Goal: Task Accomplishment & Management: Complete application form

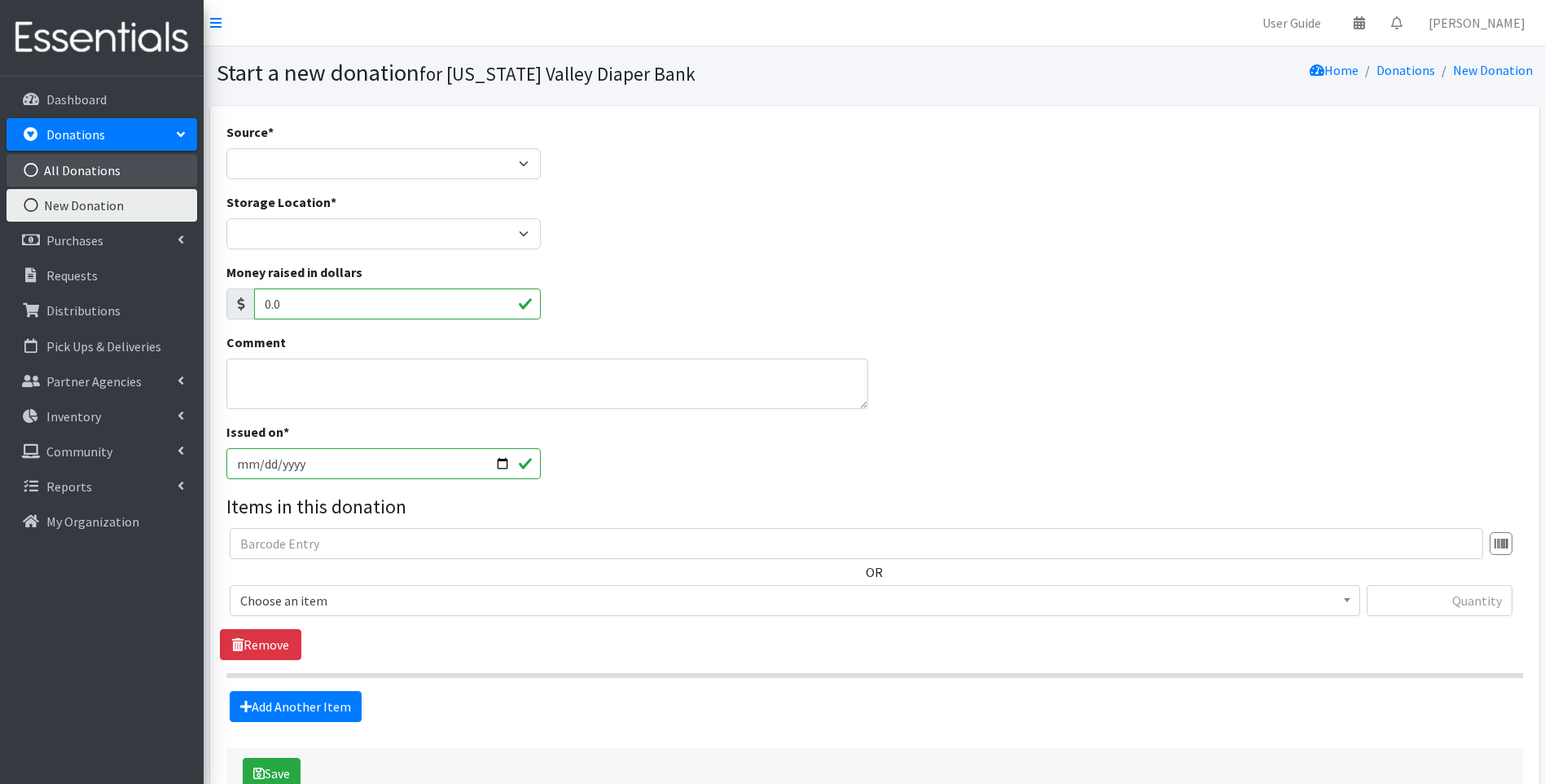
click at [112, 172] on link "All Donations" at bounding box center [102, 170] width 191 height 33
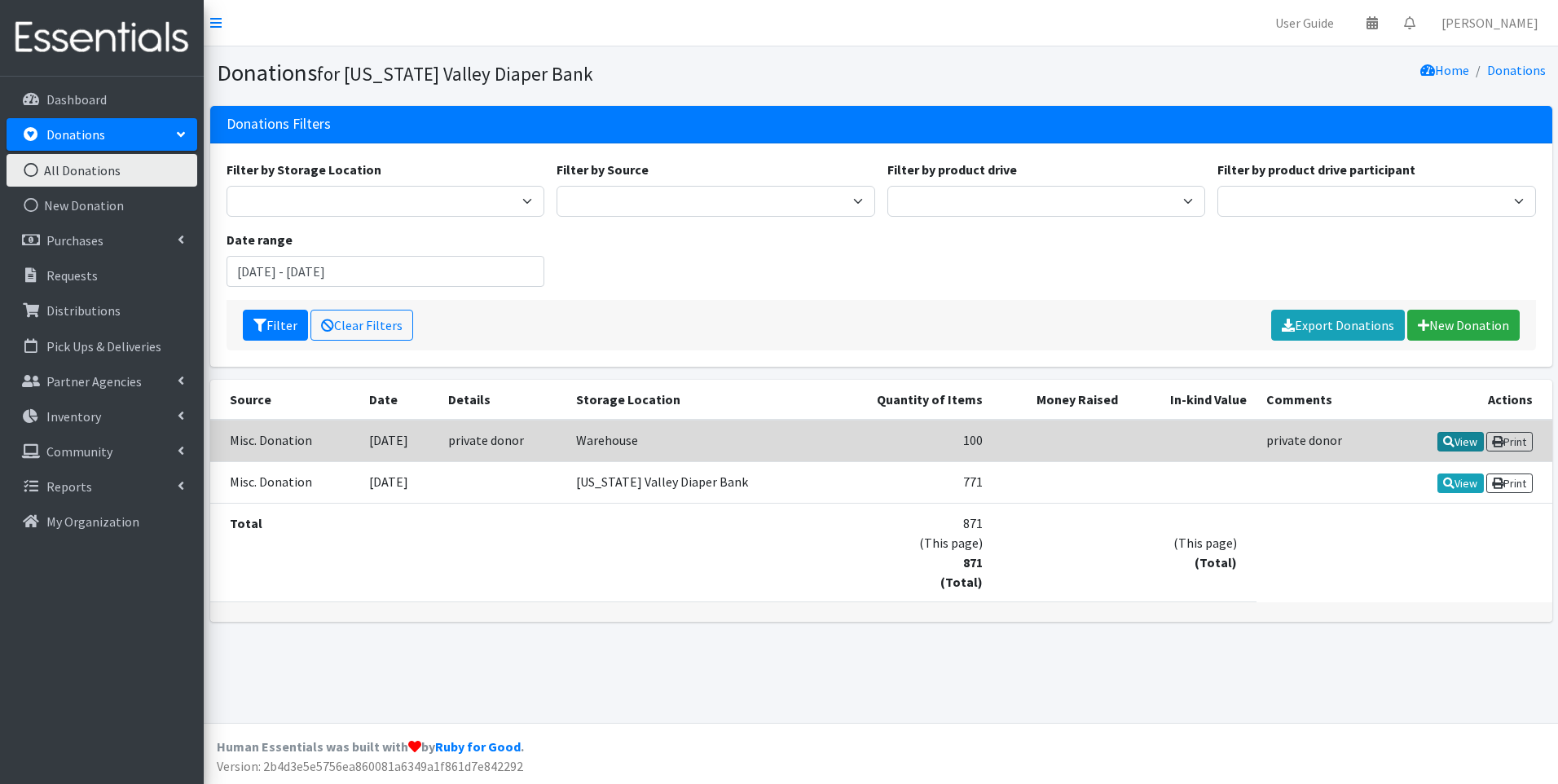
click at [1443, 438] on icon at bounding box center [1448, 441] width 12 height 12
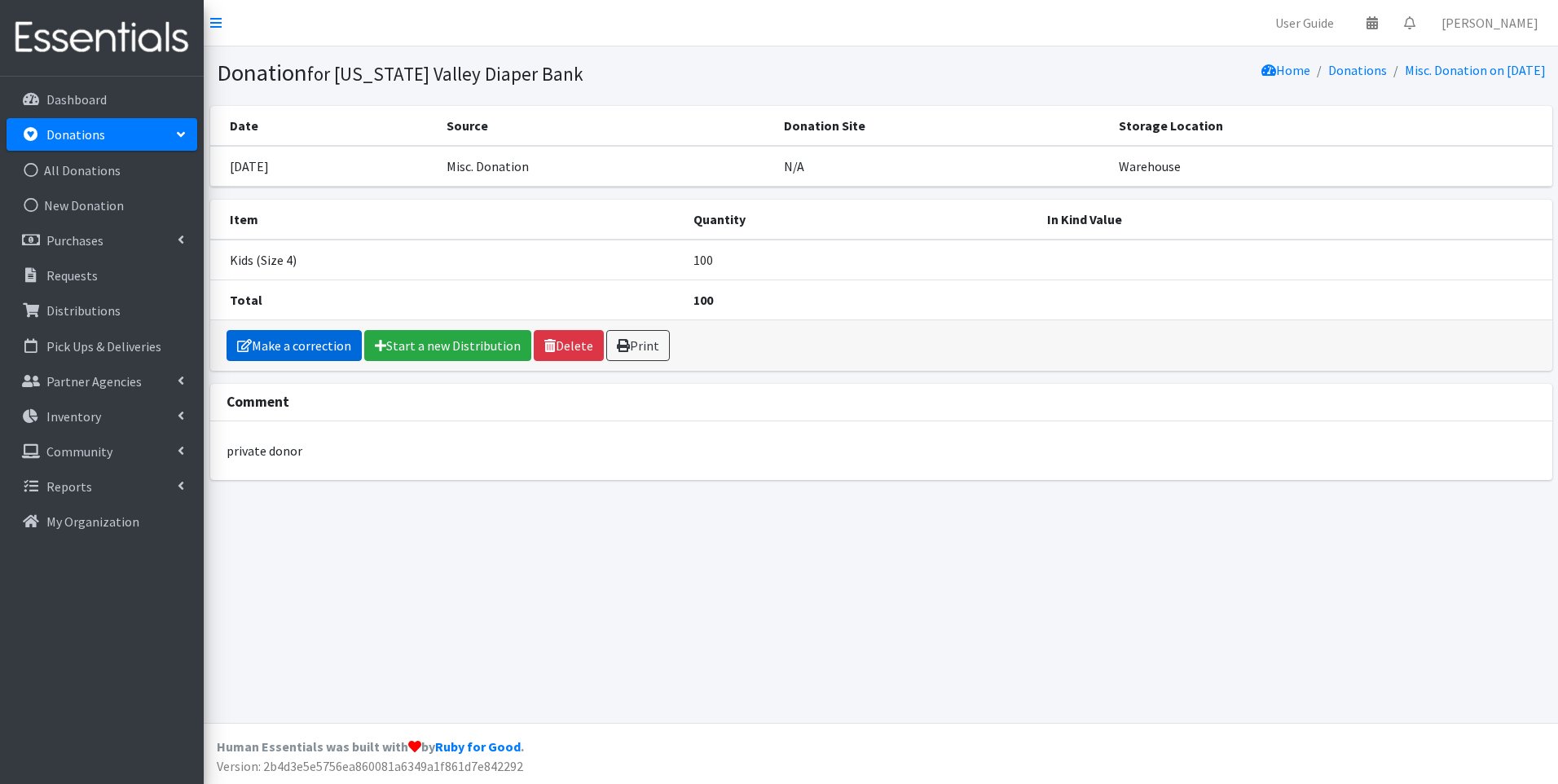
click at [298, 340] on link "Make a correction" at bounding box center [294, 345] width 135 height 31
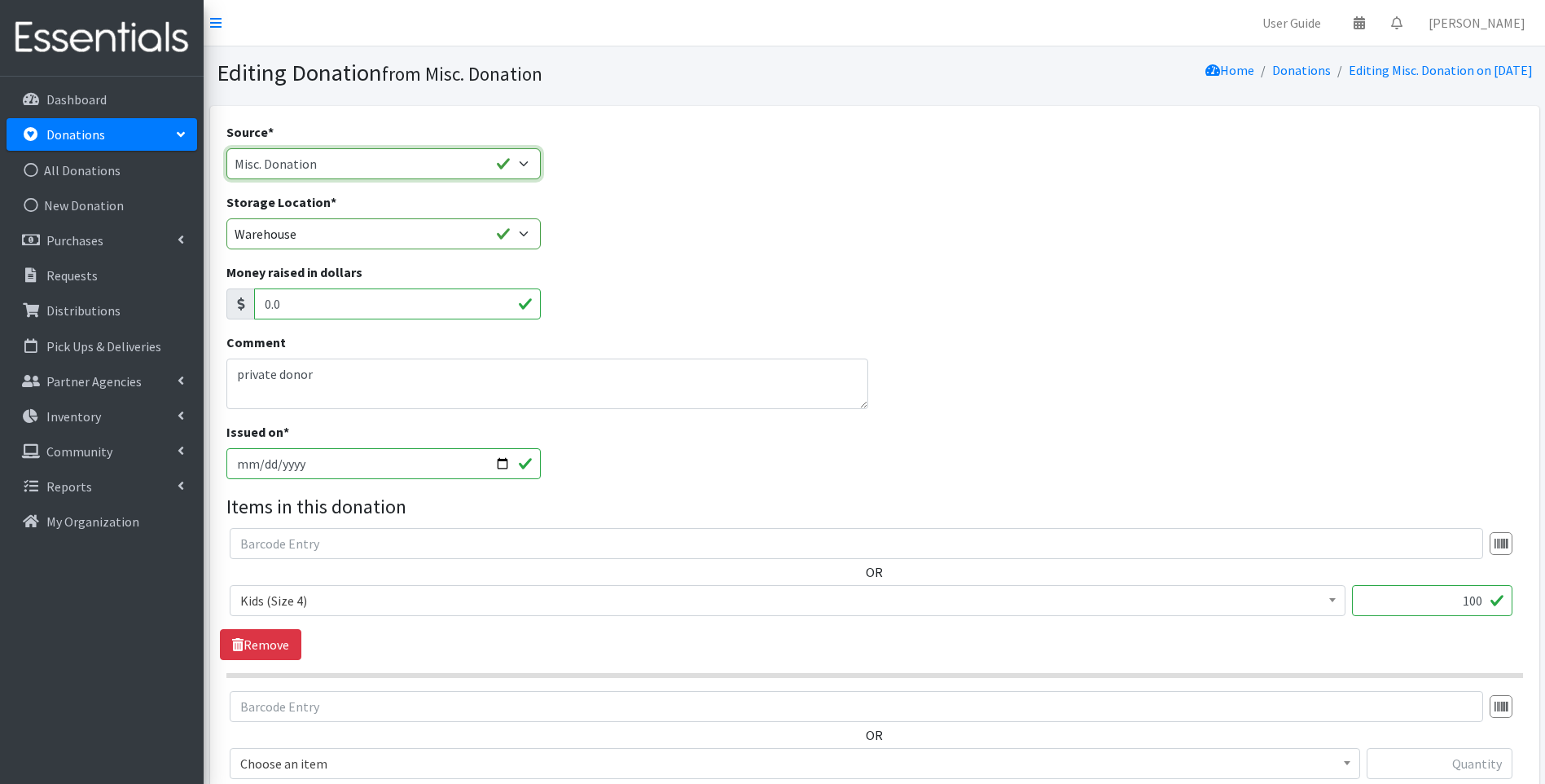
click at [525, 159] on select "Product Drive Manufacturer Donation Site Misc. Donation" at bounding box center [384, 163] width 315 height 31
click at [522, 160] on select "Product Drive Manufacturer Donation Site Misc. Donation" at bounding box center [384, 163] width 315 height 31
click at [747, 223] on div "Storage Location * Tennessee Valley Diaper Bank The Community Foundation Wareho…" at bounding box center [874, 227] width 1309 height 70
click at [273, 644] on link "Remove" at bounding box center [260, 644] width 81 height 31
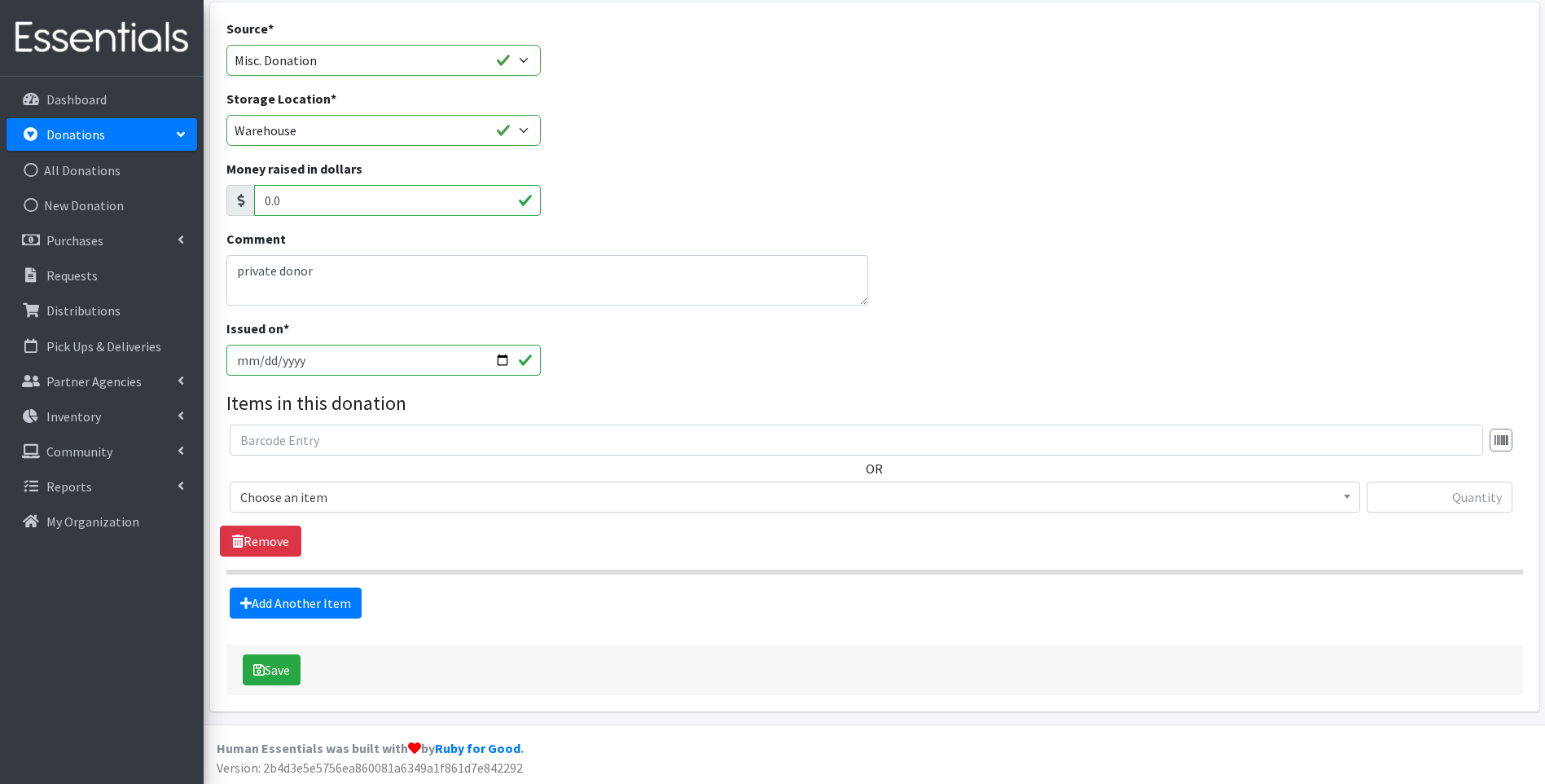
scroll to position [105, 0]
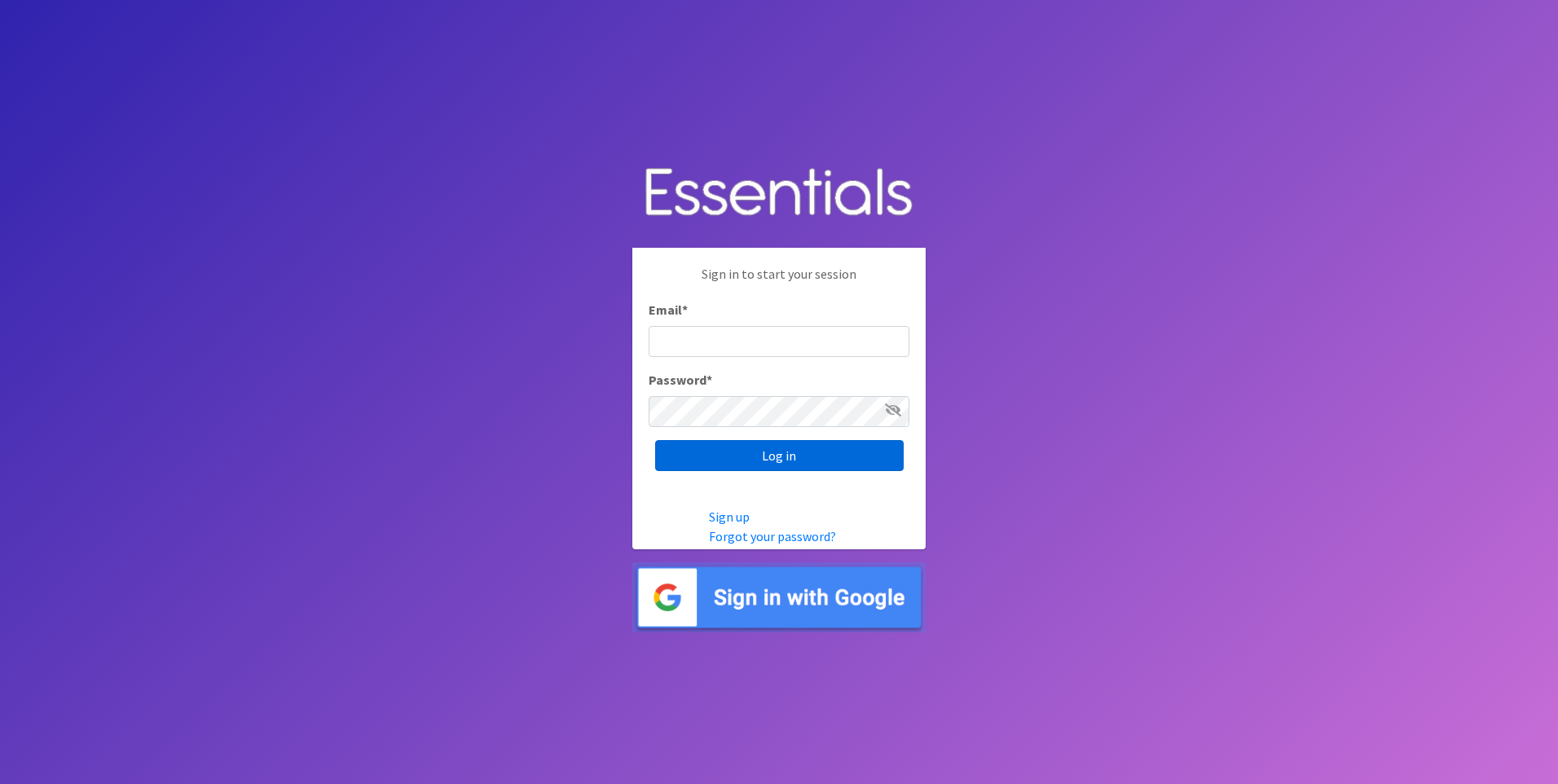
type input "[EMAIL_ADDRESS][DOMAIN_NAME]"
click at [779, 461] on input "Log in" at bounding box center [779, 455] width 249 height 31
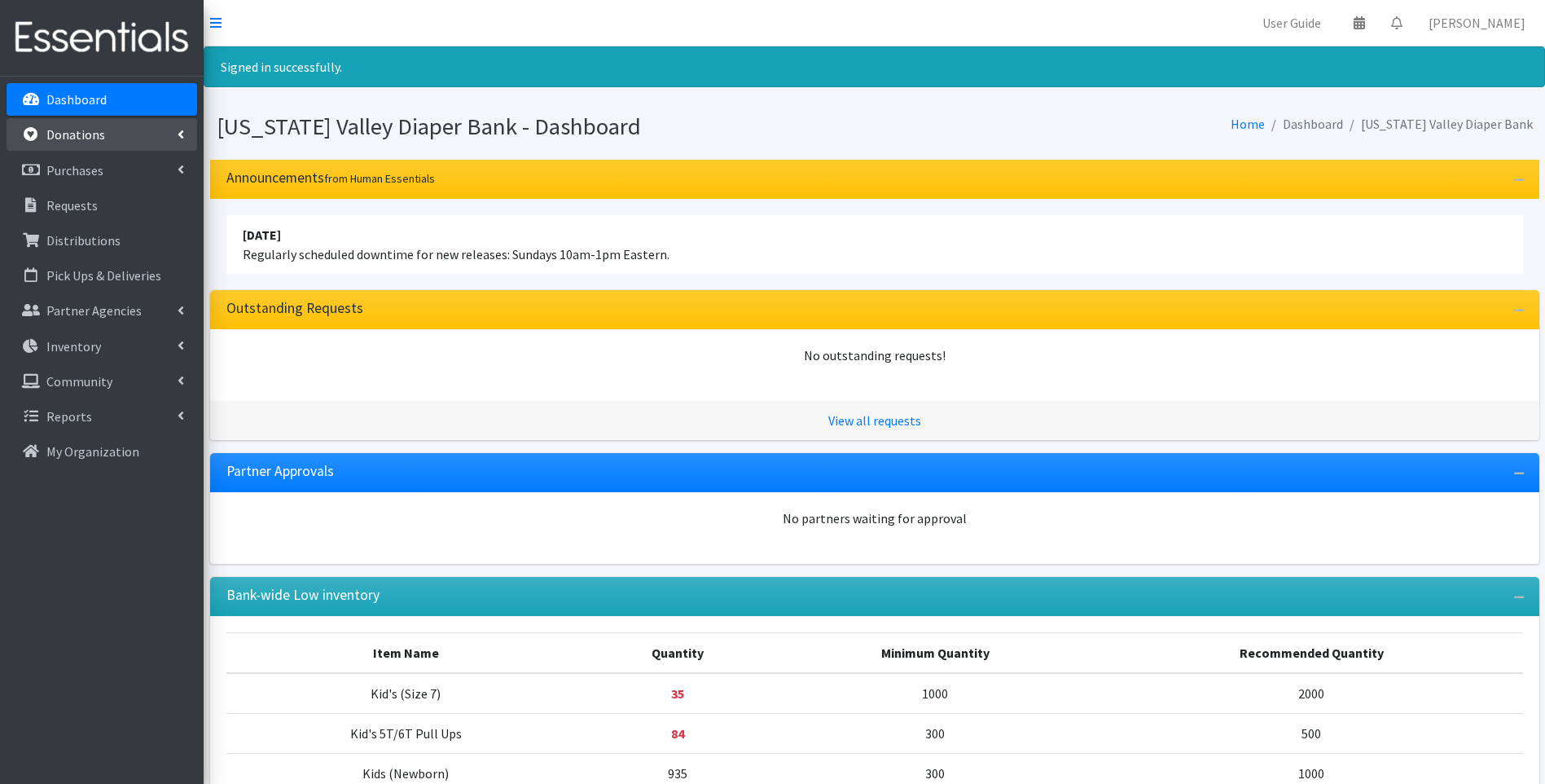
click at [86, 135] on p "Donations" at bounding box center [76, 135] width 59 height 16
click at [116, 176] on link "All Donations" at bounding box center [102, 170] width 191 height 33
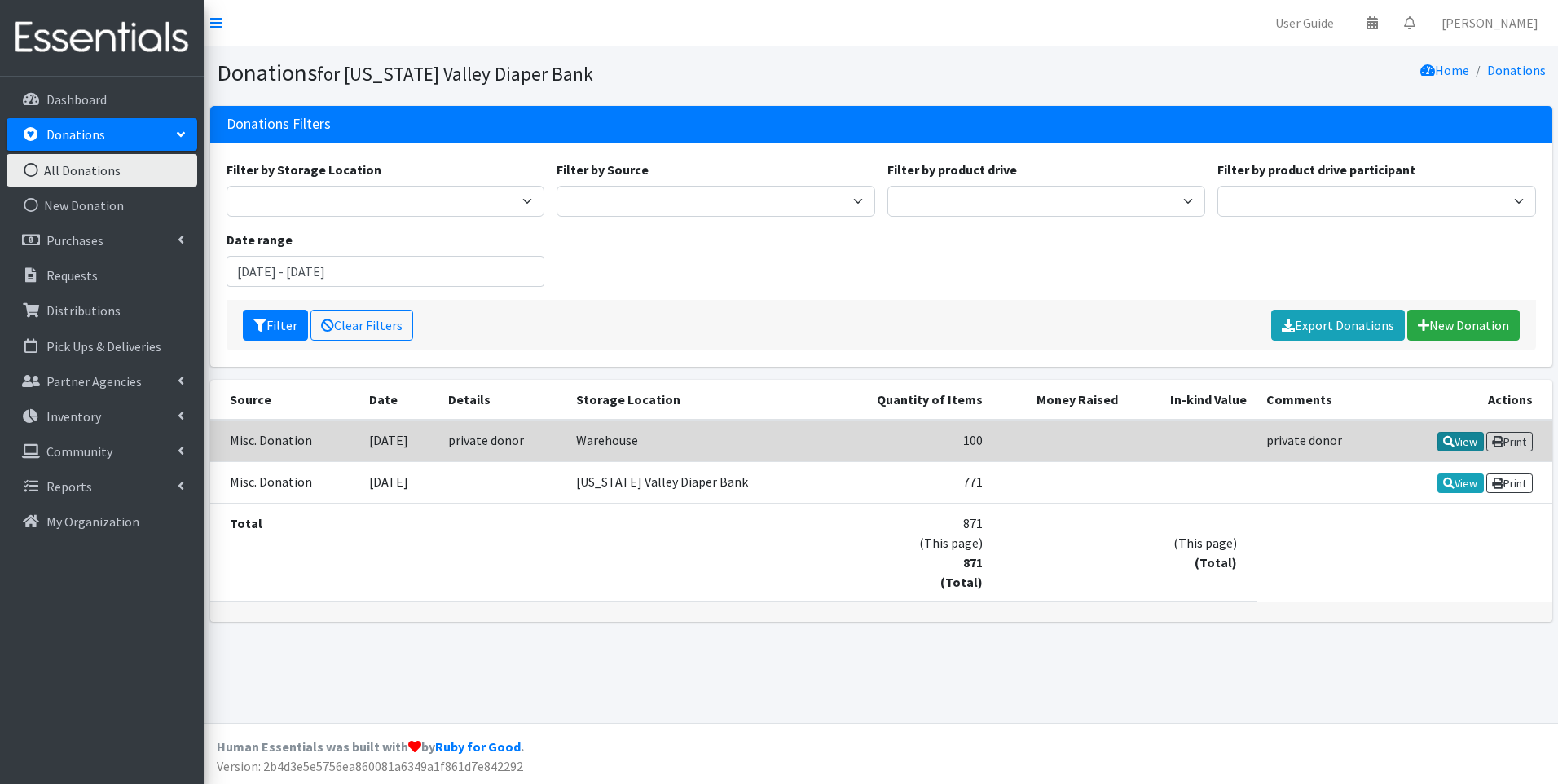
click at [1456, 442] on link "View" at bounding box center [1461, 442] width 46 height 20
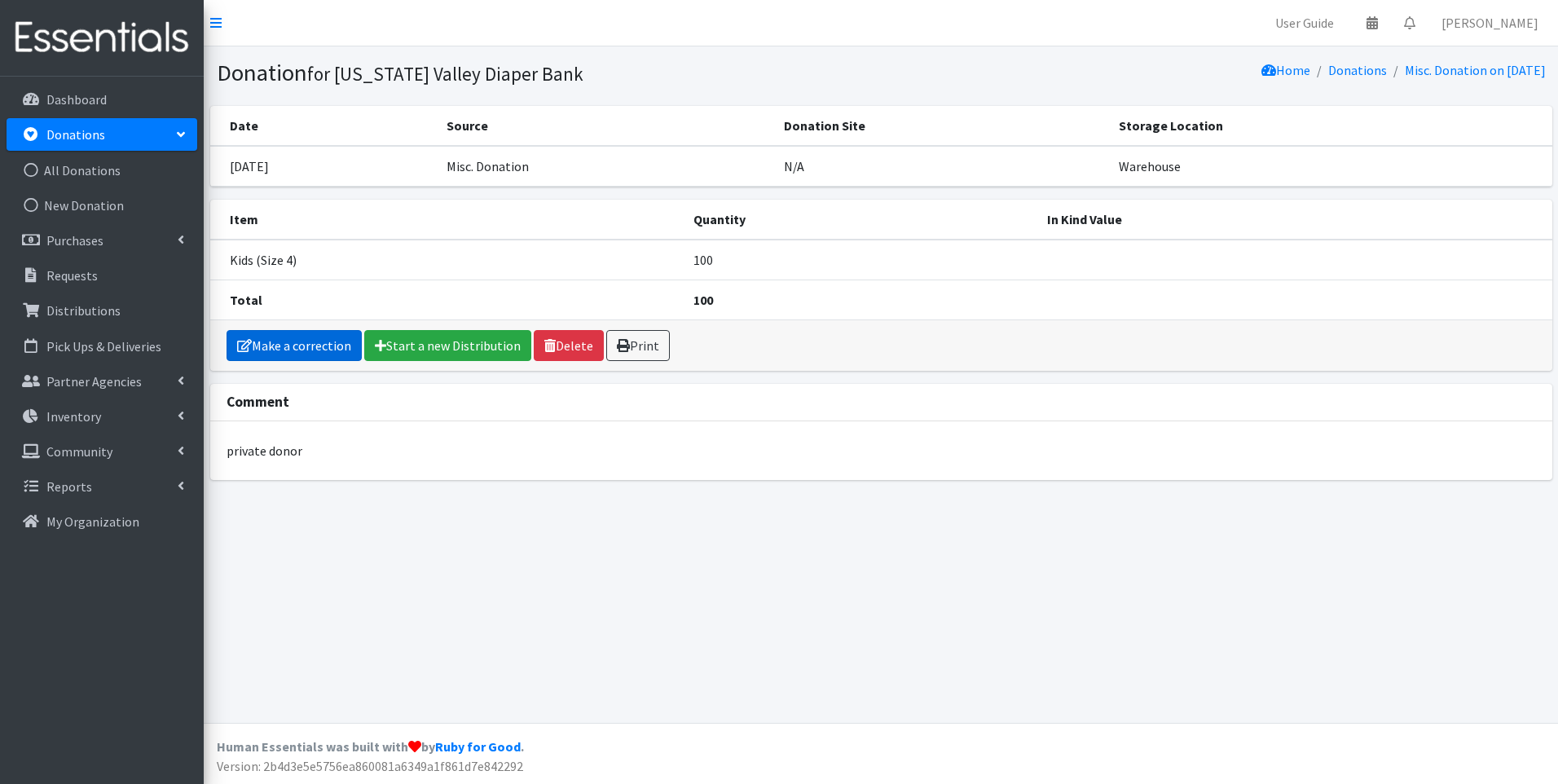
click at [335, 344] on link "Make a correction" at bounding box center [294, 345] width 135 height 31
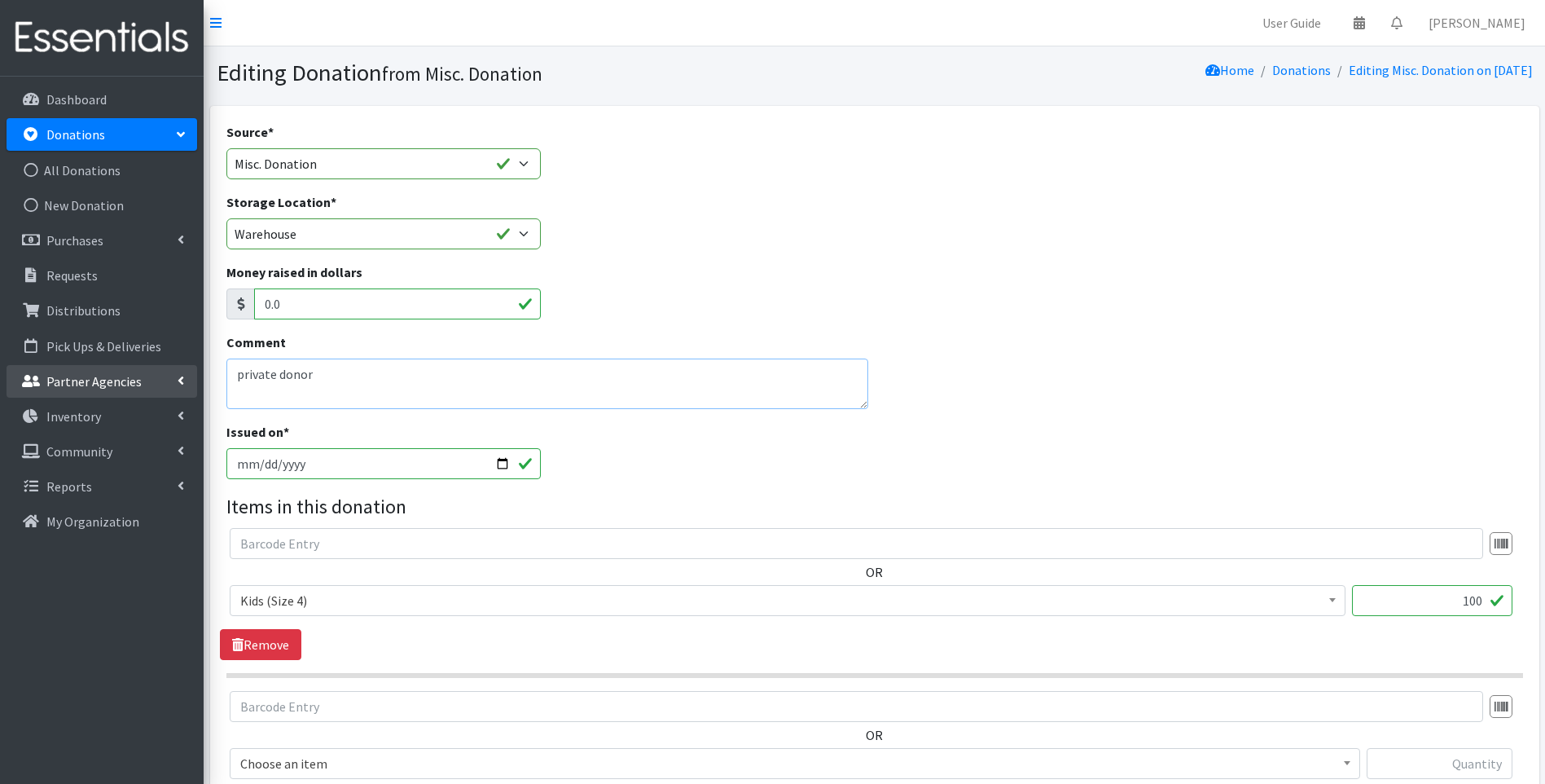
drag, startPoint x: 413, startPoint y: 381, endPoint x: 91, endPoint y: 366, distance: 322.3
click at [91, 366] on div "User Guide 0 Pick-ups remaining this week View Calendar 0 Requests 0 Partner Ag…" at bounding box center [772, 526] width 1545 height 1051
click at [465, 389] on textarea "private donor" at bounding box center [547, 383] width 642 height 51
type textarea "TVDB- Purchased at walmart"
click at [503, 467] on input "2025-08-05" at bounding box center [384, 463] width 315 height 31
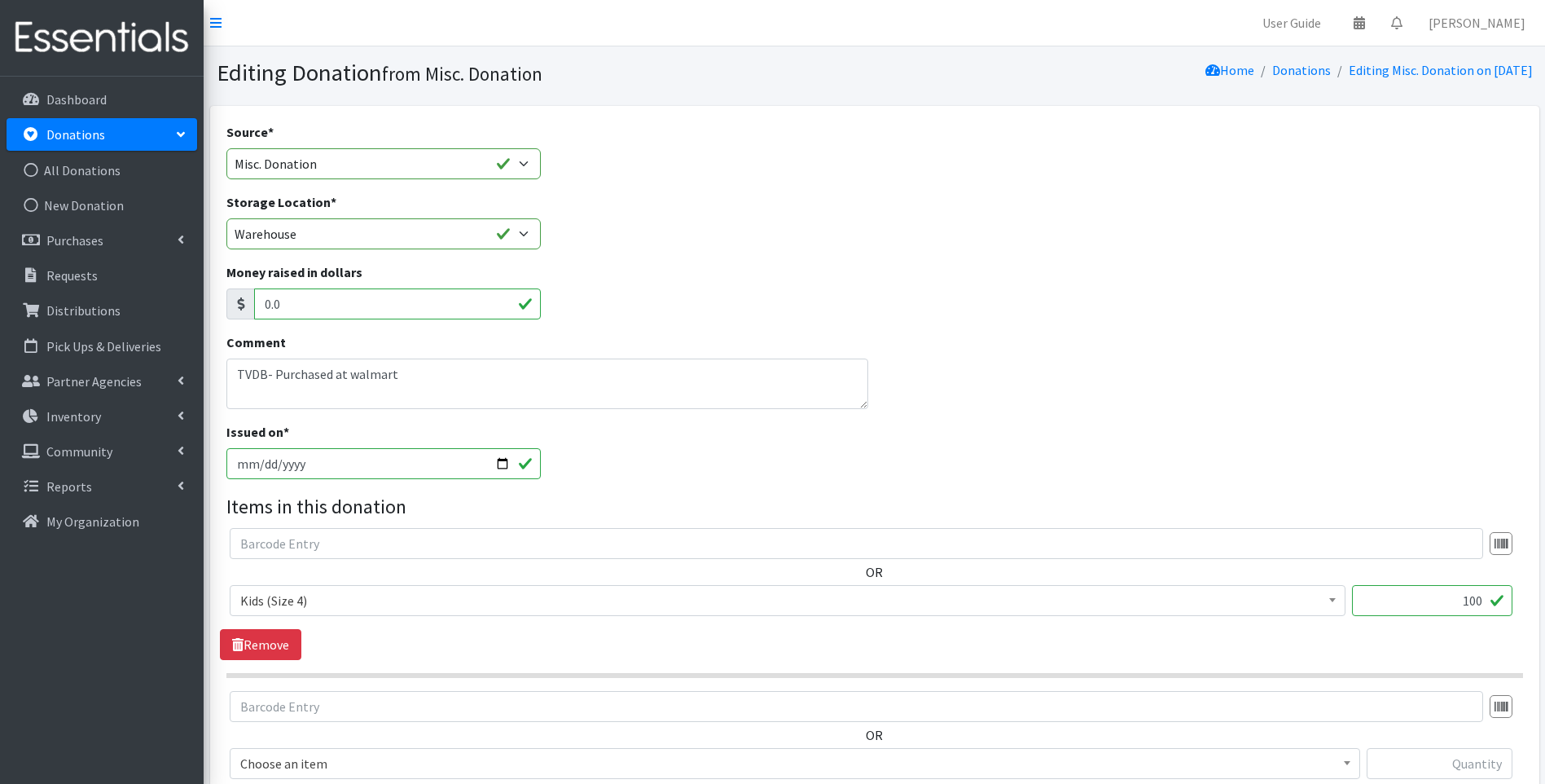
type input "2025-08-22"
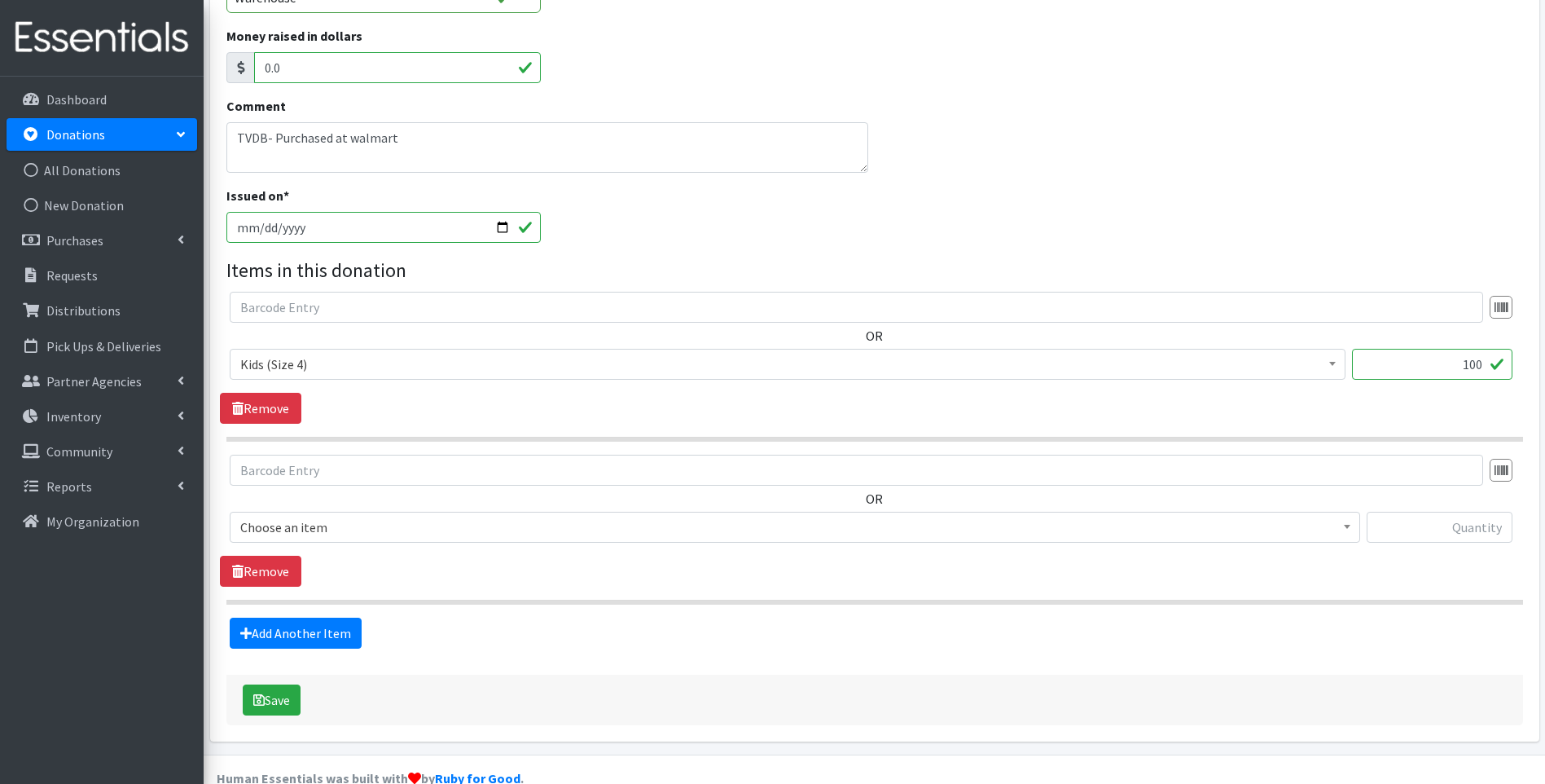
scroll to position [244, 0]
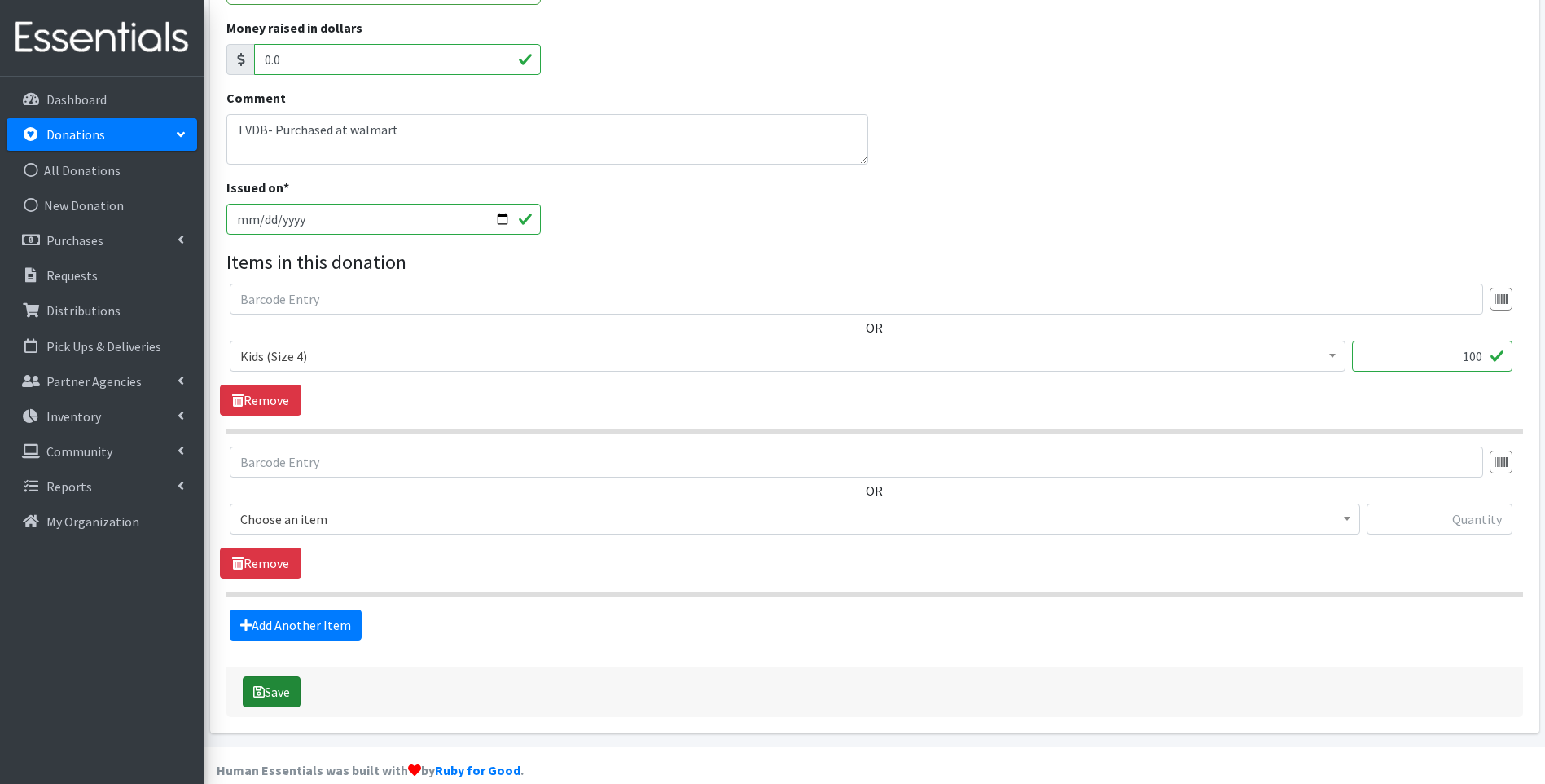
click at [280, 690] on button "Save" at bounding box center [271, 691] width 58 height 31
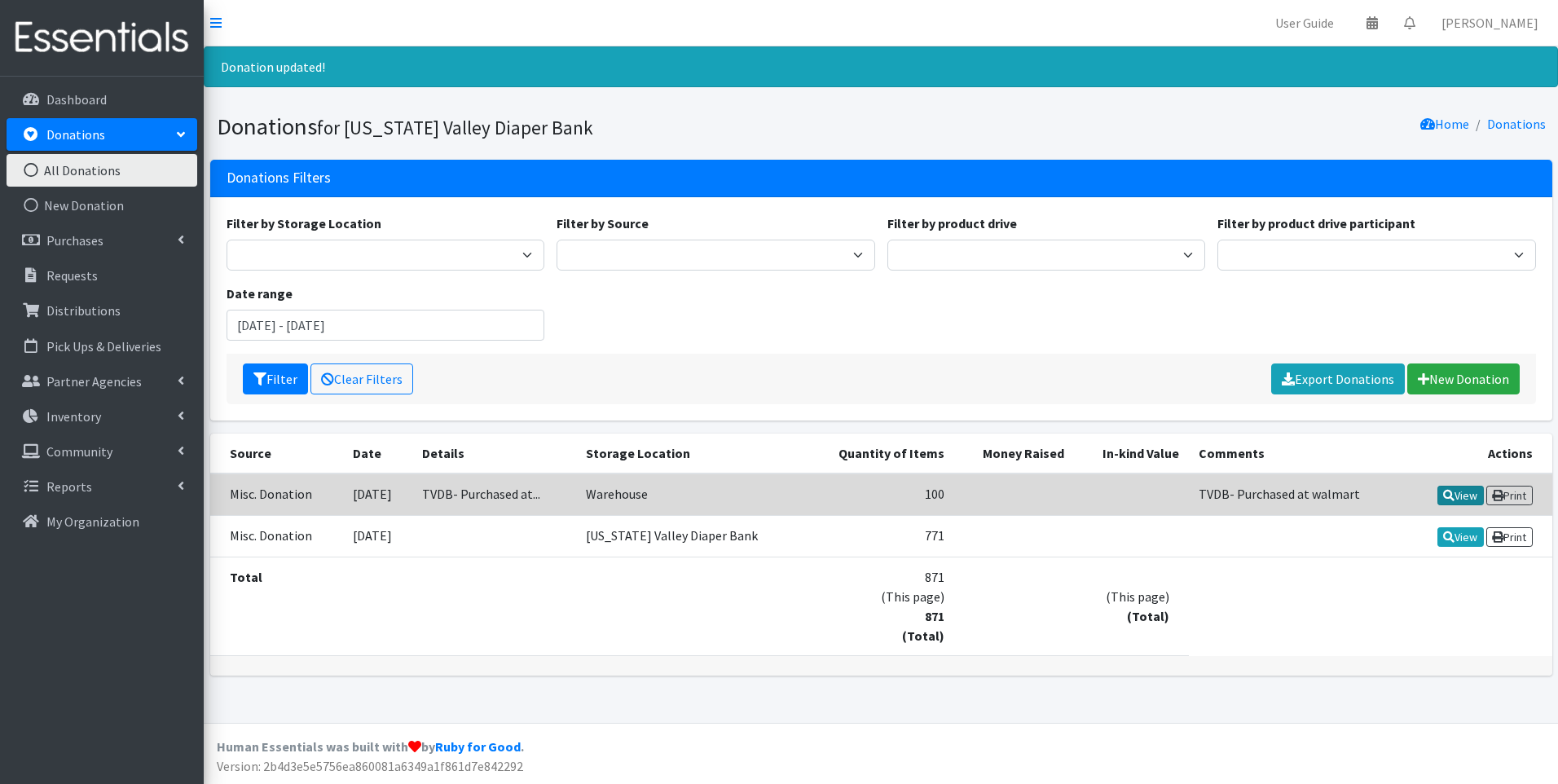
click at [1459, 493] on link "View" at bounding box center [1461, 495] width 46 height 20
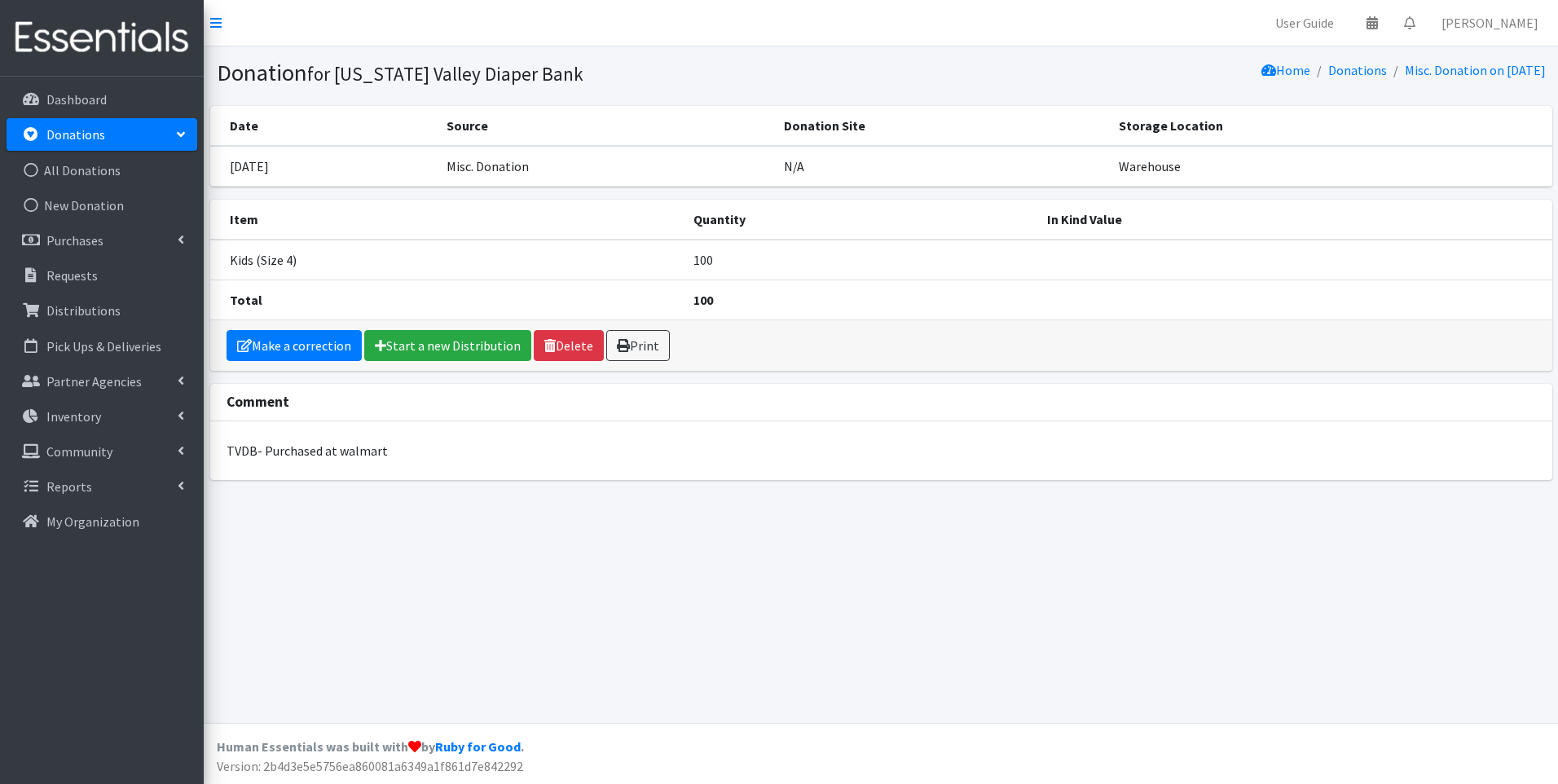
click at [706, 299] on strong "100" at bounding box center [703, 299] width 20 height 16
click at [306, 347] on link "Make a correction" at bounding box center [294, 345] width 135 height 31
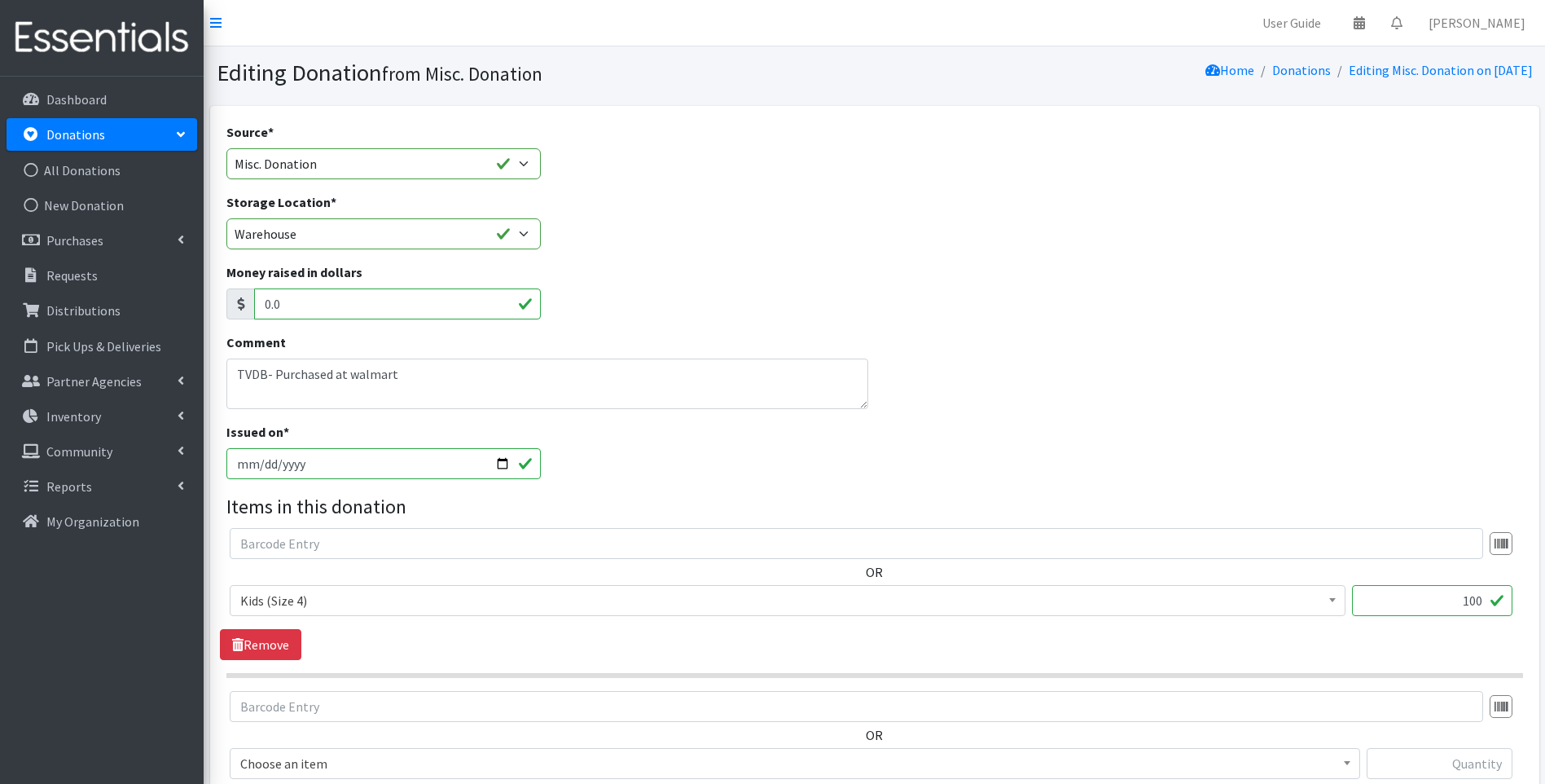
drag, startPoint x: 1424, startPoint y: 602, endPoint x: 1497, endPoint y: 602, distance: 73.0
click at [1497, 602] on input "100" at bounding box center [1433, 600] width 160 height 31
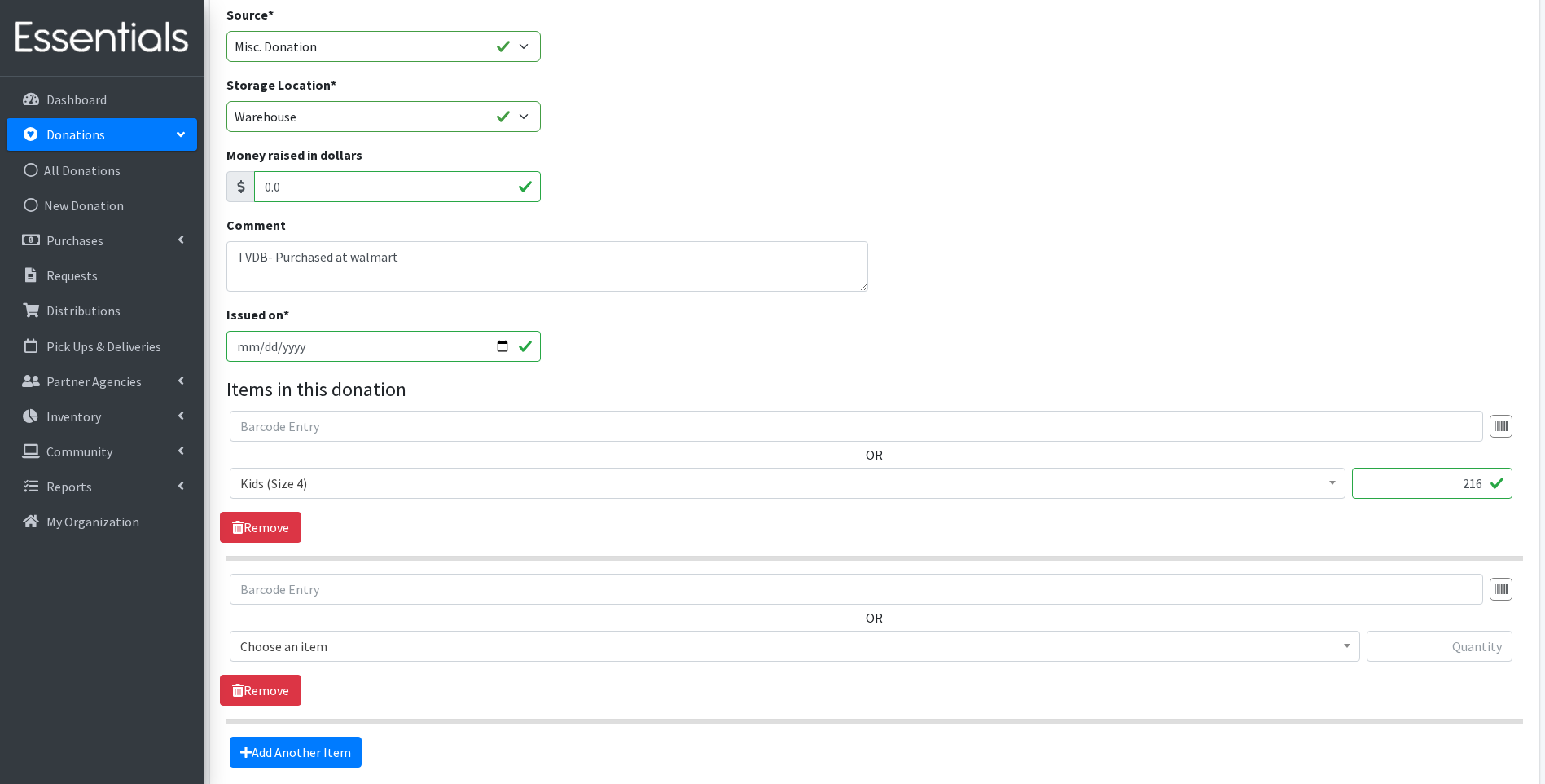
scroll to position [244, 0]
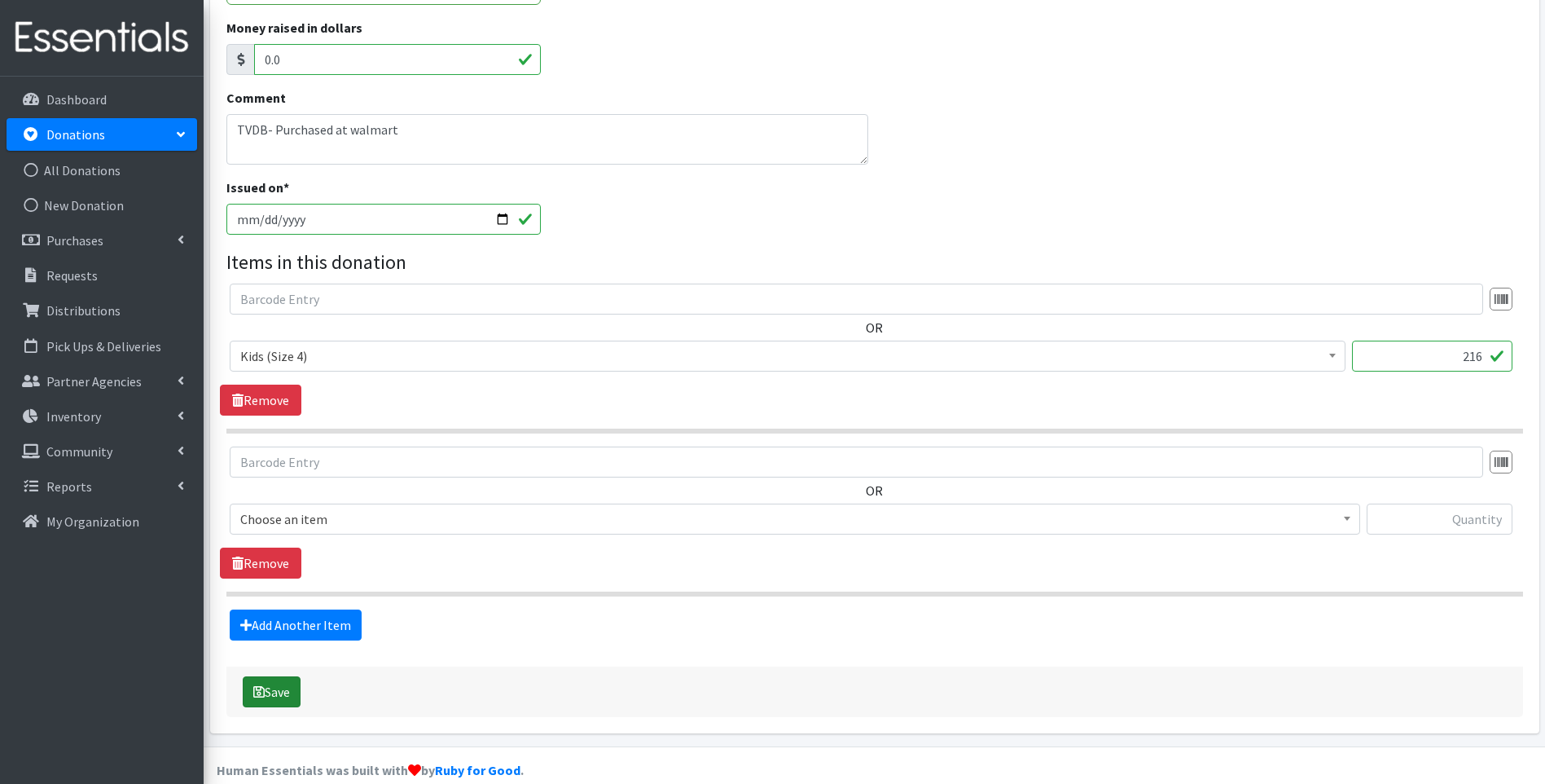
type input "216"
click at [281, 697] on button "Save" at bounding box center [271, 691] width 58 height 31
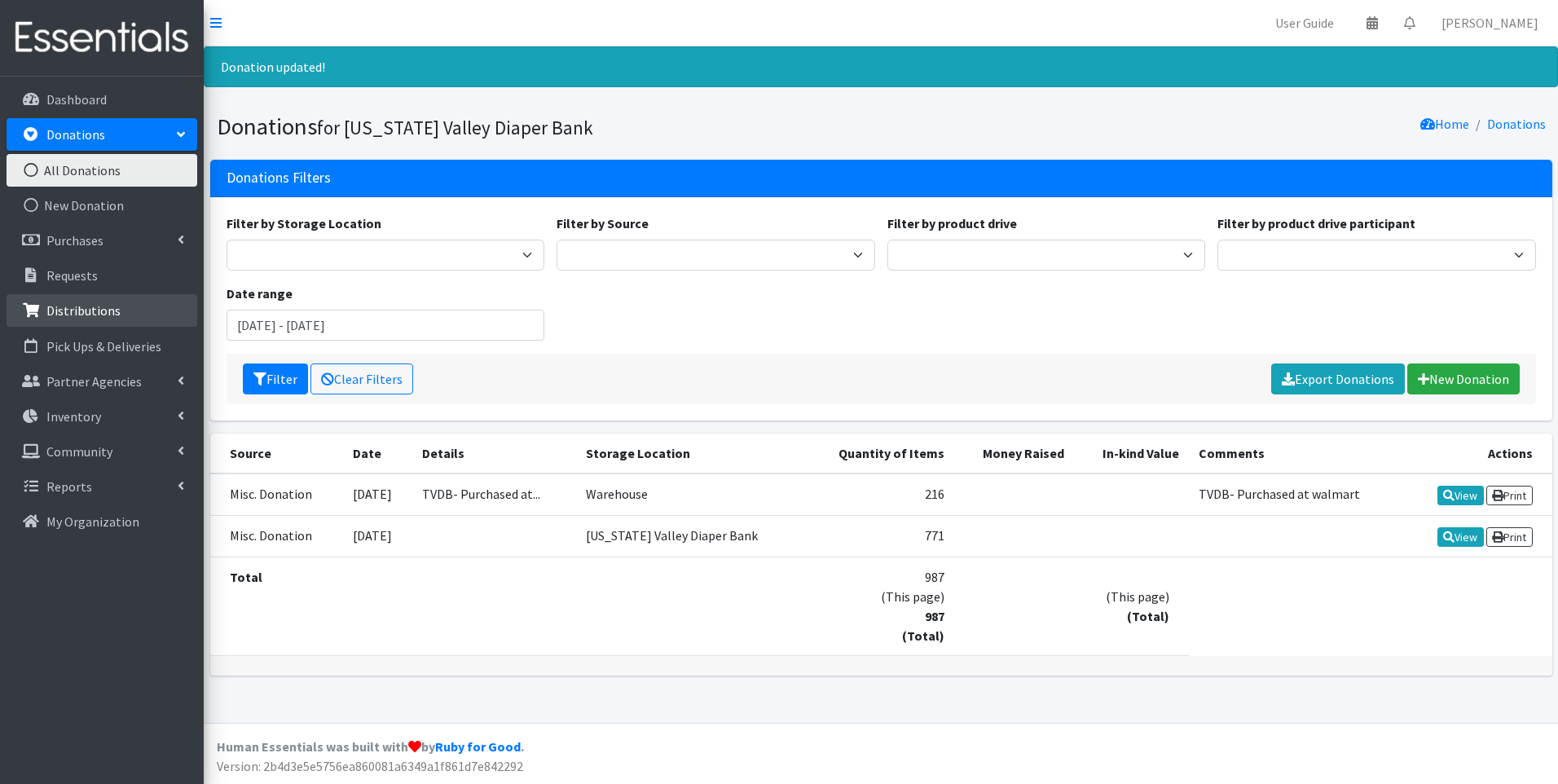
click at [103, 311] on p "Distributions" at bounding box center [83, 310] width 74 height 16
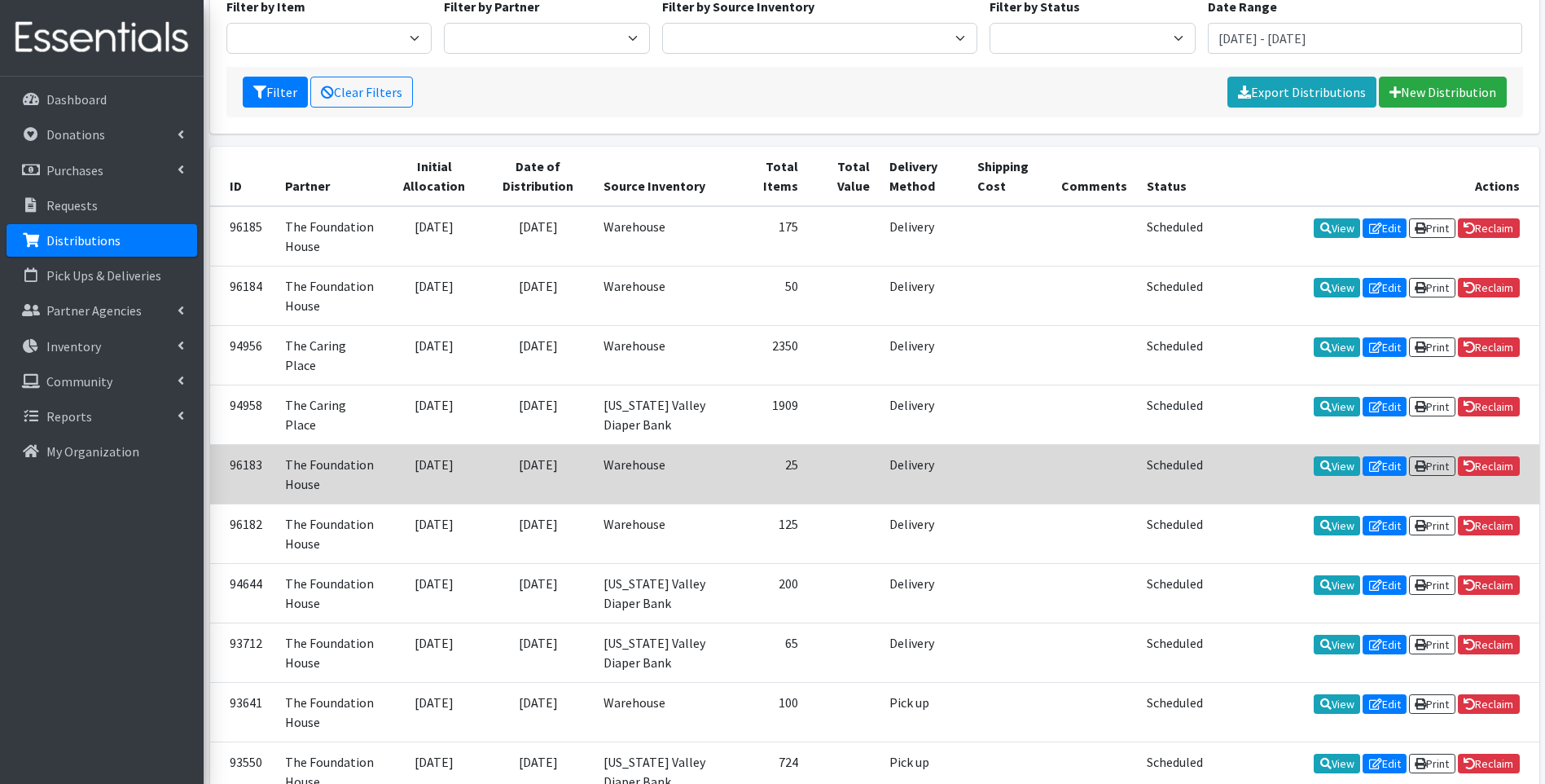
scroll to position [326, 0]
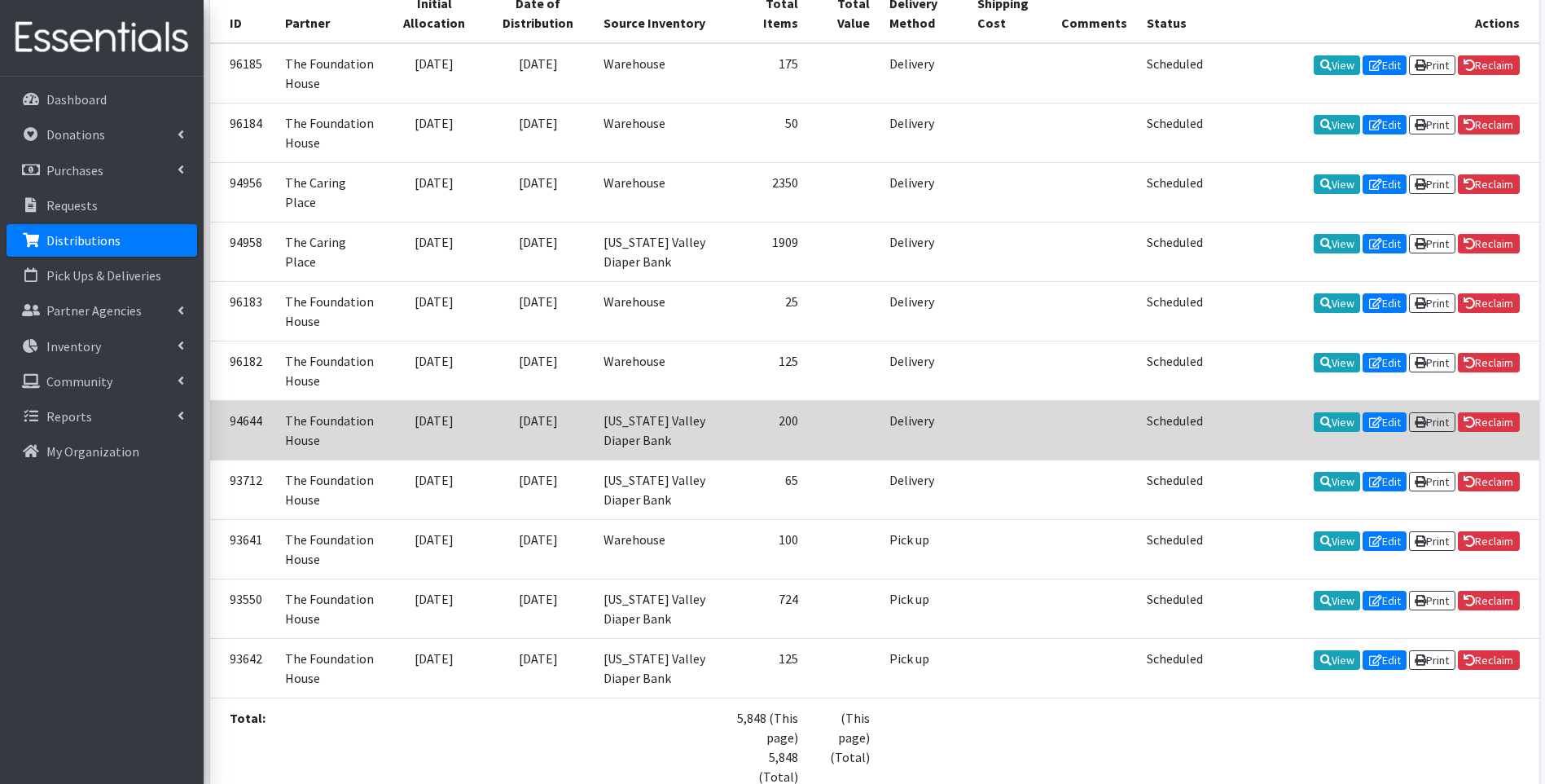
click at [639, 417] on td "[US_STATE] Valley Diaper Bank" at bounding box center [659, 429] width 131 height 60
click at [1336, 412] on link "View" at bounding box center [1337, 422] width 46 height 20
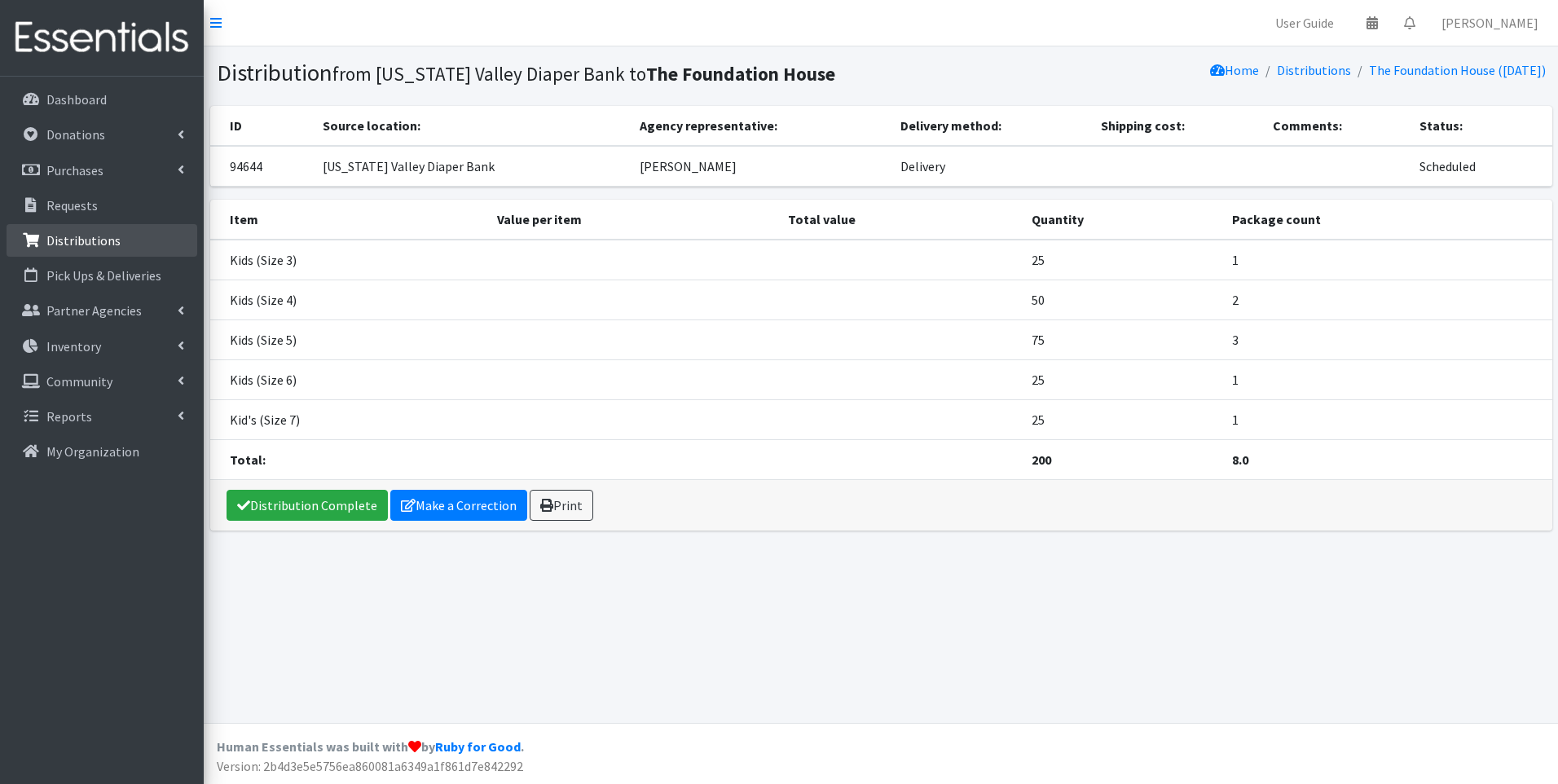
click at [94, 241] on p "Distributions" at bounding box center [83, 241] width 74 height 16
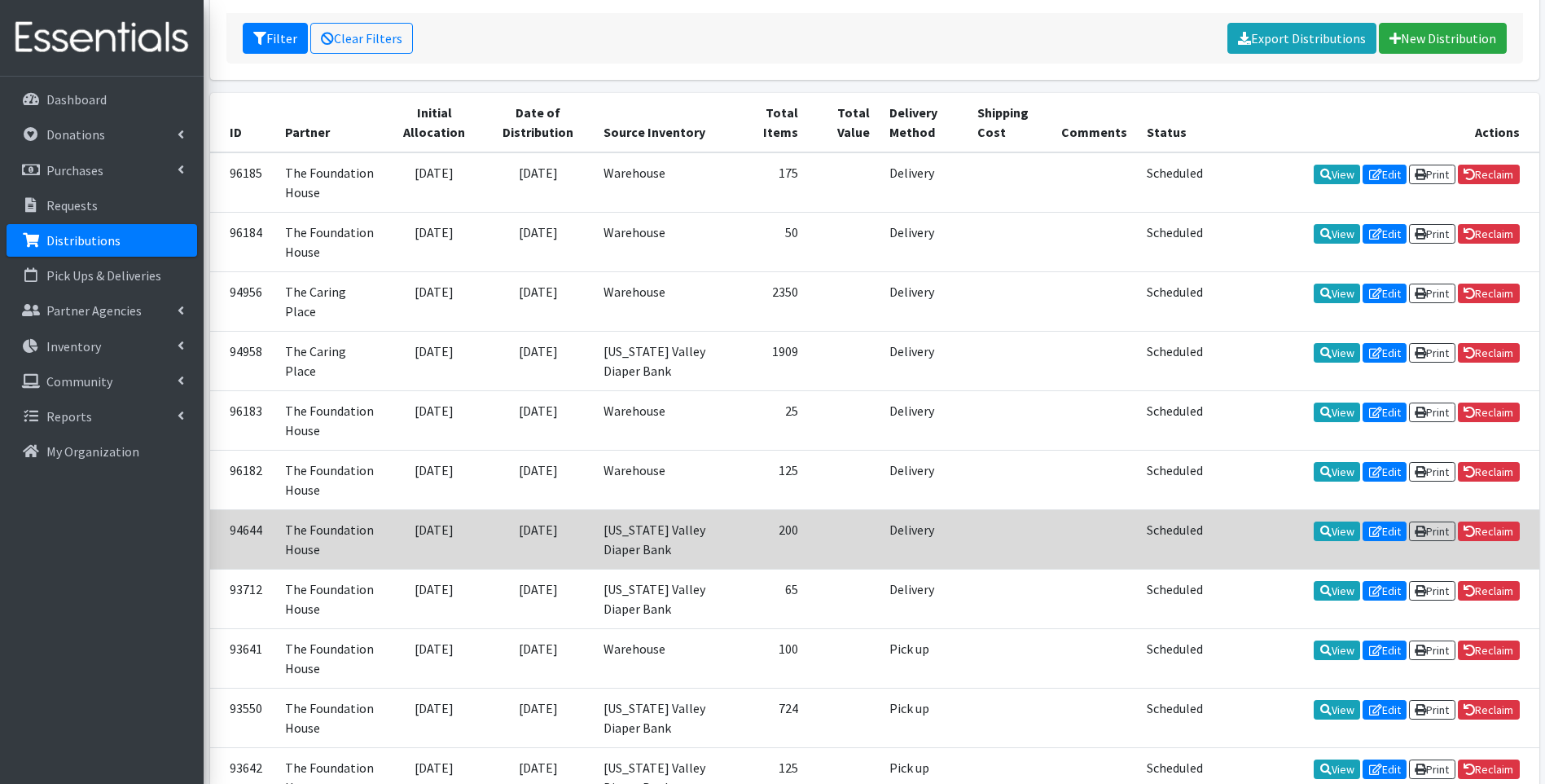
scroll to position [244, 0]
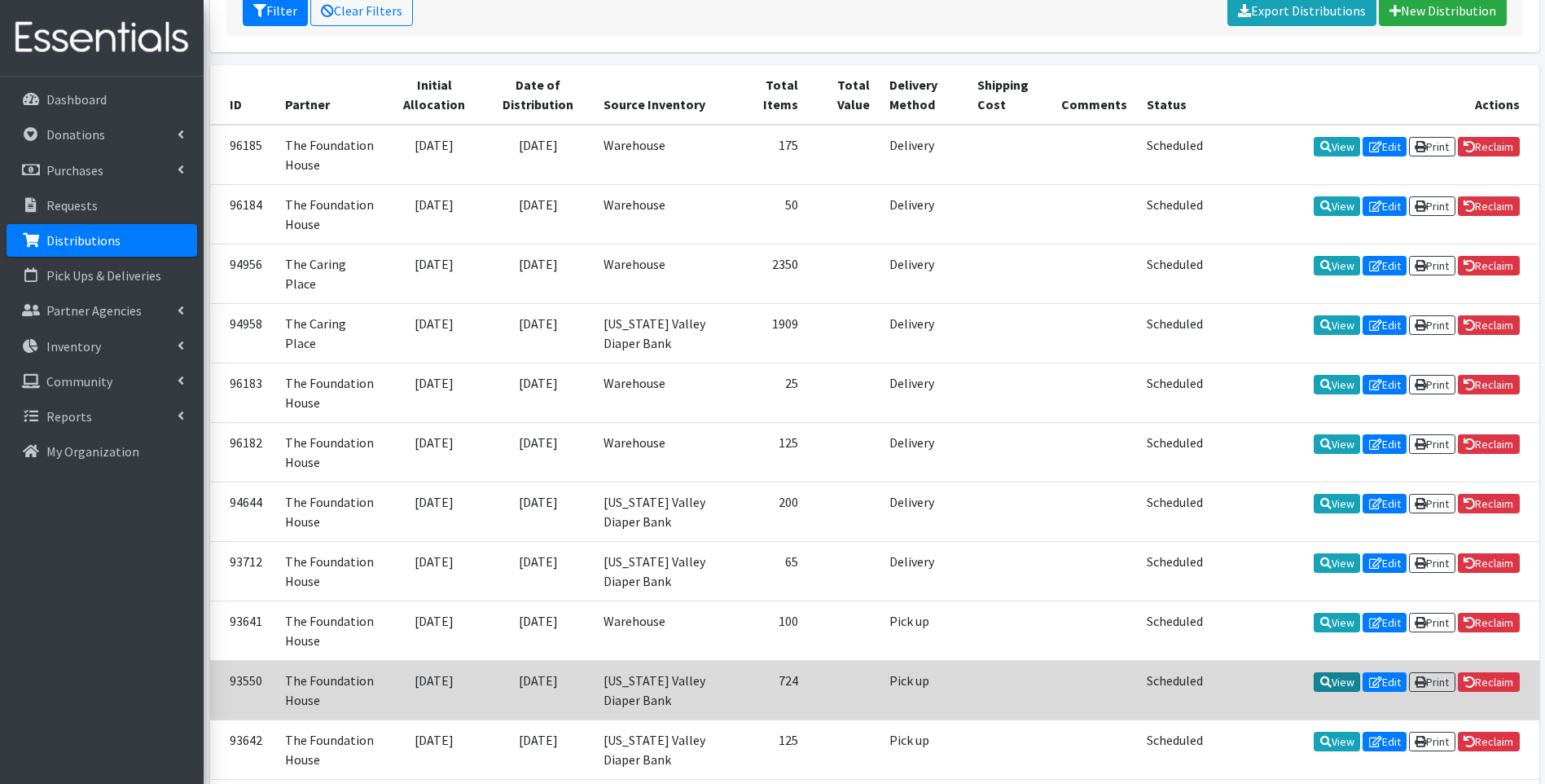
click at [1334, 672] on link "View" at bounding box center [1337, 682] width 46 height 20
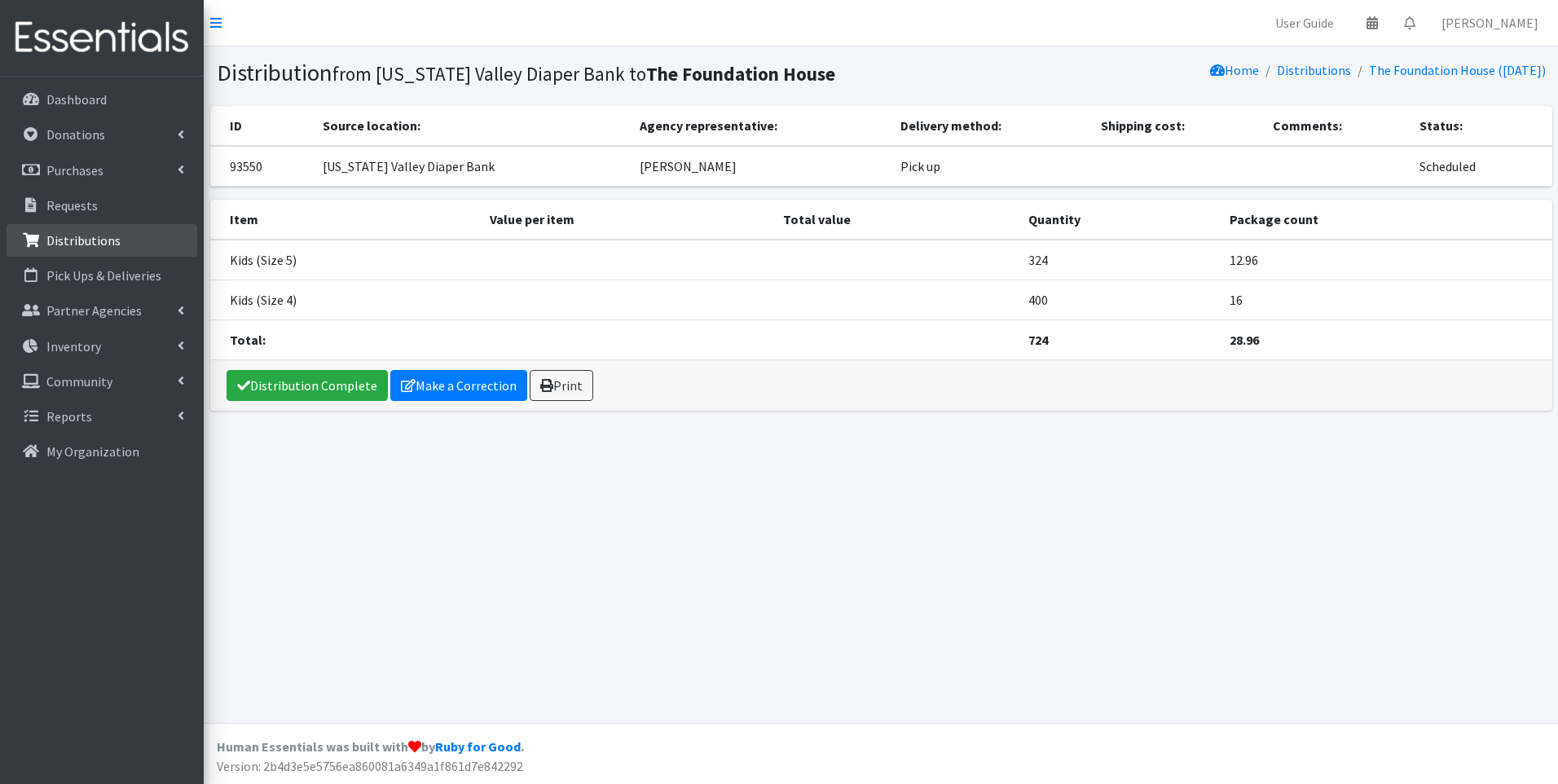
click at [95, 242] on p "Distributions" at bounding box center [83, 241] width 74 height 16
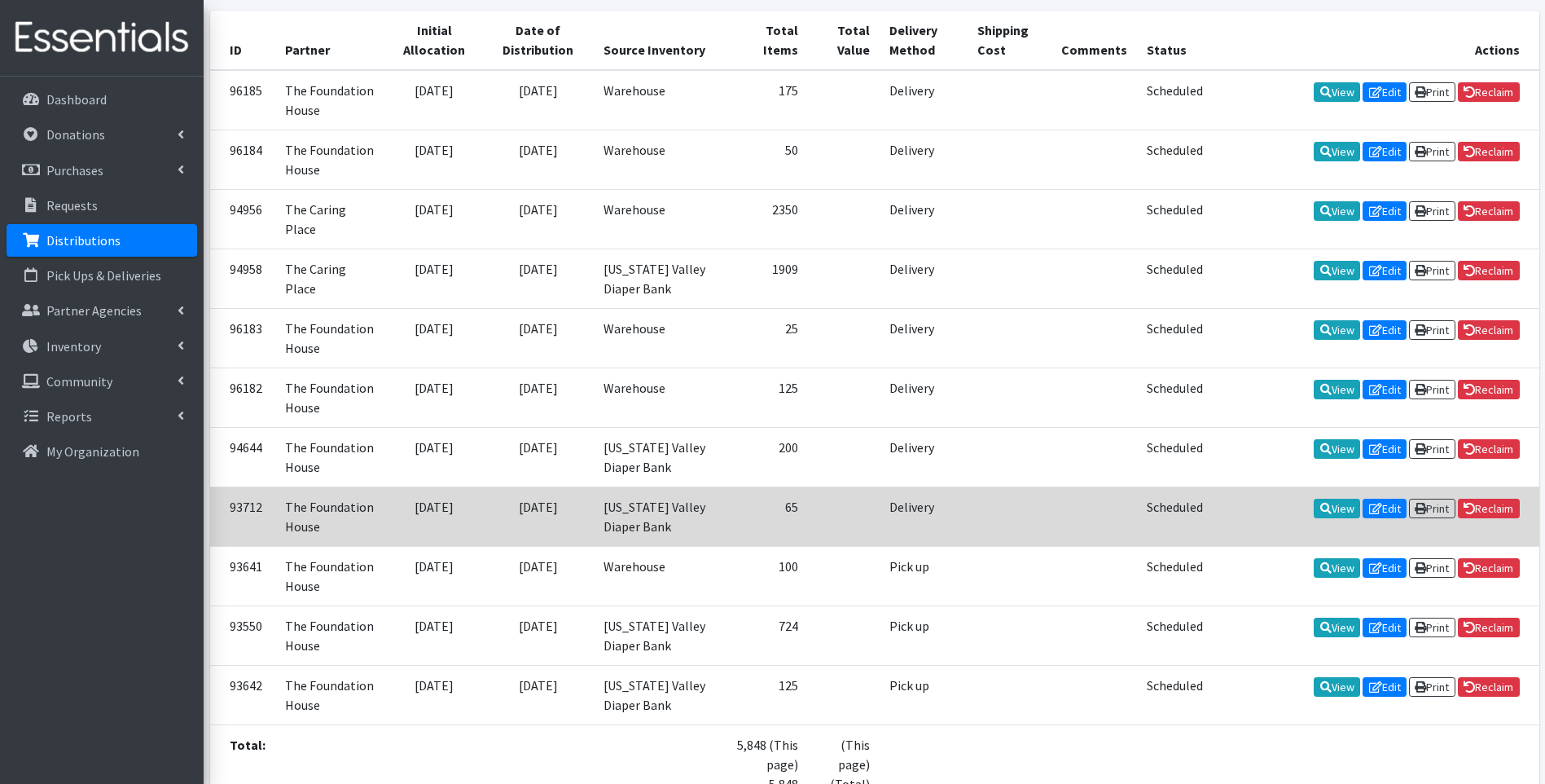
scroll to position [407, 0]
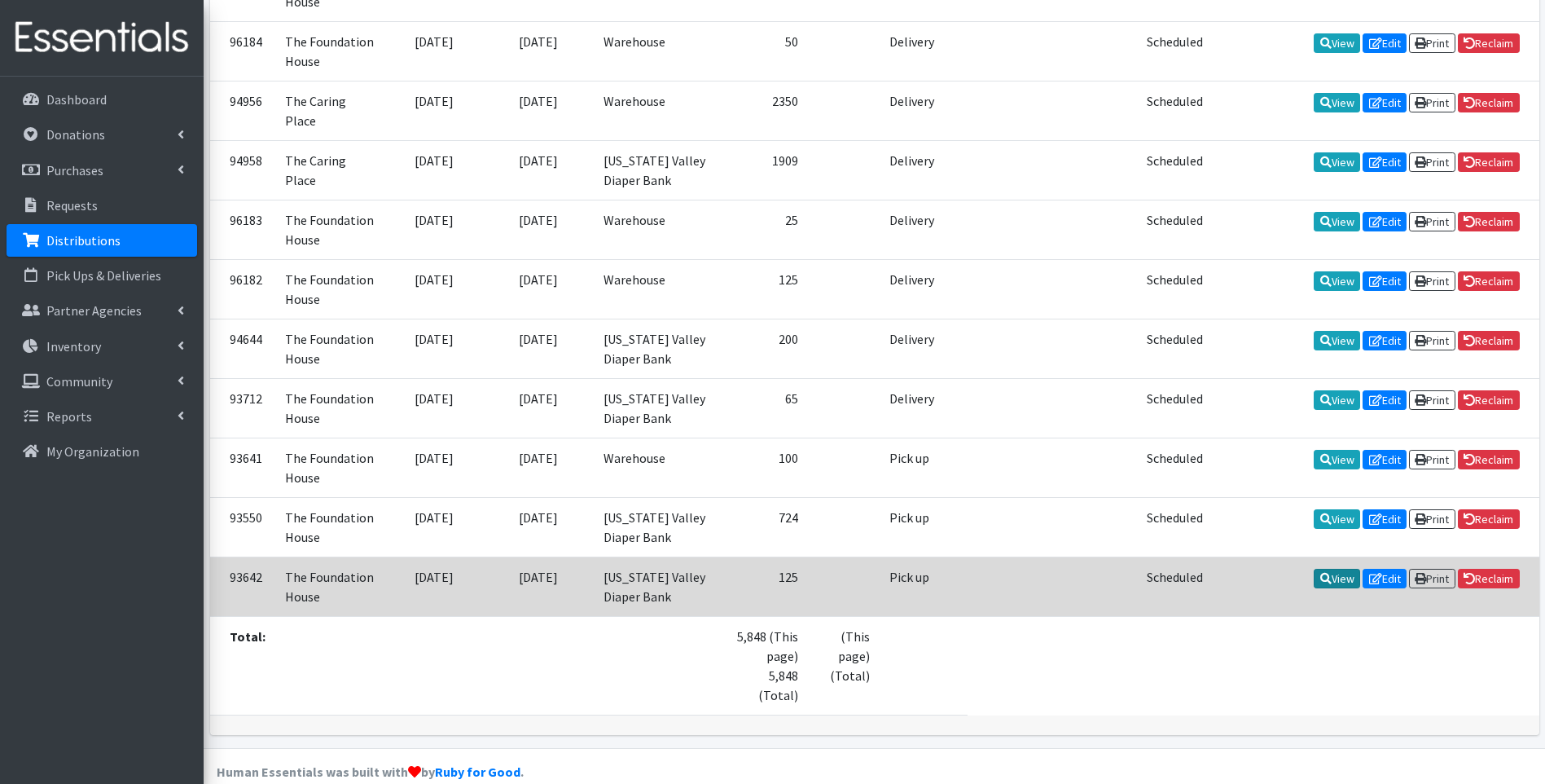
click at [1328, 568] on link "View" at bounding box center [1337, 578] width 46 height 20
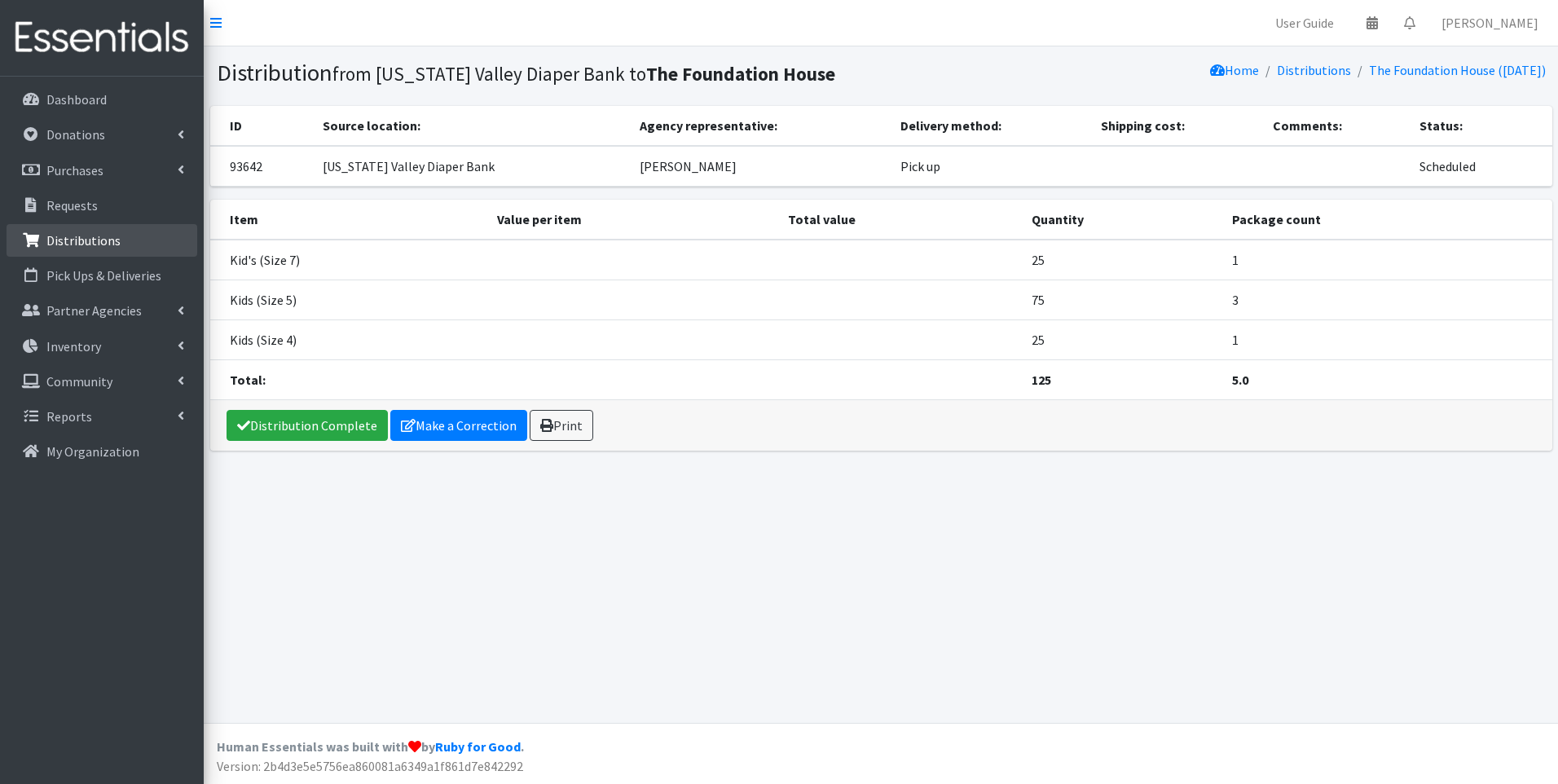
click p "Distributions"
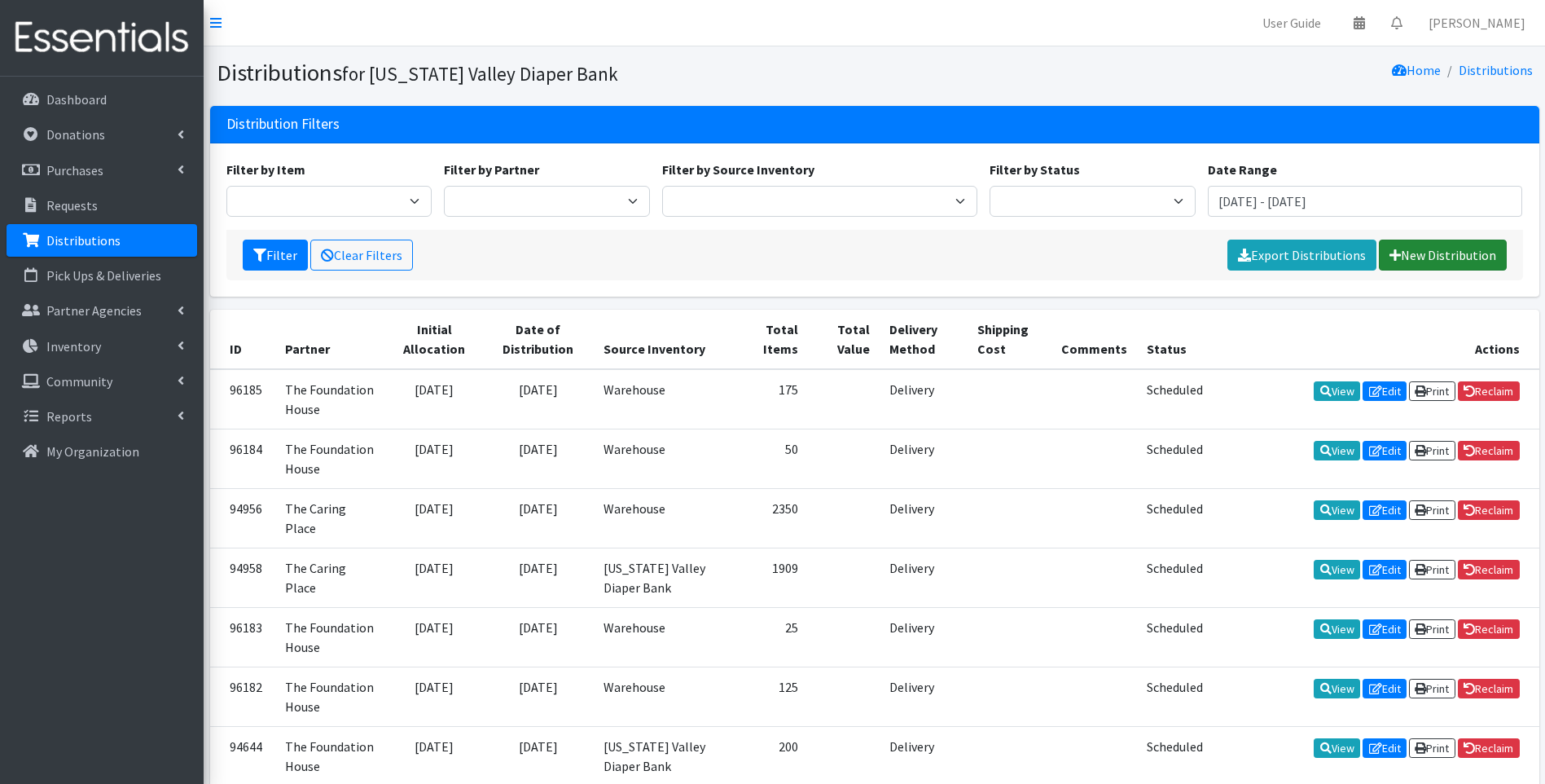
click at [1458, 261] on link "New Distribution" at bounding box center [1443, 255] width 128 height 31
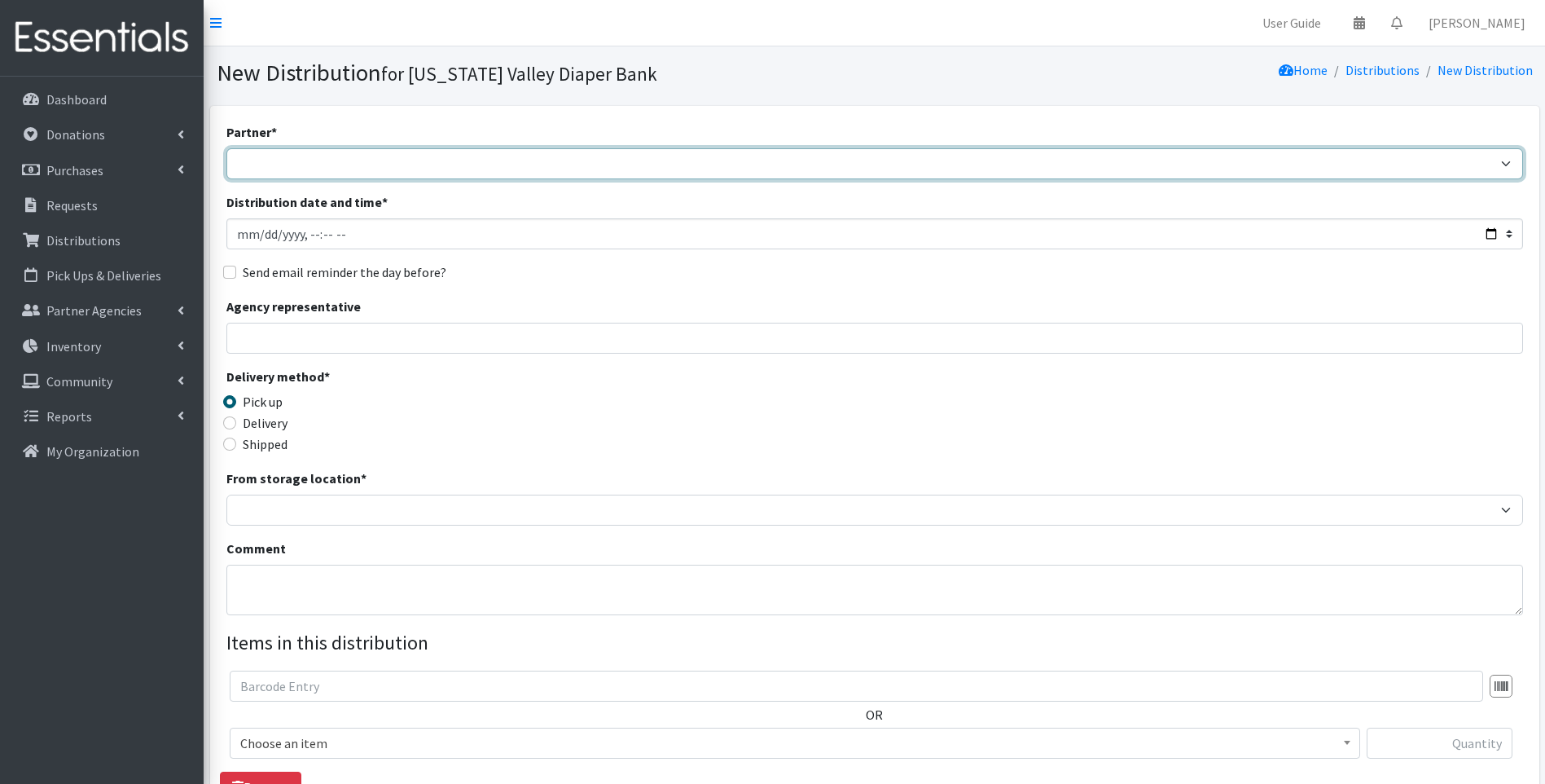
click at [319, 169] on select "Harbor Safe House and Advocacy Center The Caring Place The Foundation House" at bounding box center [875, 163] width 1297 height 31
select select "4509"
click at [226, 148] on select "Harbor Safe House and Advocacy Center The Caring Place The Foundation House" at bounding box center [875, 163] width 1297 height 31
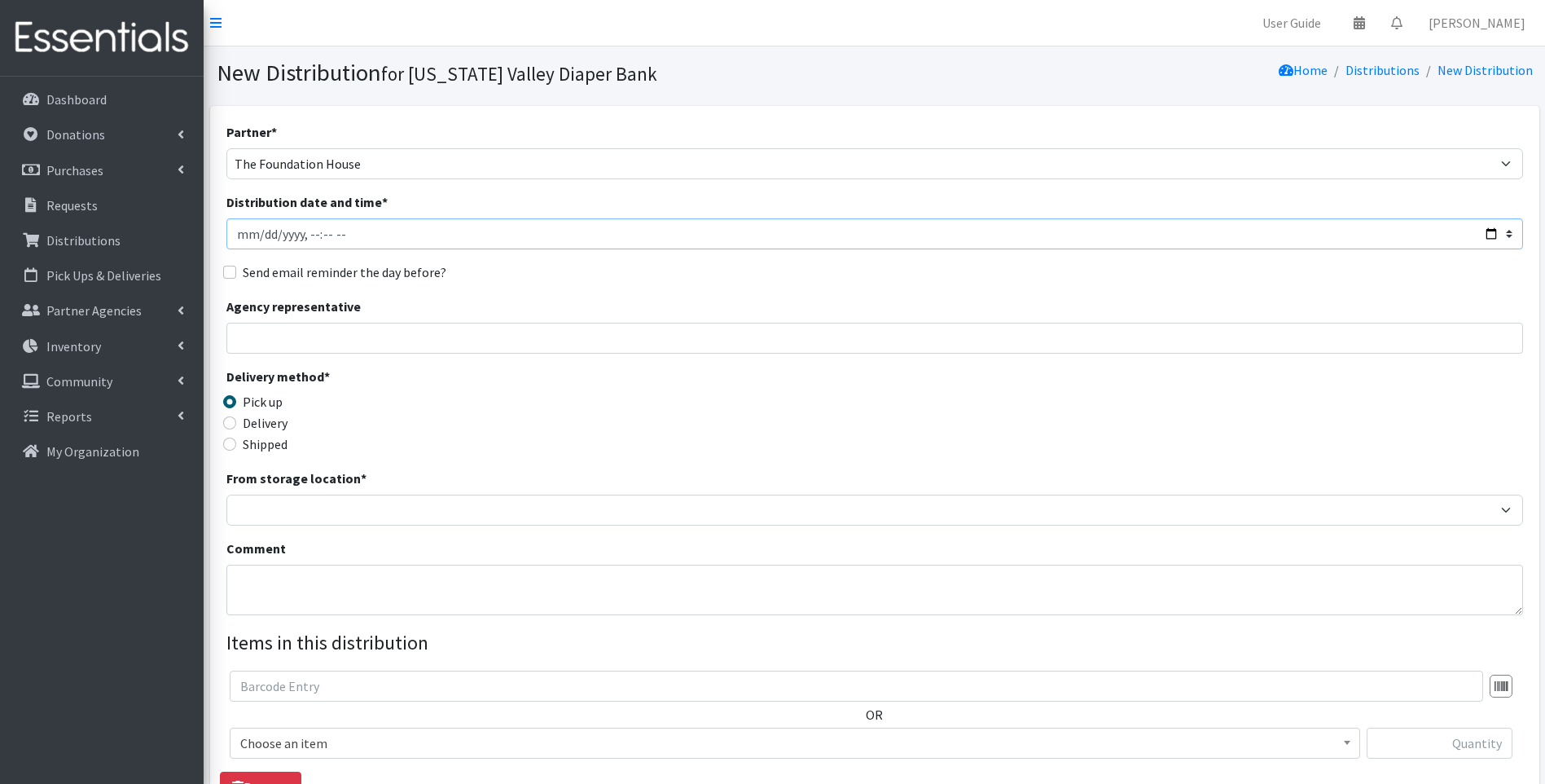
drag, startPoint x: 363, startPoint y: 236, endPoint x: 220, endPoint y: 244, distance: 143.2
click at [220, 244] on div "Partner * Harbor Safe House and Advocacy Center The Caring Place The Foundation…" at bounding box center [875, 531] width 1329 height 851
click at [1491, 231] on input "Distribution date and time *" at bounding box center [875, 233] width 1297 height 31
type input "2025-07-07T23:59"
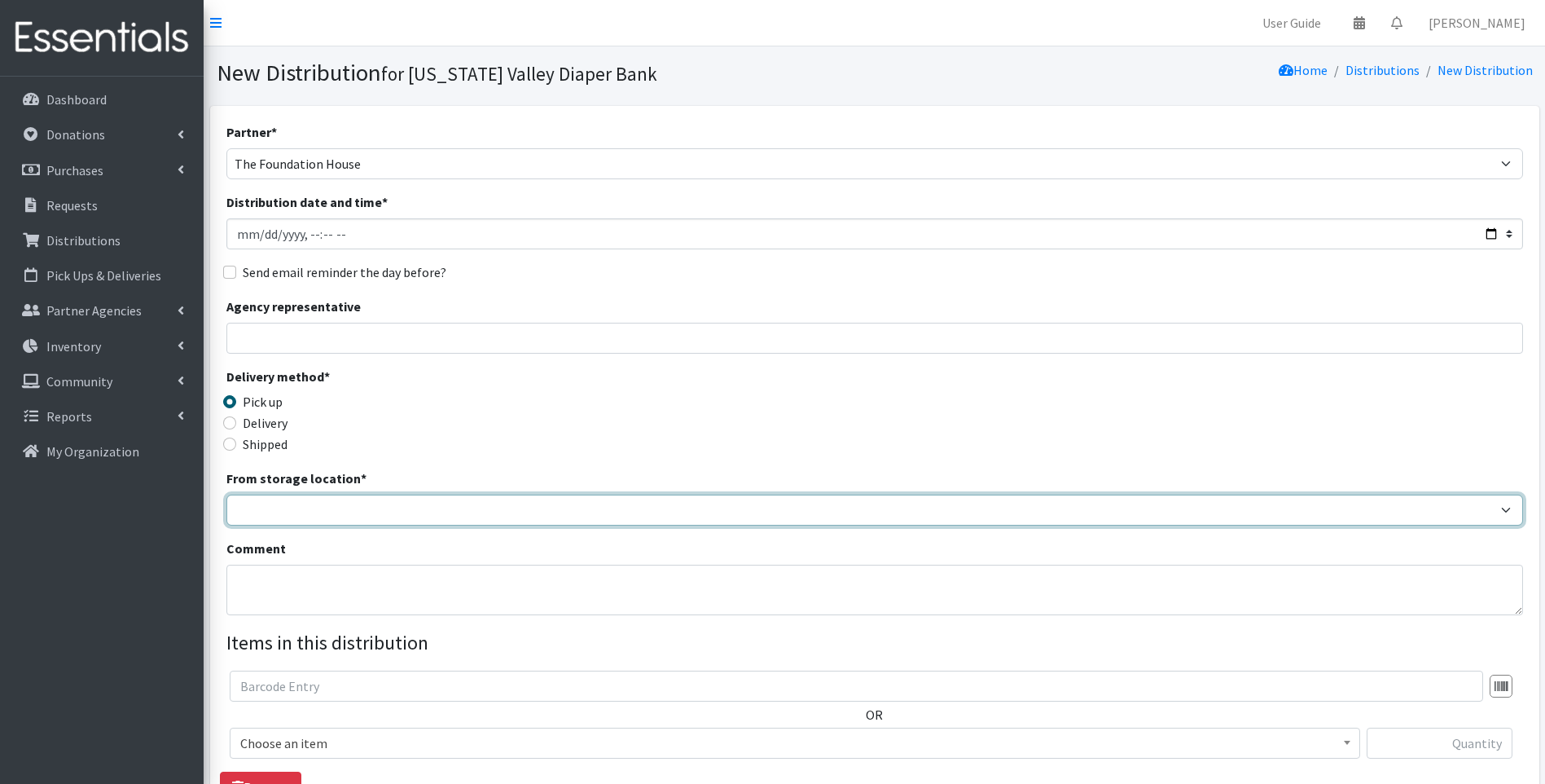
click at [323, 502] on select "Tennessee Valley Diaper Bank The Community Foundation Warehouse" at bounding box center [875, 510] width 1297 height 31
select select "477"
click at [226, 494] on select "Tennessee Valley Diaper Bank The Community Foundation Warehouse" at bounding box center [875, 510] width 1297 height 31
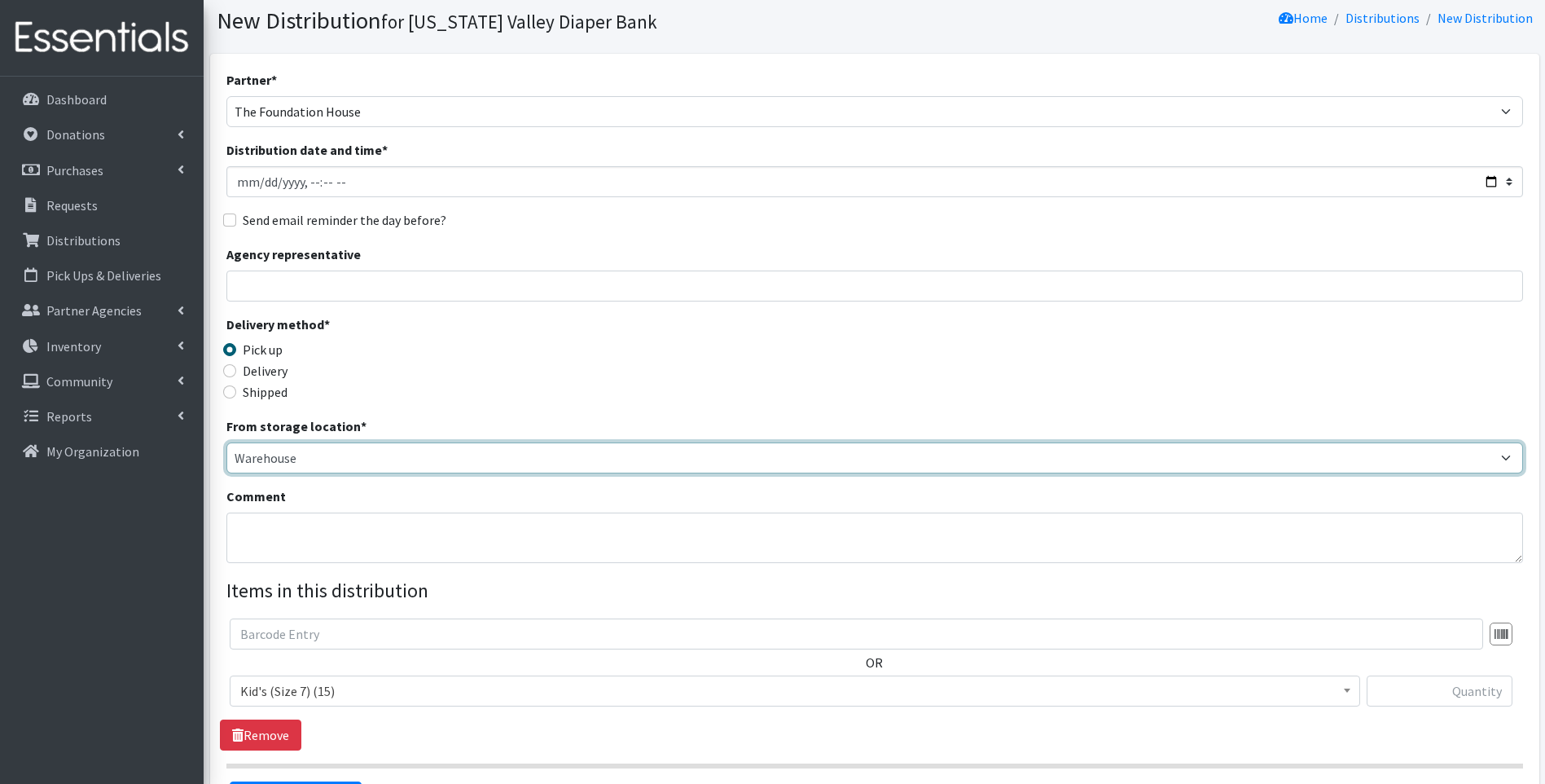
scroll to position [81, 0]
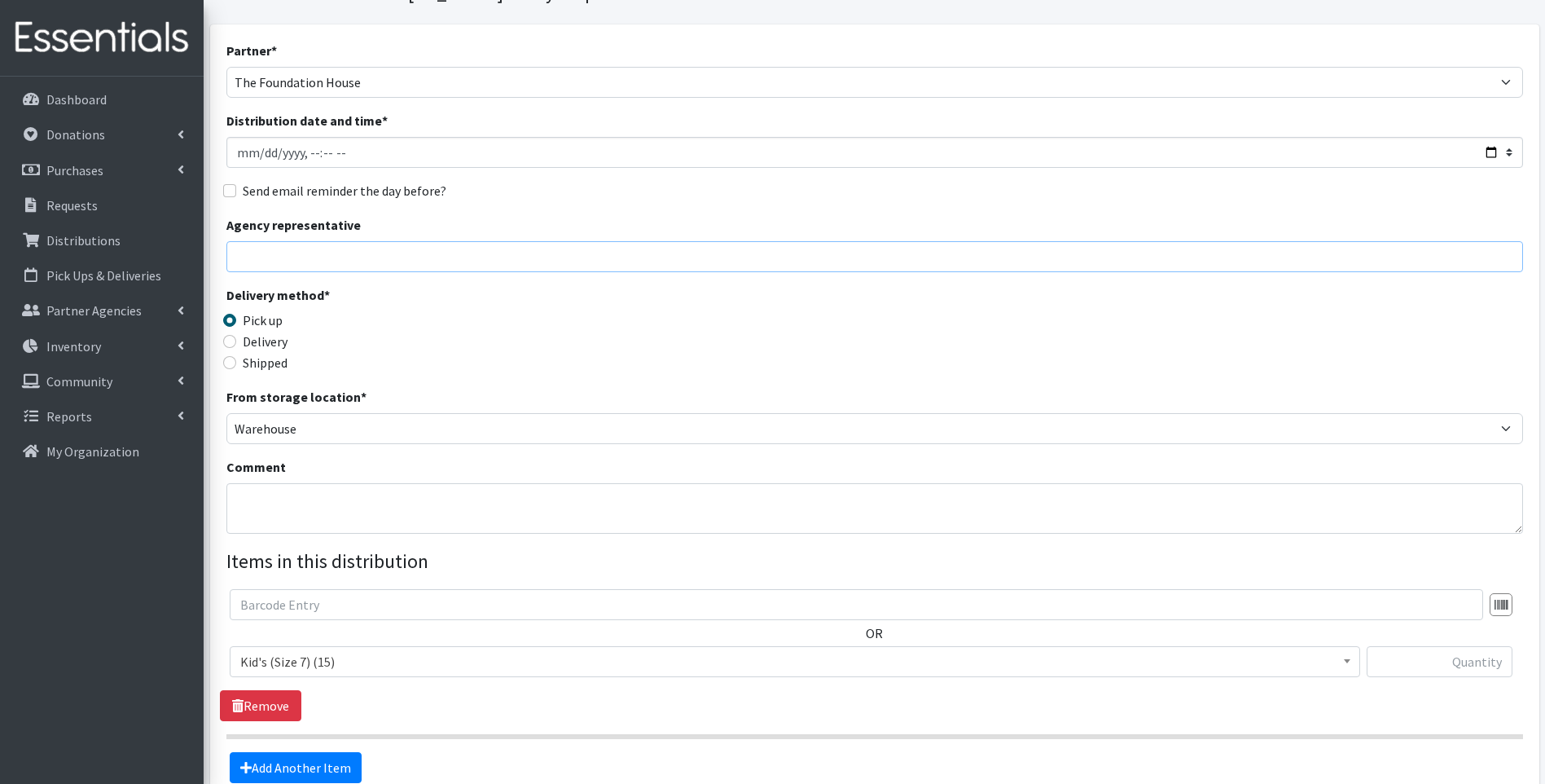
click at [370, 262] on input "Agency representative" at bounding box center [875, 257] width 1297 height 31
type input "Laura Wright"
type input "25"
click at [327, 506] on textarea "Comment" at bounding box center [875, 508] width 1297 height 51
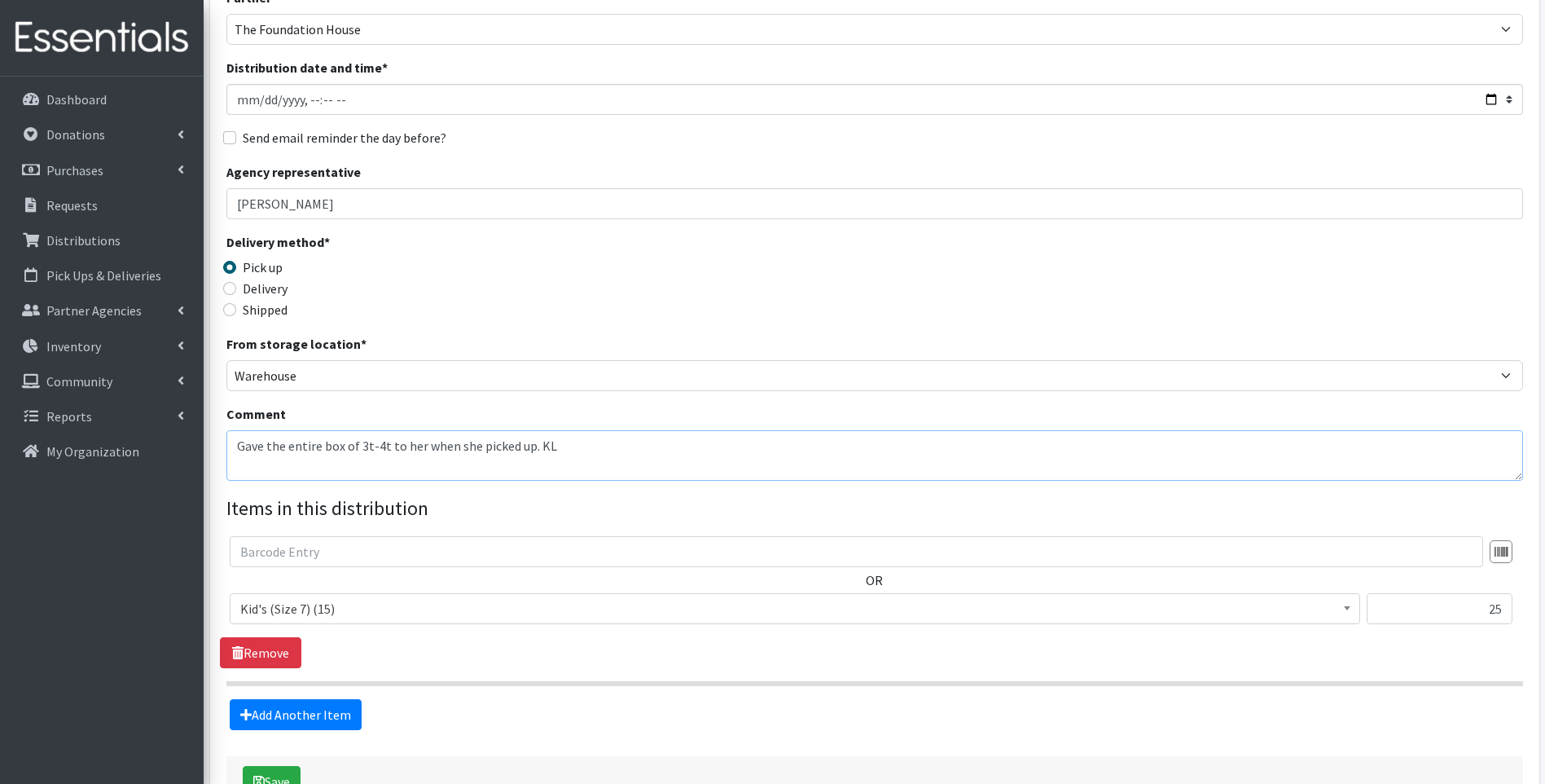
scroll to position [163, 0]
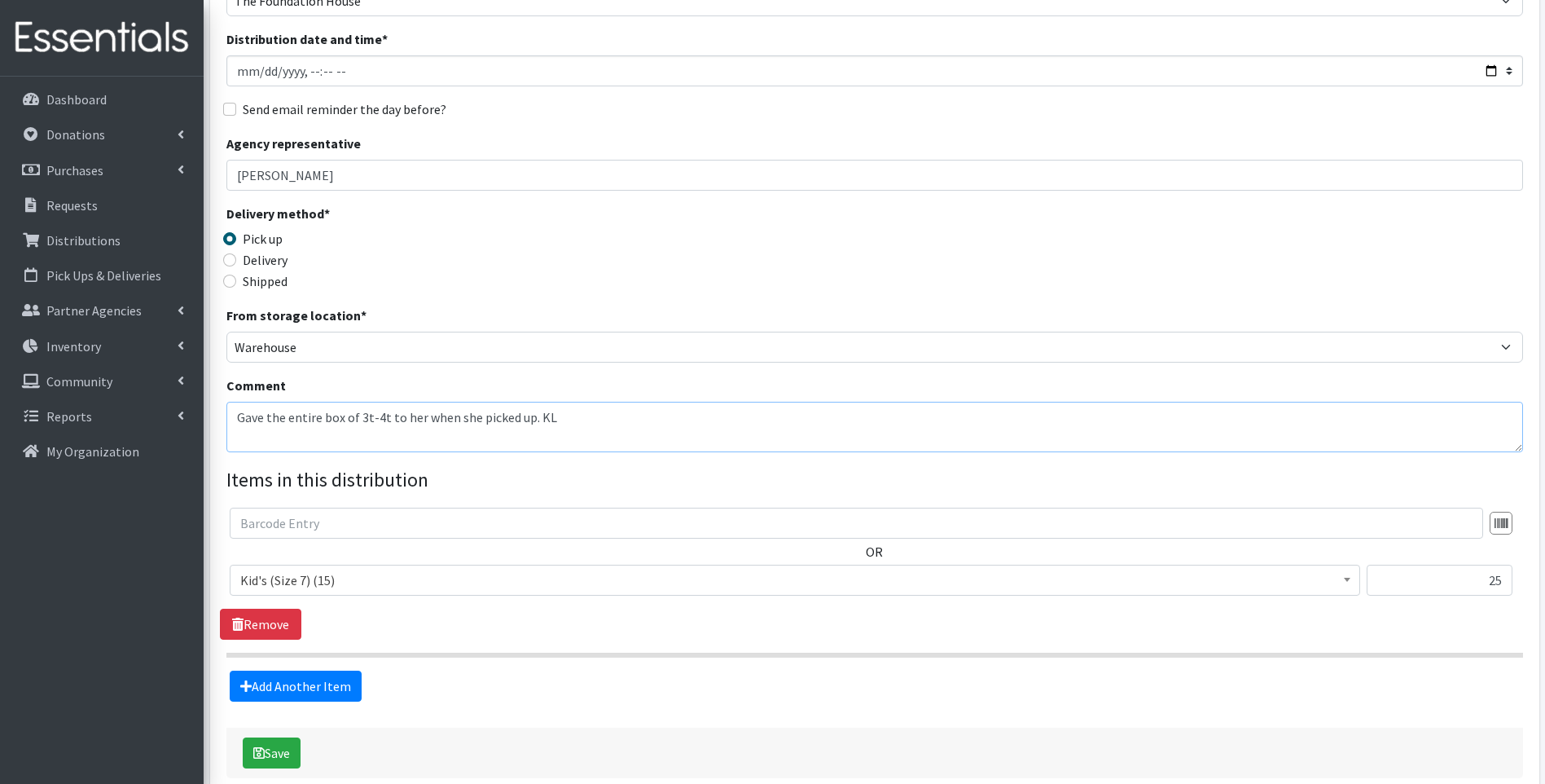
type textarea "Gave the entire box of 3t-4t to her when she picked up. KL"
click at [547, 589] on span "Kid's (Size 7) (15)" at bounding box center [795, 580] width 1109 height 23
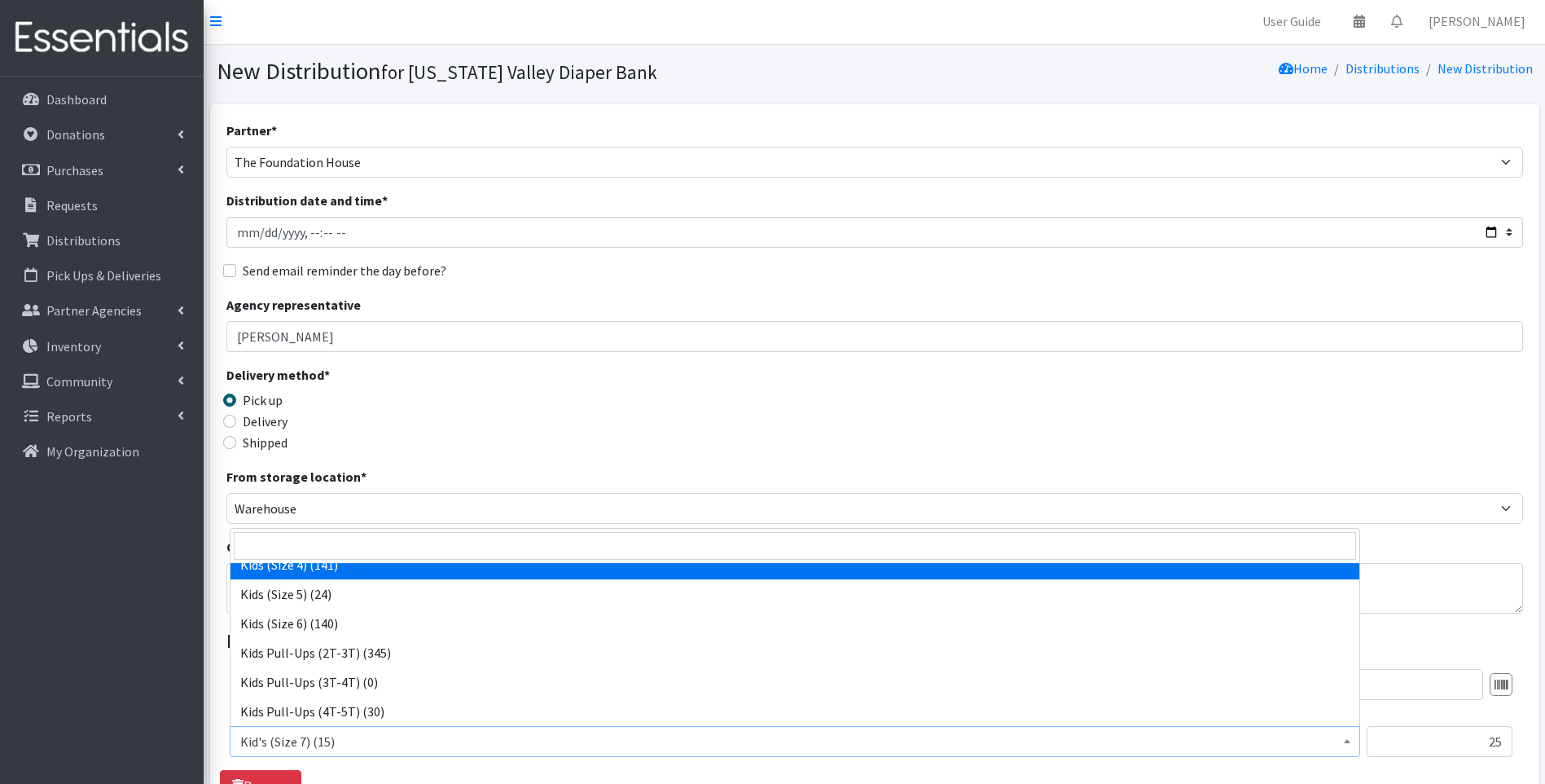
scroll to position [0, 0]
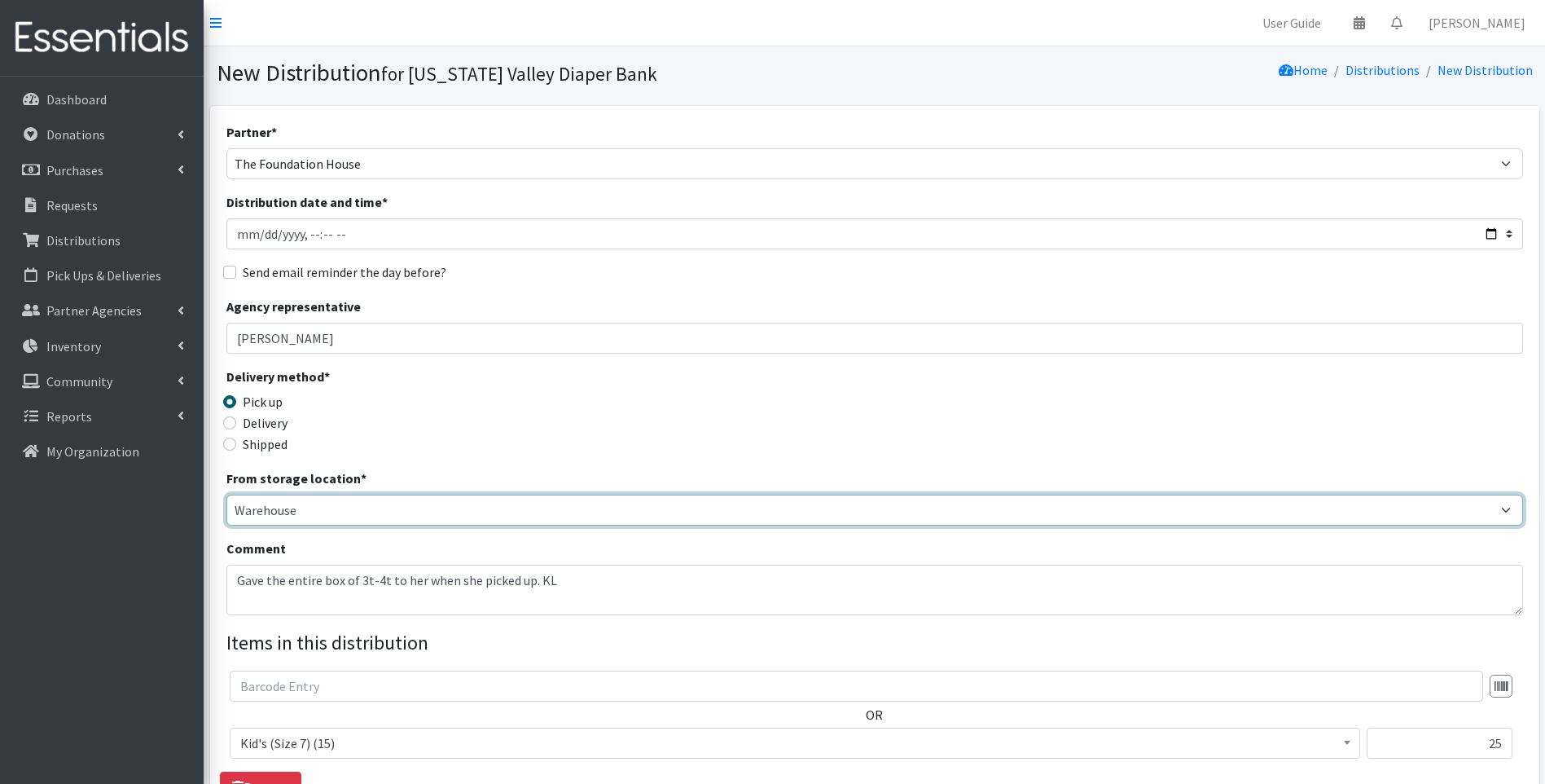
click at [458, 515] on select "Tennessee Valley Diaper Bank The Community Foundation Warehouse" at bounding box center [875, 510] width 1297 height 31
select select "479"
click at [226, 494] on select "Tennessee Valley Diaper Bank The Community Foundation Warehouse" at bounding box center [875, 510] width 1297 height 31
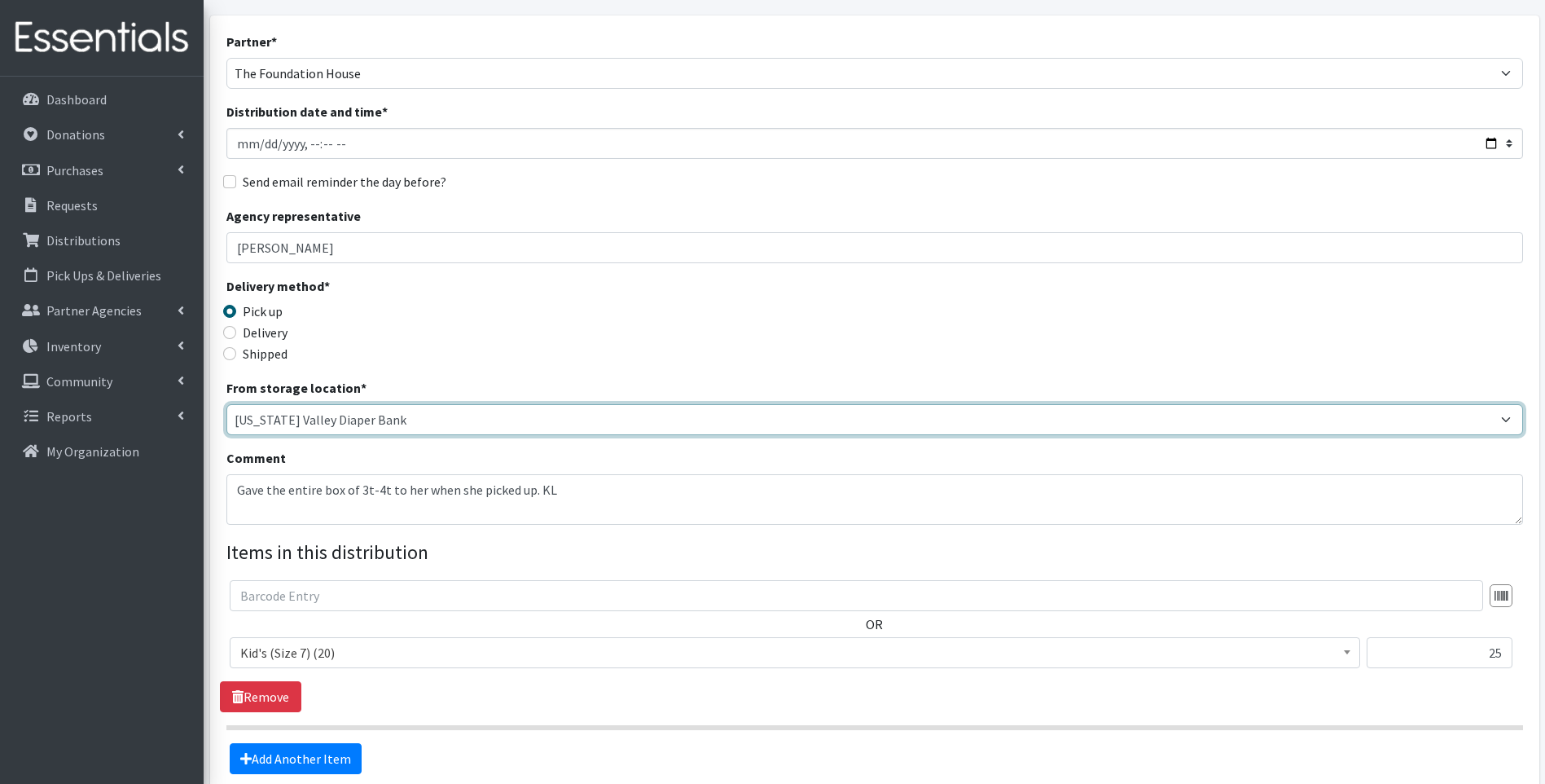
scroll to position [244, 0]
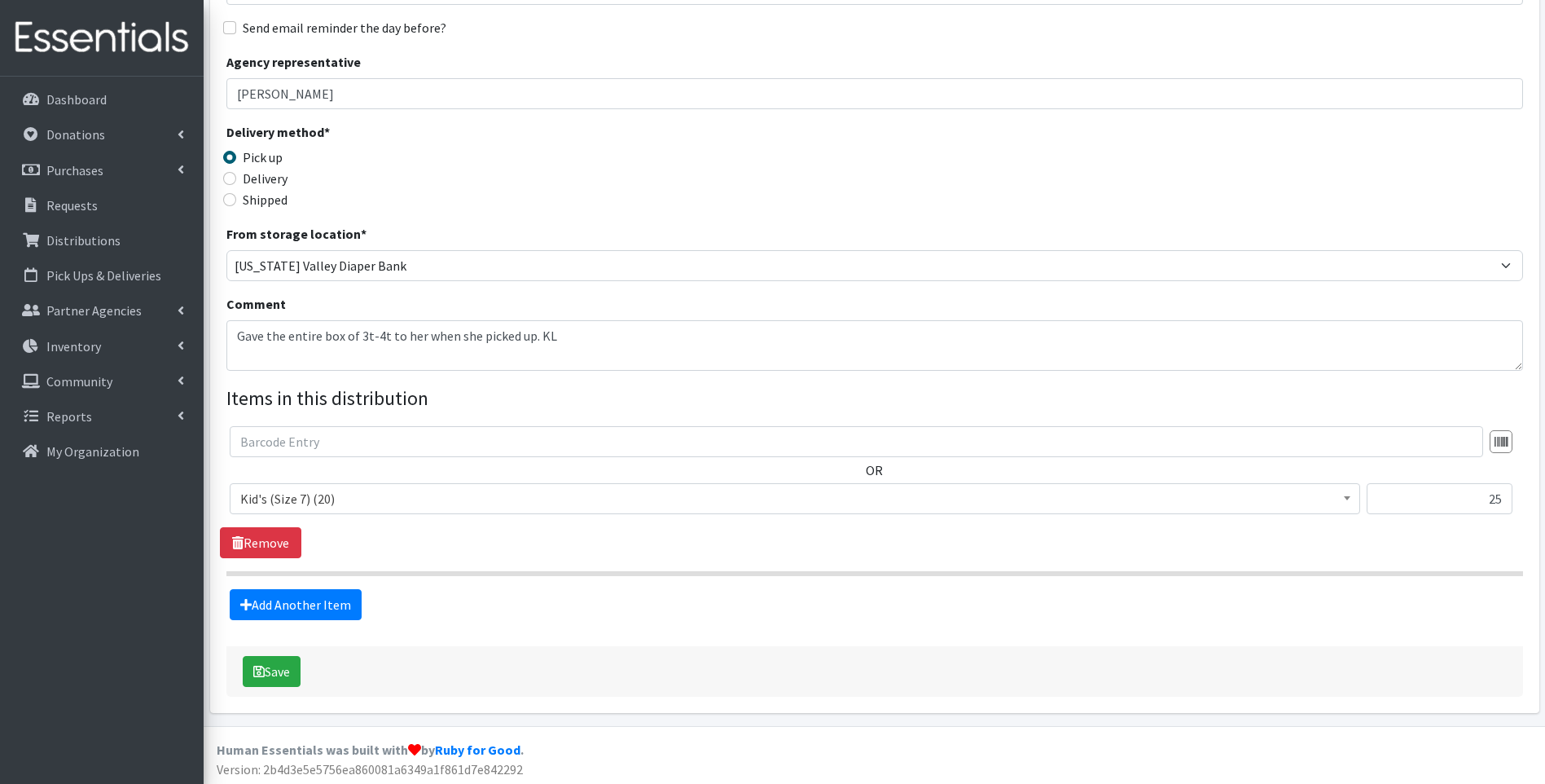
click at [378, 496] on span "Kid's (Size 7) (20)" at bounding box center [795, 499] width 1109 height 23
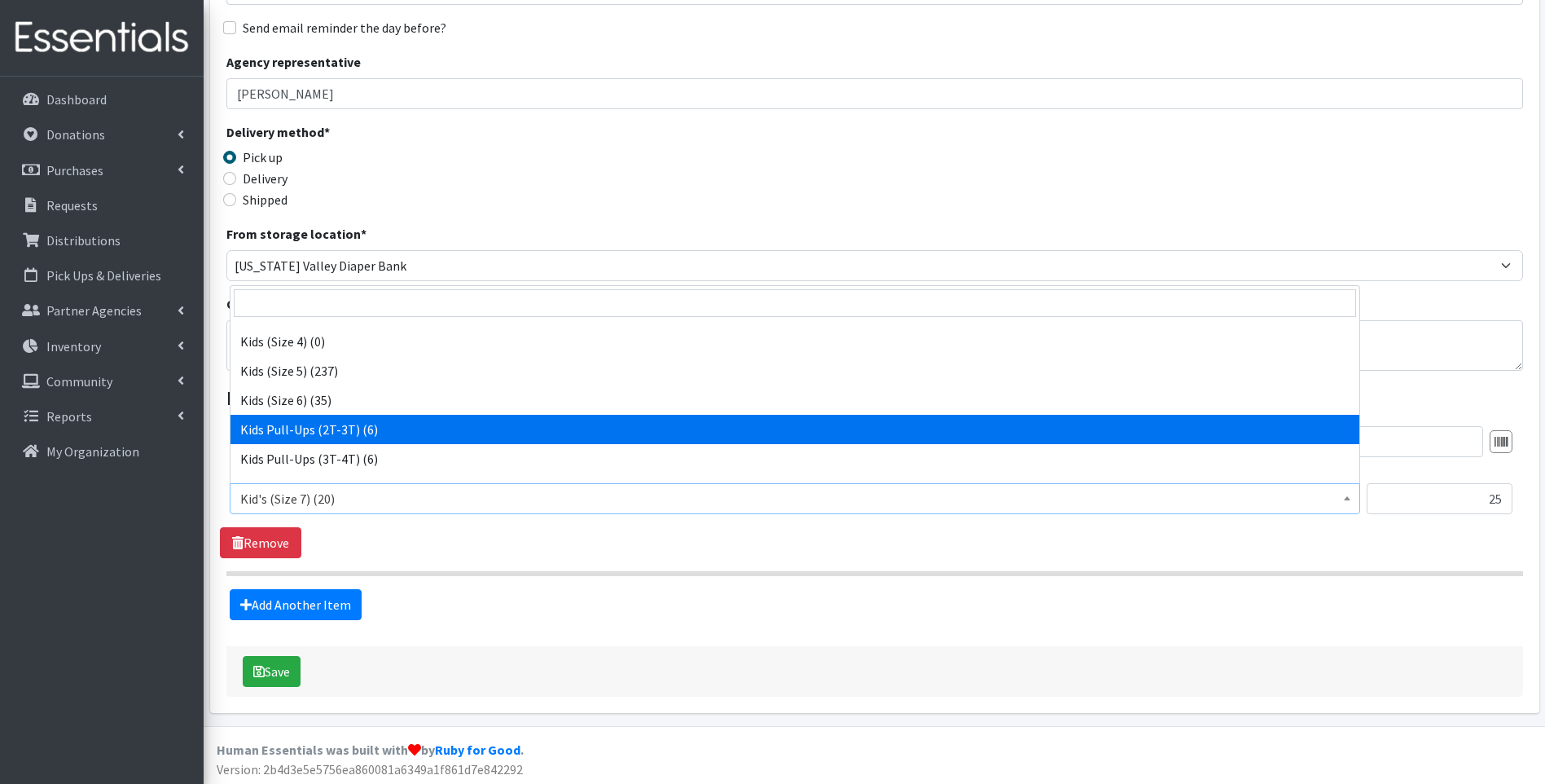
scroll to position [218, 0]
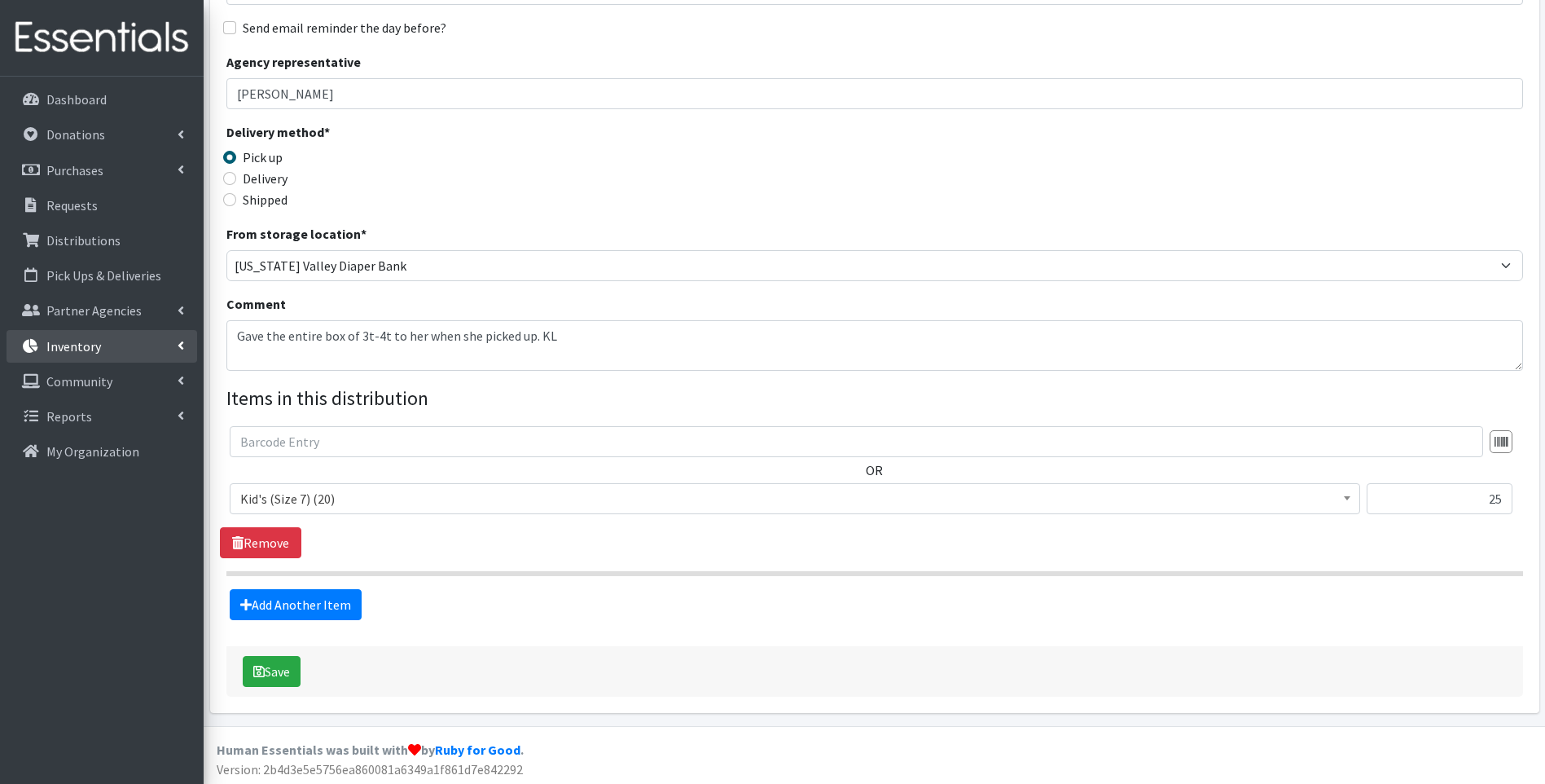
click at [110, 339] on link "Inventory" at bounding box center [102, 346] width 191 height 33
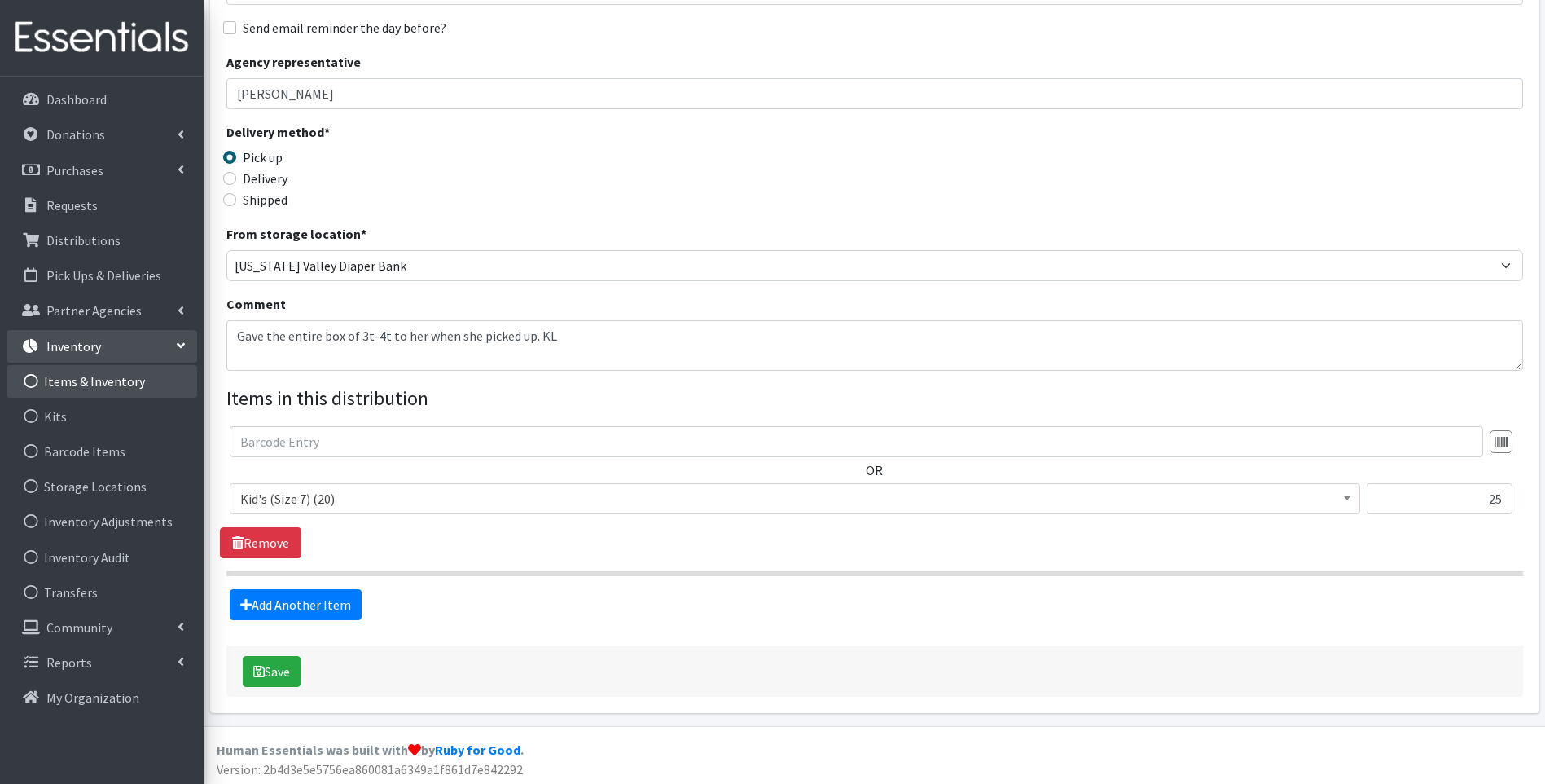
click at [118, 383] on link "Items & Inventory" at bounding box center [102, 381] width 191 height 33
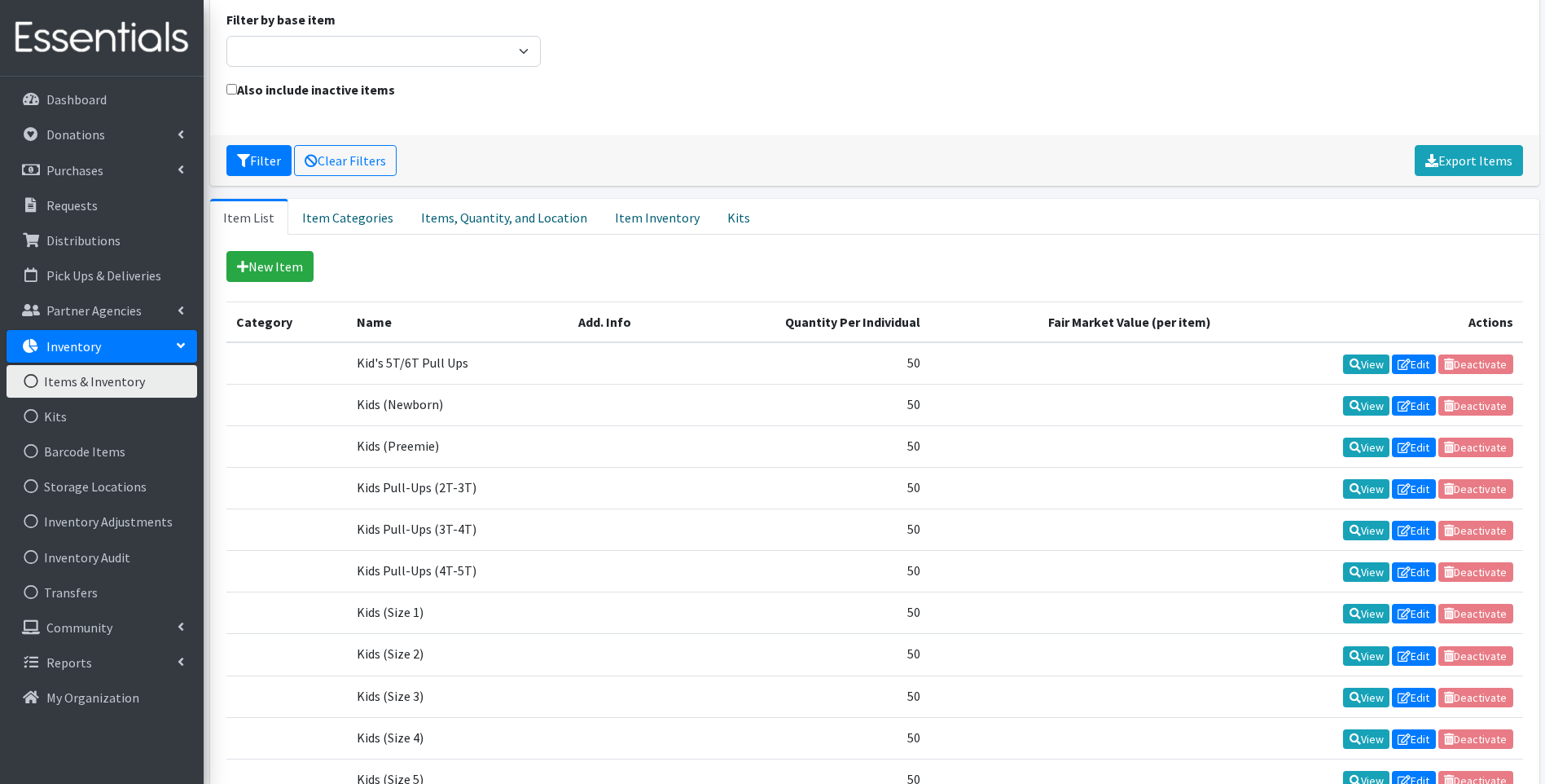
scroll to position [163, 0]
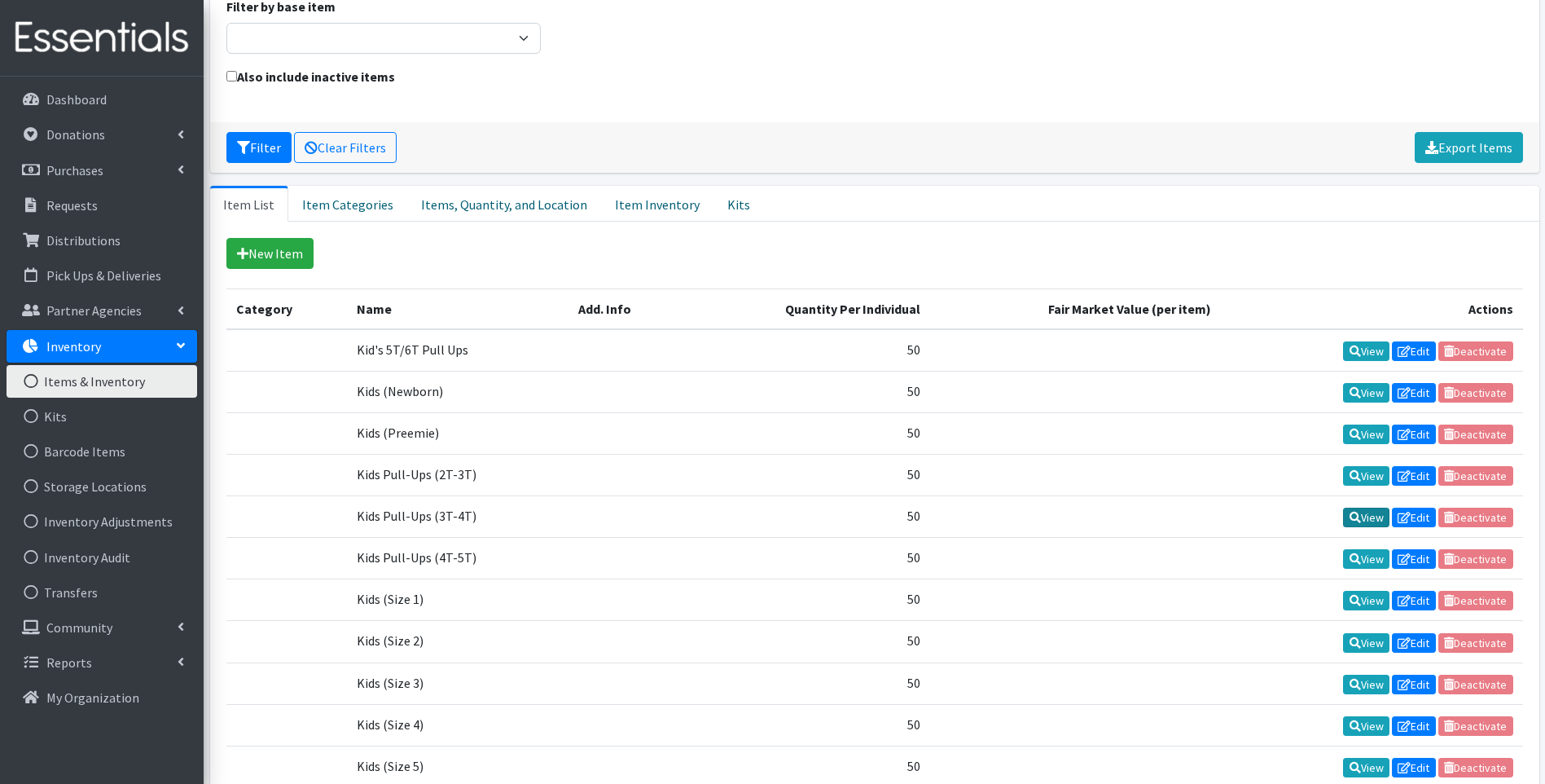
click at [1369, 519] on link "View" at bounding box center [1367, 518] width 46 height 20
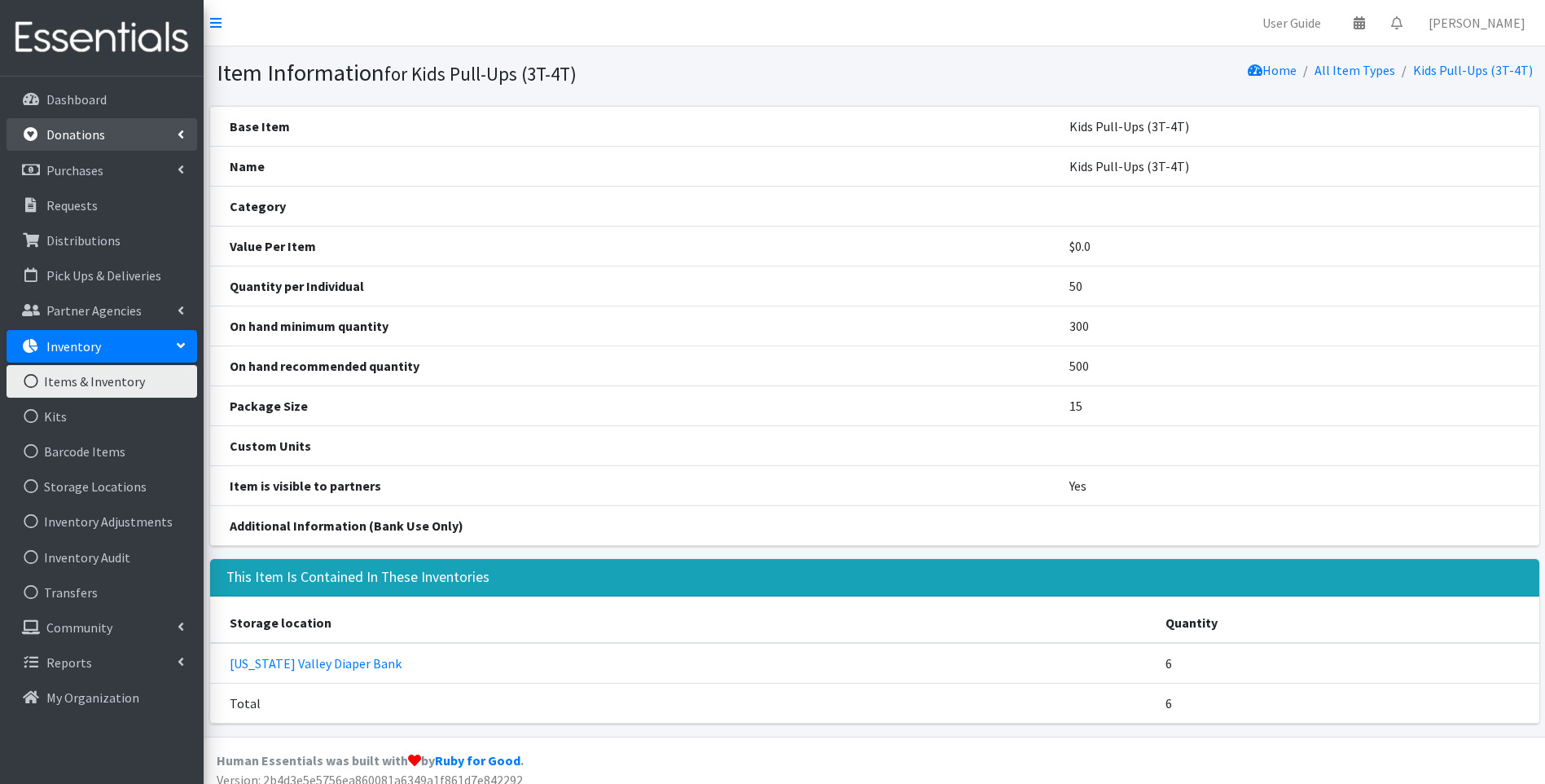
click at [98, 138] on p "Donations" at bounding box center [76, 135] width 59 height 16
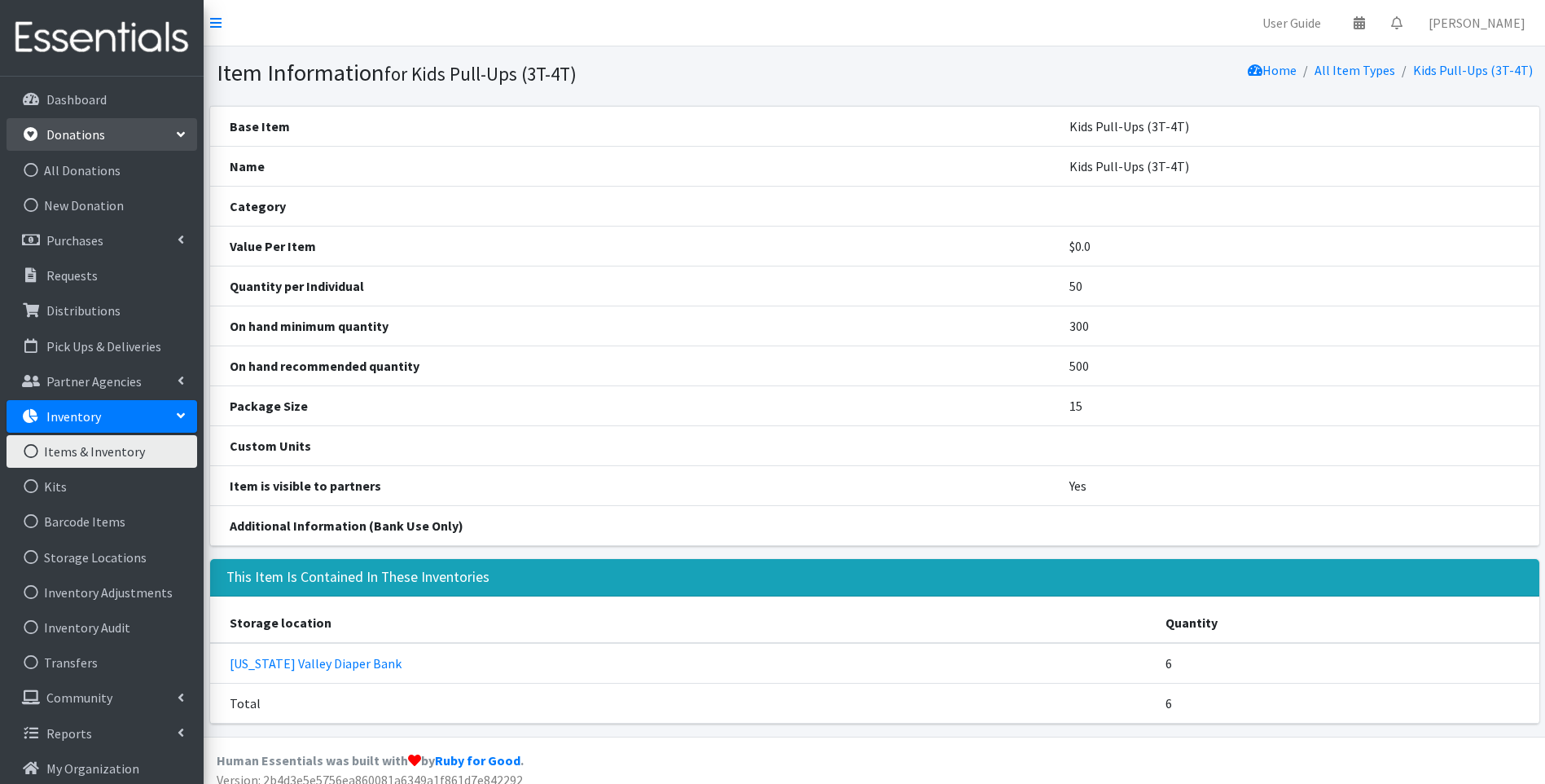
click at [100, 415] on link "Inventory" at bounding box center [102, 416] width 191 height 33
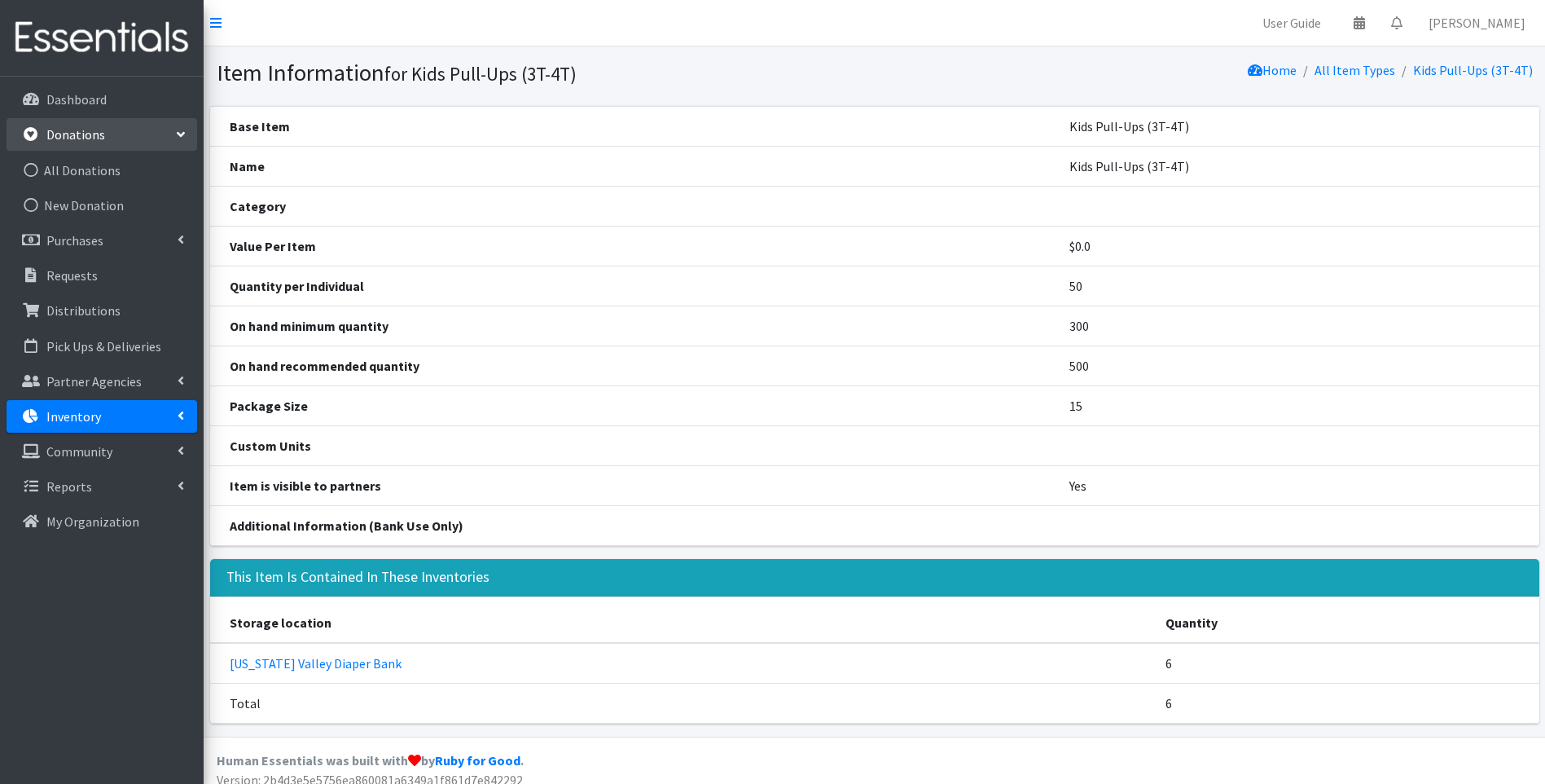
click at [830, 582] on div "This Item Is Contained In These Inventories" at bounding box center [875, 577] width 1329 height 37
click at [110, 418] on link "Inventory" at bounding box center [102, 416] width 191 height 33
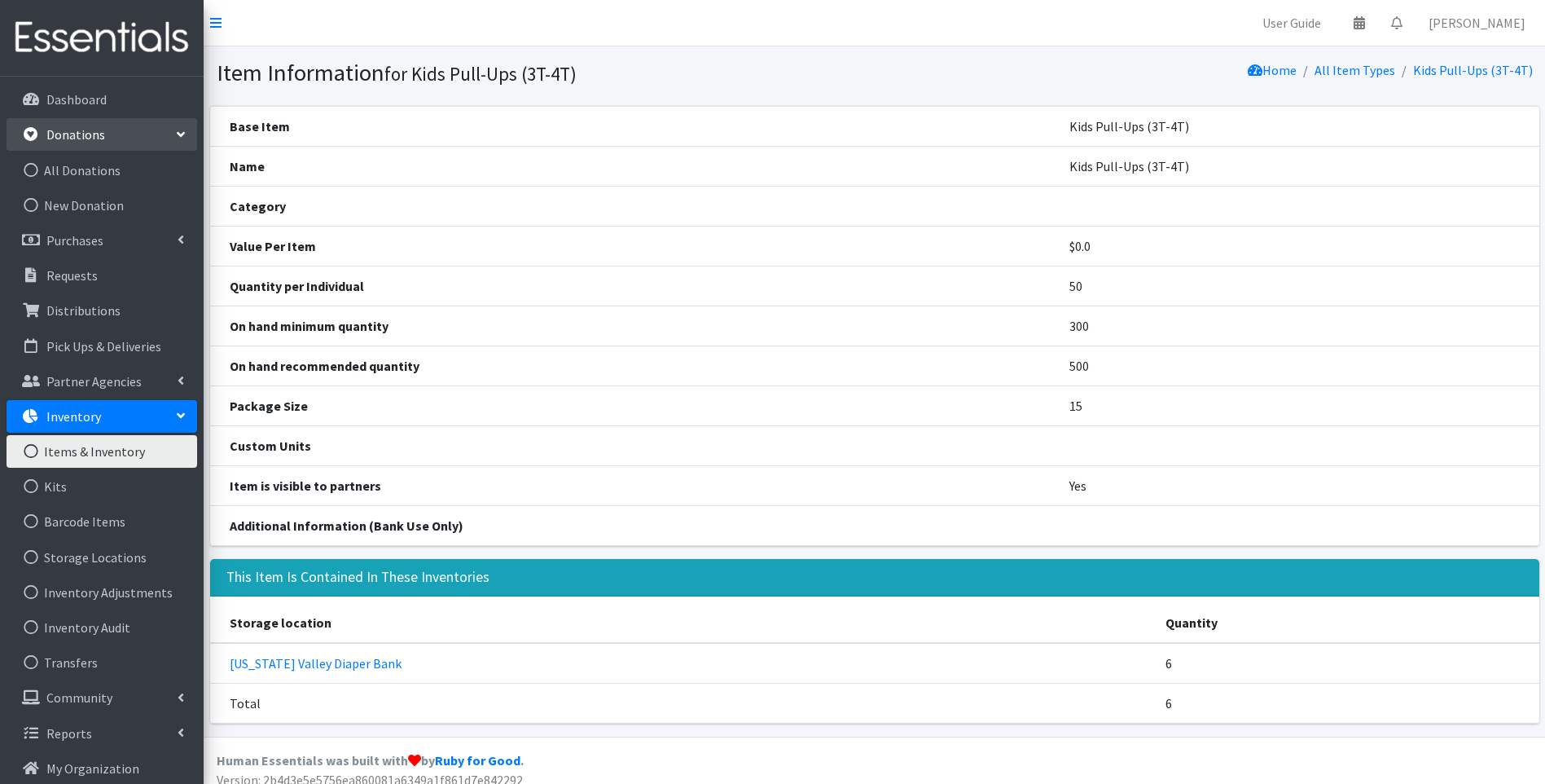
click at [86, 458] on link "Items & Inventory" at bounding box center [102, 451] width 191 height 33
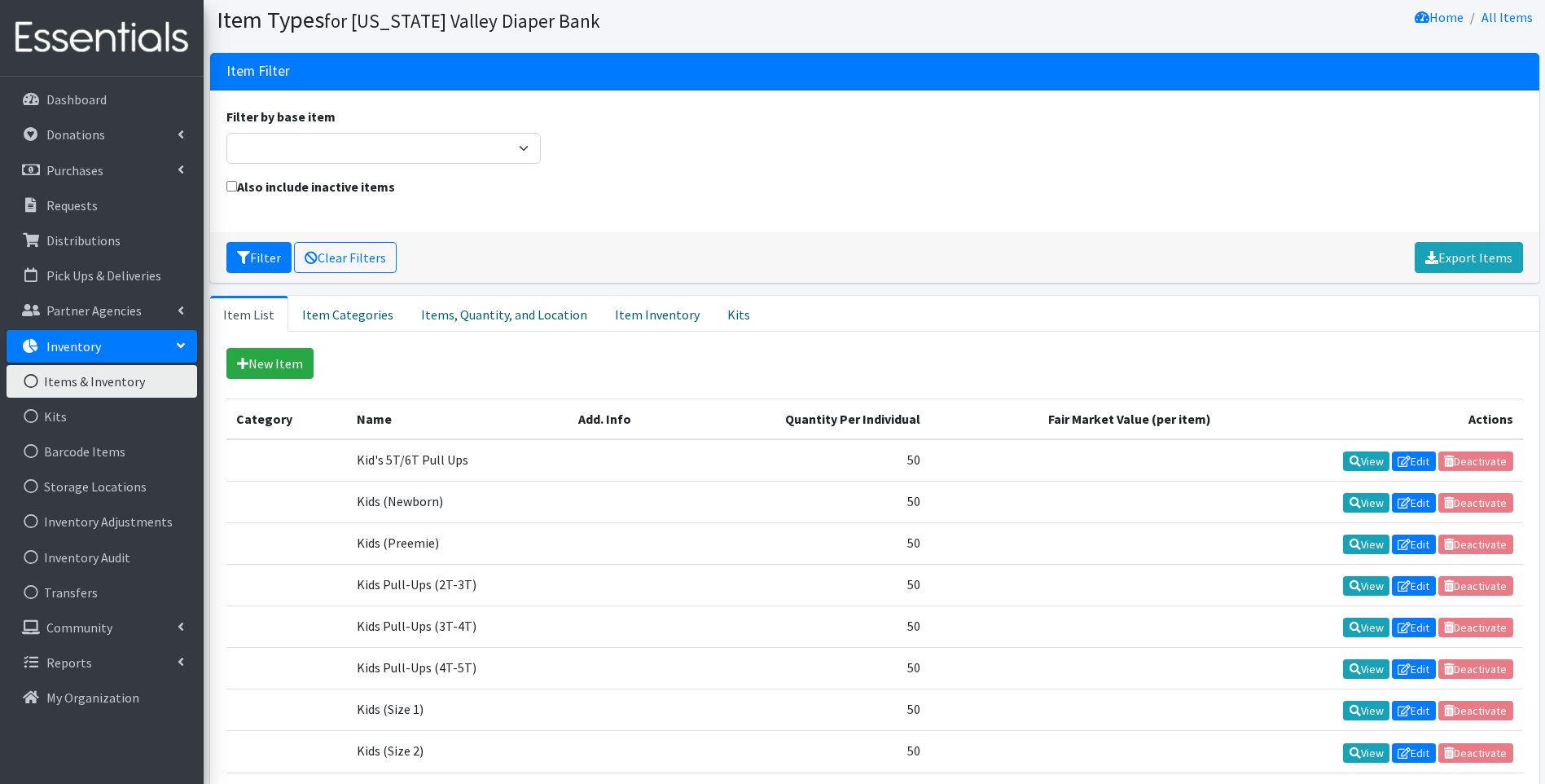
scroll to position [81, 0]
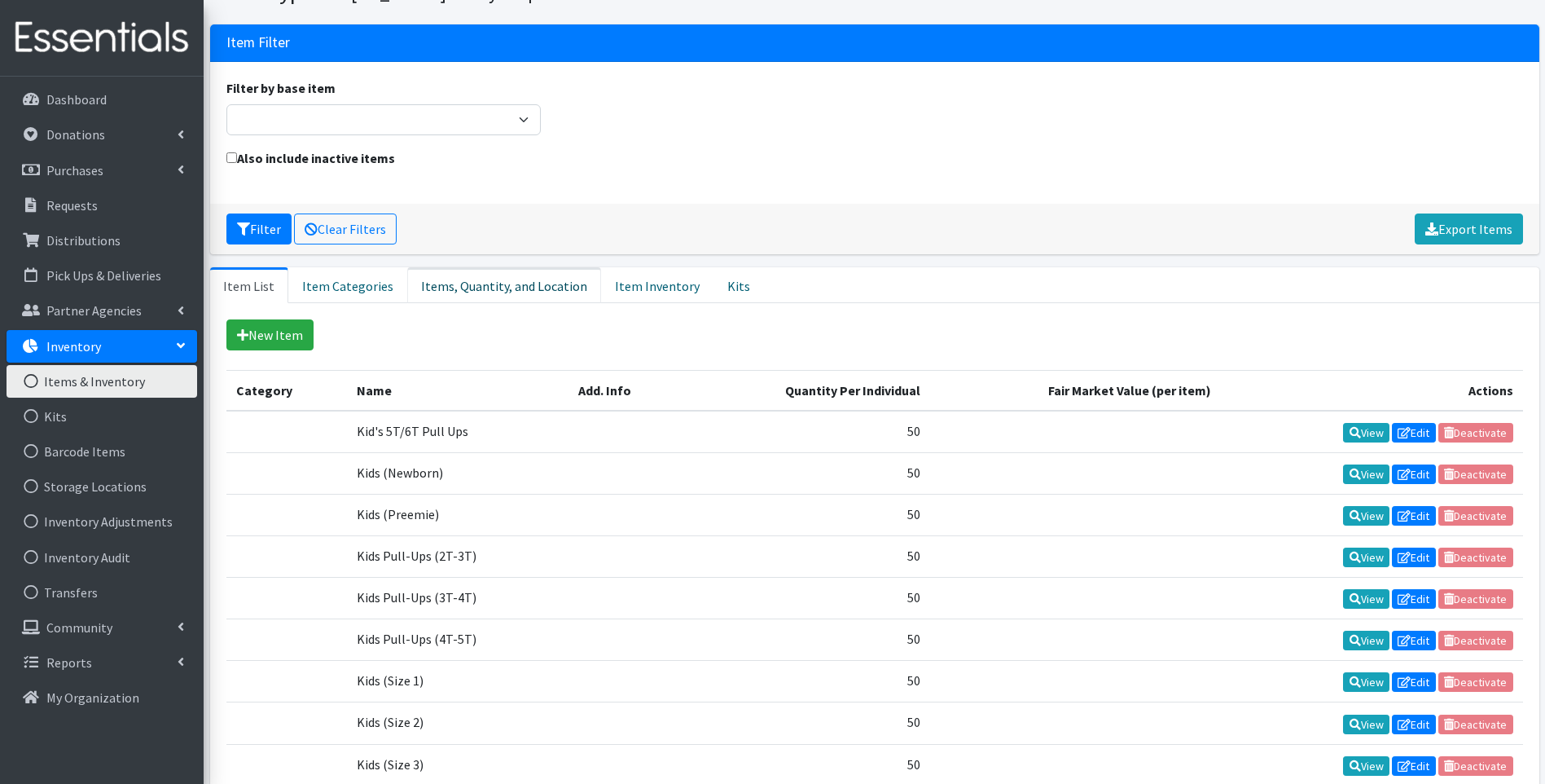
click at [500, 291] on link "Items, Quantity, and Location" at bounding box center [504, 285] width 194 height 36
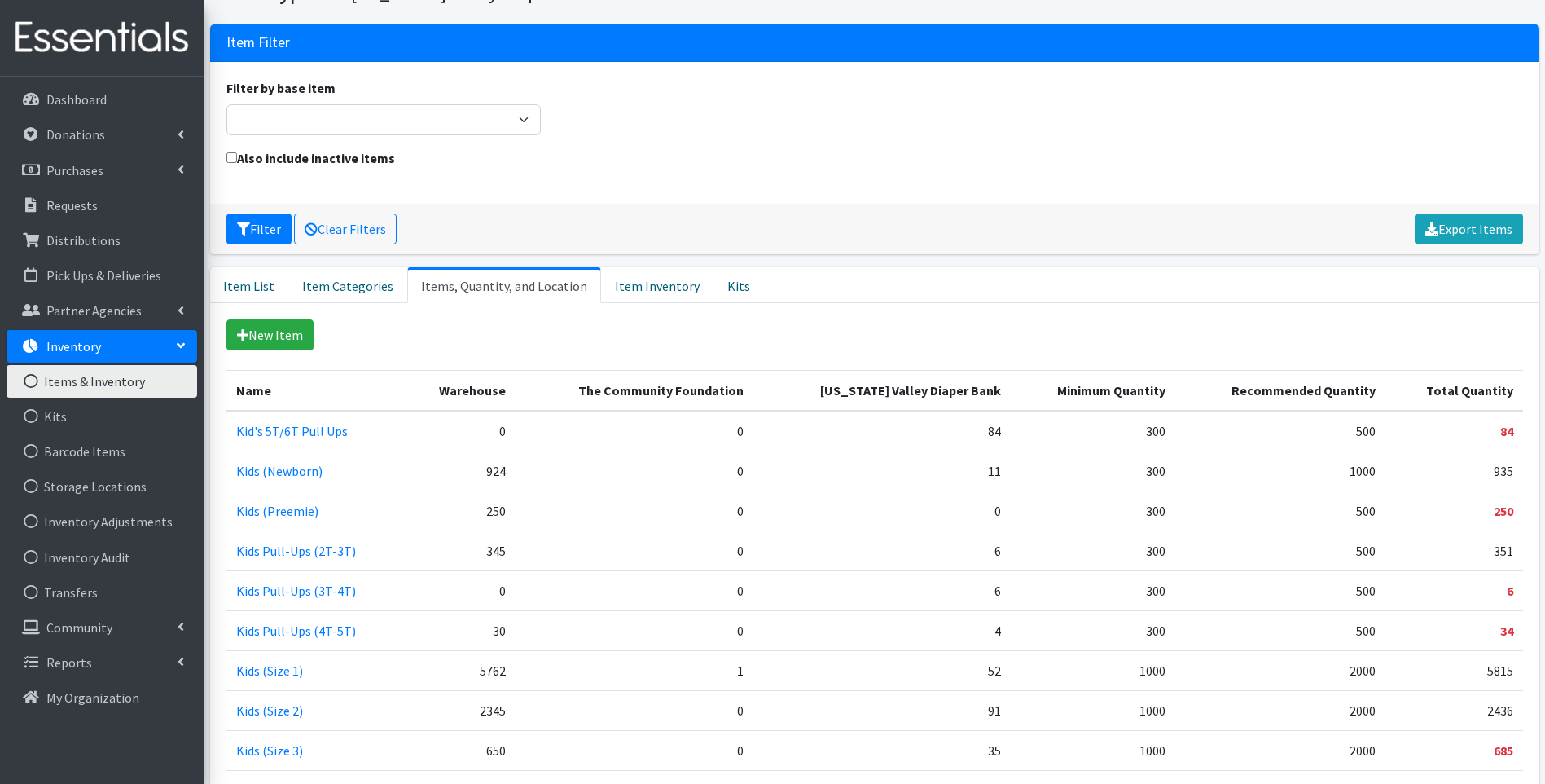
click at [387, 347] on div "New Item" at bounding box center [875, 334] width 1297 height 31
click at [100, 135] on p "Donations" at bounding box center [76, 135] width 59 height 16
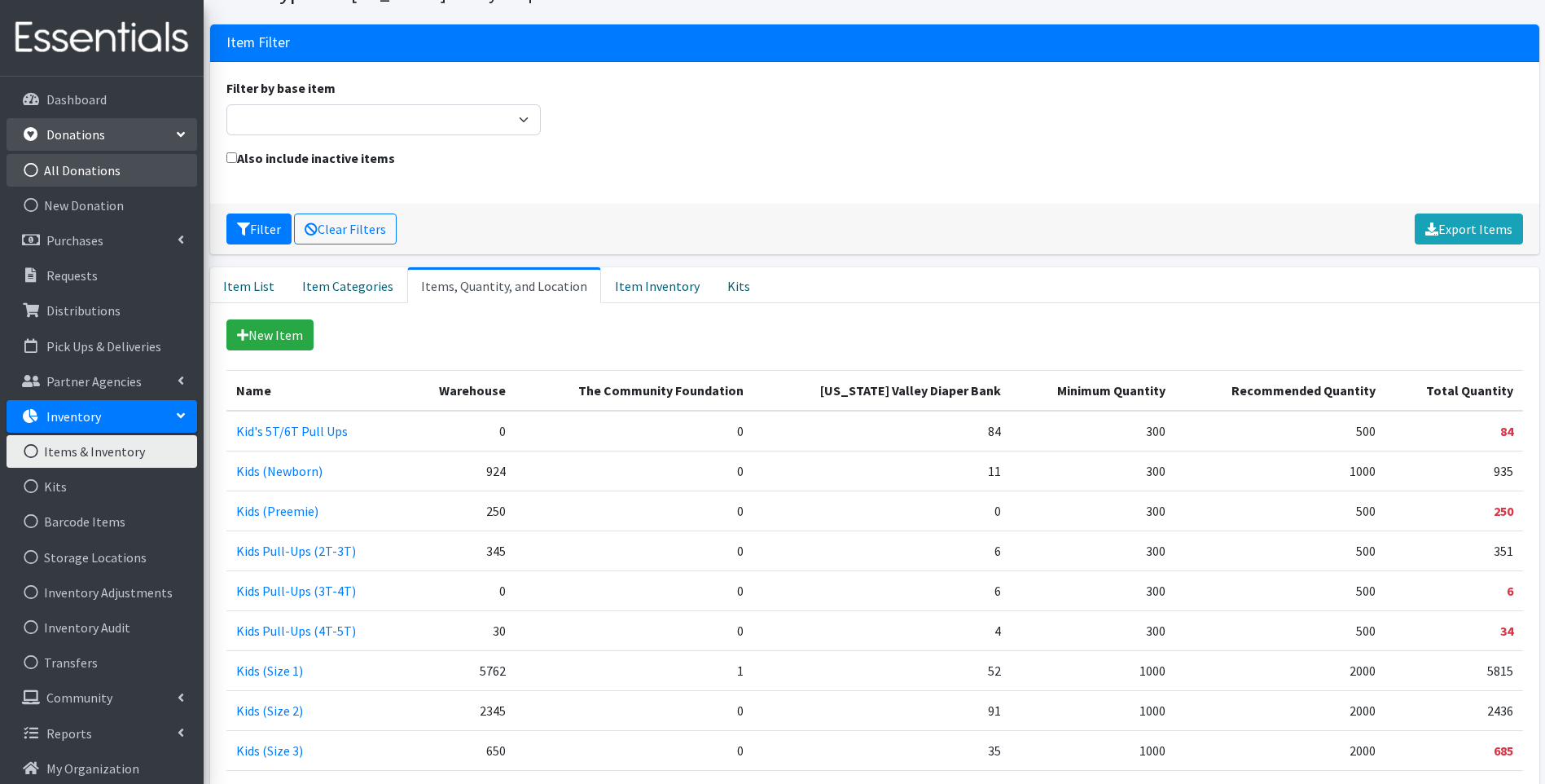
click at [128, 180] on link "All Donations" at bounding box center [102, 170] width 191 height 33
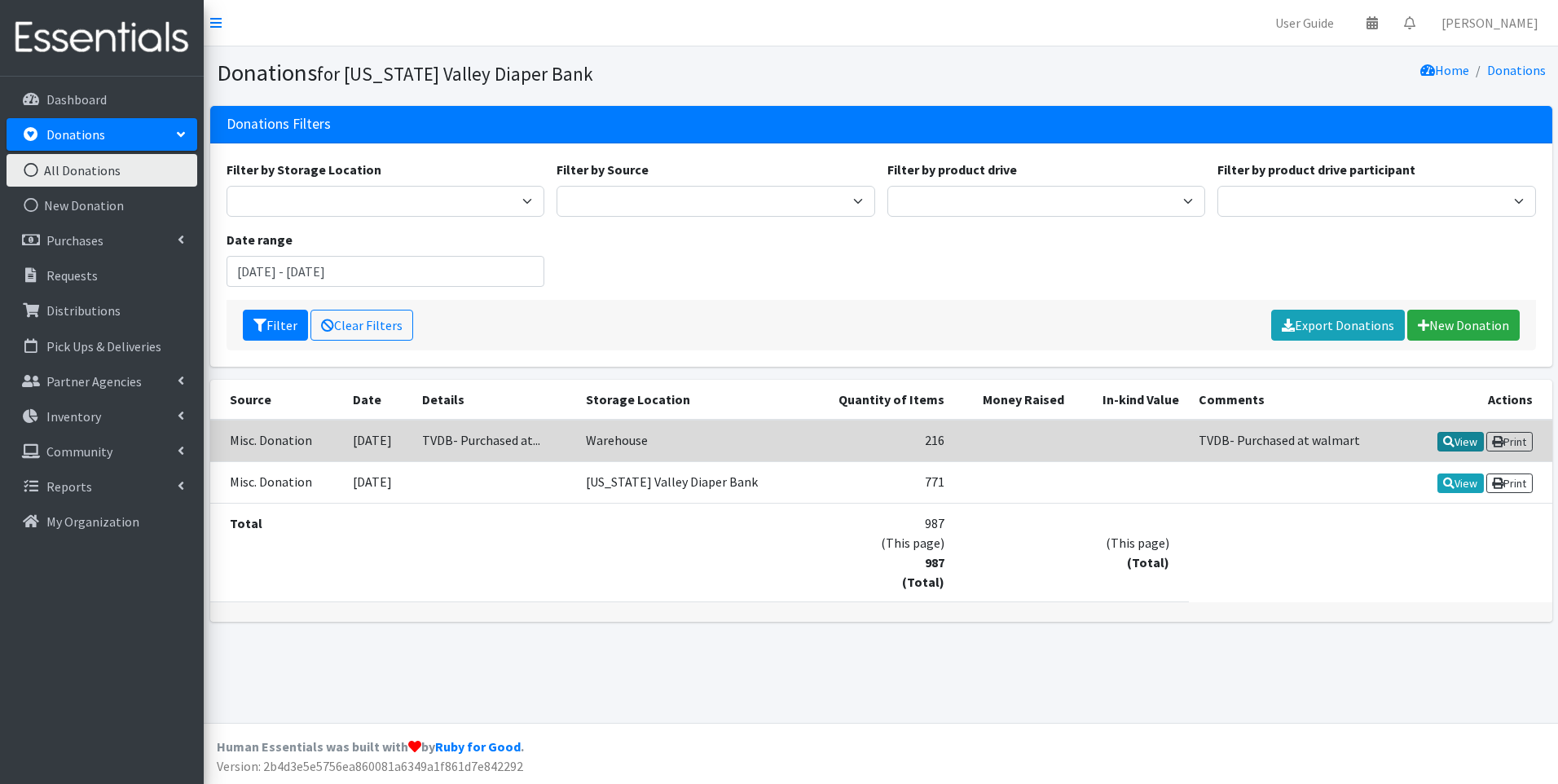
click at [1443, 442] on icon at bounding box center [1448, 441] width 12 height 12
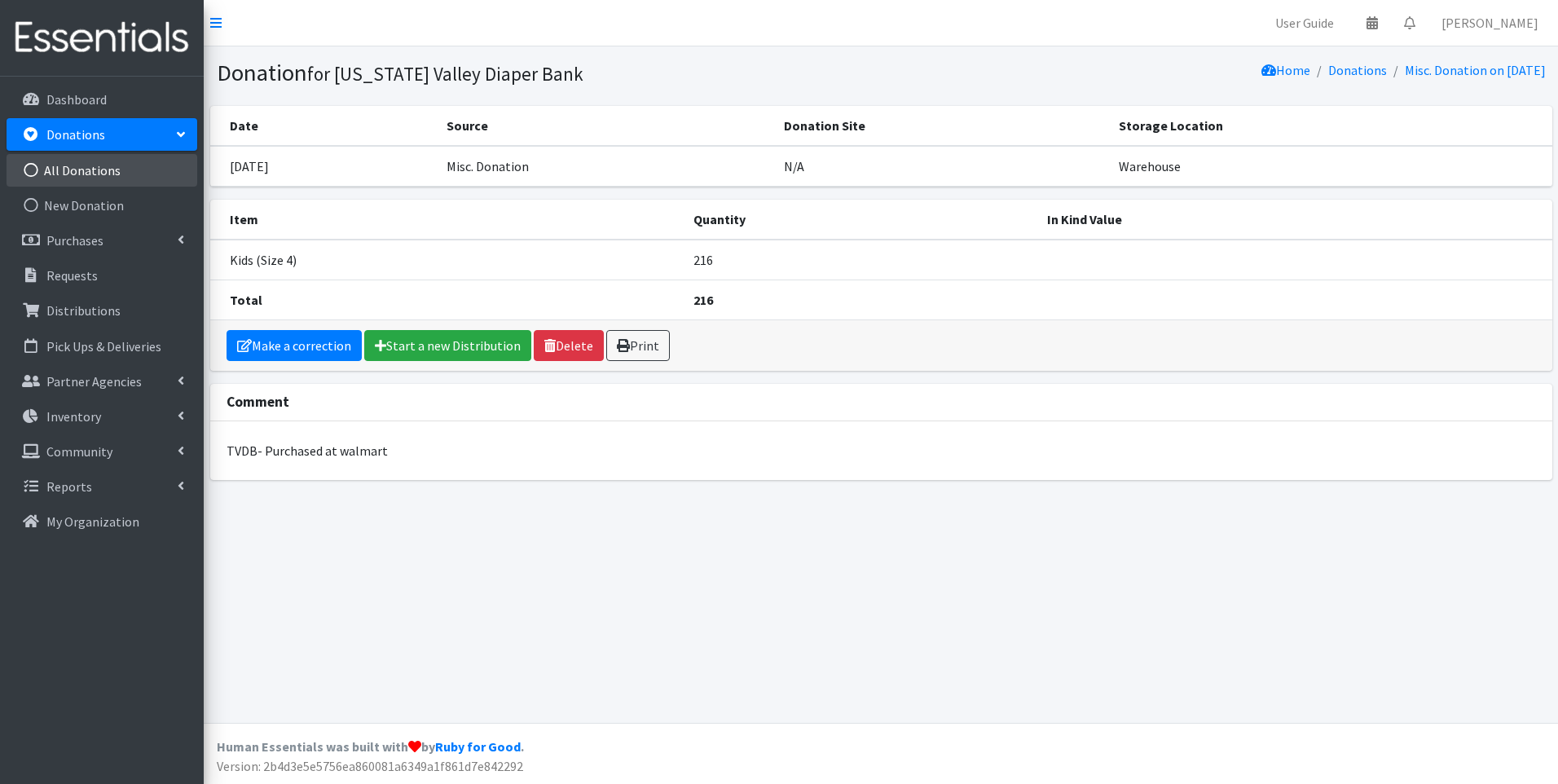
click at [71, 165] on link "All Donations" at bounding box center [102, 170] width 191 height 33
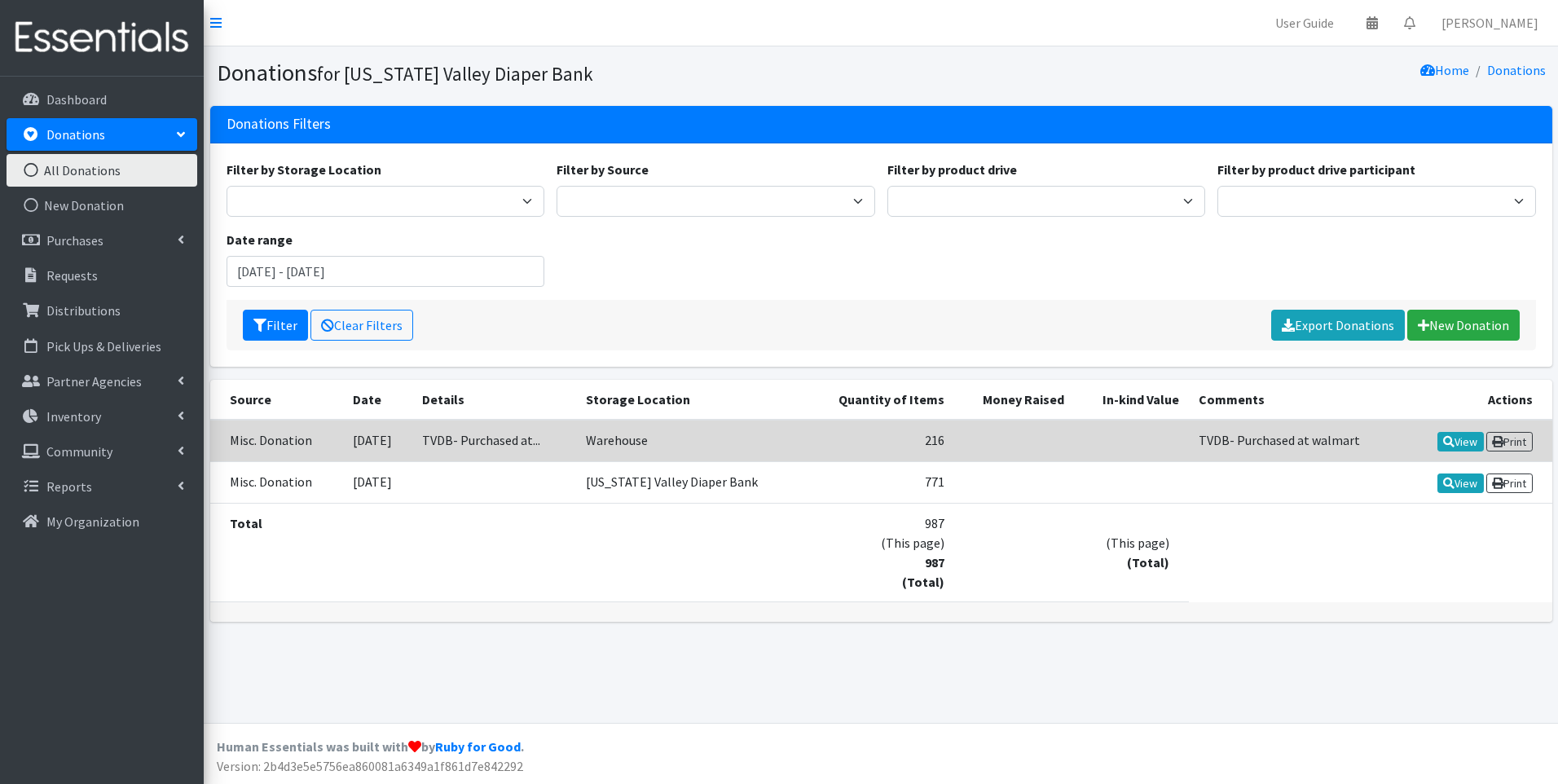
click at [633, 452] on td "Warehouse" at bounding box center [690, 441] width 228 height 43
click at [1450, 445] on link "View" at bounding box center [1461, 442] width 46 height 20
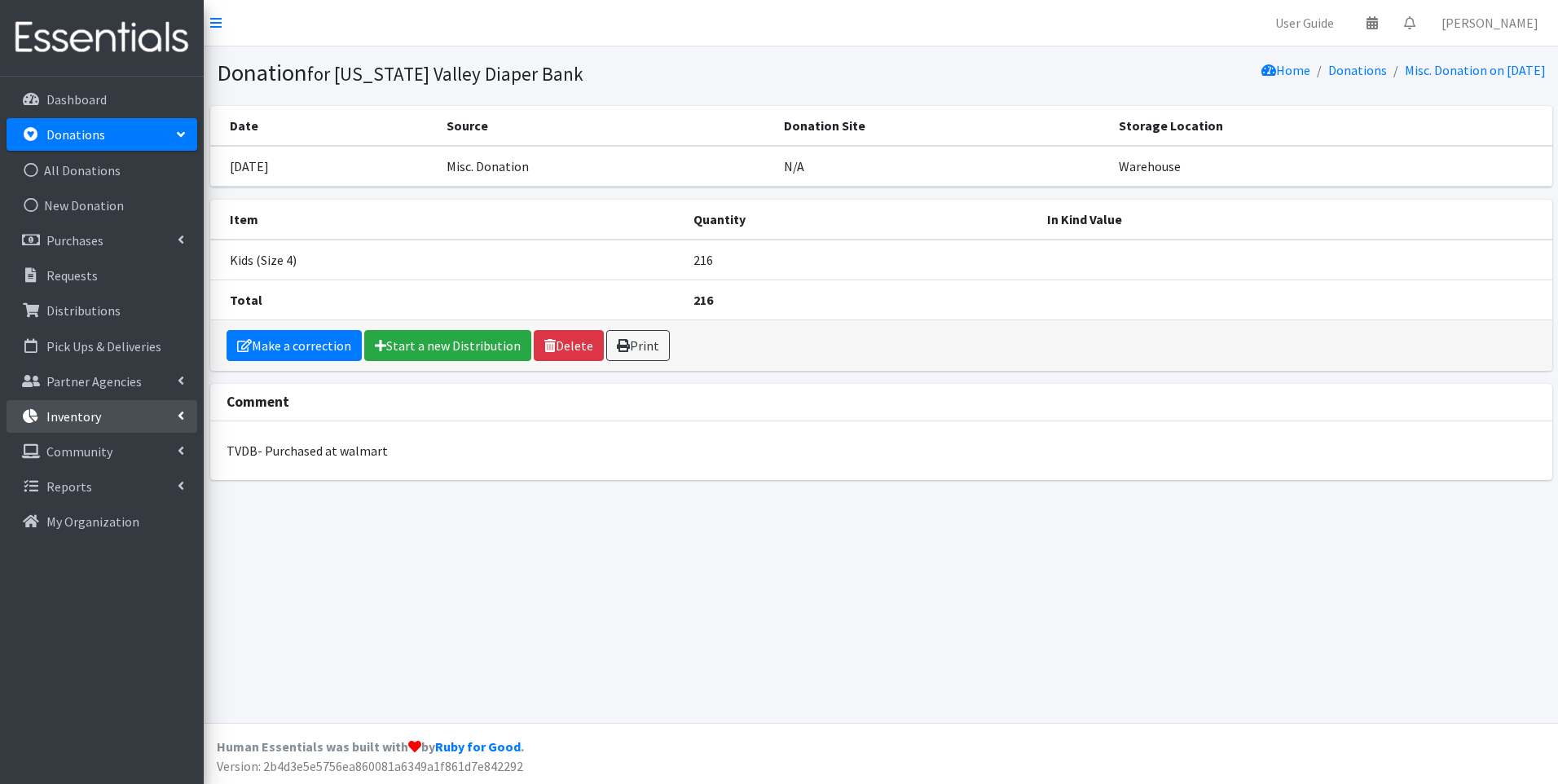
click at [95, 421] on p "Inventory" at bounding box center [73, 416] width 54 height 16
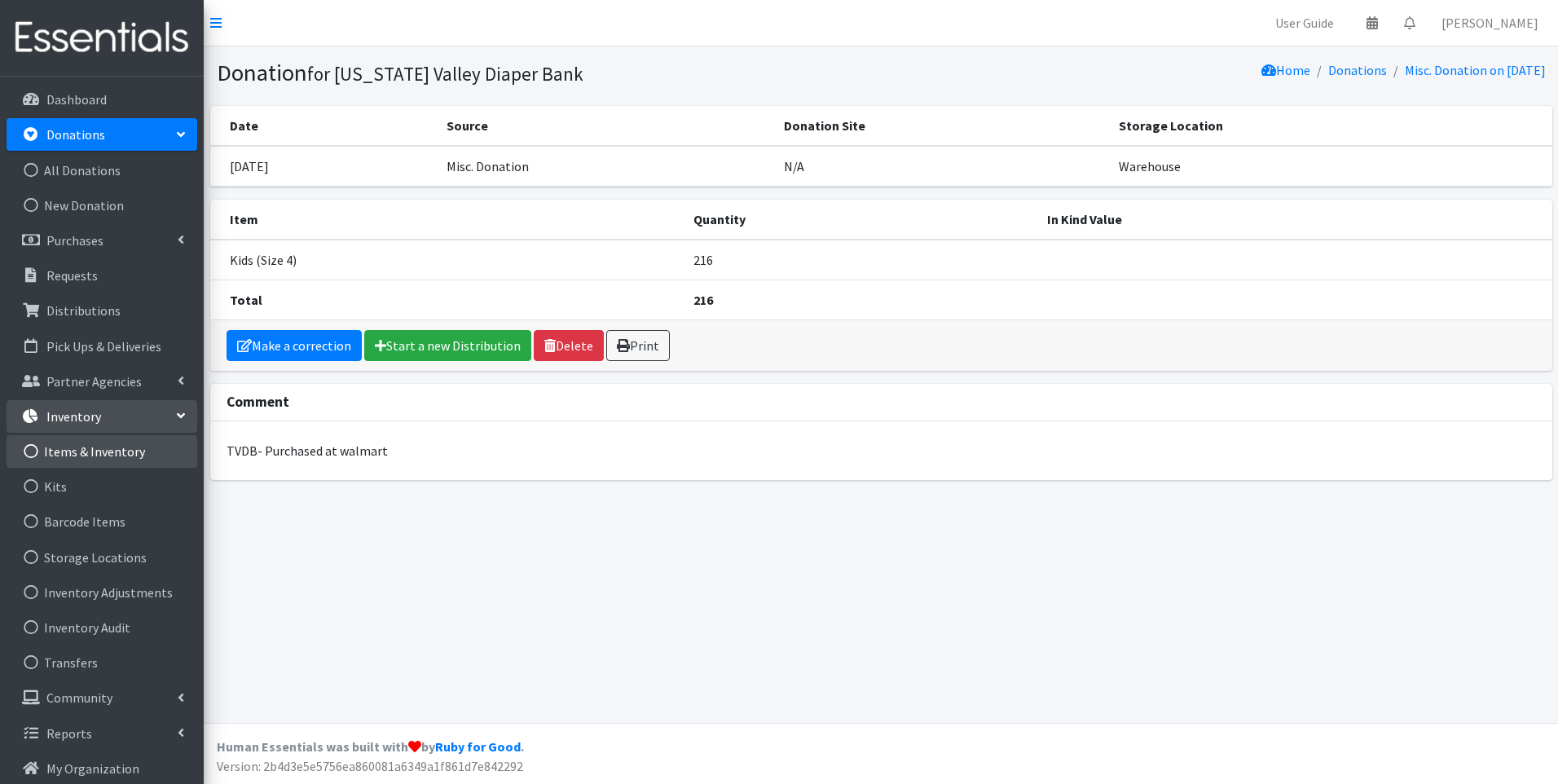
click at [122, 448] on link "Items & Inventory" at bounding box center [102, 451] width 191 height 33
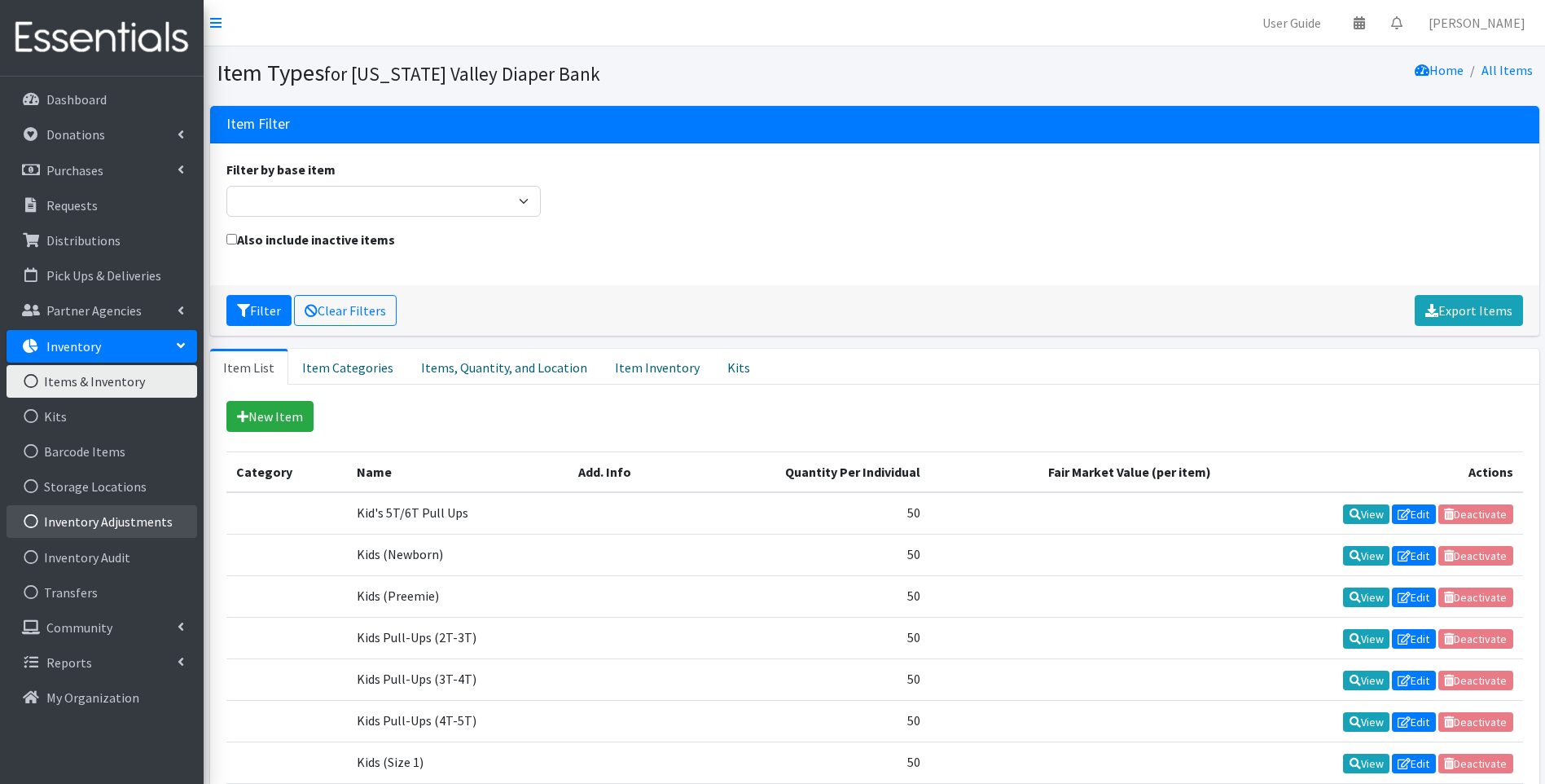
click at [149, 530] on link "Inventory Adjustments" at bounding box center [102, 521] width 191 height 33
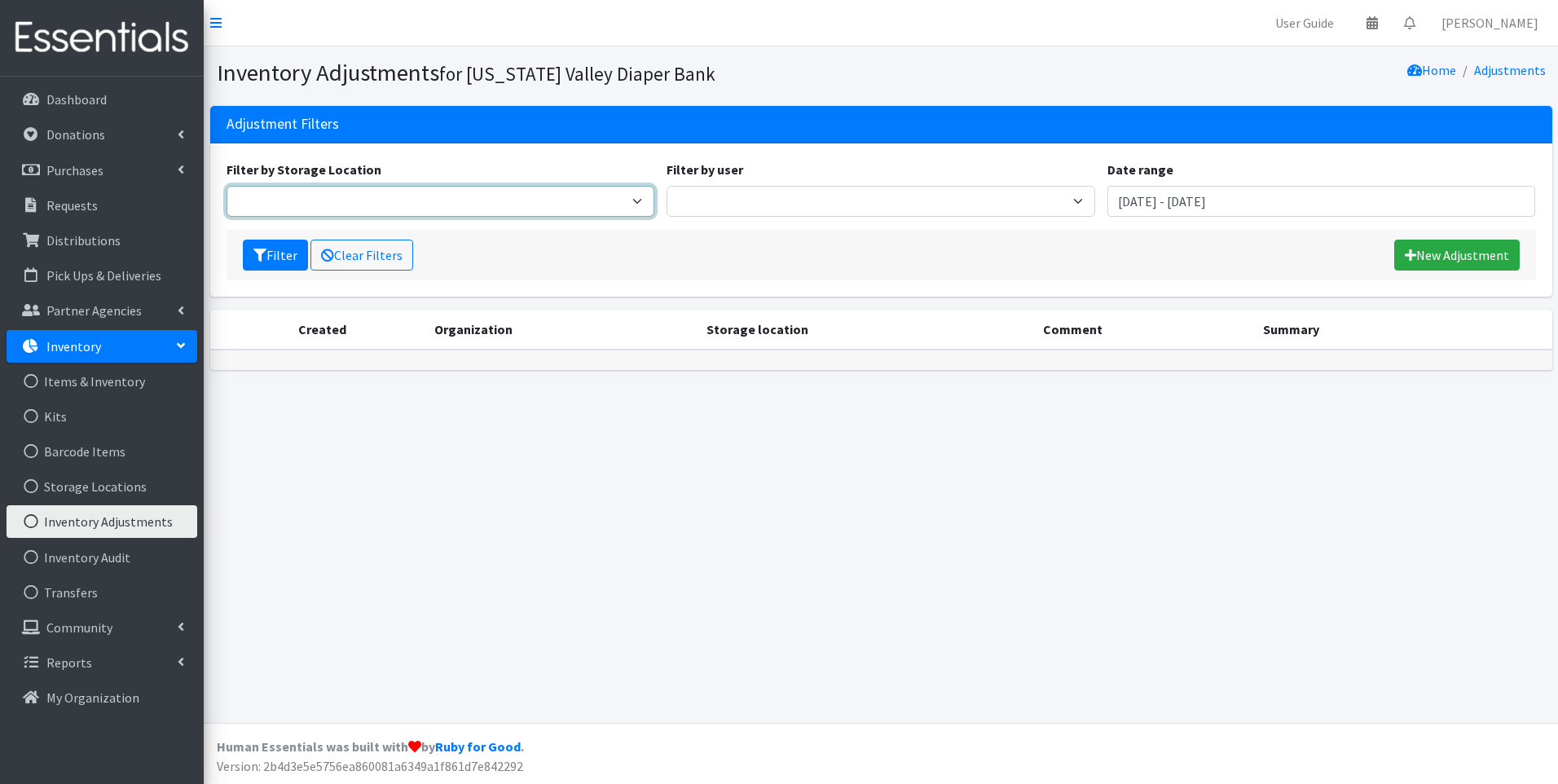
click at [647, 198] on select "[US_STATE] Valley Diaper Bank Warehouse" at bounding box center [440, 200] width 429 height 31
select select "477"
click at [226, 185] on select "[US_STATE] Valley Diaper Bank Warehouse" at bounding box center [440, 200] width 429 height 31
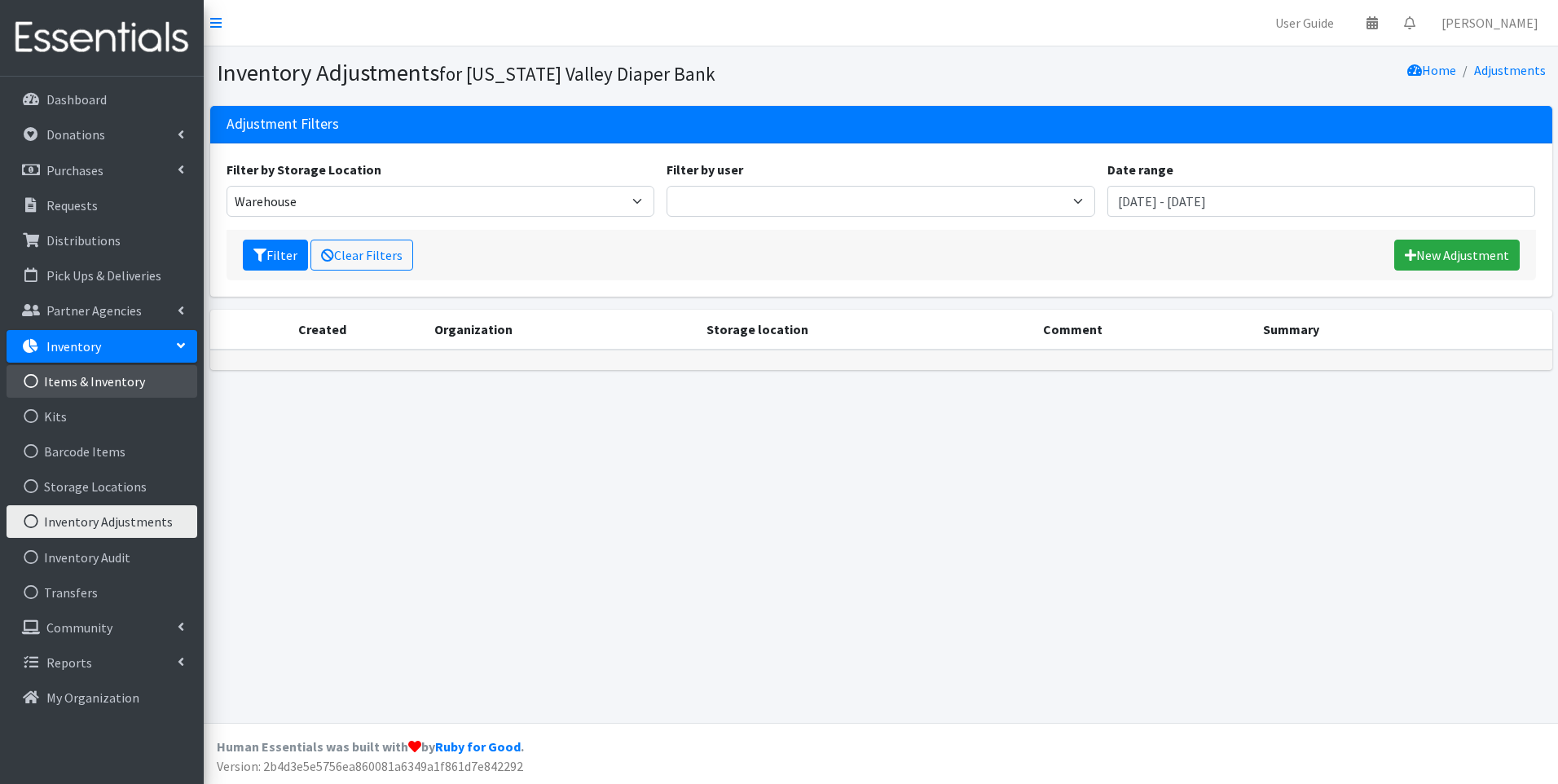
click at [123, 380] on link "Items & Inventory" at bounding box center [102, 381] width 191 height 33
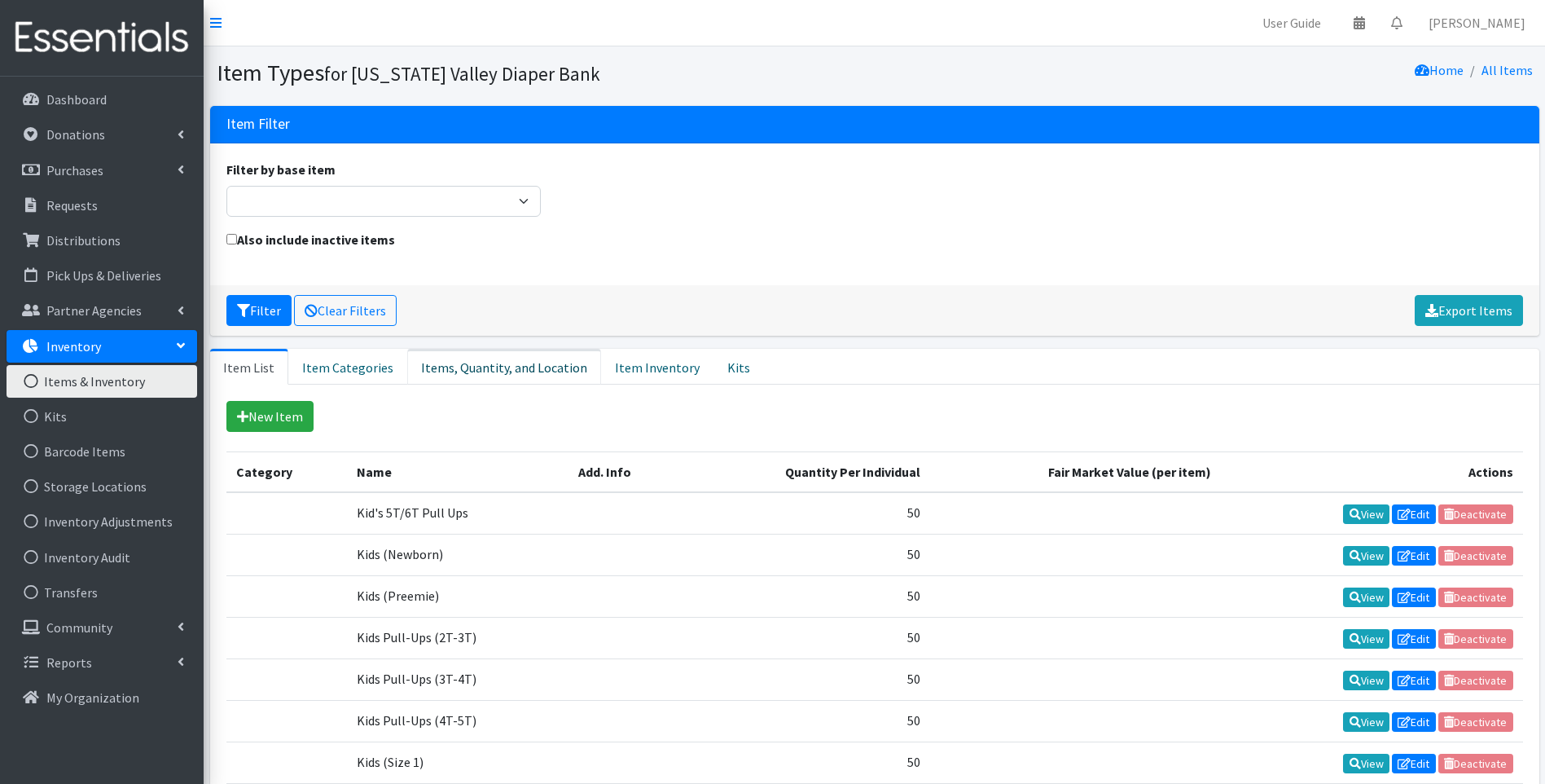
click at [454, 366] on link "Items, Quantity, and Location" at bounding box center [504, 366] width 194 height 36
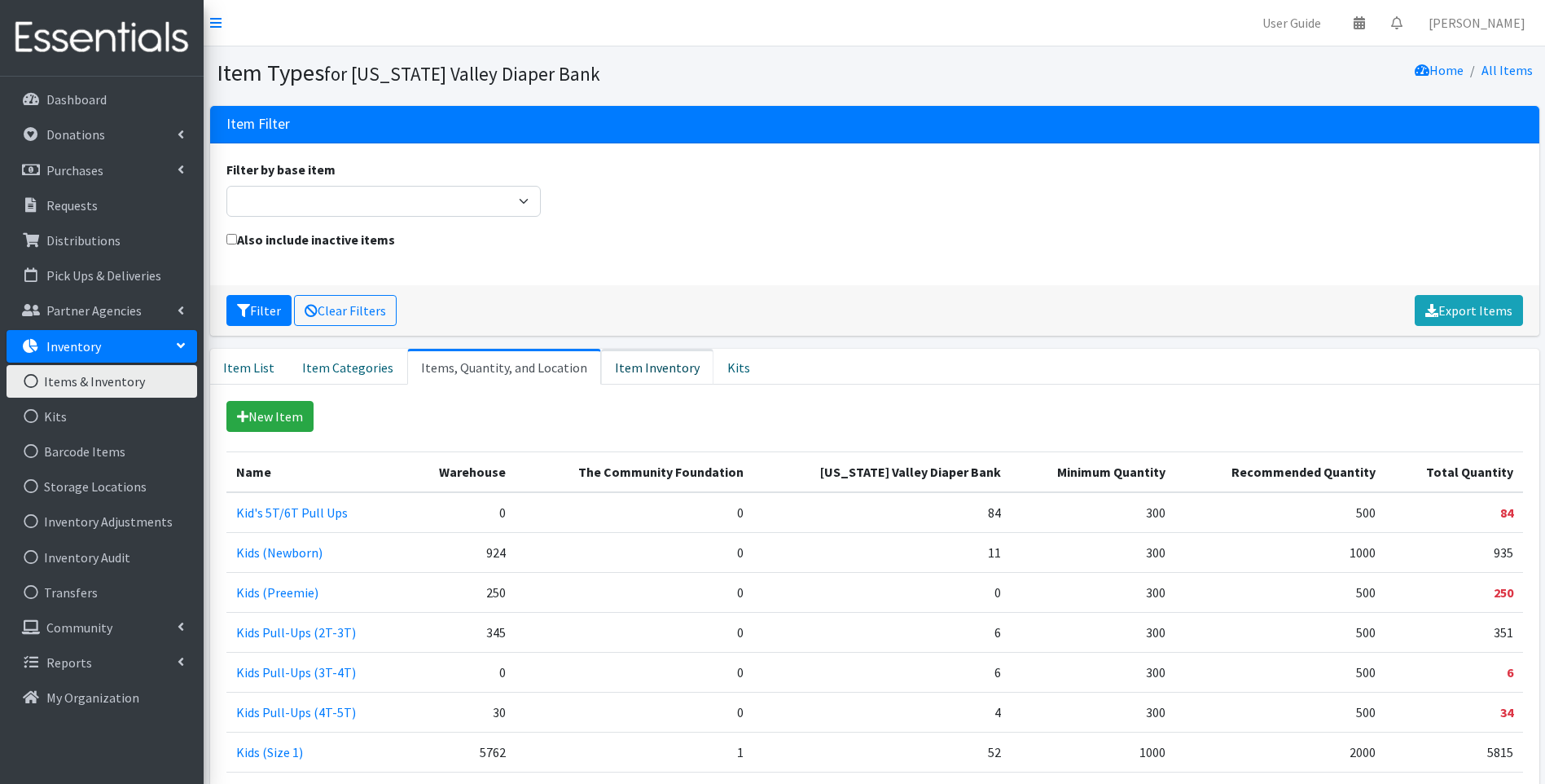
click at [631, 366] on link "Item Inventory" at bounding box center [658, 366] width 112 height 36
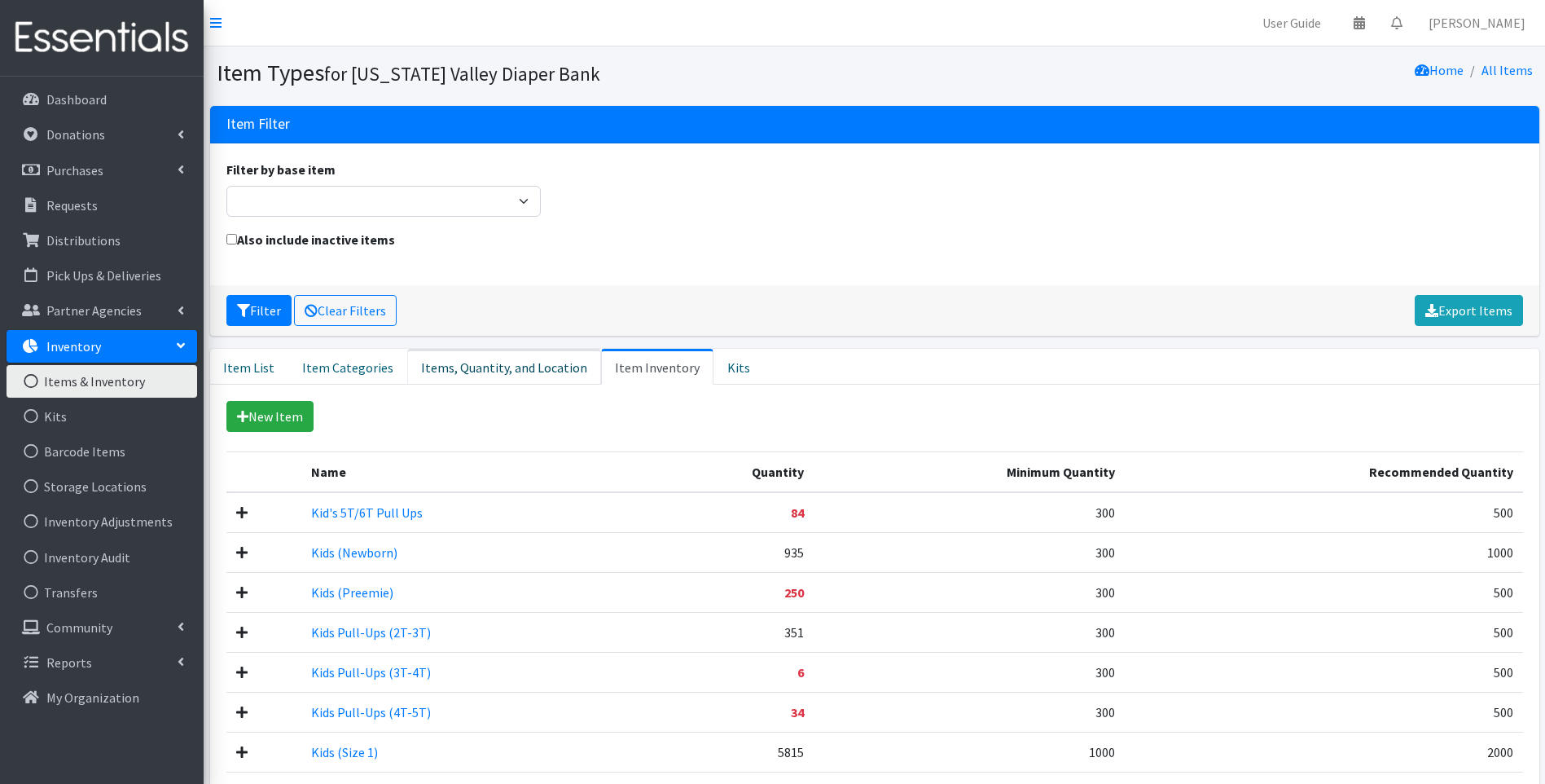
click at [504, 372] on link "Items, Quantity, and Location" at bounding box center [504, 366] width 194 height 36
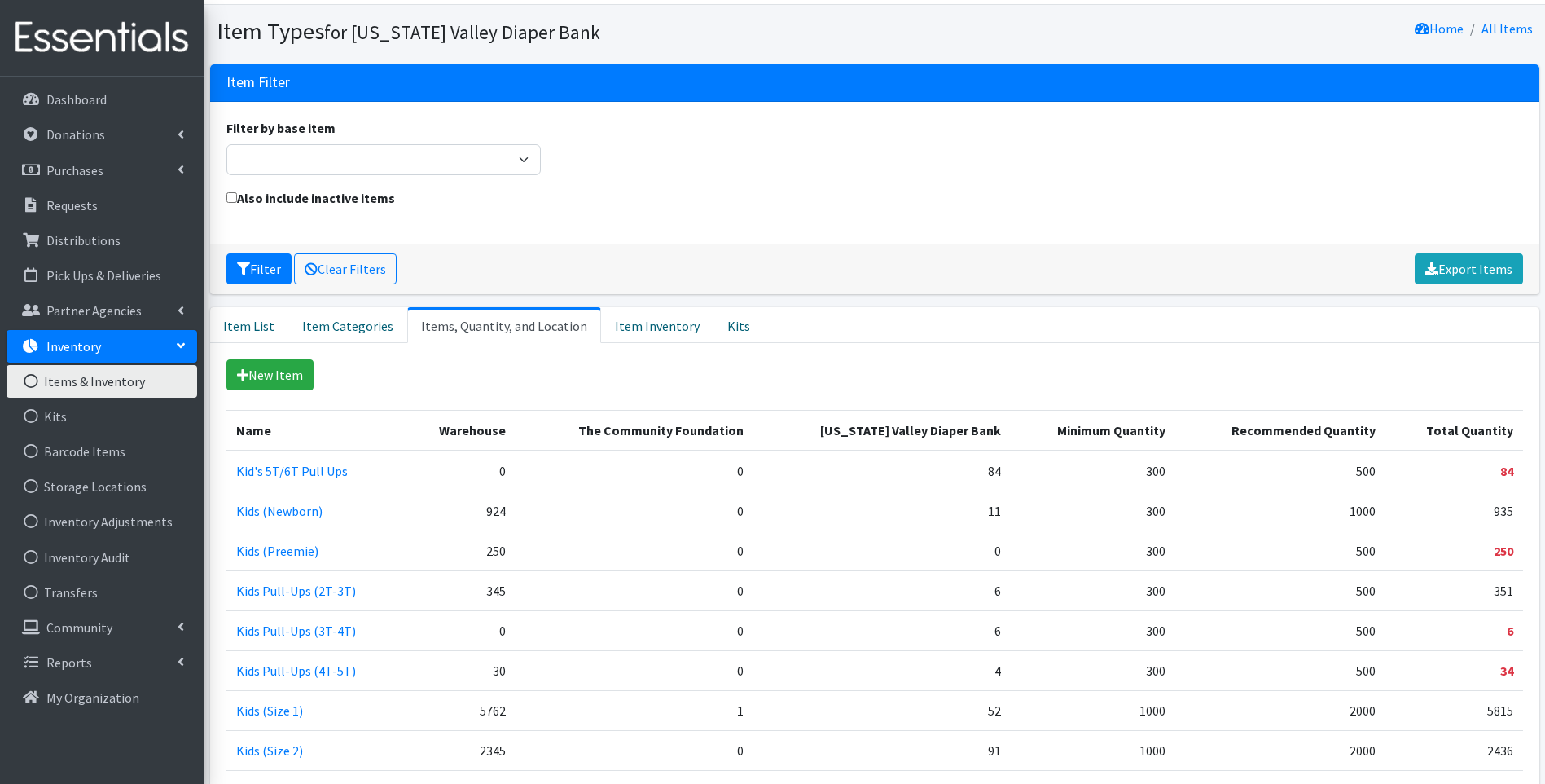
scroll to position [81, 0]
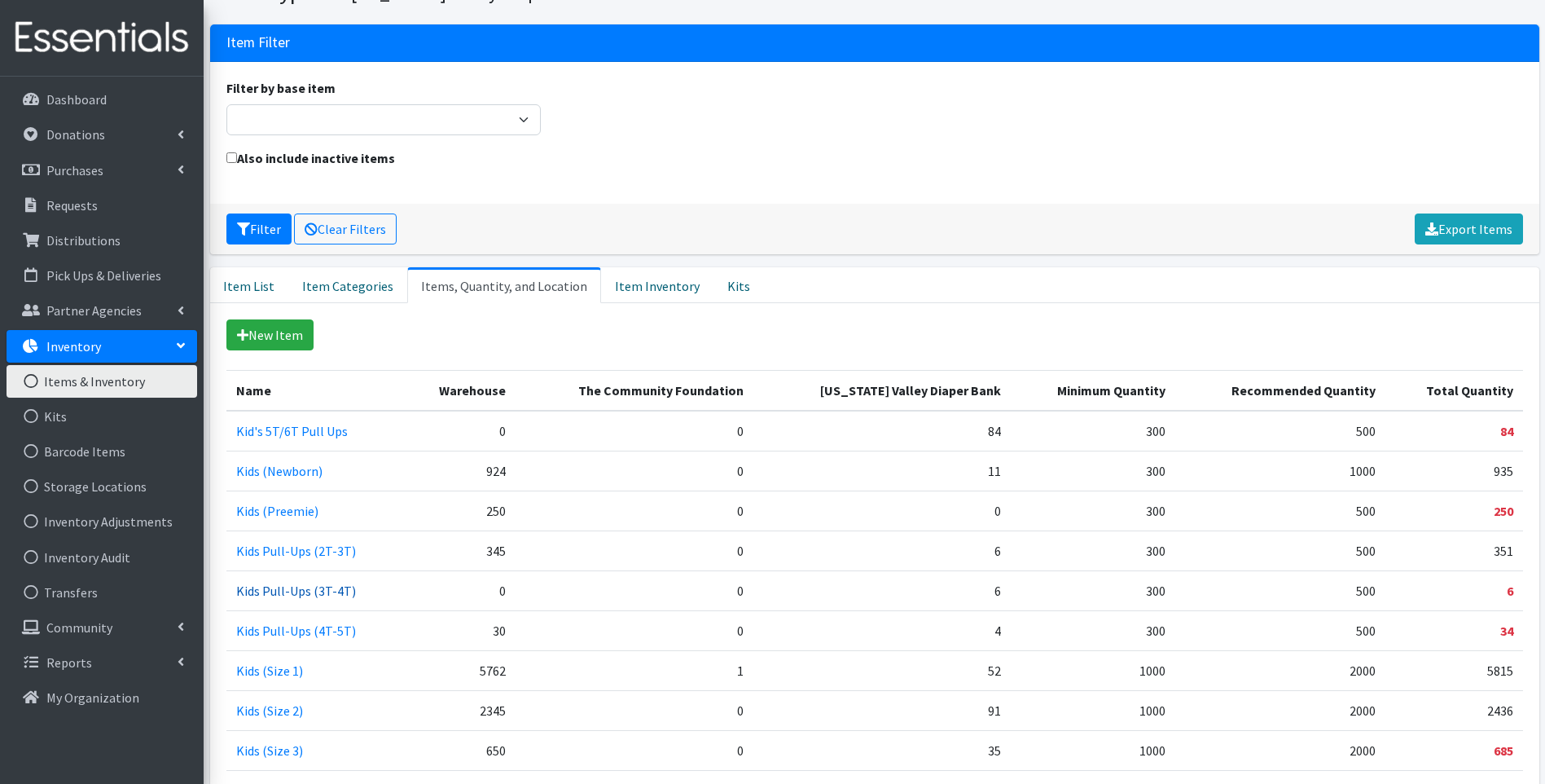
click link "Kids Pull-Ups (3T-4T)"
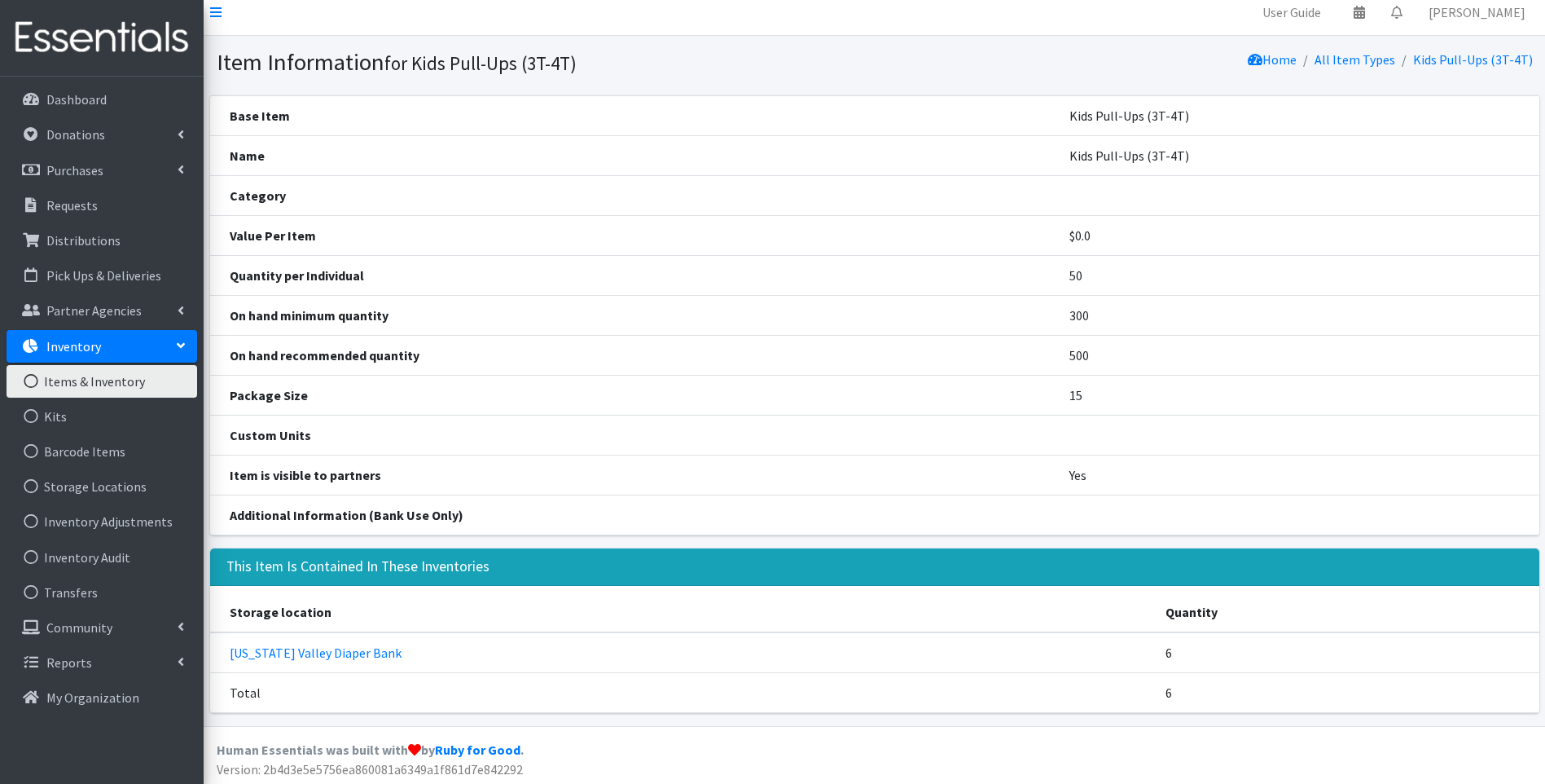
scroll to position [14, 0]
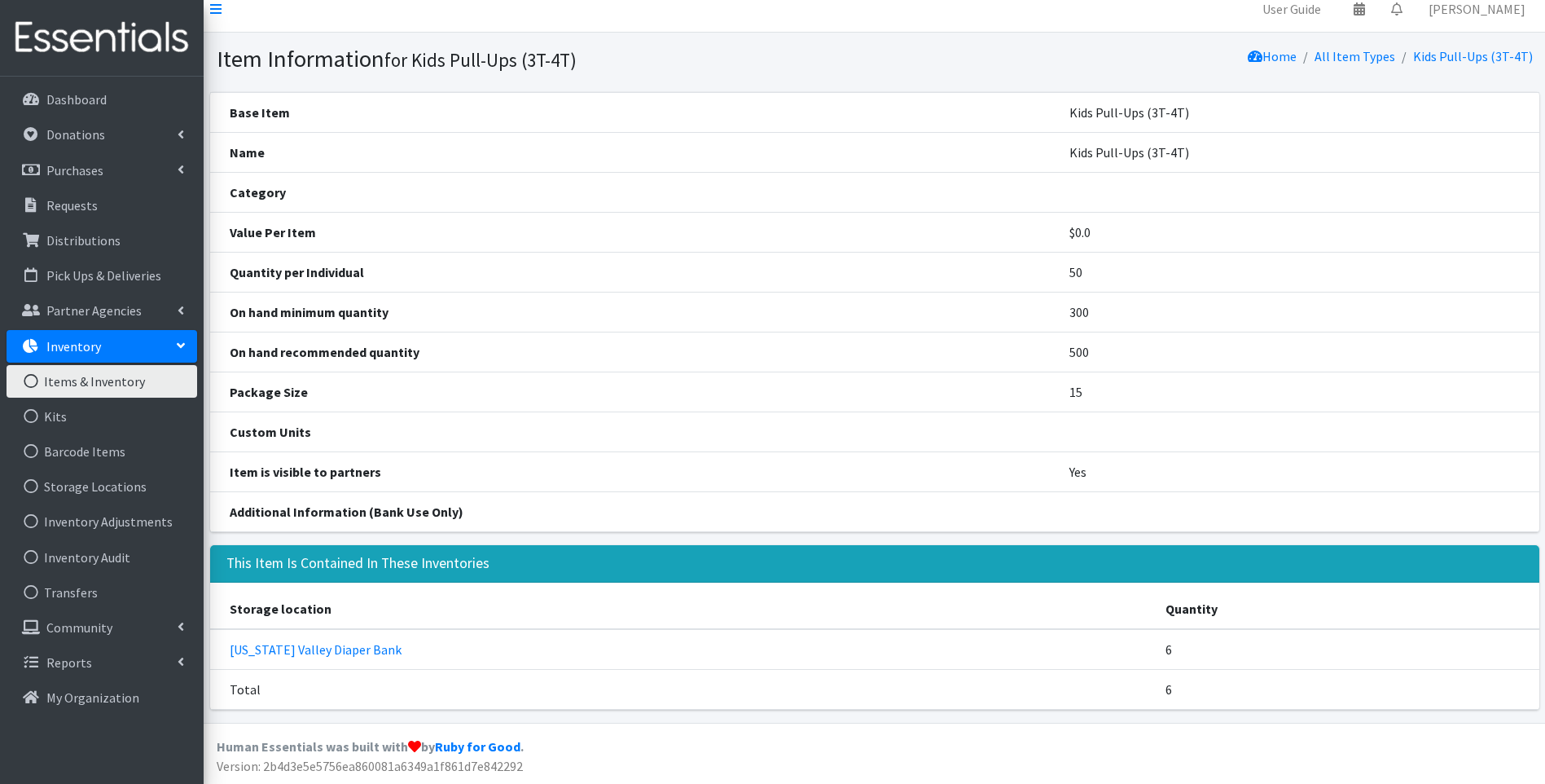
click at [70, 386] on link "Items & Inventory" at bounding box center [102, 381] width 191 height 33
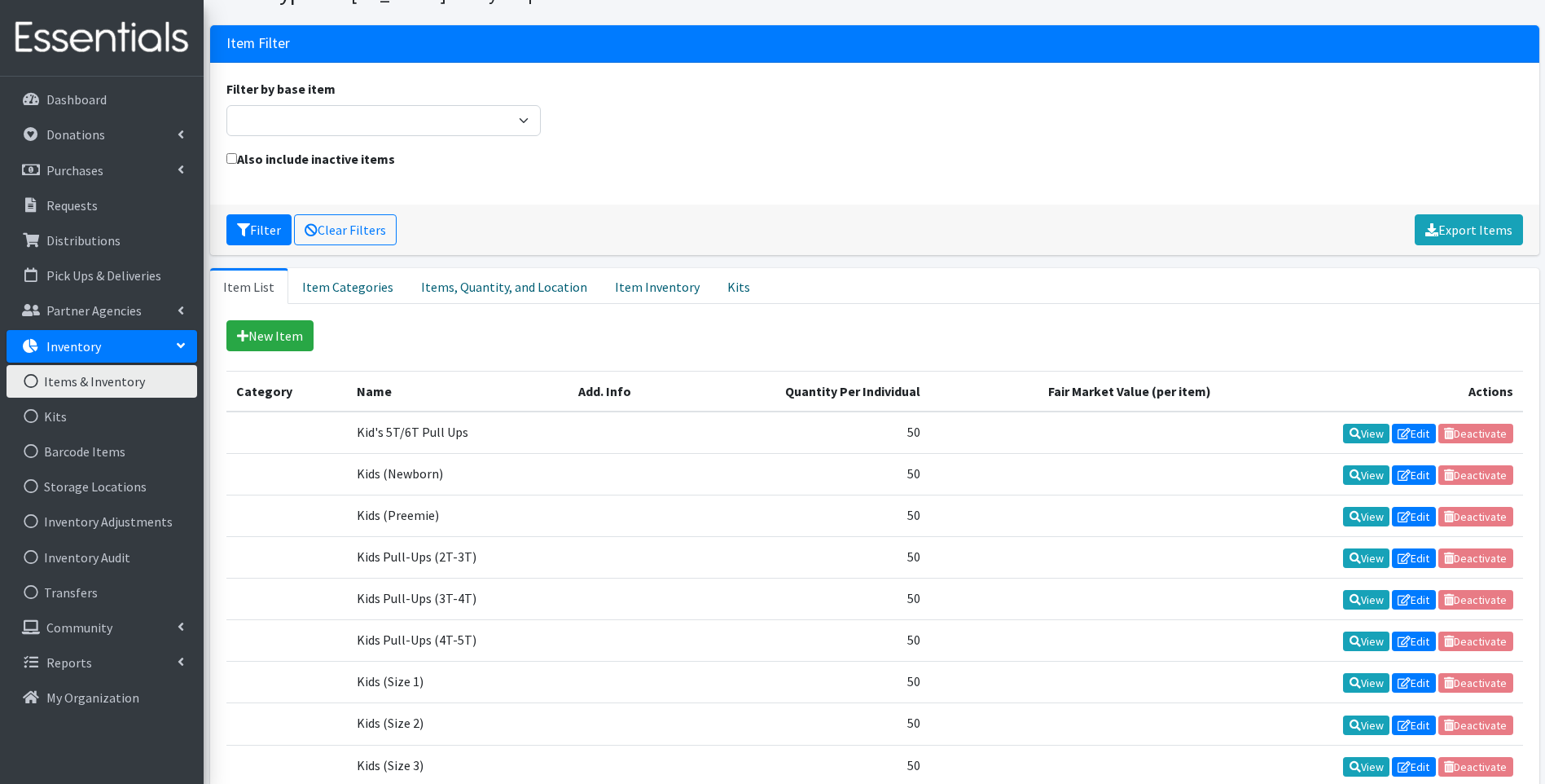
scroll to position [81, 0]
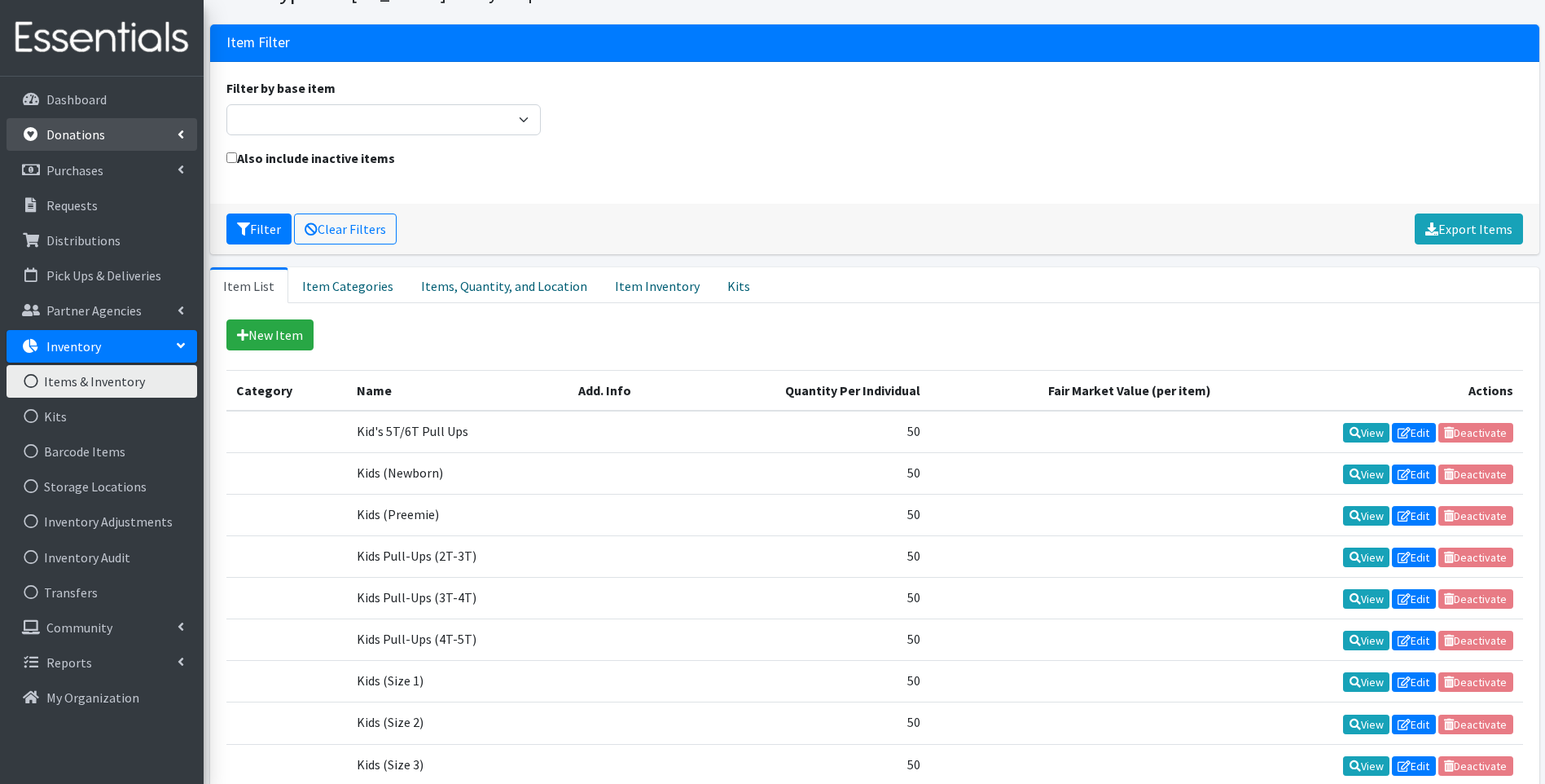
click at [88, 135] on p "Donations" at bounding box center [76, 135] width 59 height 16
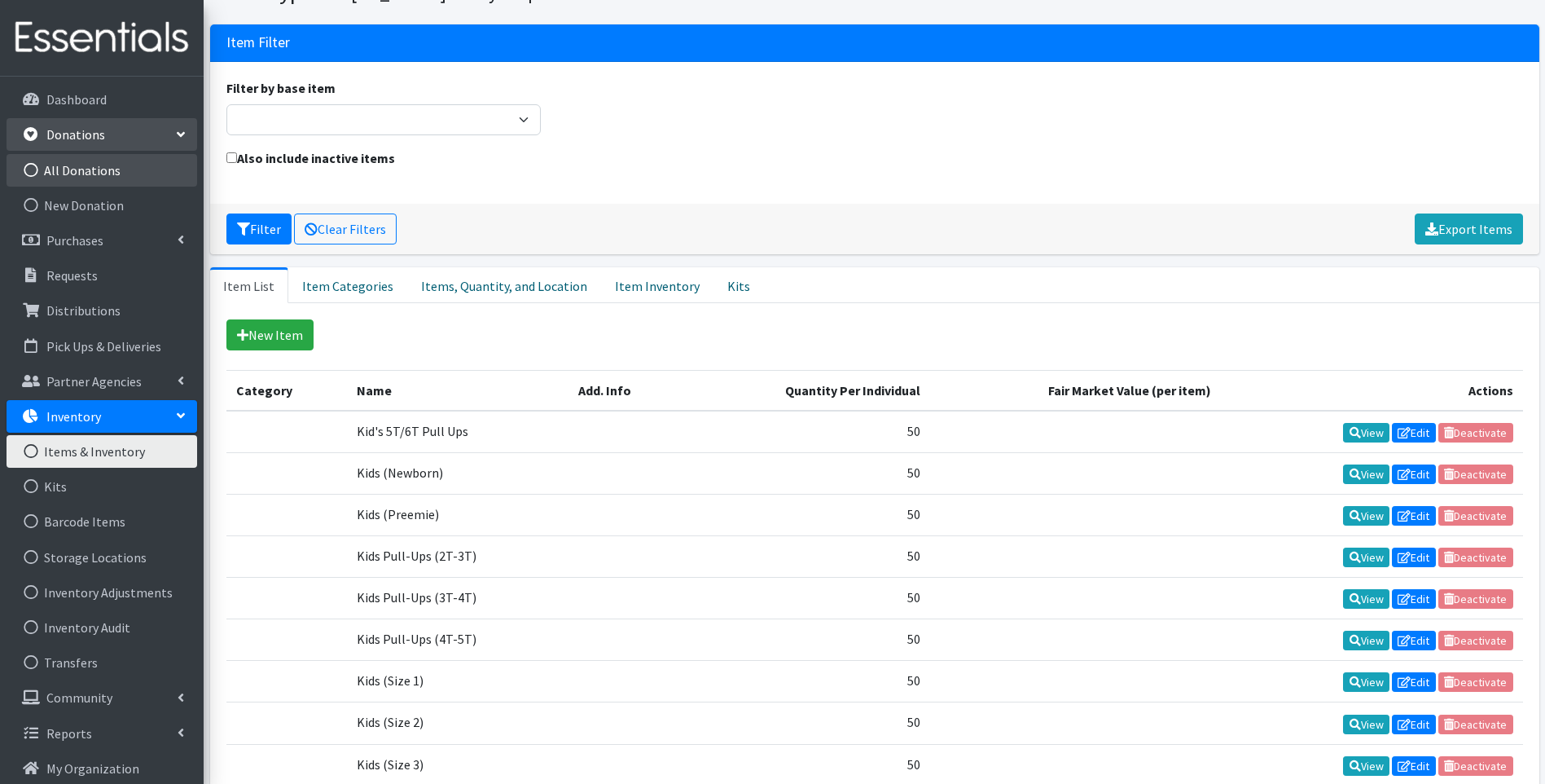
click at [130, 176] on link "All Donations" at bounding box center [102, 170] width 191 height 33
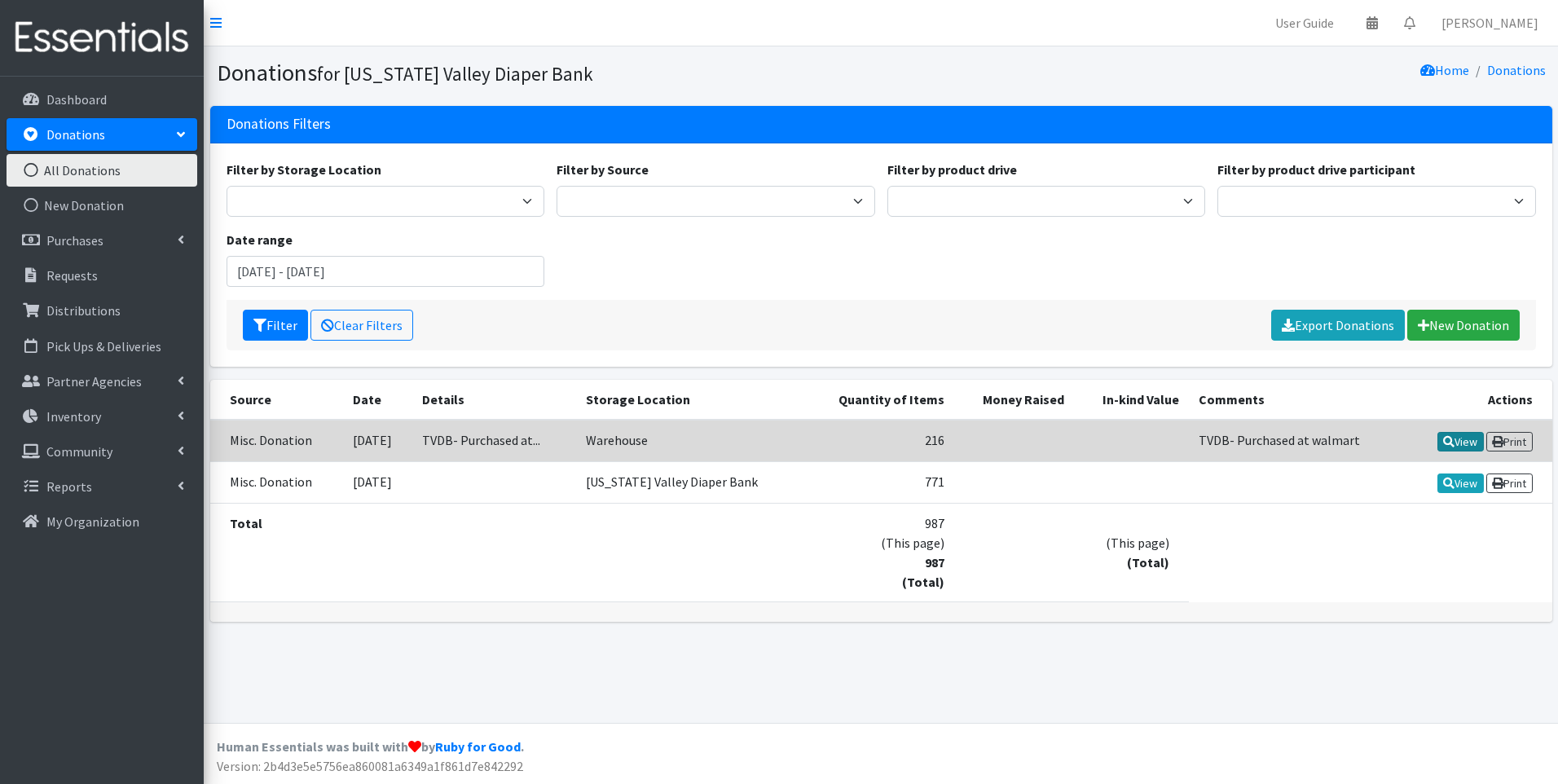
drag, startPoint x: 1455, startPoint y: 440, endPoint x: 1115, endPoint y: 442, distance: 340.0
click at [1453, 440] on link "View" at bounding box center [1461, 442] width 46 height 20
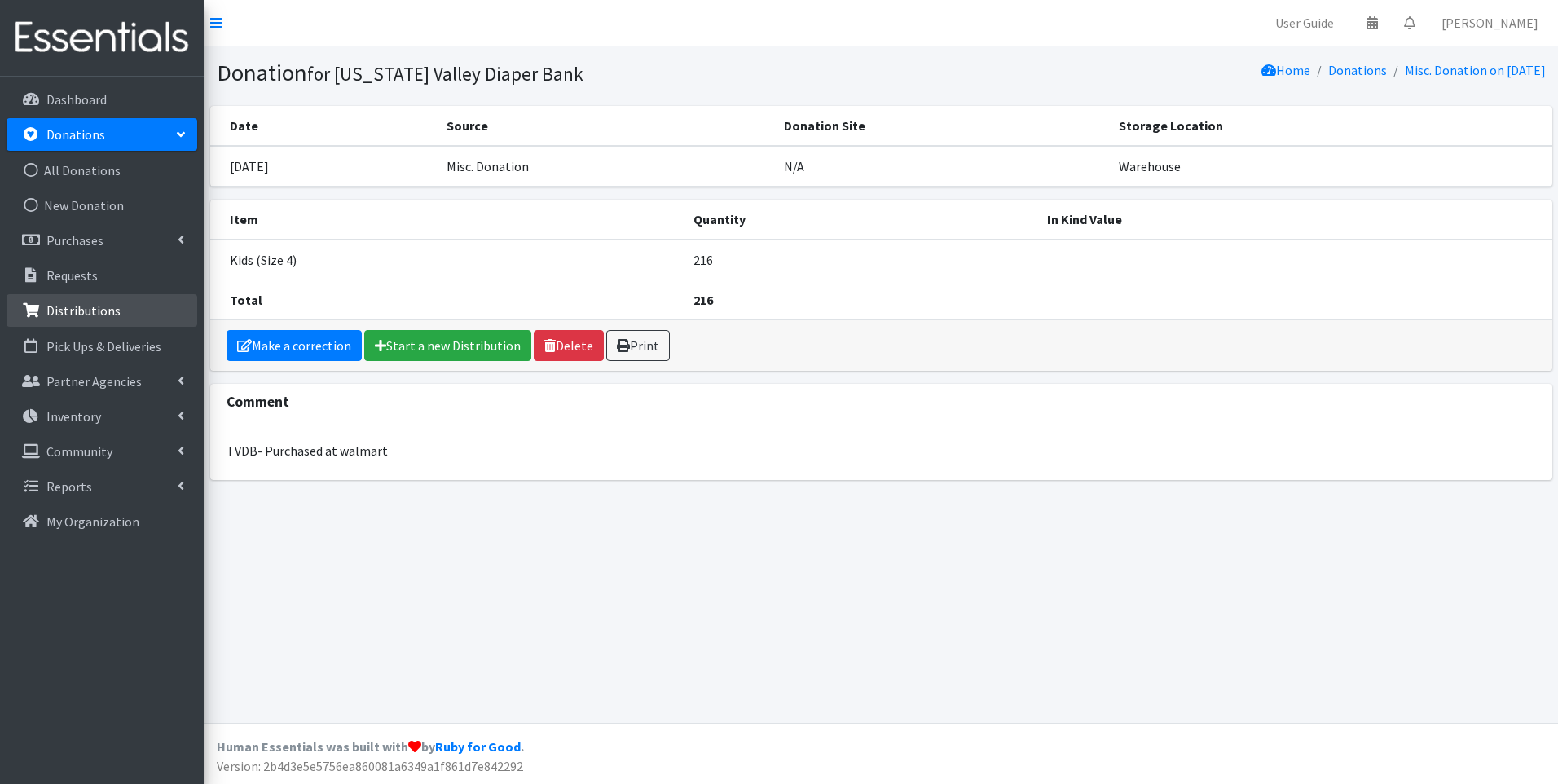
click at [94, 306] on p "Distributions" at bounding box center [83, 310] width 74 height 16
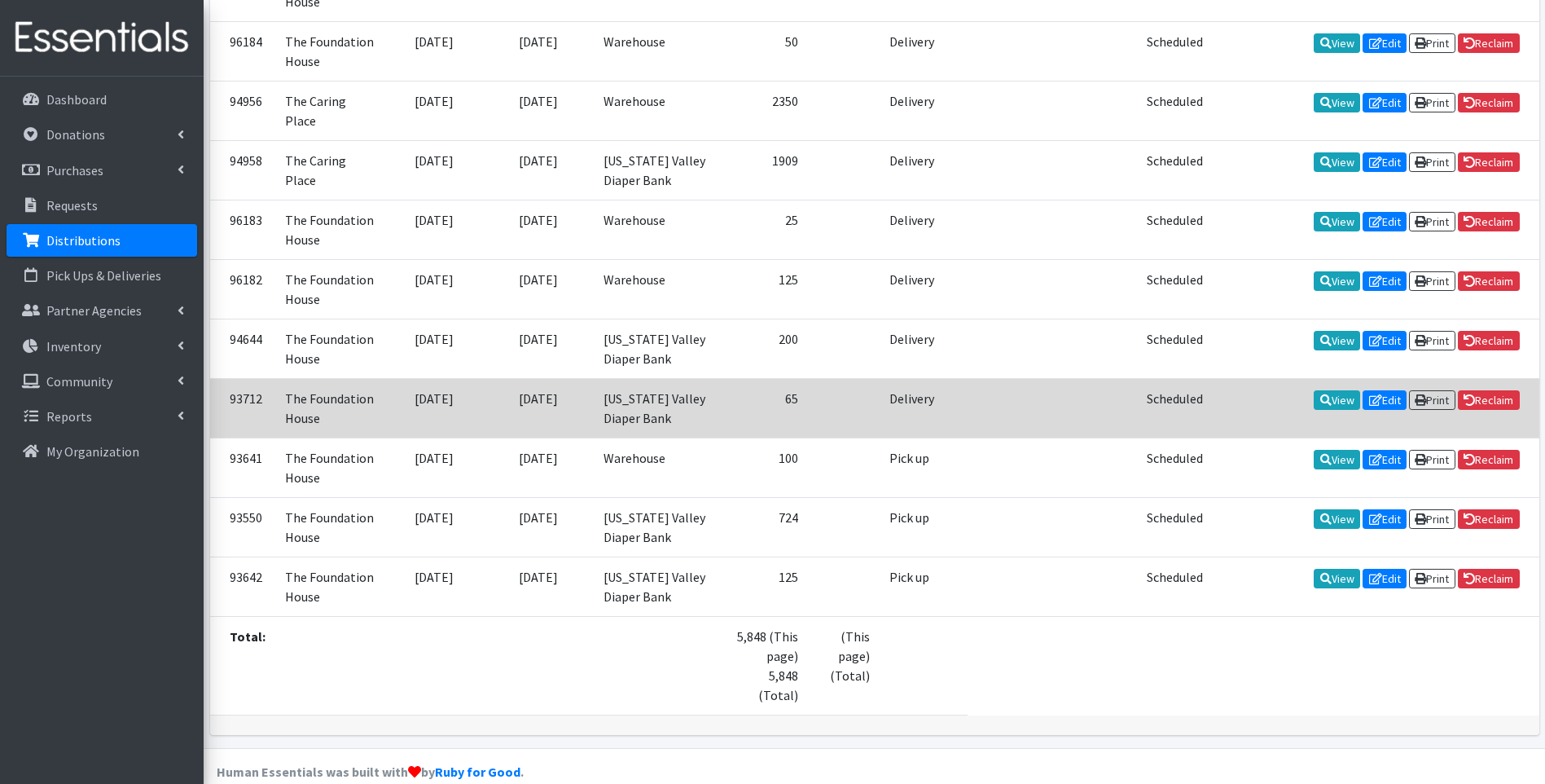
scroll to position [414, 0]
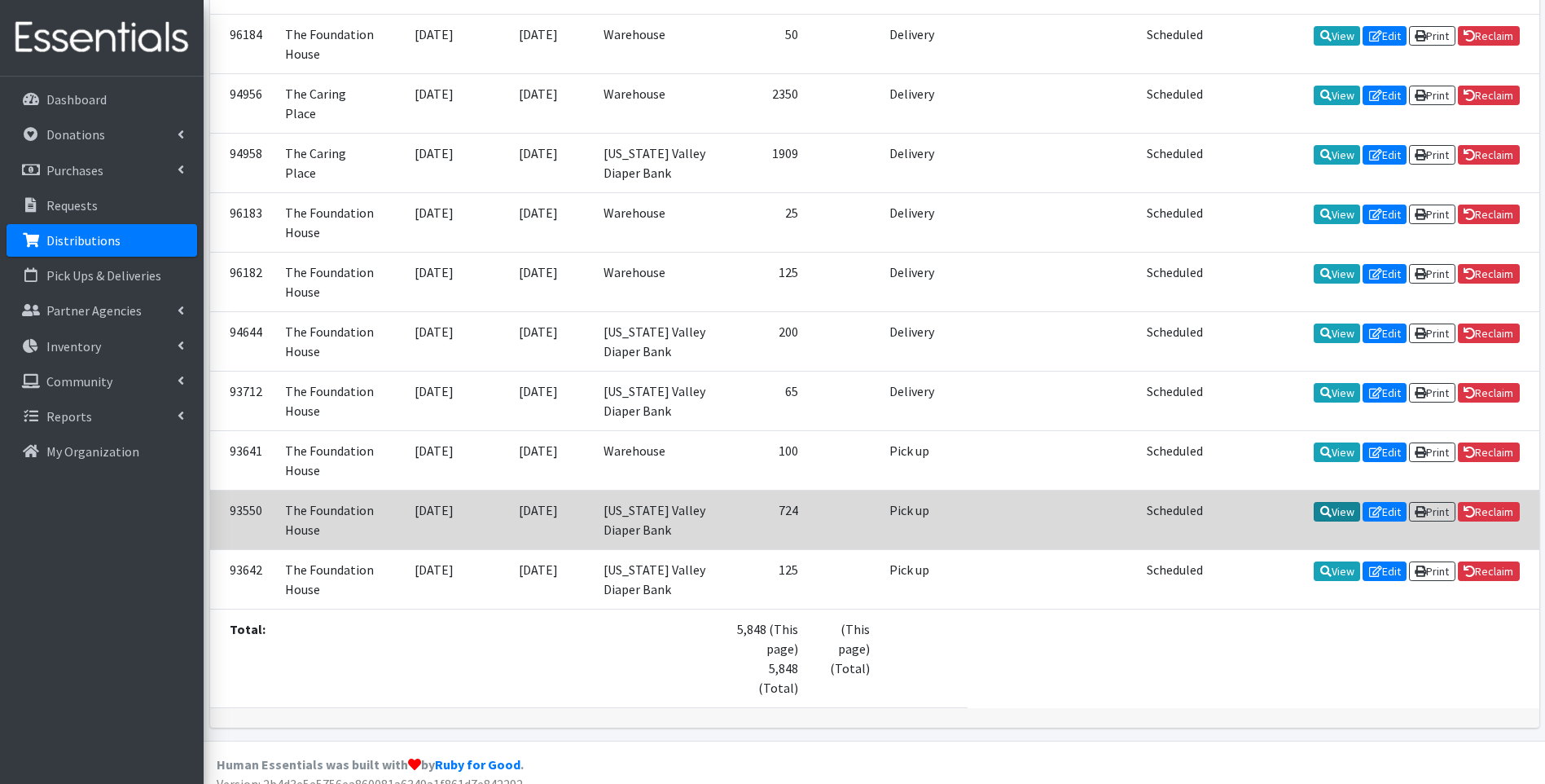
click at [1332, 502] on link "View" at bounding box center [1337, 511] width 46 height 20
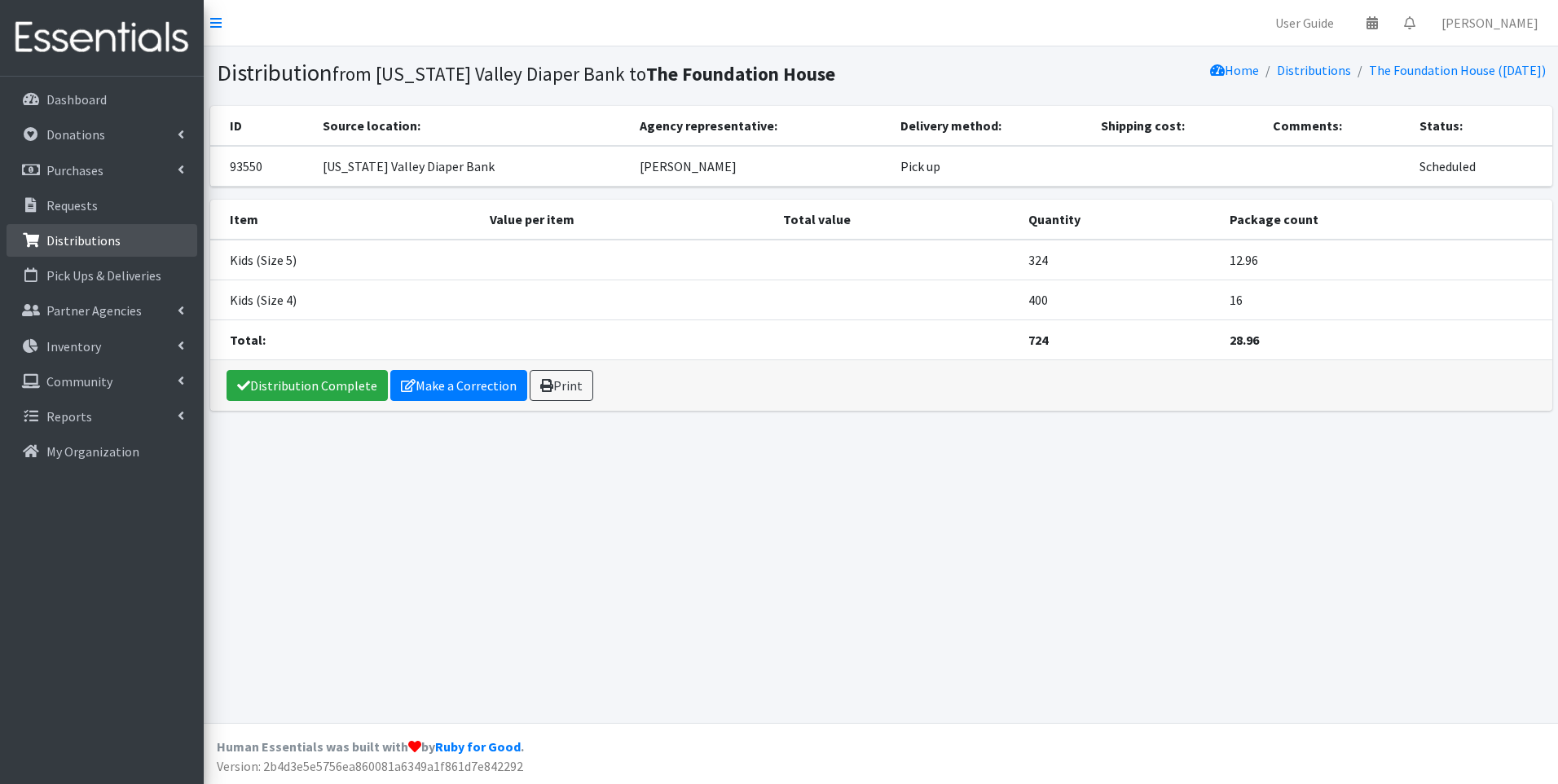
click at [95, 238] on p "Distributions" at bounding box center [83, 241] width 74 height 16
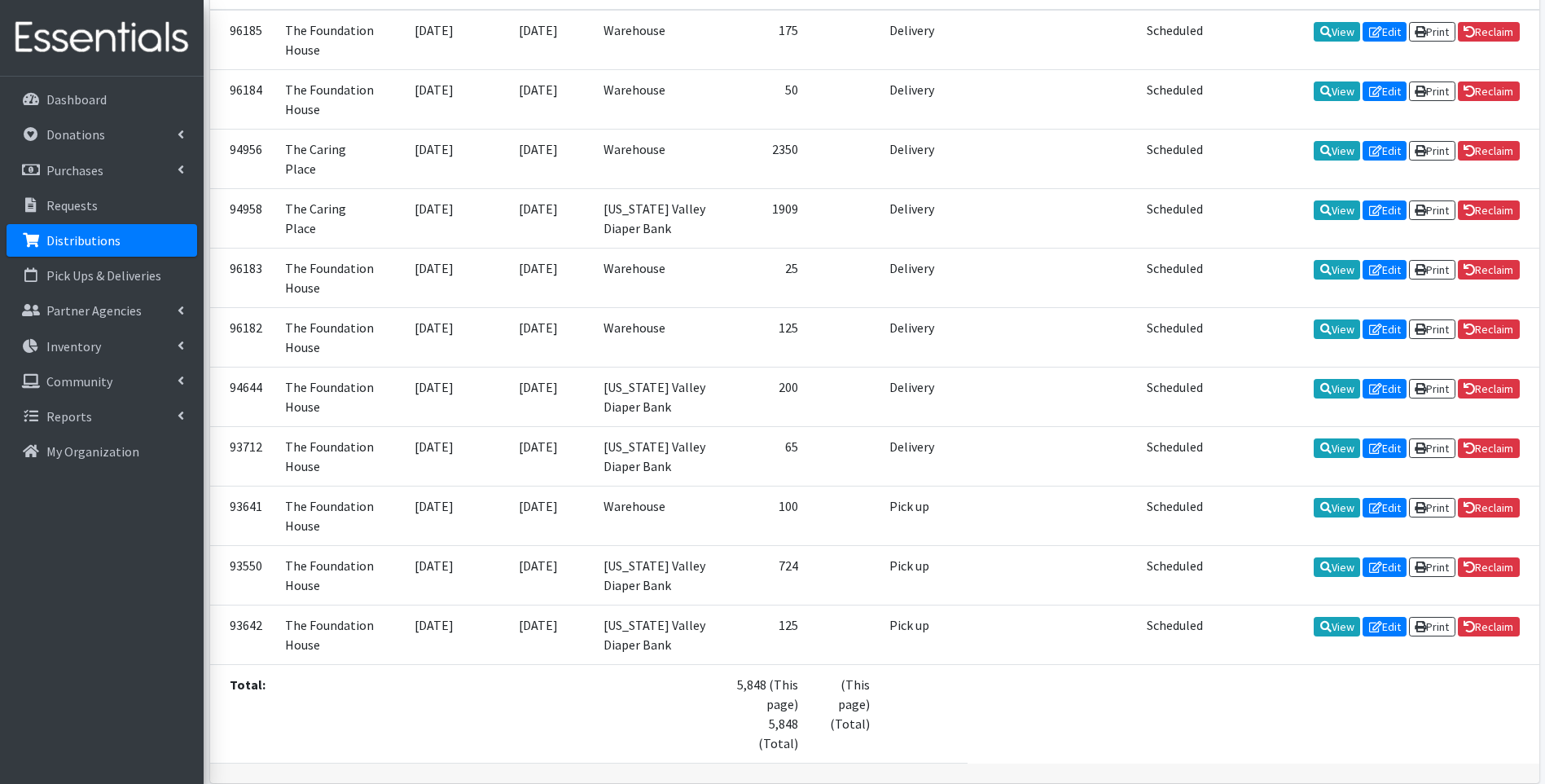
scroll to position [414, 0]
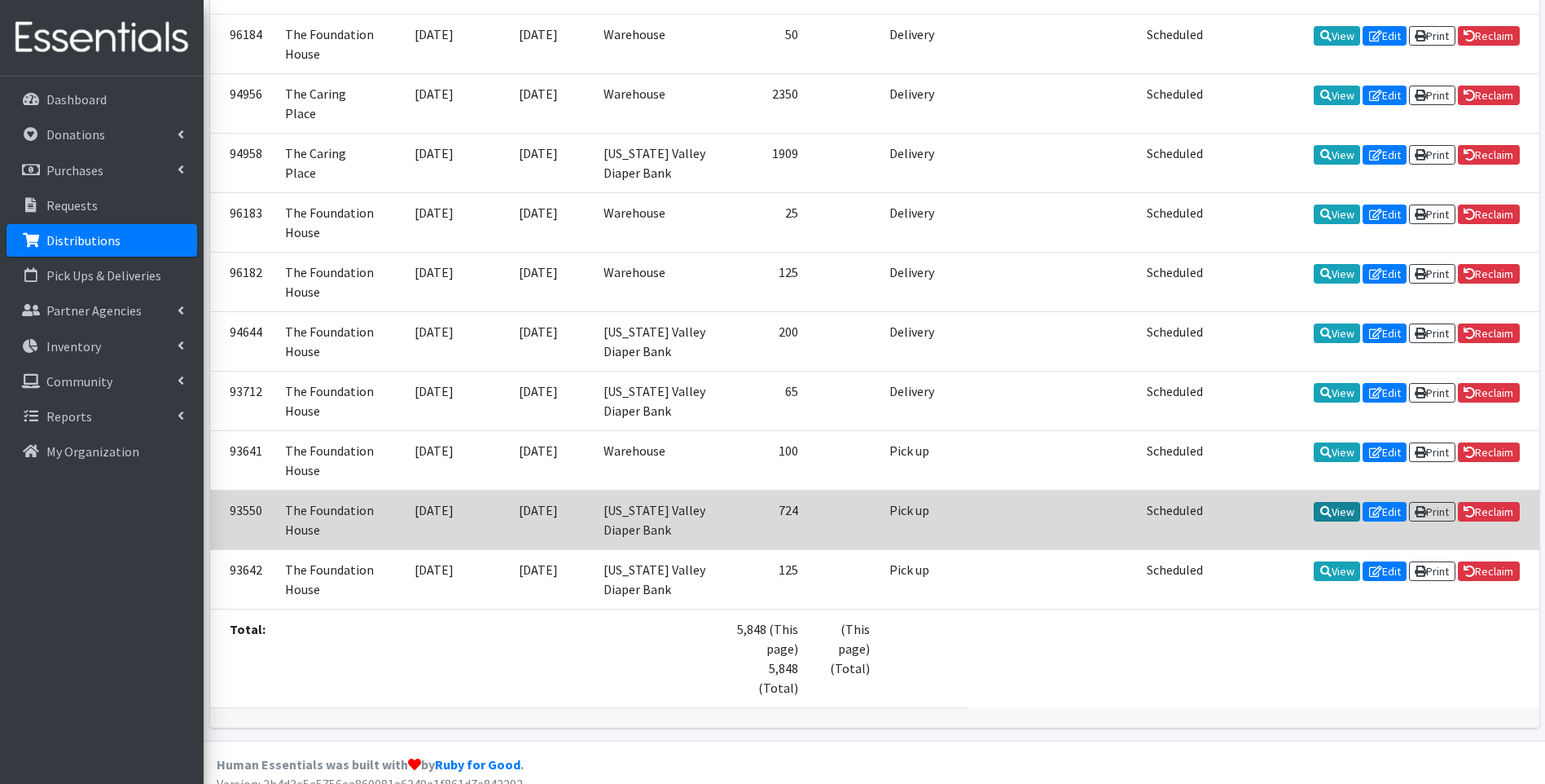
click at [1320, 506] on icon at bounding box center [1326, 511] width 12 height 12
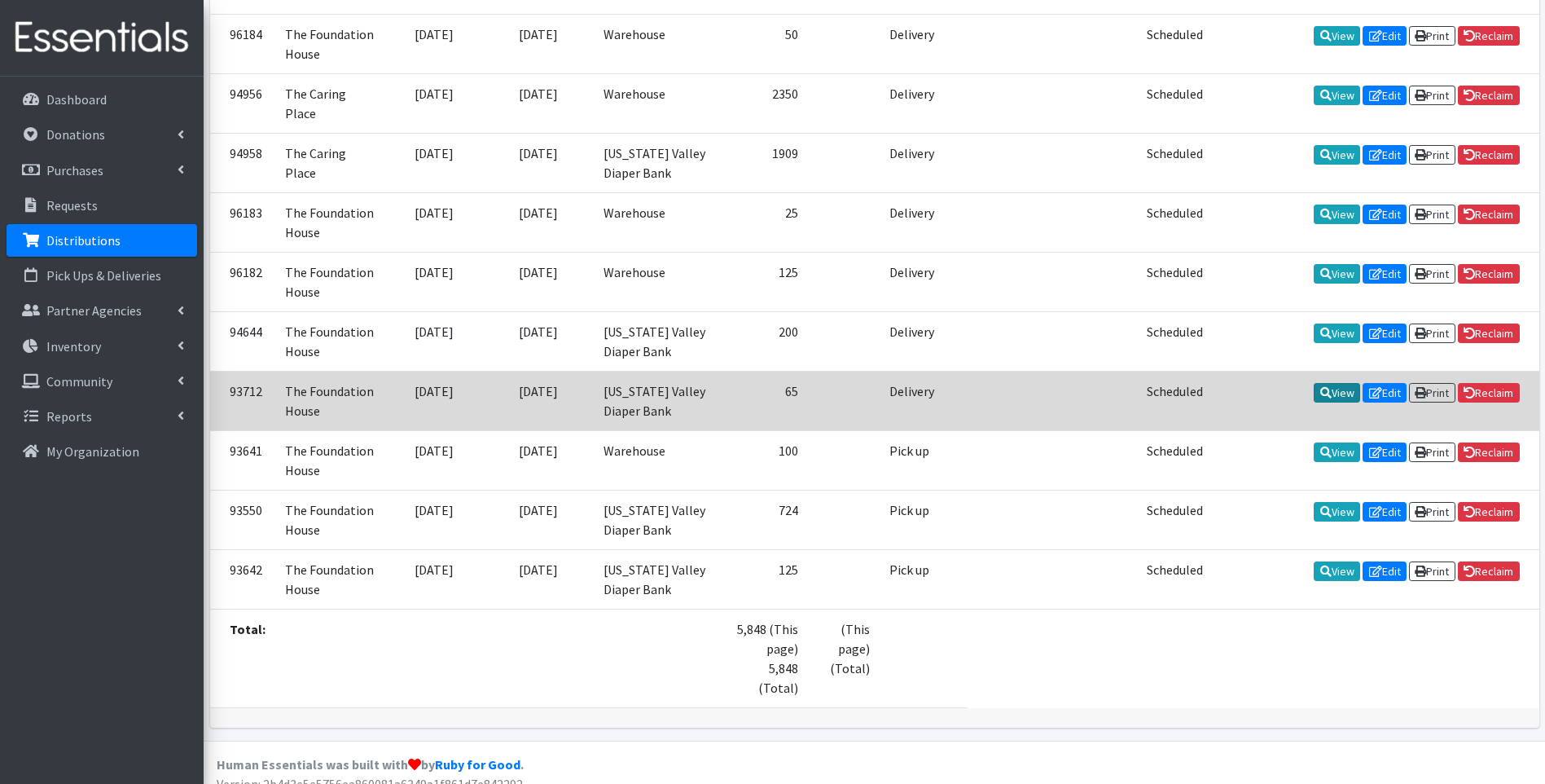
click at [1327, 383] on link "View" at bounding box center [1337, 393] width 46 height 20
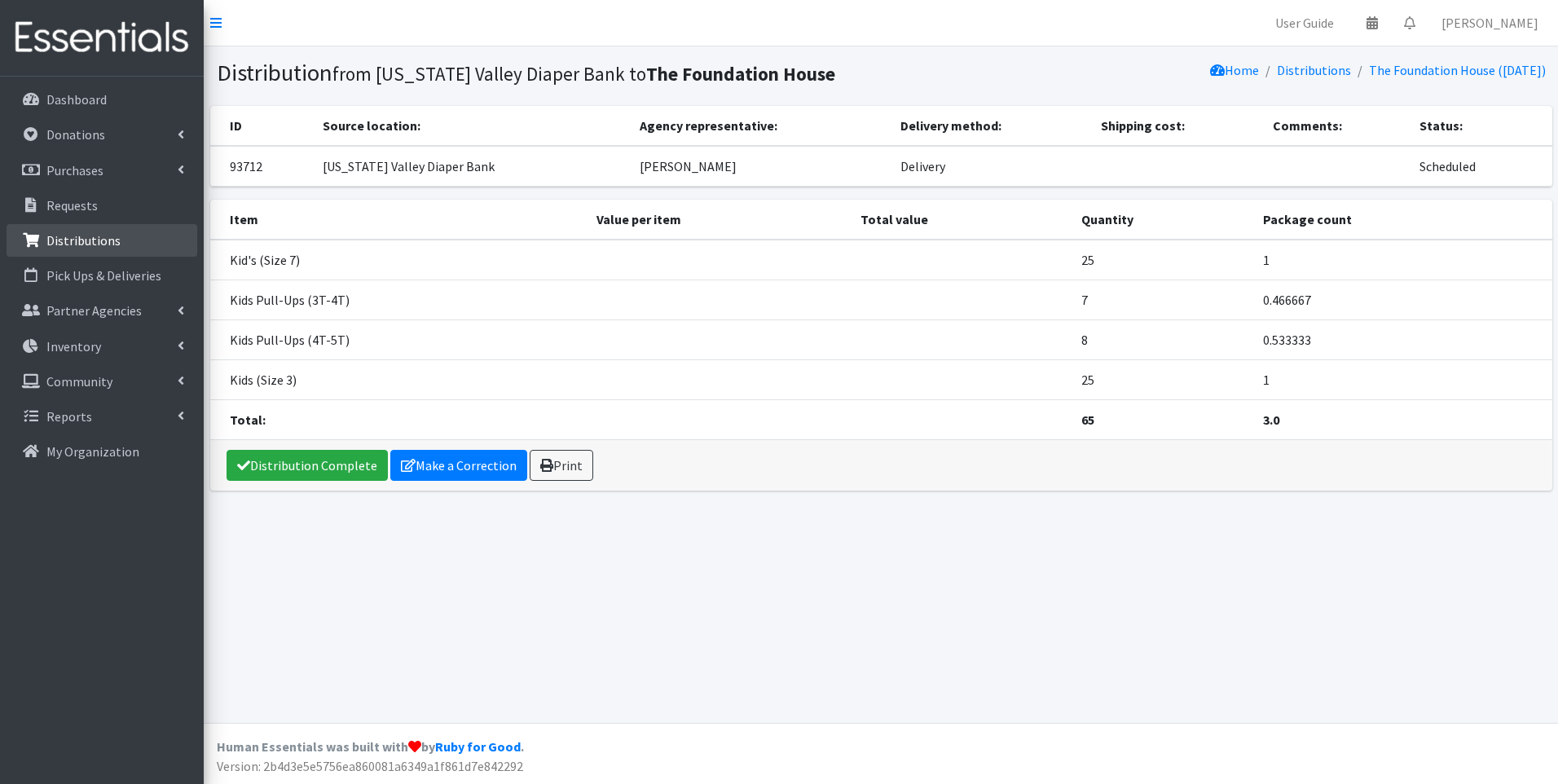
click at [113, 249] on link "Distributions" at bounding box center [102, 240] width 191 height 33
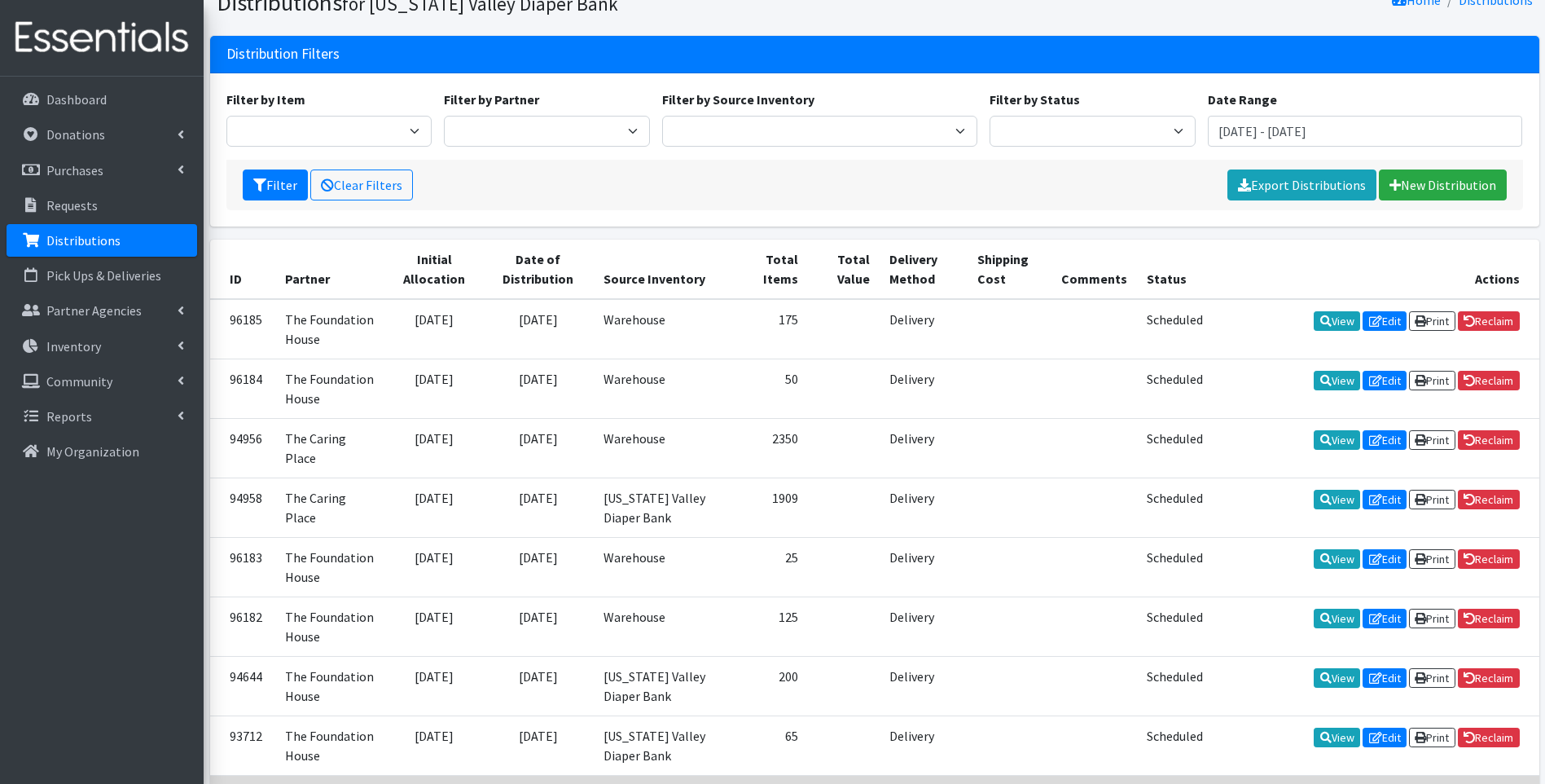
scroll to position [163, 0]
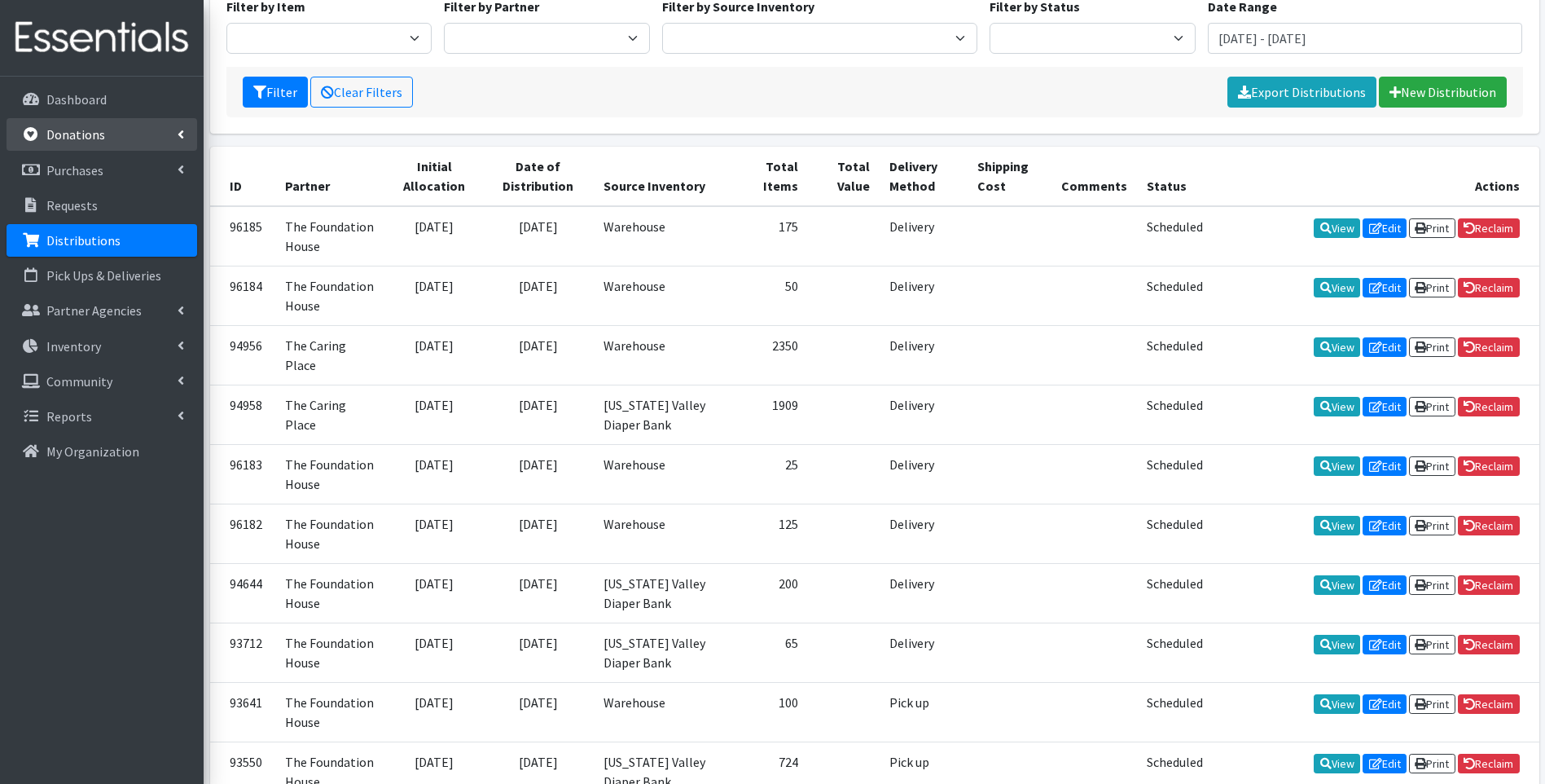
click at [116, 134] on link "Donations" at bounding box center [102, 135] width 191 height 33
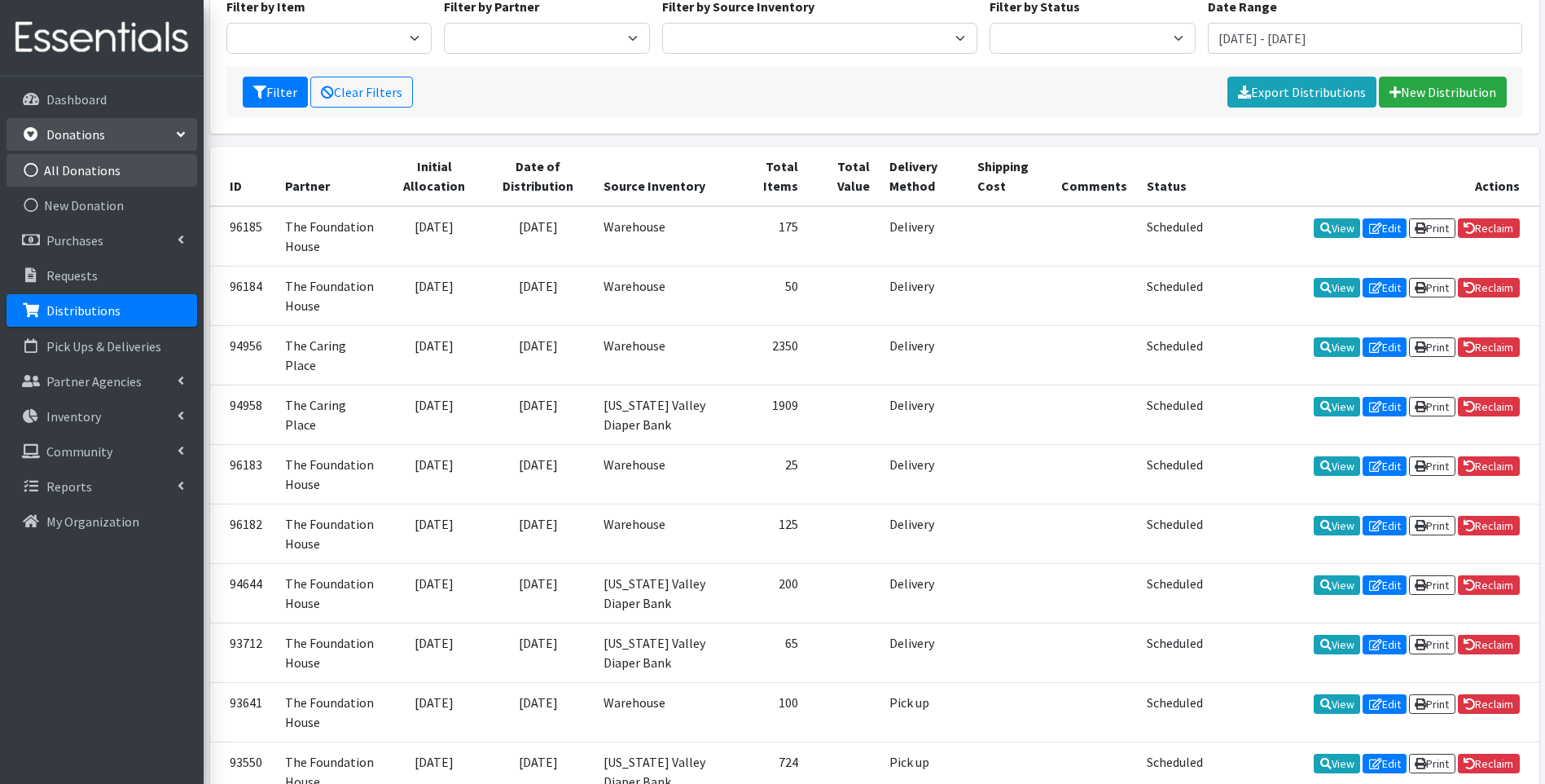
click at [120, 179] on link "All Donations" at bounding box center [102, 170] width 191 height 33
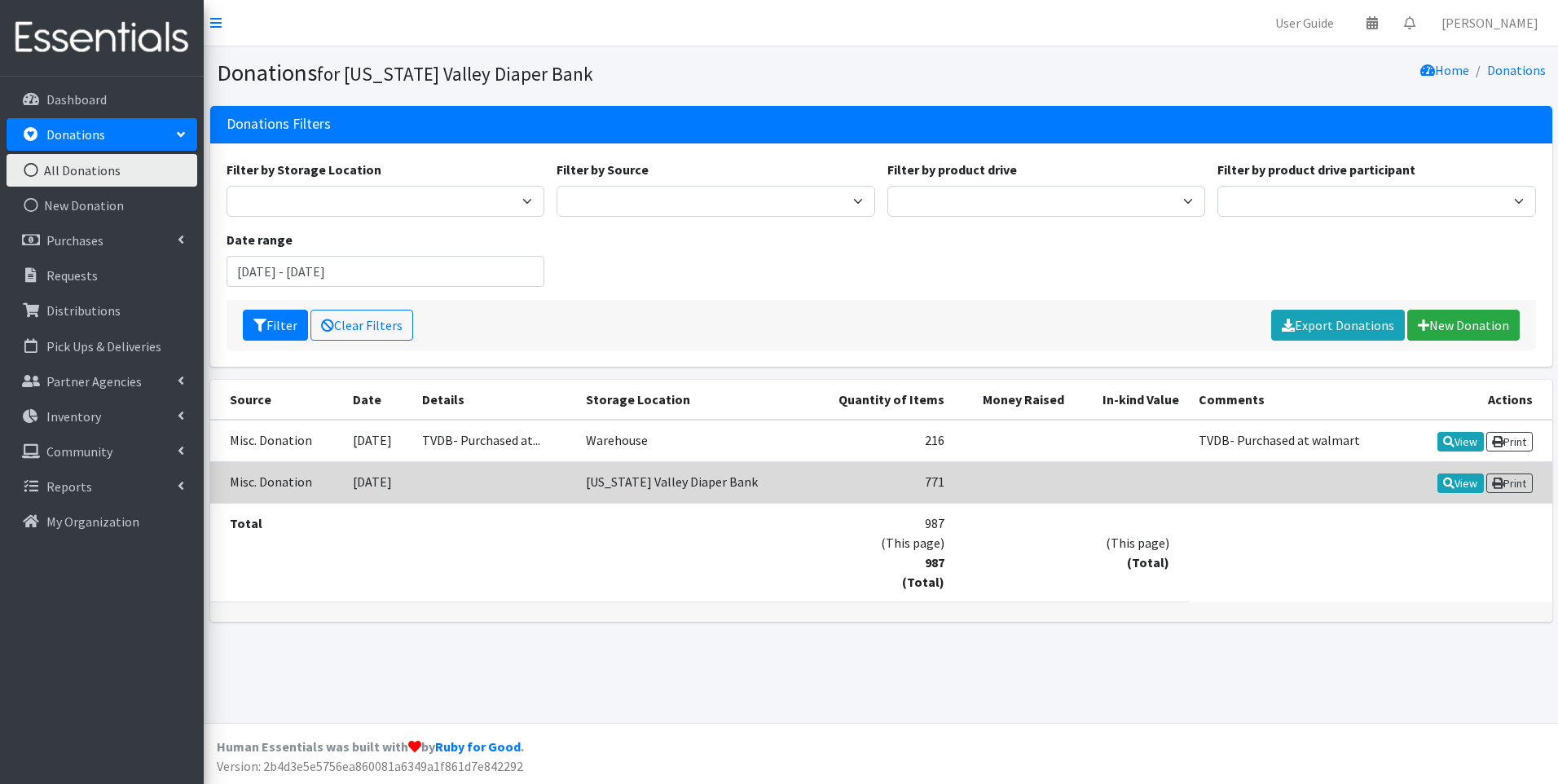
click at [474, 486] on td at bounding box center [495, 482] width 164 height 42
click at [1456, 486] on link "View" at bounding box center [1461, 483] width 46 height 20
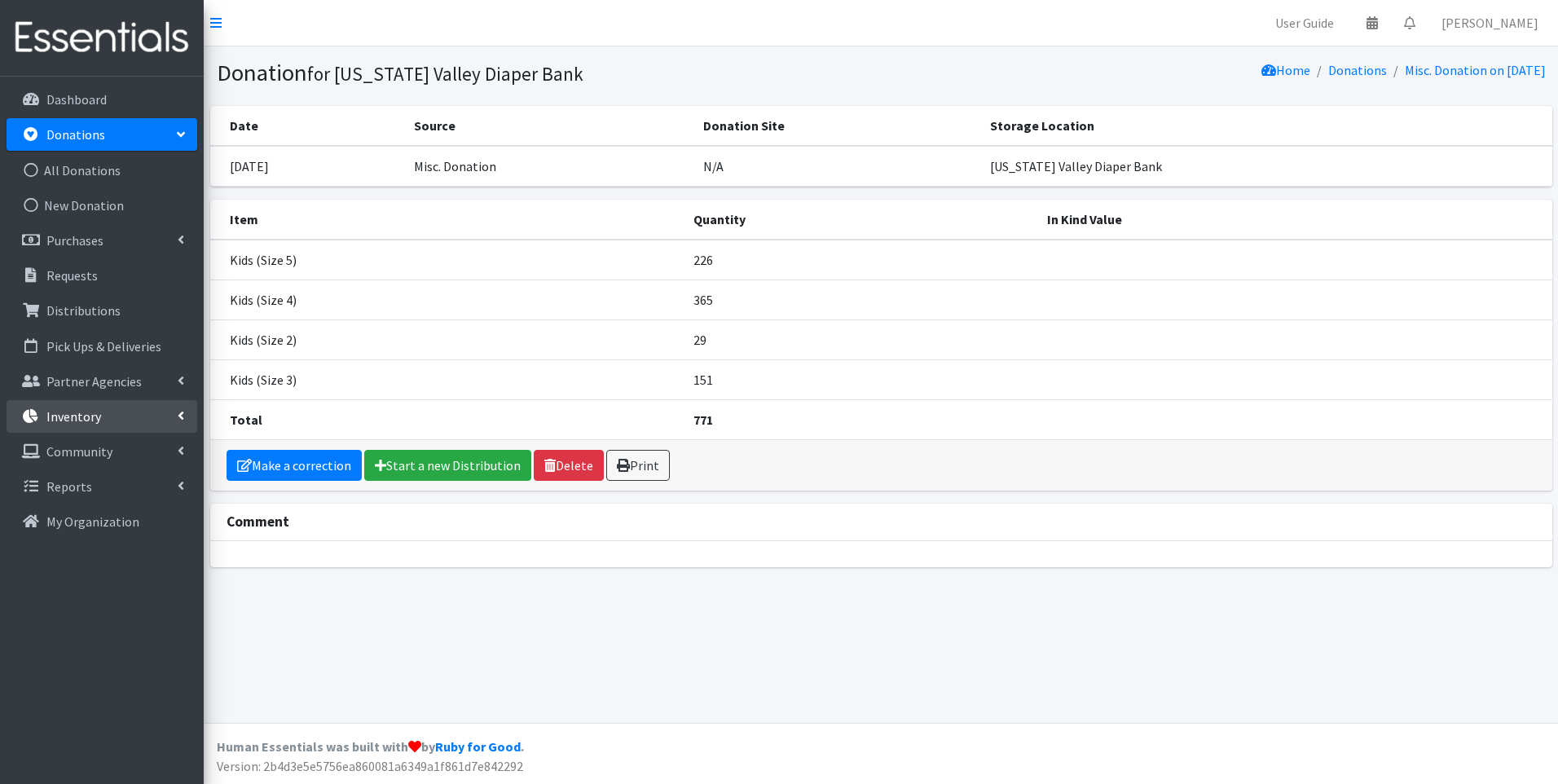
click at [121, 409] on link "Inventory" at bounding box center [102, 416] width 191 height 33
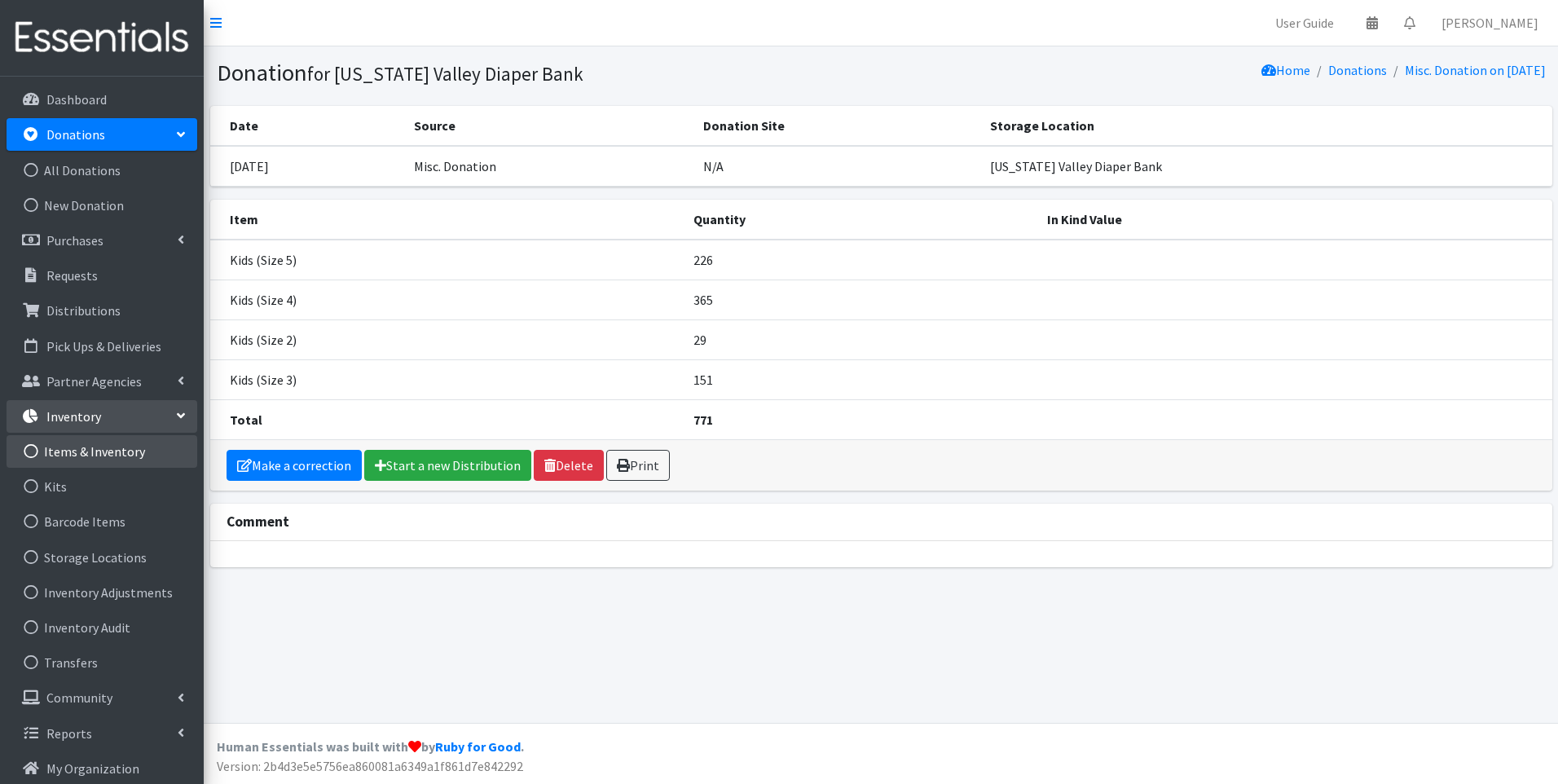
click at [100, 447] on link "Items & Inventory" at bounding box center [102, 451] width 191 height 33
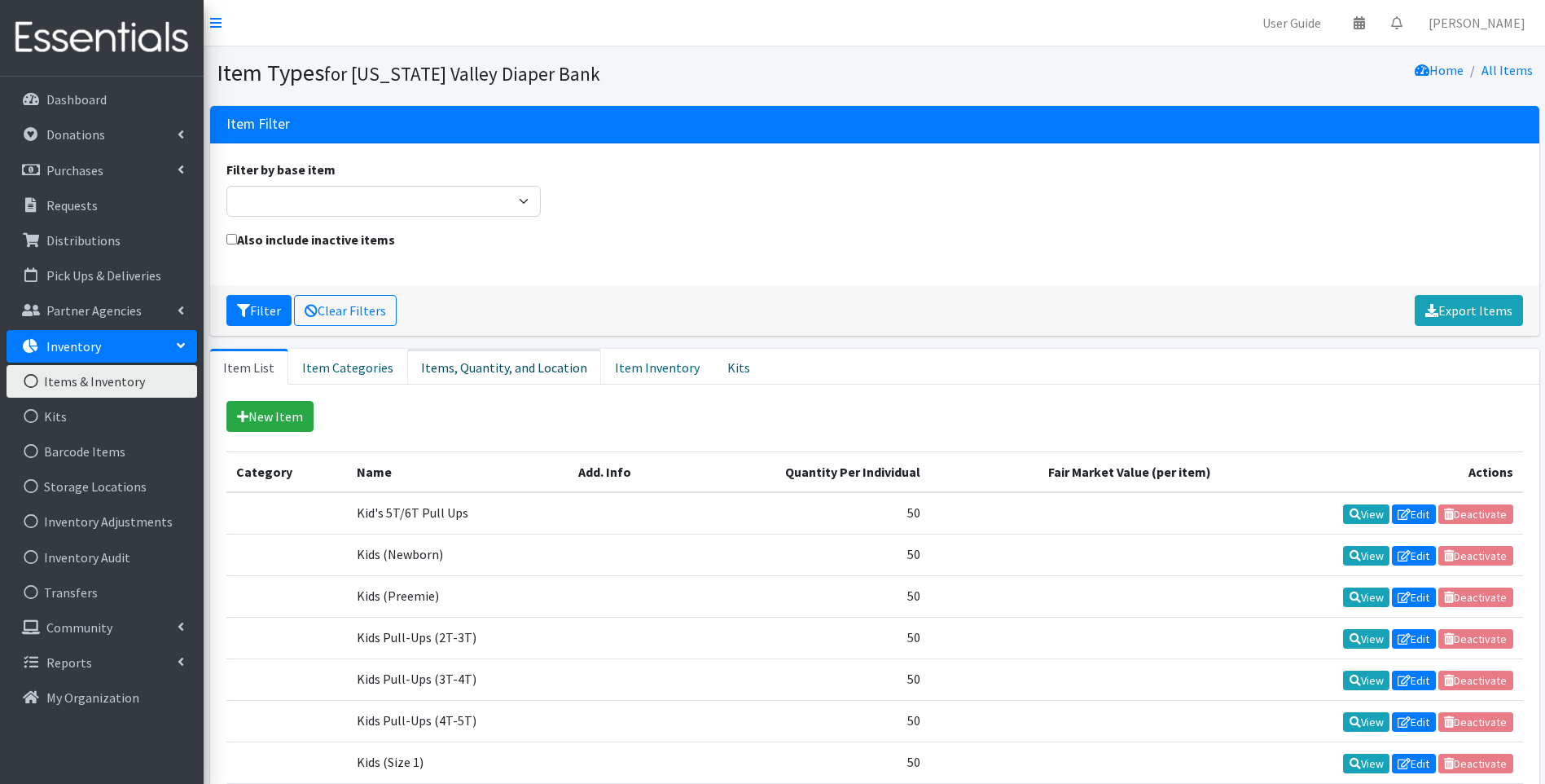
click at [521, 366] on link "Items, Quantity, and Location" at bounding box center [504, 366] width 194 height 36
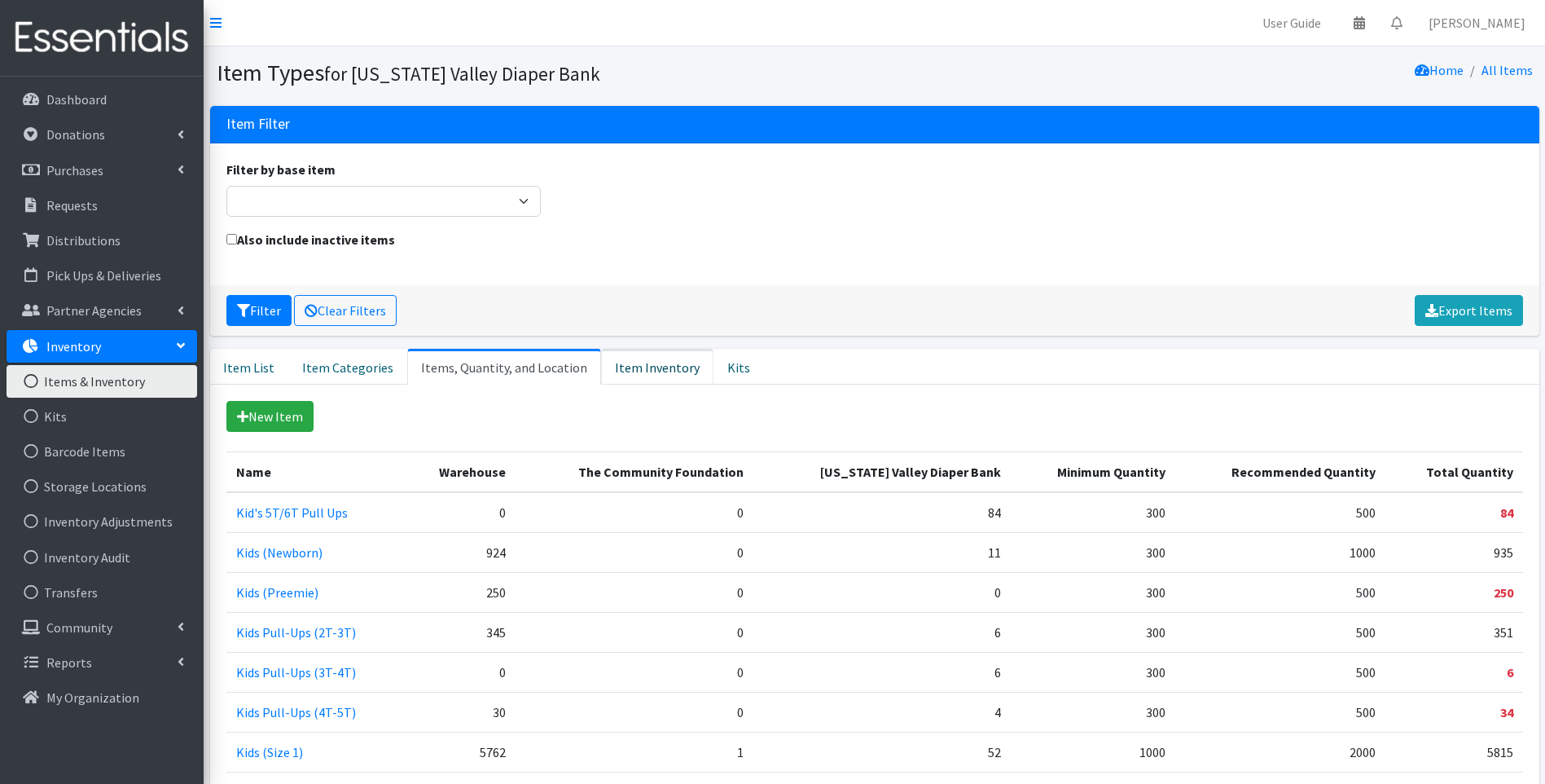
click at [616, 366] on link "Item Inventory" at bounding box center [658, 366] width 112 height 36
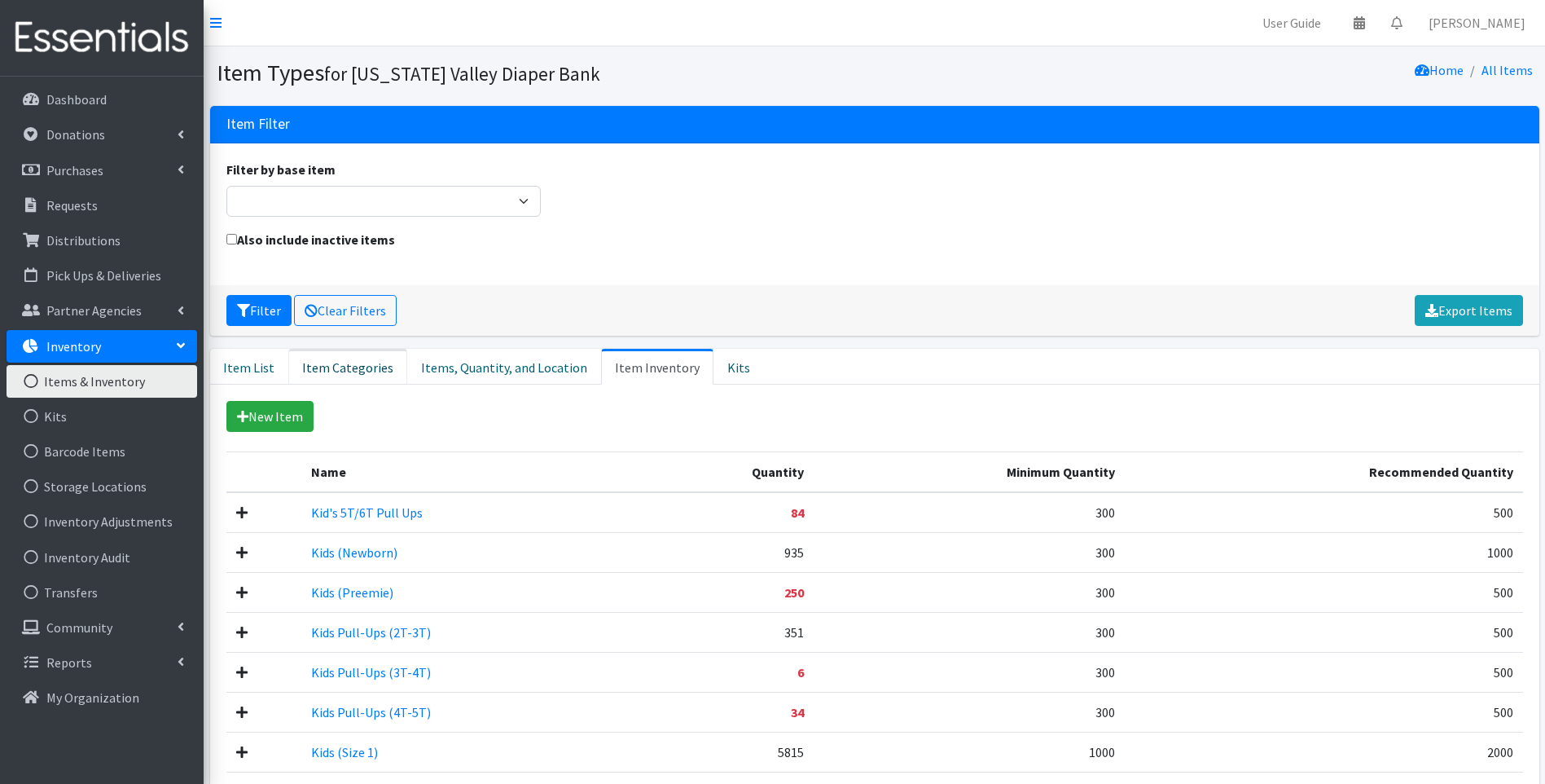
click at [341, 371] on link "Item Categories" at bounding box center [347, 366] width 119 height 36
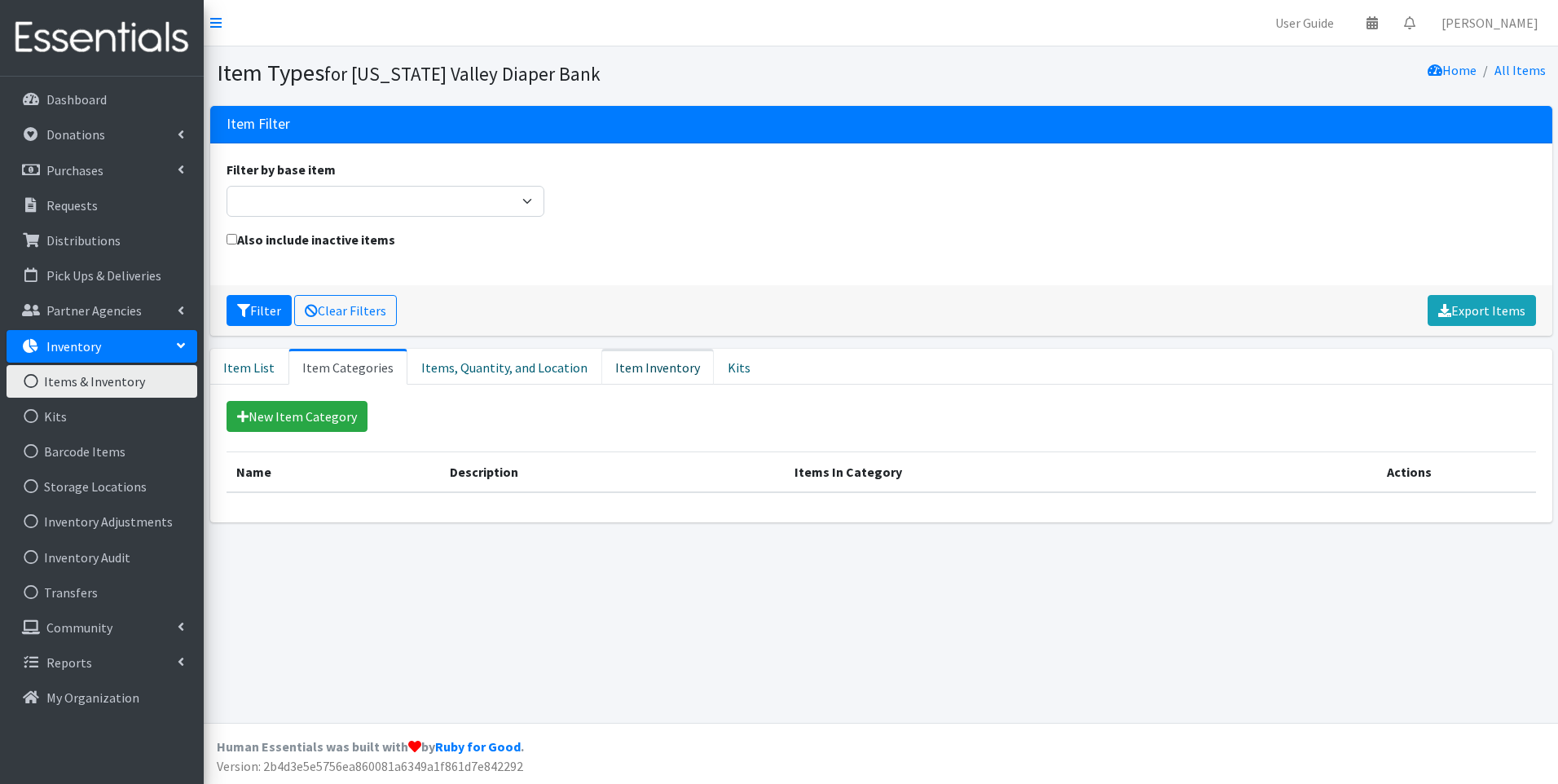
click at [626, 372] on link "Item Inventory" at bounding box center [658, 366] width 112 height 36
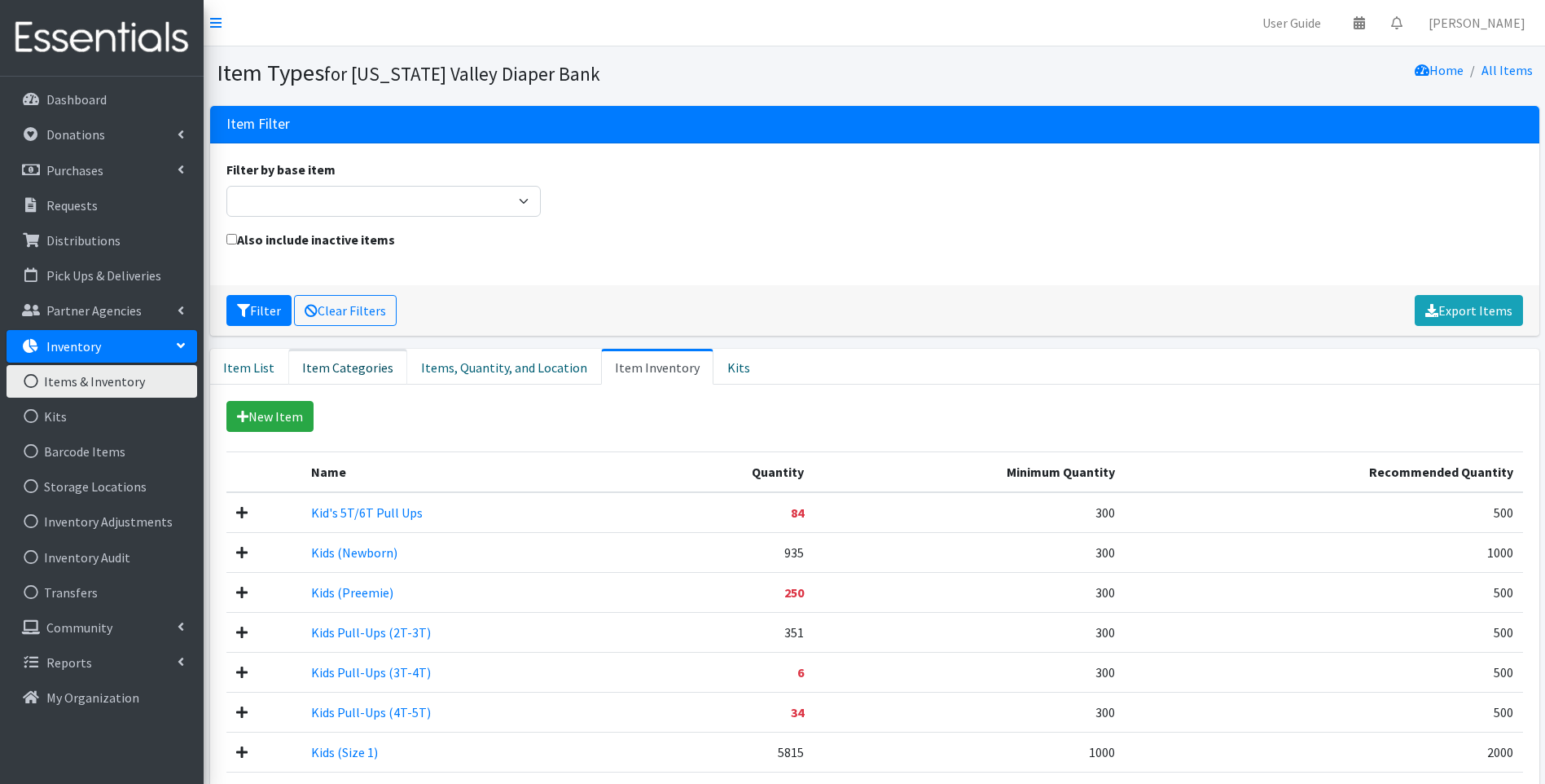
click at [356, 366] on link "Item Categories" at bounding box center [347, 366] width 119 height 36
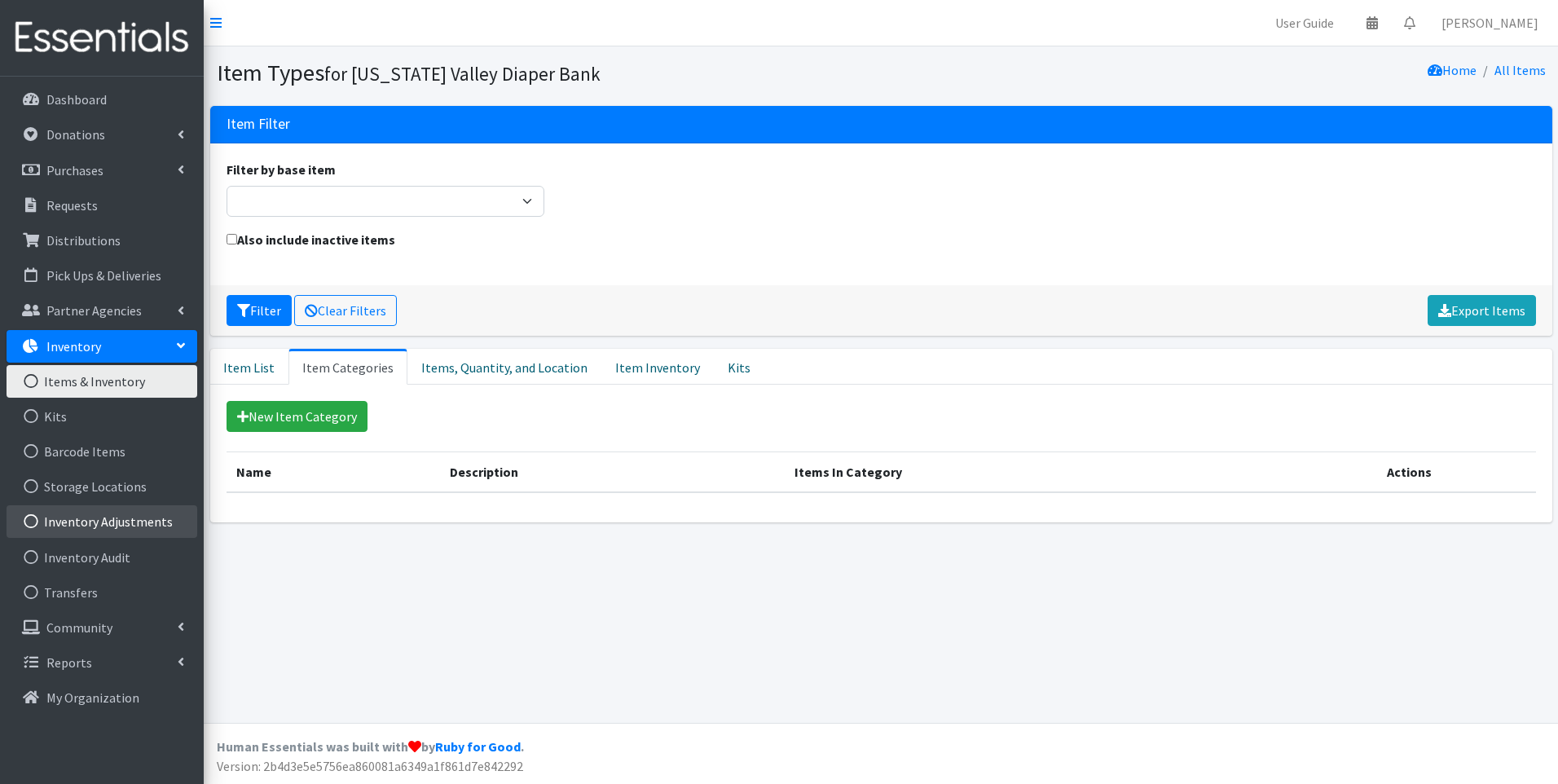
click at [143, 517] on link "Inventory Adjustments" at bounding box center [102, 521] width 191 height 33
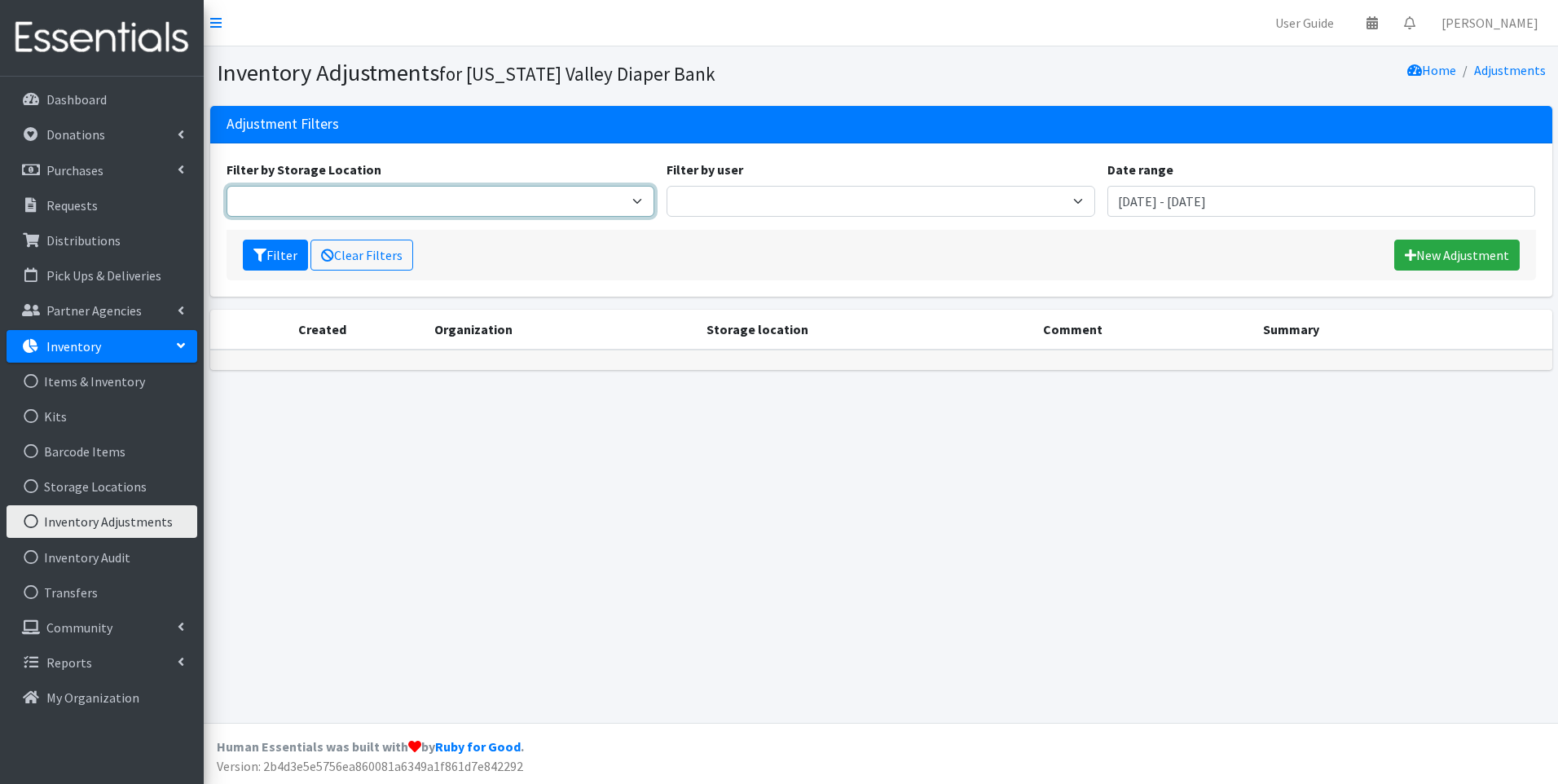
click at [585, 196] on select "[US_STATE] Valley Diaper Bank Warehouse" at bounding box center [440, 200] width 429 height 31
select select "477"
click at [226, 185] on select "Tennessee Valley Diaper Bank Warehouse" at bounding box center [440, 200] width 429 height 31
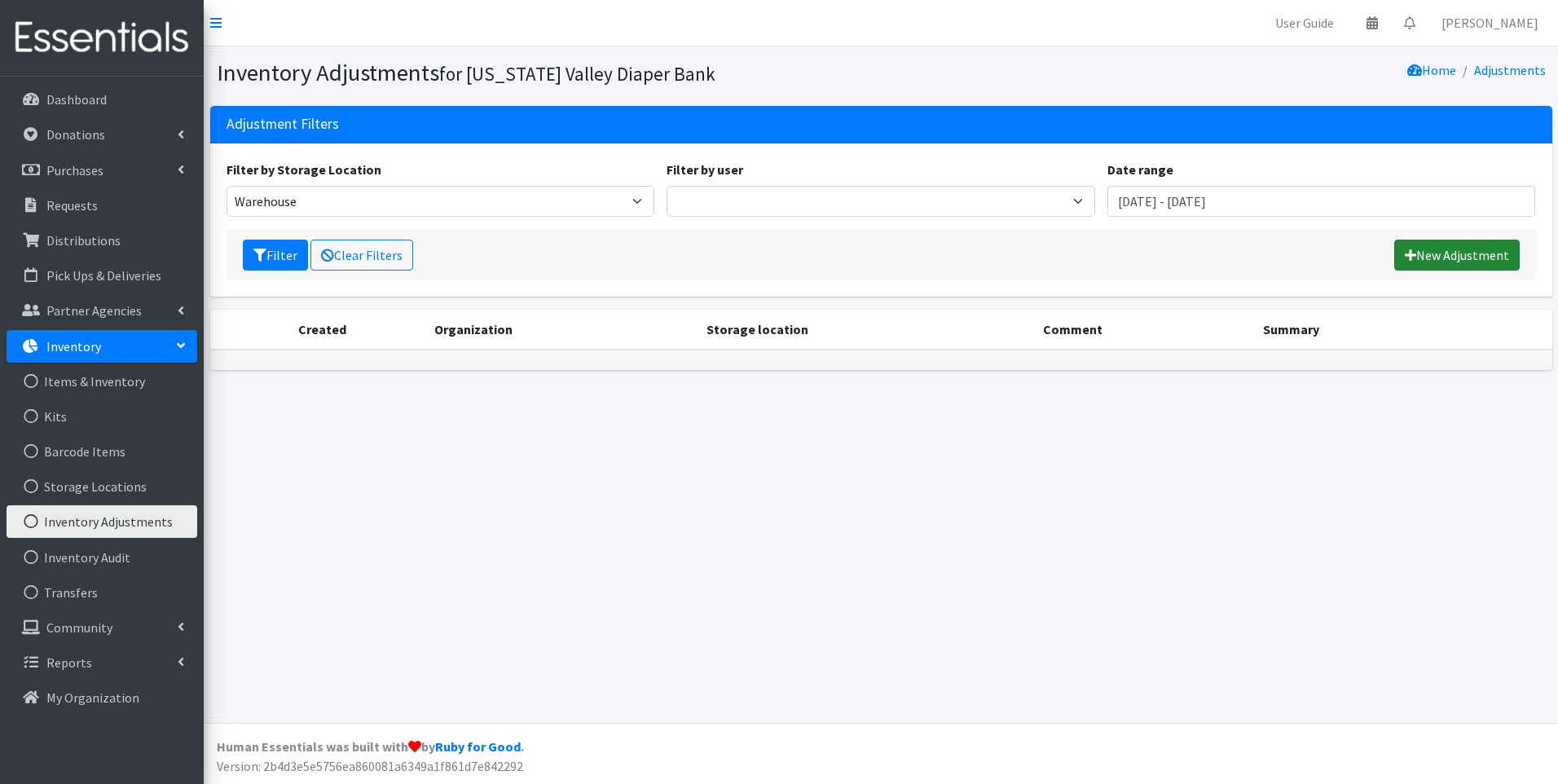
click at [1429, 261] on link "New Adjustment" at bounding box center [1456, 255] width 126 height 31
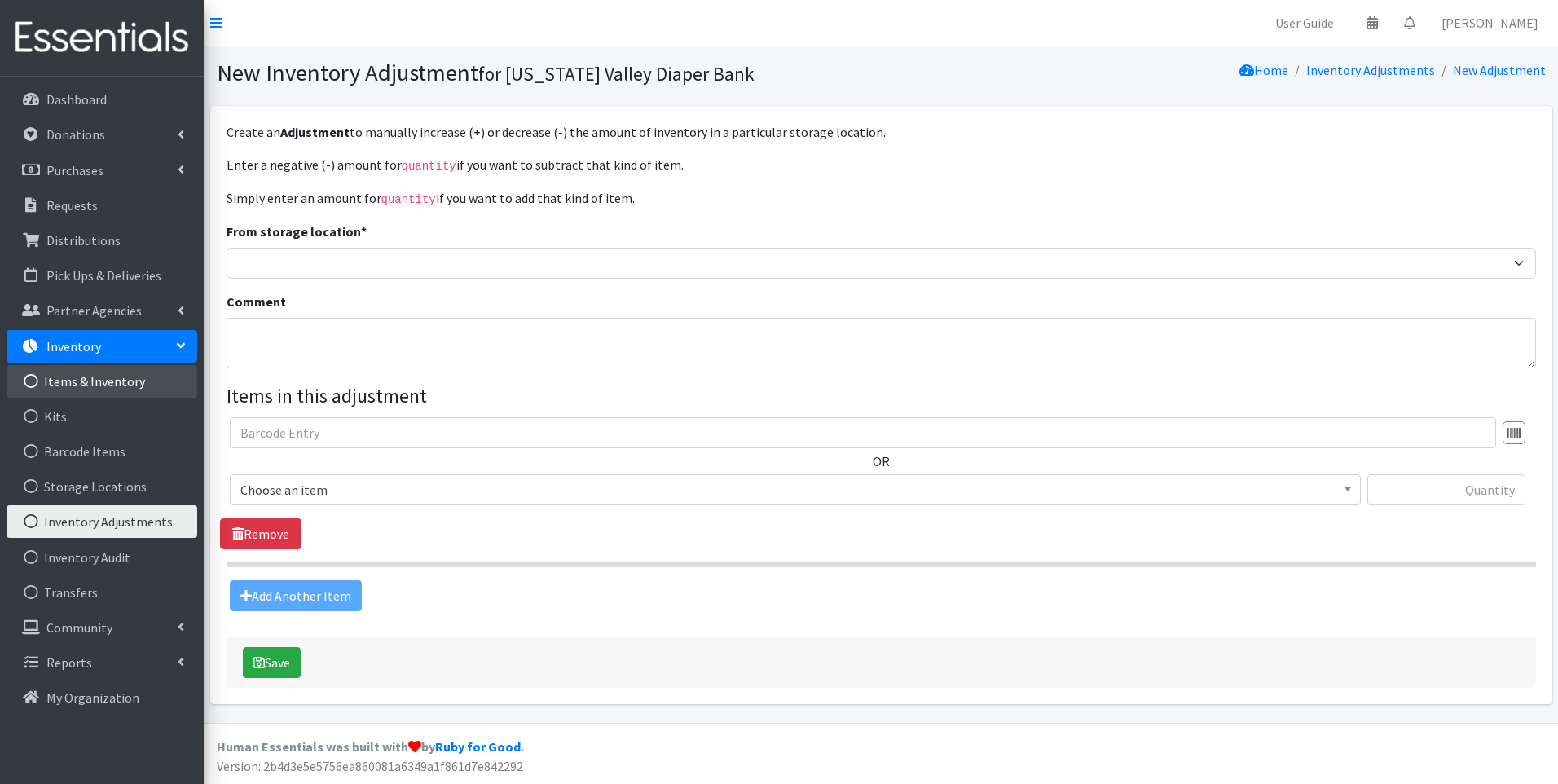
click at [90, 381] on link "Items & Inventory" at bounding box center [102, 381] width 191 height 33
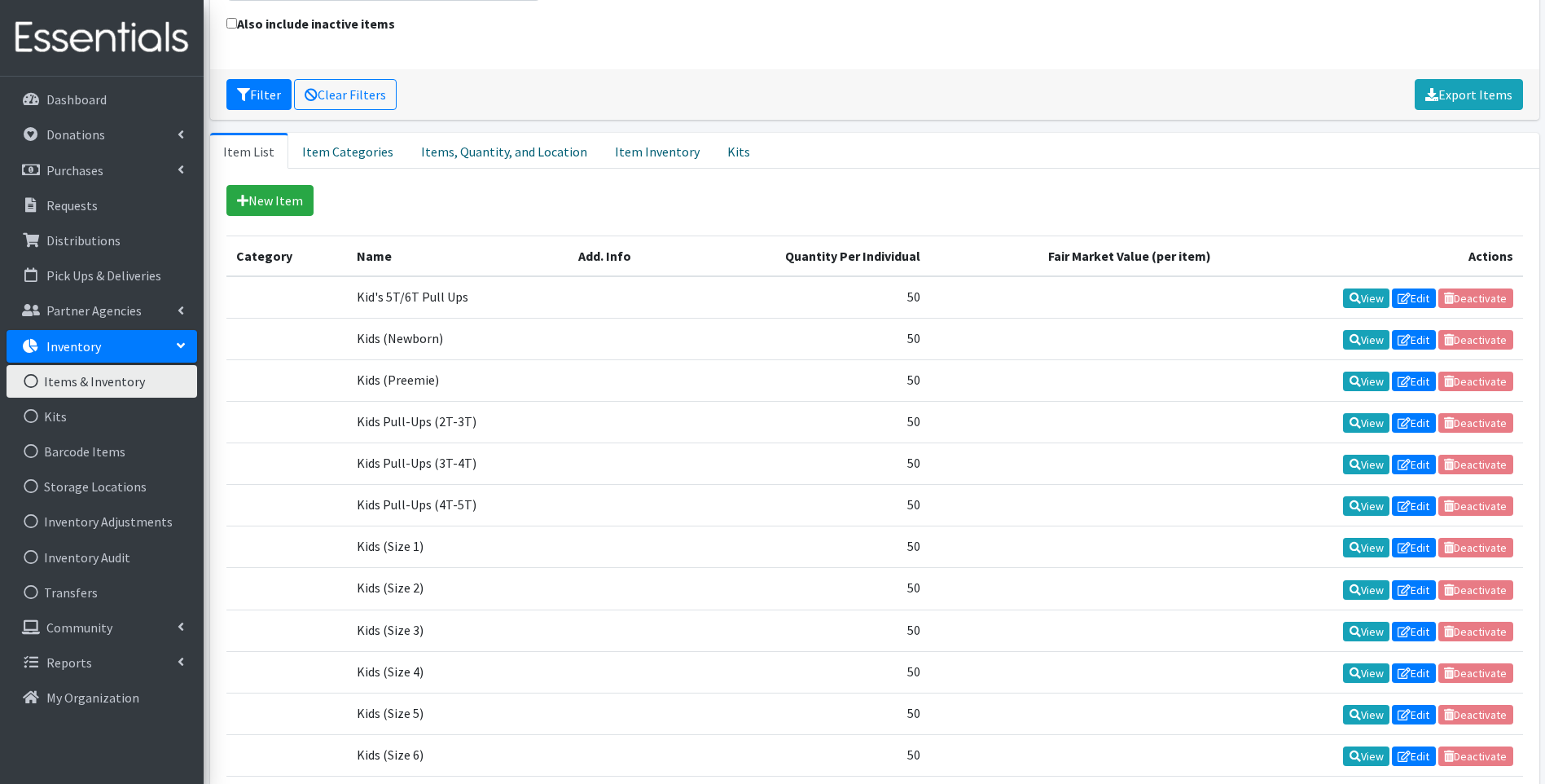
scroll to position [244, 0]
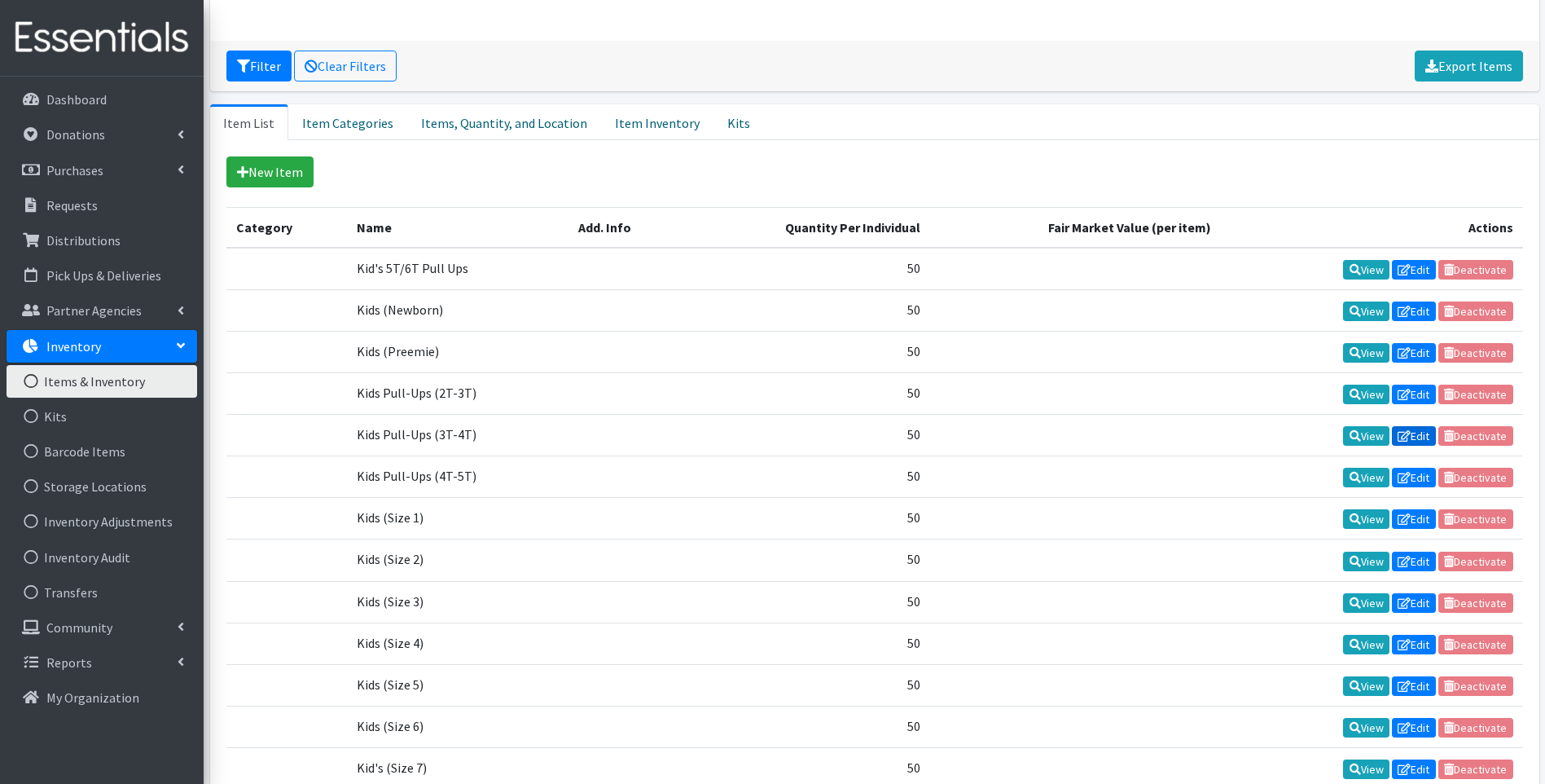
click at [1409, 437] on icon at bounding box center [1404, 436] width 13 height 12
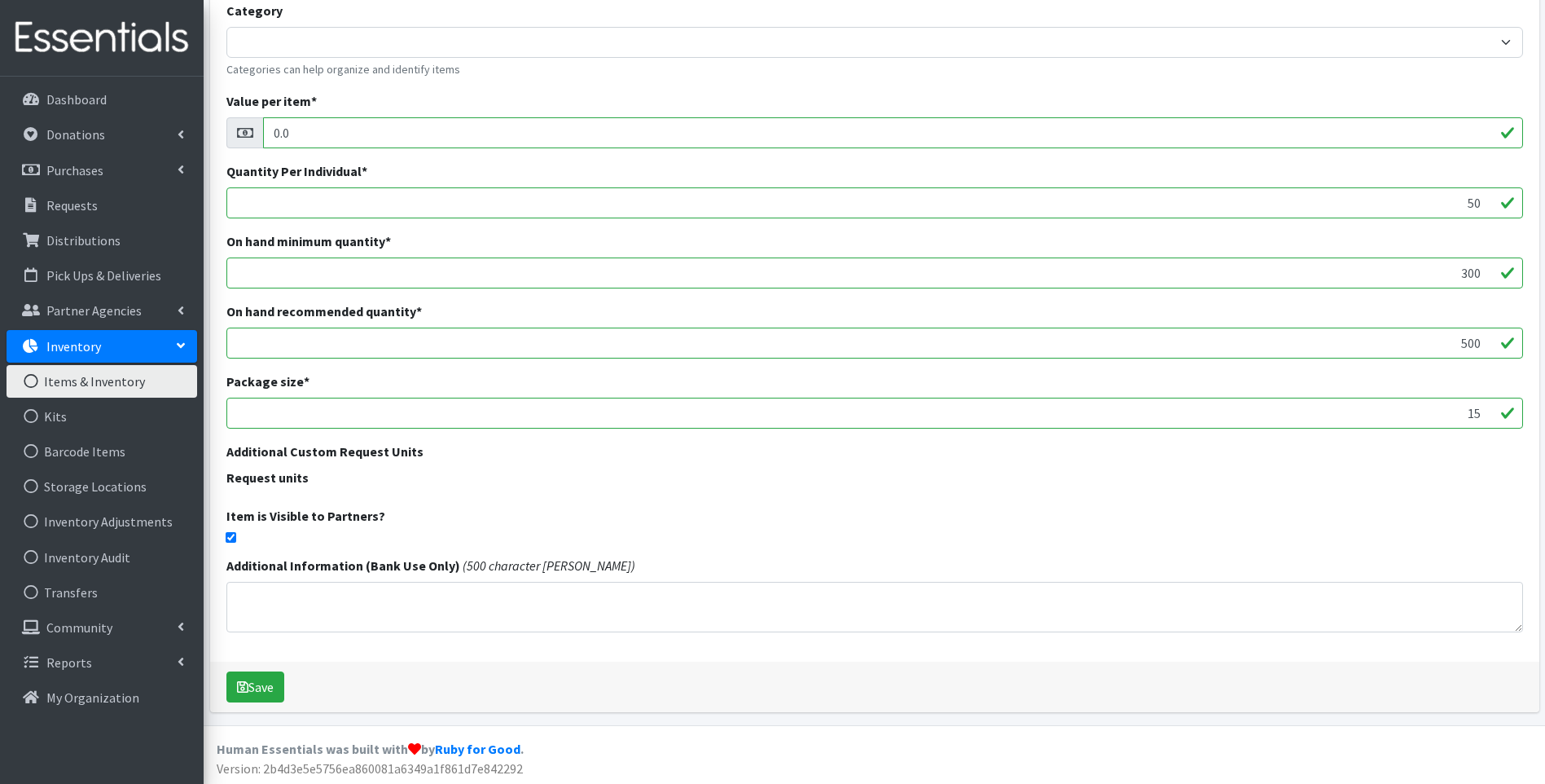
scroll to position [264, 0]
click at [97, 380] on link "Items & Inventory" at bounding box center [102, 381] width 191 height 33
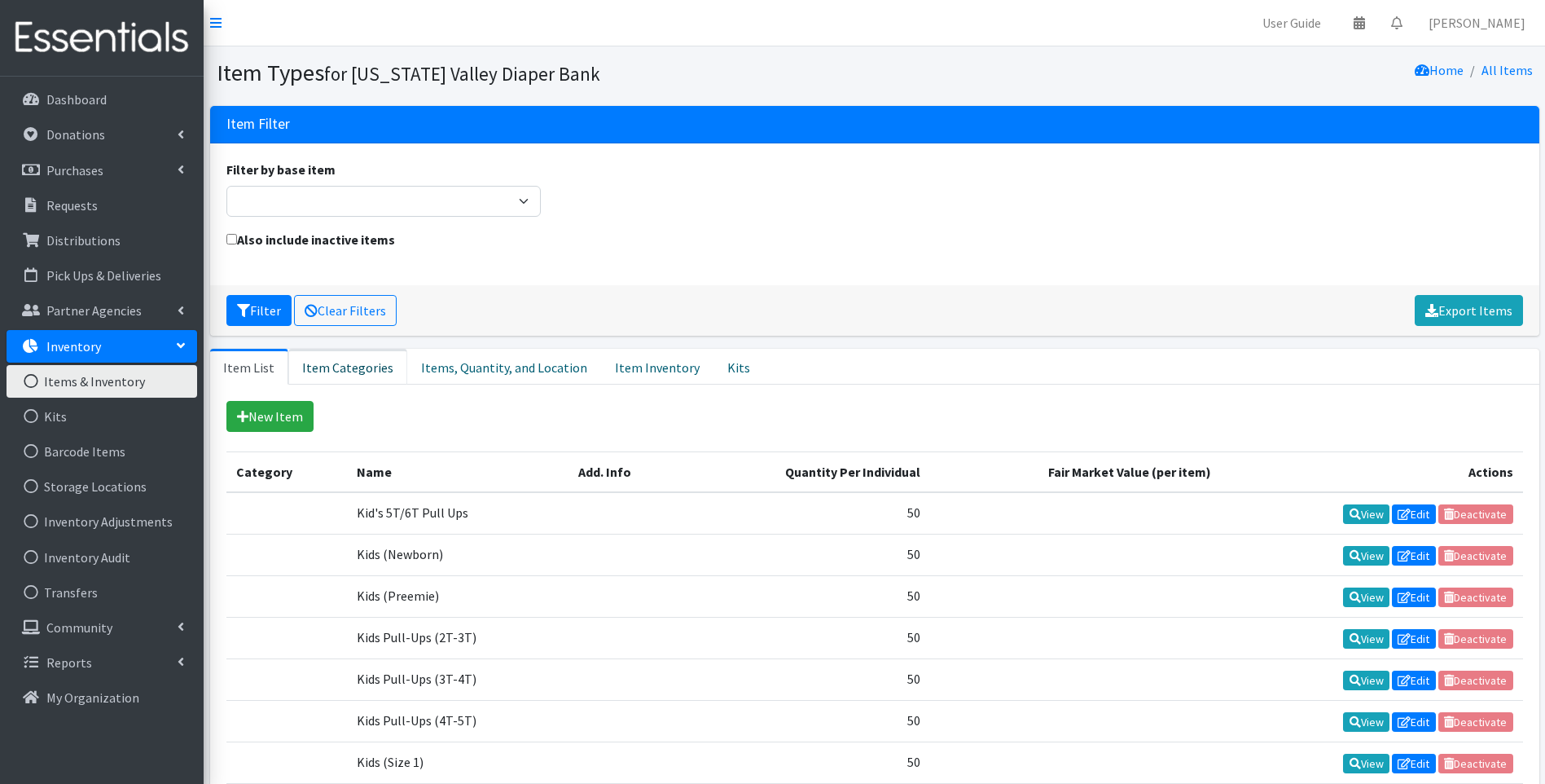
click at [355, 366] on link "Item Categories" at bounding box center [347, 366] width 119 height 36
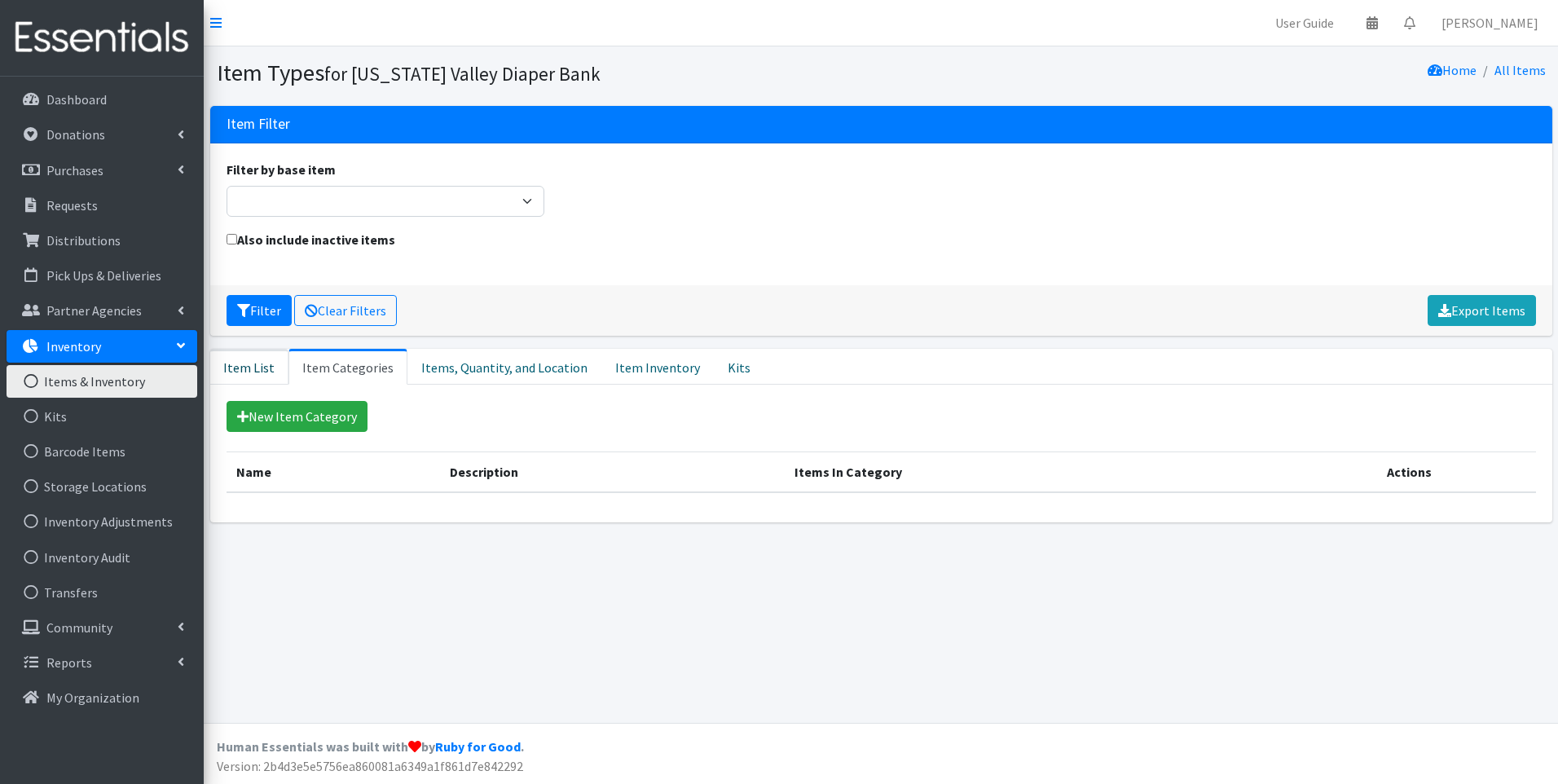
click at [259, 369] on link "Item List" at bounding box center [250, 366] width 78 height 36
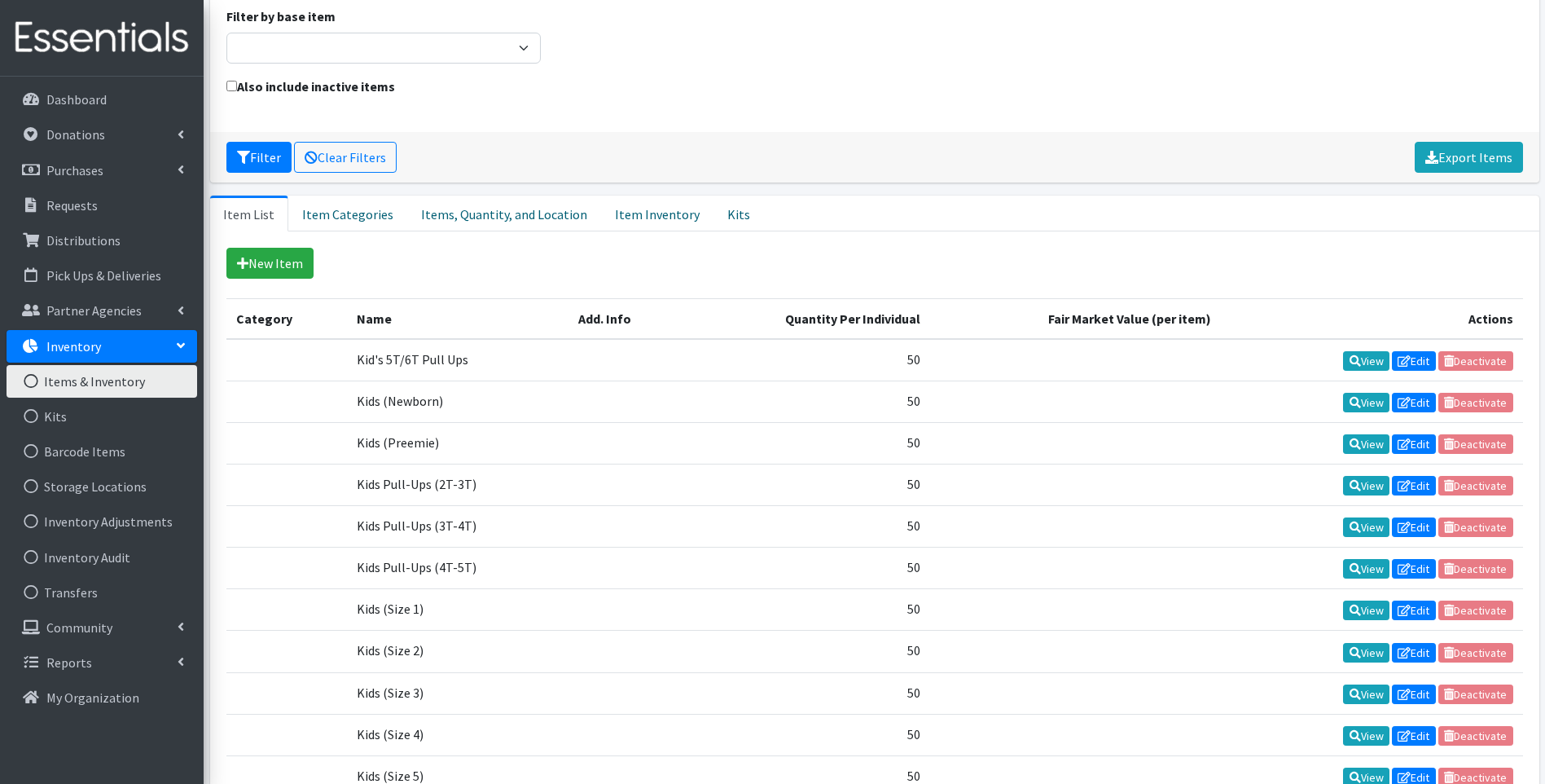
scroll to position [163, 0]
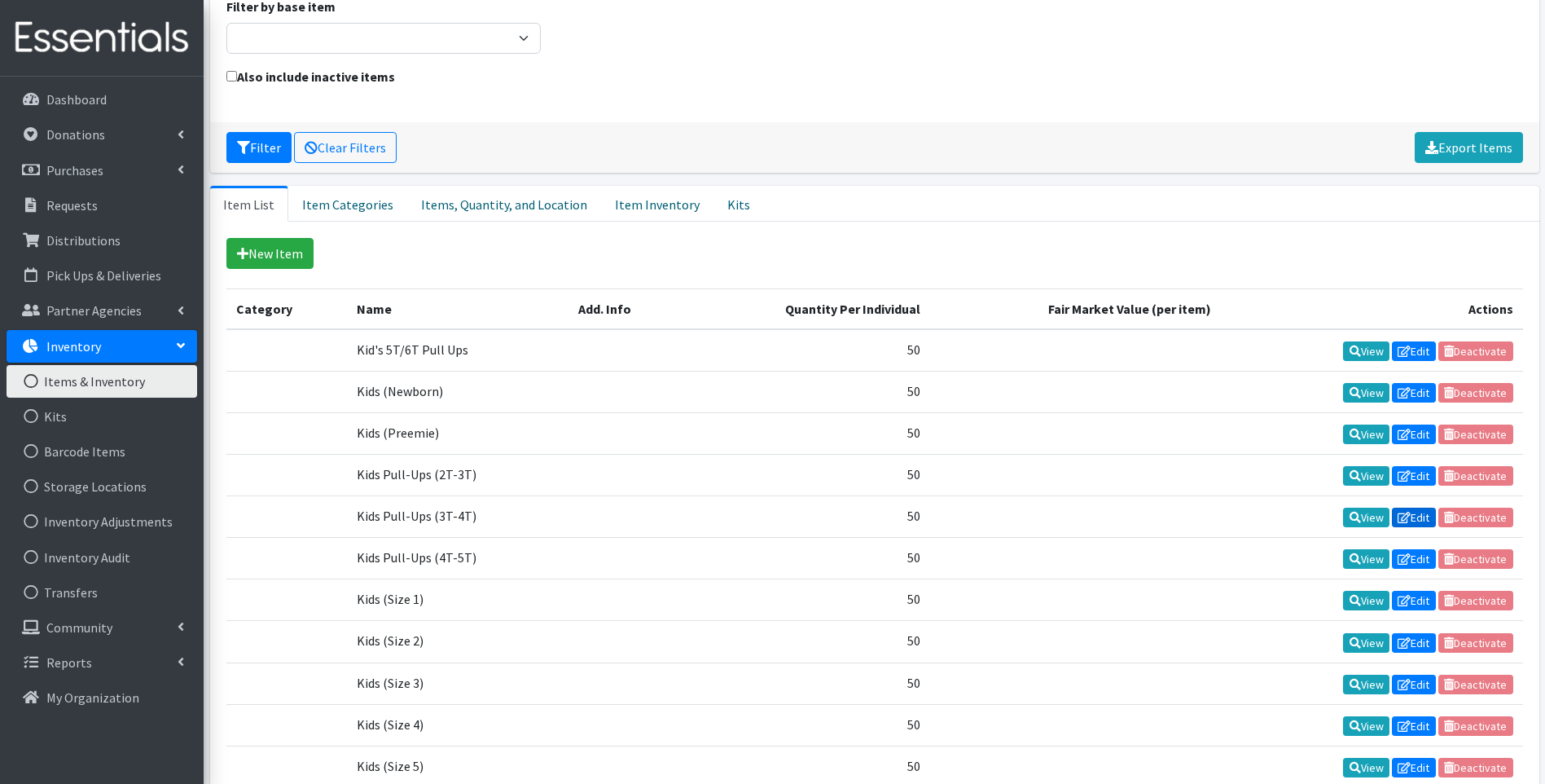
click at [1409, 513] on icon at bounding box center [1404, 517] width 13 height 12
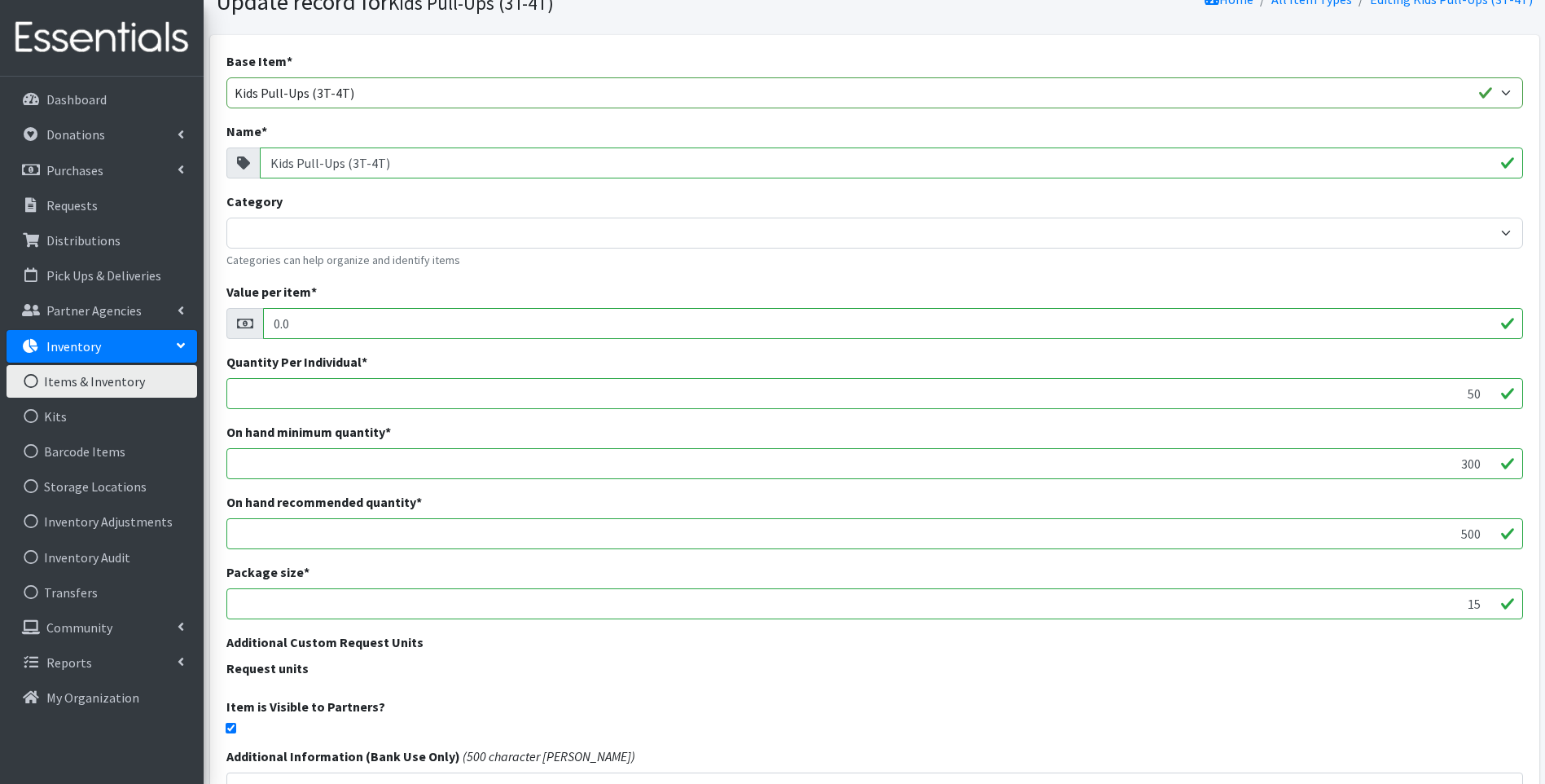
scroll to position [163, 0]
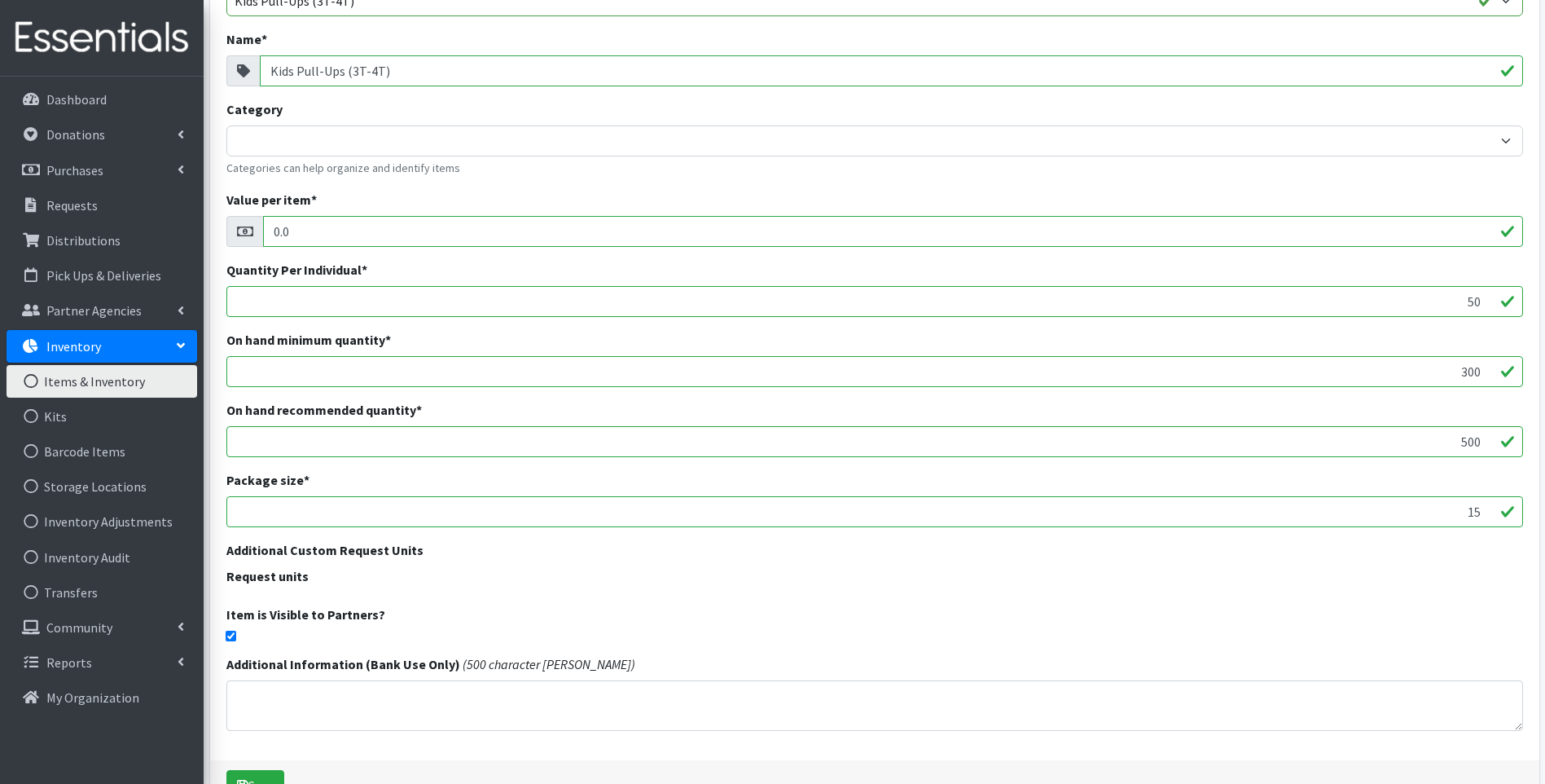
click at [110, 380] on link "Items & Inventory" at bounding box center [102, 381] width 191 height 33
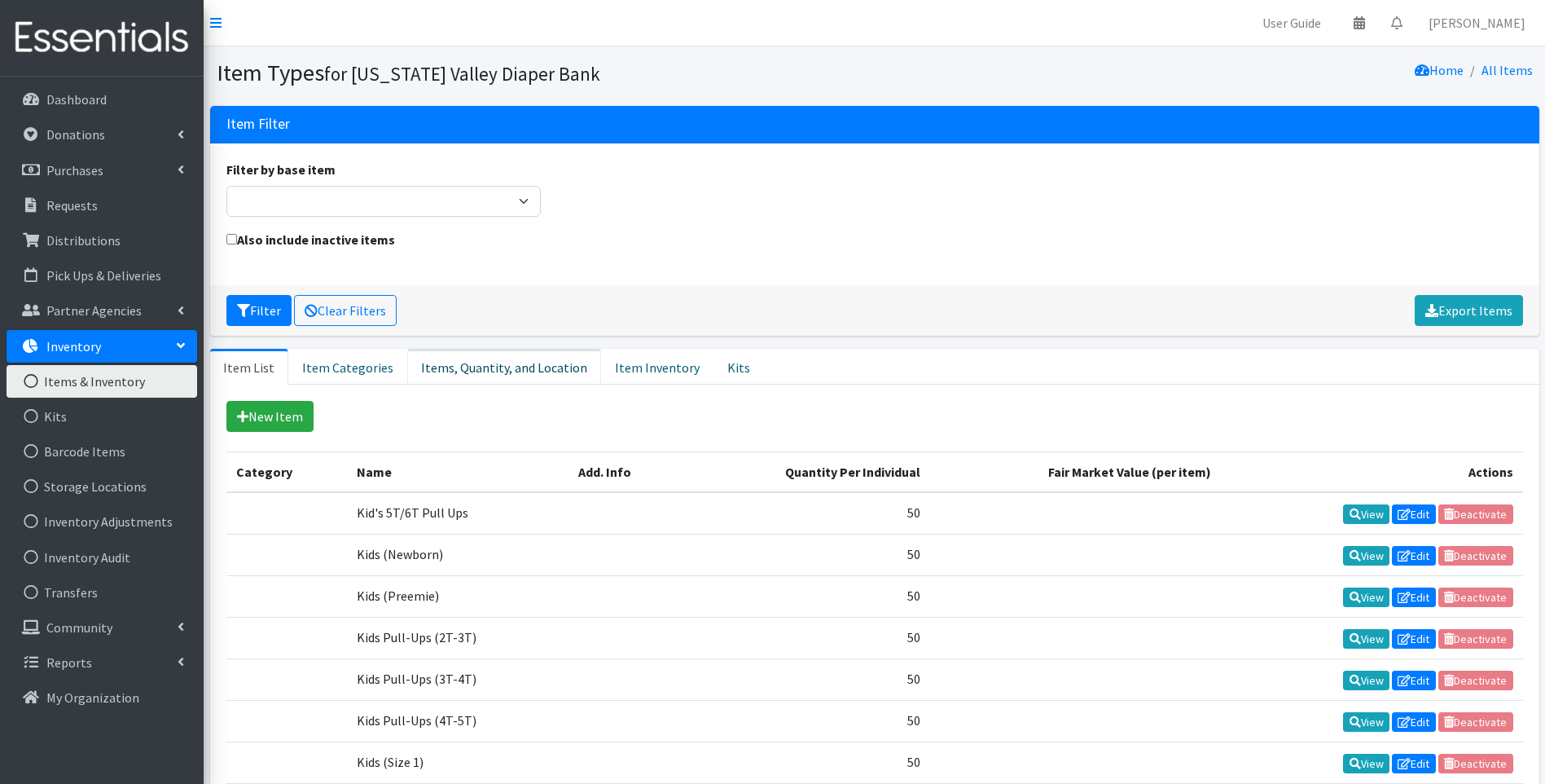
click at [464, 365] on link "Items, Quantity, and Location" at bounding box center [504, 366] width 194 height 36
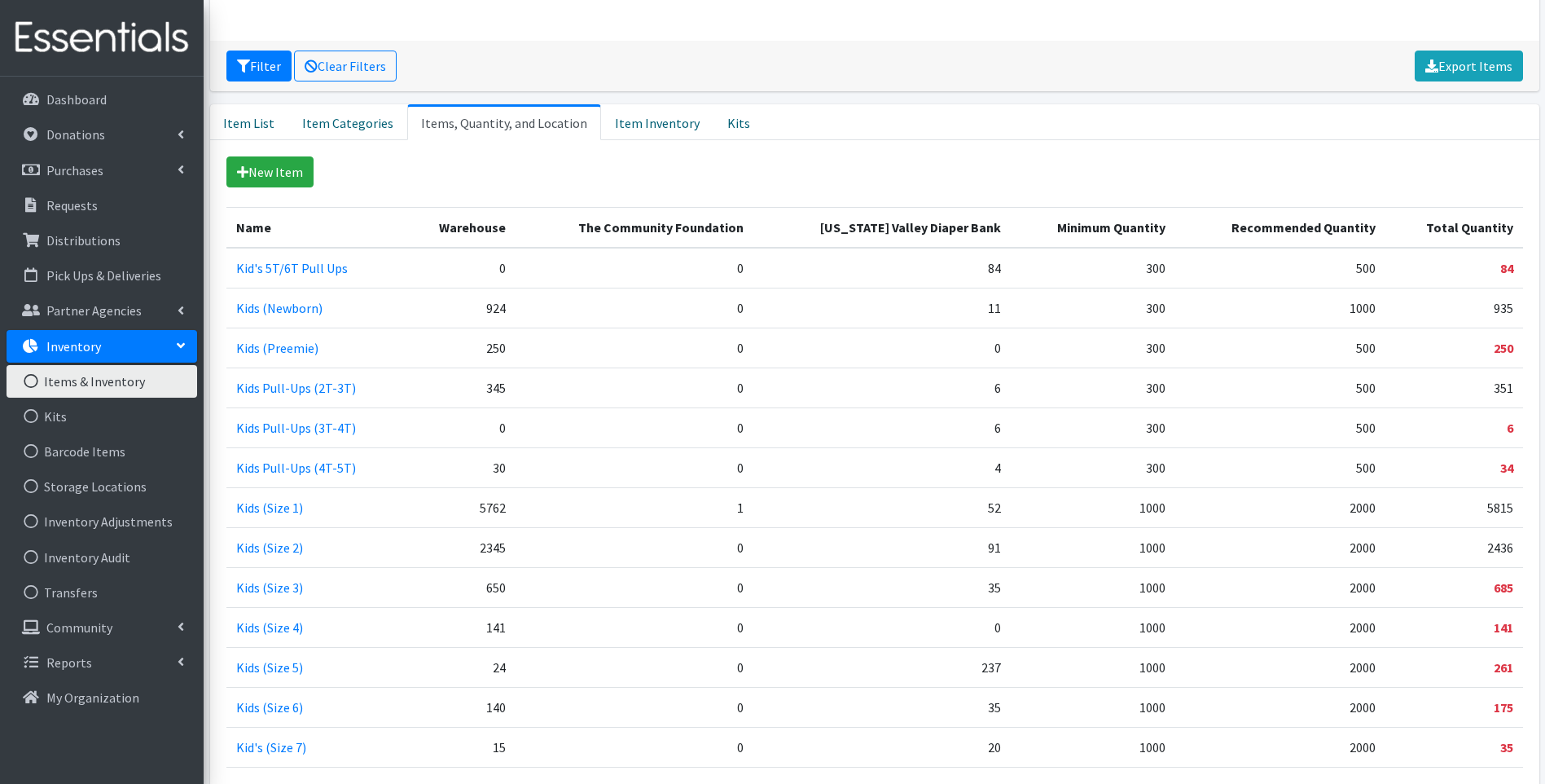
scroll to position [331, 0]
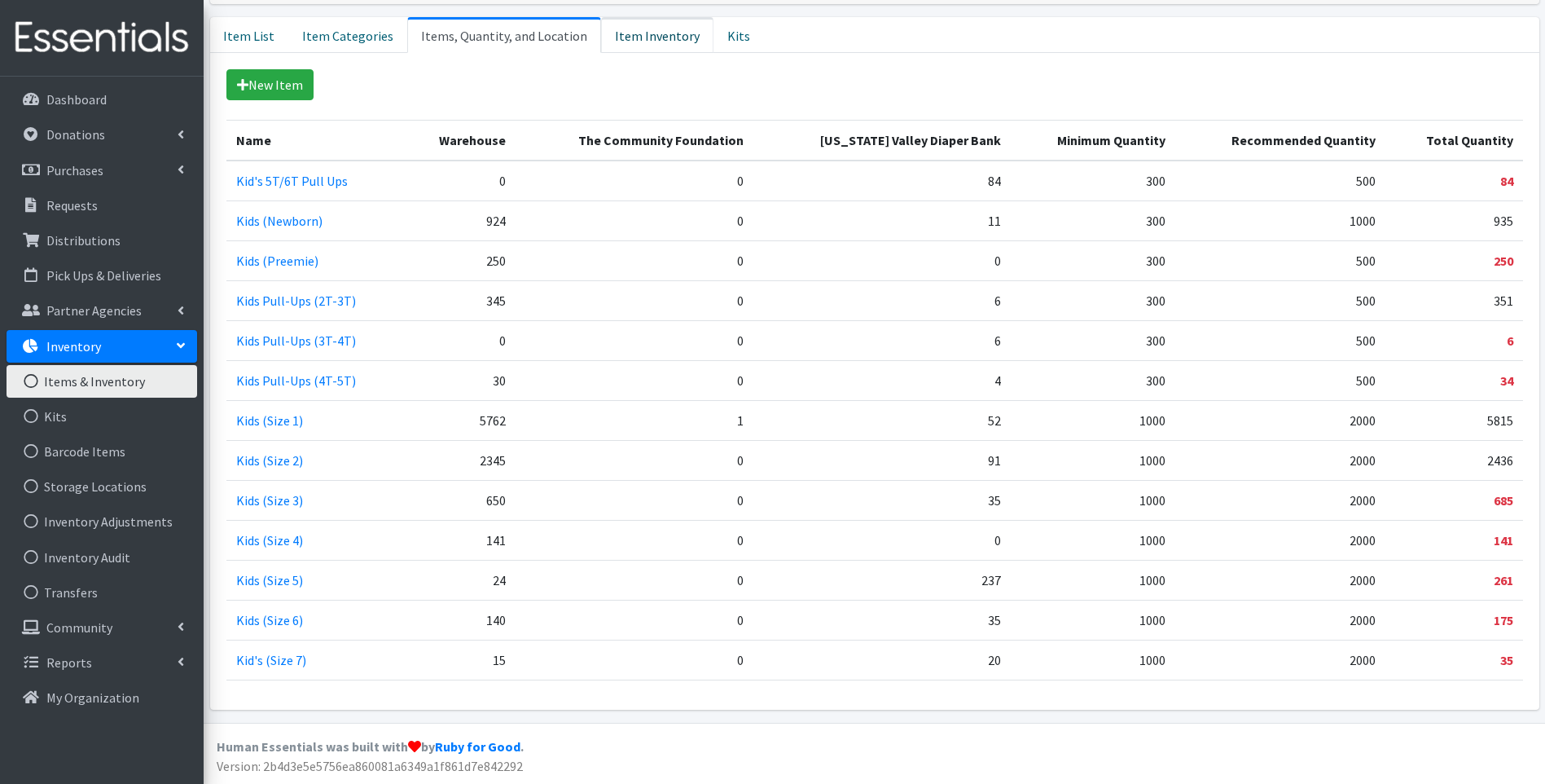
click at [650, 34] on link "Item Inventory" at bounding box center [658, 35] width 112 height 36
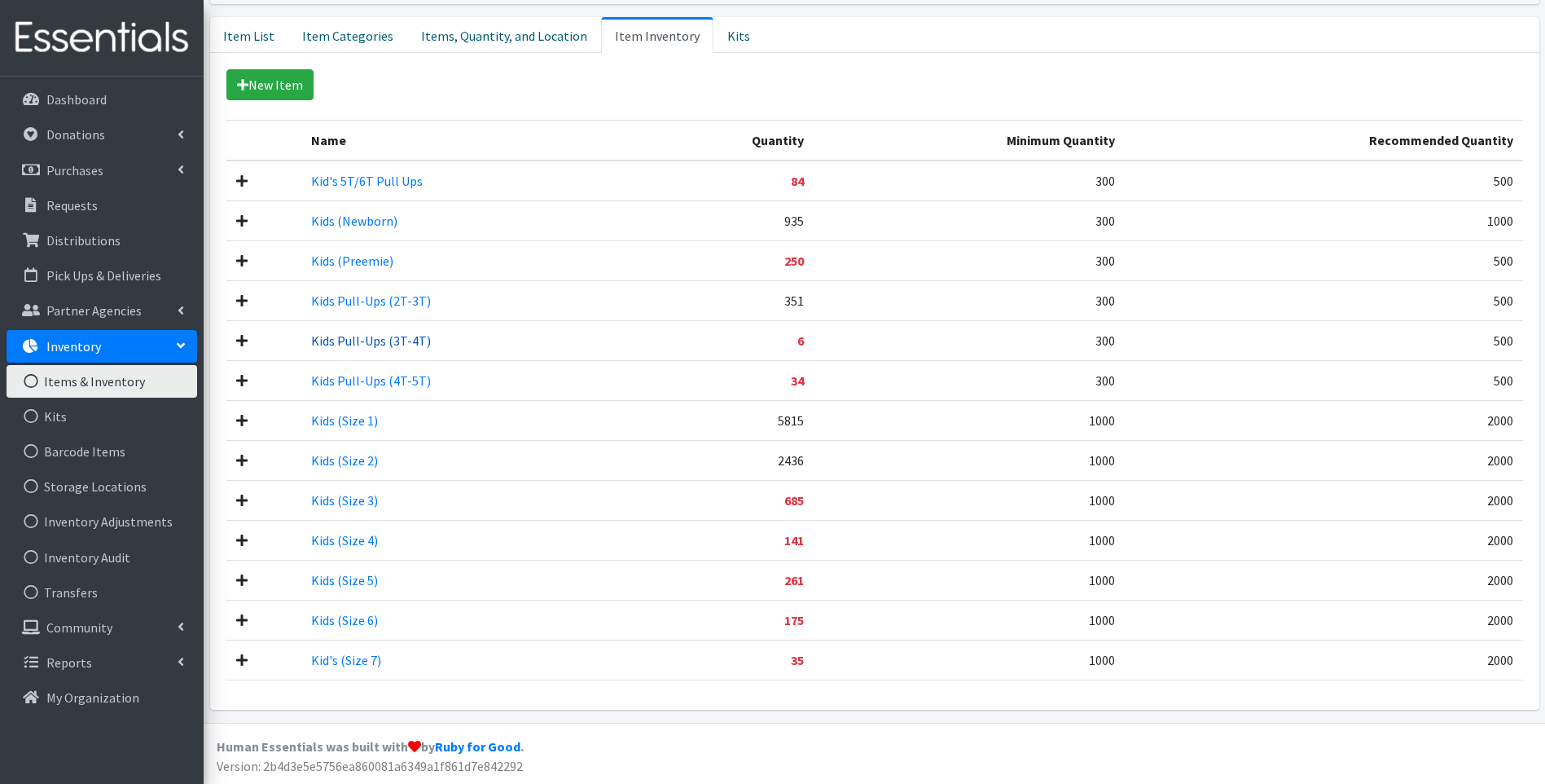
click at [332, 341] on link "Kids Pull-Ups (3T-4T)" at bounding box center [371, 340] width 119 height 16
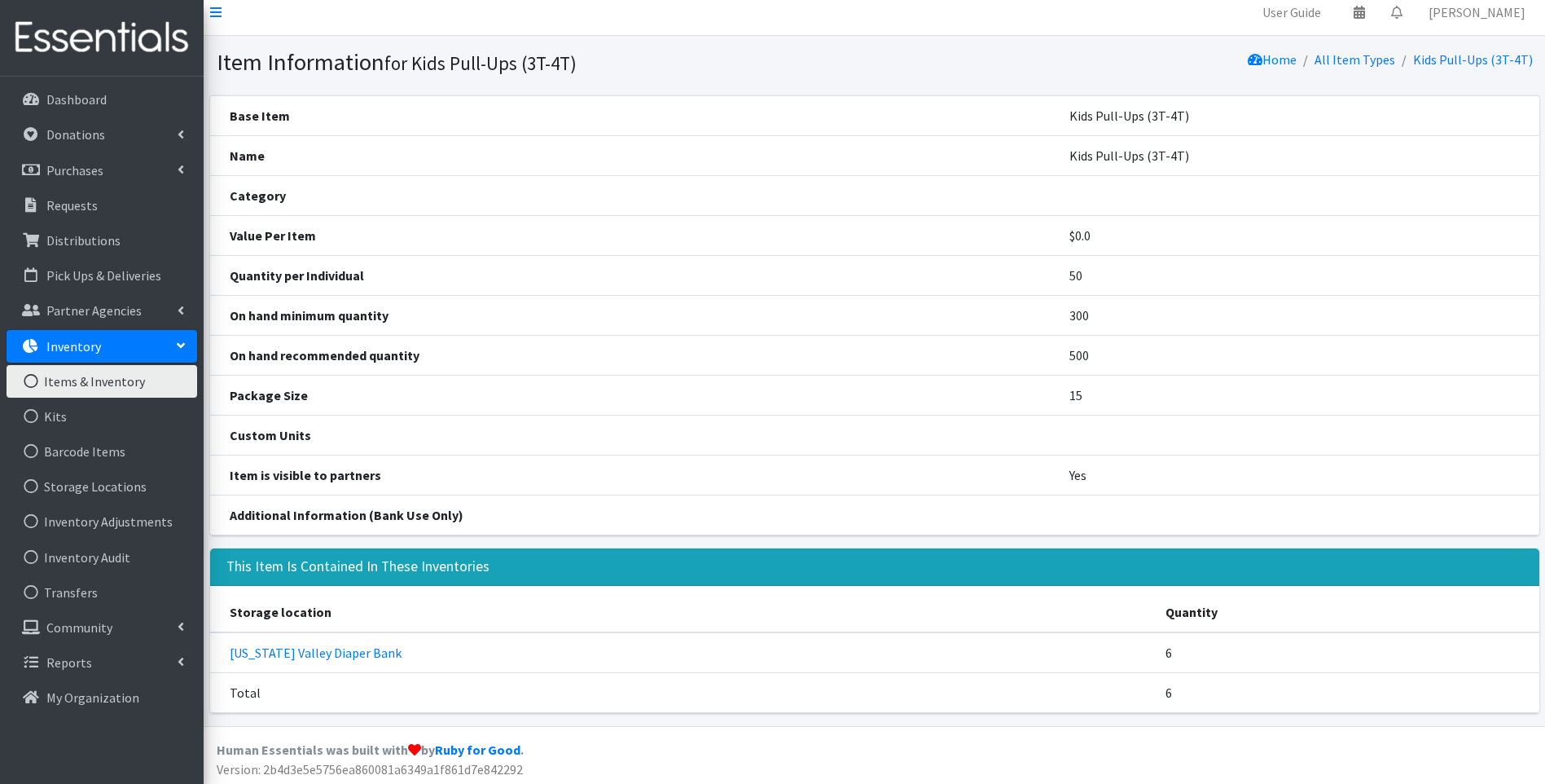
scroll to position [14, 0]
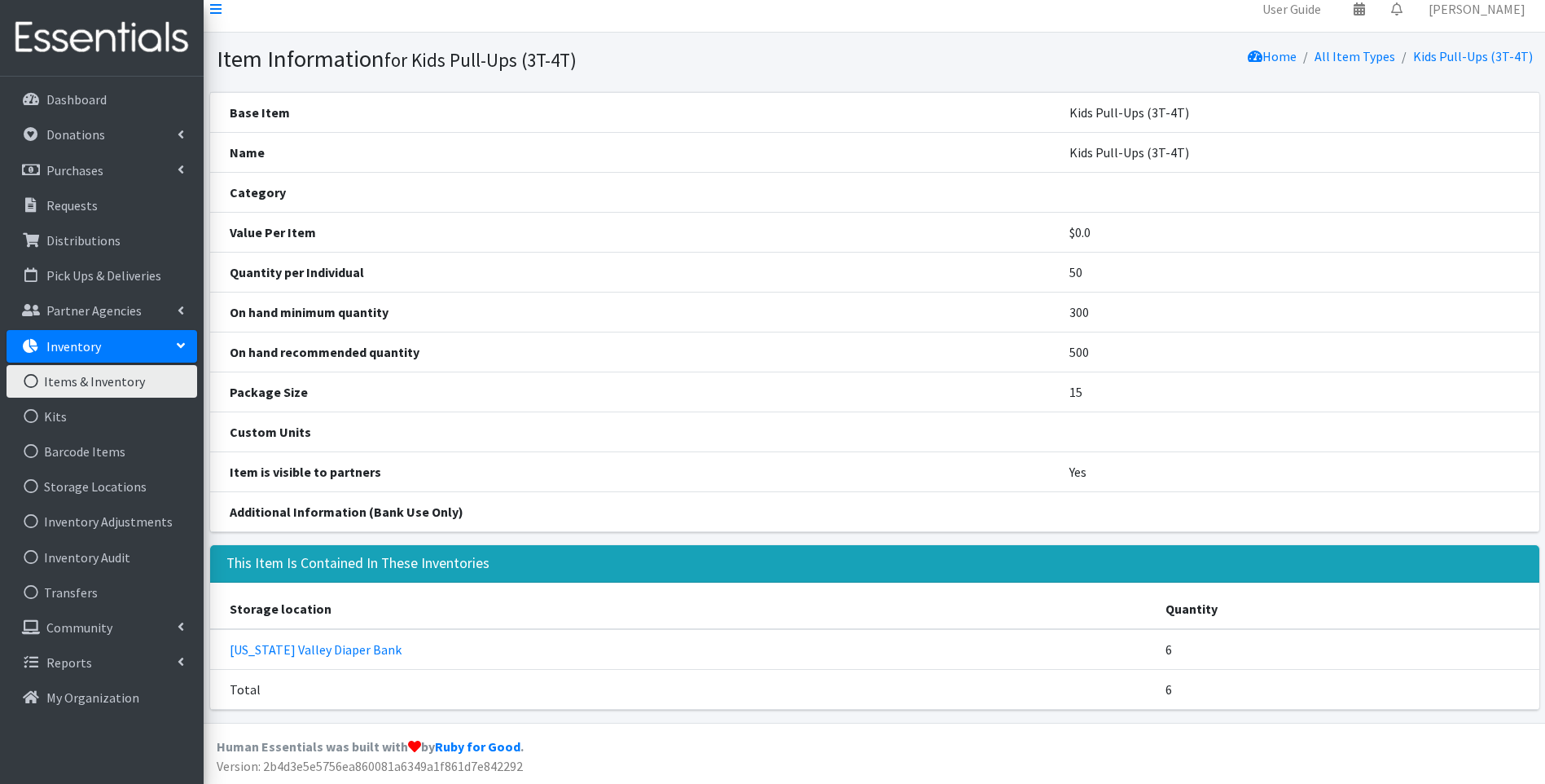
click at [138, 346] on link "Inventory" at bounding box center [102, 346] width 191 height 33
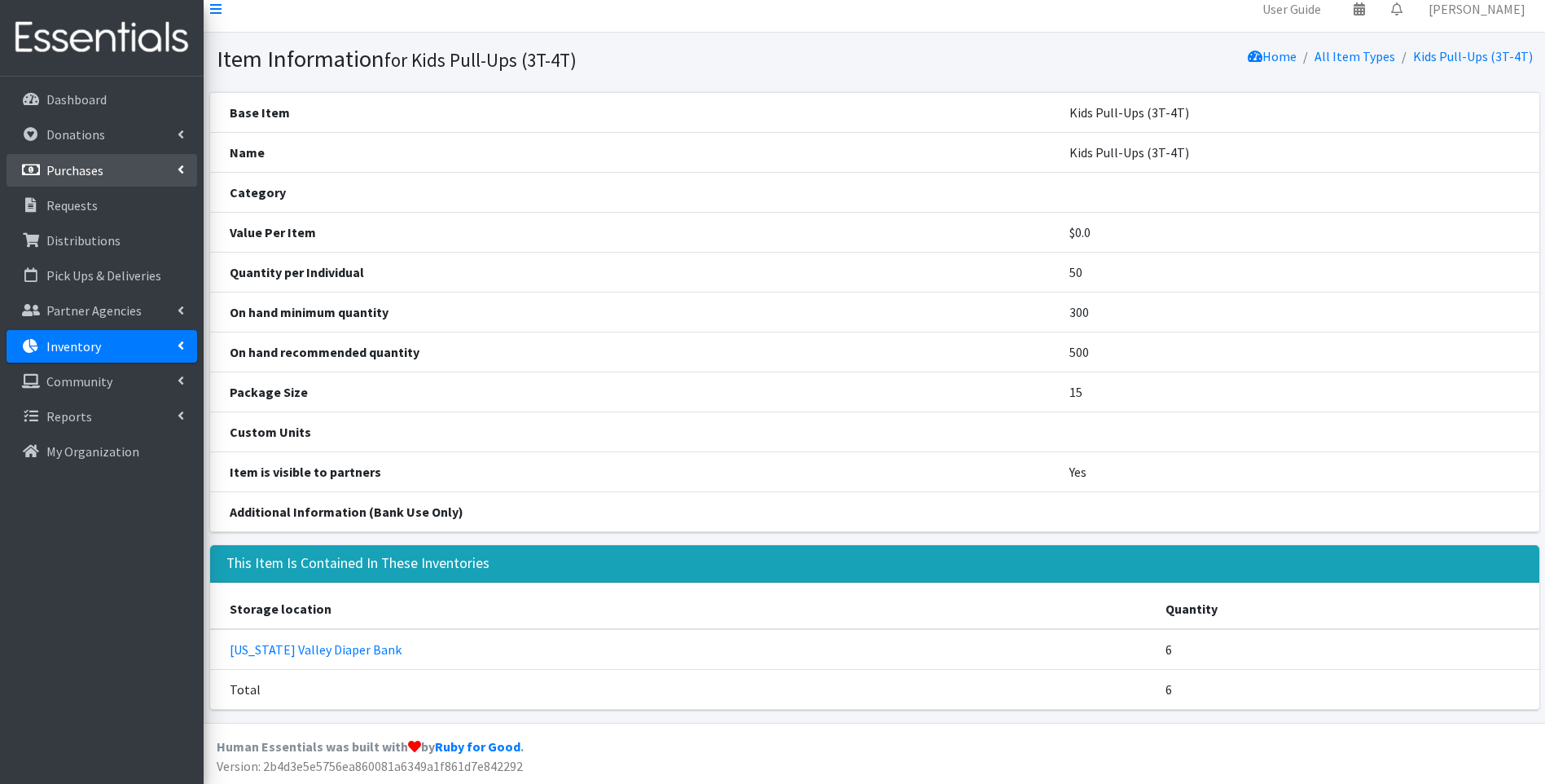
click at [132, 177] on link "Purchases" at bounding box center [102, 170] width 191 height 33
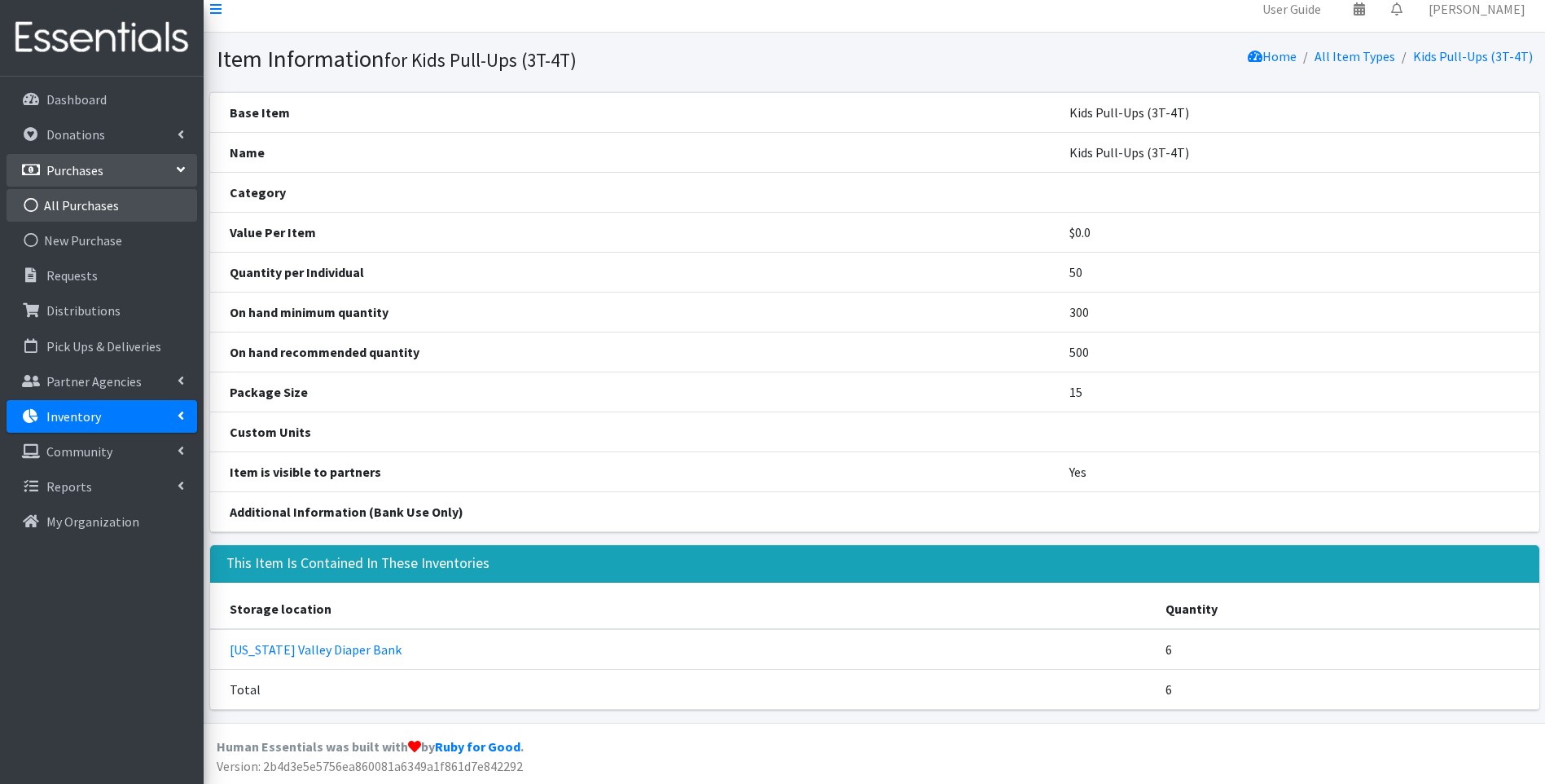
click at [115, 207] on link "All Purchases" at bounding box center [102, 205] width 191 height 33
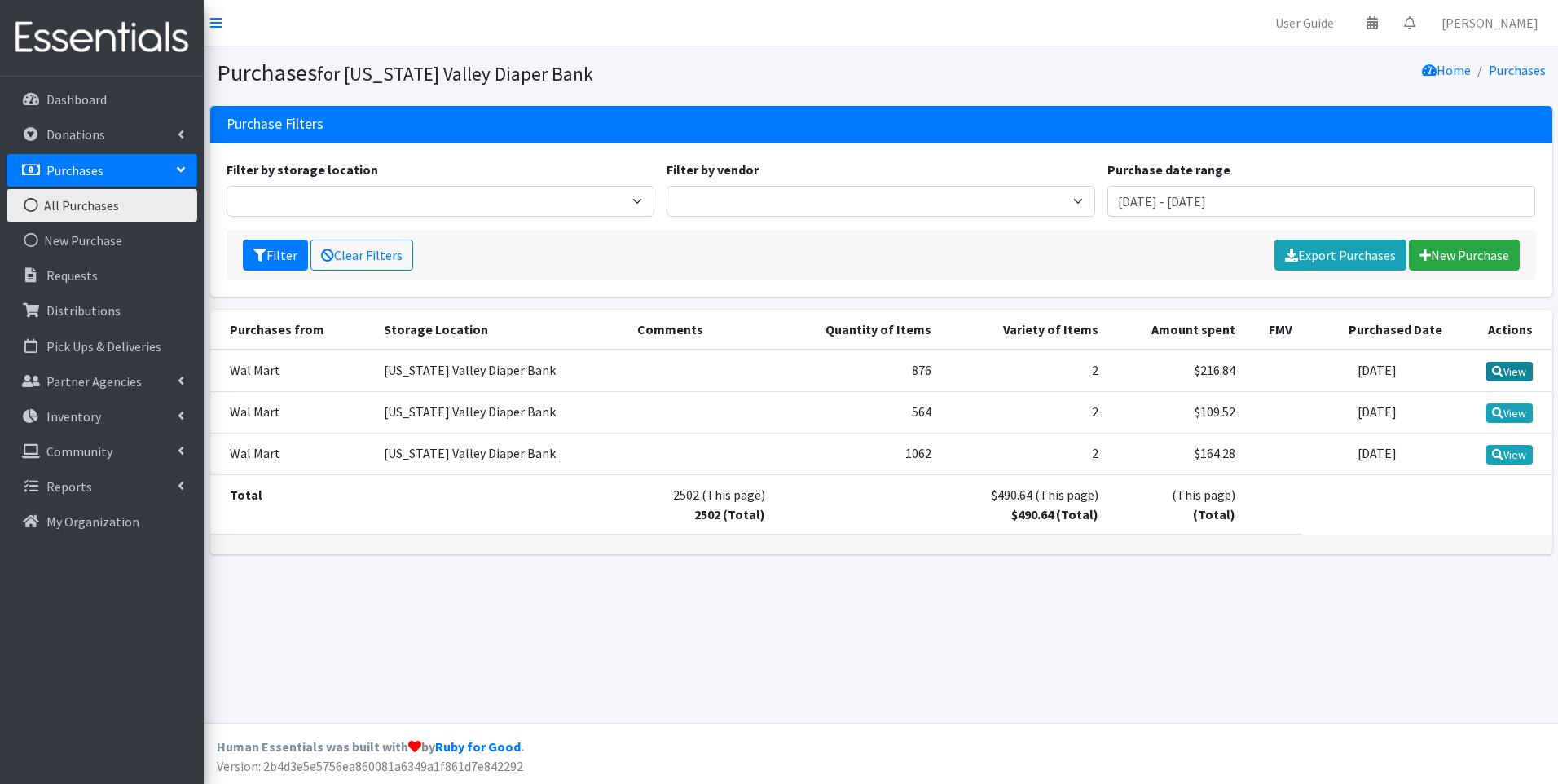
click at [1502, 369] on link "View" at bounding box center [1510, 372] width 46 height 20
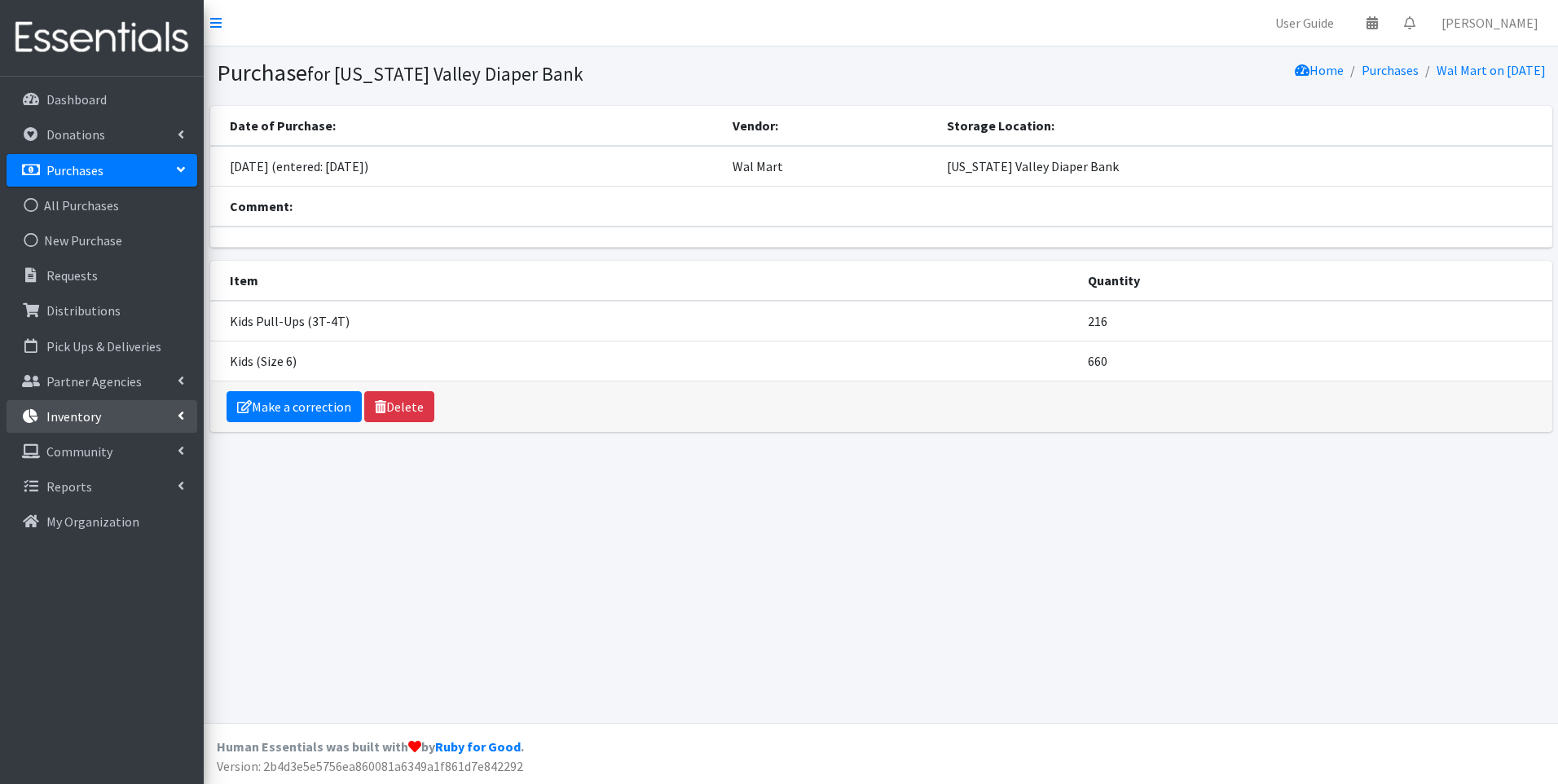
click at [94, 408] on p "Inventory" at bounding box center [73, 416] width 54 height 16
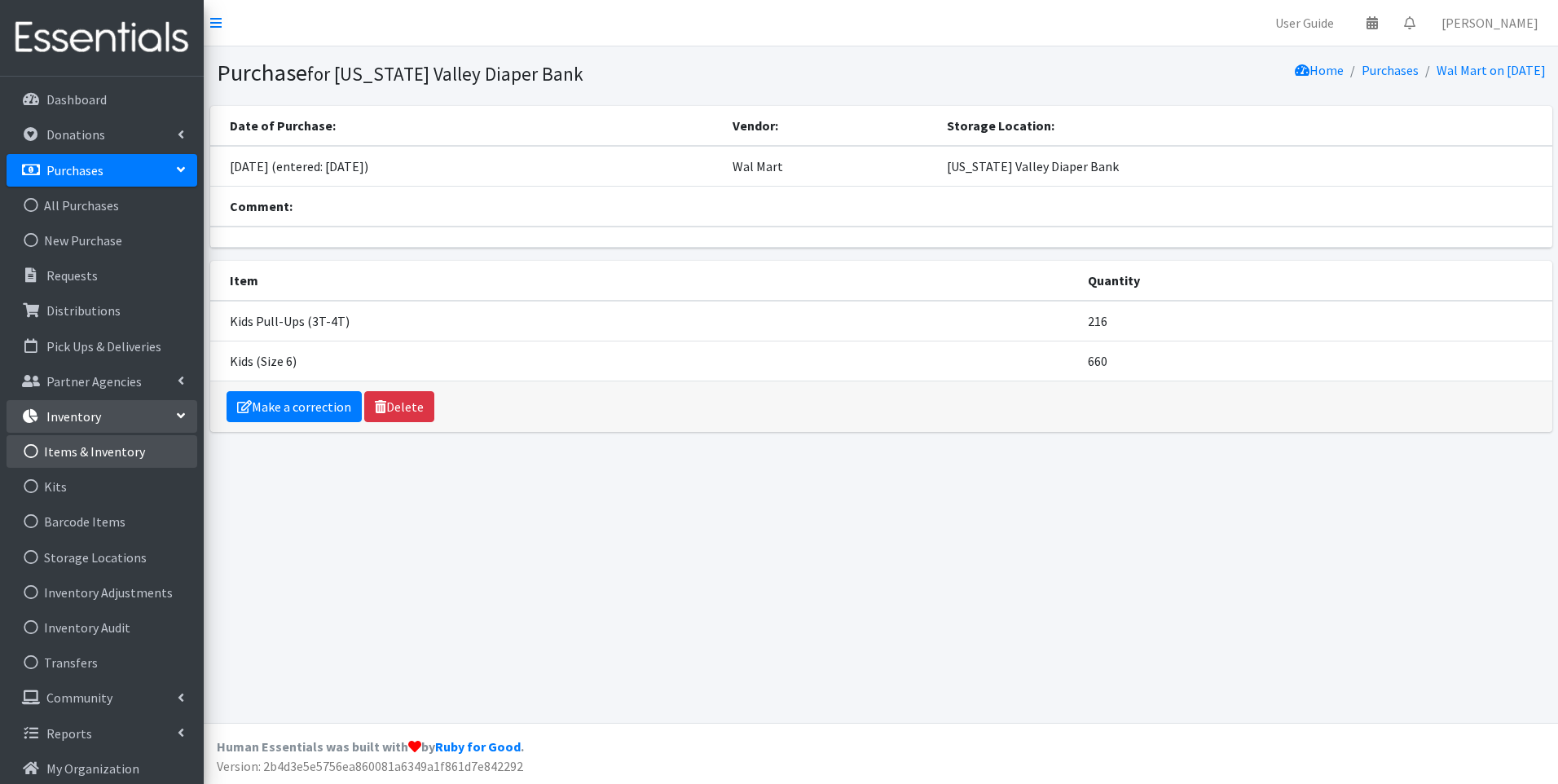
click at [97, 454] on link "Items & Inventory" at bounding box center [102, 451] width 191 height 33
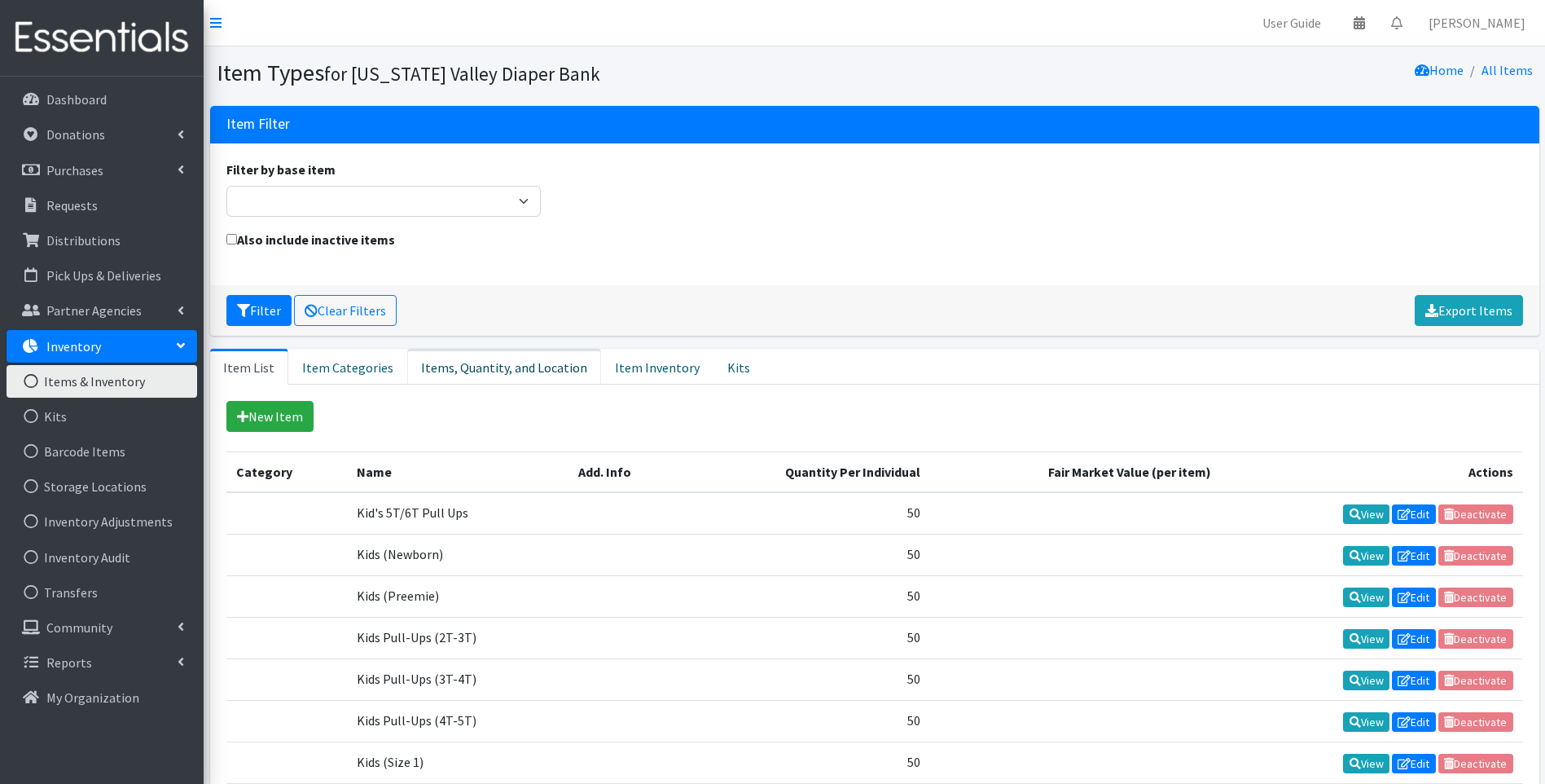
click at [466, 369] on link "Items, Quantity, and Location" at bounding box center [504, 366] width 194 height 36
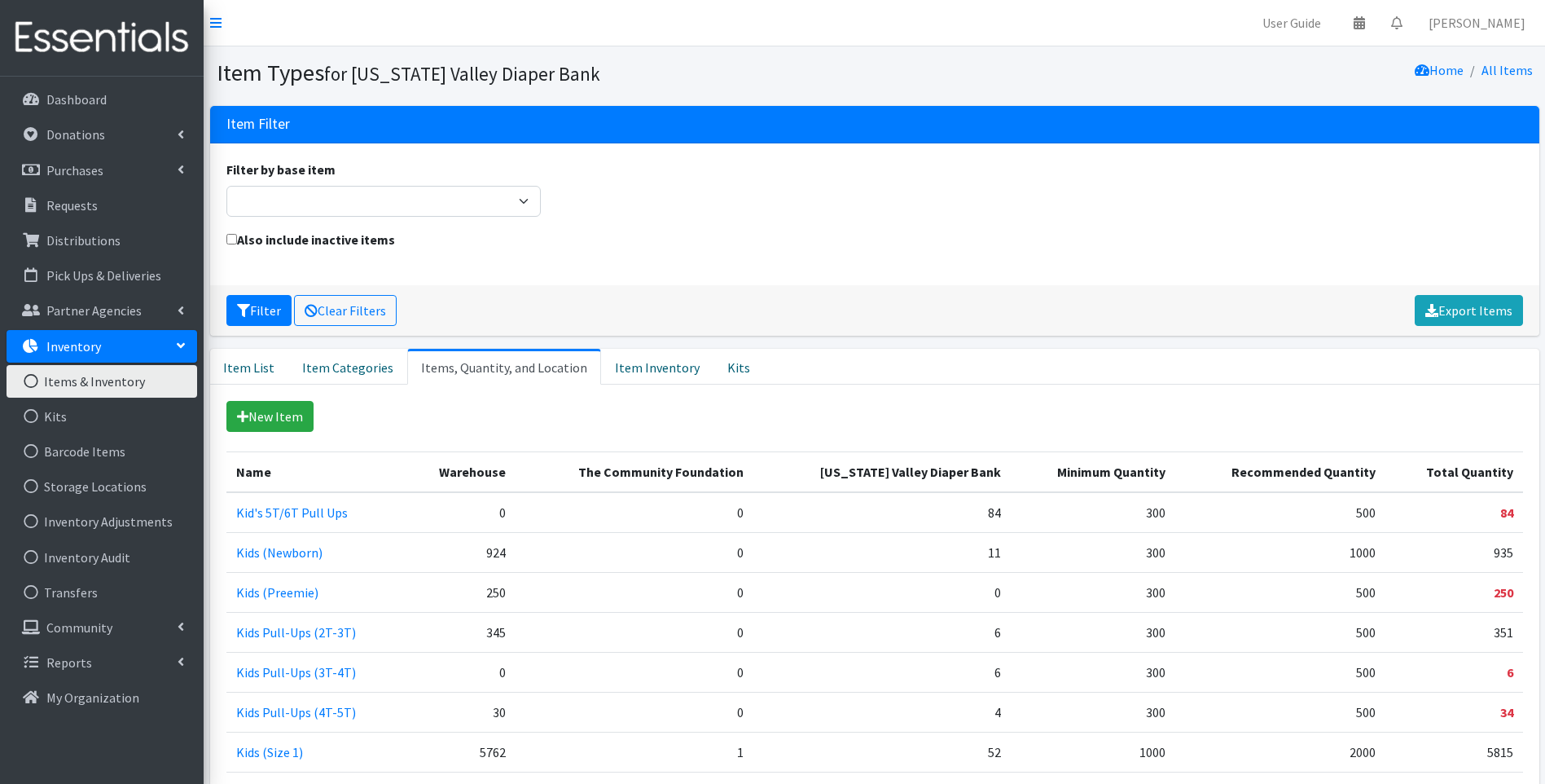
click at [503, 671] on td "0" at bounding box center [460, 671] width 110 height 40
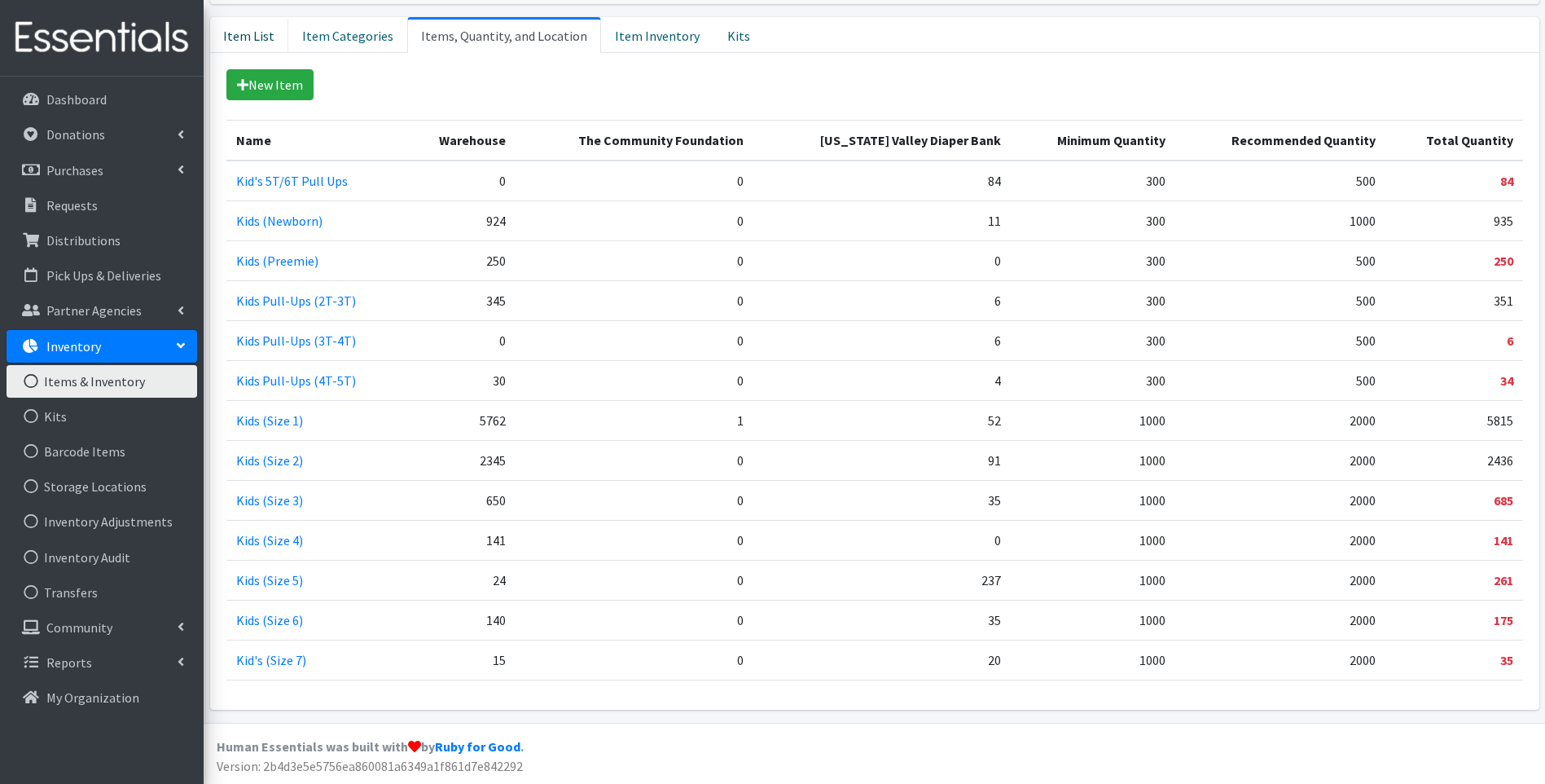
scroll to position [168, 0]
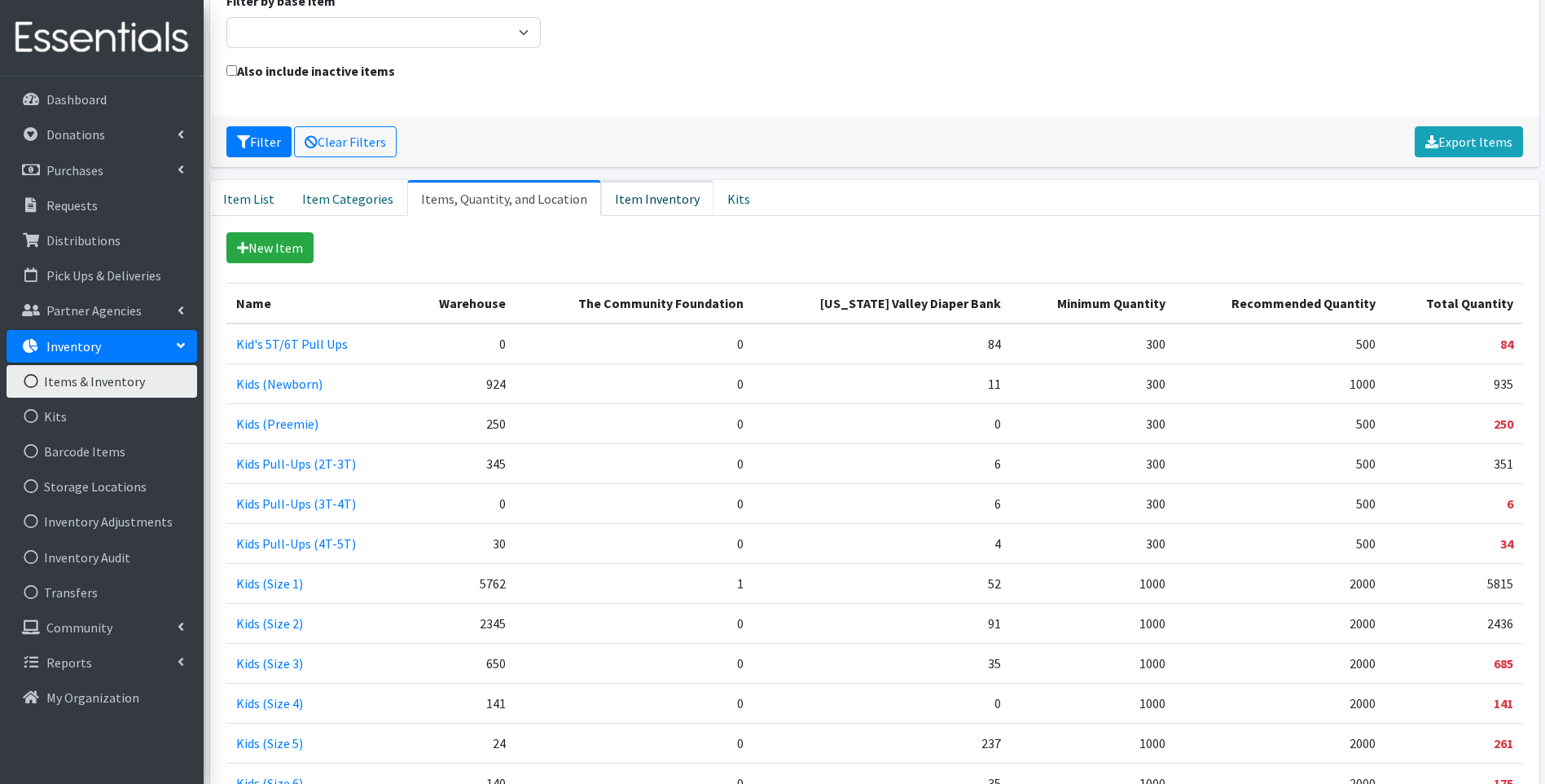
click at [647, 201] on link "Item Inventory" at bounding box center [658, 198] width 112 height 36
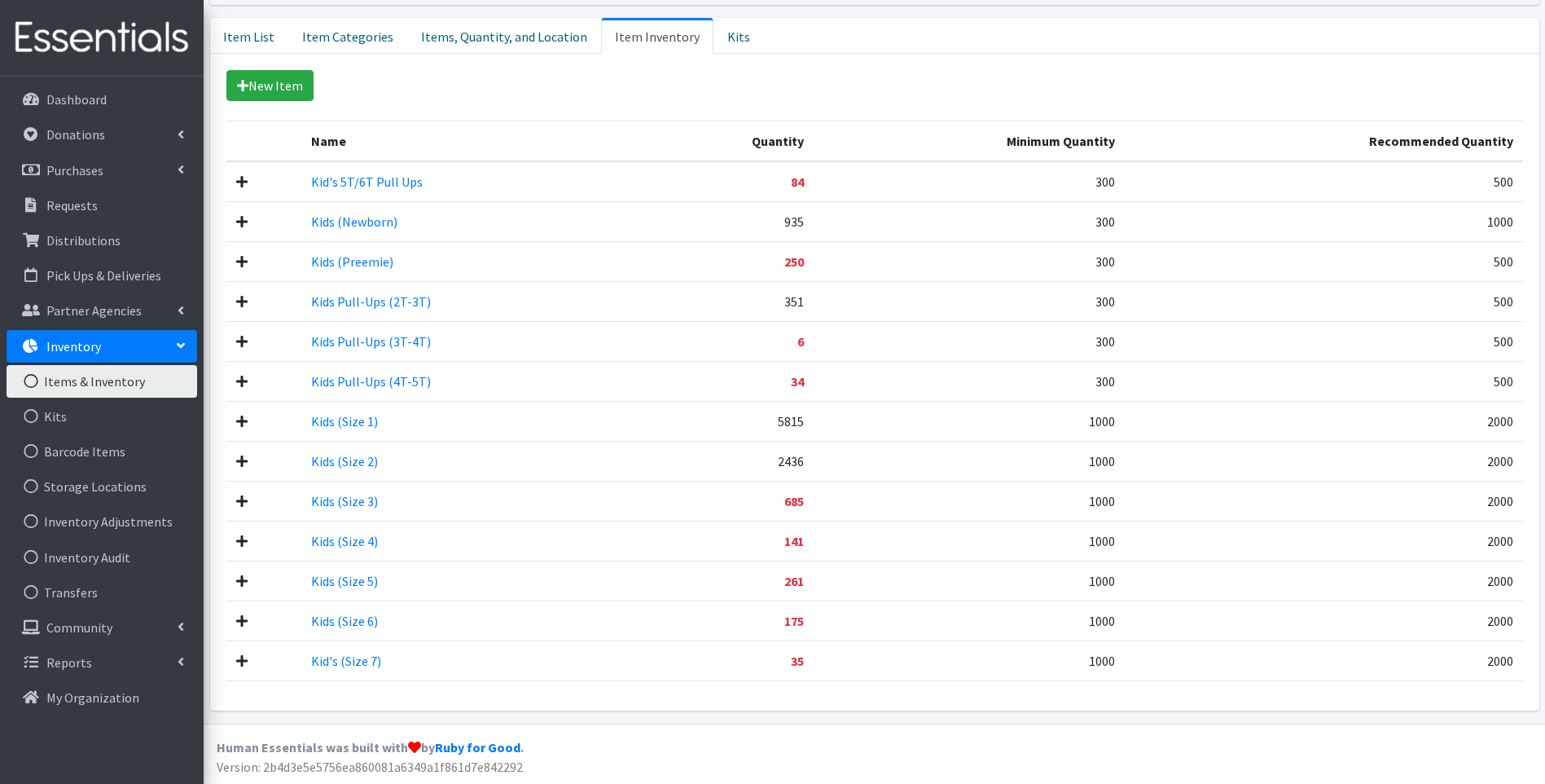
scroll to position [331, 0]
click at [394, 342] on link "Kids Pull-Ups (3T-4T)" at bounding box center [371, 340] width 119 height 16
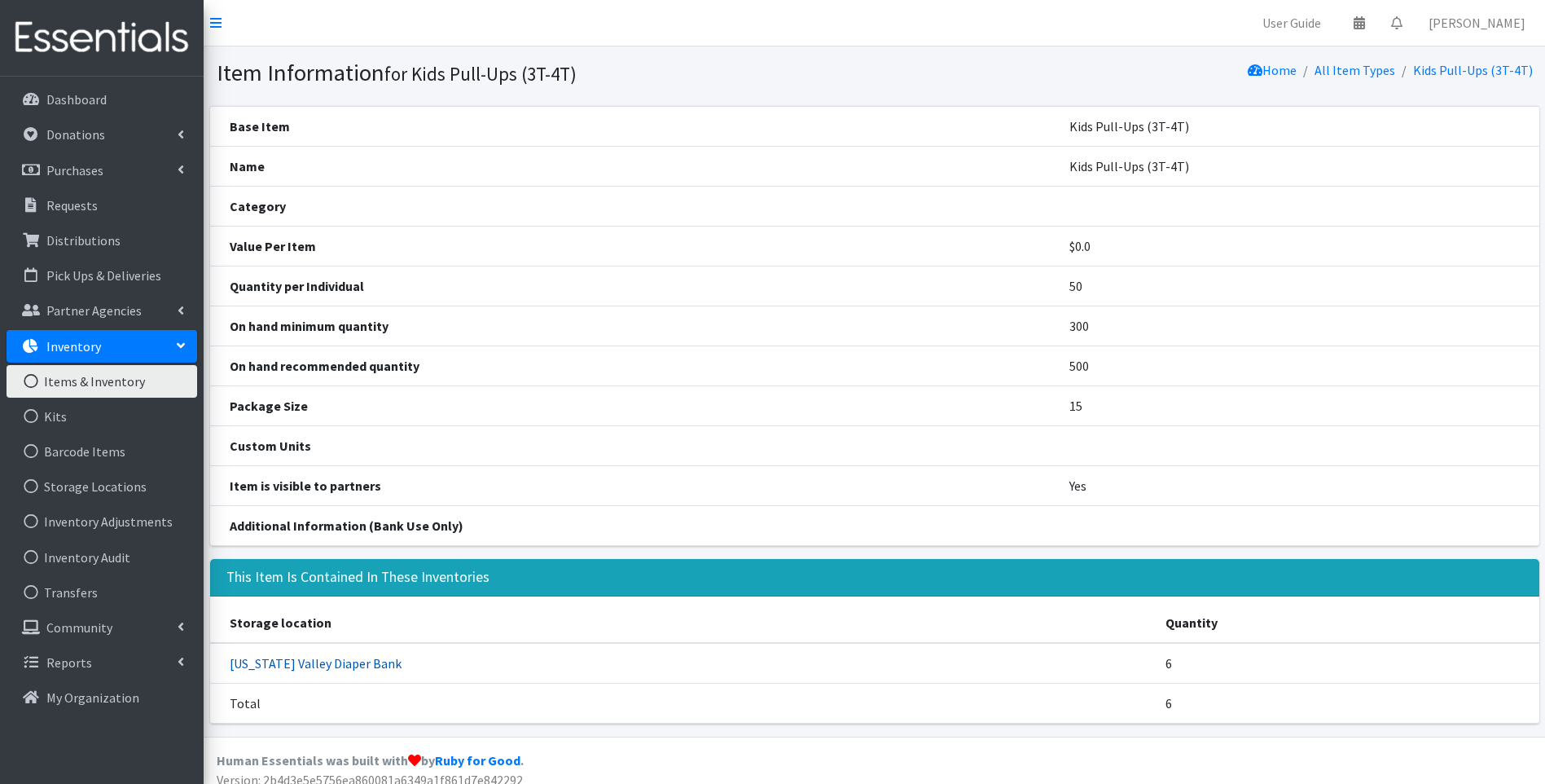
click at [329, 660] on link "[US_STATE] Valley Diaper Bank" at bounding box center [315, 663] width 172 height 16
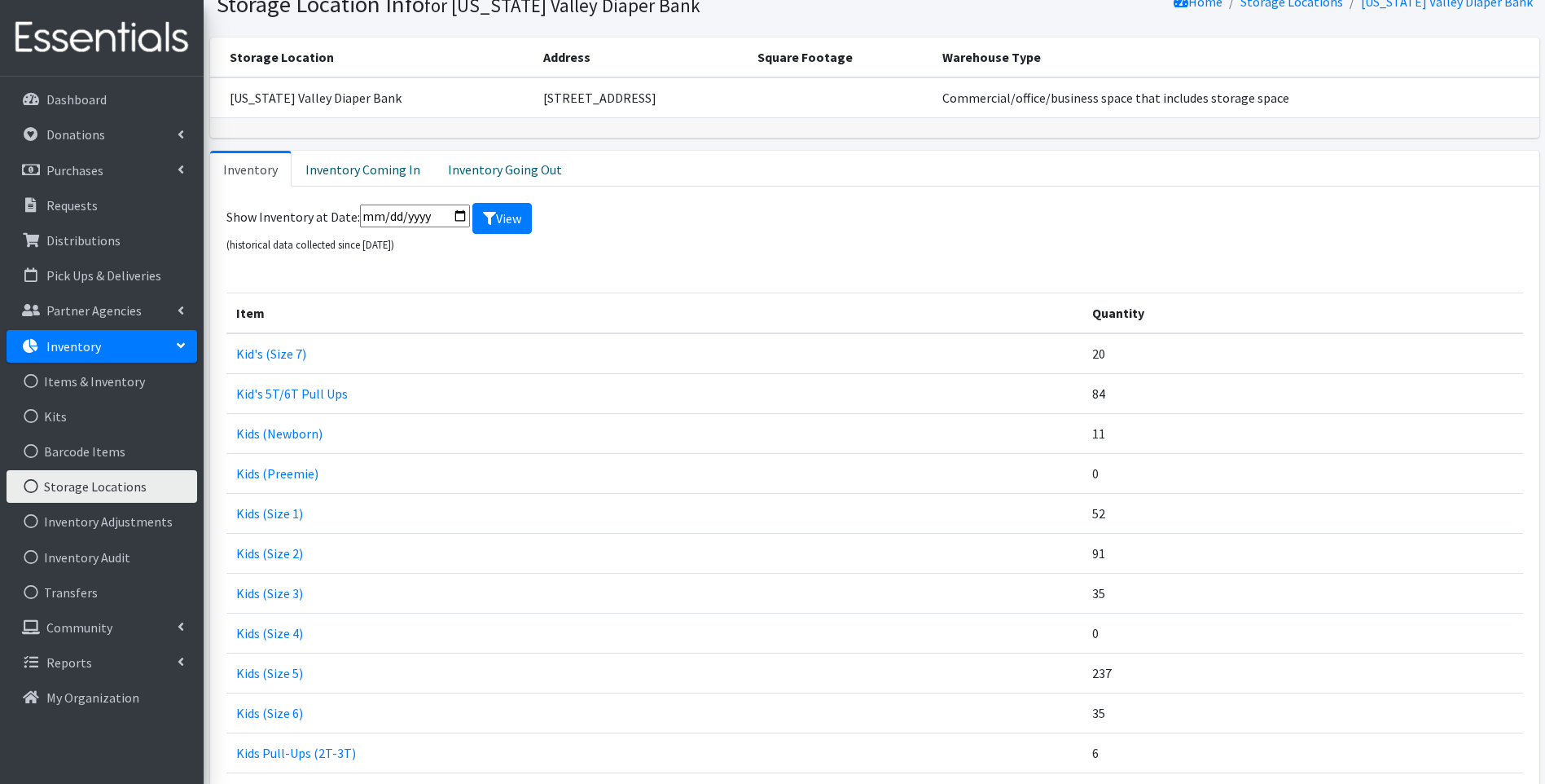
scroll to position [163, 0]
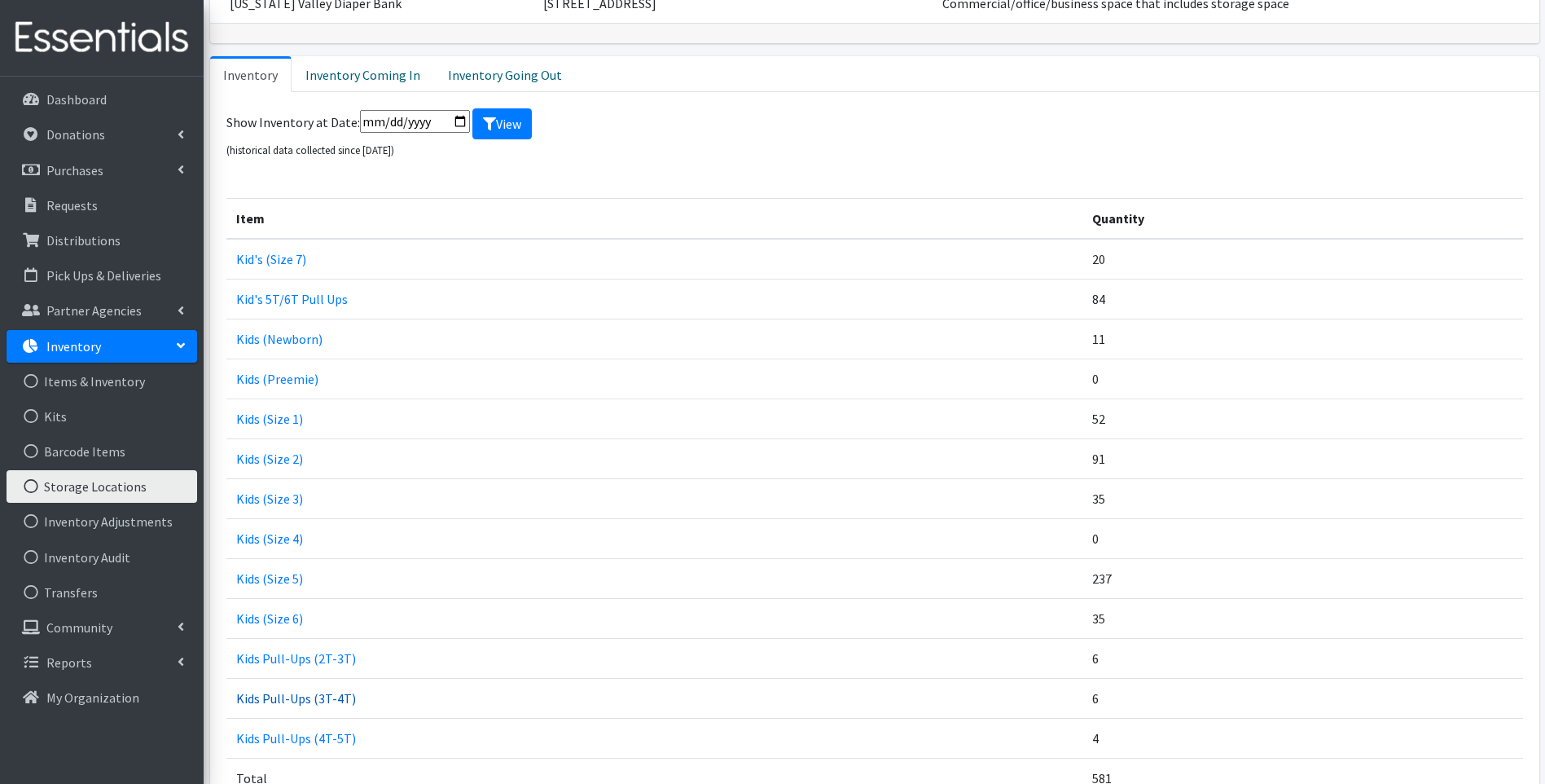
click at [290, 697] on link "Kids Pull-Ups (3T-4T)" at bounding box center [296, 698] width 119 height 16
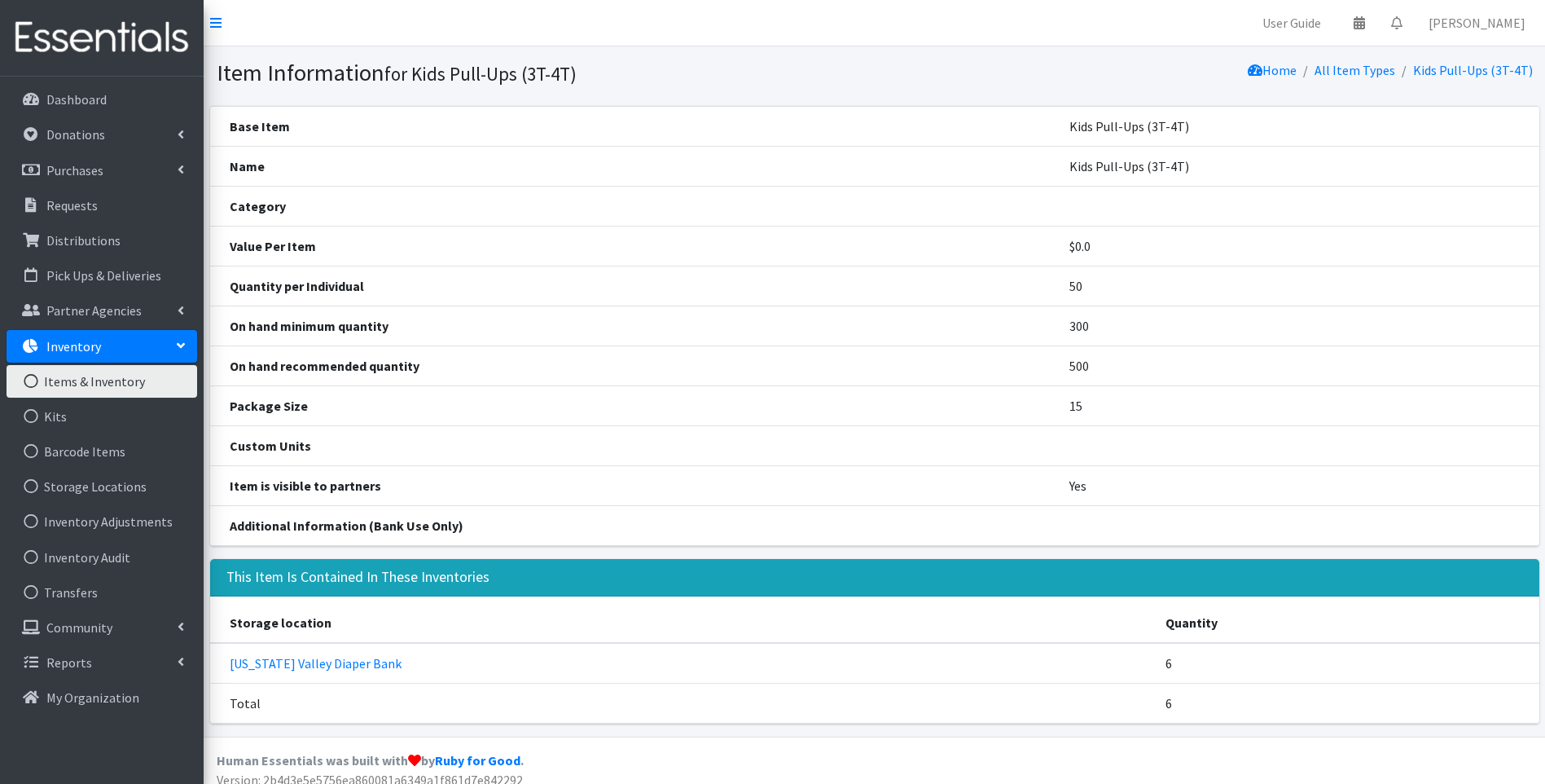
click at [86, 377] on link "Items & Inventory" at bounding box center [102, 381] width 191 height 33
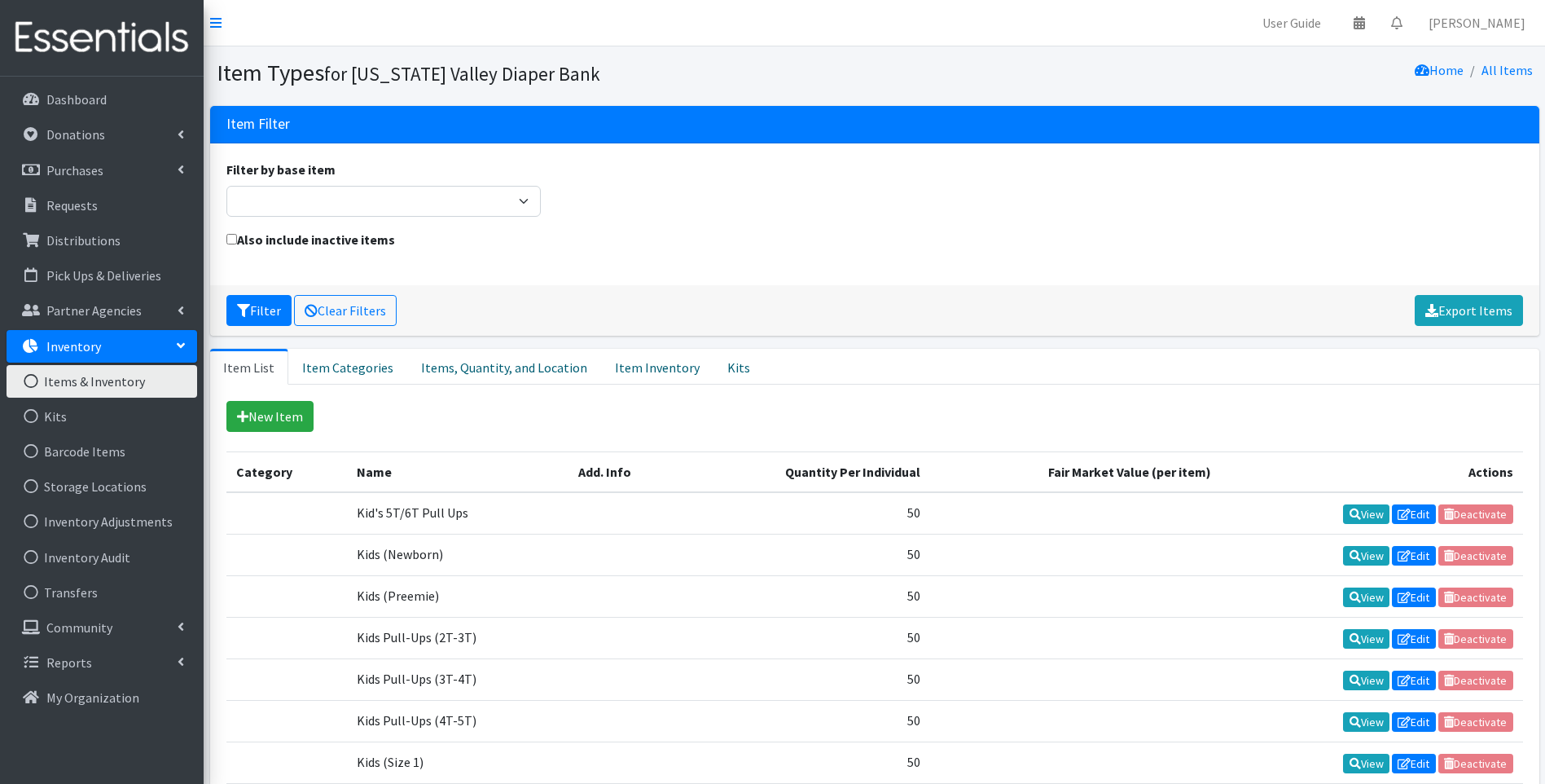
click at [88, 346] on p "Inventory" at bounding box center [73, 346] width 54 height 16
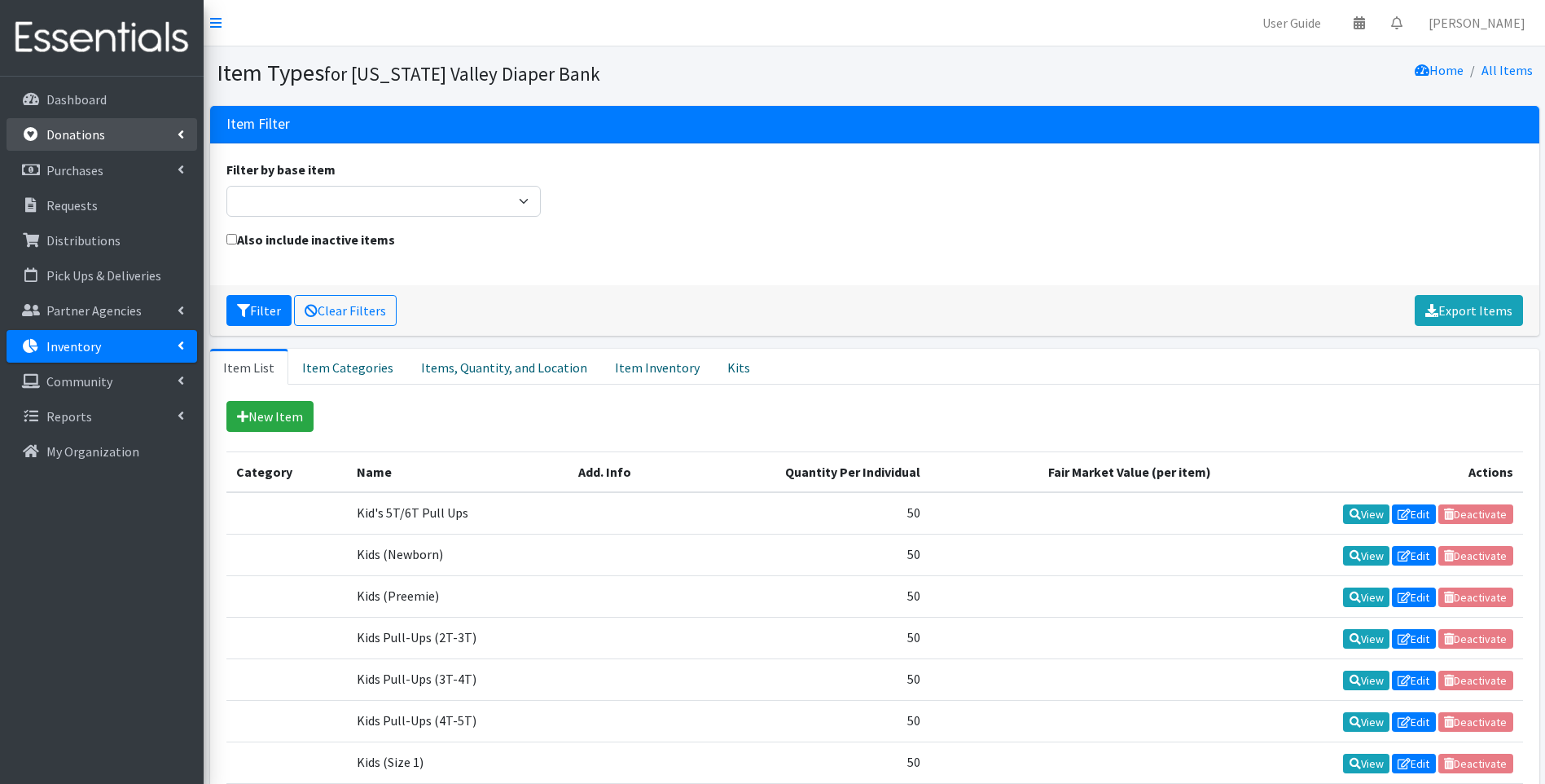
click at [74, 130] on p "Donations" at bounding box center [76, 135] width 59 height 16
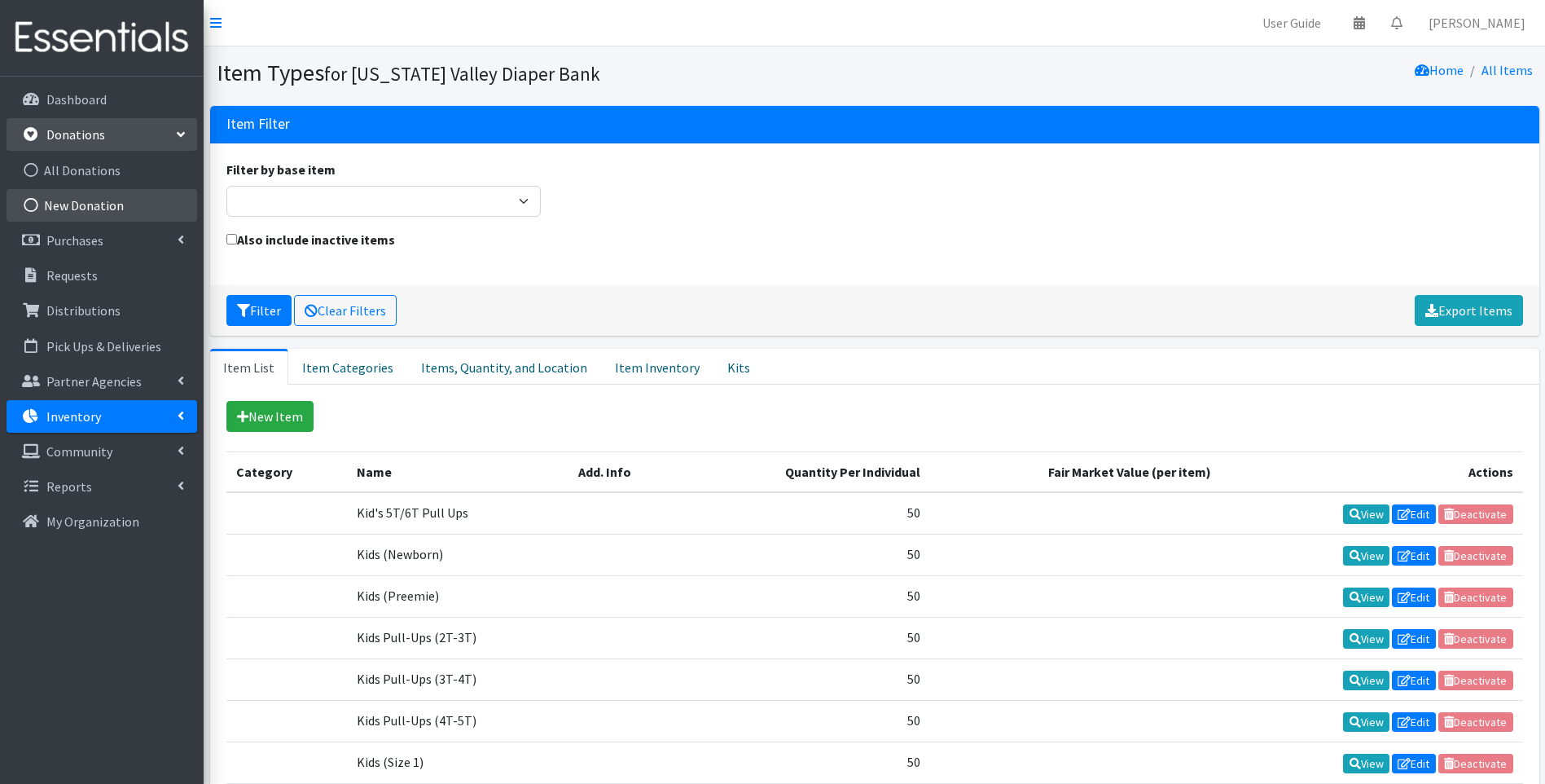
click at [100, 204] on link "New Donation" at bounding box center [102, 205] width 191 height 33
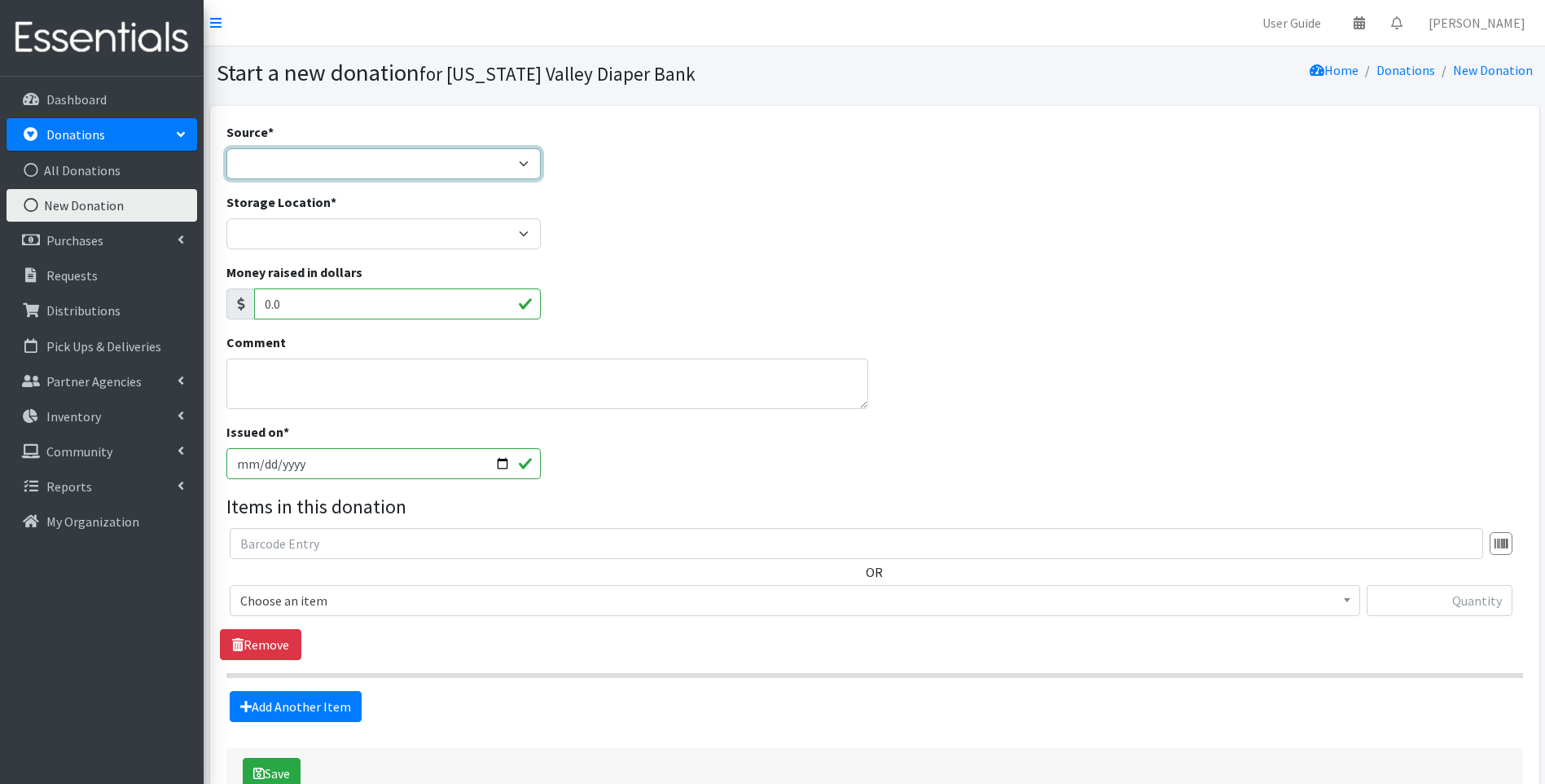
click at [470, 176] on select "Product Drive Manufacturer Donation Site Misc. Donation" at bounding box center [384, 163] width 315 height 31
select select "Misc. Donation"
click at [226, 148] on select "Product Drive Manufacturer Donation Site Misc. Donation" at bounding box center [384, 163] width 315 height 31
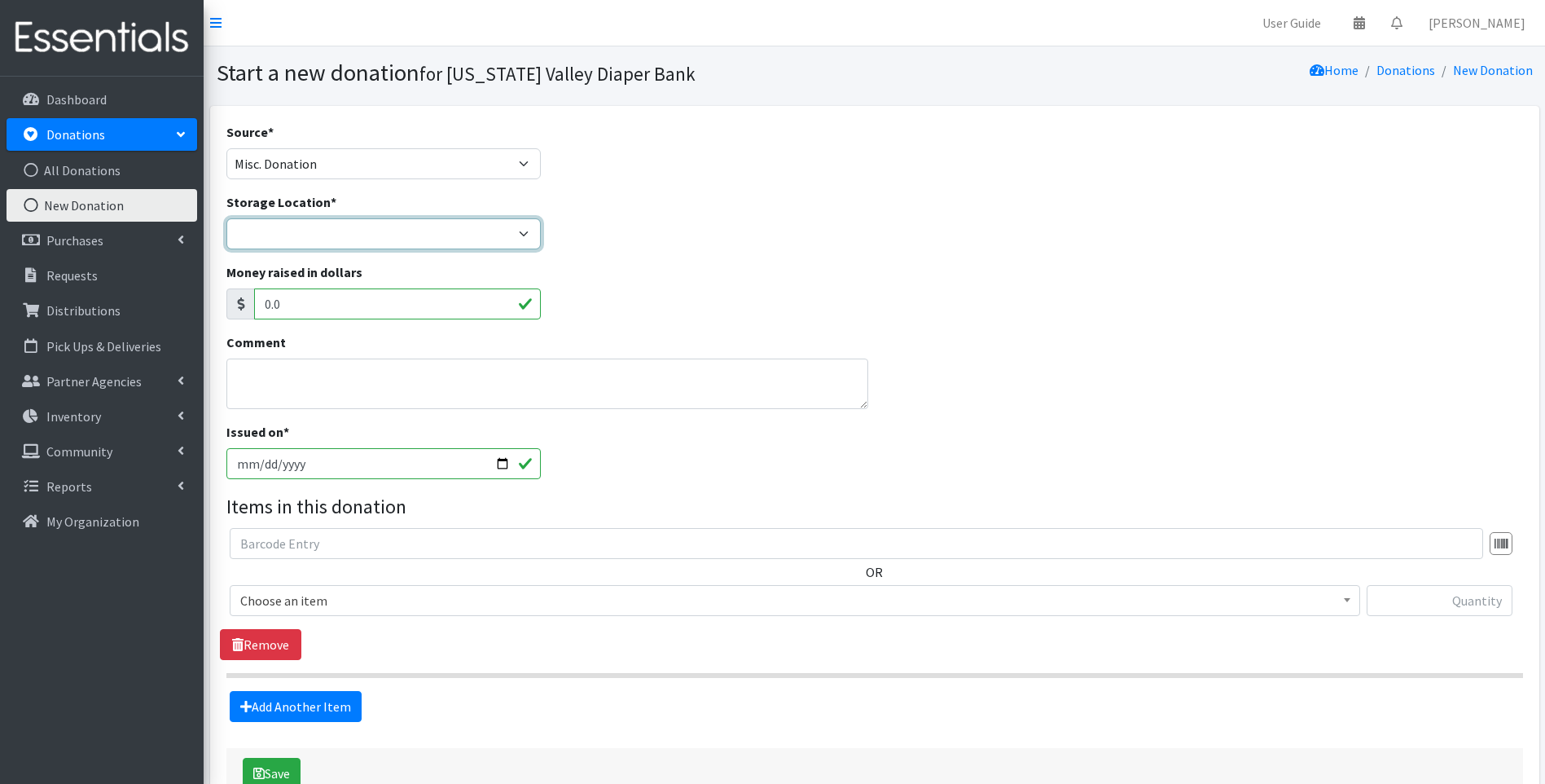
click at [376, 231] on select "Tennessee Valley Diaper Bank The Community Foundation Warehouse" at bounding box center [384, 233] width 315 height 31
select select "479"
click at [226, 218] on select "Tennessee Valley Diaper Bank The Community Foundation Warehouse" at bounding box center [384, 233] width 315 height 31
click at [361, 379] on textarea "Comment" at bounding box center [547, 383] width 642 height 51
click at [389, 376] on textarea "Private donation from individual" at bounding box center [547, 383] width 642 height 51
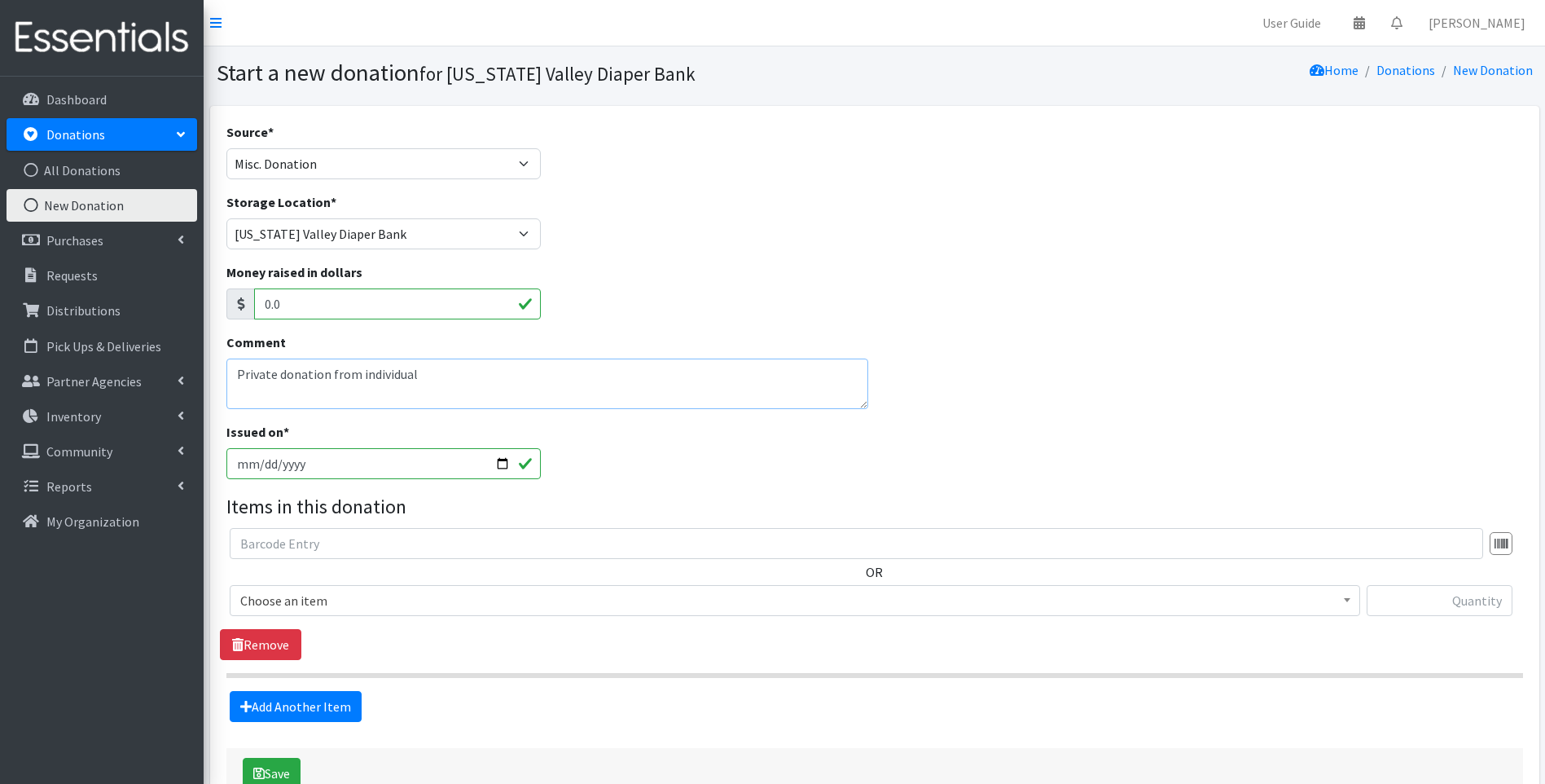
click at [471, 399] on textarea "Private donation from individual" at bounding box center [547, 383] width 642 height 51
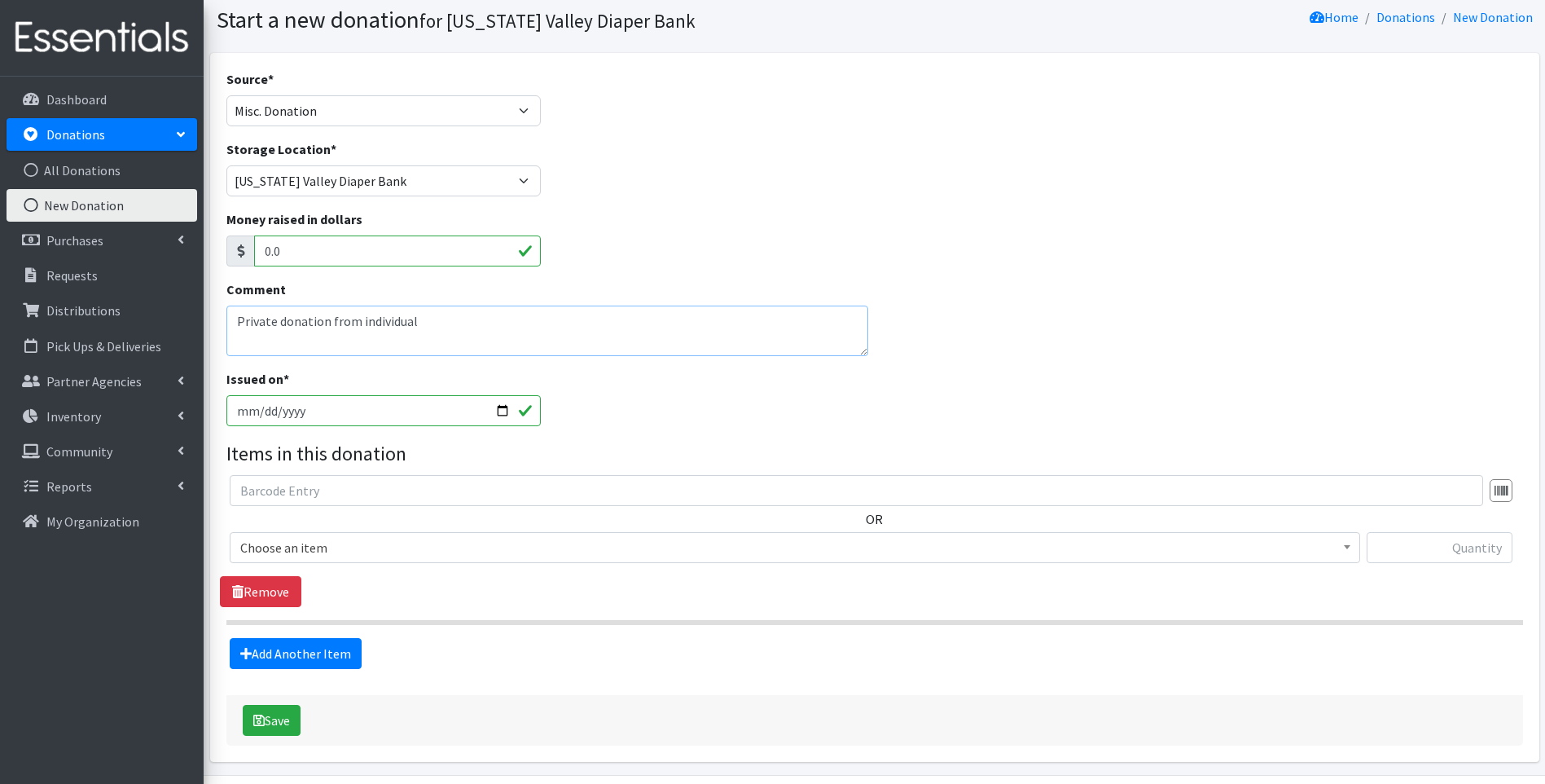
scroll to position [81, 0]
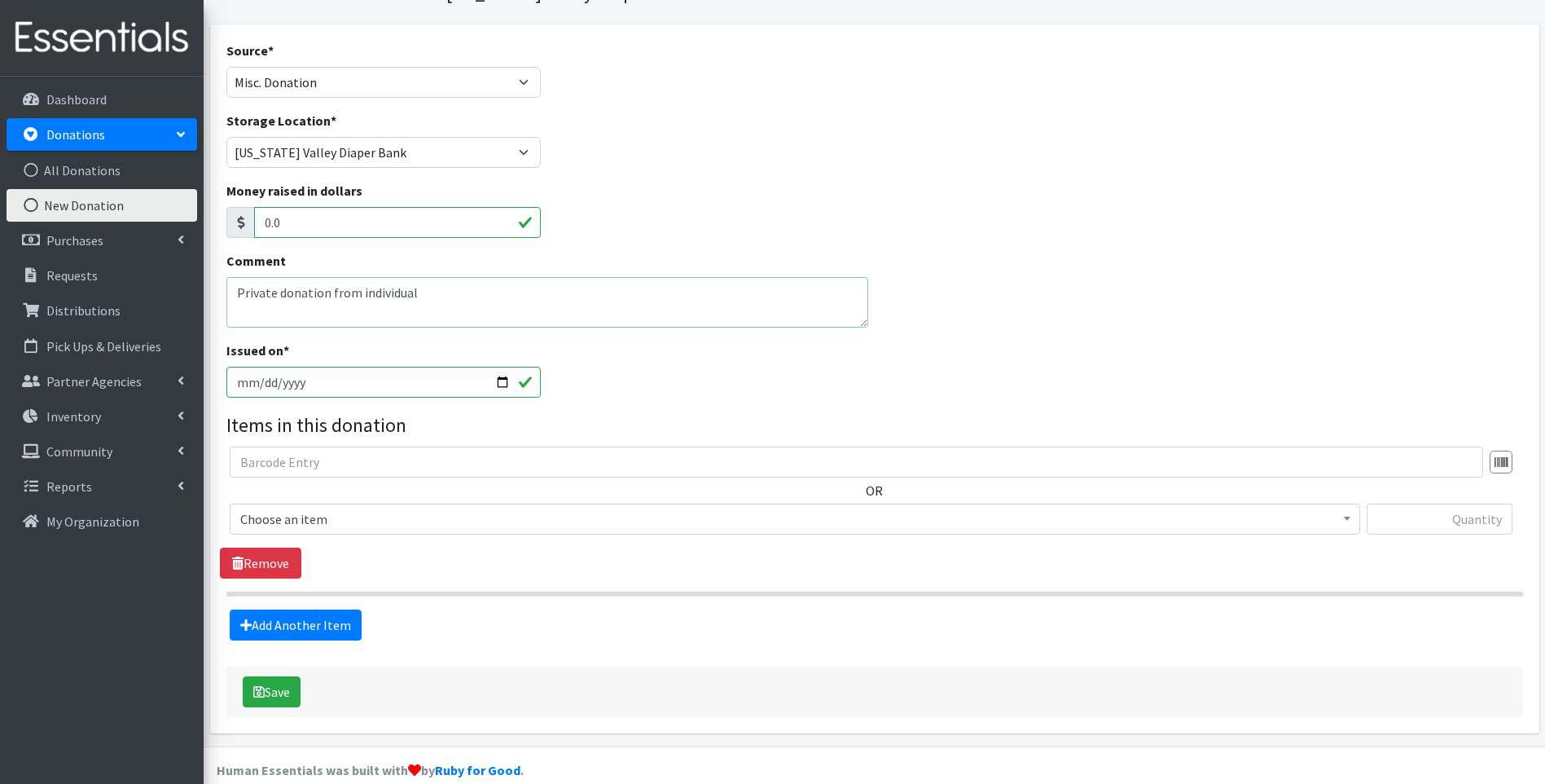
type textarea "Private donation from individual"
click at [921, 530] on span "Choose an item" at bounding box center [795, 519] width 1109 height 23
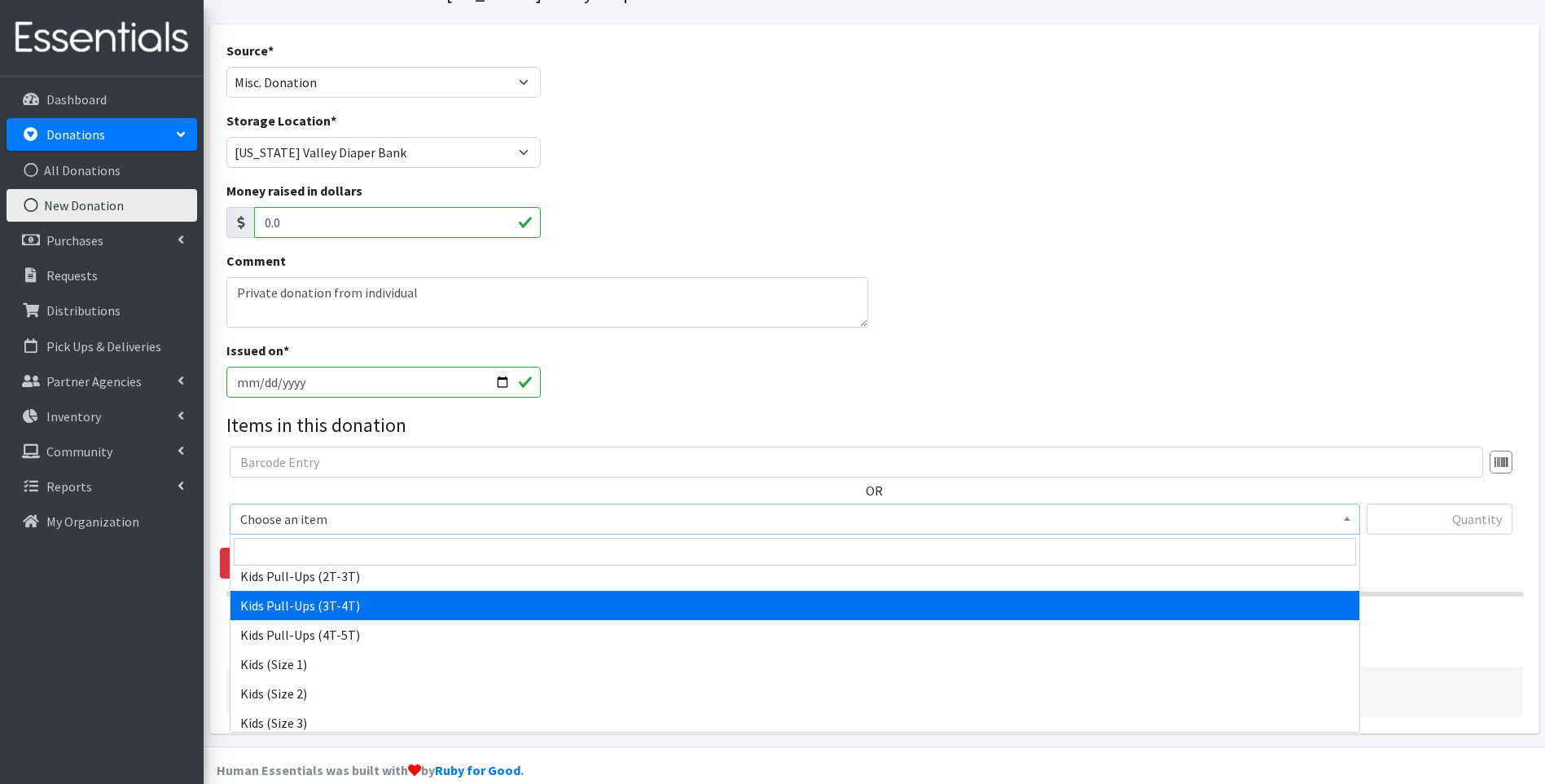
scroll to position [163, 0]
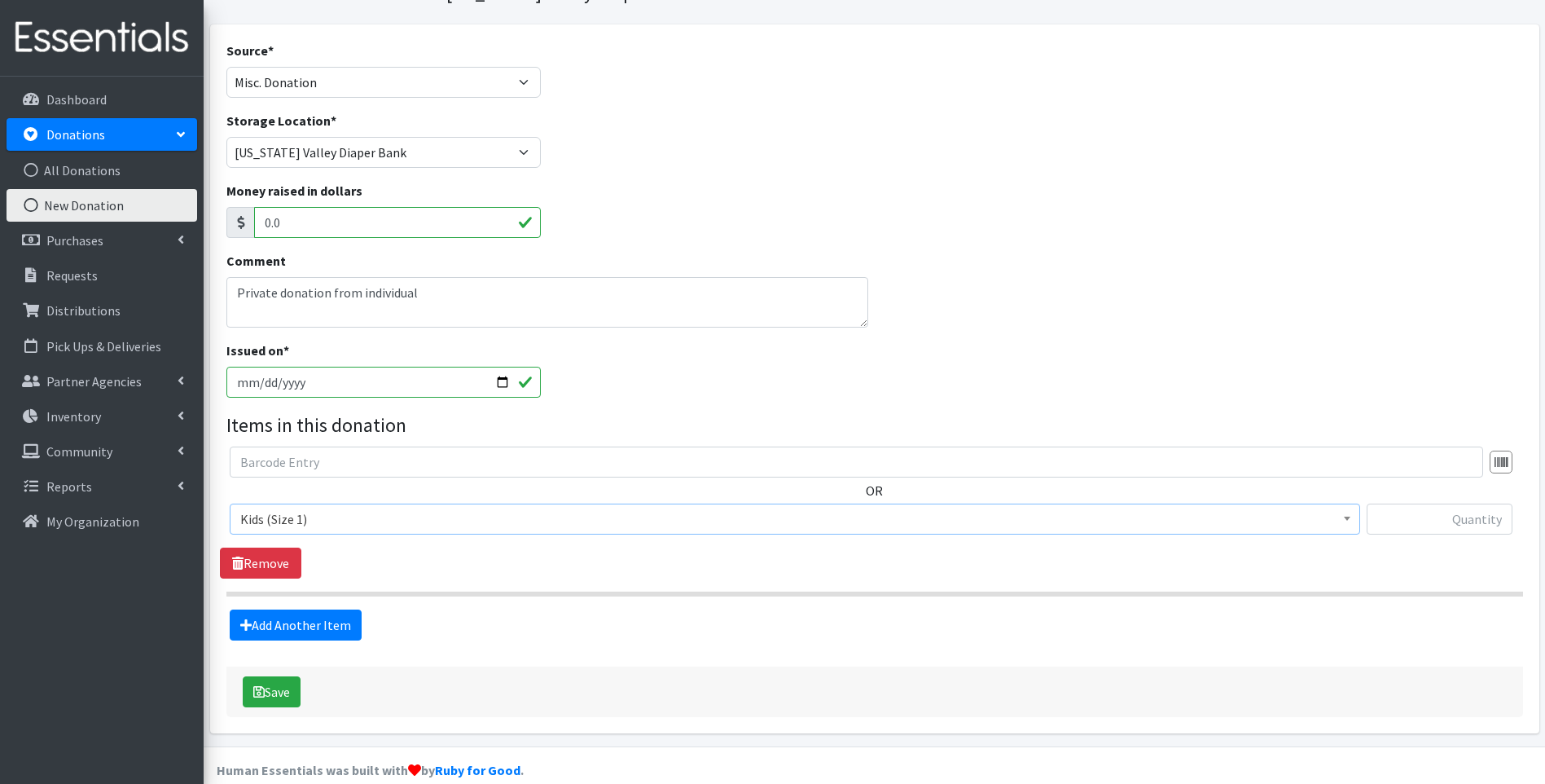
select select "13181"
click at [1431, 521] on input "text" at bounding box center [1440, 519] width 146 height 31
type input "162"
click at [312, 623] on link "Add Another Item" at bounding box center [296, 625] width 132 height 31
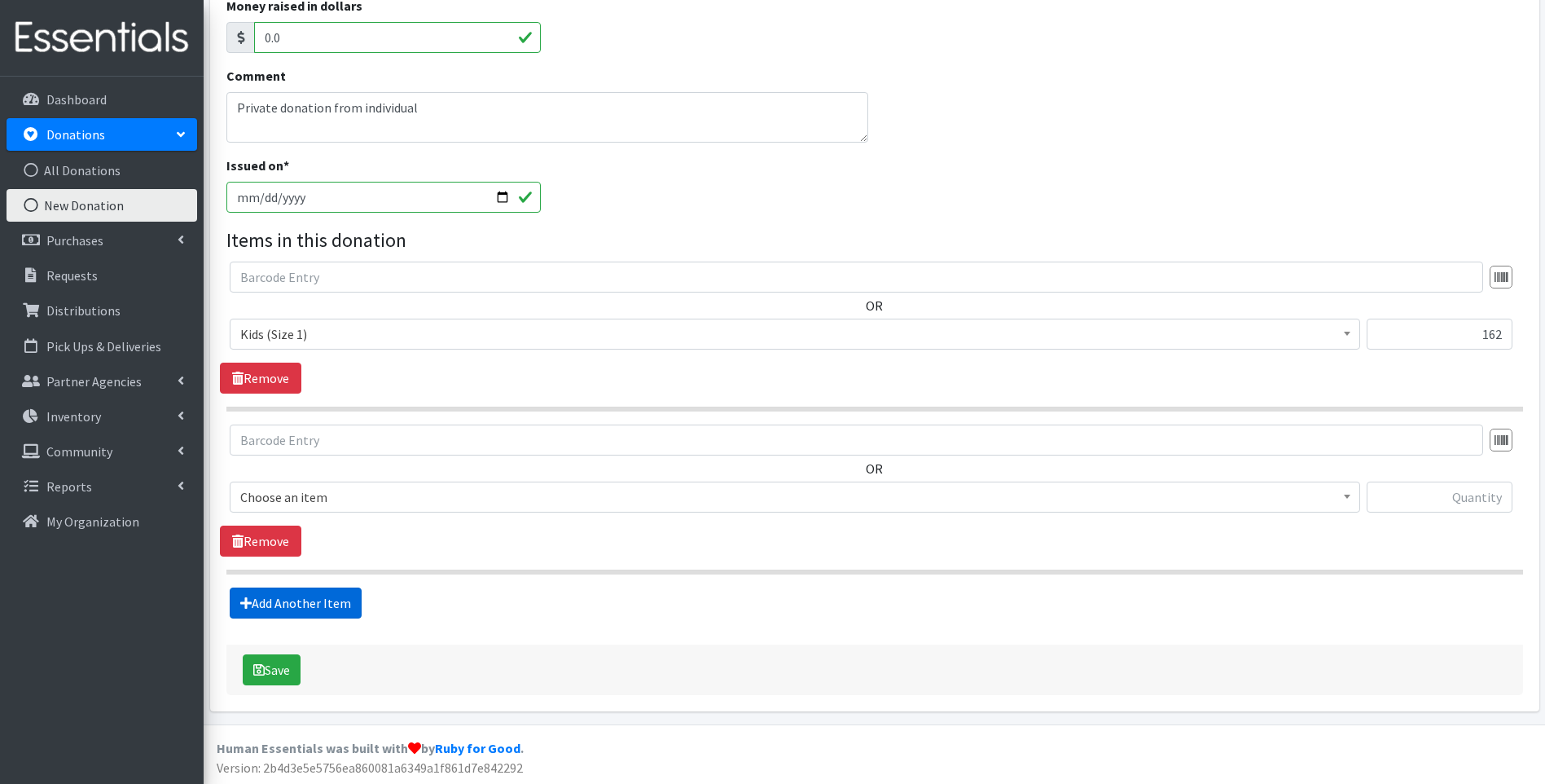
scroll to position [268, 0]
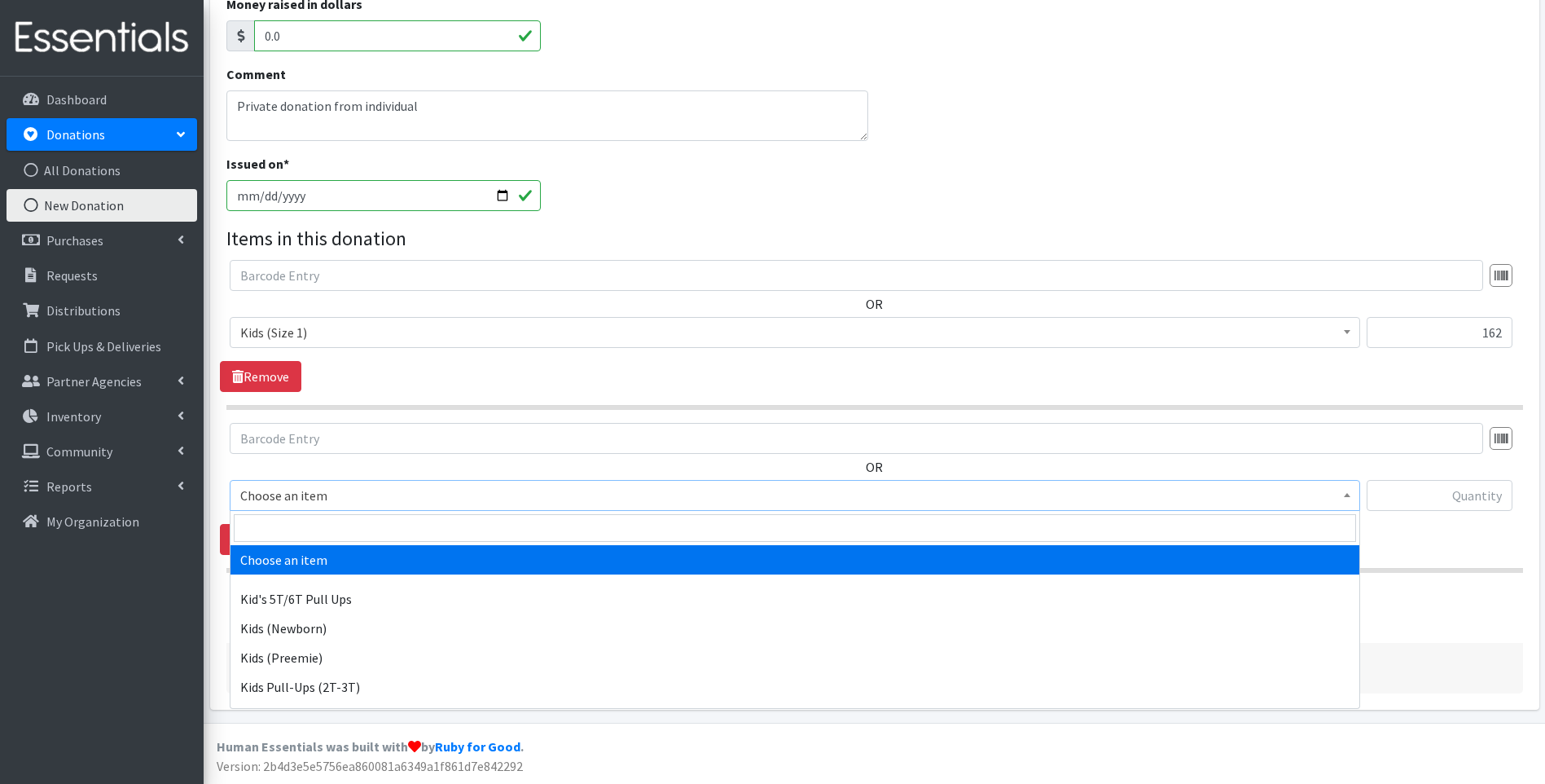
click at [421, 494] on span "Choose an item" at bounding box center [795, 495] width 1109 height 23
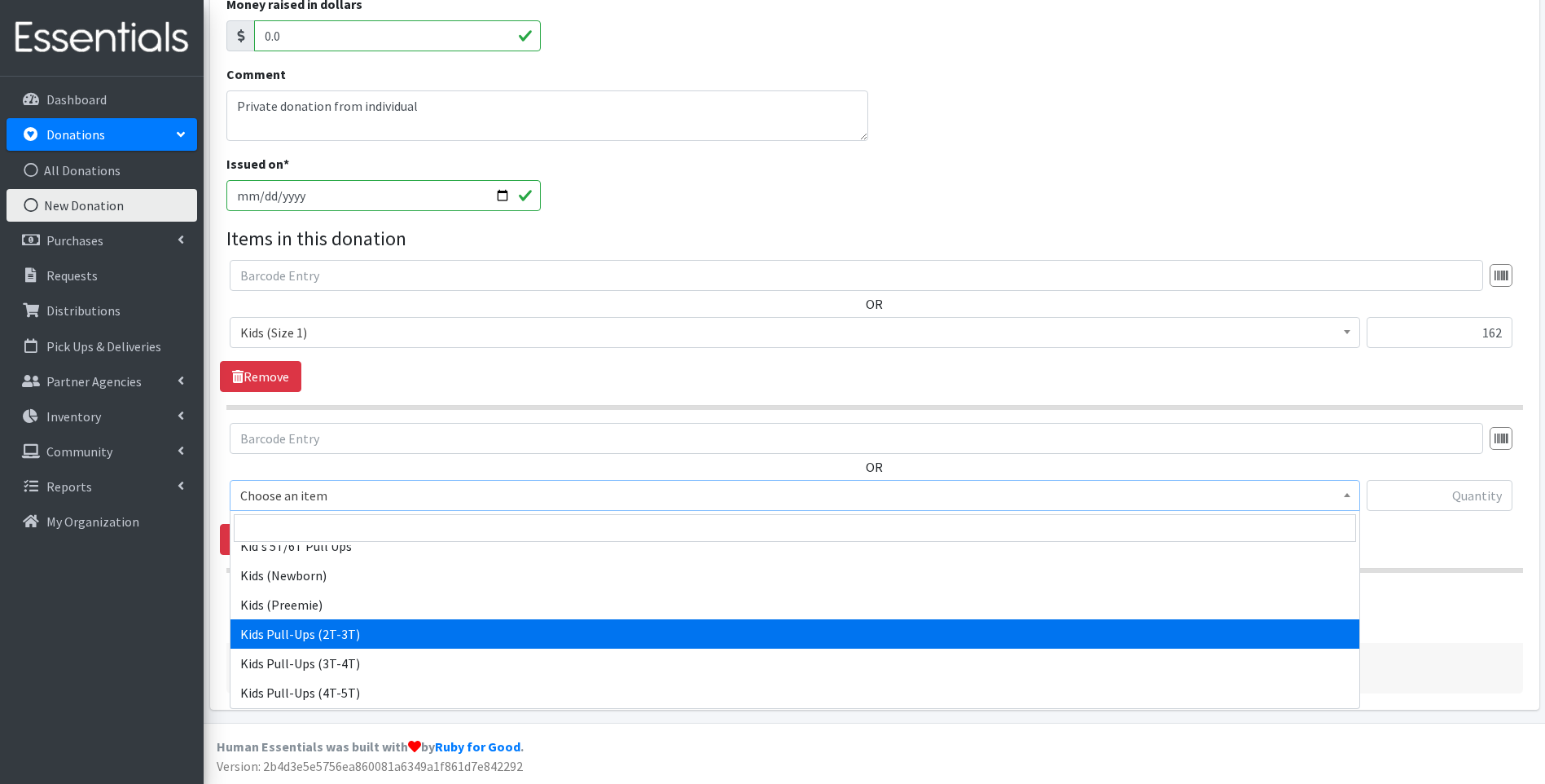
scroll to position [81, 0]
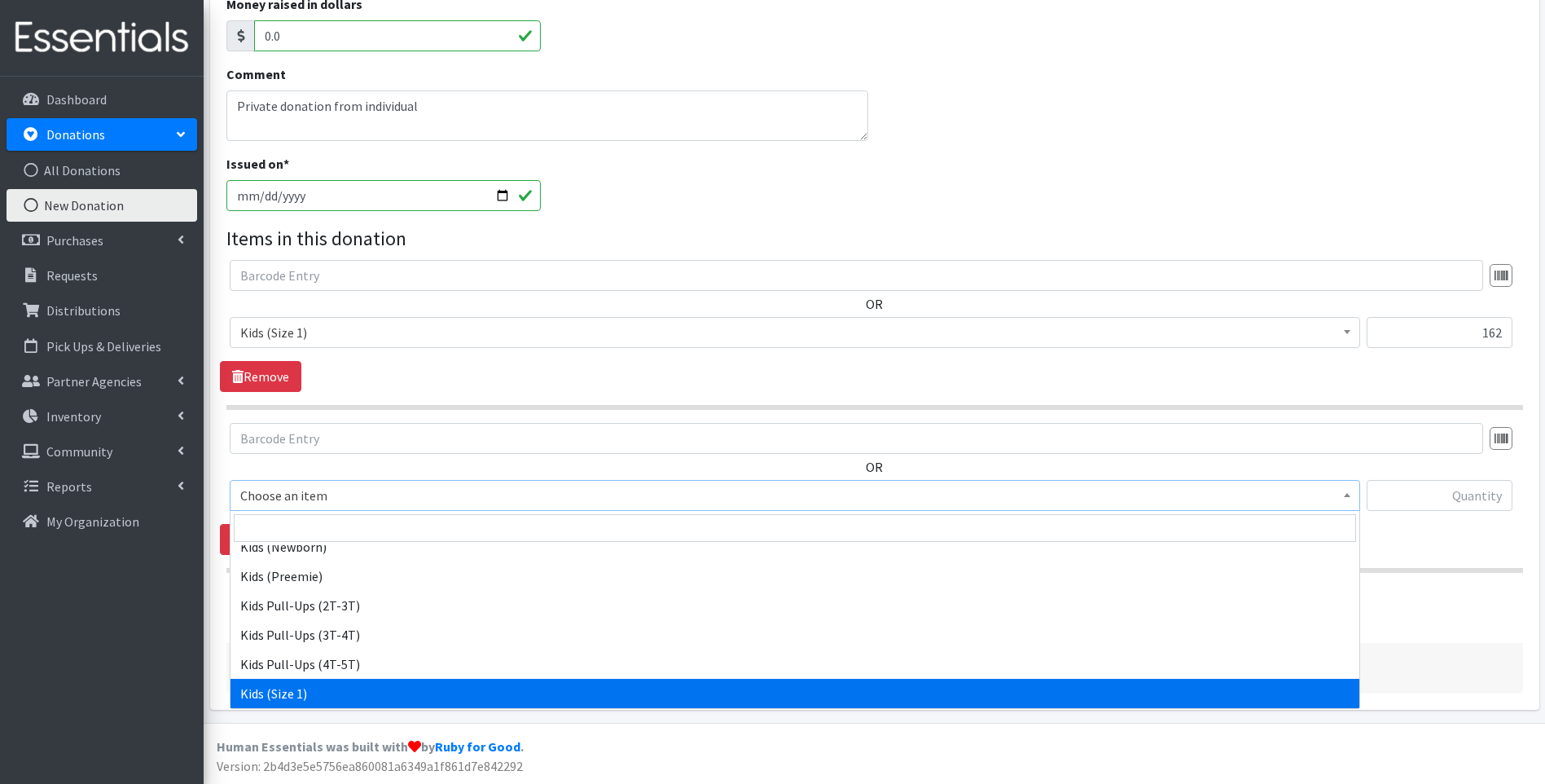
select select "13181"
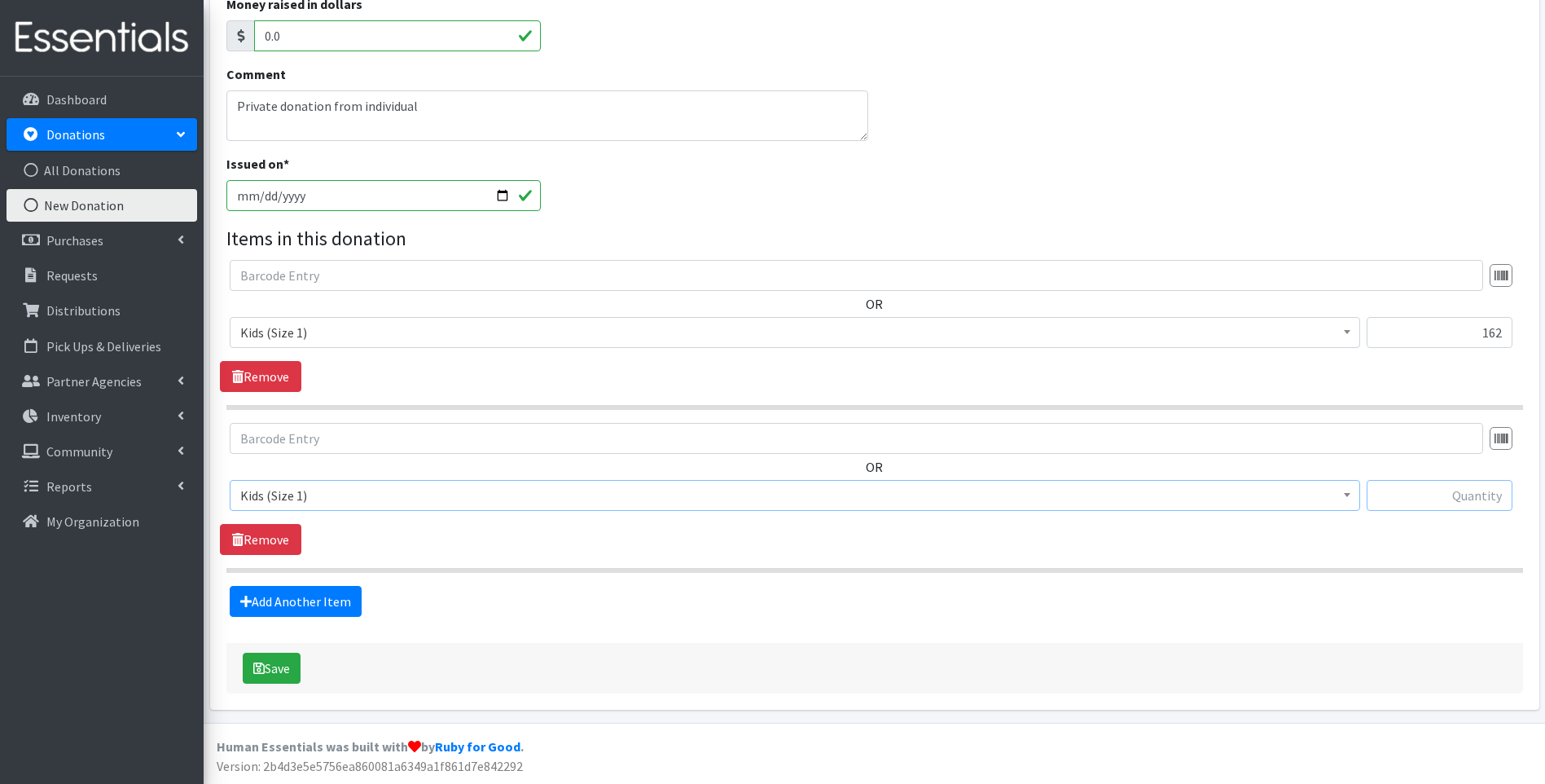
click at [1435, 489] on input "text" at bounding box center [1440, 495] width 146 height 31
type input "96"
click at [315, 612] on link "Add Another Item" at bounding box center [296, 600] width 132 height 31
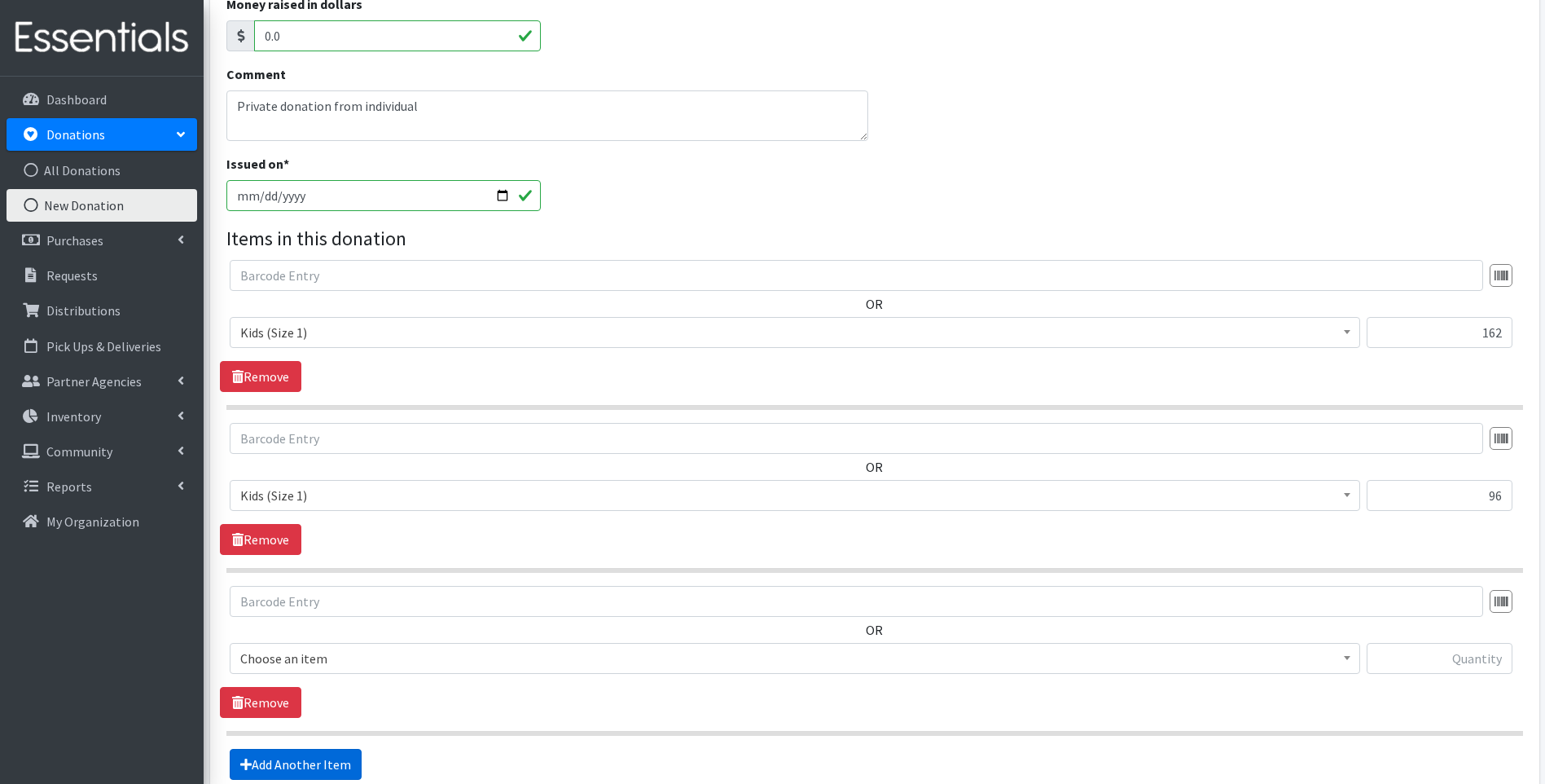
scroll to position [431, 0]
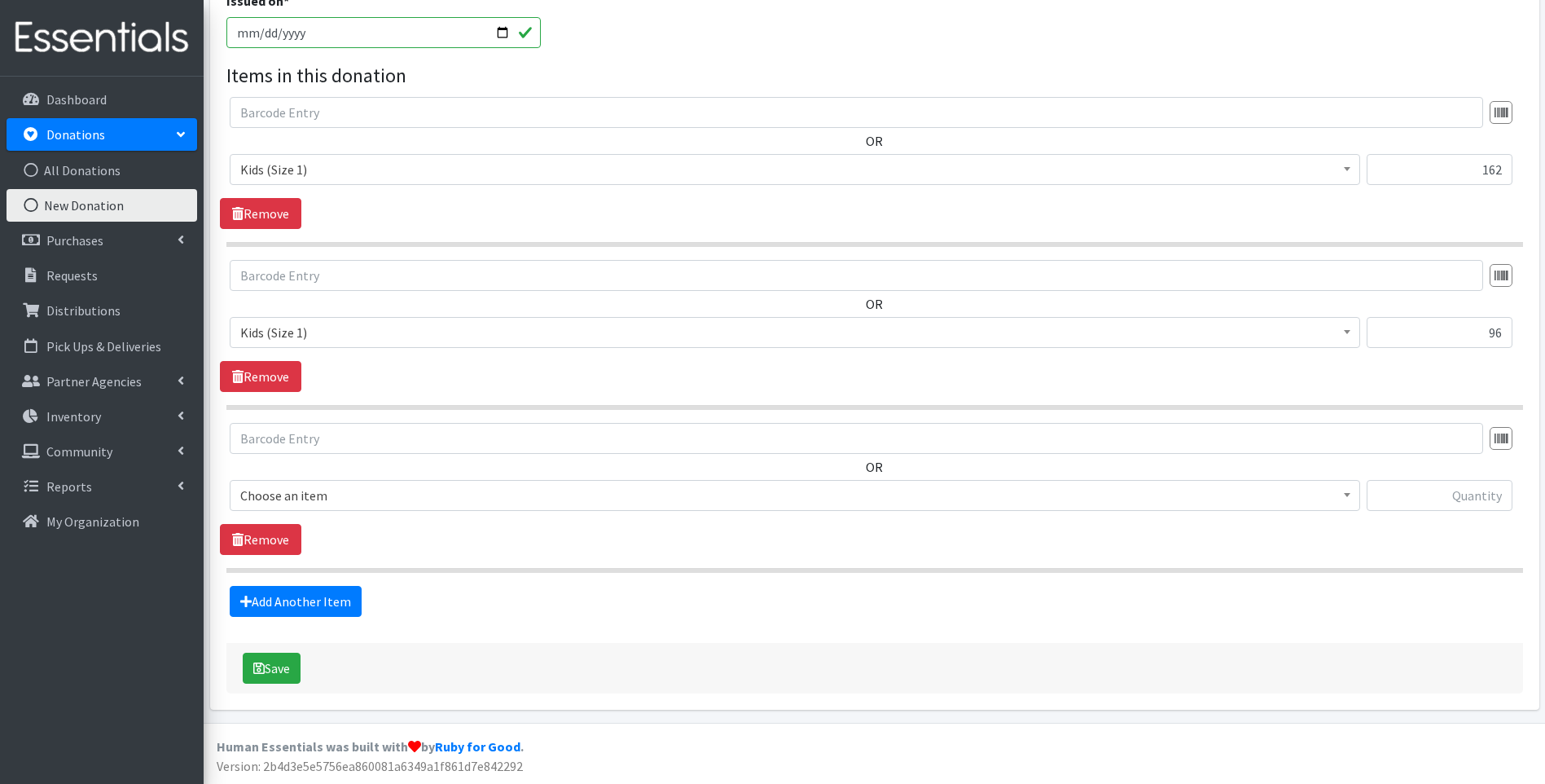
click at [401, 503] on span "Choose an item" at bounding box center [795, 495] width 1109 height 23
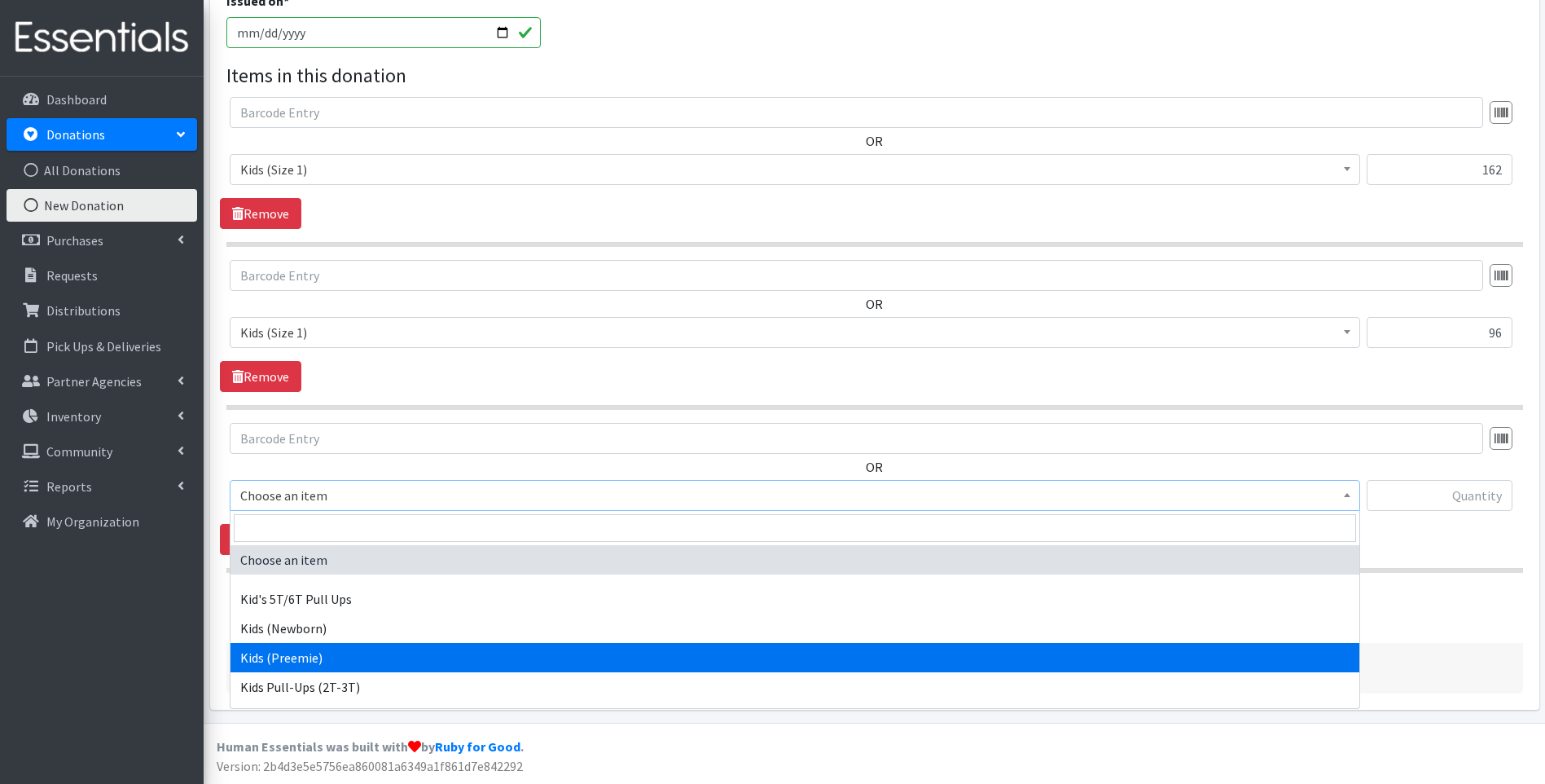
scroll to position [81, 0]
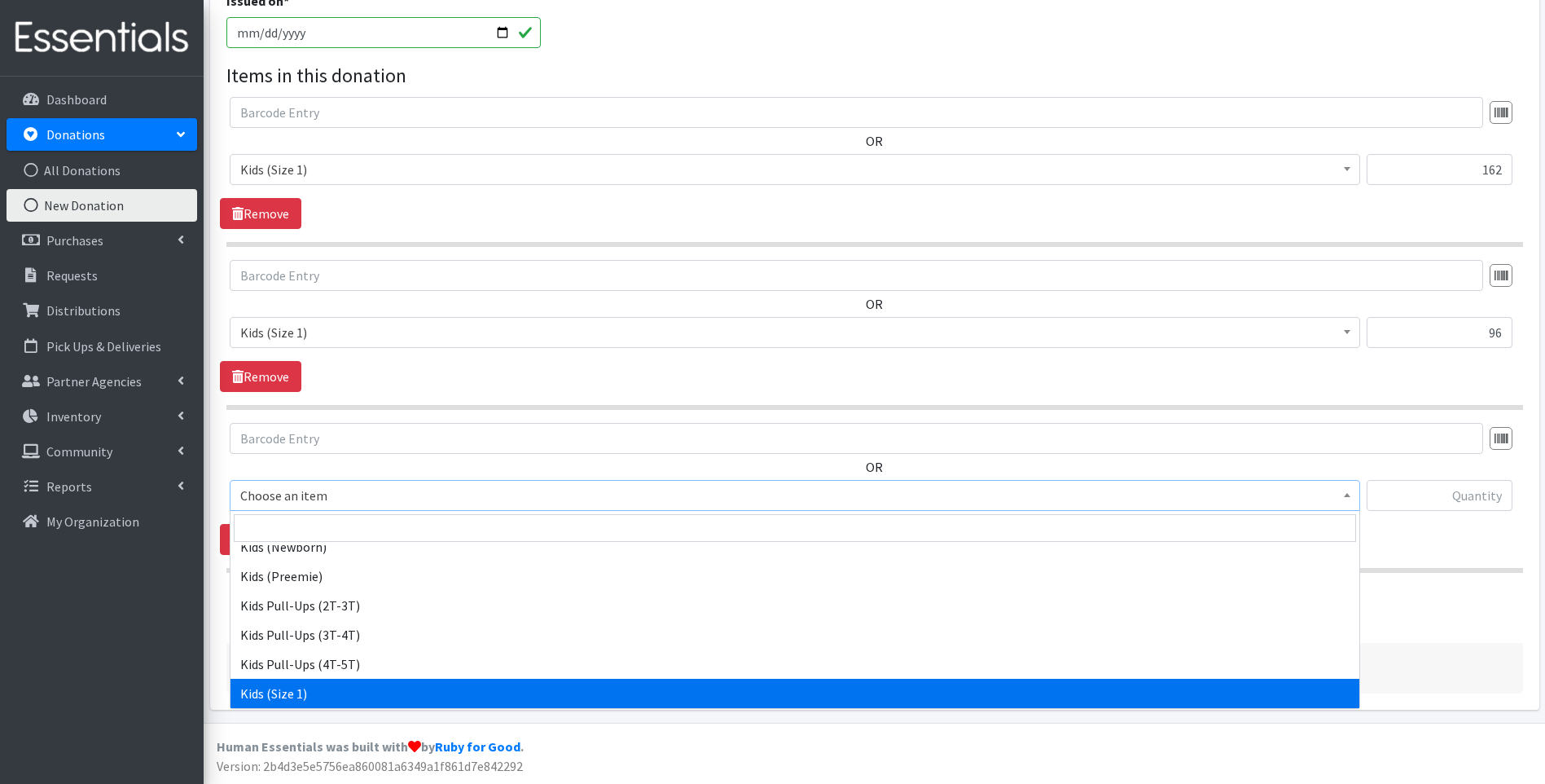
select select "13181"
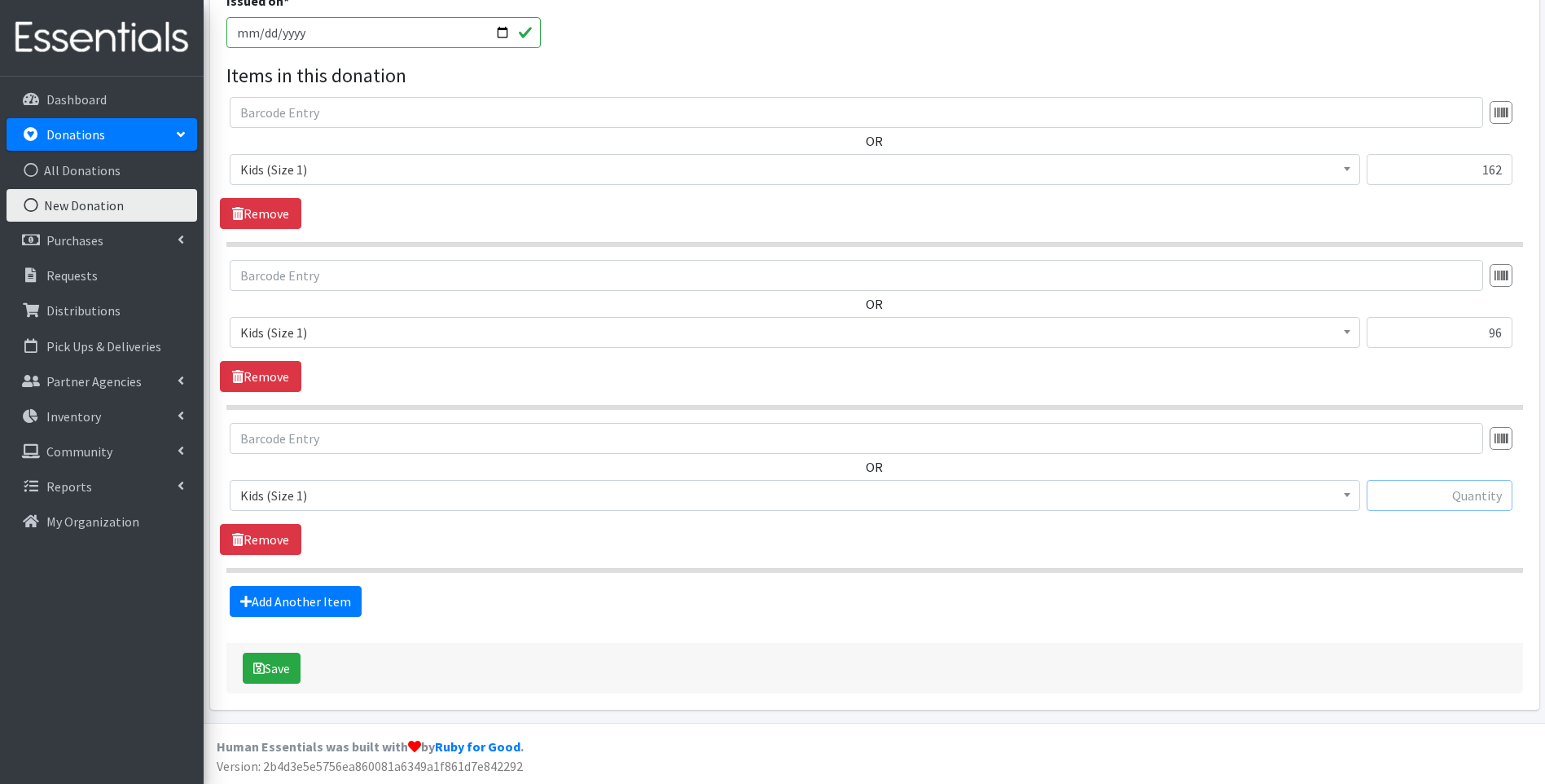
click at [1388, 486] on input "text" at bounding box center [1440, 495] width 146 height 31
type input "96"
click at [306, 592] on link "Add Another Item" at bounding box center [296, 600] width 132 height 31
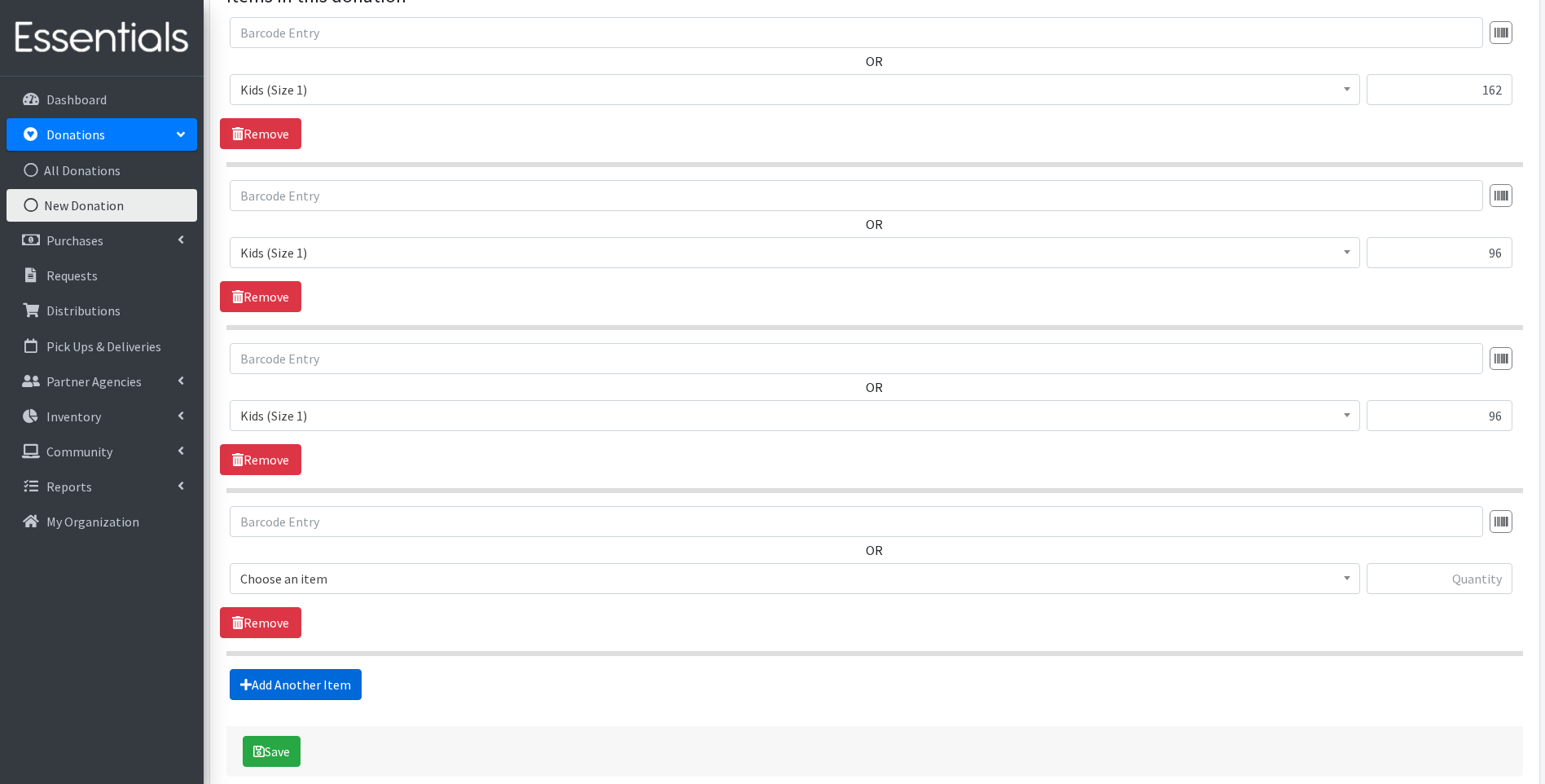
scroll to position [594, 0]
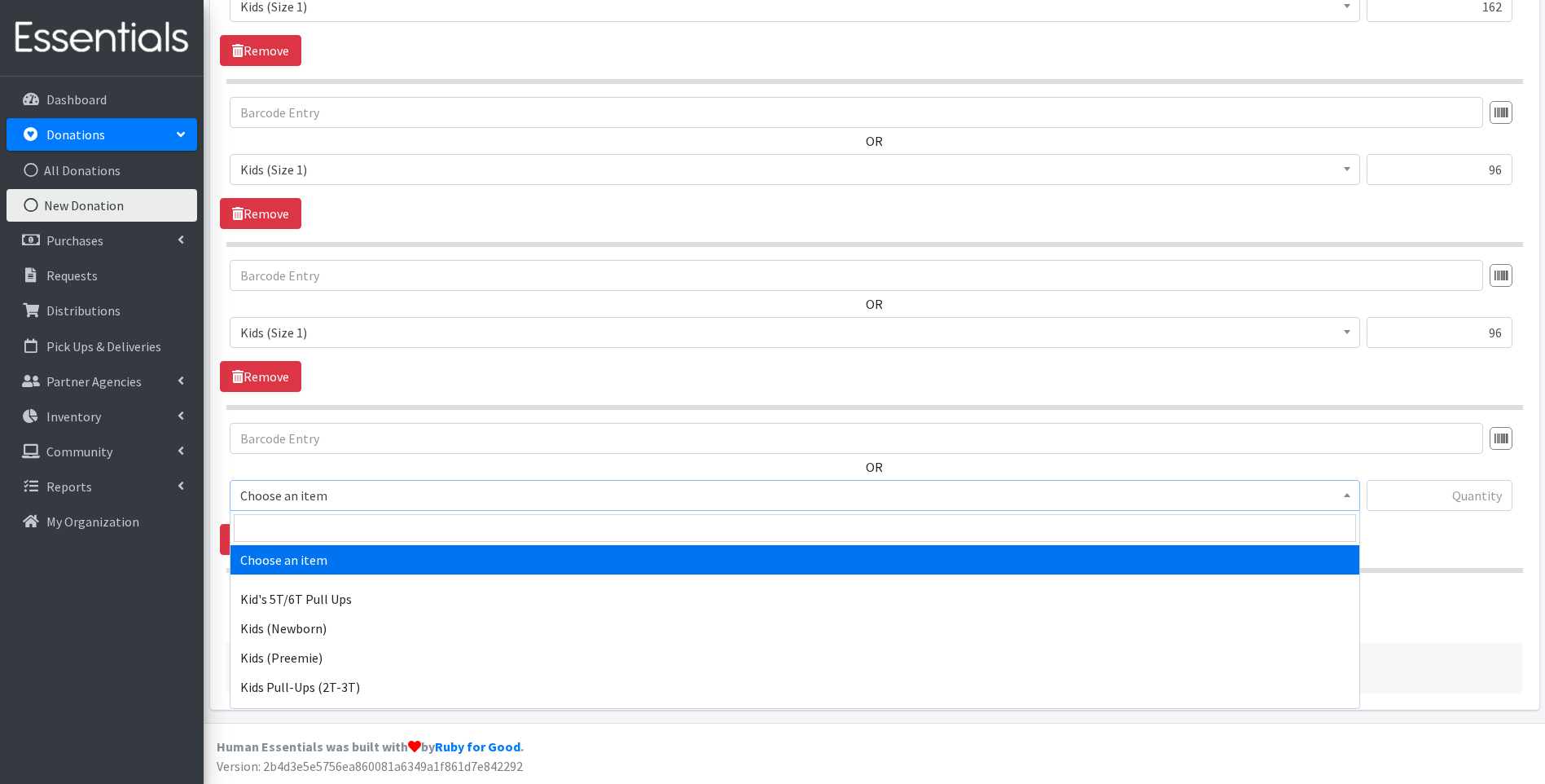
click at [361, 497] on span "Choose an item" at bounding box center [795, 495] width 1109 height 23
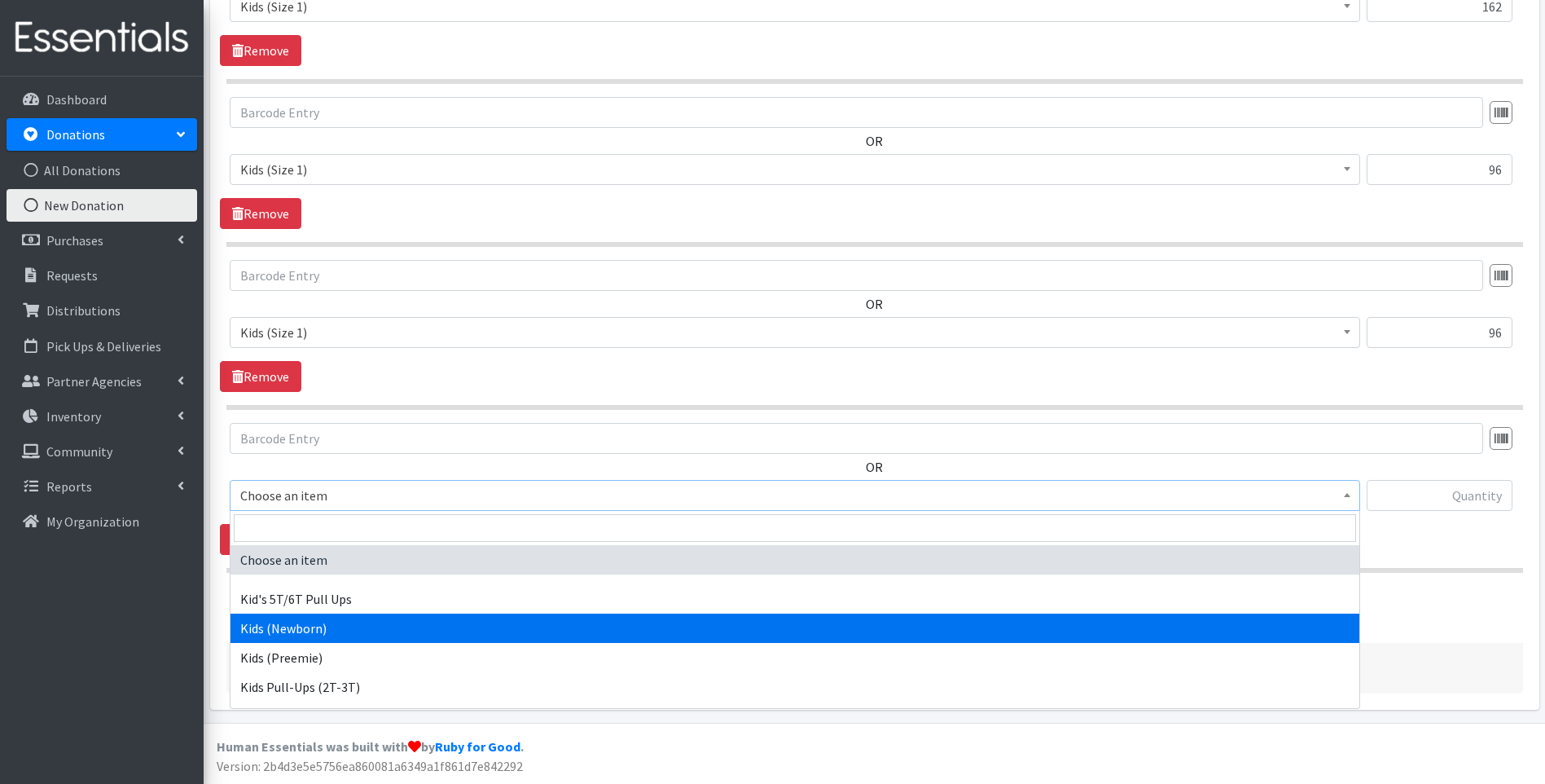
select select "13179"
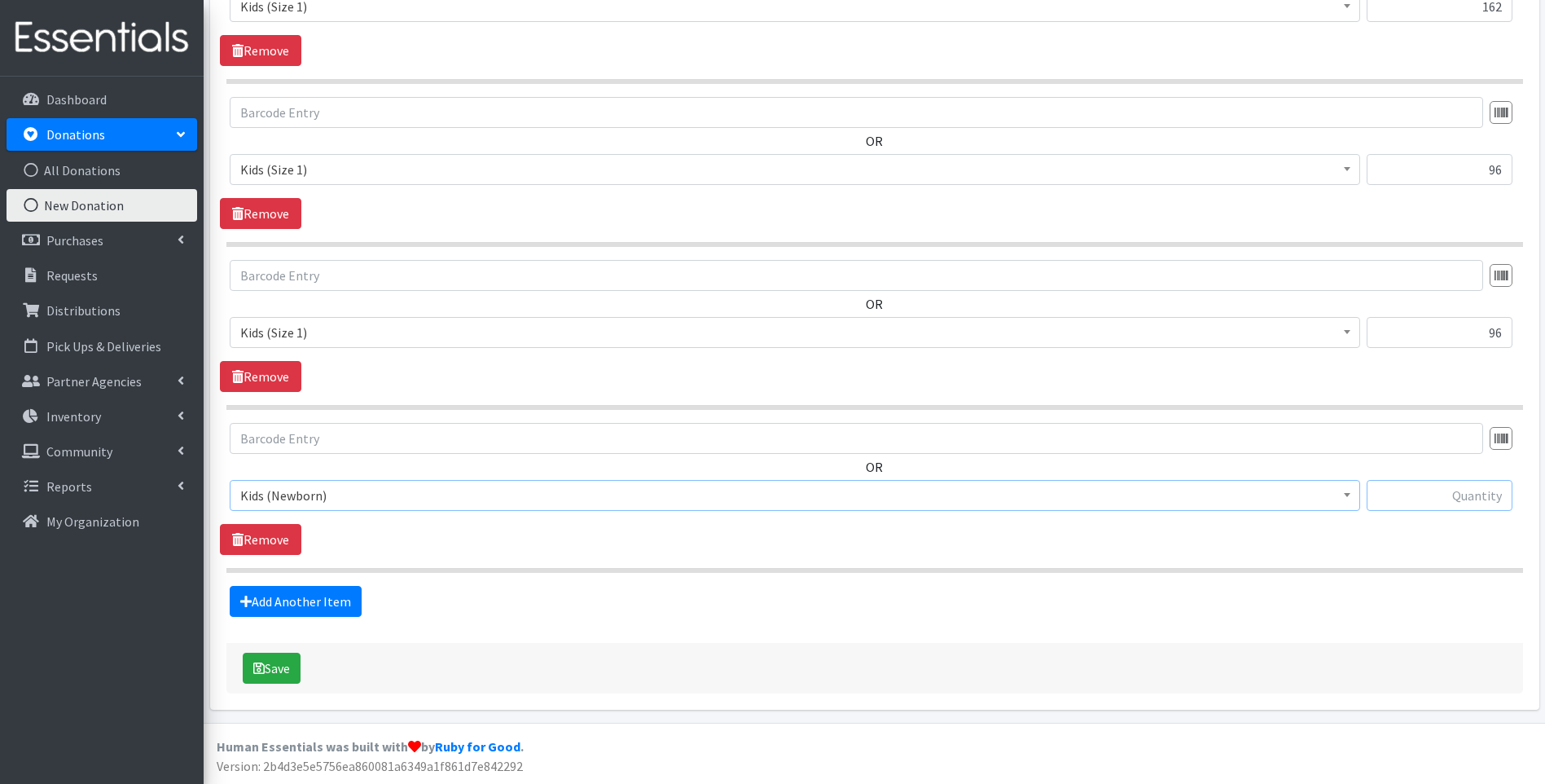
click at [1418, 496] on input "text" at bounding box center [1440, 495] width 146 height 31
type input "174"
click at [279, 601] on link "Add Another Item" at bounding box center [296, 600] width 132 height 31
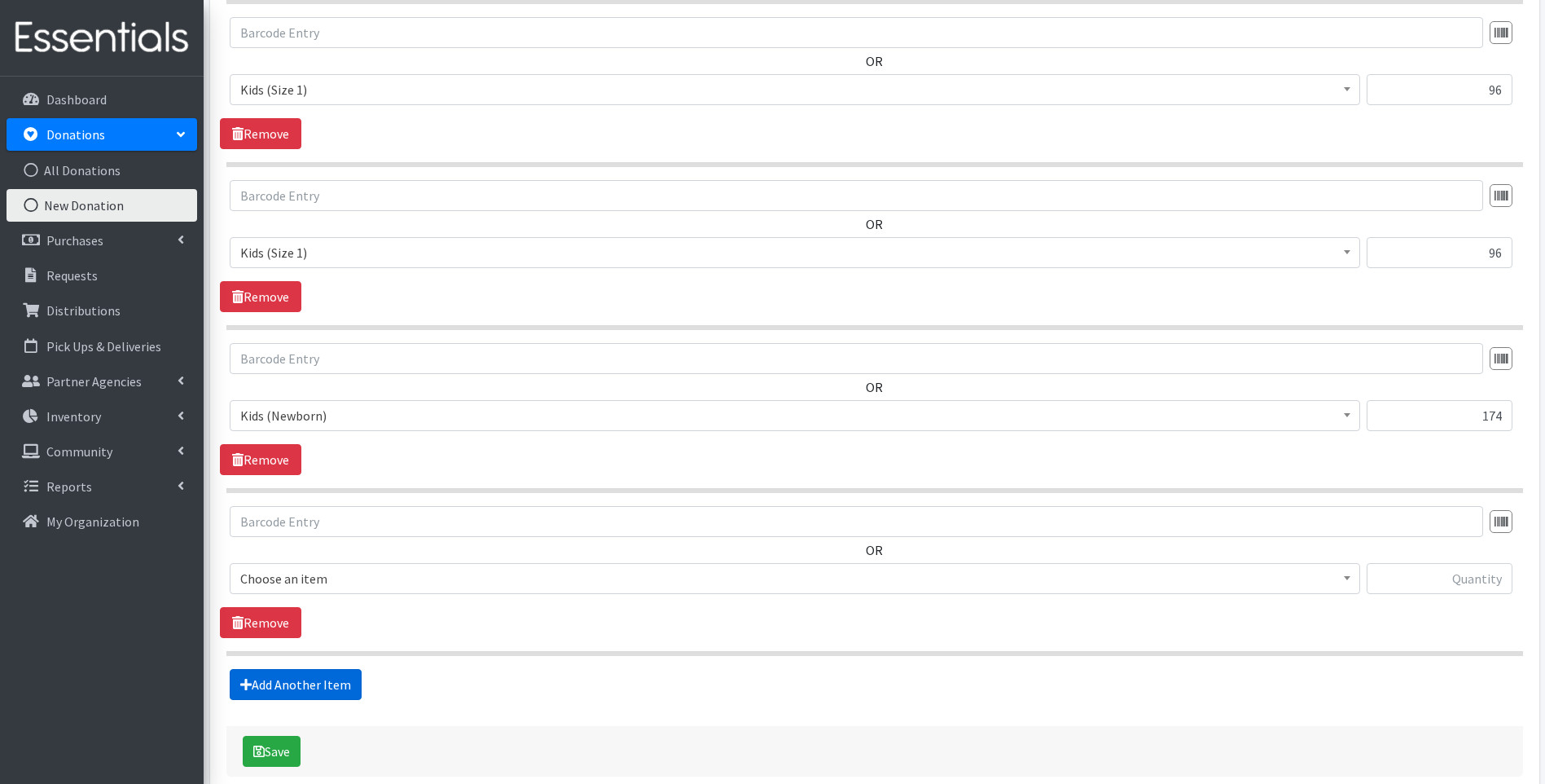
scroll to position [756, 0]
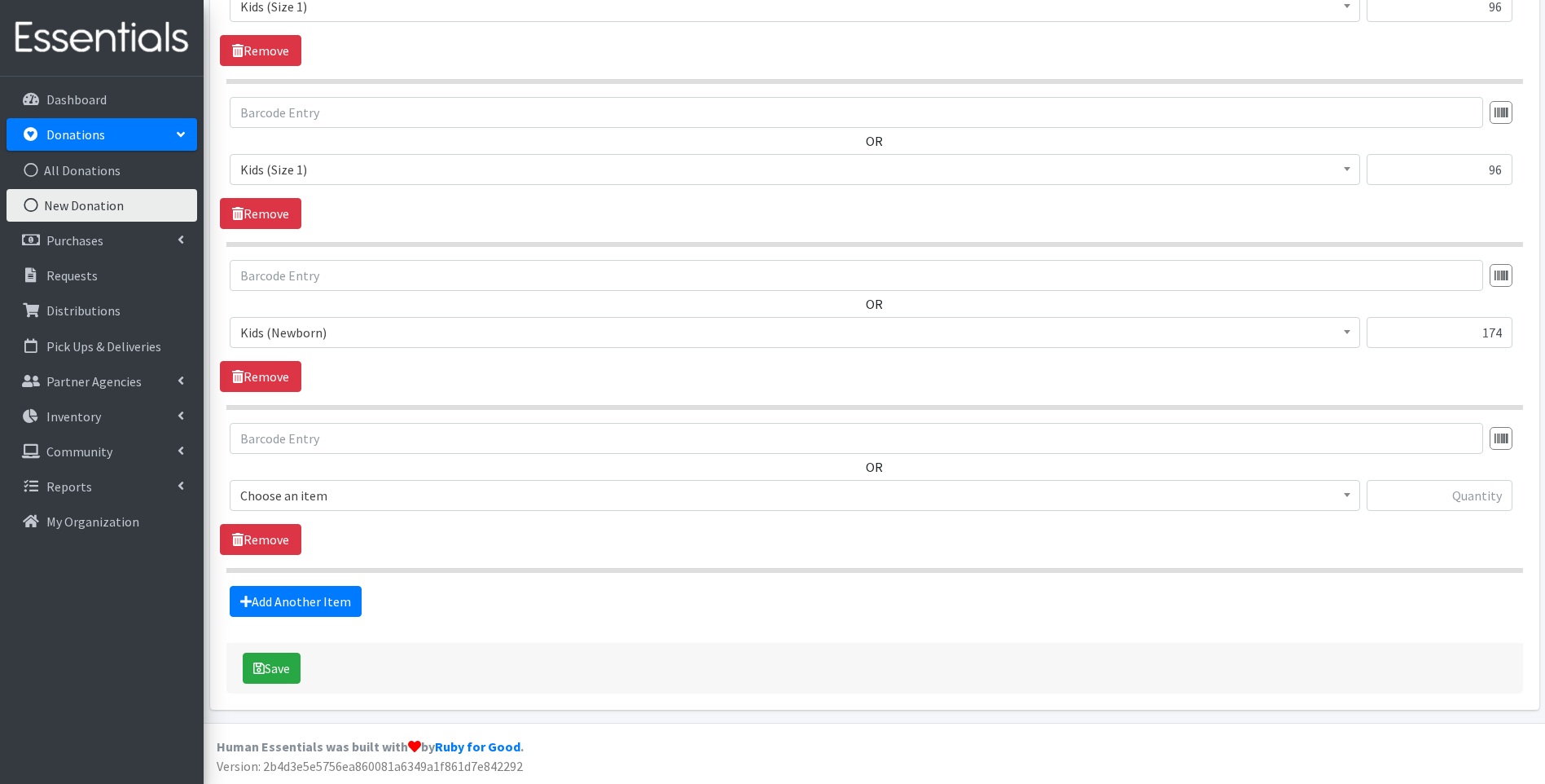
click at [364, 499] on span "Choose an item" at bounding box center [795, 495] width 1109 height 23
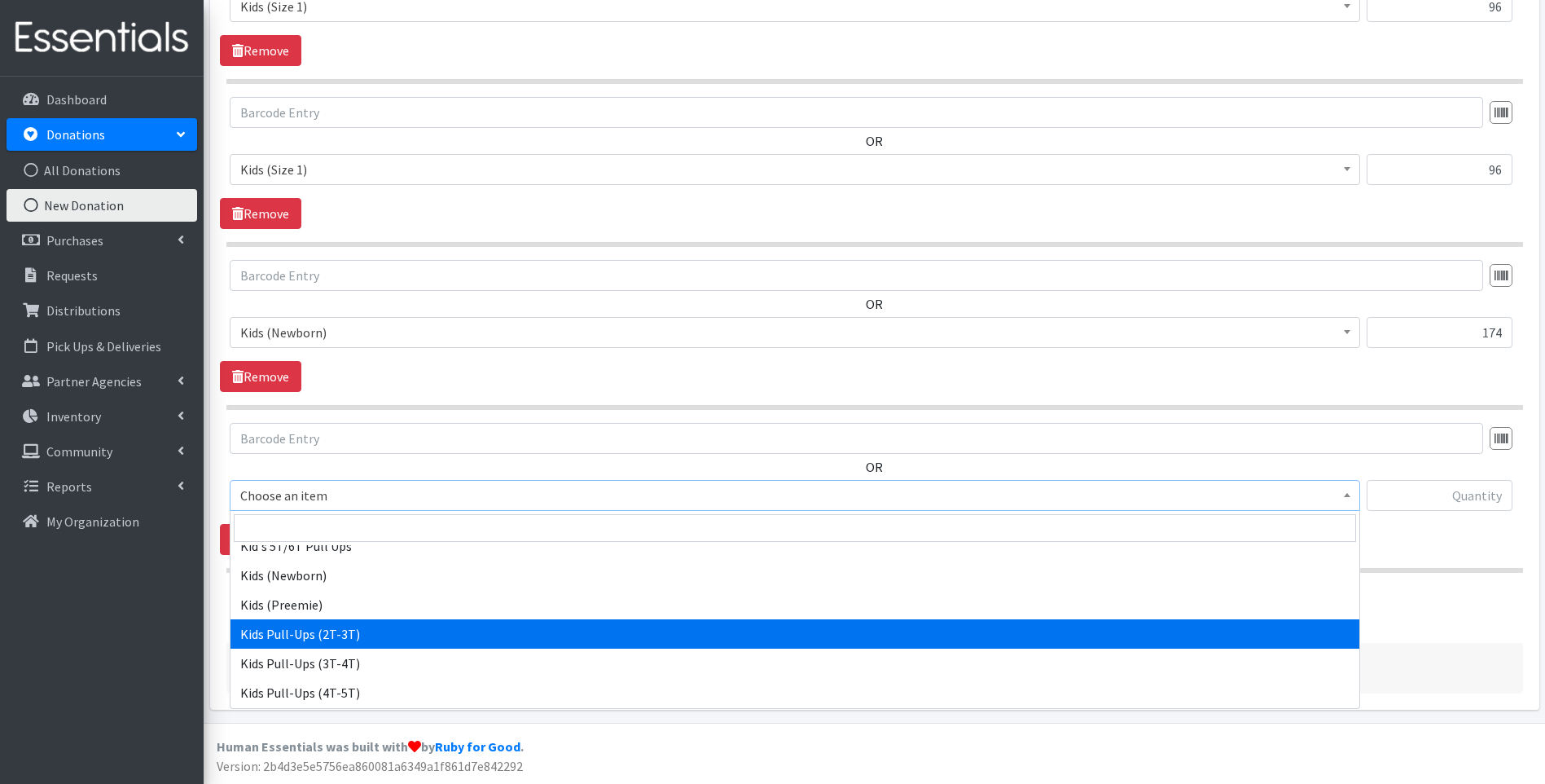
scroll to position [81, 0]
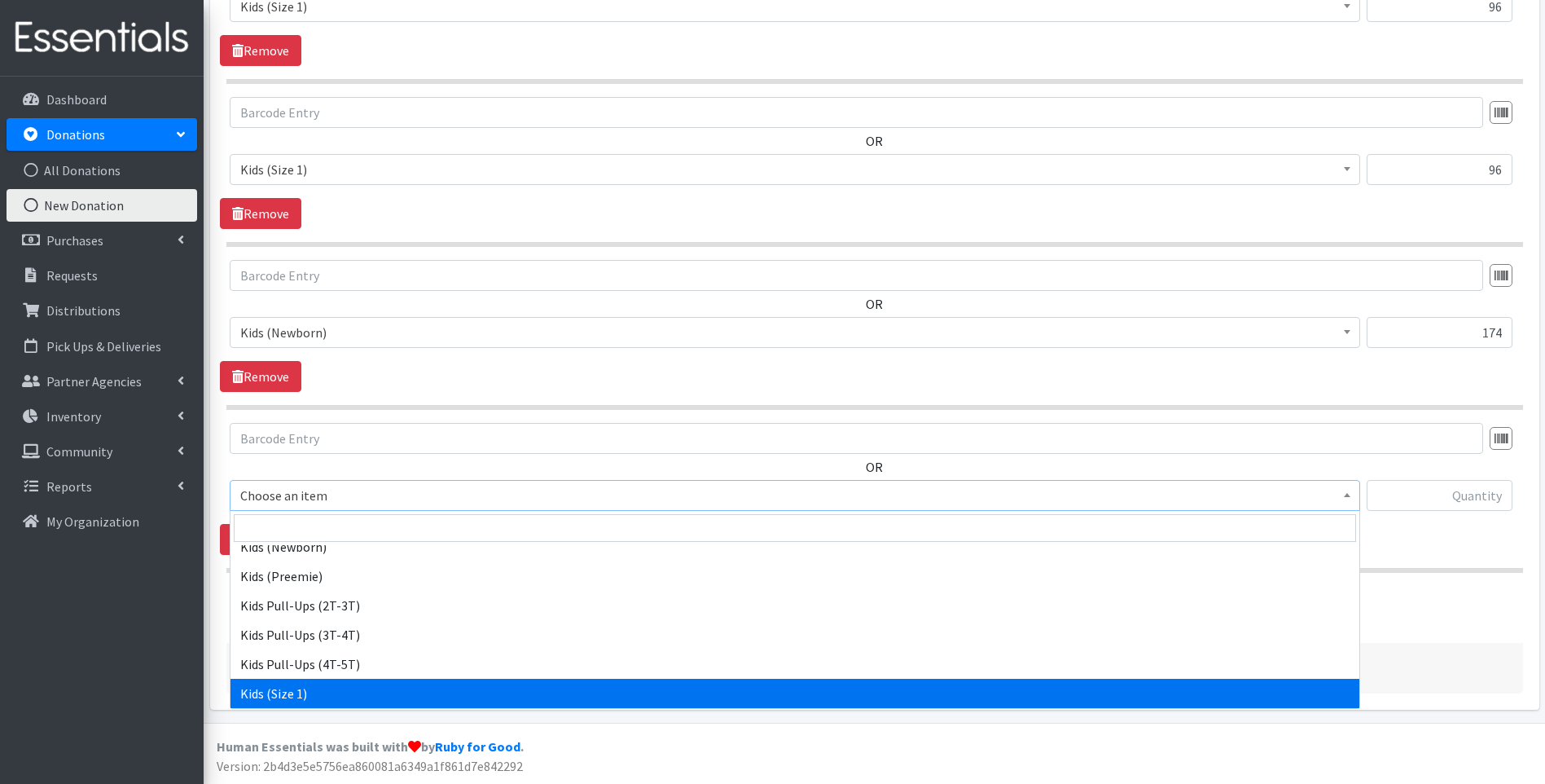
select select "13181"
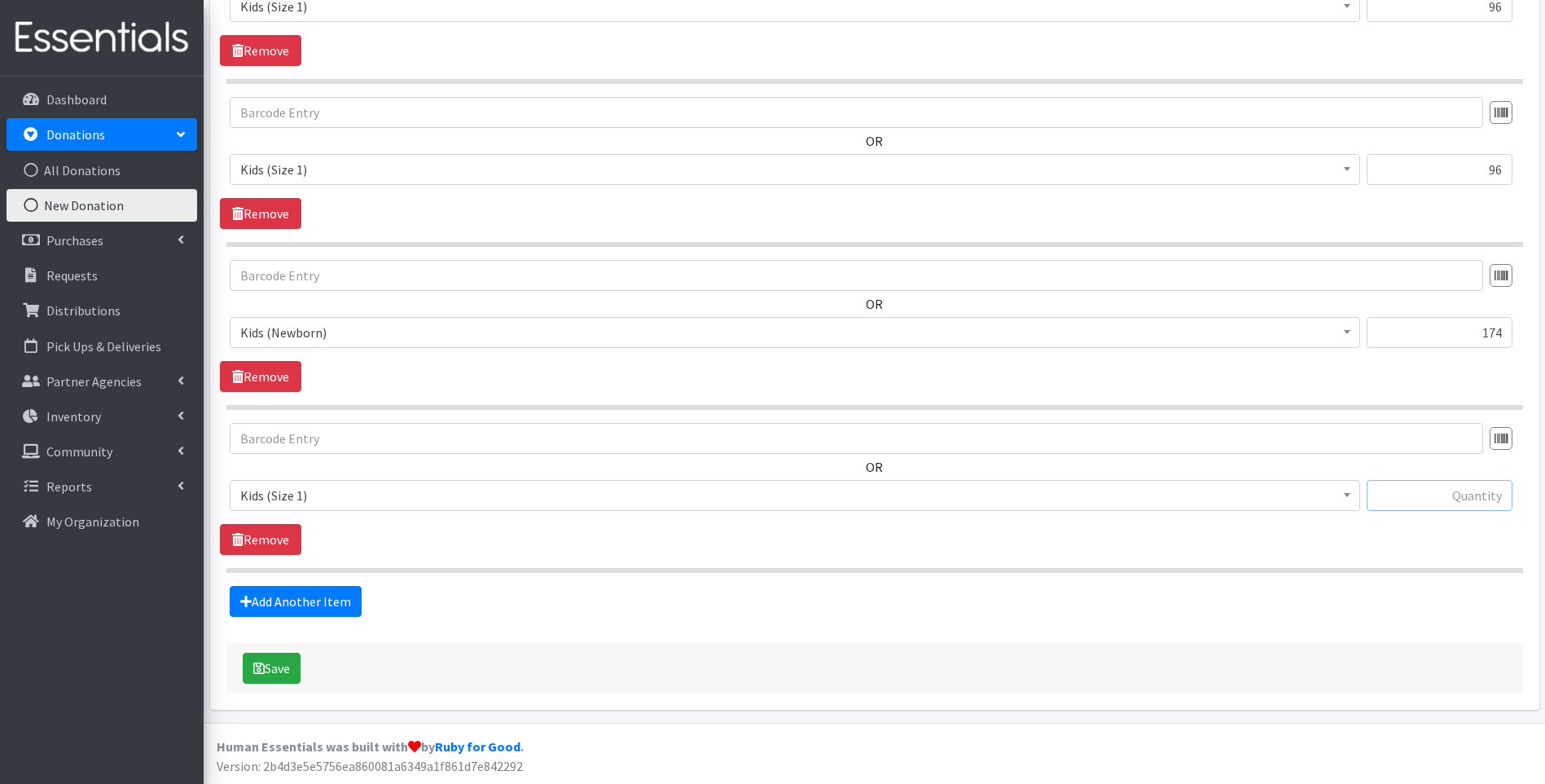
click at [1449, 496] on input "text" at bounding box center [1440, 495] width 146 height 31
type input "96"
click at [290, 674] on button "Save" at bounding box center [271, 667] width 58 height 31
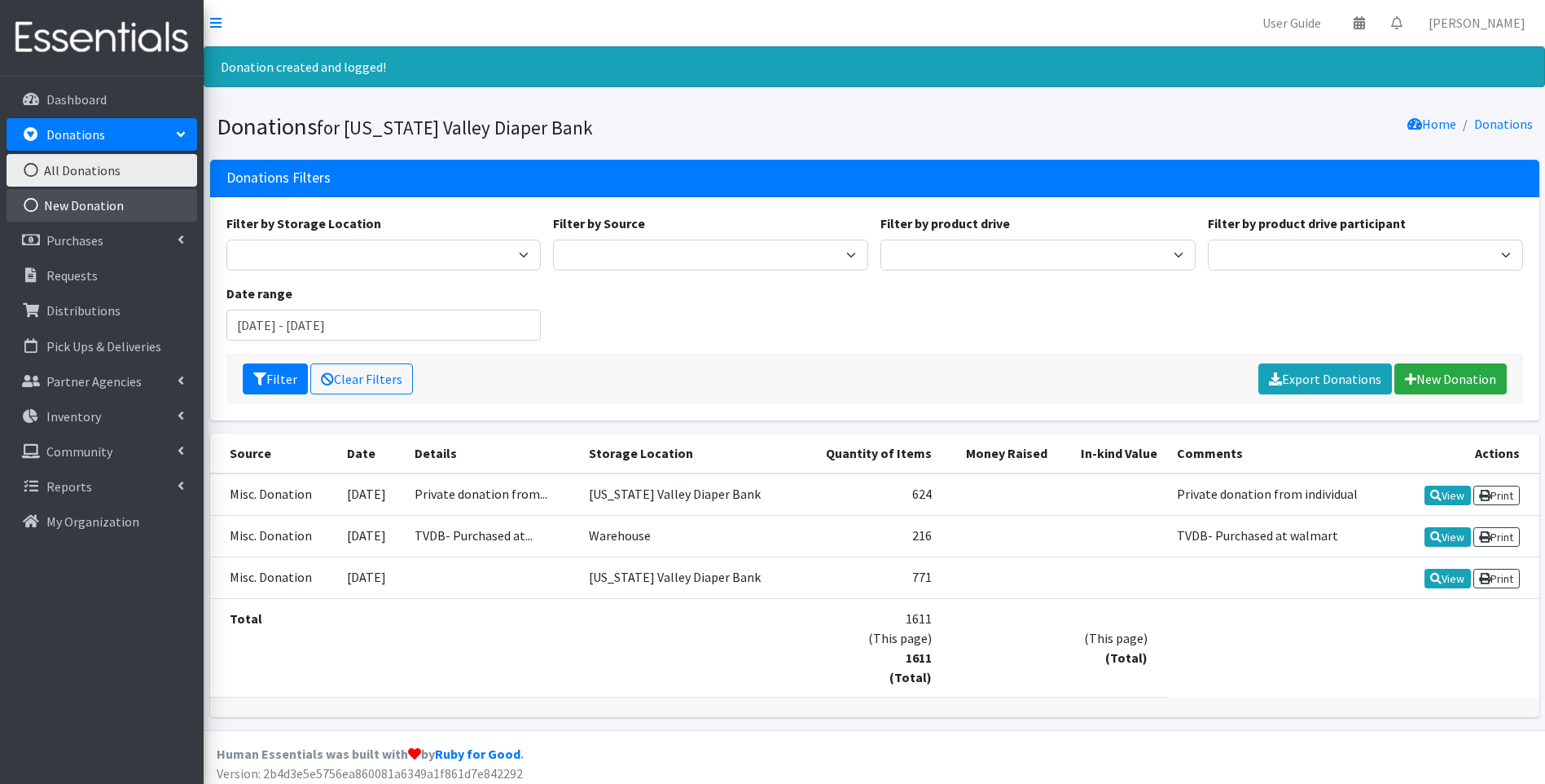
click at [101, 208] on link "New Donation" at bounding box center [102, 205] width 191 height 33
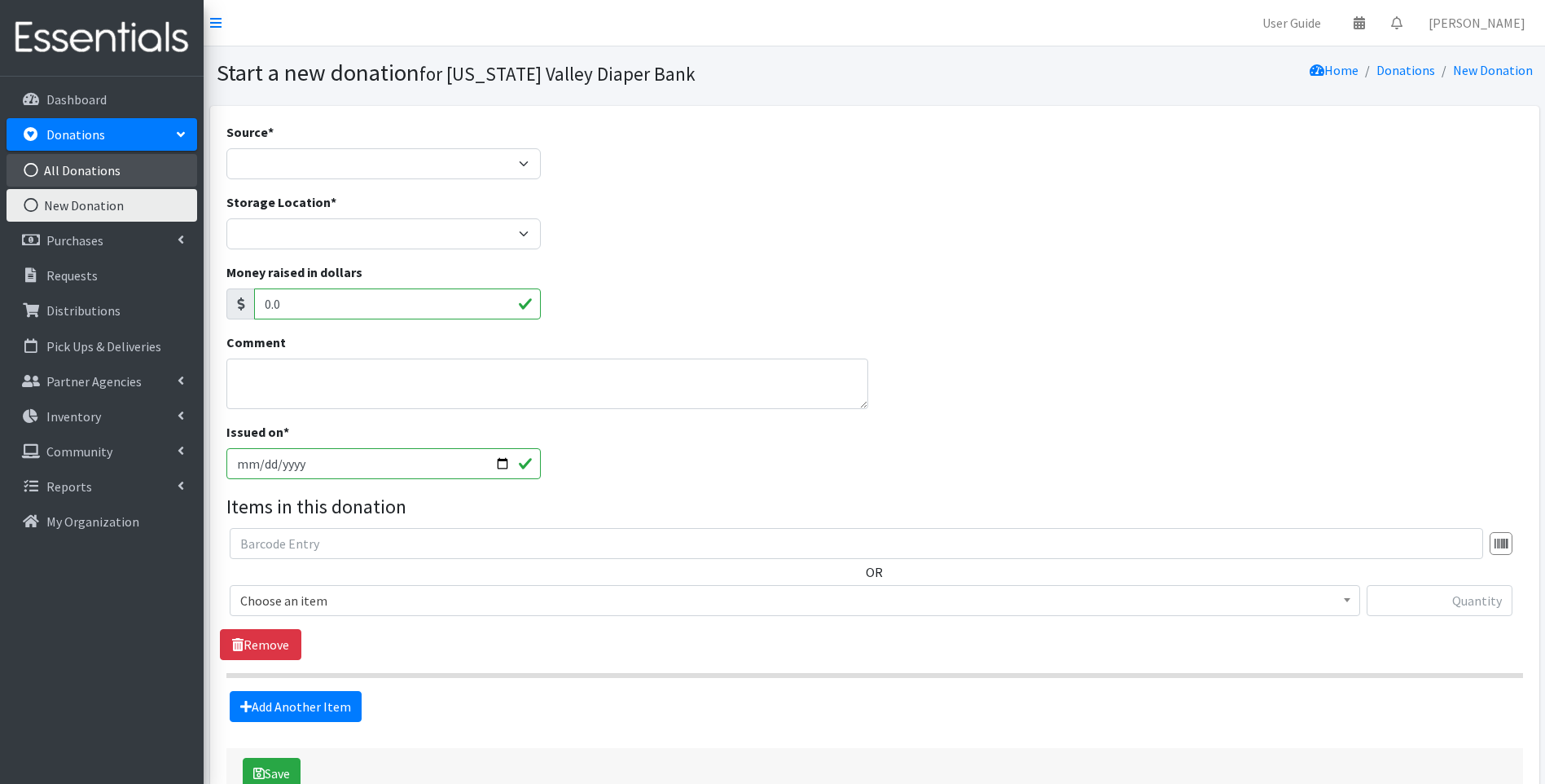
click at [91, 176] on link "All Donations" at bounding box center [102, 170] width 191 height 33
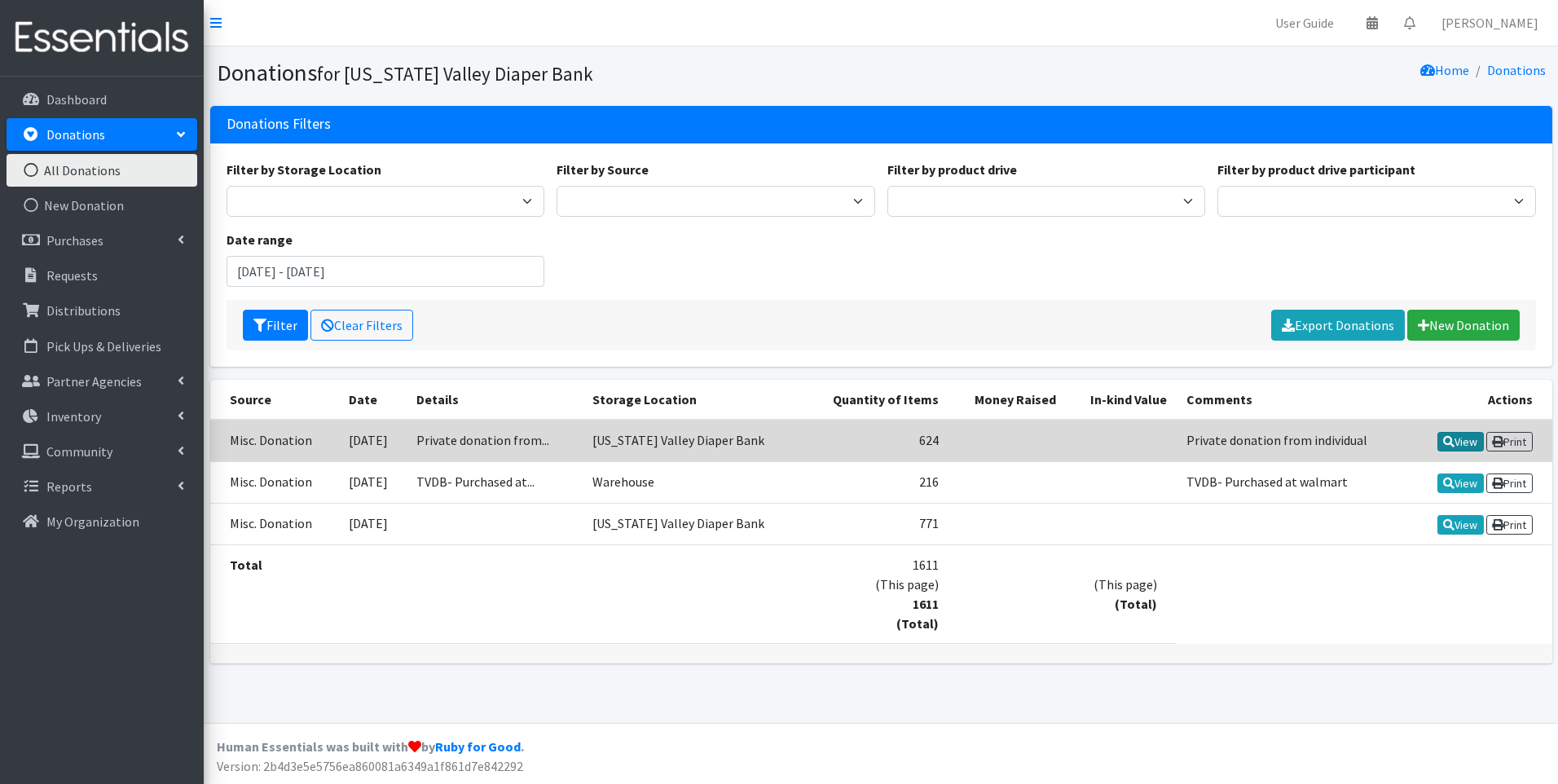
click at [1450, 443] on link "View" at bounding box center [1461, 442] width 46 height 20
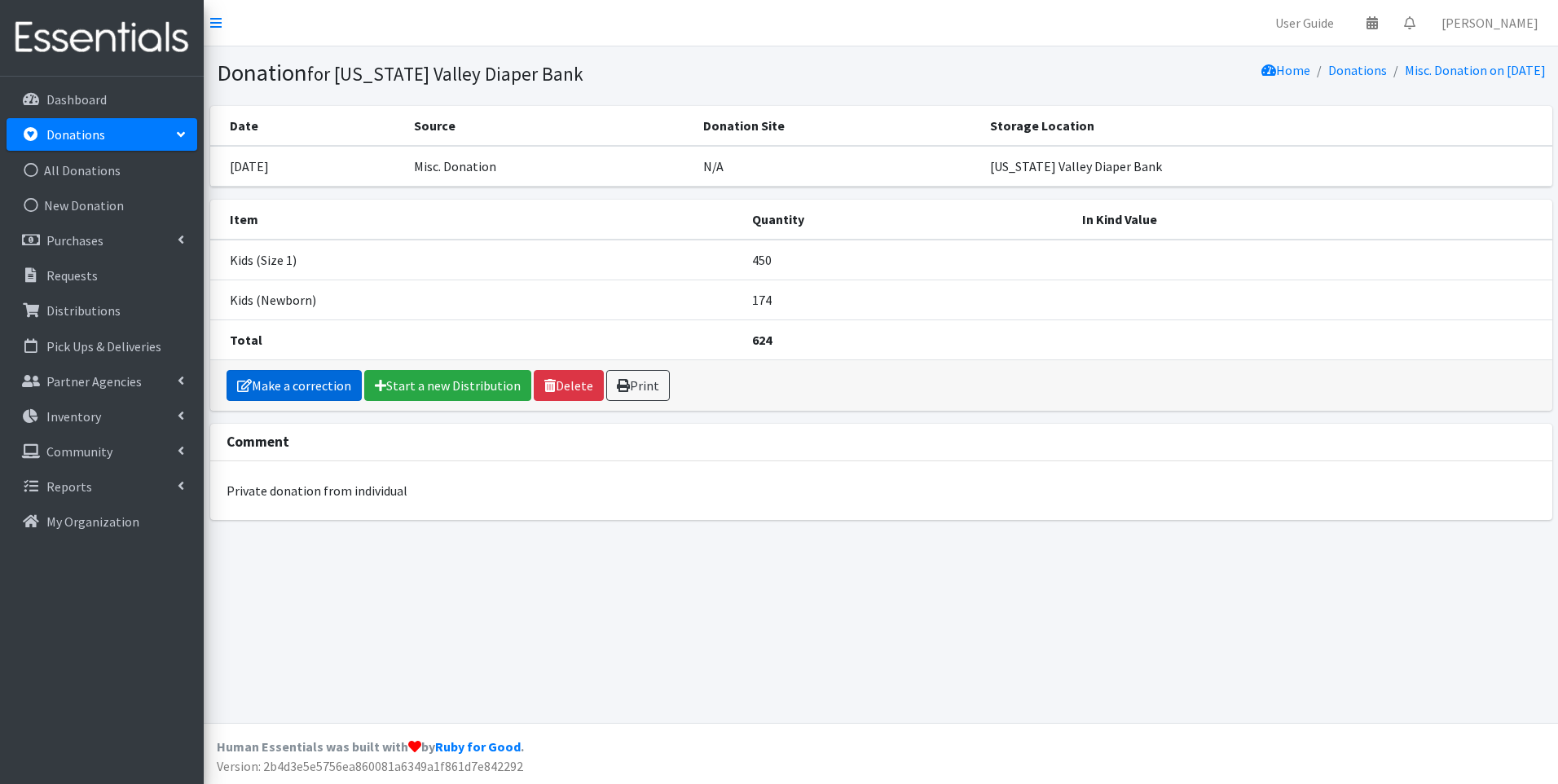
click at [321, 388] on link "Make a correction" at bounding box center [294, 385] width 135 height 31
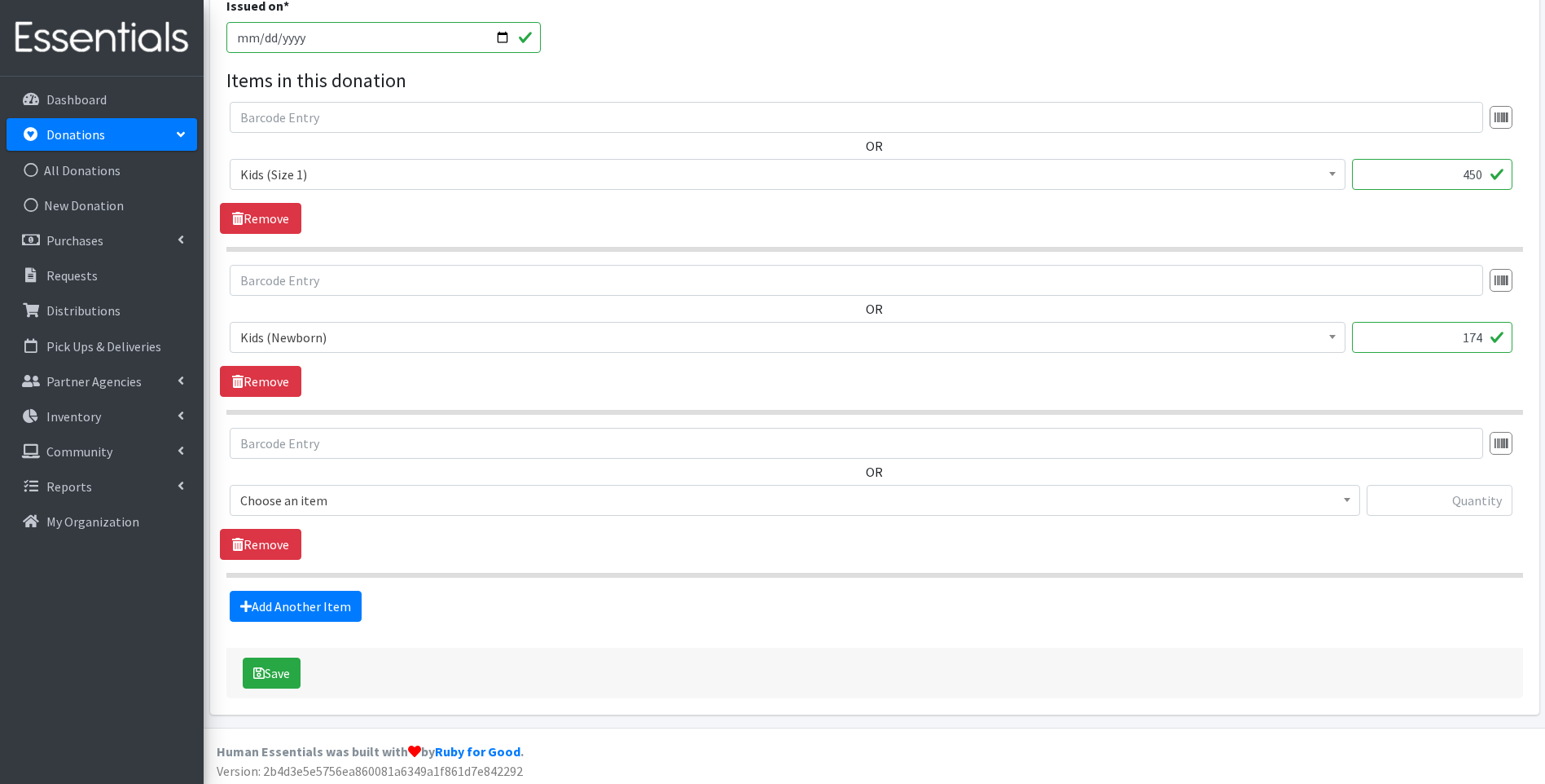
scroll to position [431, 0]
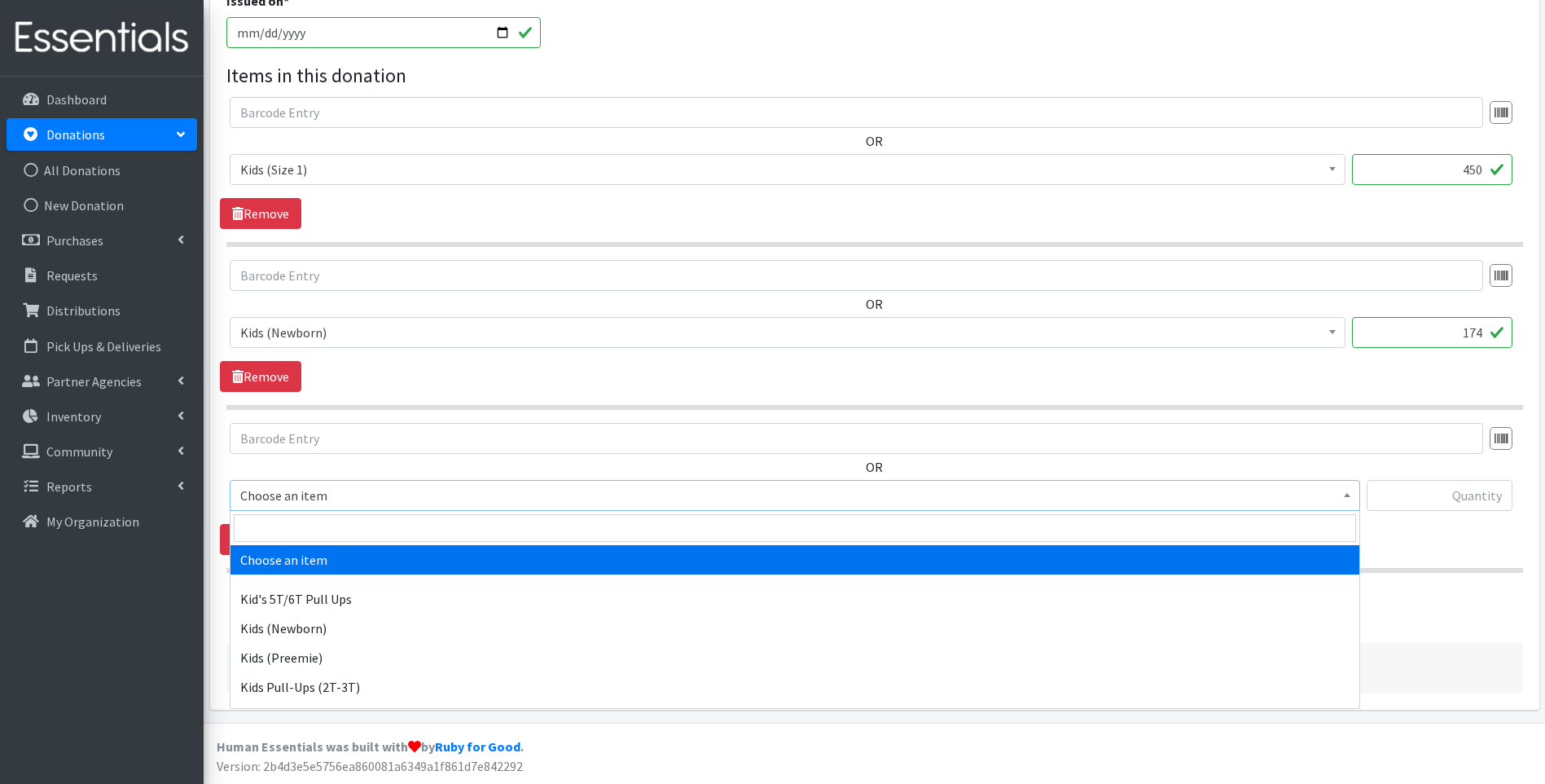
click at [405, 509] on span "Choose an item" at bounding box center [795, 495] width 1131 height 31
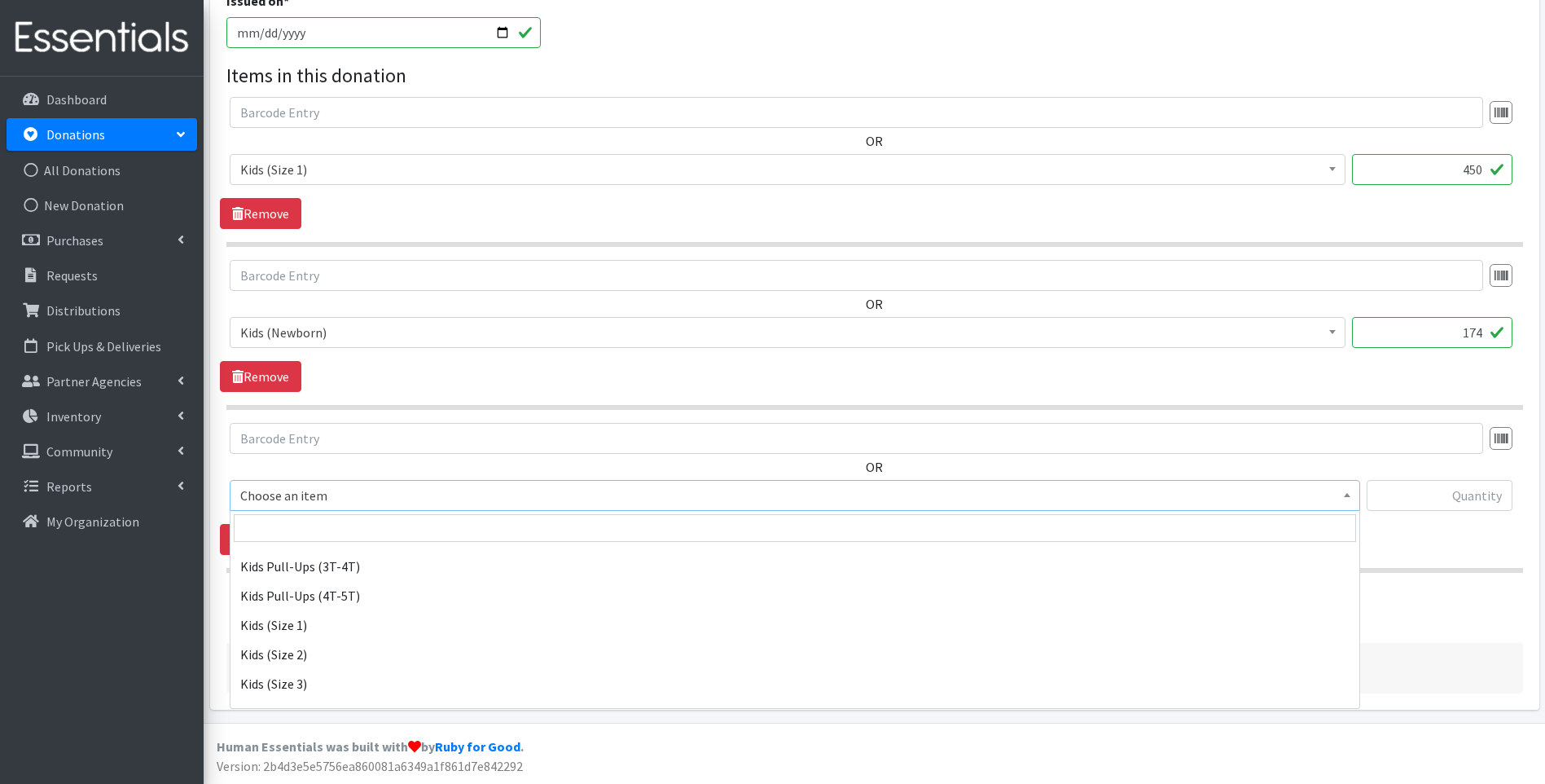
scroll to position [163, 0]
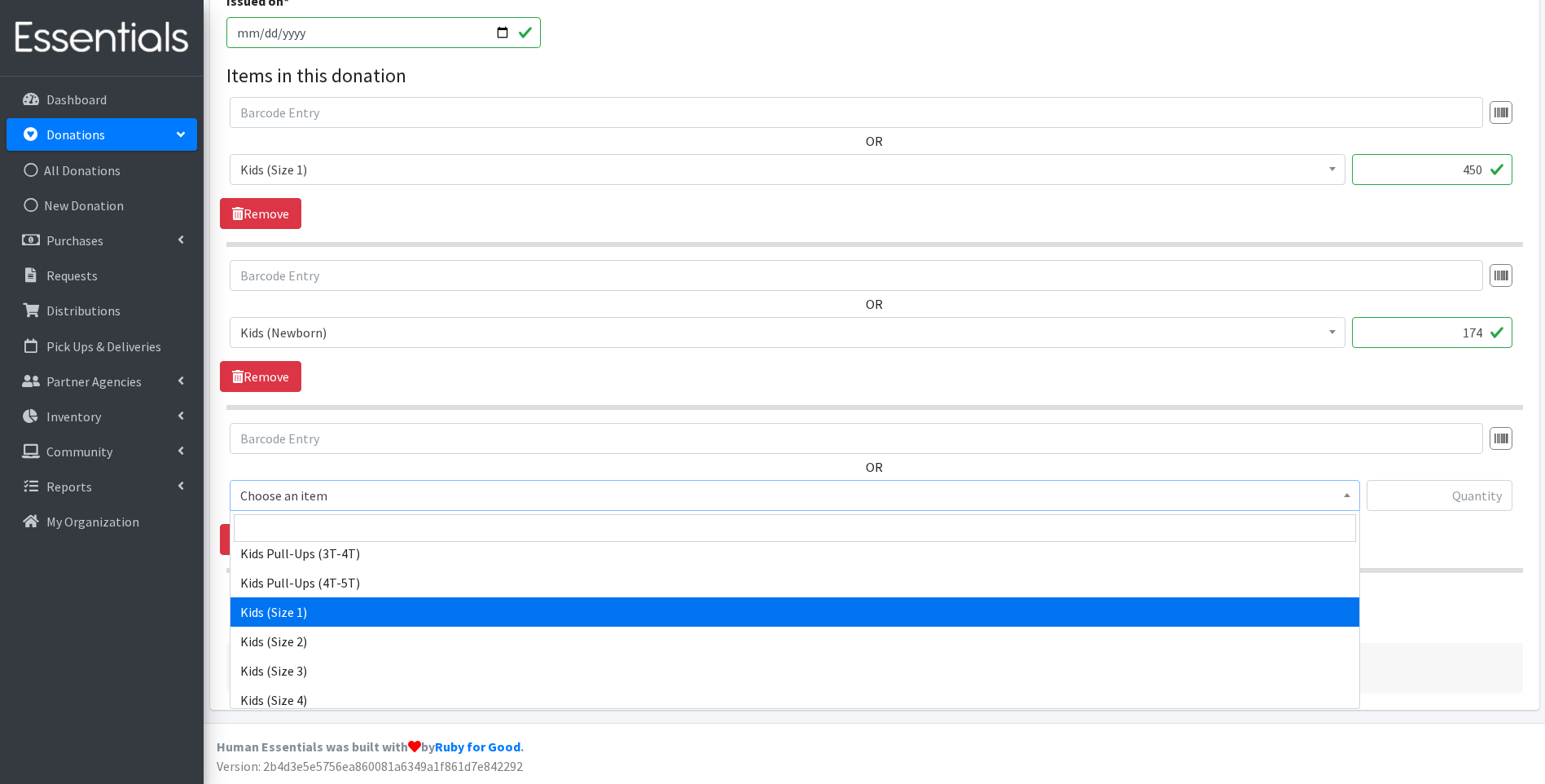
select select "13181"
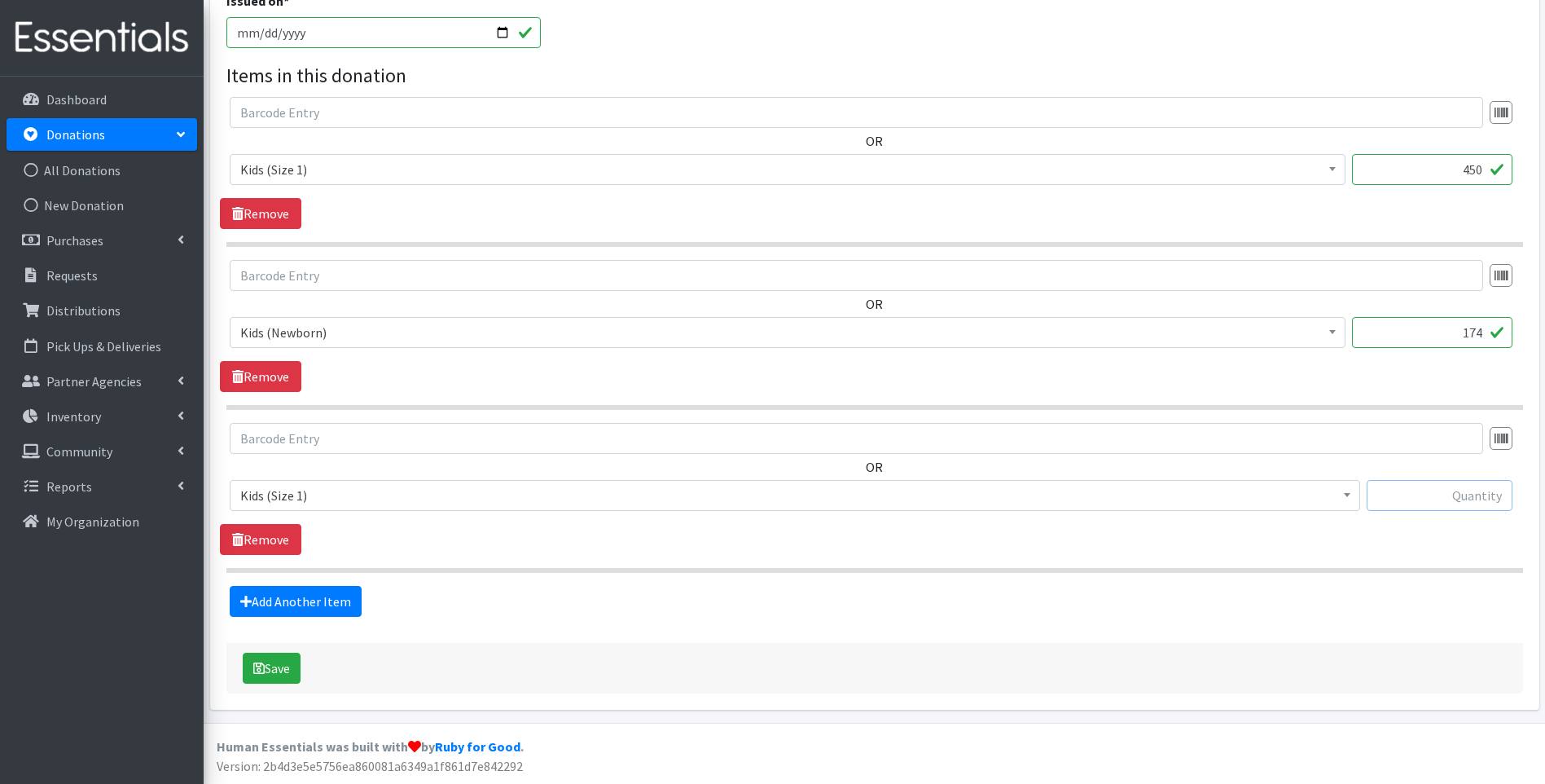
click at [1465, 499] on input "text" at bounding box center [1440, 495] width 146 height 31
type input "132"
click at [291, 597] on link "Add Another Item" at bounding box center [296, 600] width 132 height 31
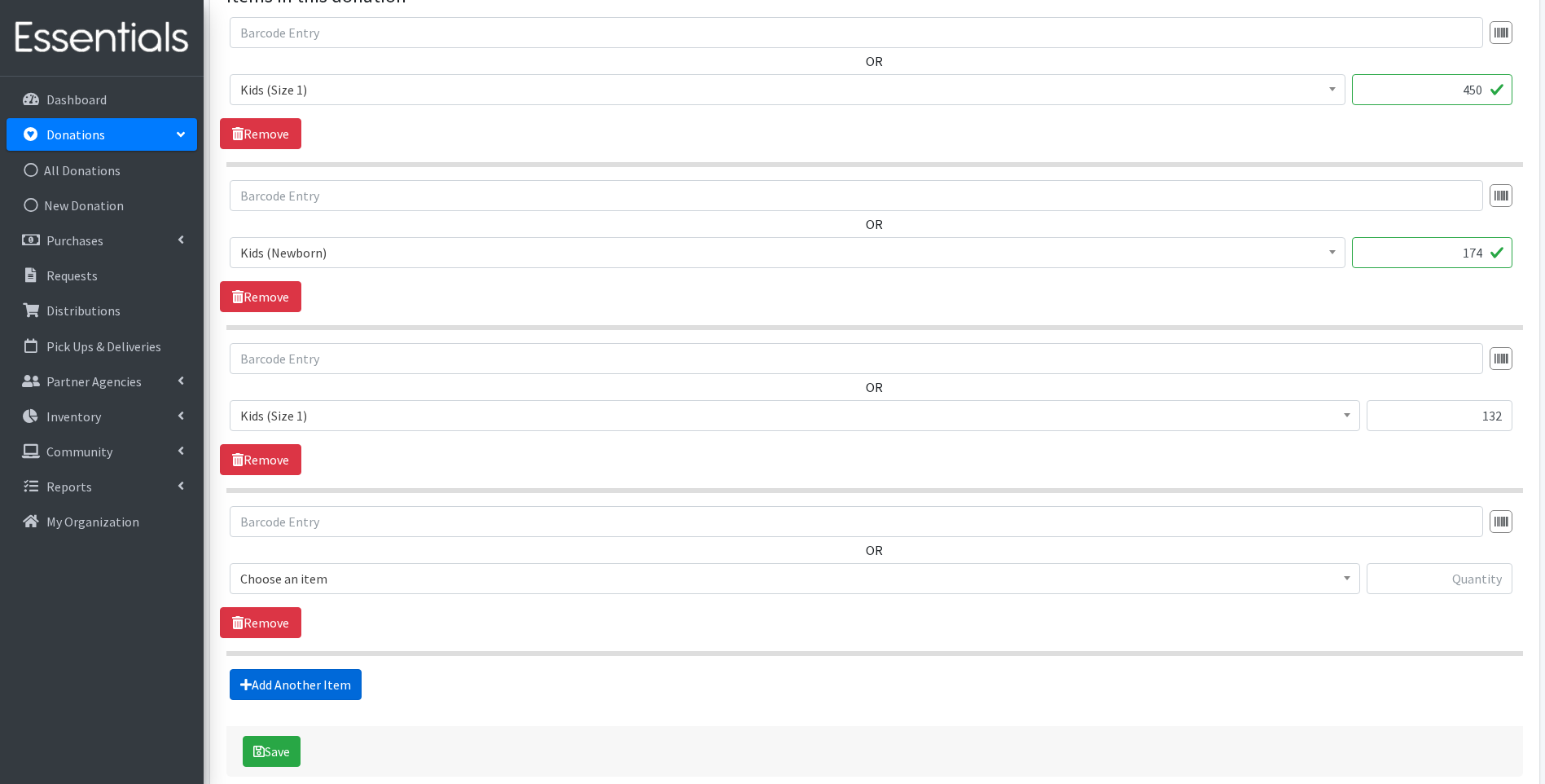
scroll to position [594, 0]
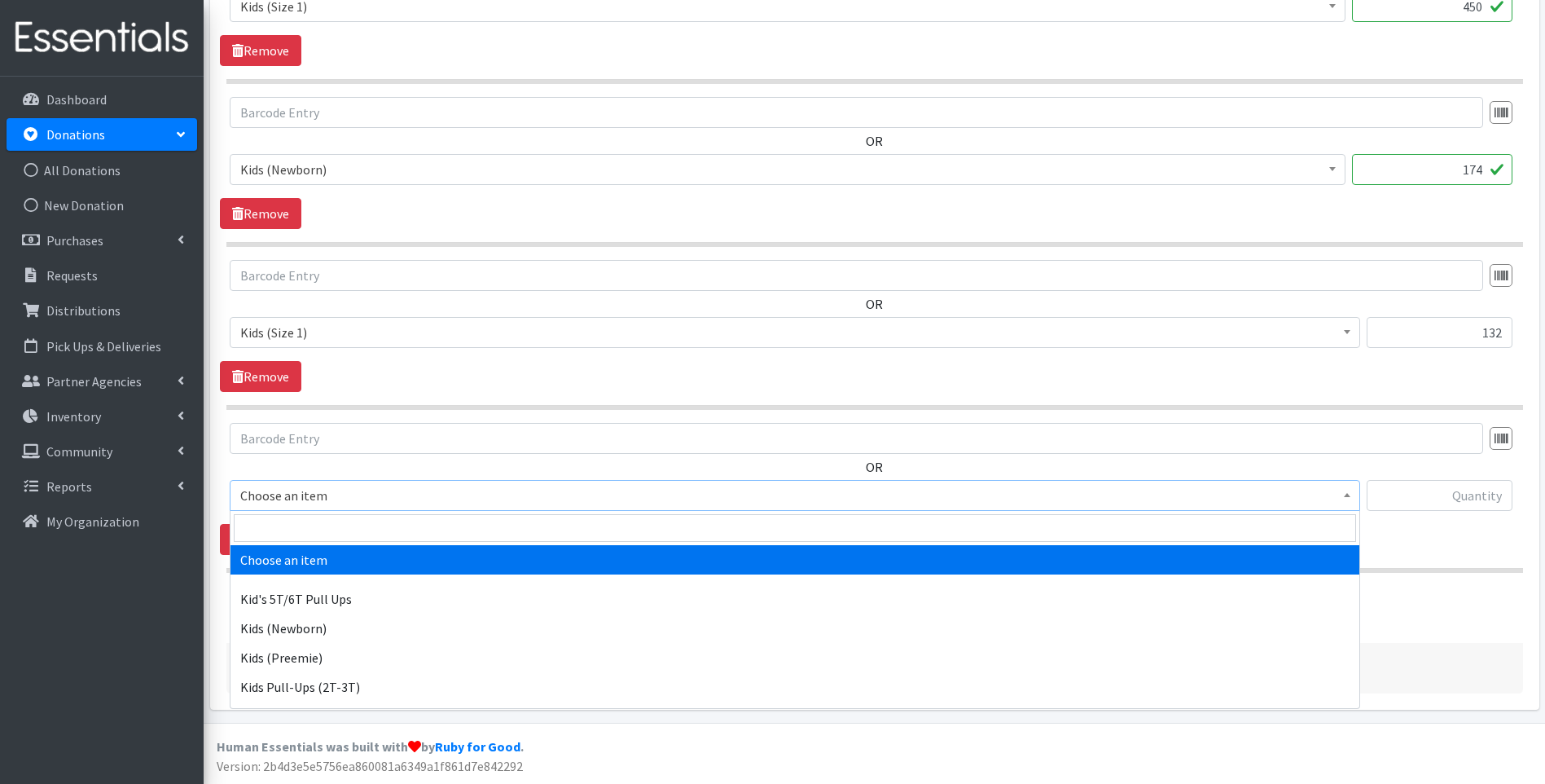
click at [404, 503] on span "Choose an item" at bounding box center [795, 495] width 1109 height 23
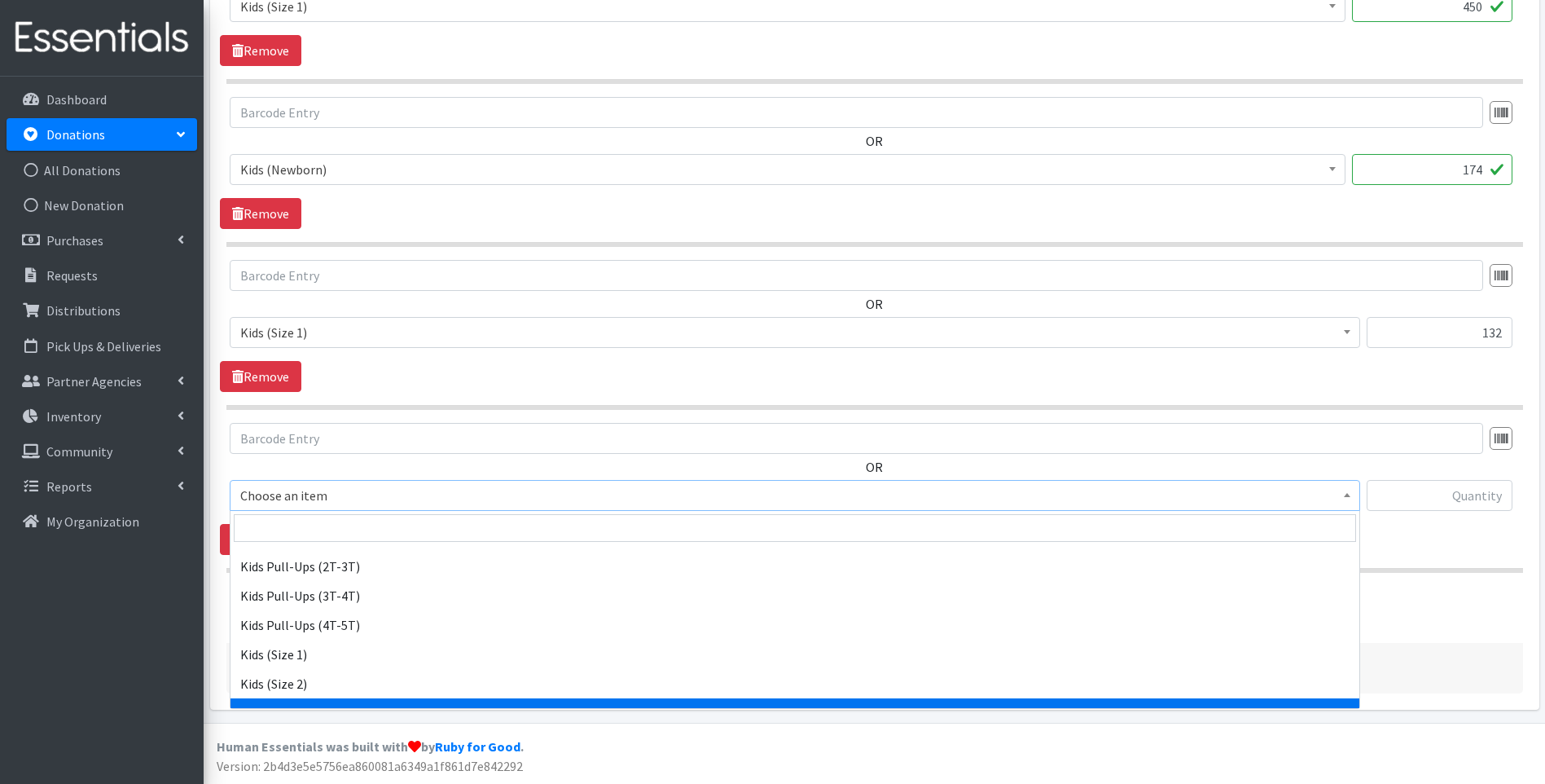
scroll to position [163, 0]
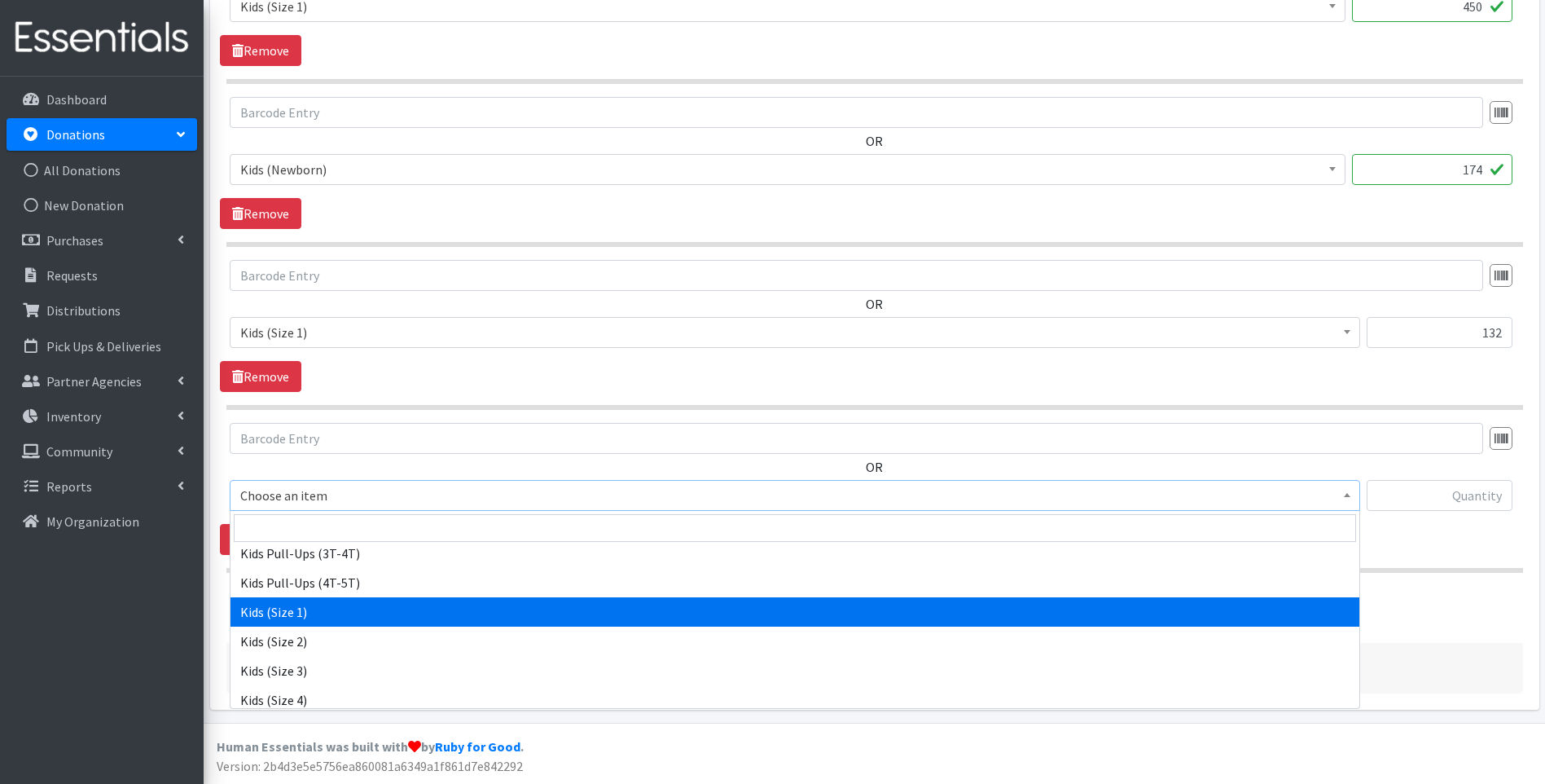
select select "13181"
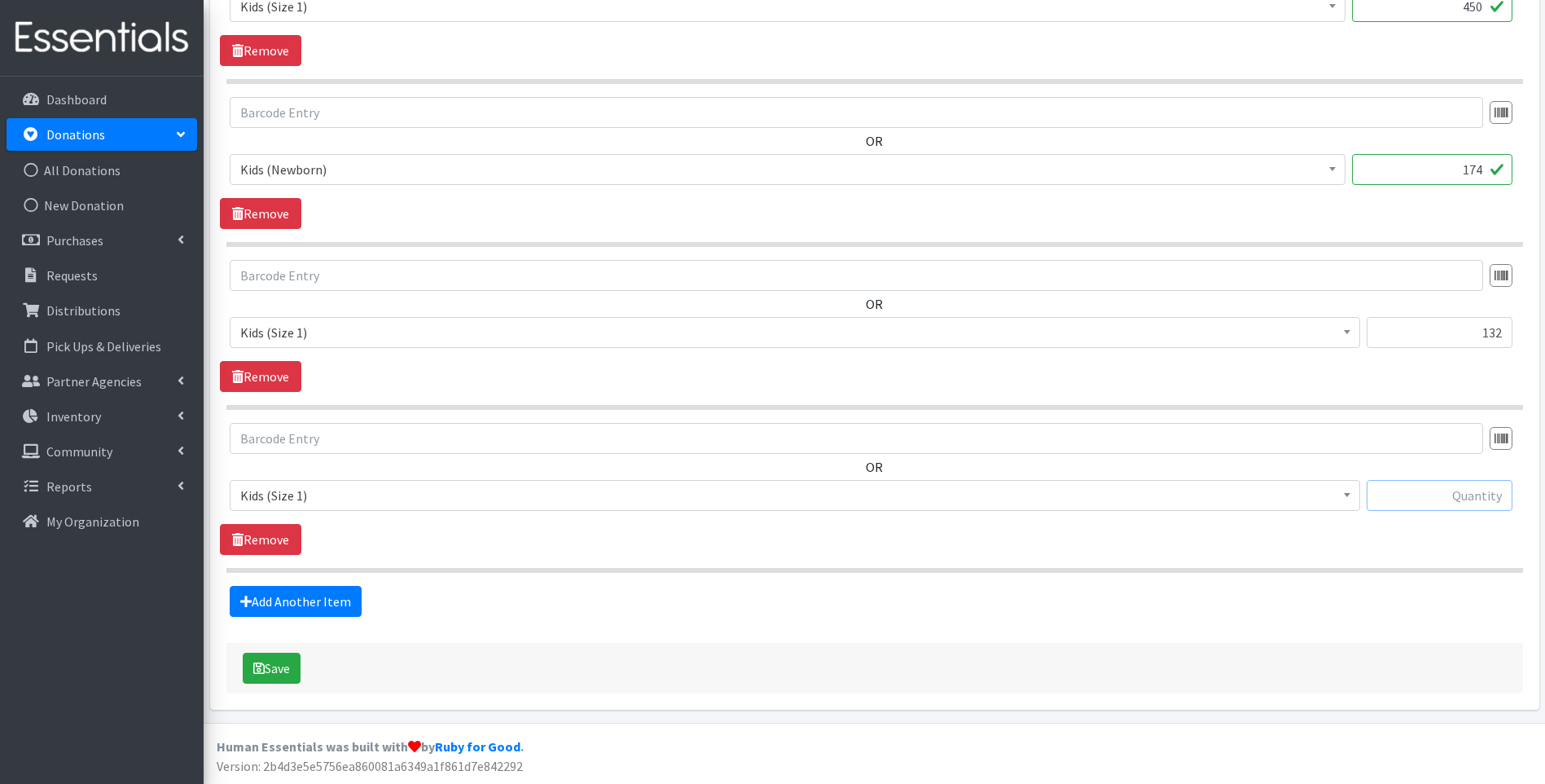
click at [1428, 491] on input "text" at bounding box center [1440, 495] width 146 height 31
type input "120"
click at [320, 594] on link "Add Another Item" at bounding box center [296, 600] width 132 height 31
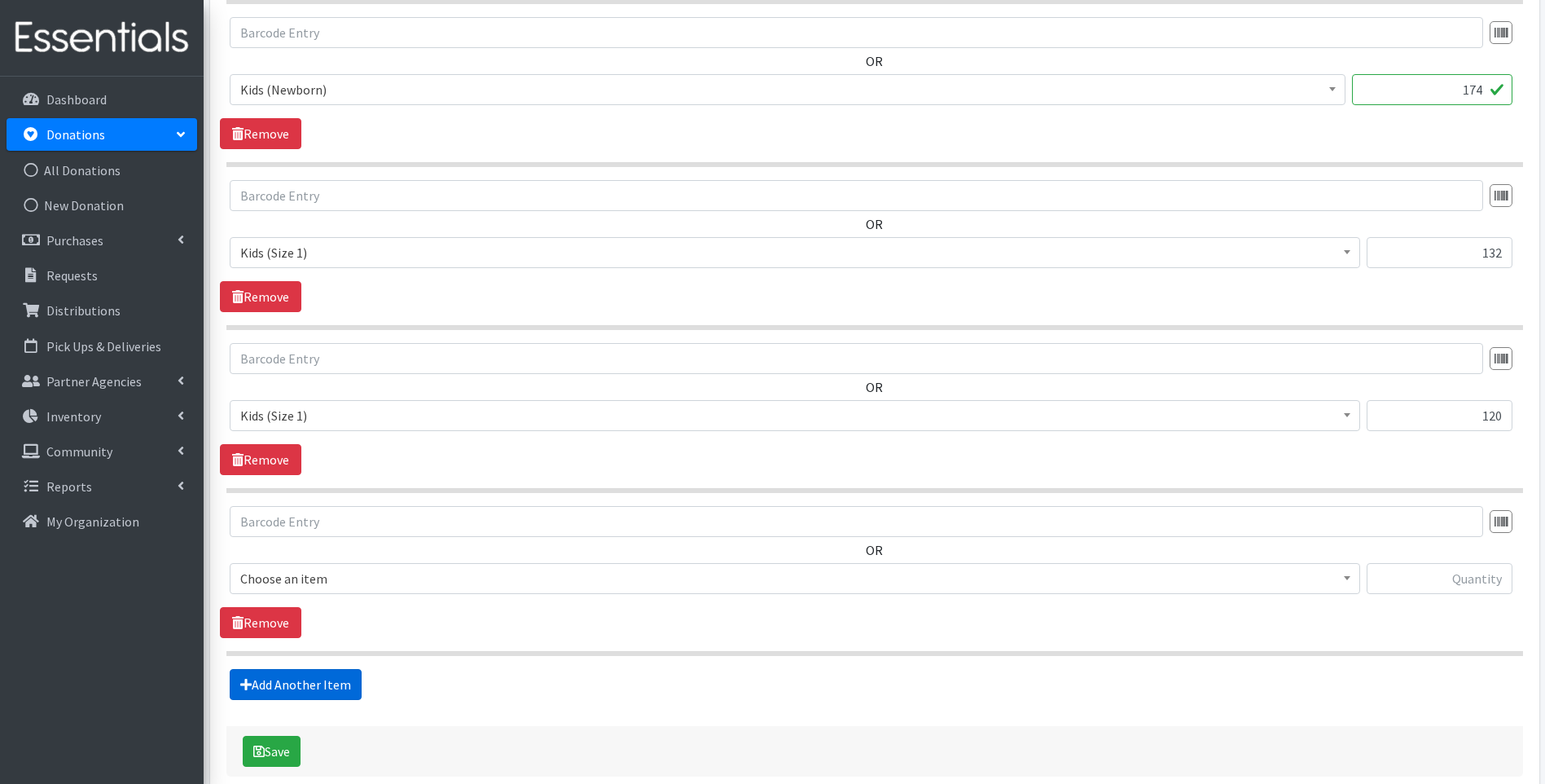
scroll to position [756, 0]
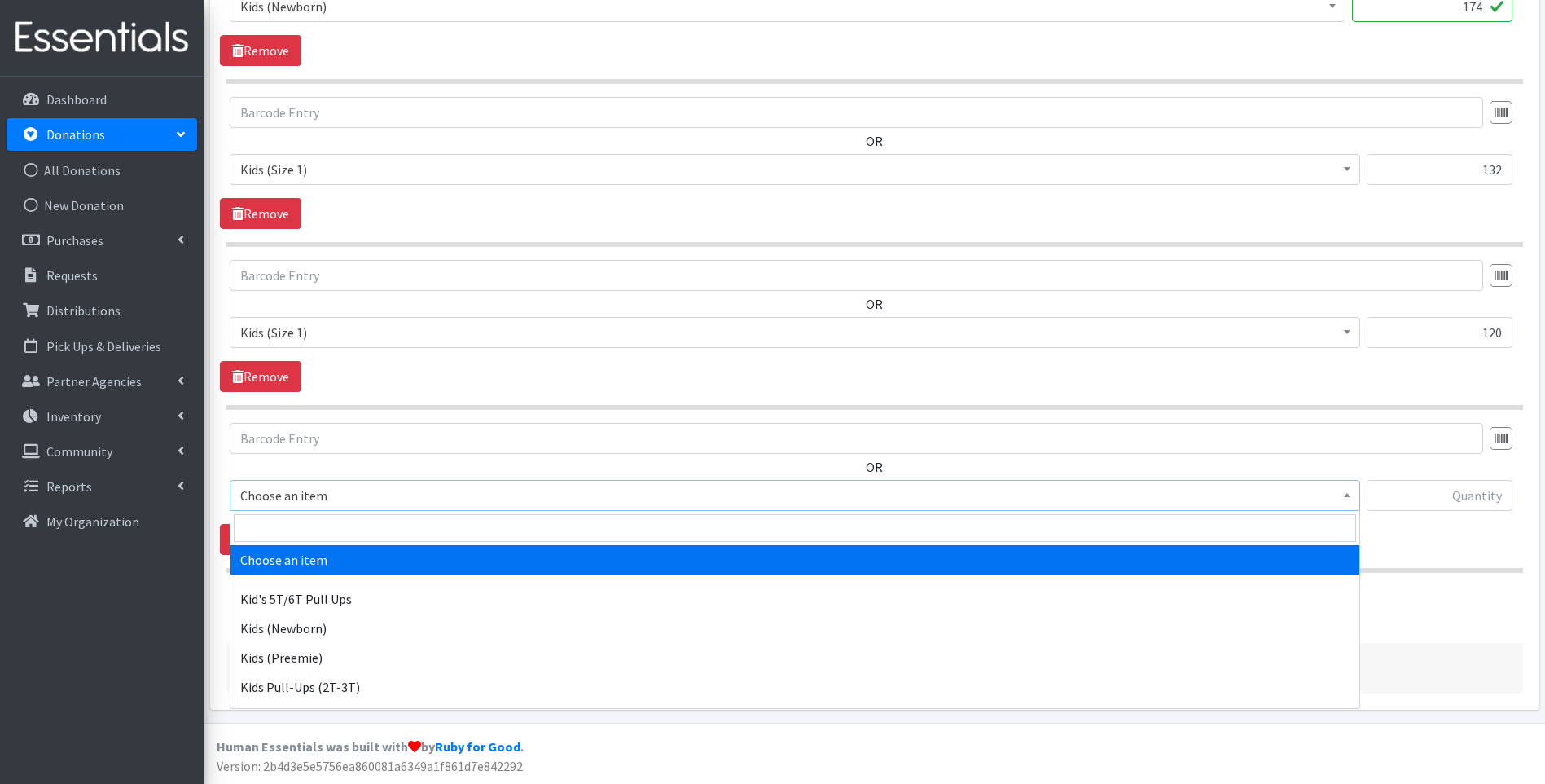
click at [333, 491] on span "Choose an item" at bounding box center [795, 495] width 1109 height 23
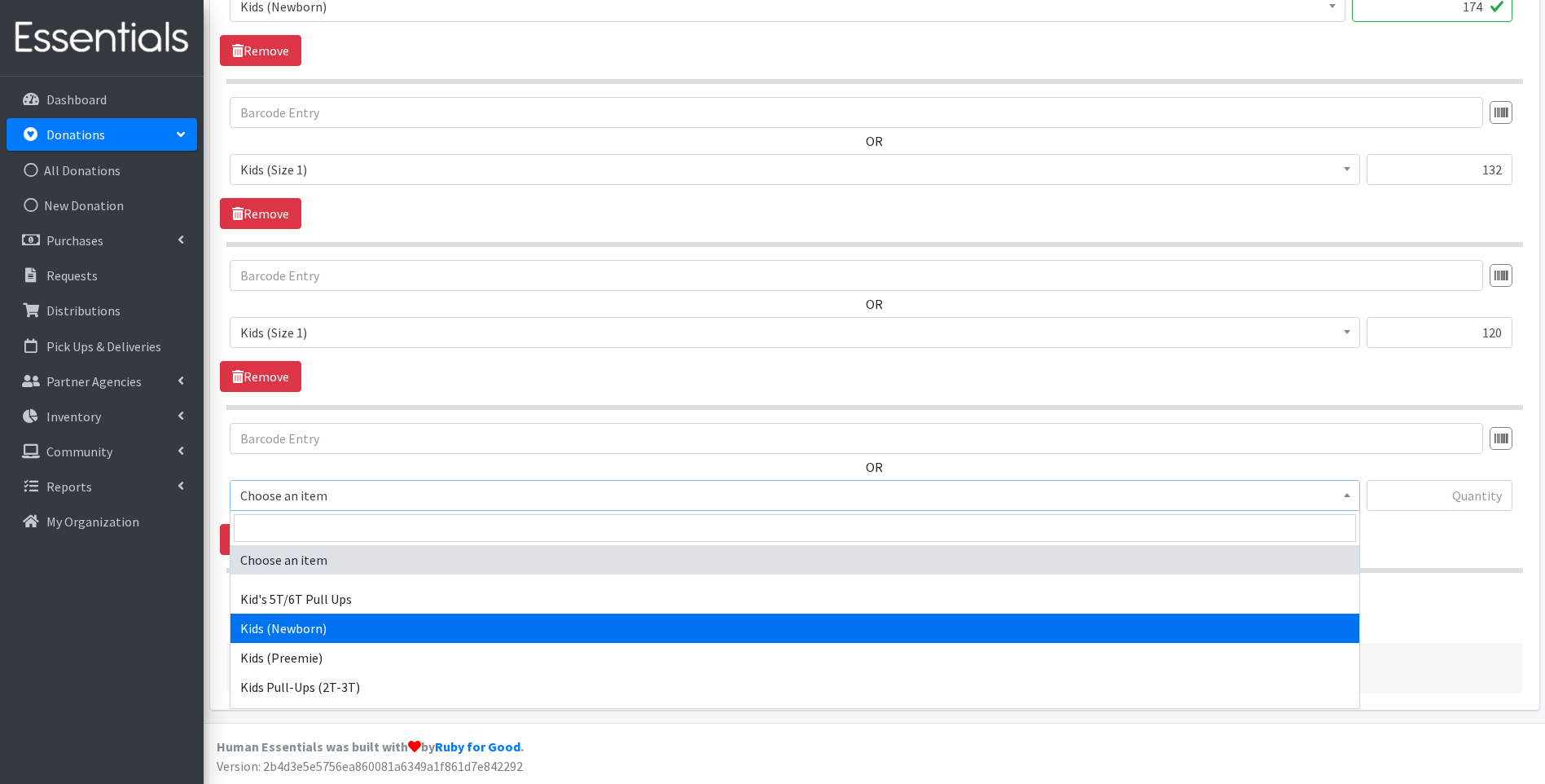
select select "13179"
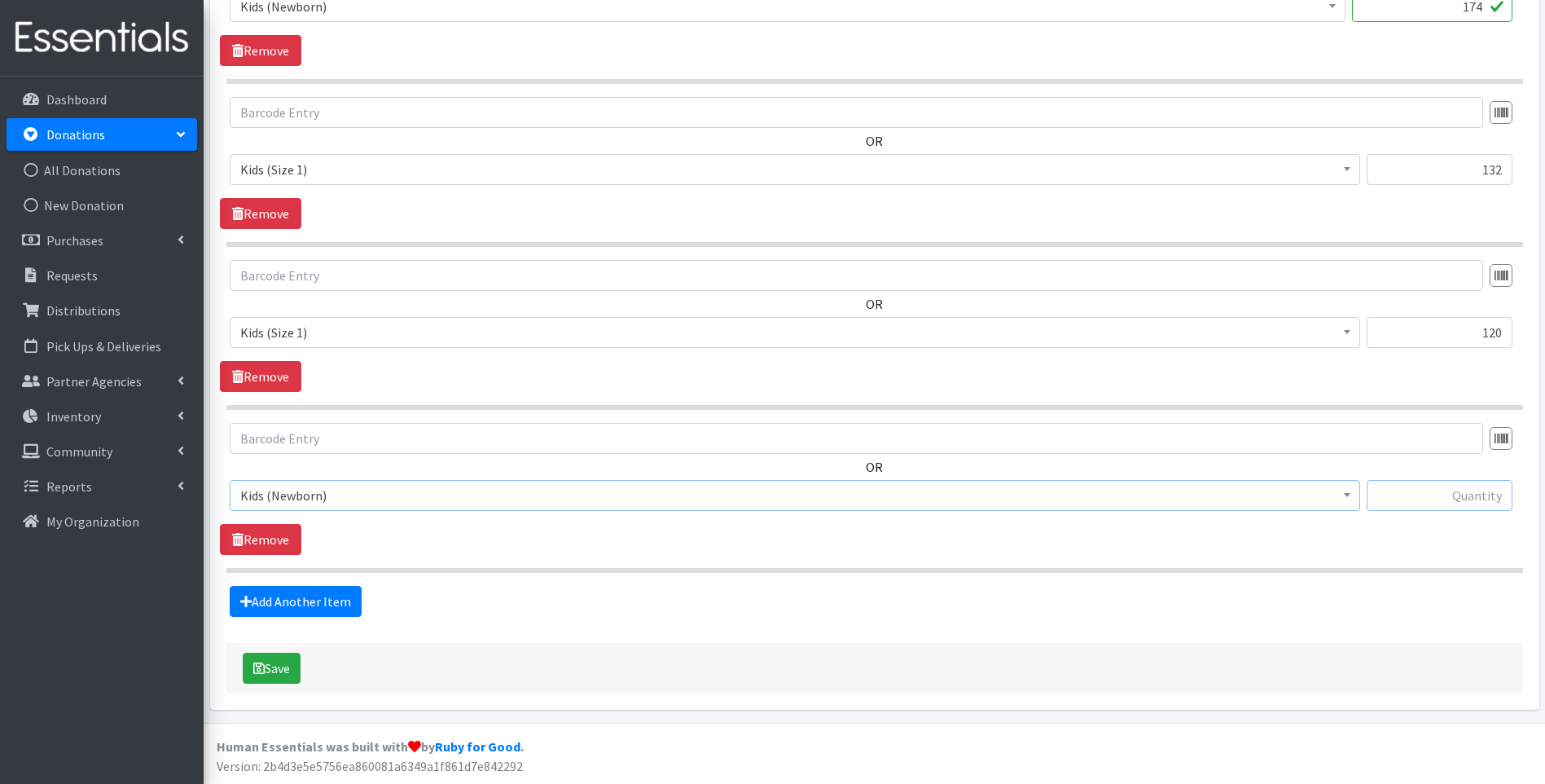
click at [1462, 495] on input "text" at bounding box center [1440, 495] width 146 height 31
type input "96"
click at [338, 597] on link "Add Another Item" at bounding box center [296, 600] width 132 height 31
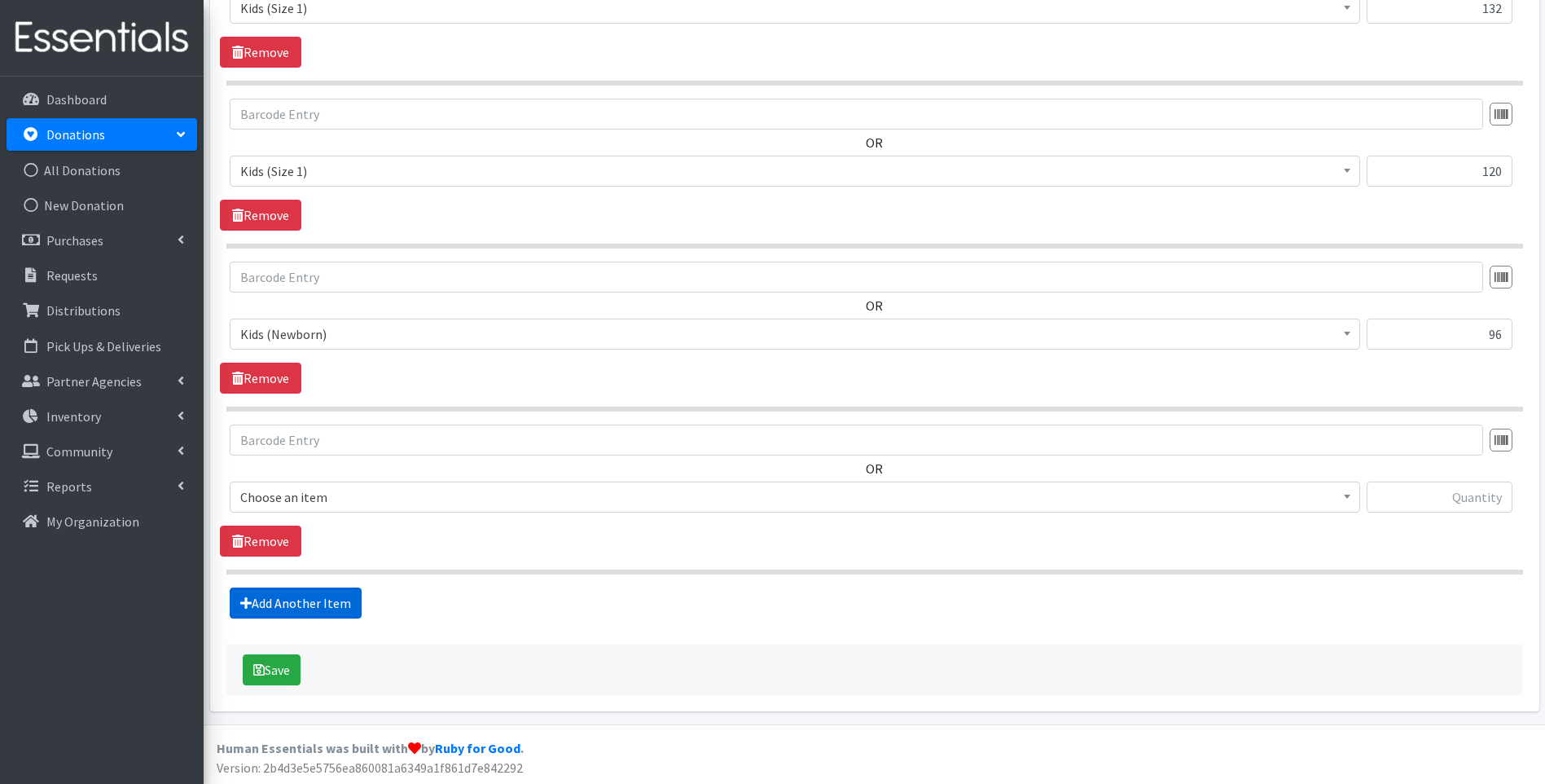
scroll to position [919, 0]
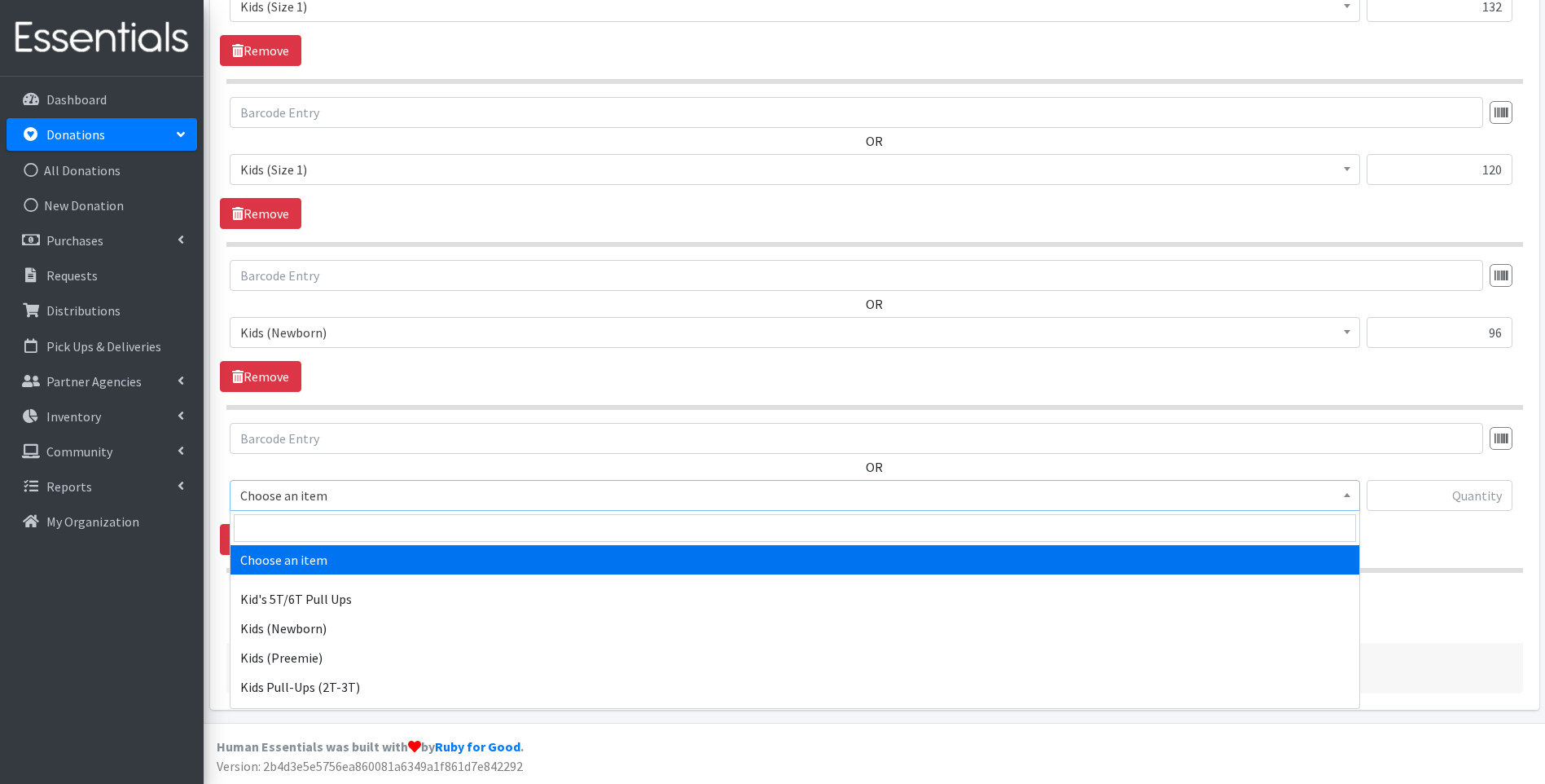
click at [445, 500] on span "Choose an item" at bounding box center [795, 495] width 1109 height 23
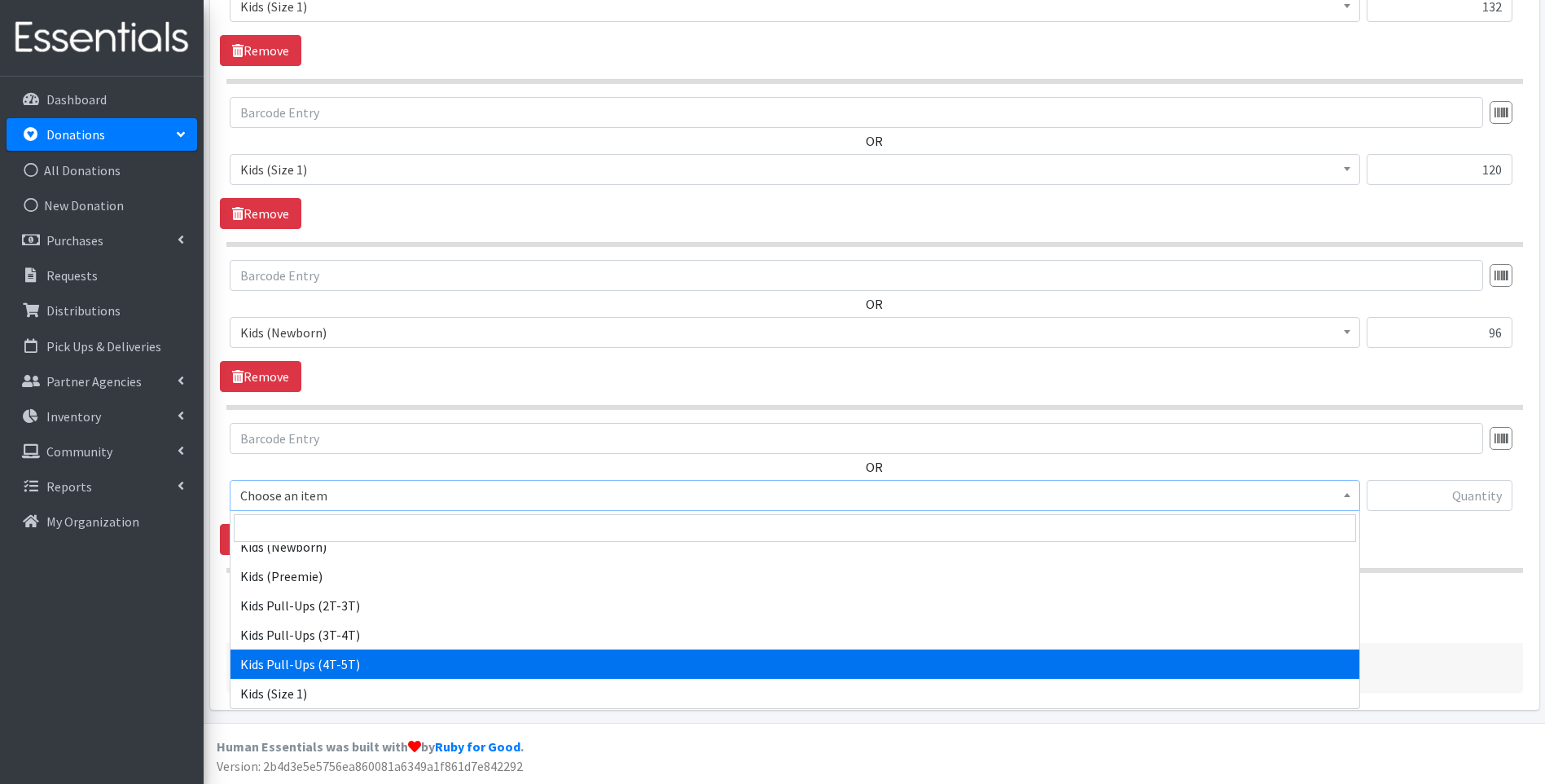
scroll to position [163, 0]
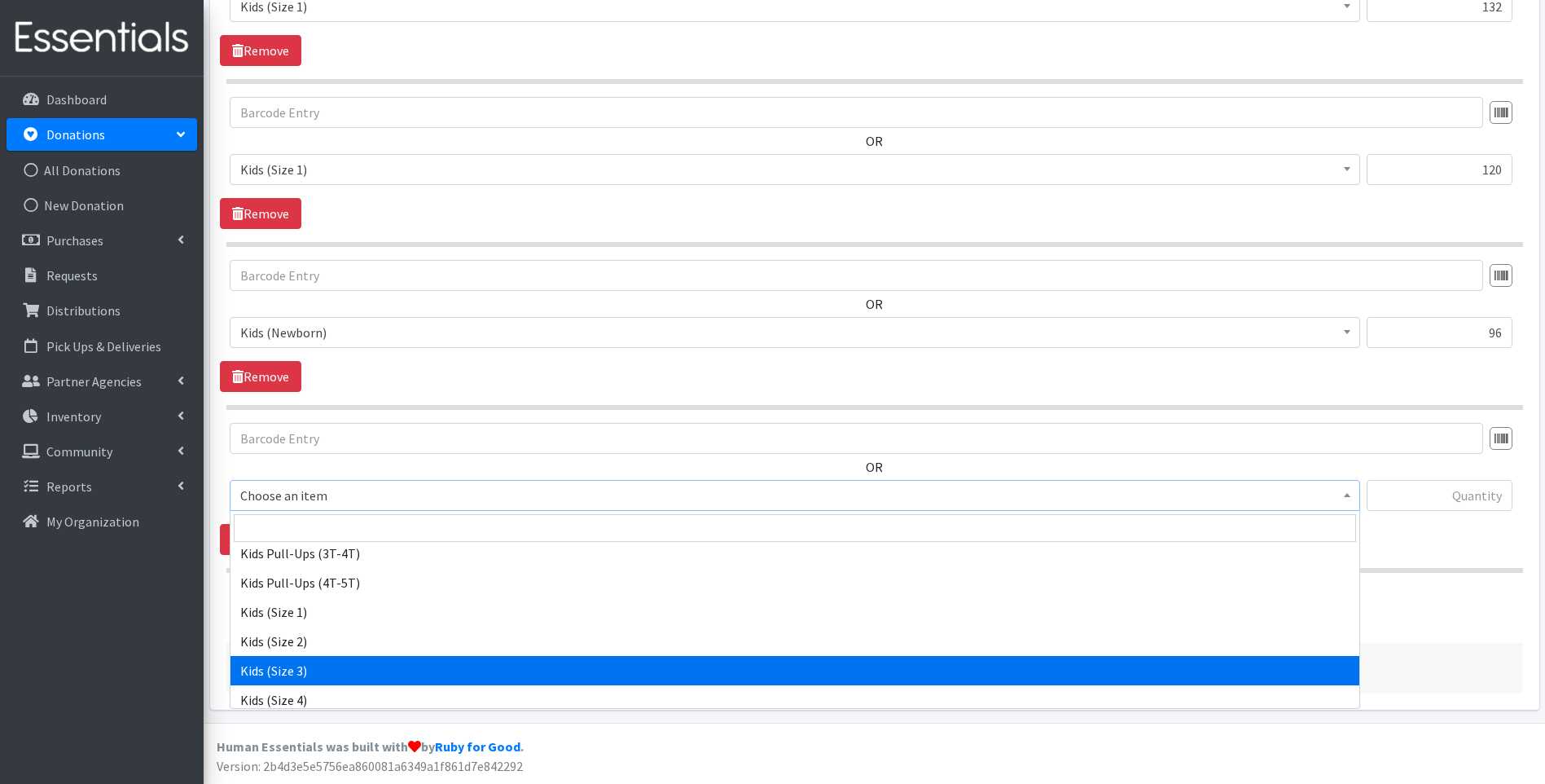
select select "13178"
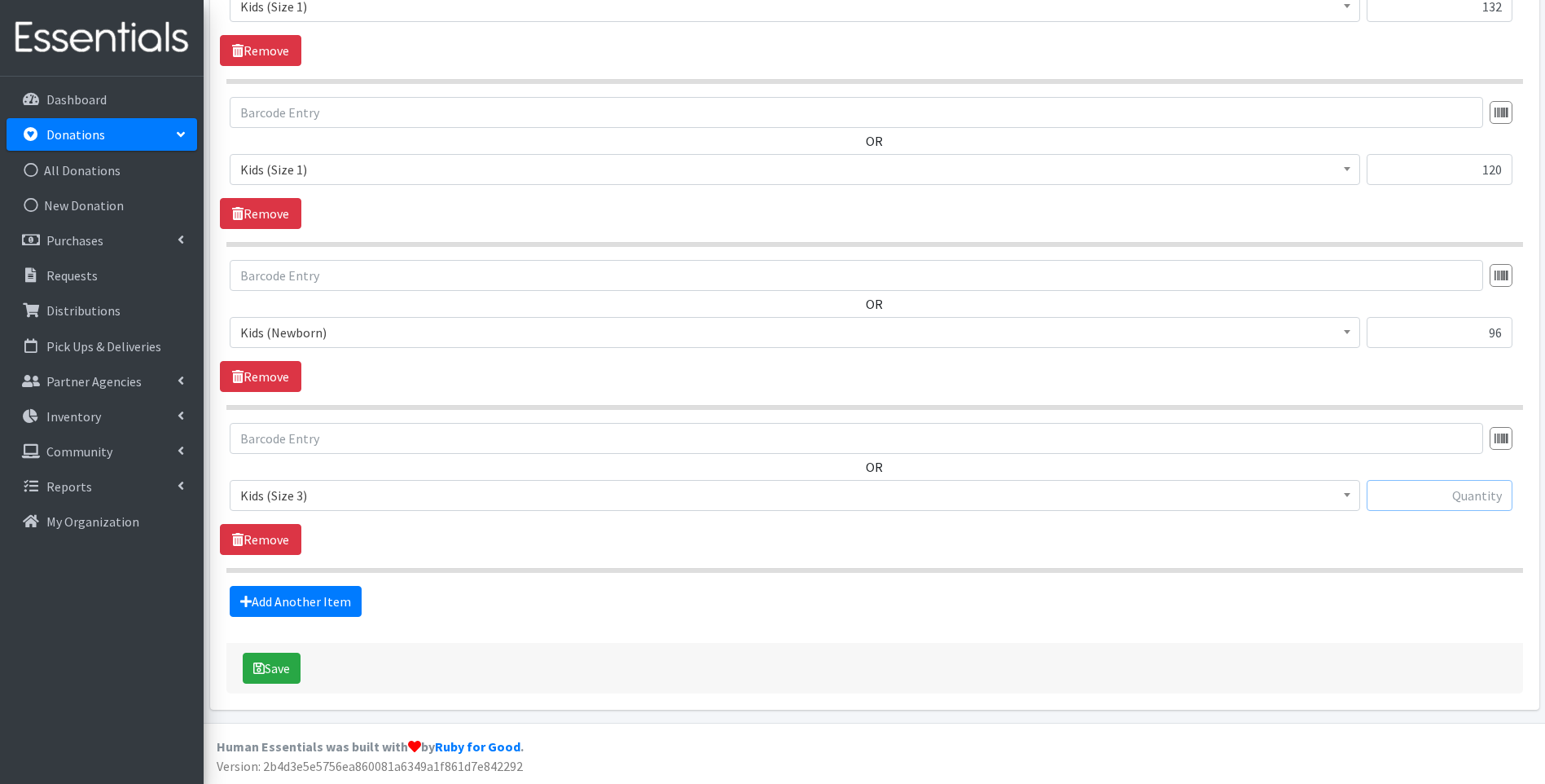
click at [1469, 498] on input "text" at bounding box center [1440, 495] width 146 height 31
type input "23"
click at [337, 595] on link "Add Another Item" at bounding box center [296, 600] width 132 height 31
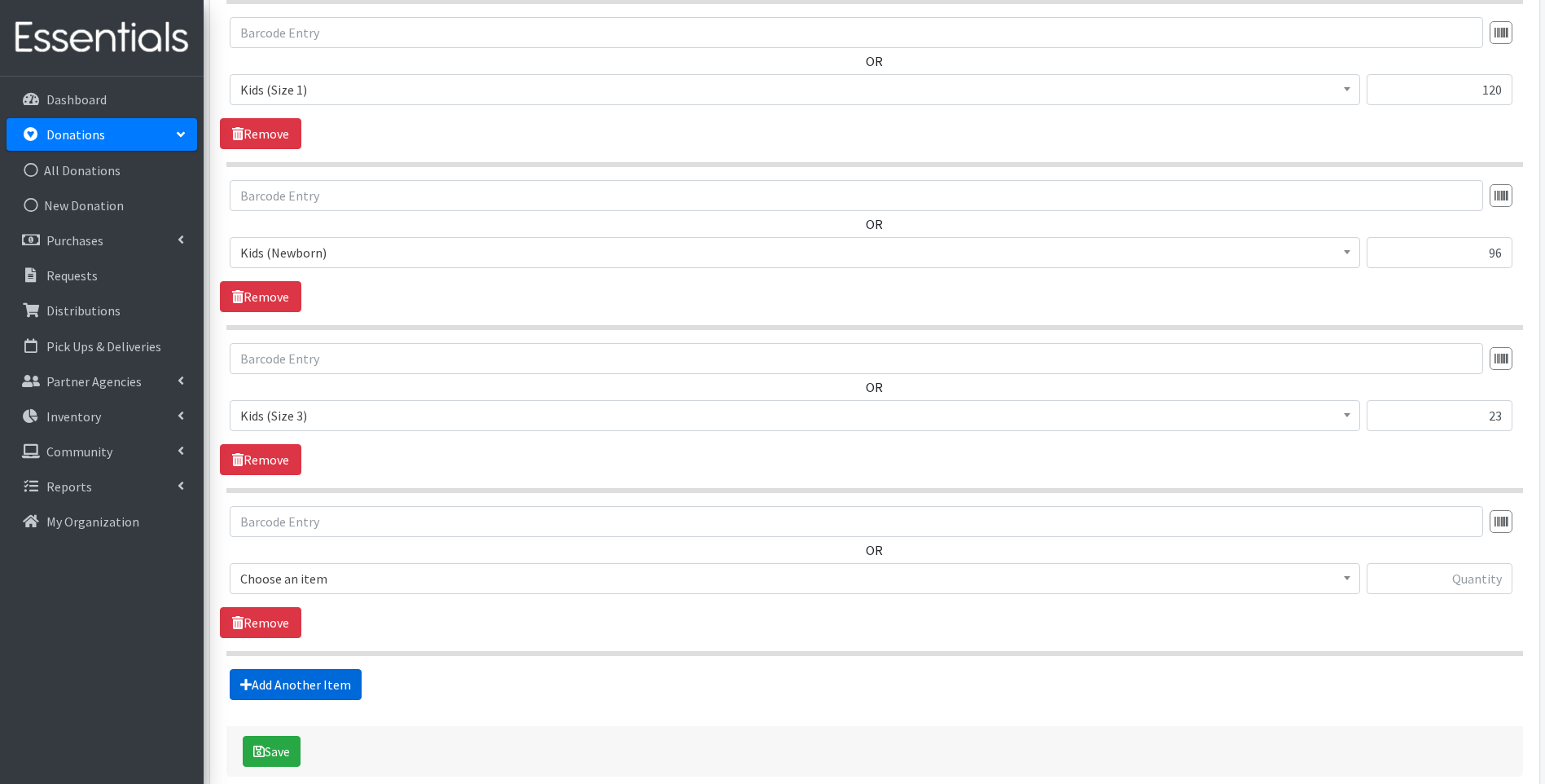
scroll to position [1082, 0]
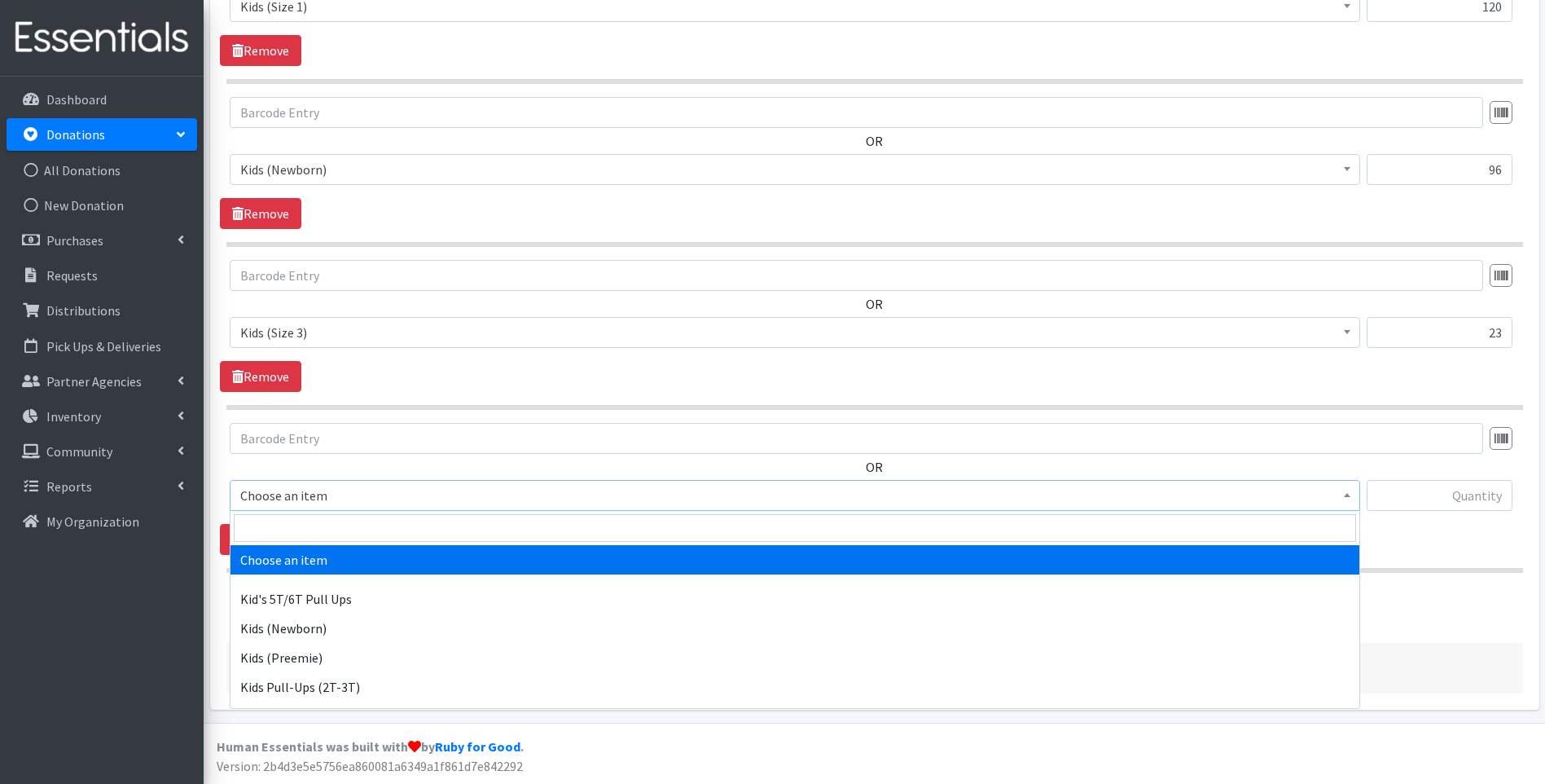
click at [350, 494] on span "Choose an item" at bounding box center [795, 495] width 1109 height 23
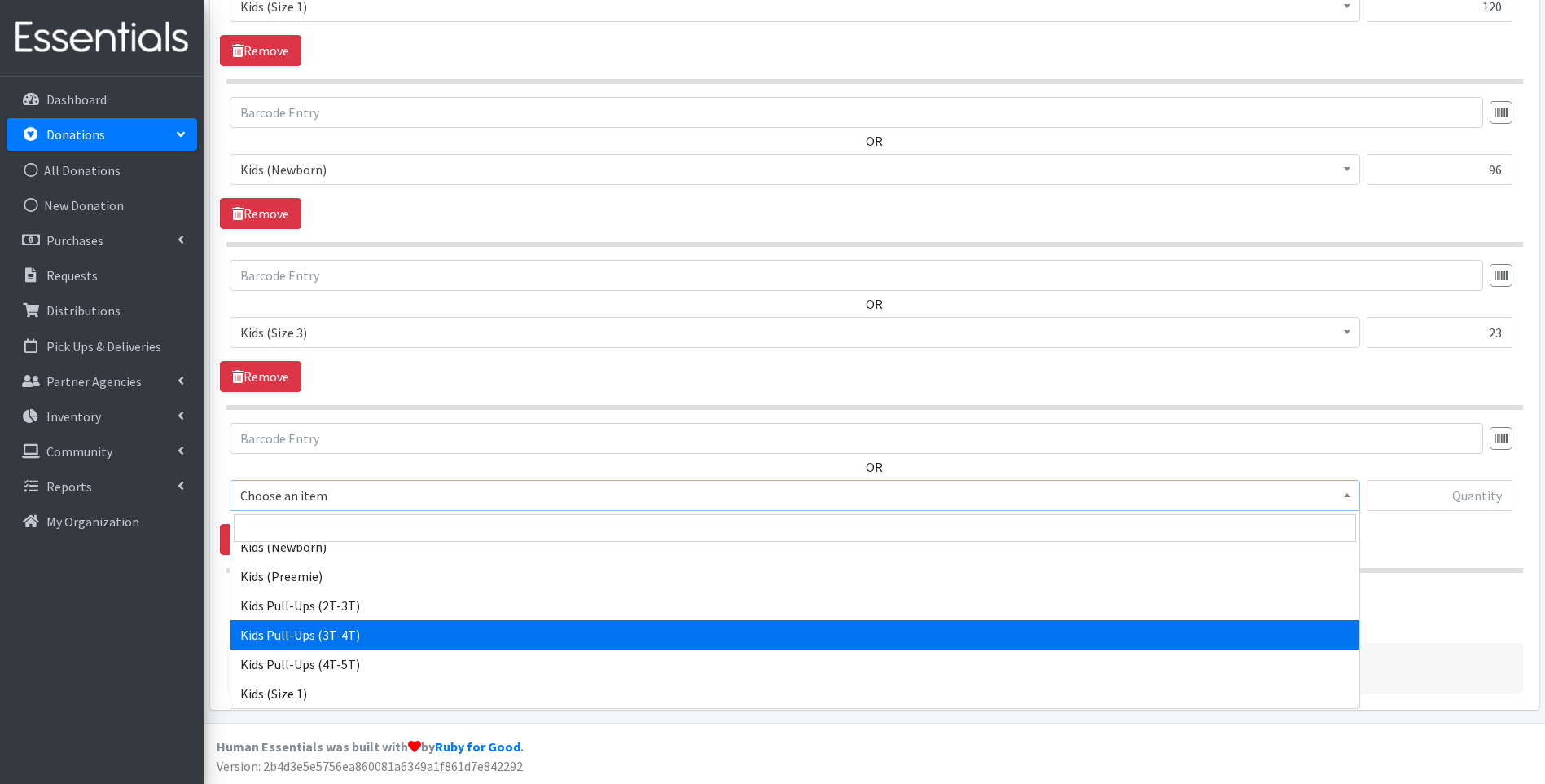
scroll to position [163, 0]
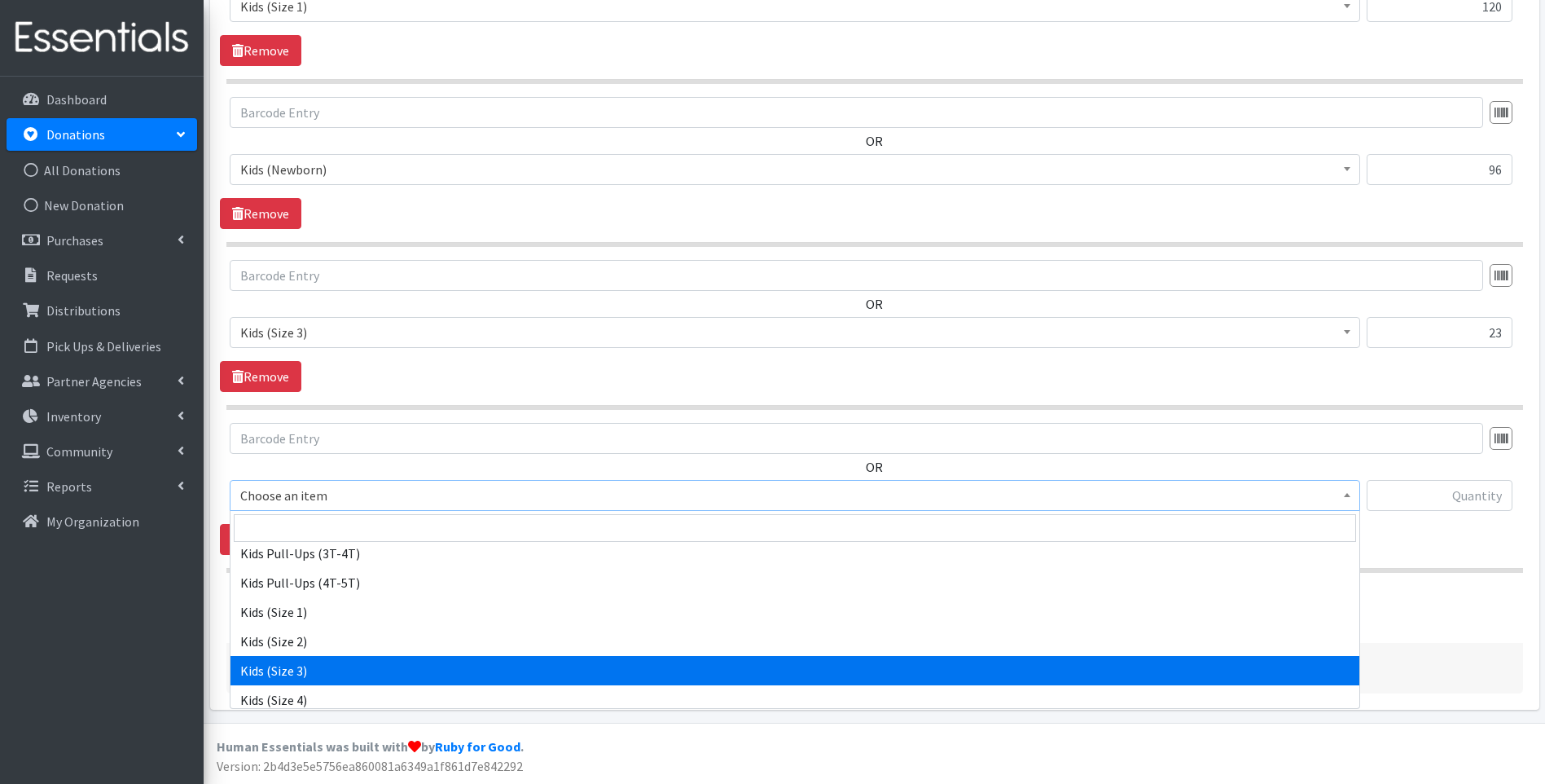
select select "13178"
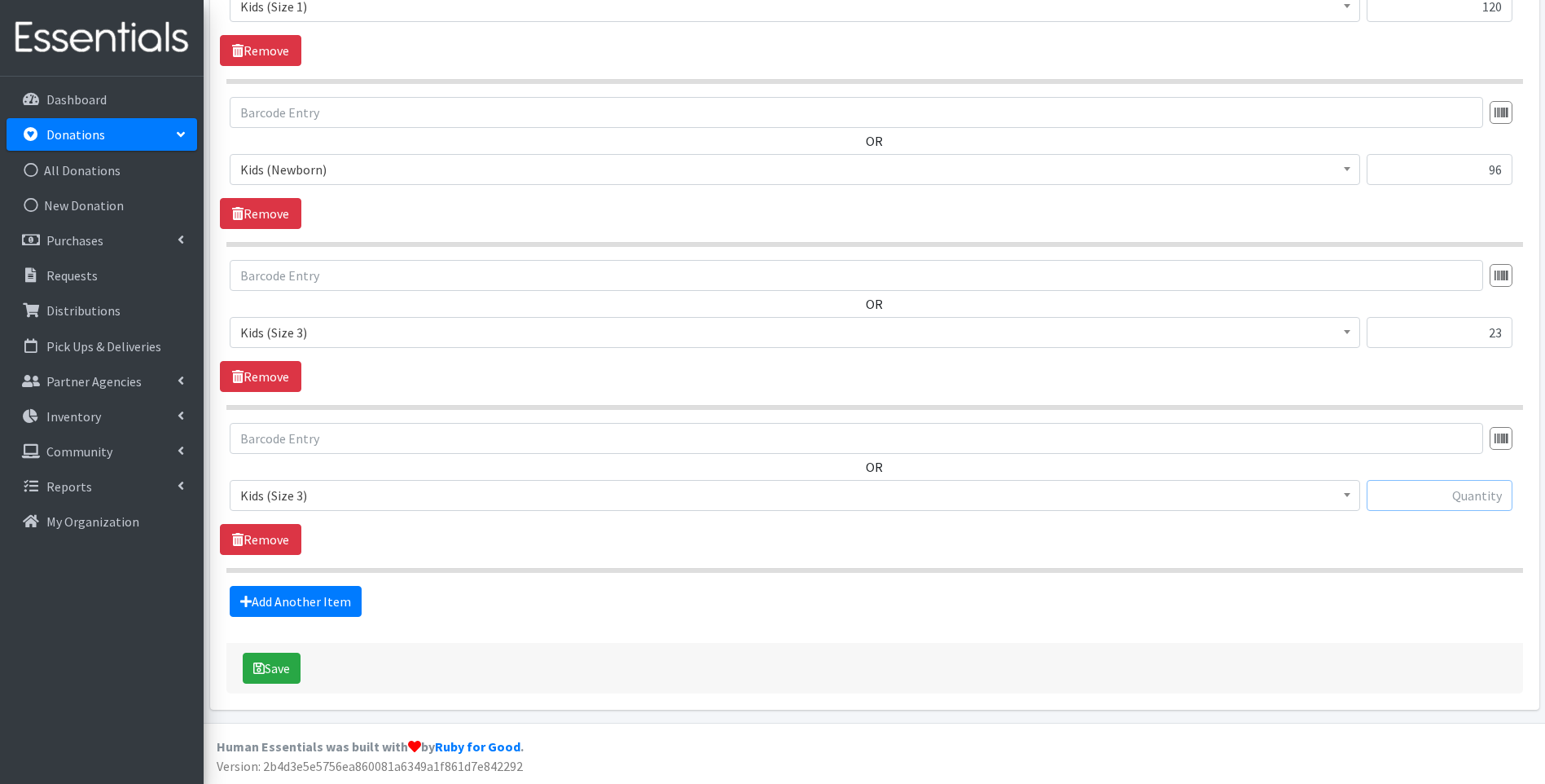
click at [1394, 493] on input "text" at bounding box center [1440, 495] width 146 height 31
type input "26"
click at [256, 592] on link "Add Another Item" at bounding box center [296, 600] width 132 height 31
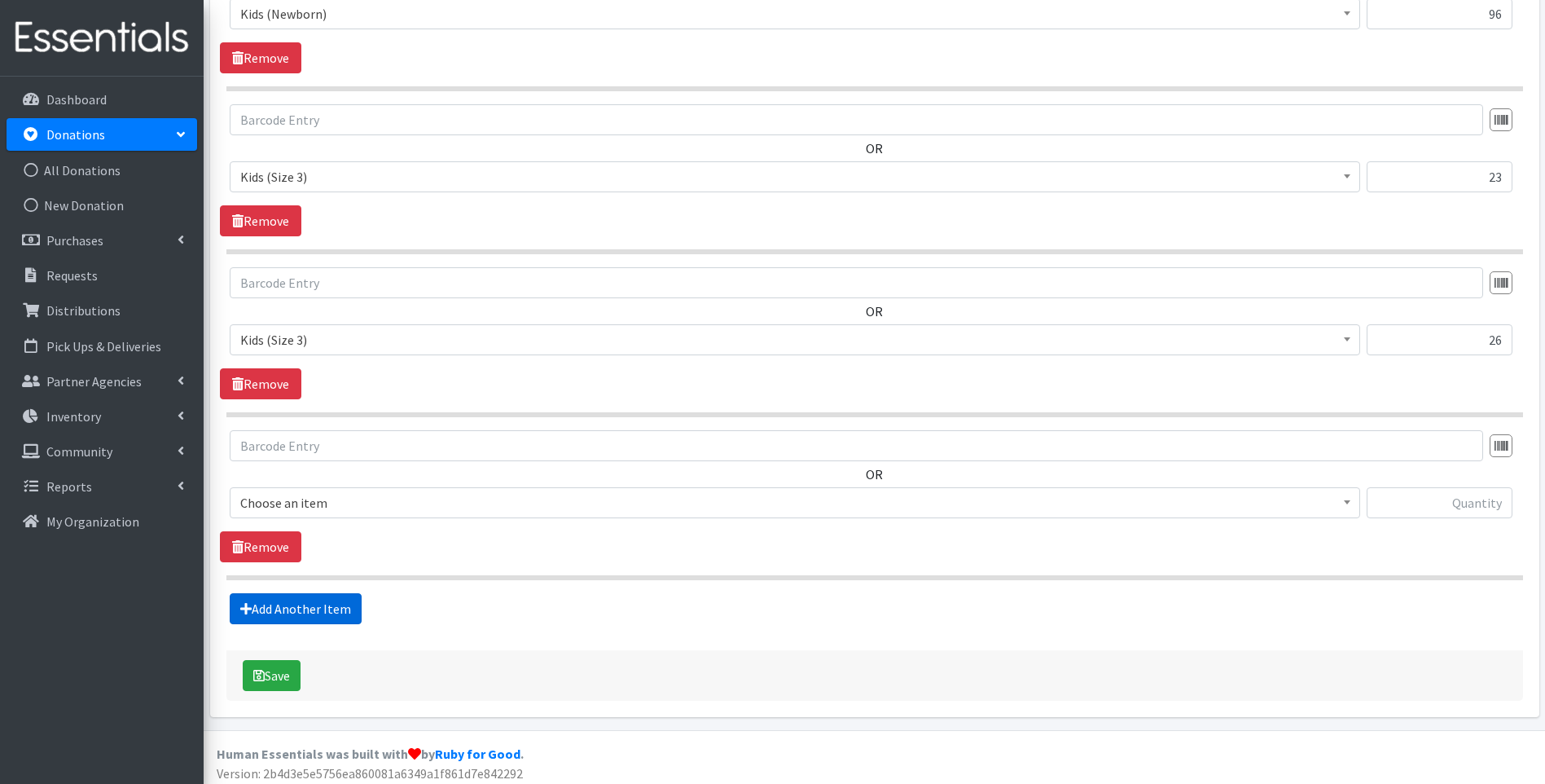
scroll to position [1245, 0]
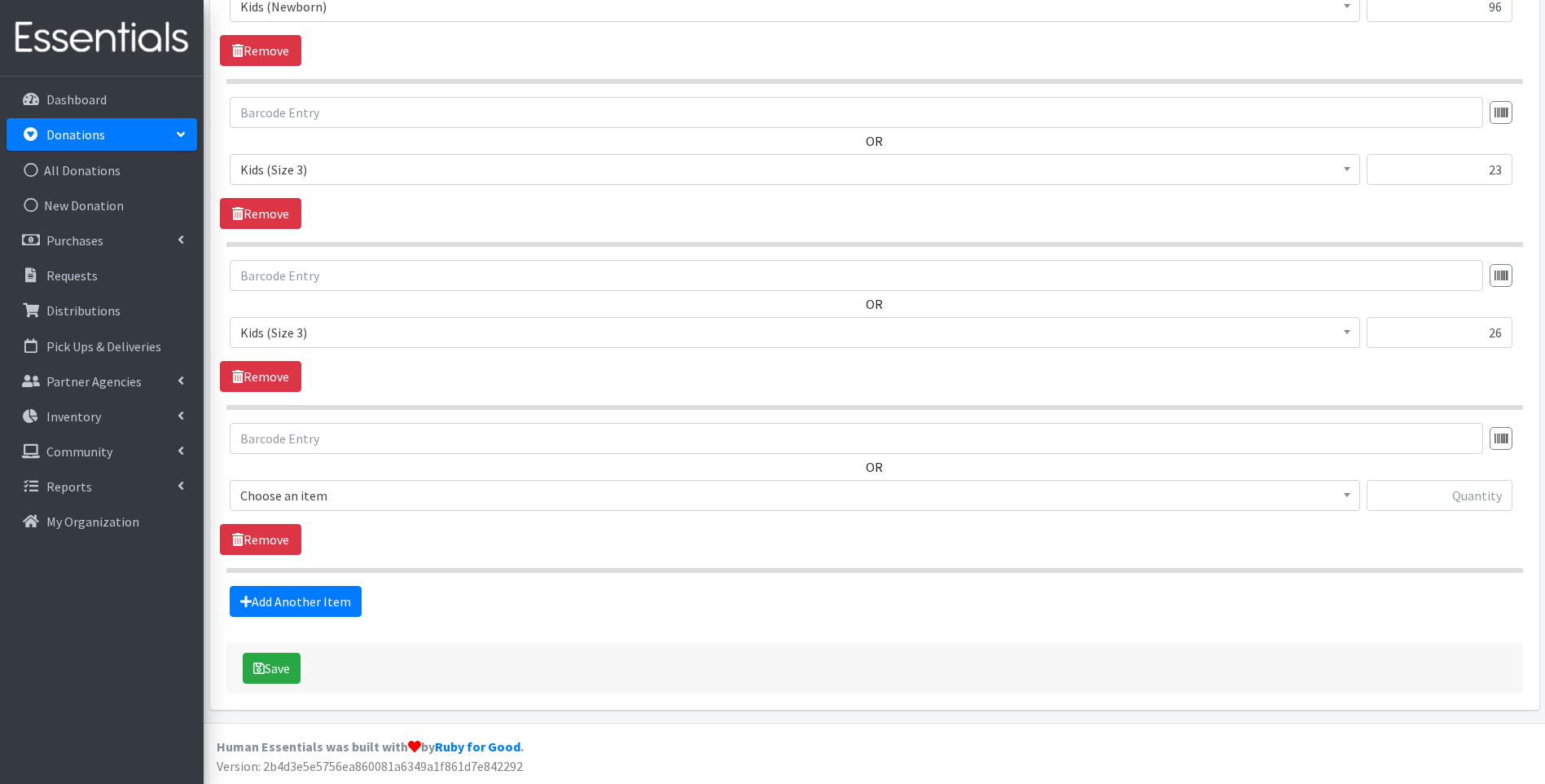
click at [444, 505] on span "Choose an item" at bounding box center [795, 495] width 1109 height 23
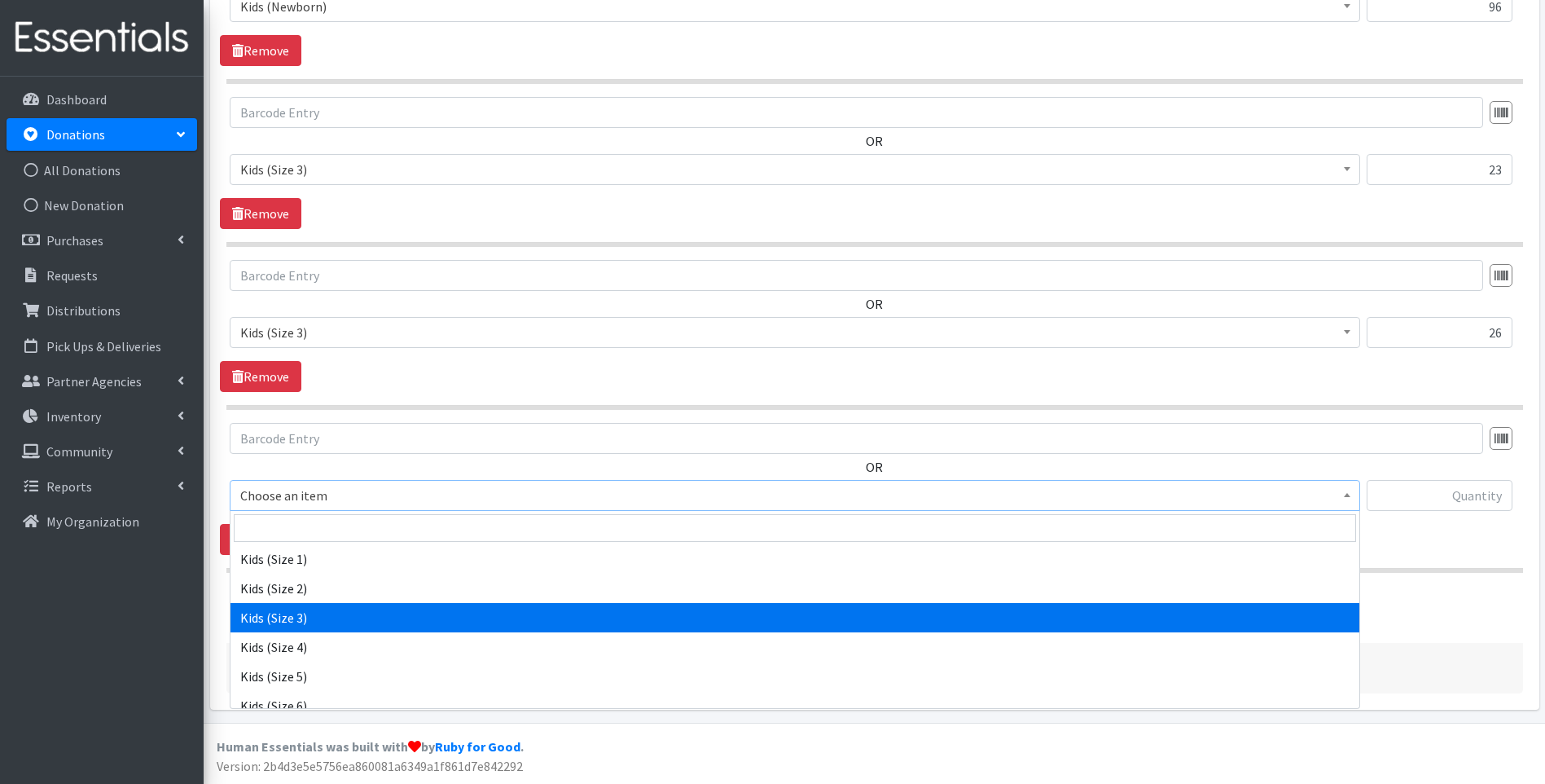
scroll to position [244, 0]
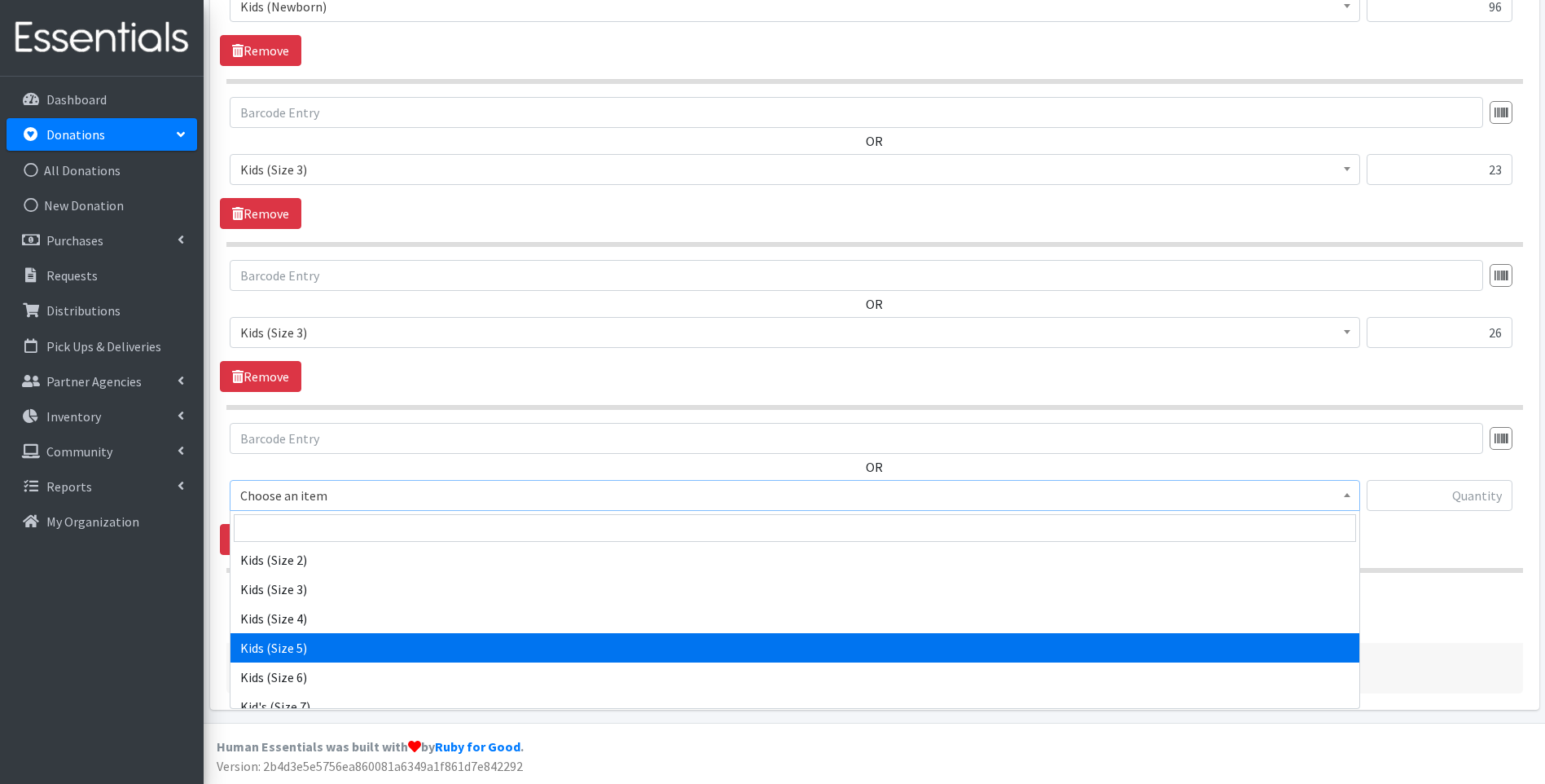
select select "13154"
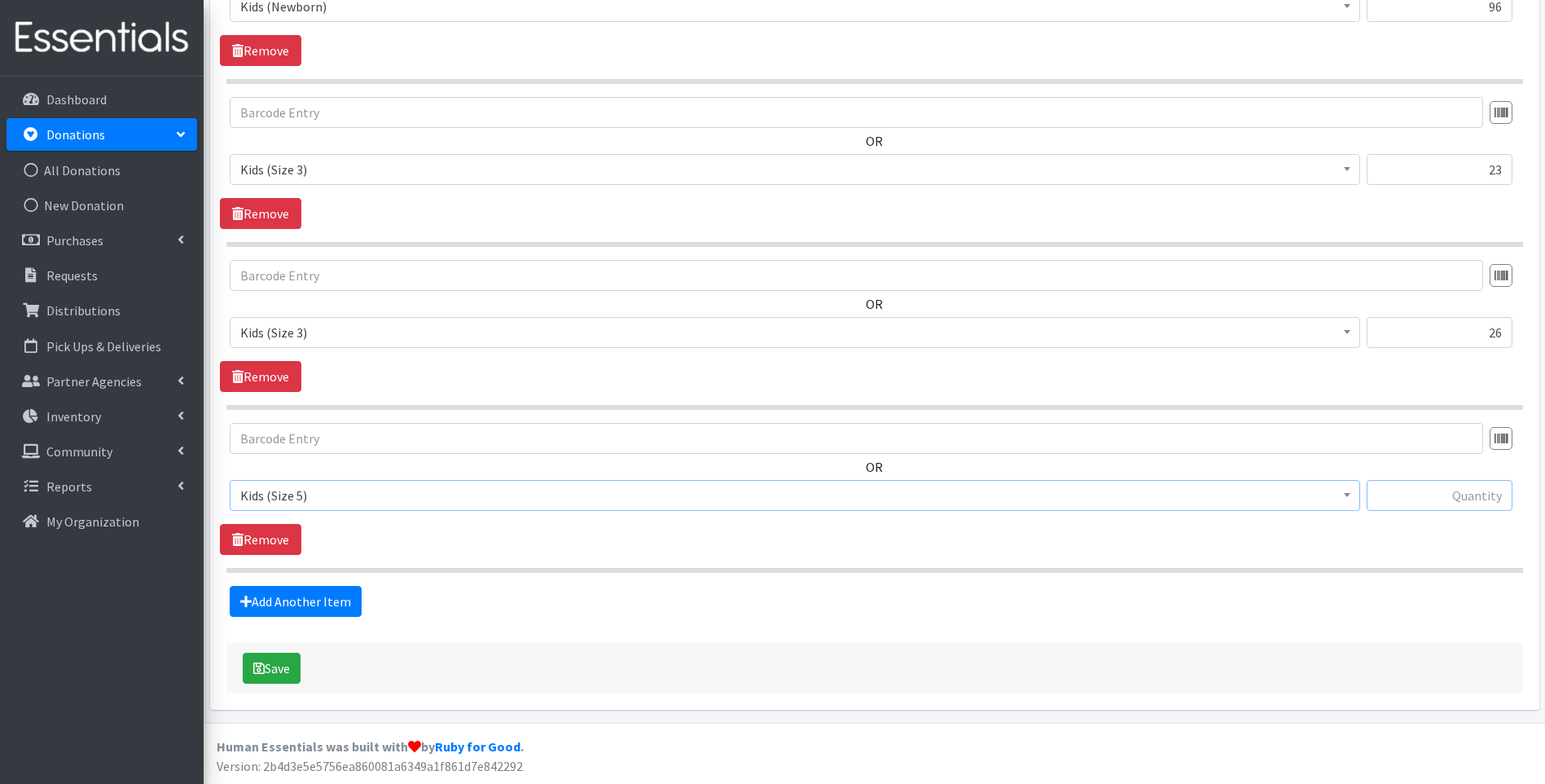
click at [1399, 503] on input "text" at bounding box center [1440, 495] width 146 height 31
type input "27"
click at [326, 604] on link "Add Another Item" at bounding box center [296, 600] width 132 height 31
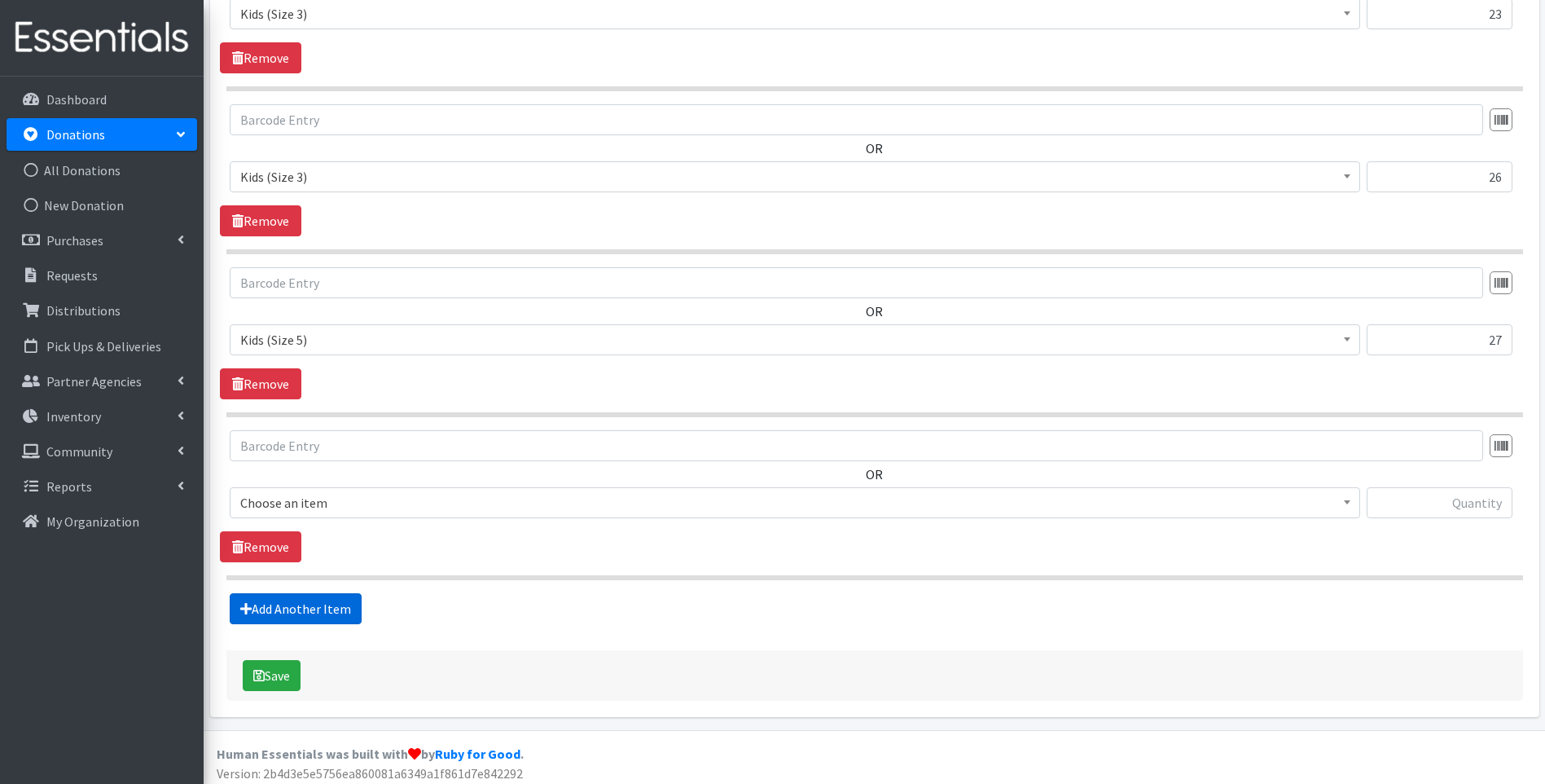
scroll to position [1409, 0]
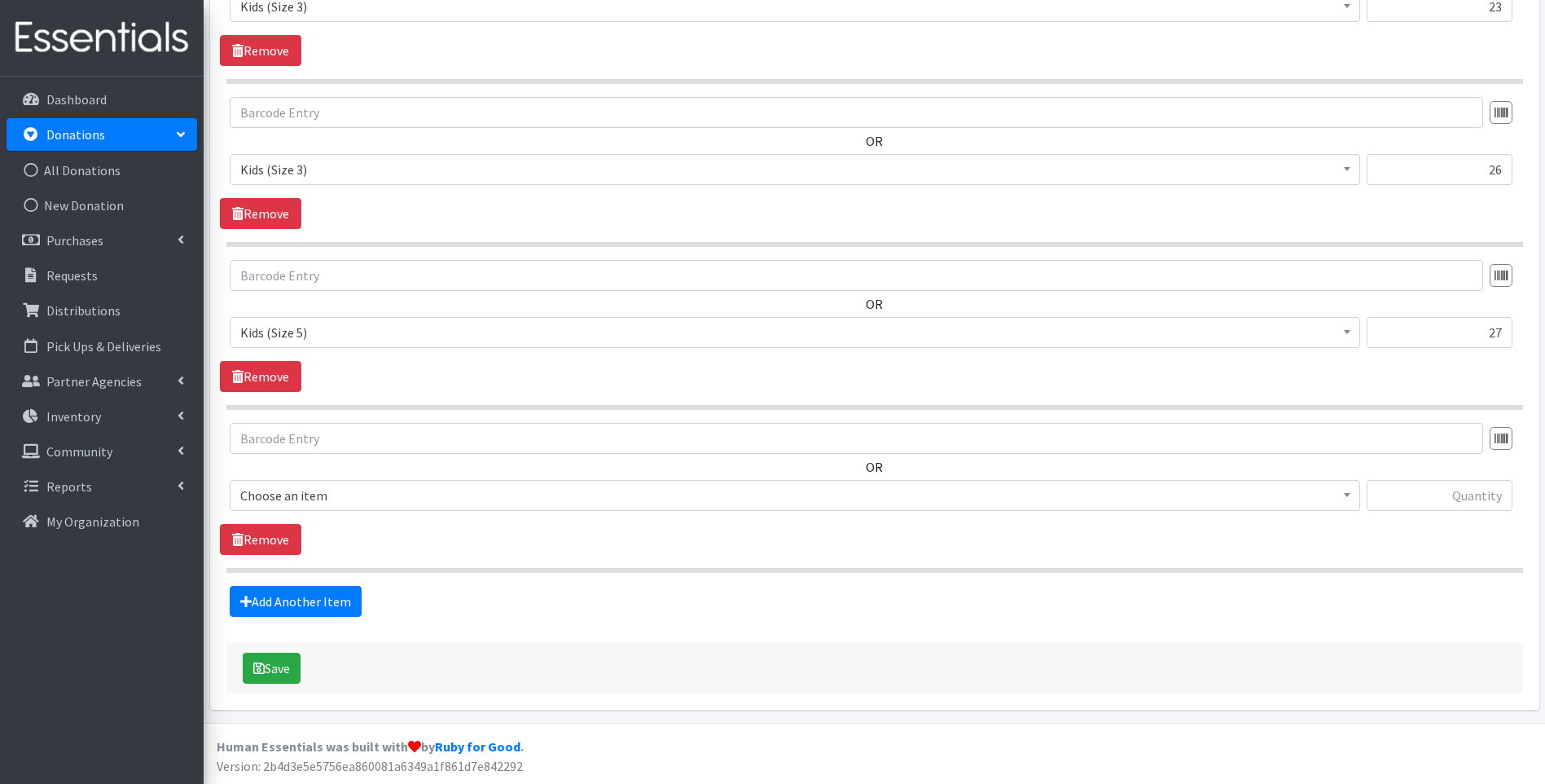
click at [408, 503] on span "Choose an item" at bounding box center [795, 495] width 1109 height 23
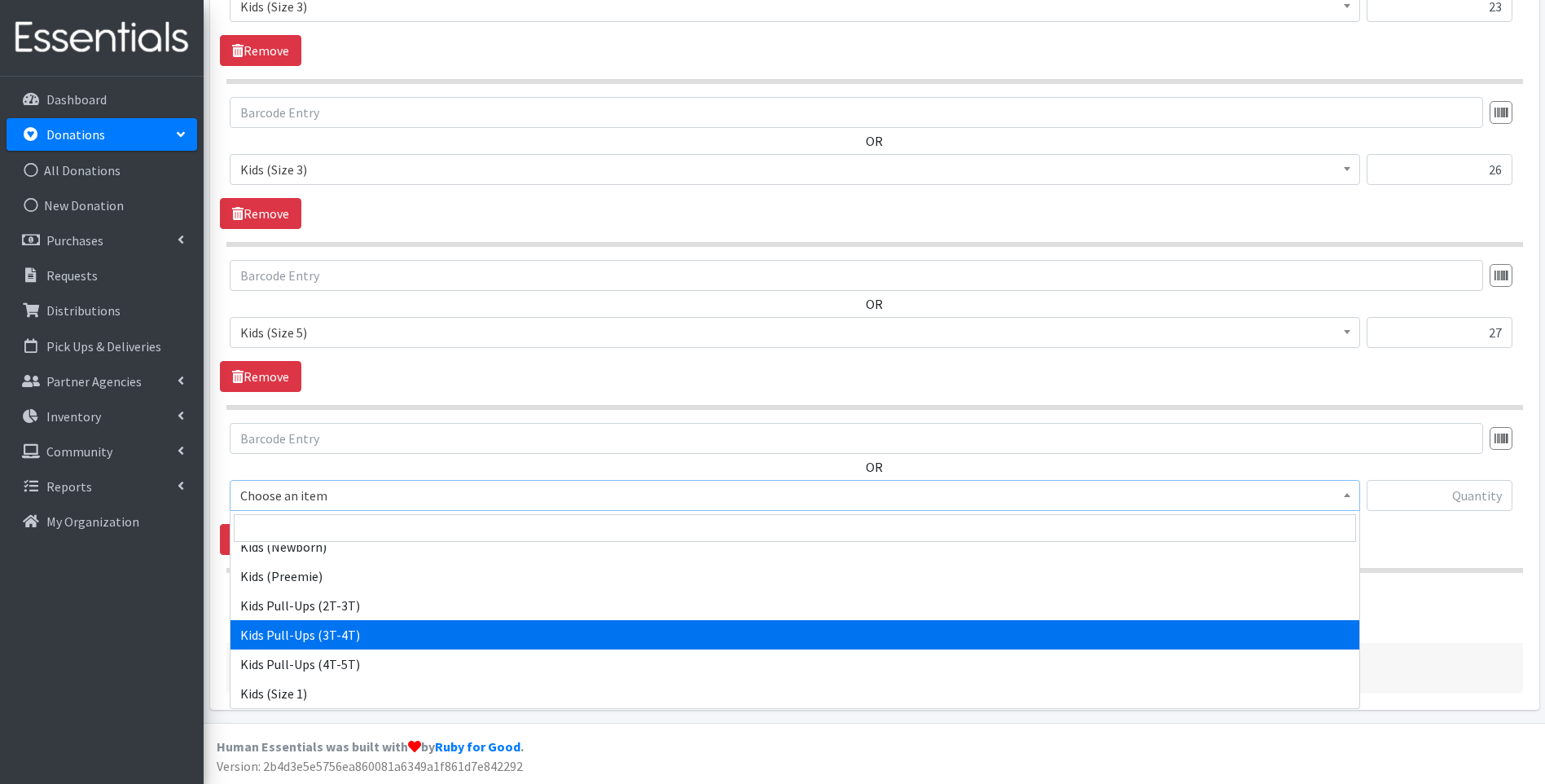
scroll to position [163, 0]
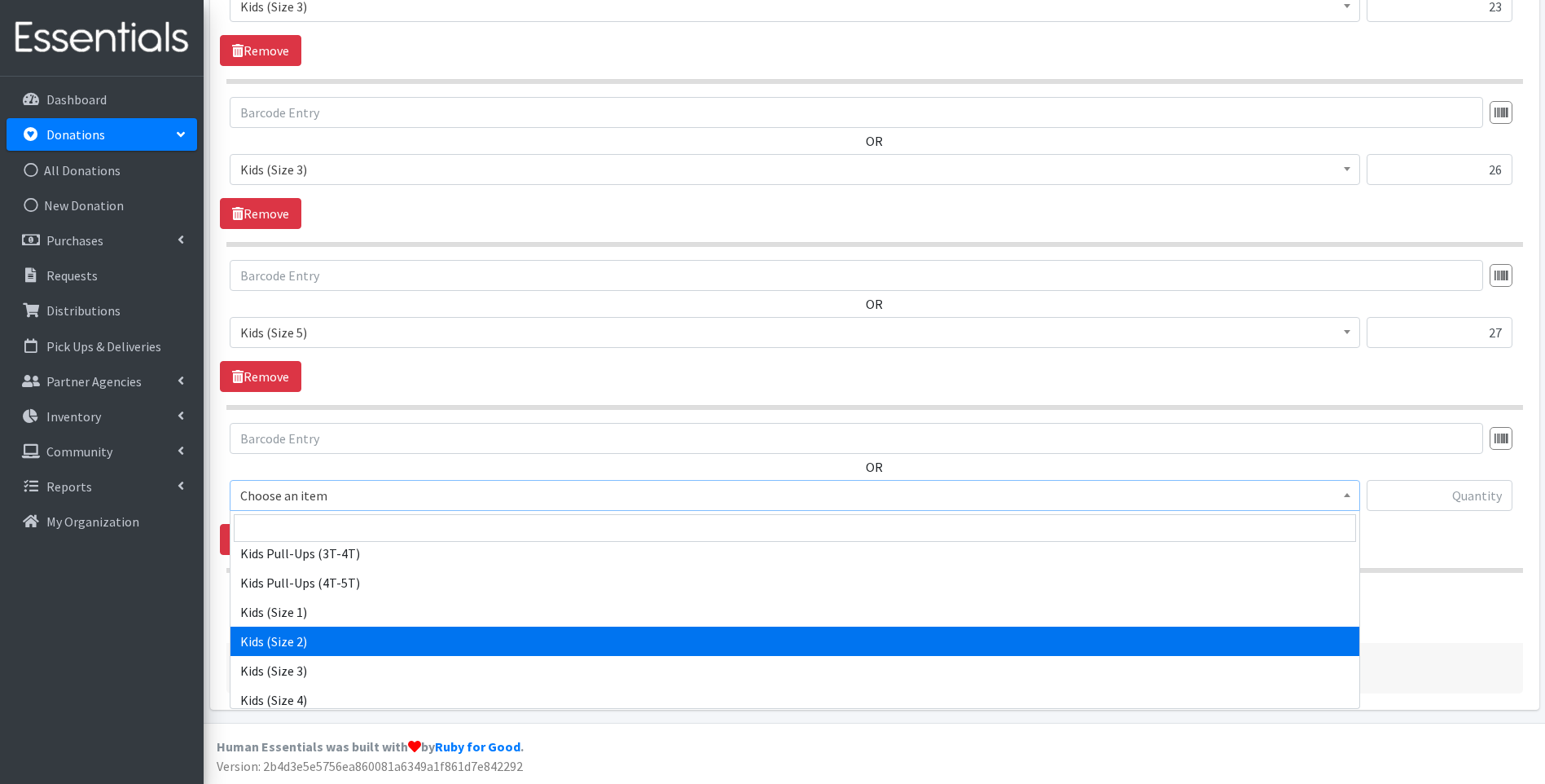
select select "13182"
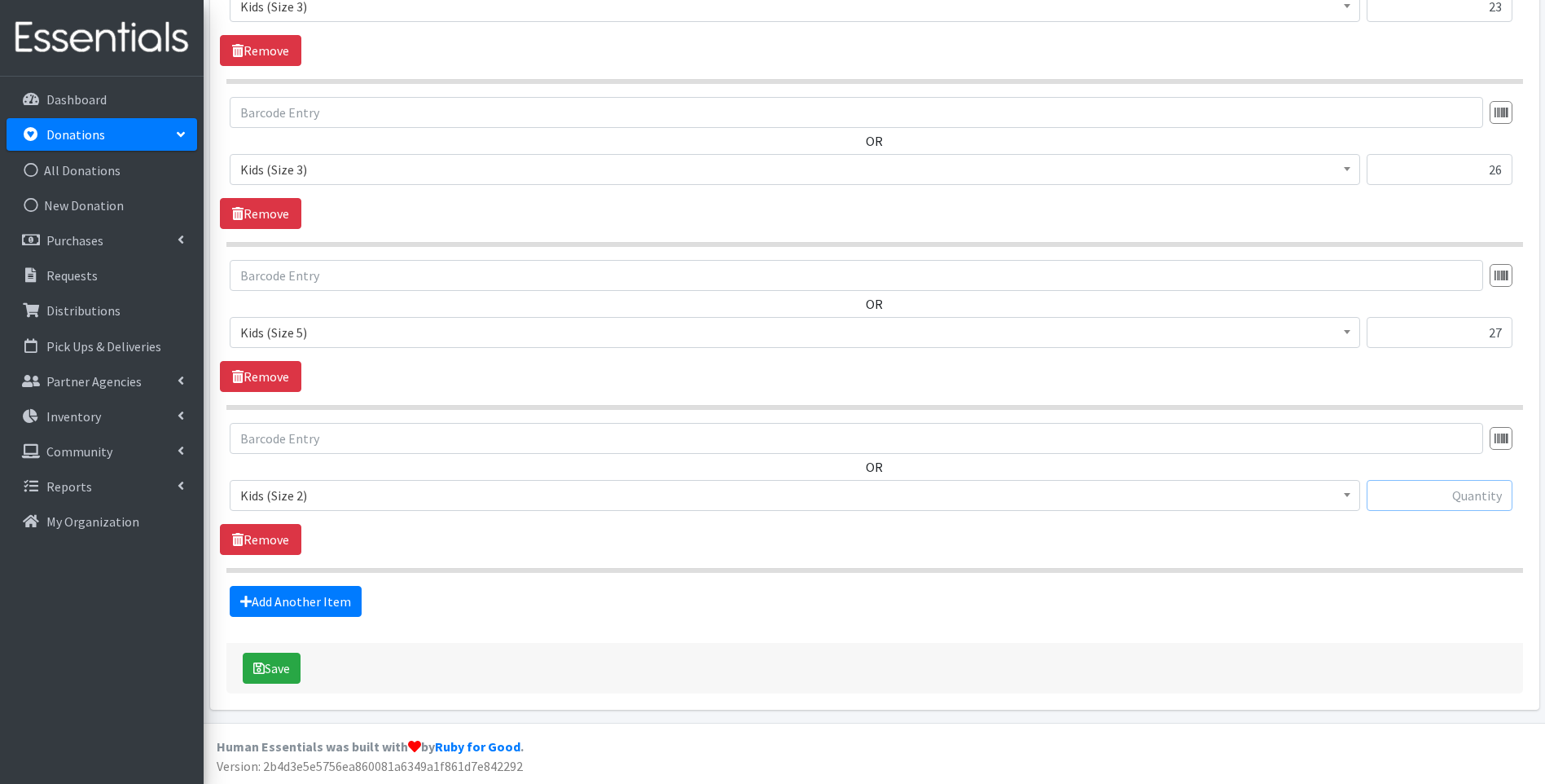
click at [1432, 496] on input "text" at bounding box center [1440, 495] width 146 height 31
type input "38"
click at [322, 611] on link "Add Another Item" at bounding box center [296, 600] width 132 height 31
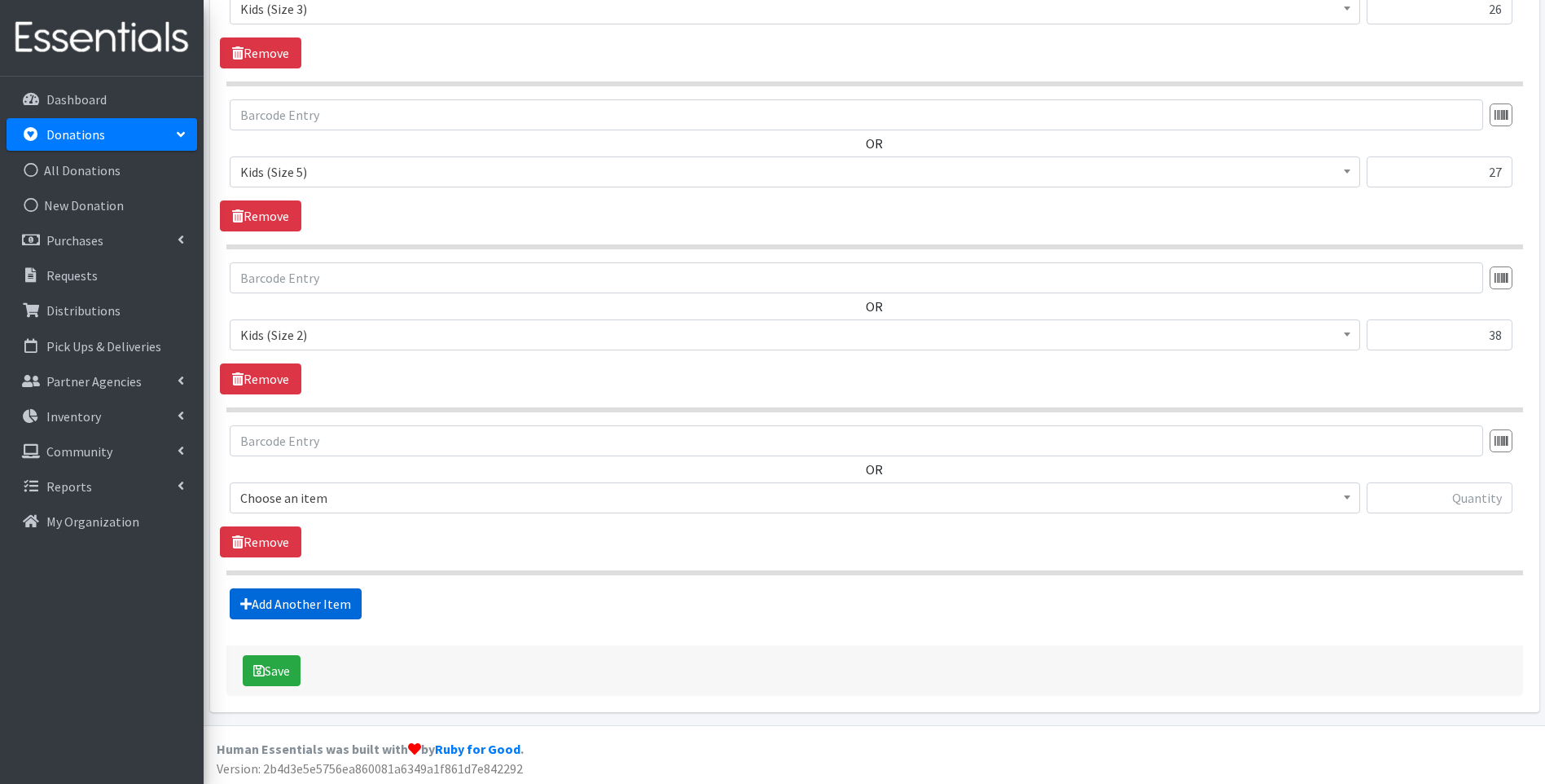
scroll to position [1572, 0]
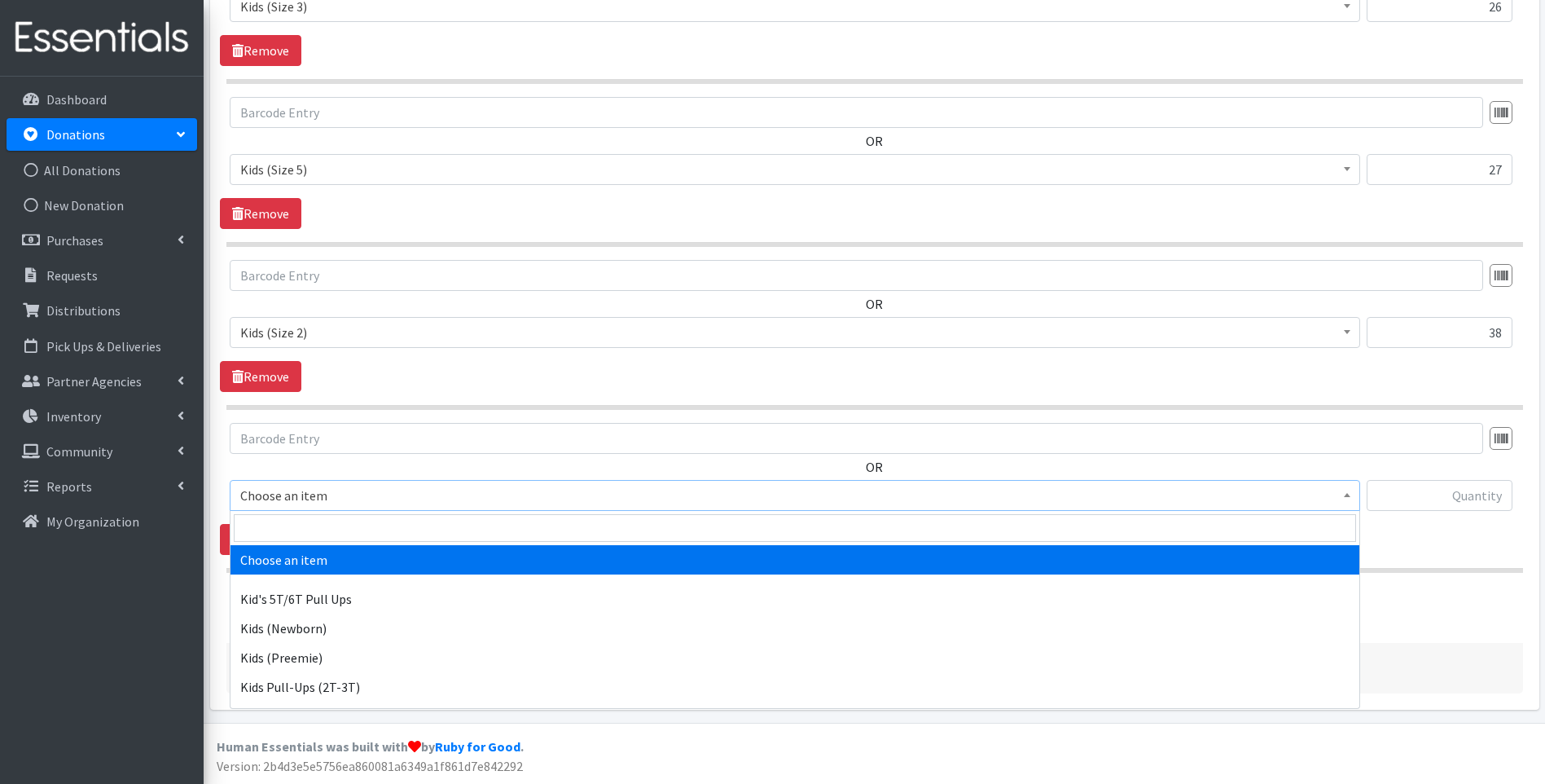
click at [364, 497] on span "Choose an item" at bounding box center [795, 495] width 1109 height 23
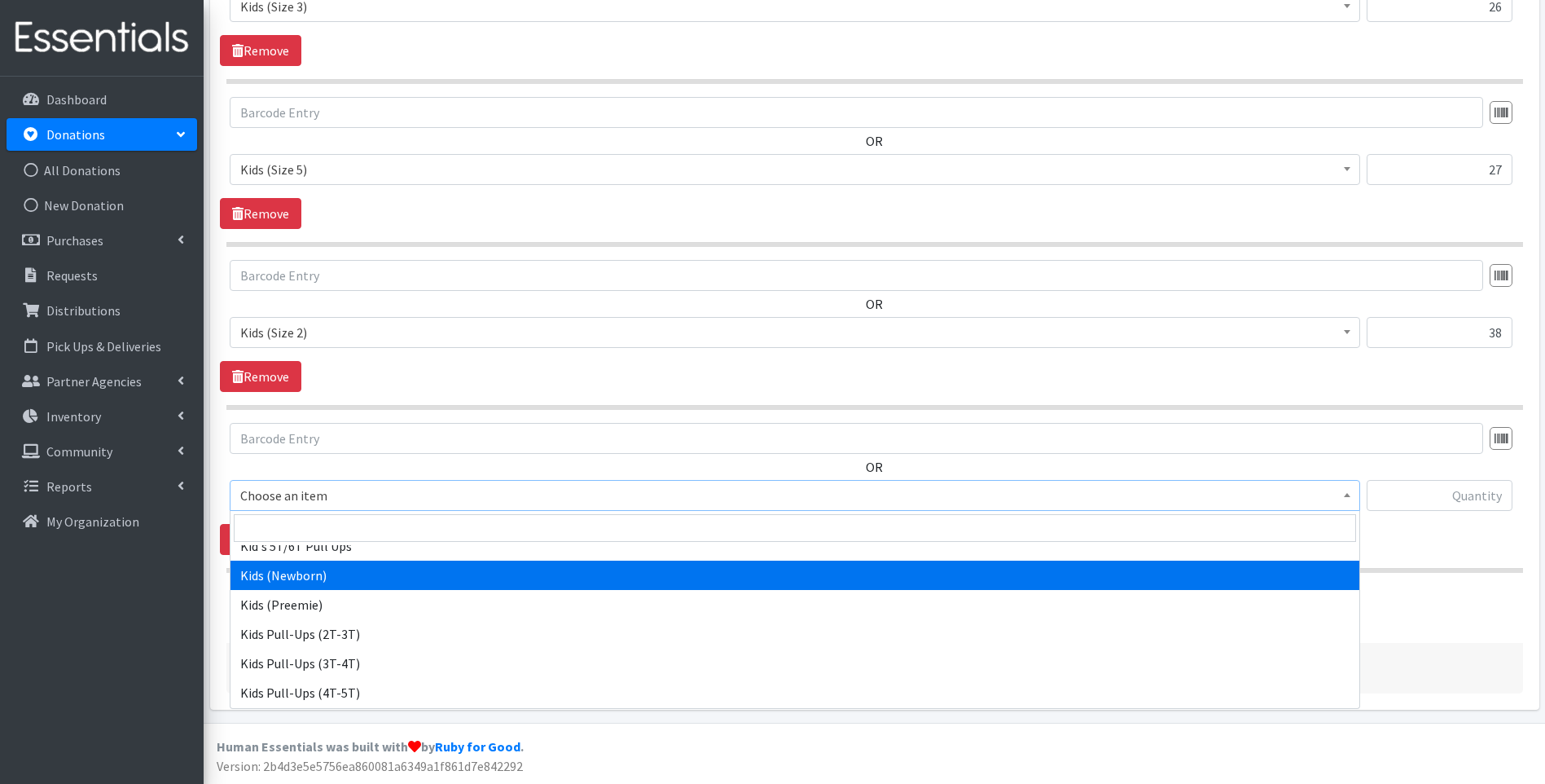
scroll to position [81, 0]
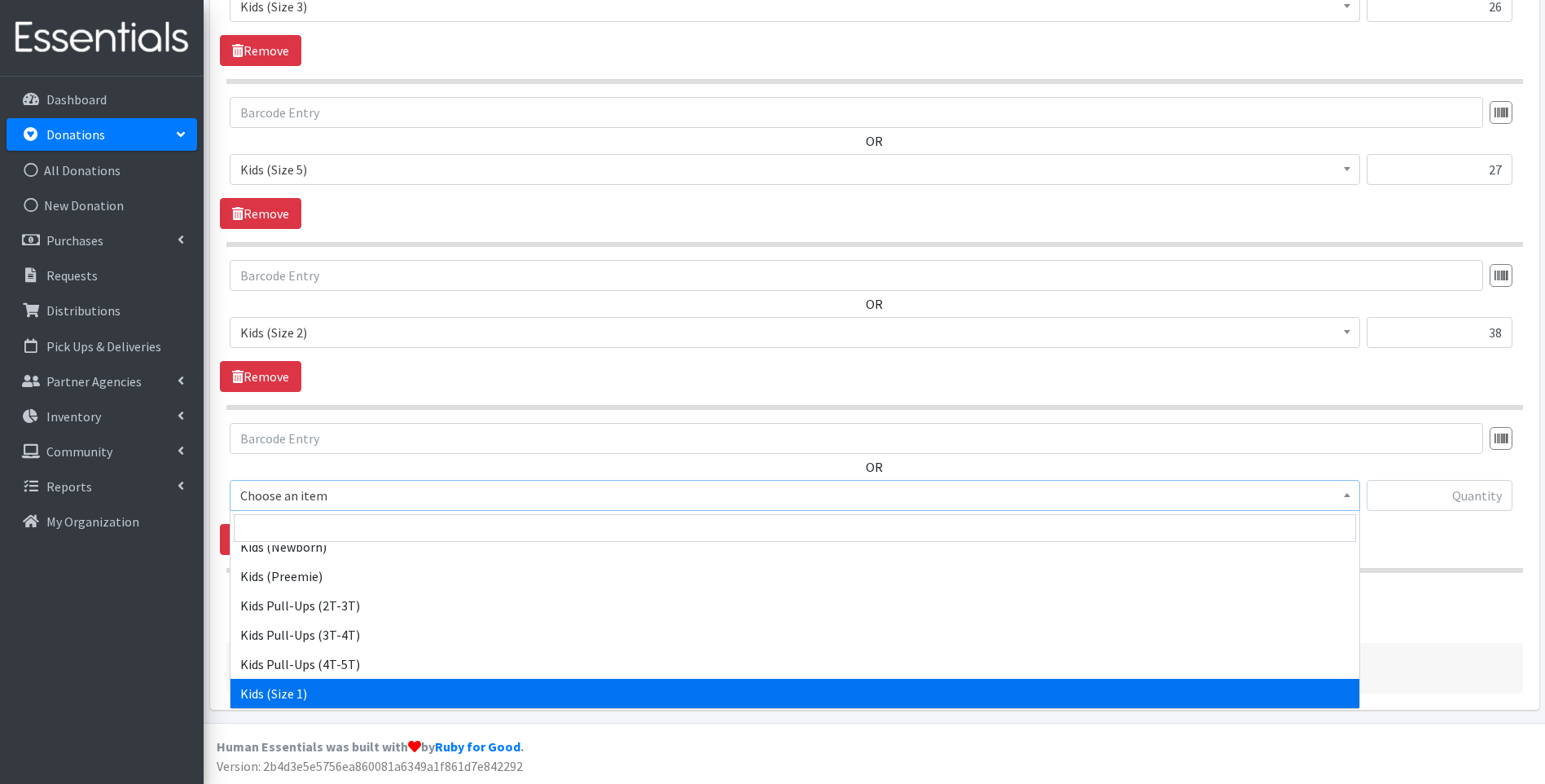
select select "13181"
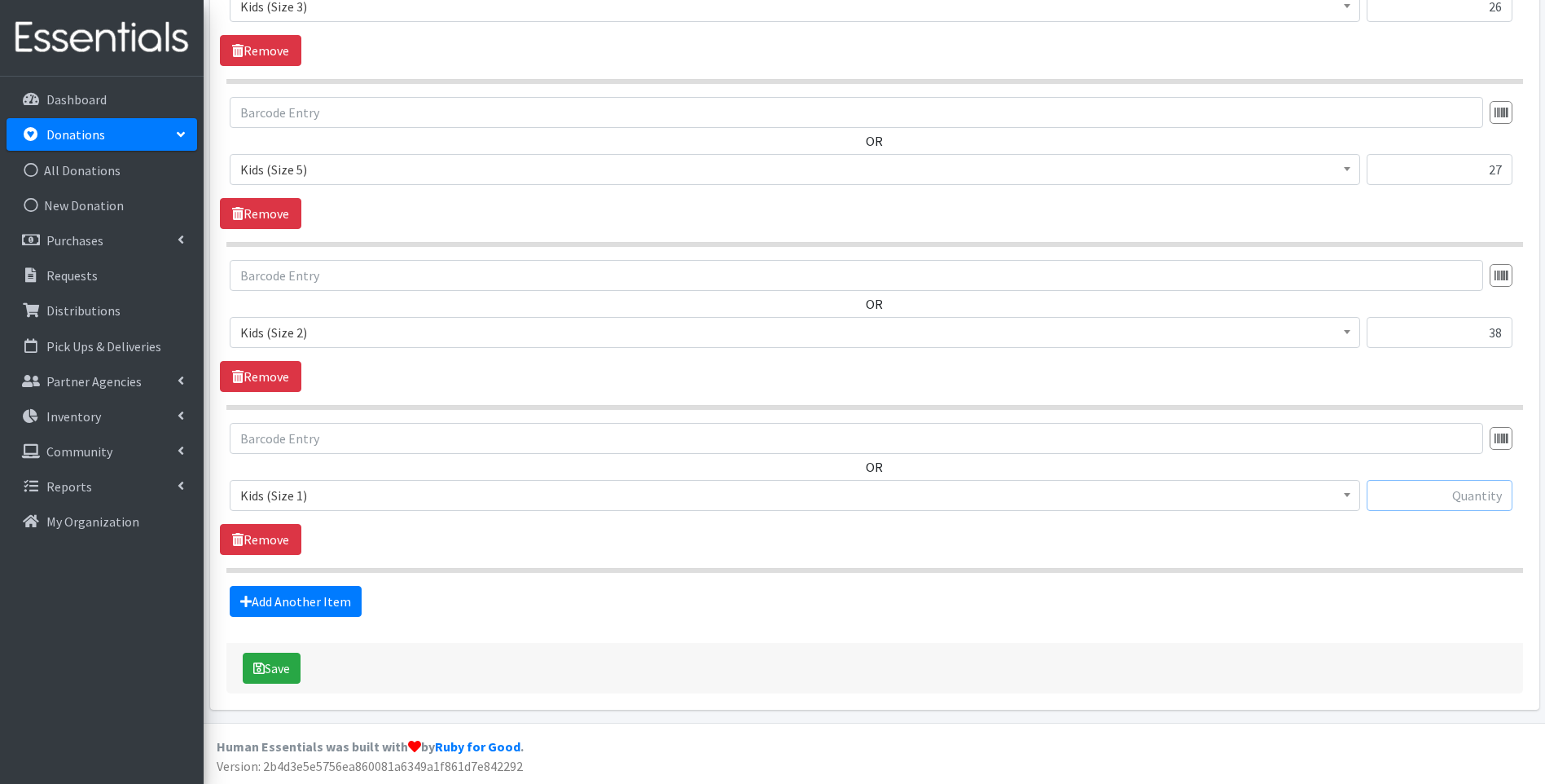
click at [1420, 494] on input "text" at bounding box center [1440, 495] width 146 height 31
type input "35"
click at [299, 604] on link "Add Another Item" at bounding box center [296, 600] width 132 height 31
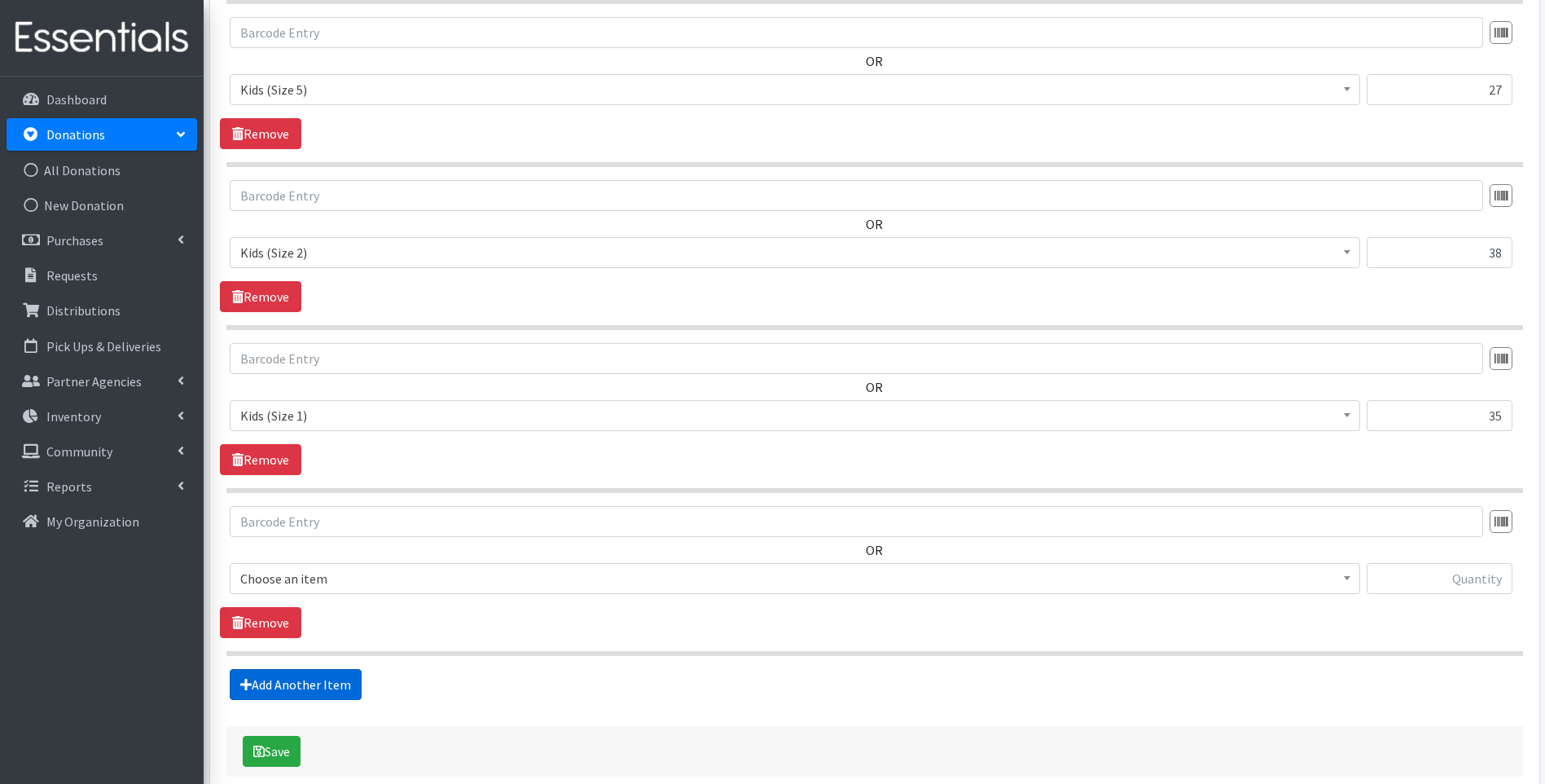
scroll to position [1735, 0]
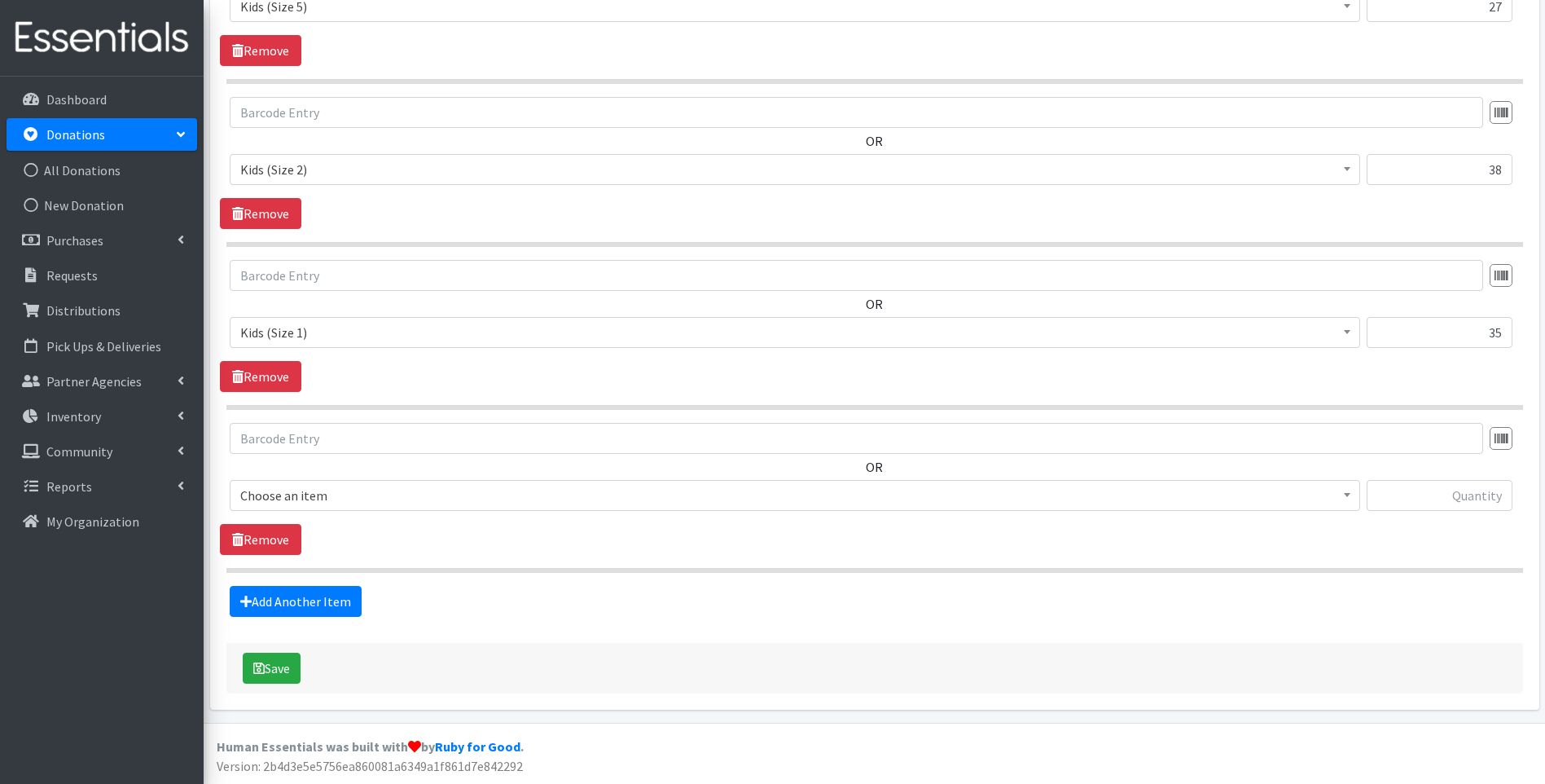
click at [380, 503] on span "Choose an item" at bounding box center [795, 495] width 1109 height 23
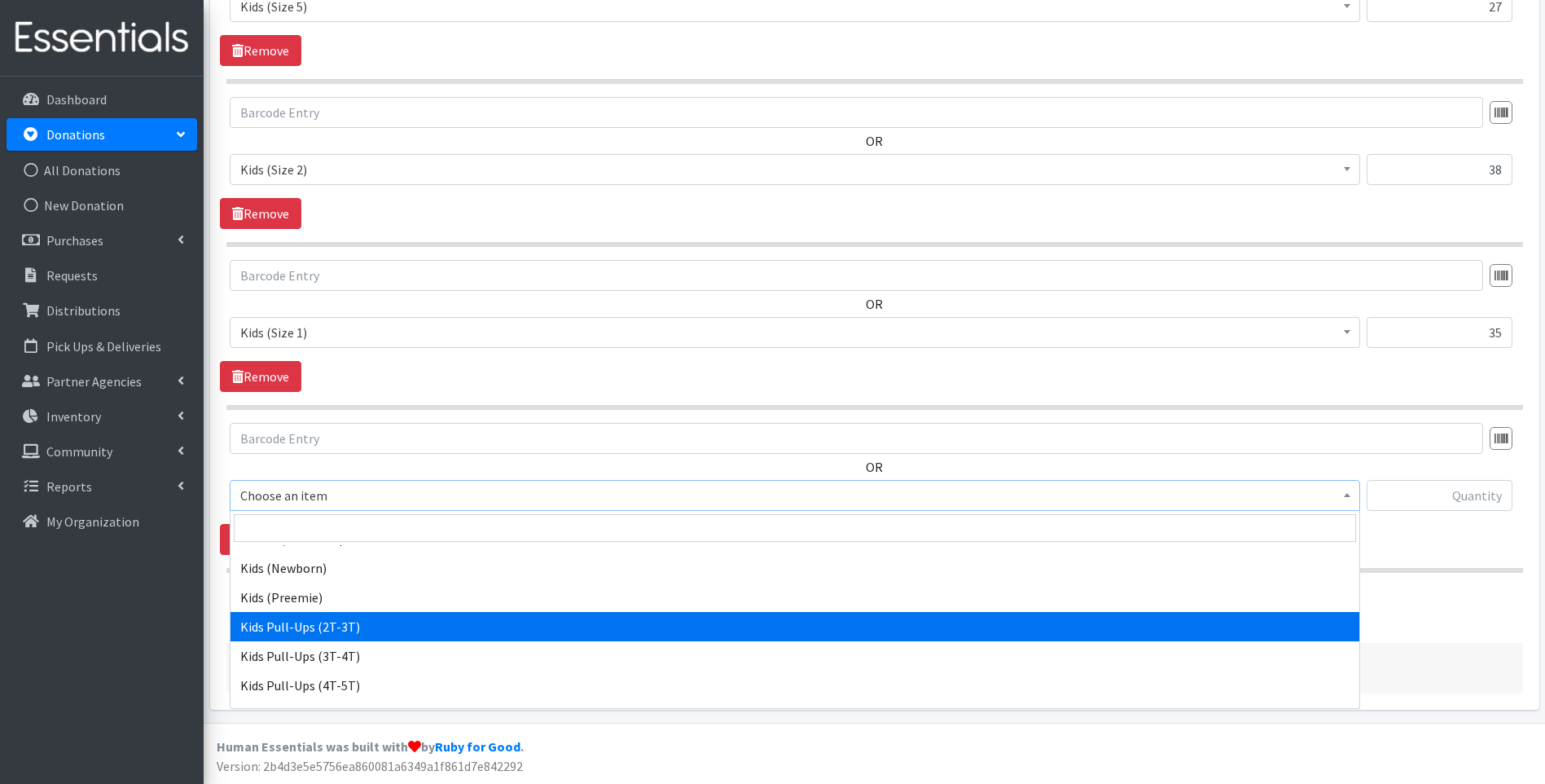
scroll to position [163, 0]
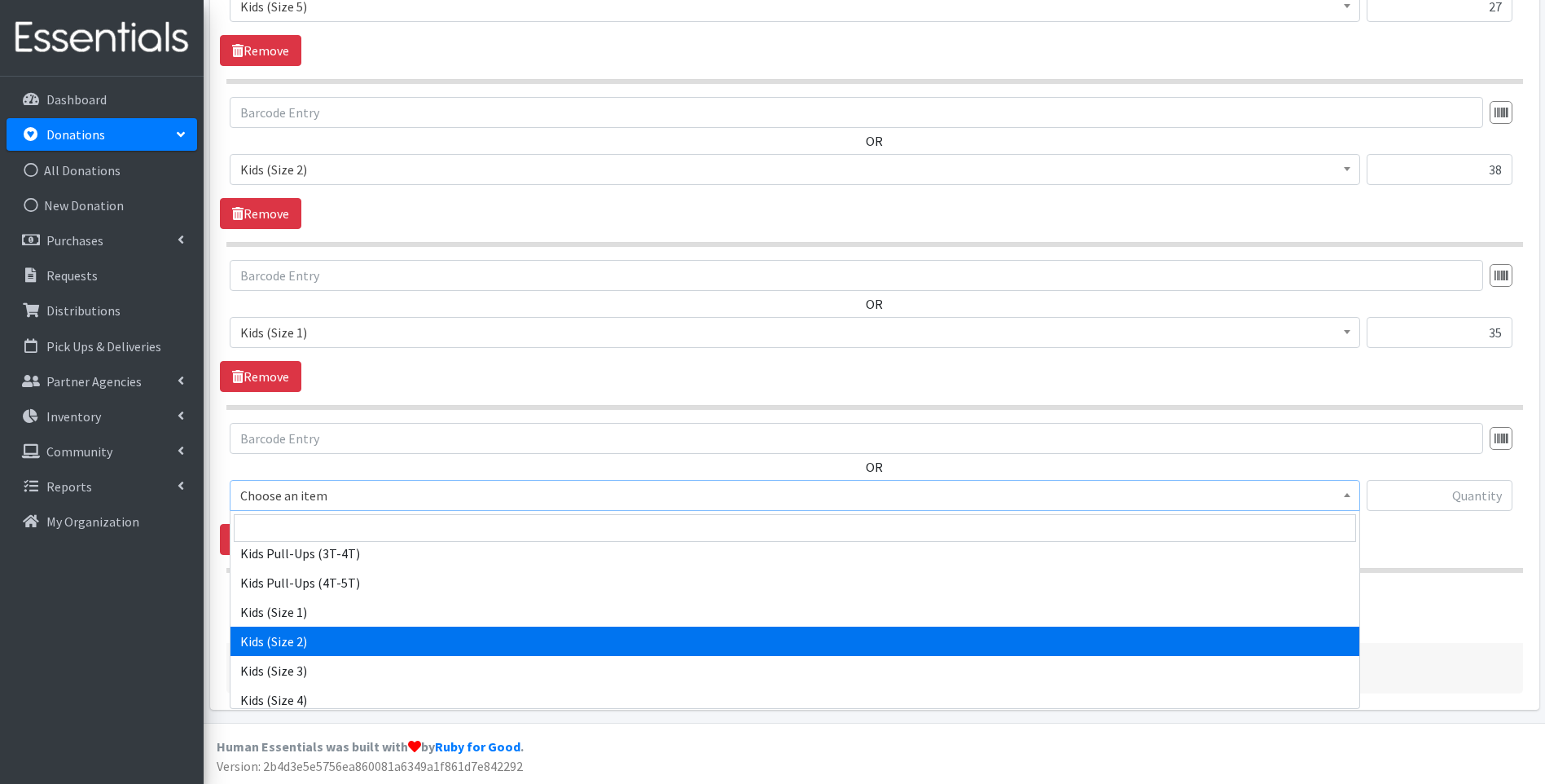
select select "13182"
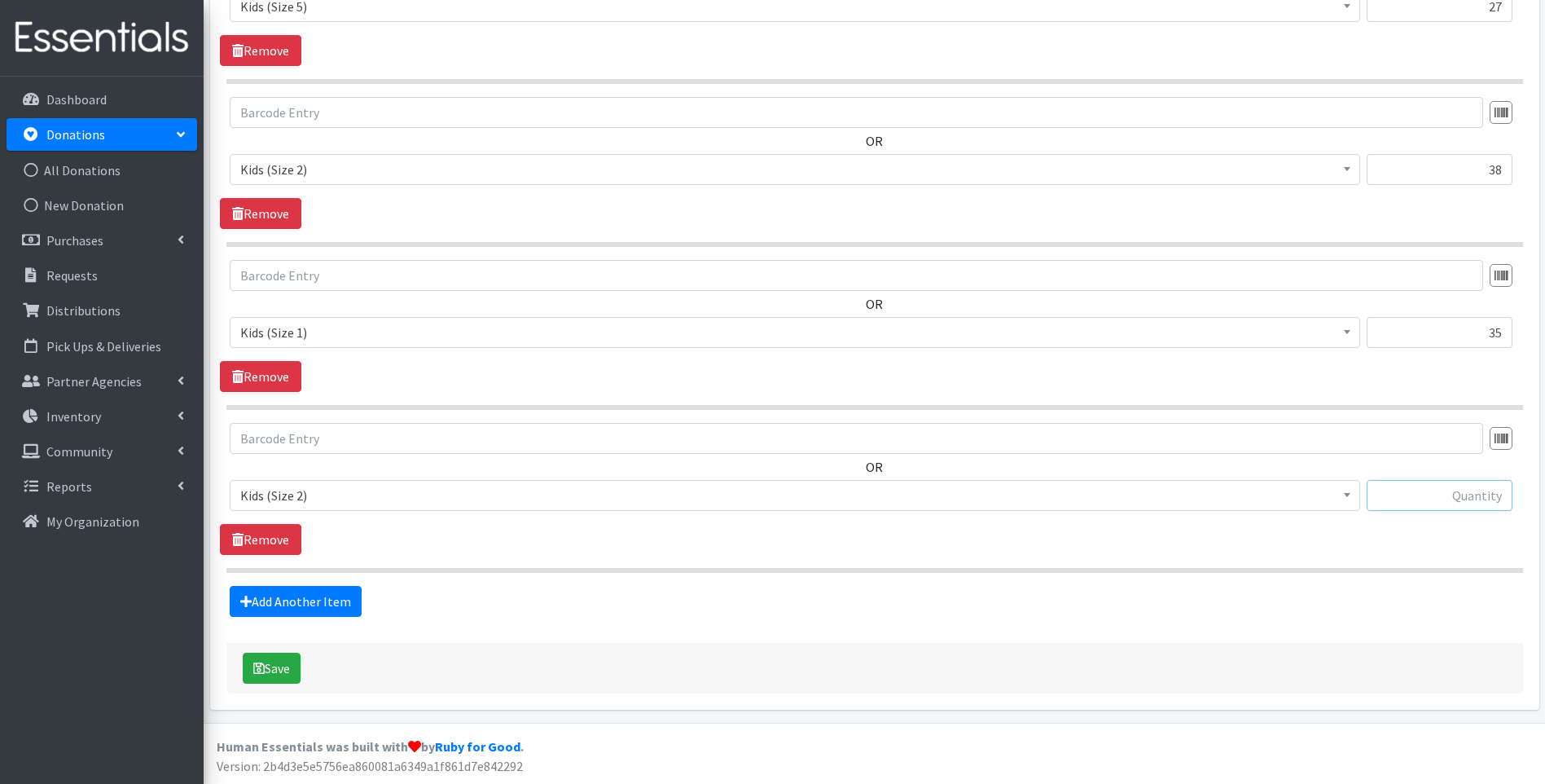
click at [1415, 504] on input "text" at bounding box center [1440, 495] width 146 height 31
type input "42"
click at [289, 599] on link "Add Another Item" at bounding box center [296, 600] width 132 height 31
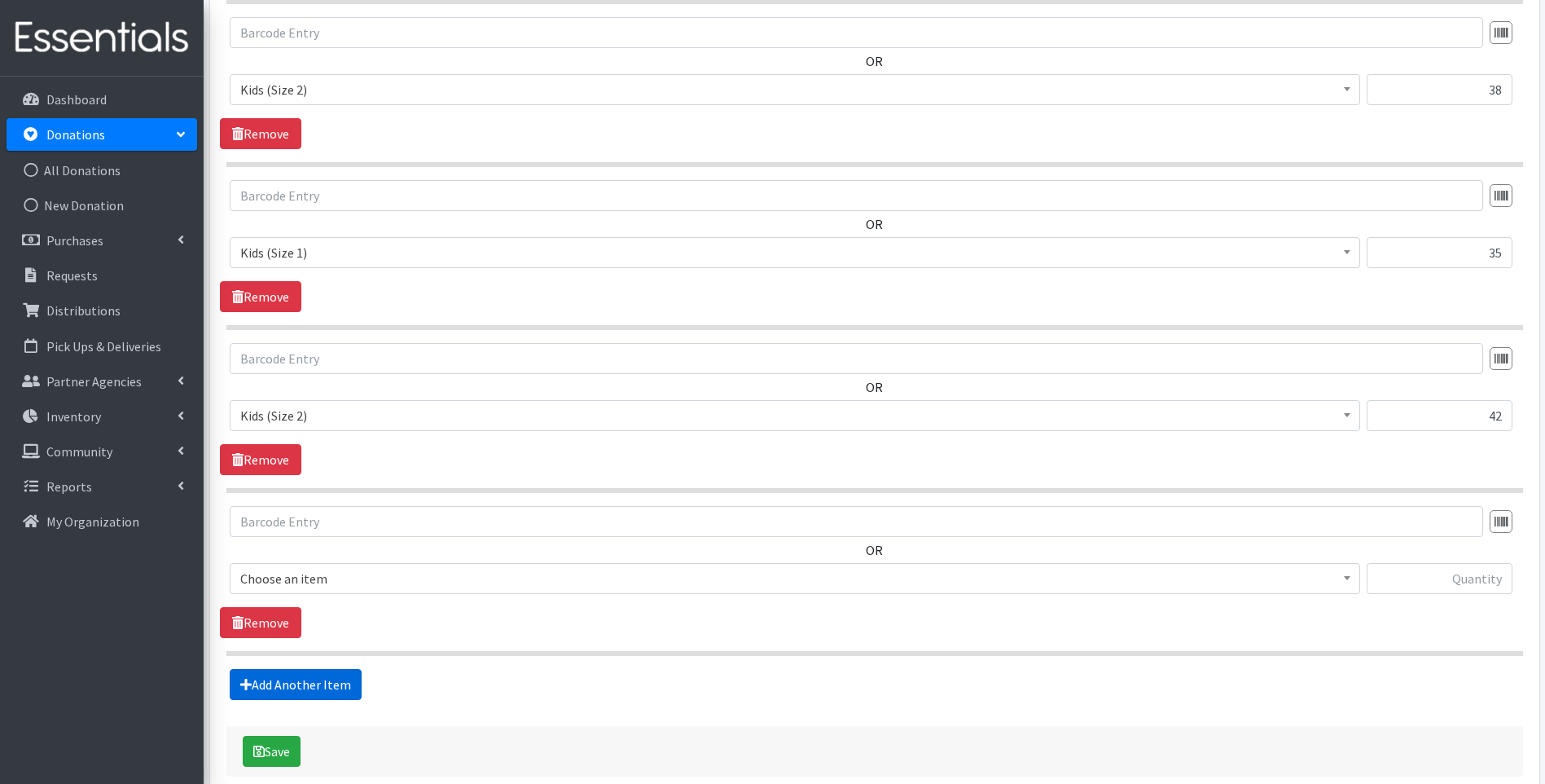
scroll to position [1897, 0]
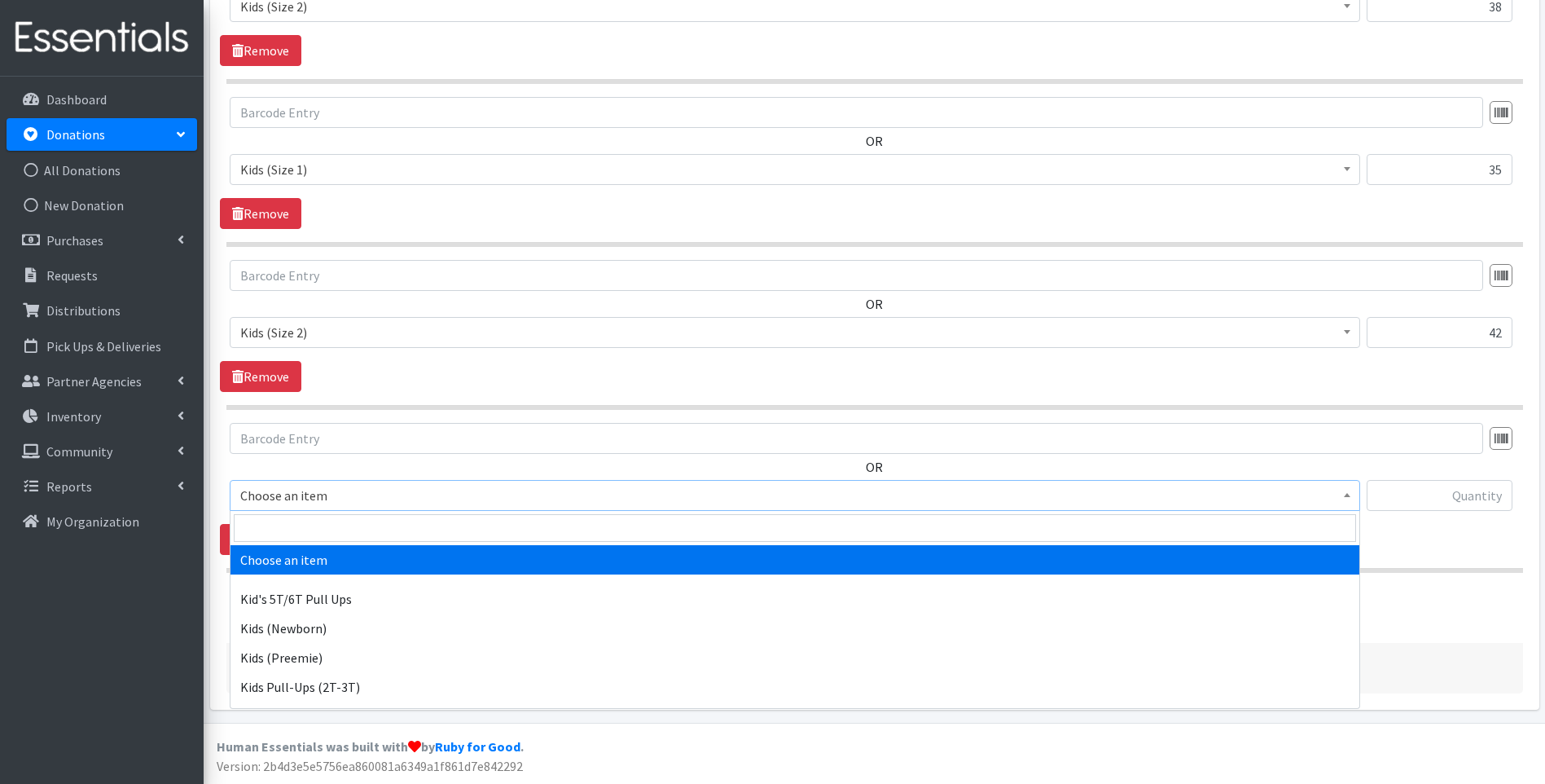
click at [381, 489] on span "Choose an item" at bounding box center [795, 495] width 1109 height 23
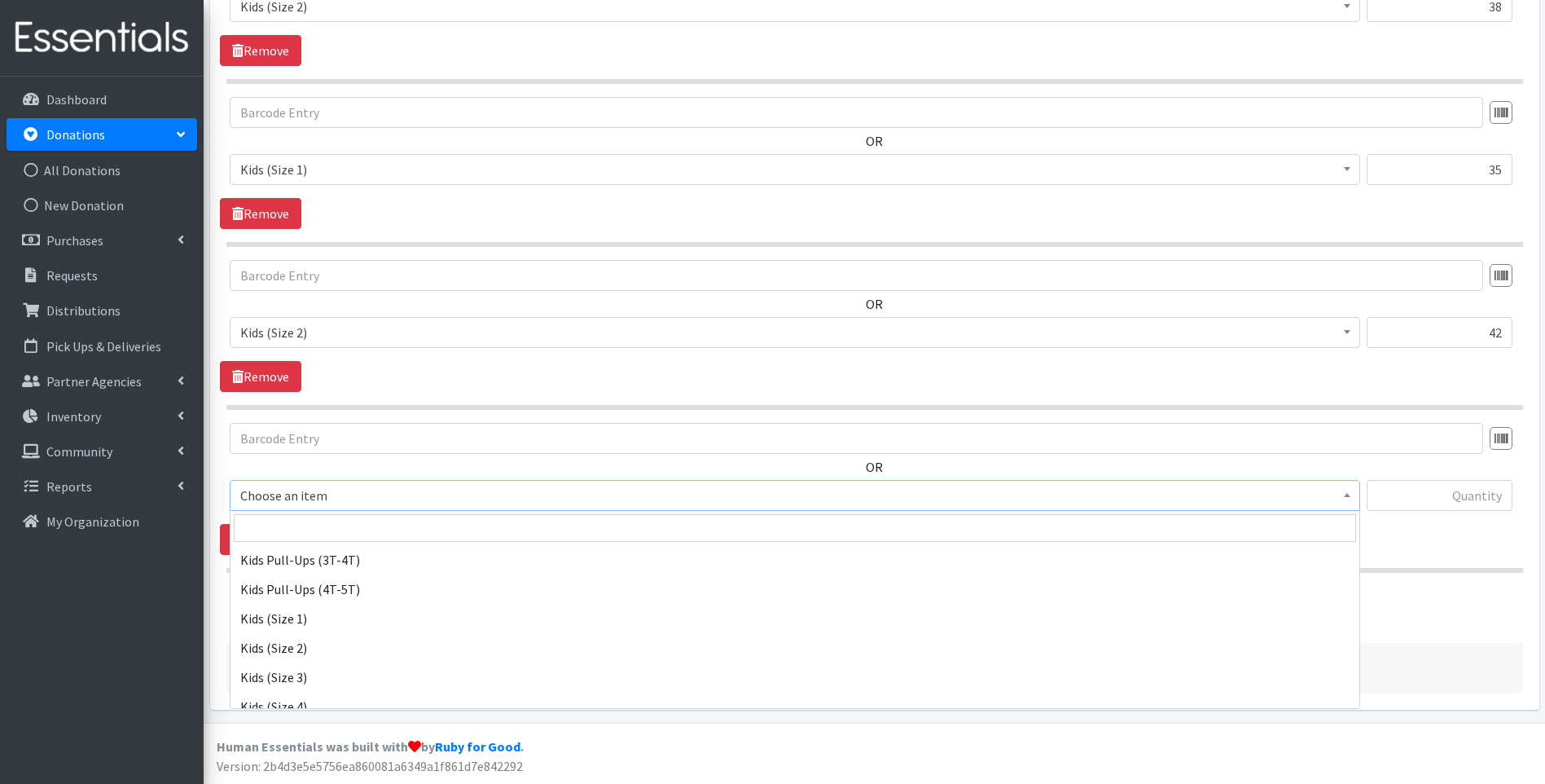
scroll to position [163, 0]
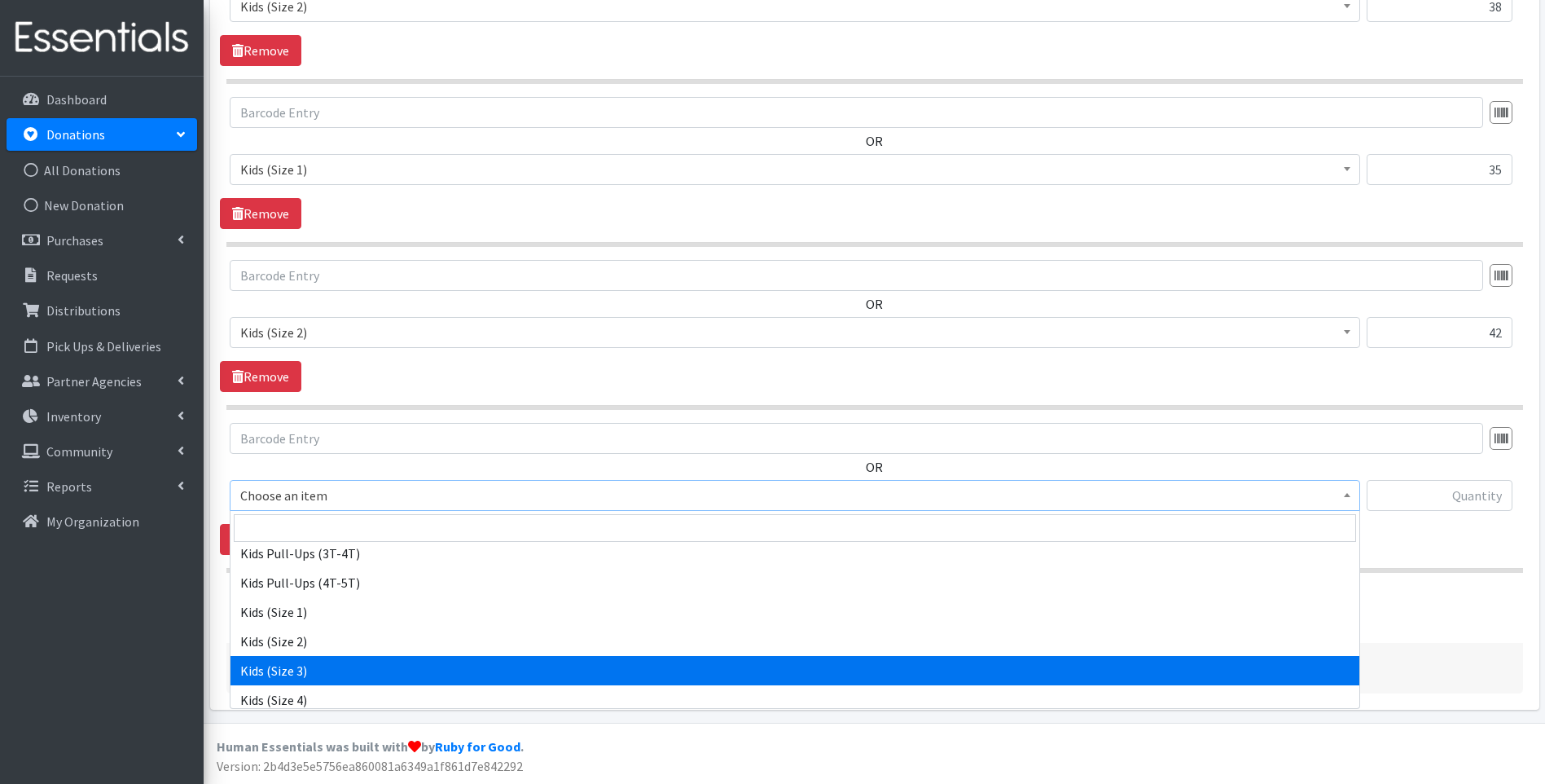
select select "13178"
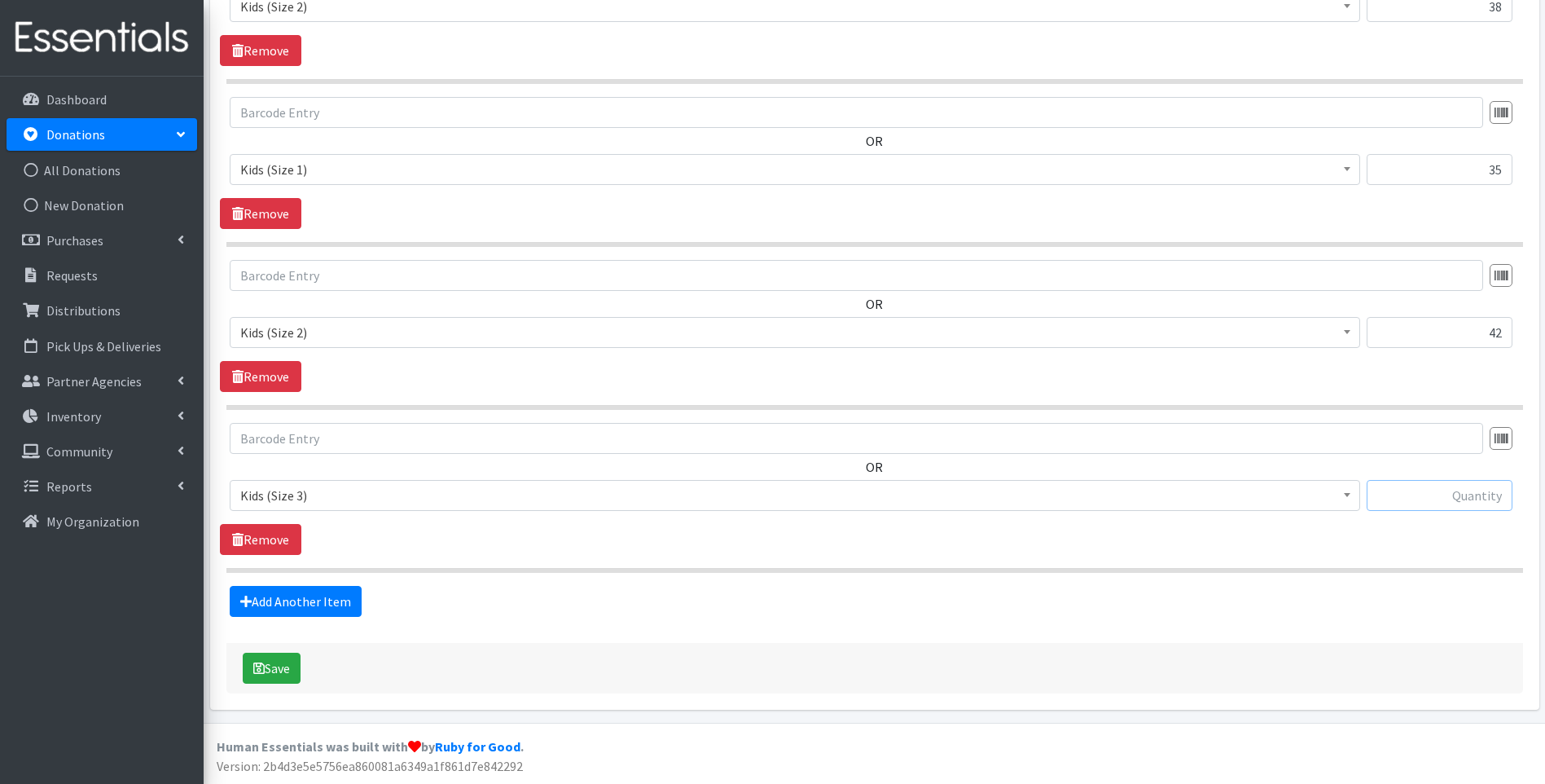
click at [1439, 500] on input "text" at bounding box center [1440, 495] width 146 height 31
type input "23"
click at [236, 592] on link "Add Another Item" at bounding box center [296, 600] width 132 height 31
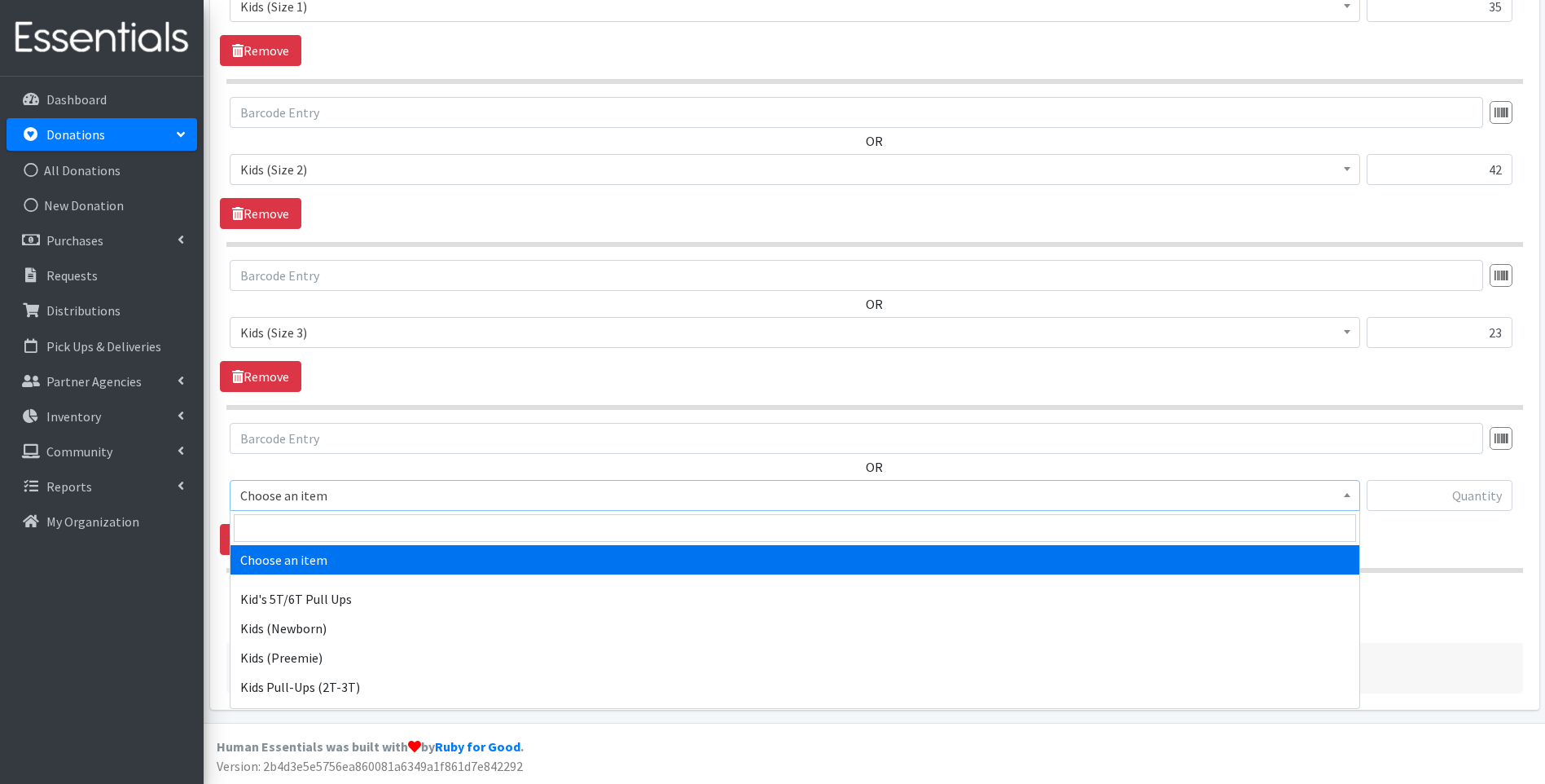
click at [326, 499] on span "Choose an item" at bounding box center [795, 495] width 1109 height 23
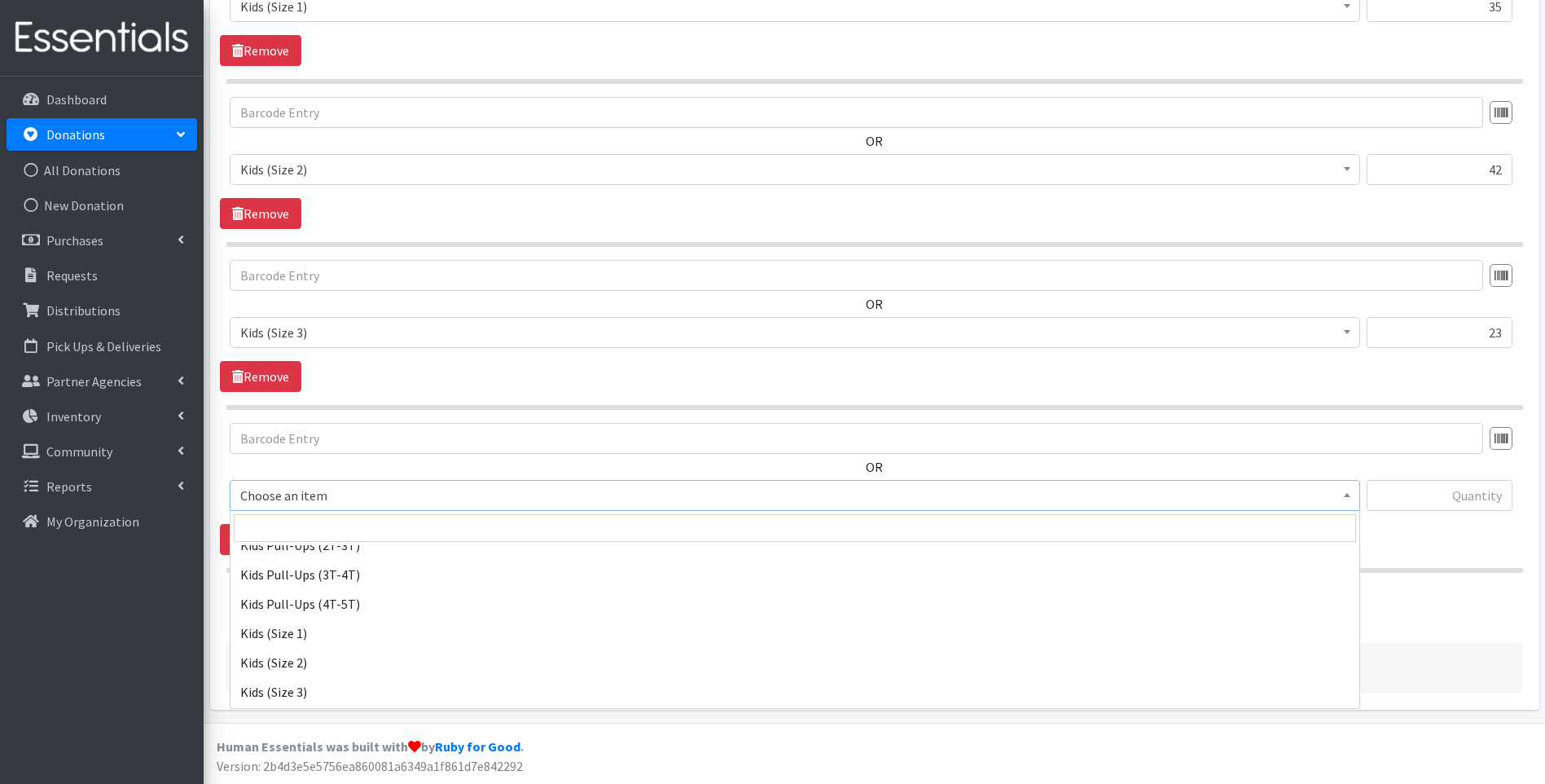
scroll to position [163, 0]
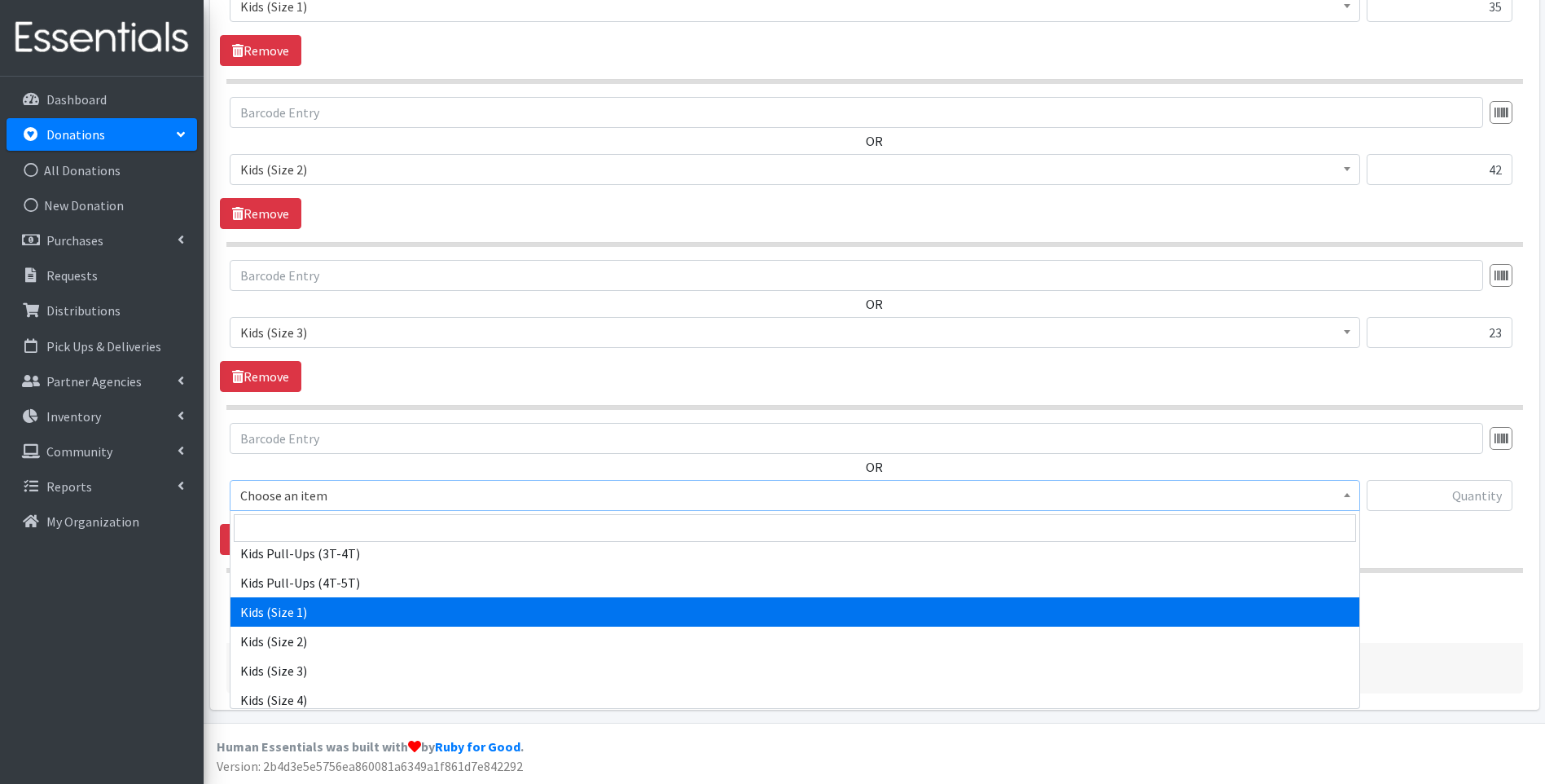
select select "13181"
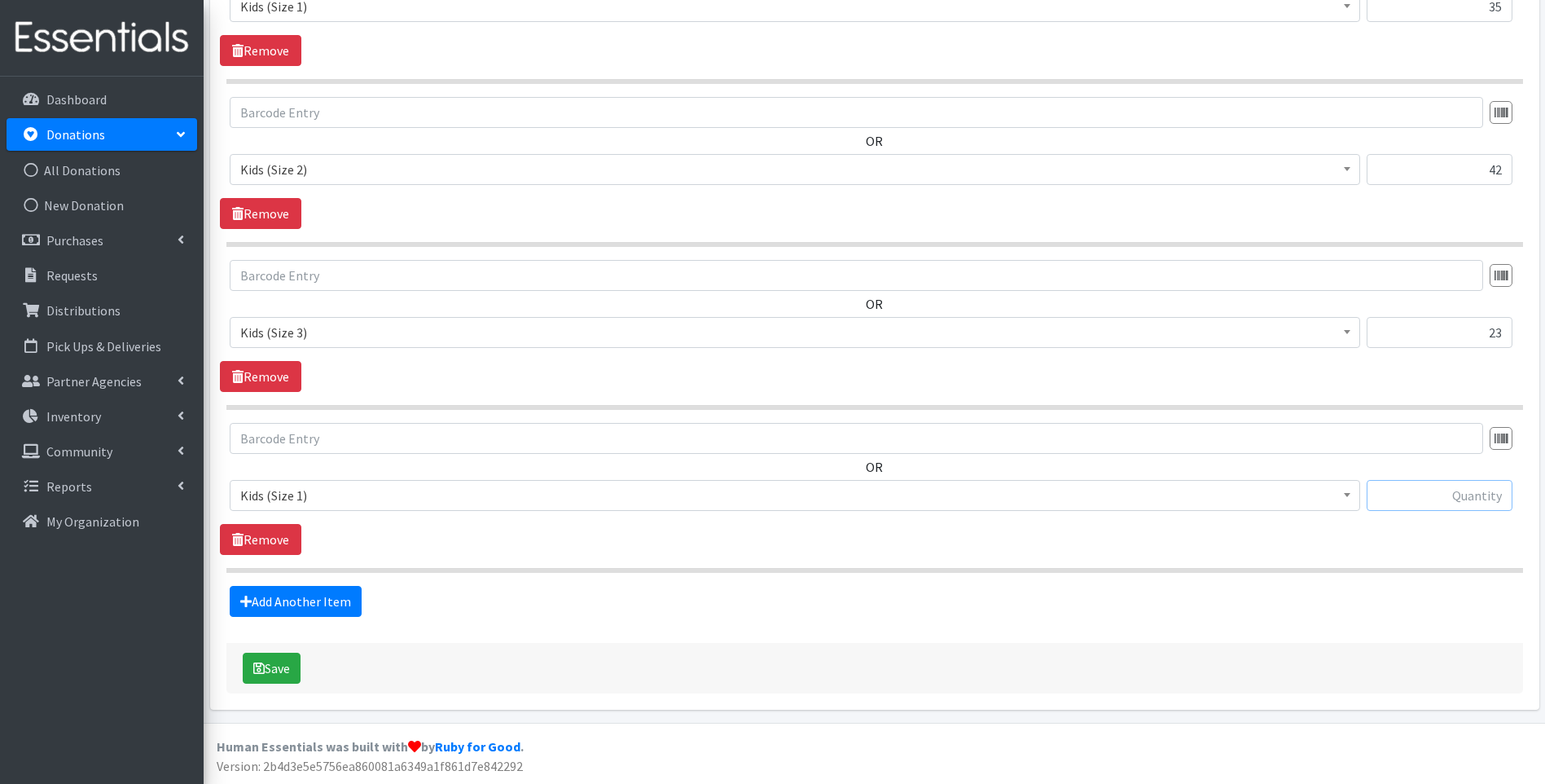
click at [1476, 500] on input "text" at bounding box center [1440, 495] width 146 height 31
type input "44"
click at [281, 597] on link "Add Another Item" at bounding box center [296, 600] width 132 height 31
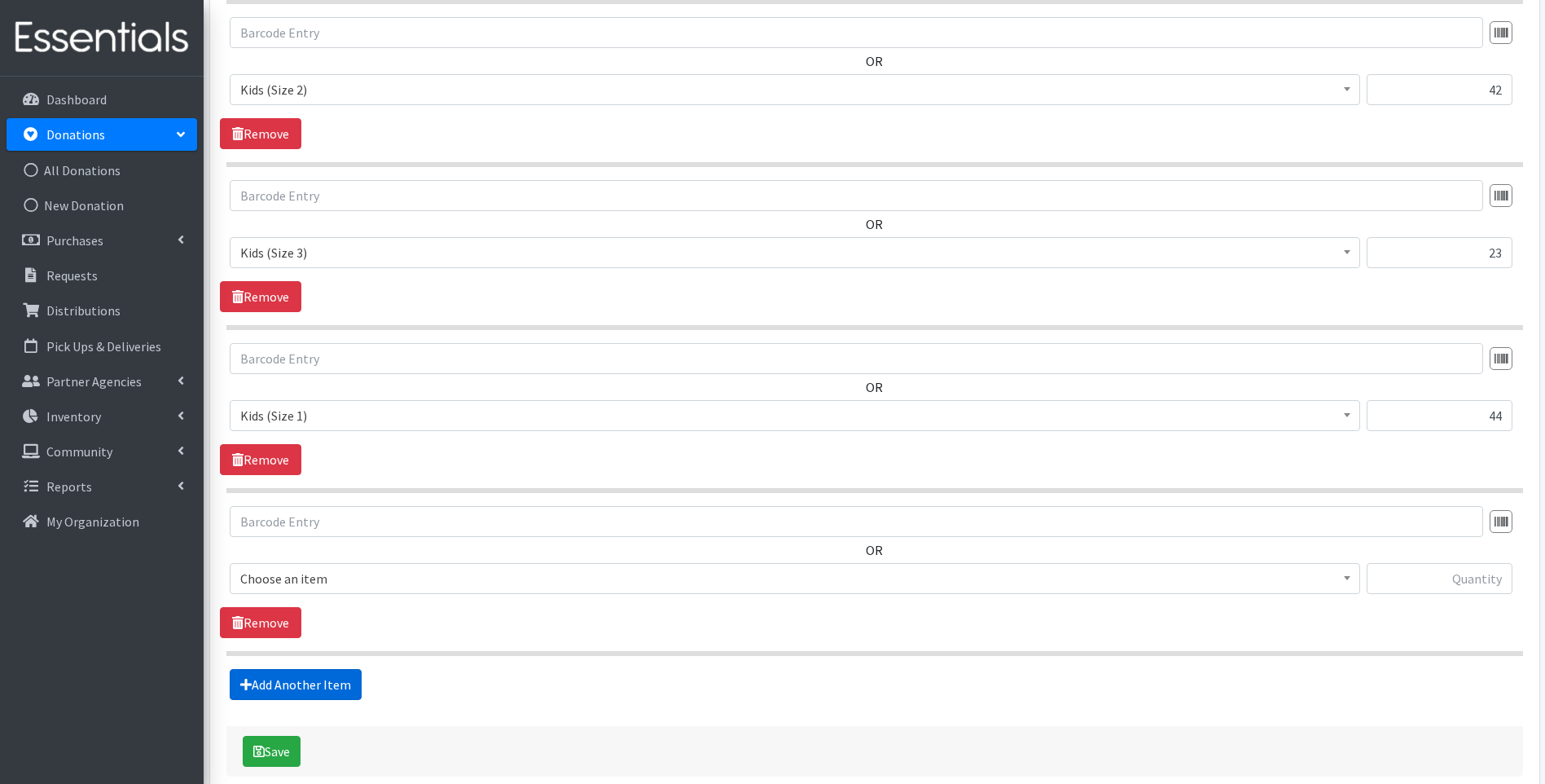
scroll to position [2223, 0]
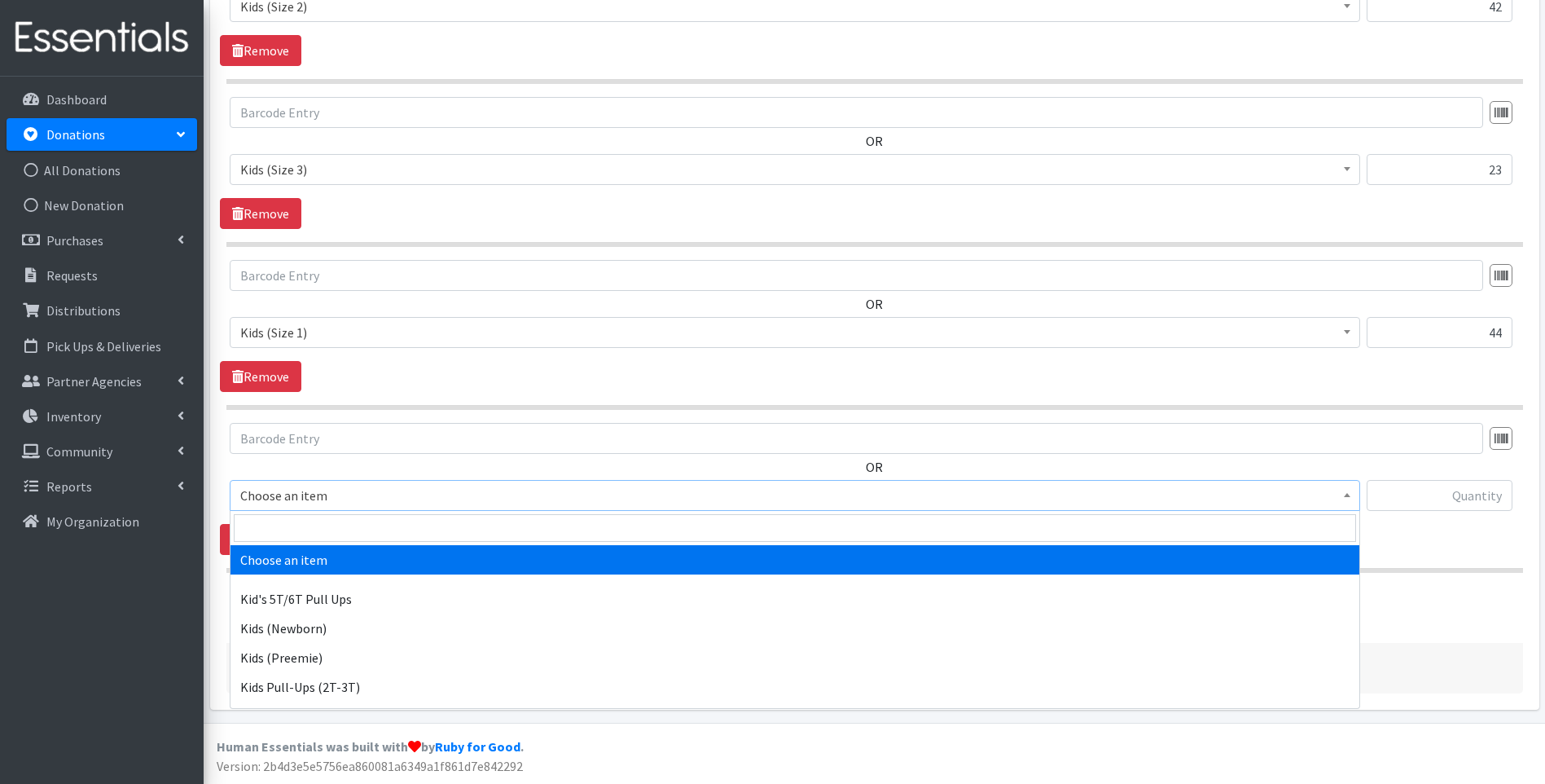
click at [341, 495] on span "Choose an item" at bounding box center [795, 495] width 1109 height 23
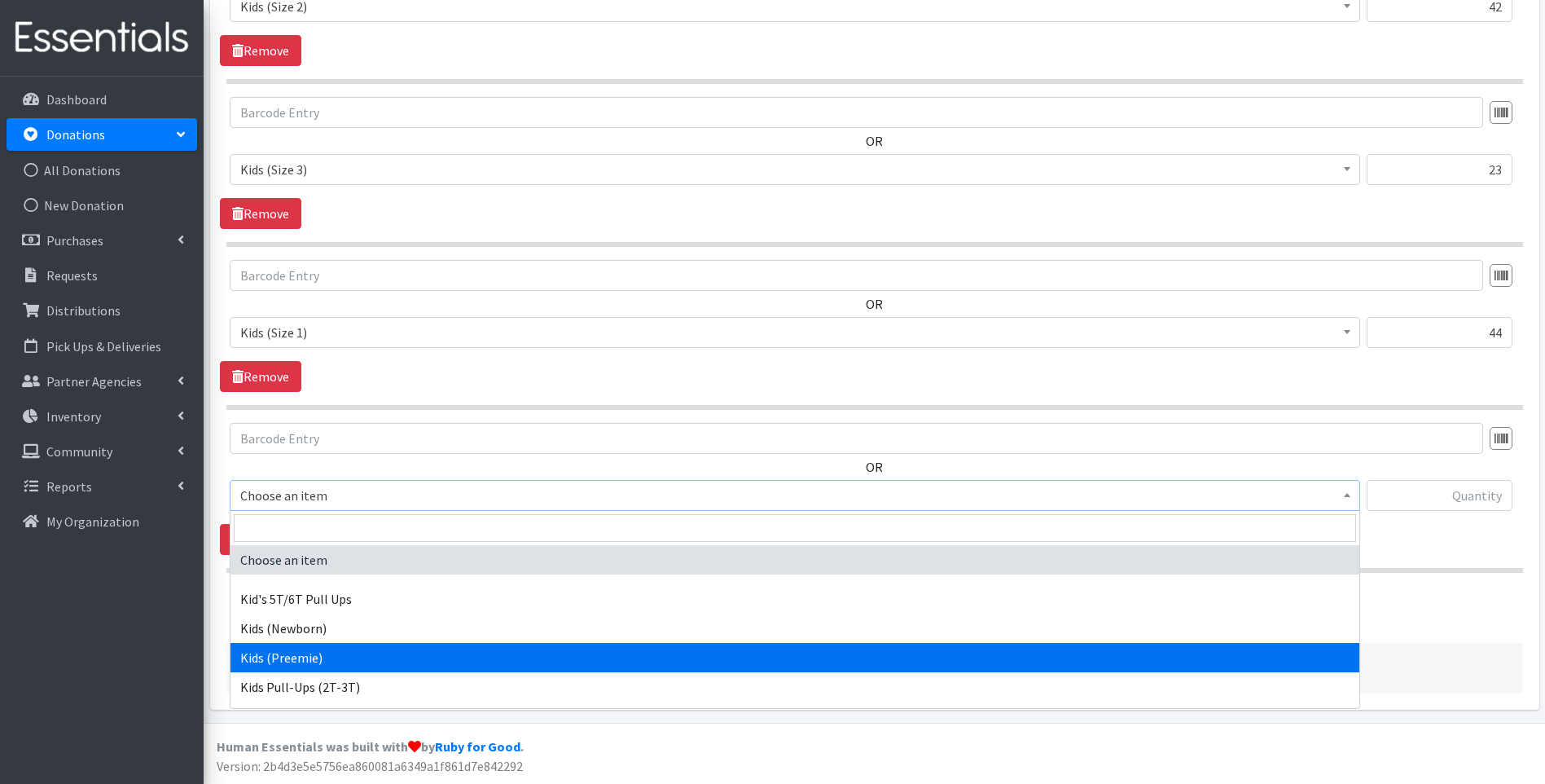
scroll to position [81, 0]
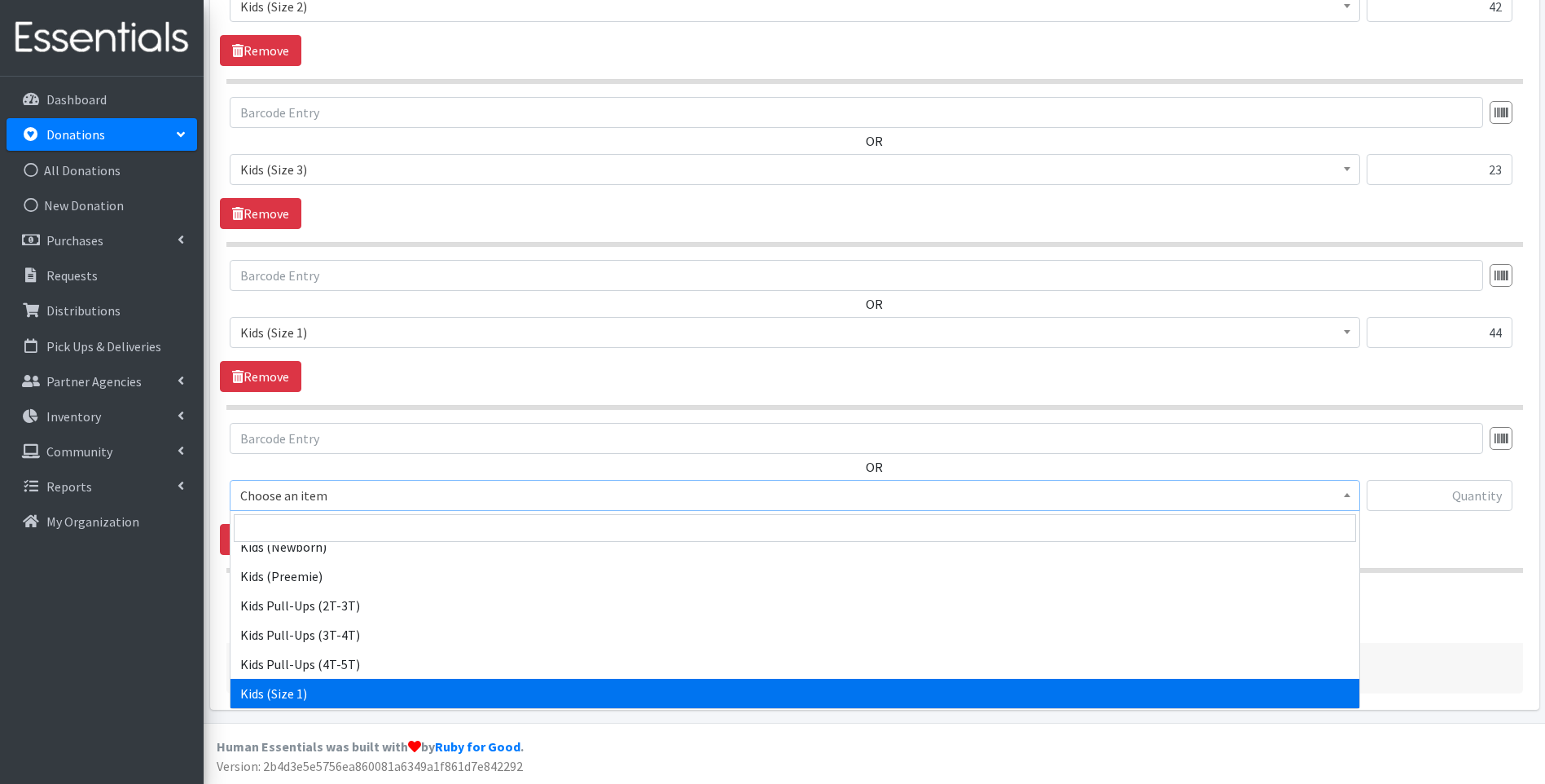
select select "13181"
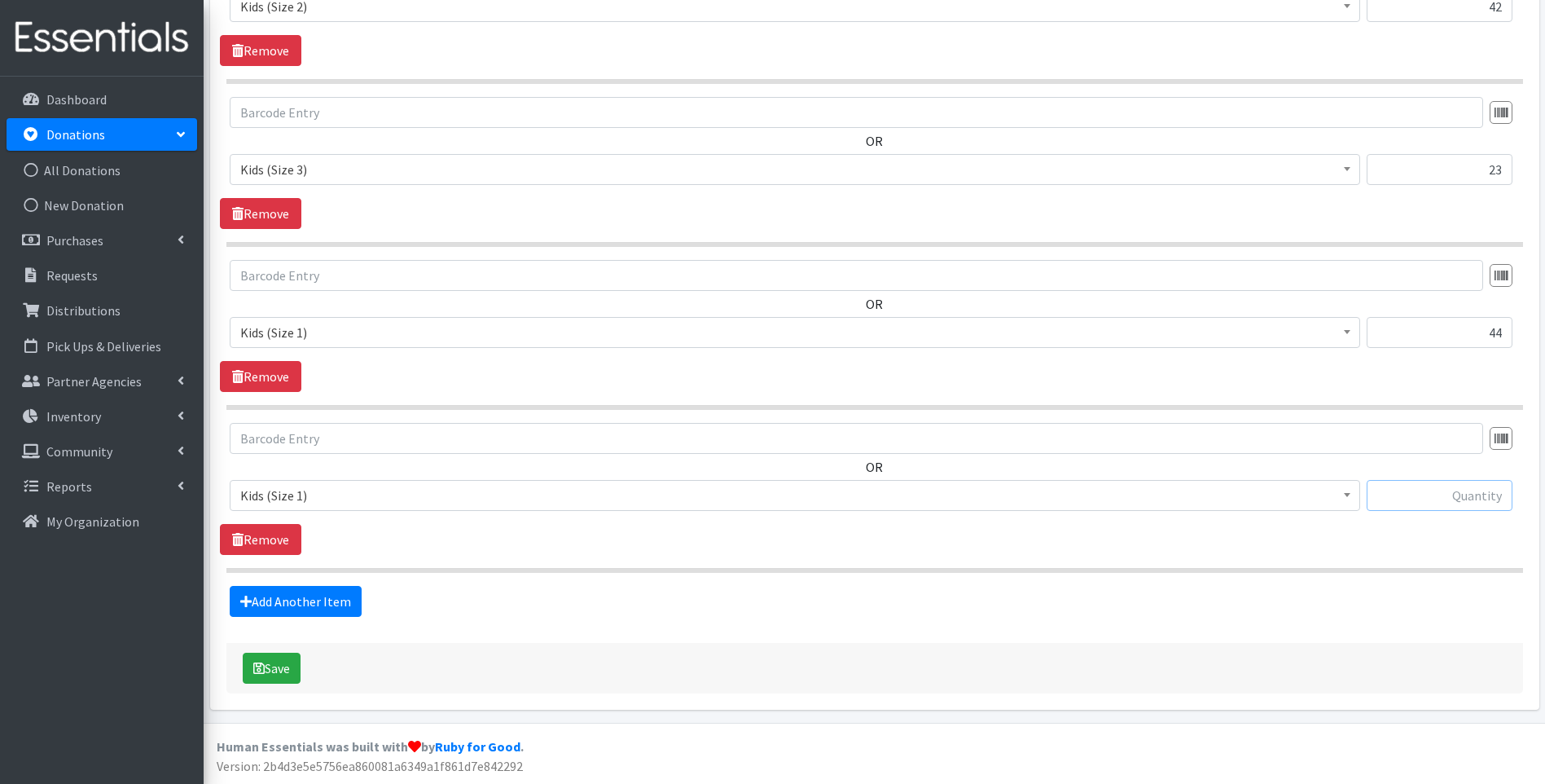
click at [1435, 495] on input "text" at bounding box center [1440, 495] width 146 height 31
type input "44"
click at [347, 601] on link "Add Another Item" at bounding box center [296, 600] width 132 height 31
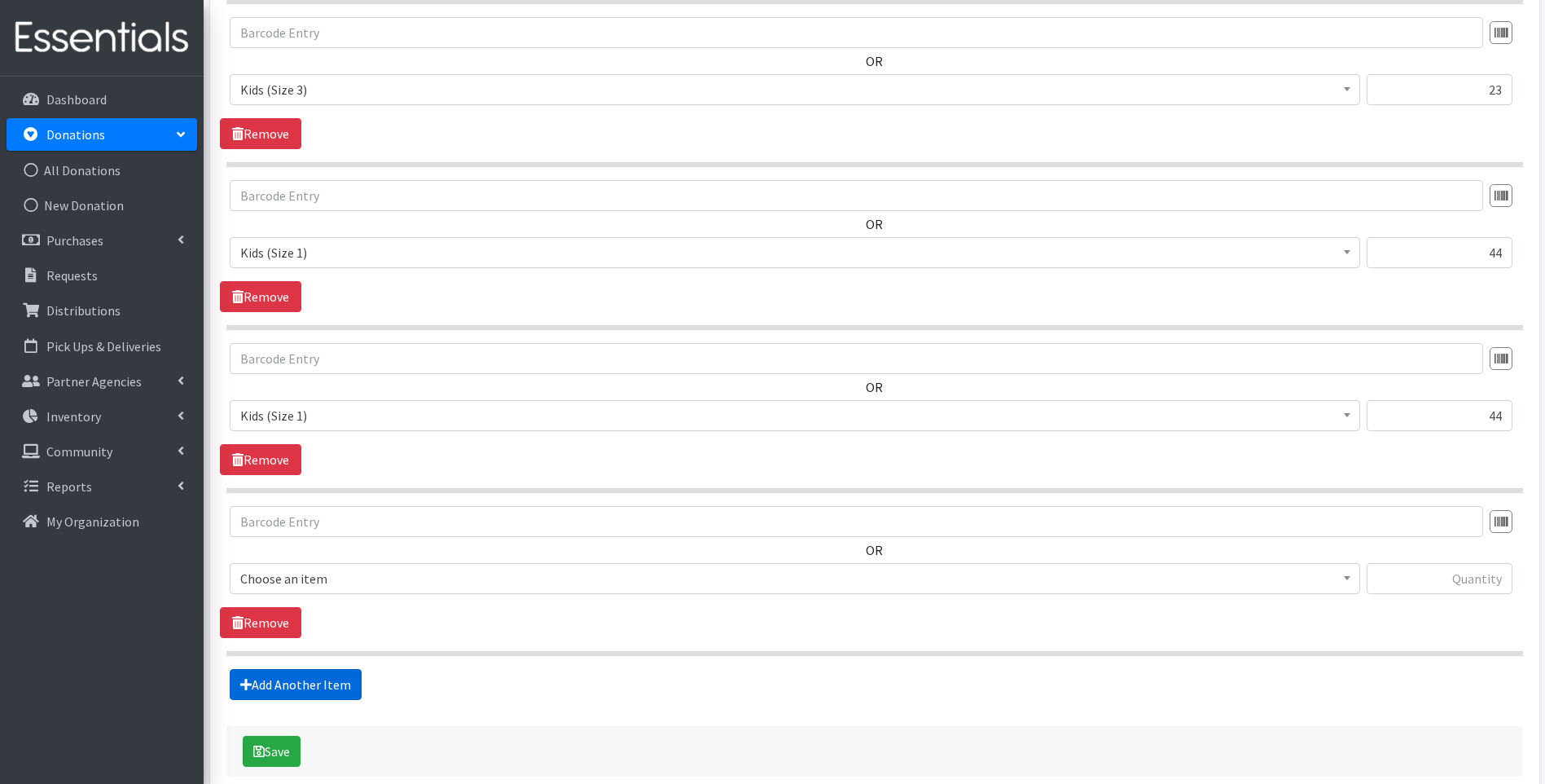
scroll to position [2386, 0]
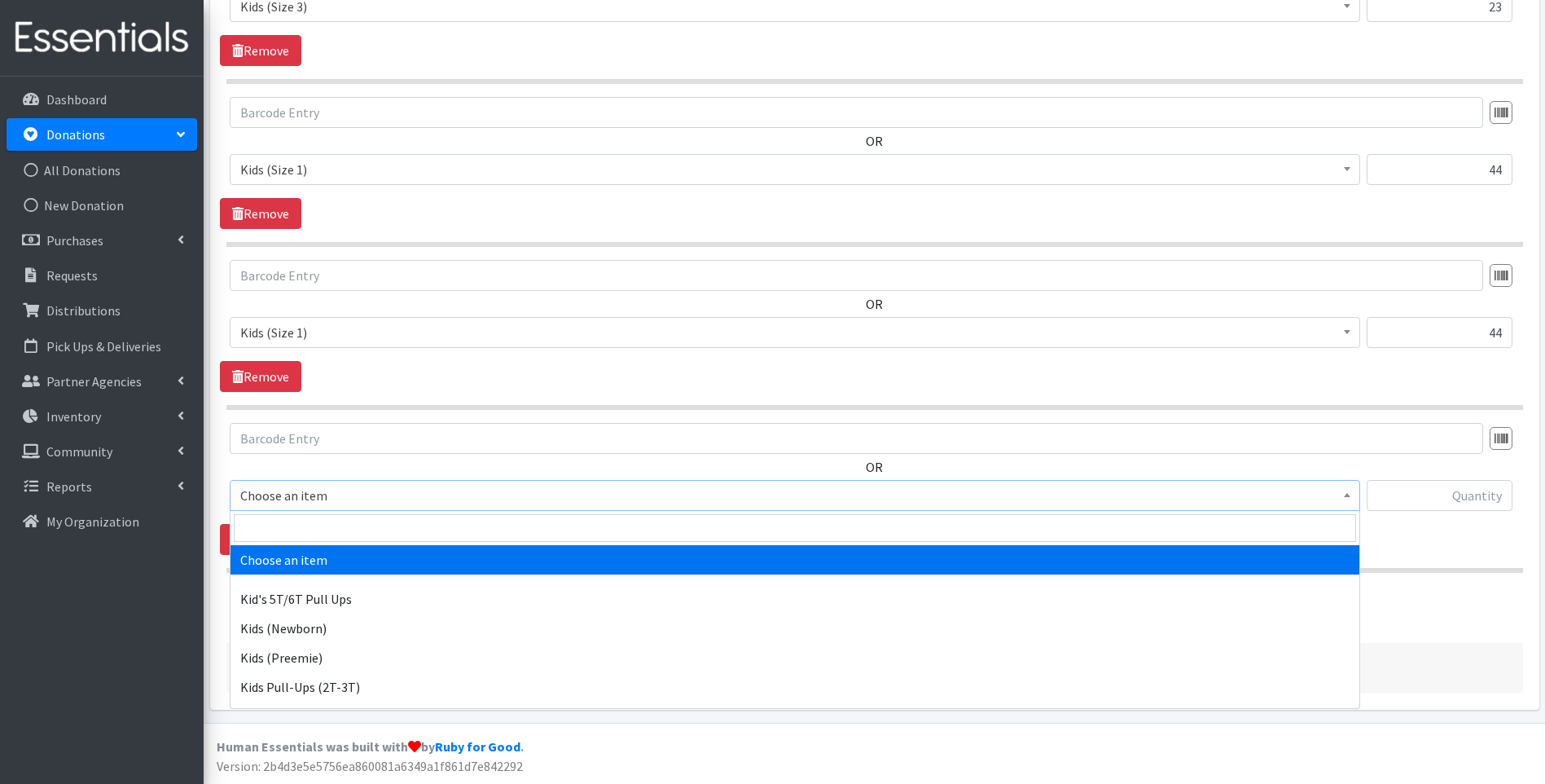
click at [376, 493] on span "Choose an item" at bounding box center [795, 495] width 1109 height 23
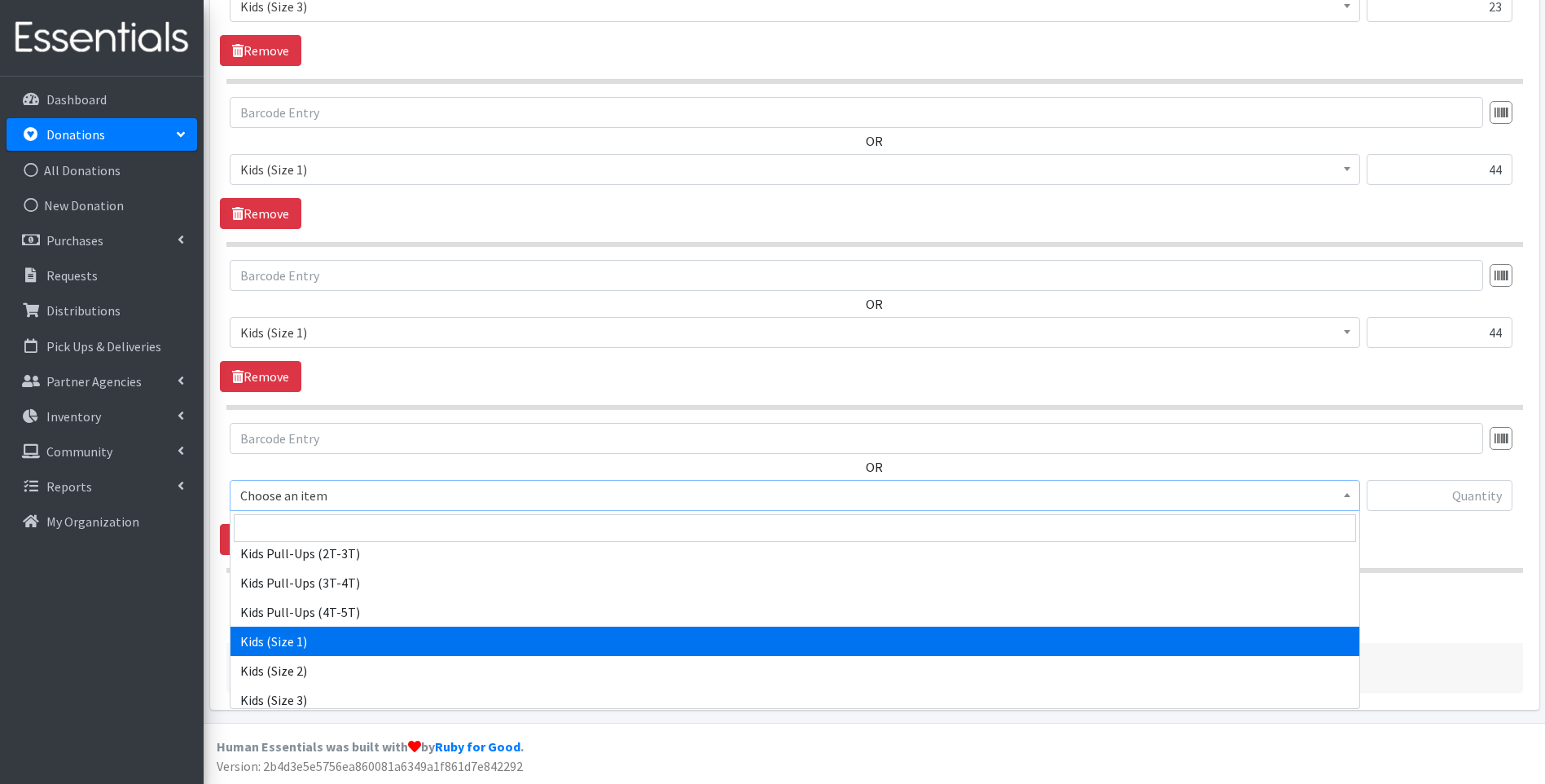
scroll to position [163, 0]
select select "13182"
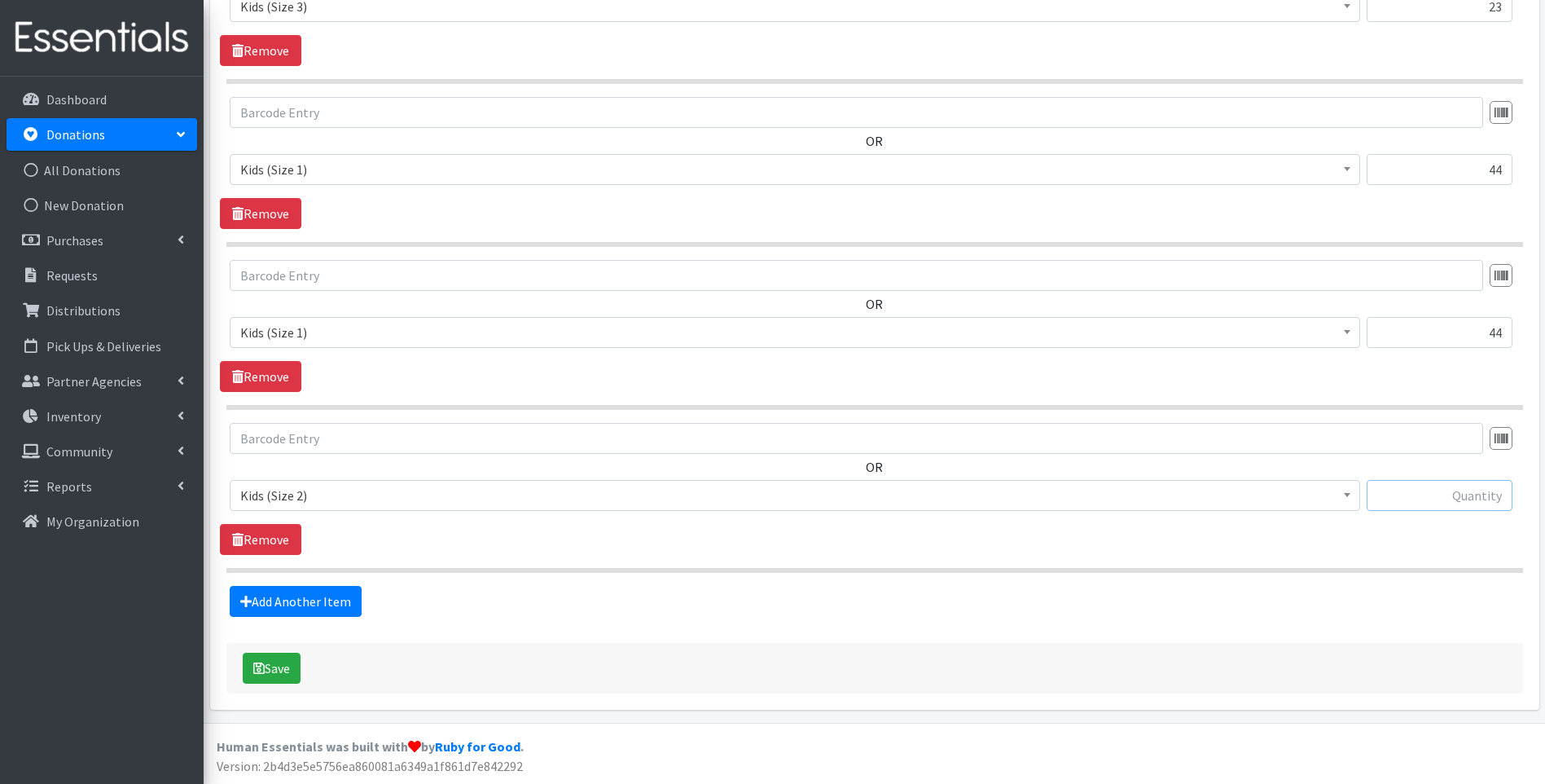
click at [1448, 492] on input "text" at bounding box center [1440, 495] width 146 height 31
type input "42"
click at [324, 601] on link "Add Another Item" at bounding box center [296, 600] width 132 height 31
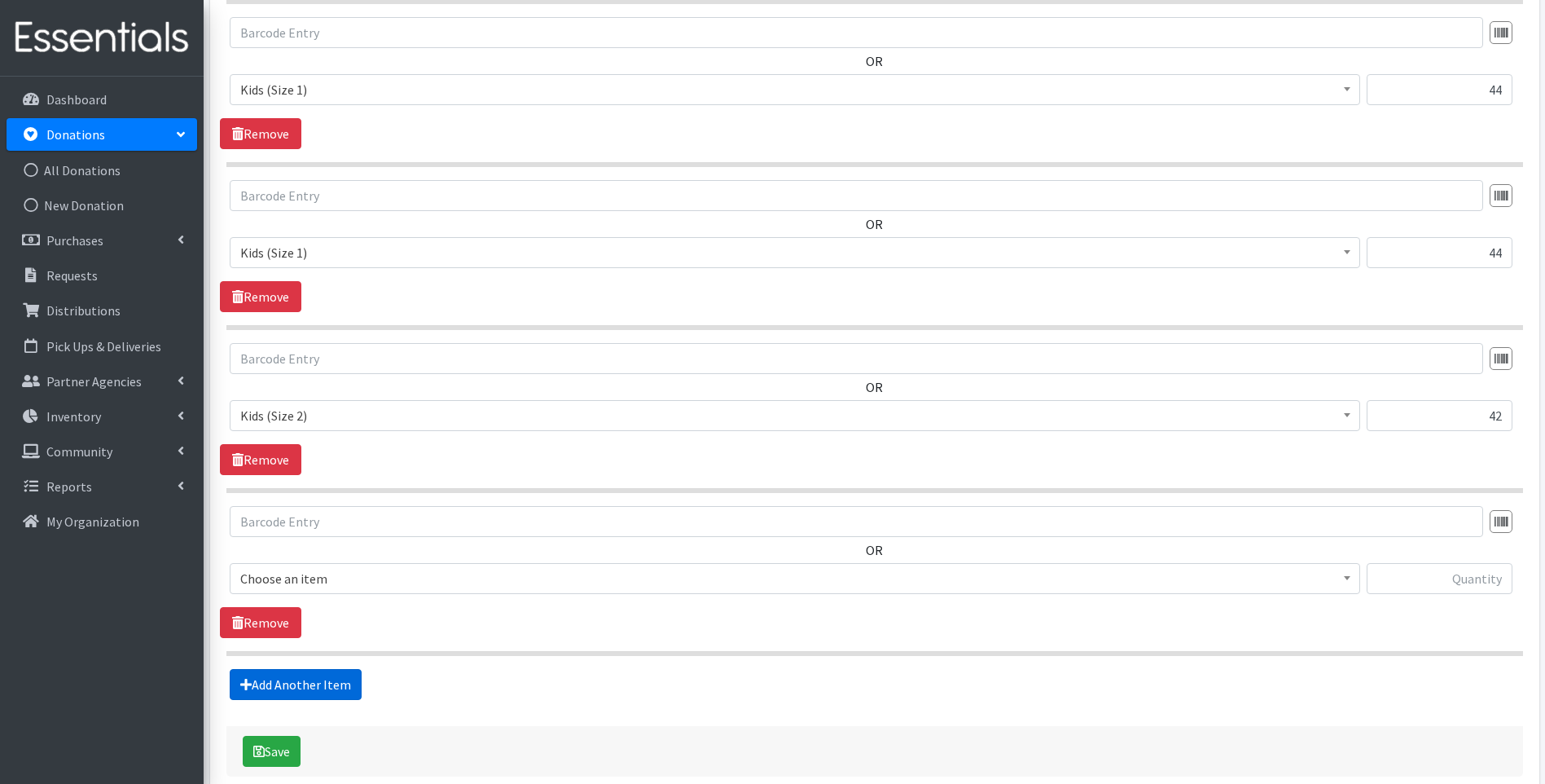
scroll to position [2549, 0]
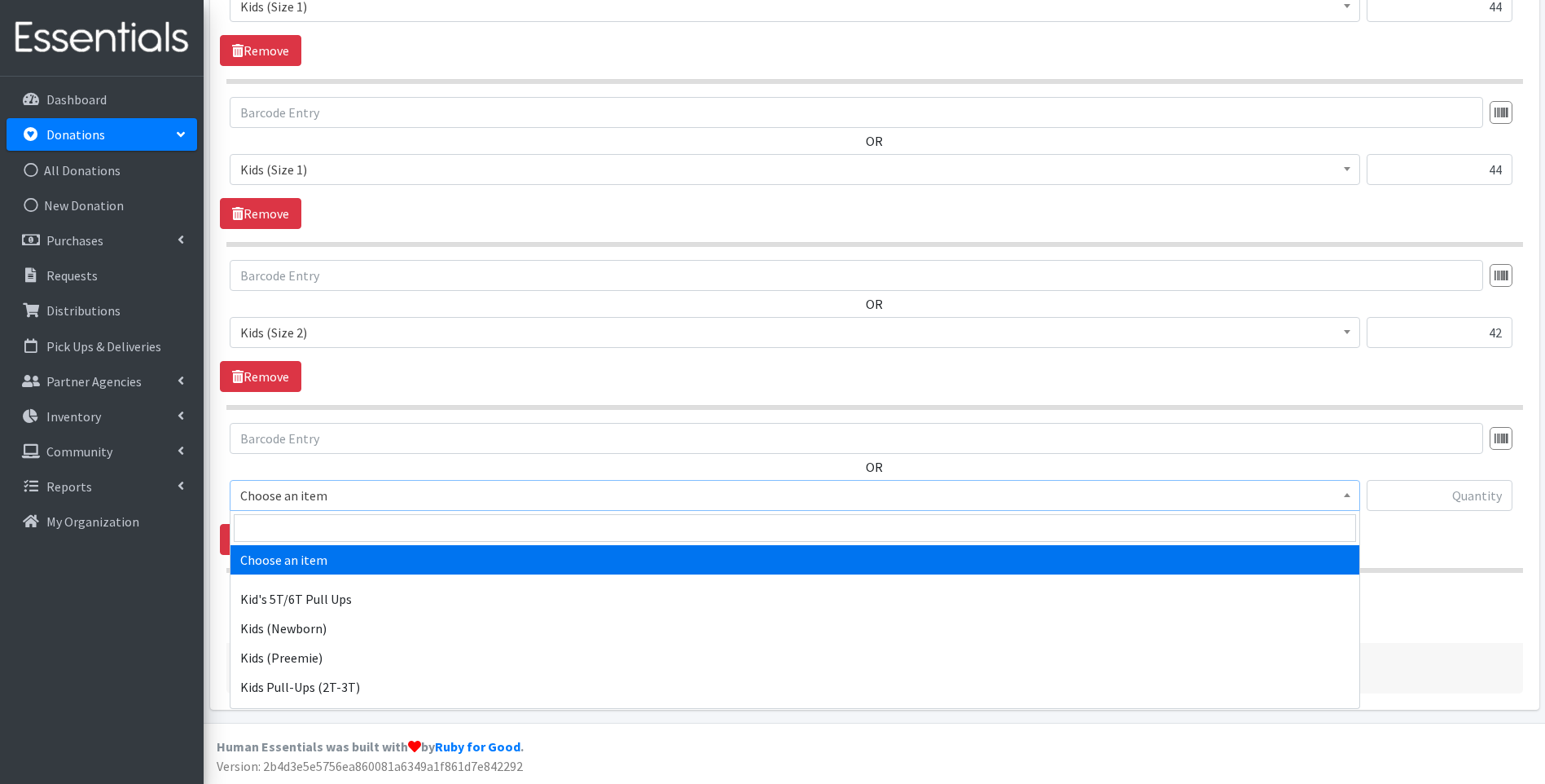
click at [365, 487] on span "Choose an item" at bounding box center [795, 495] width 1109 height 23
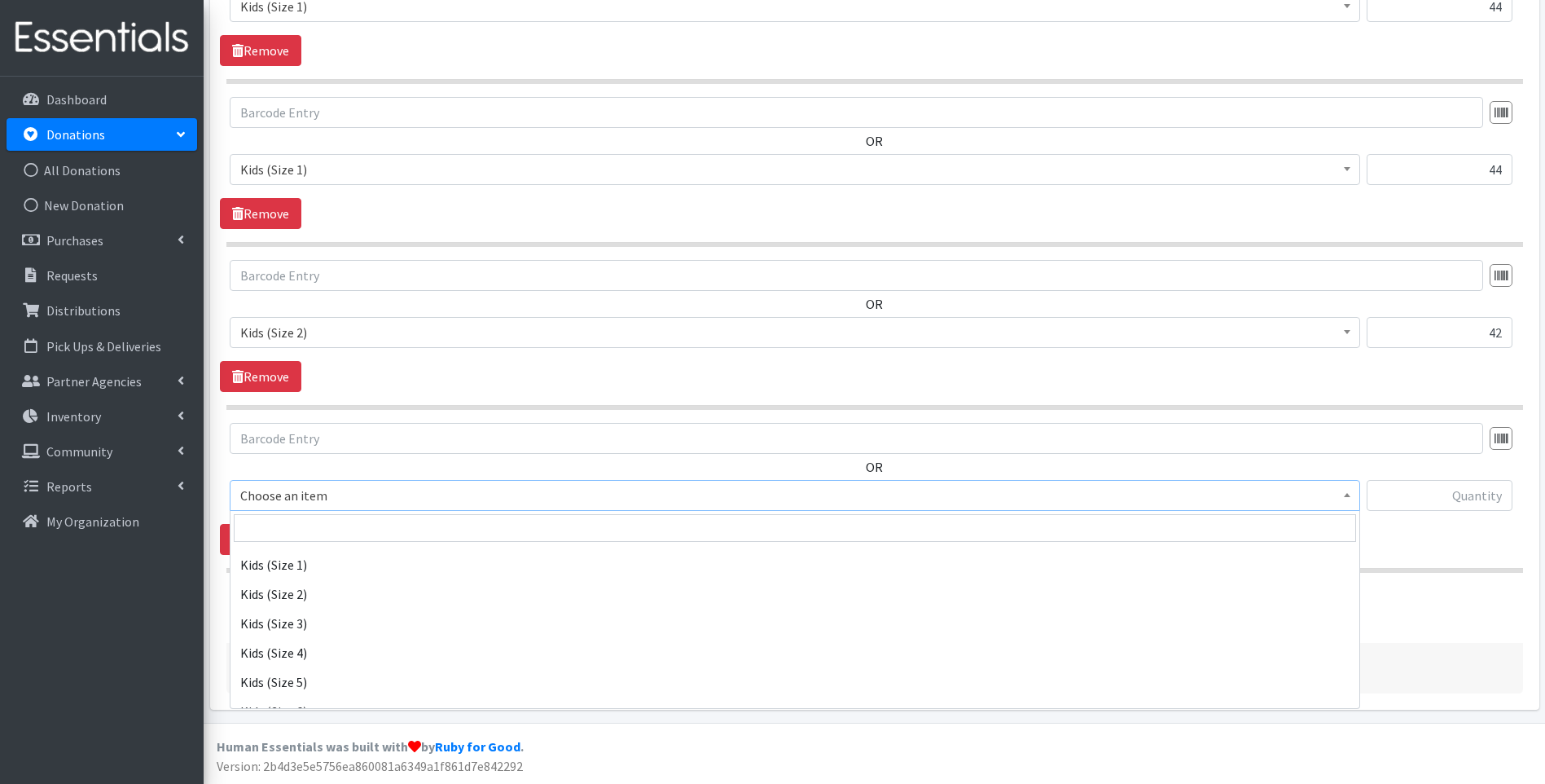
scroll to position [244, 0]
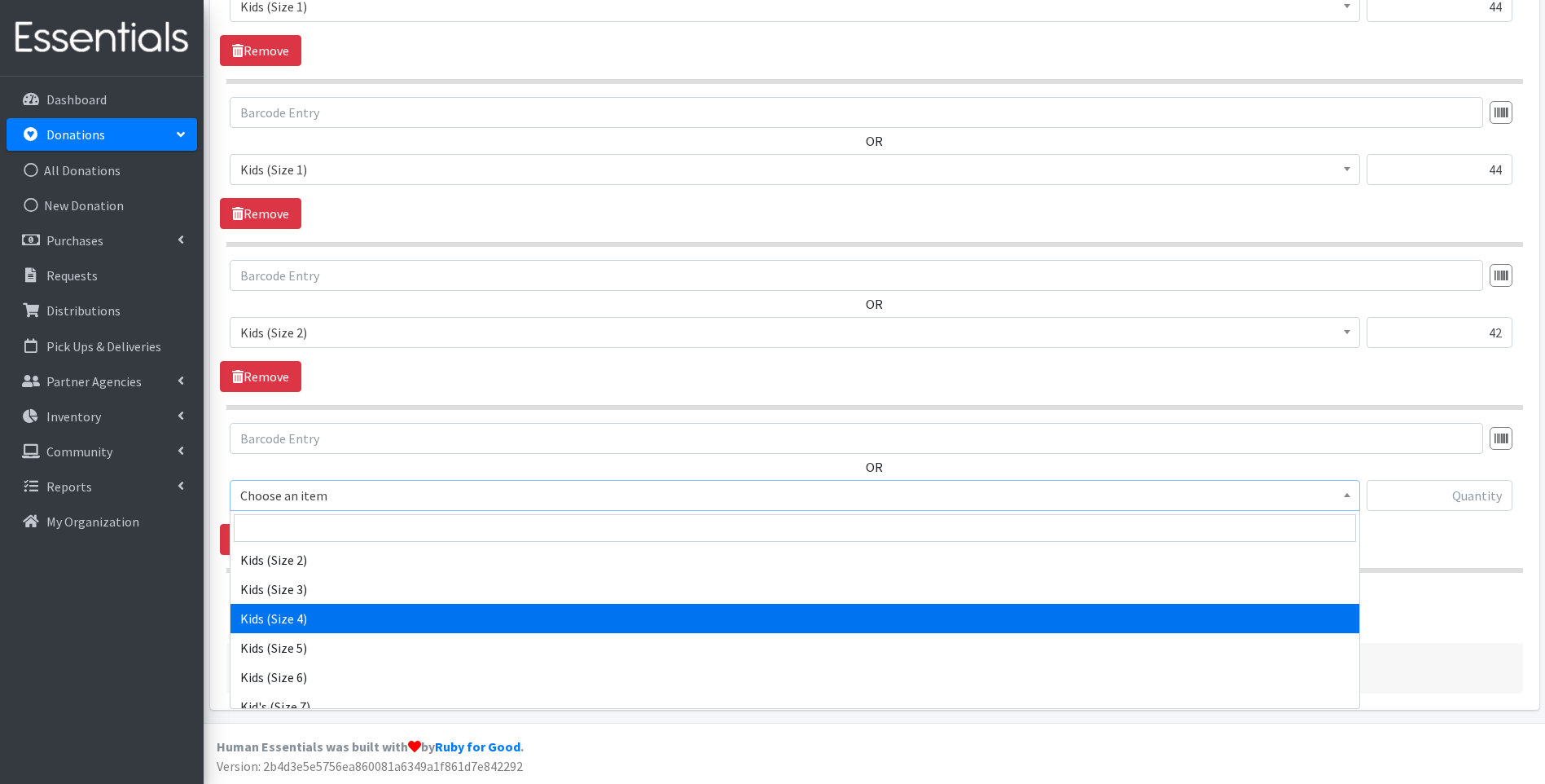
select select "13180"
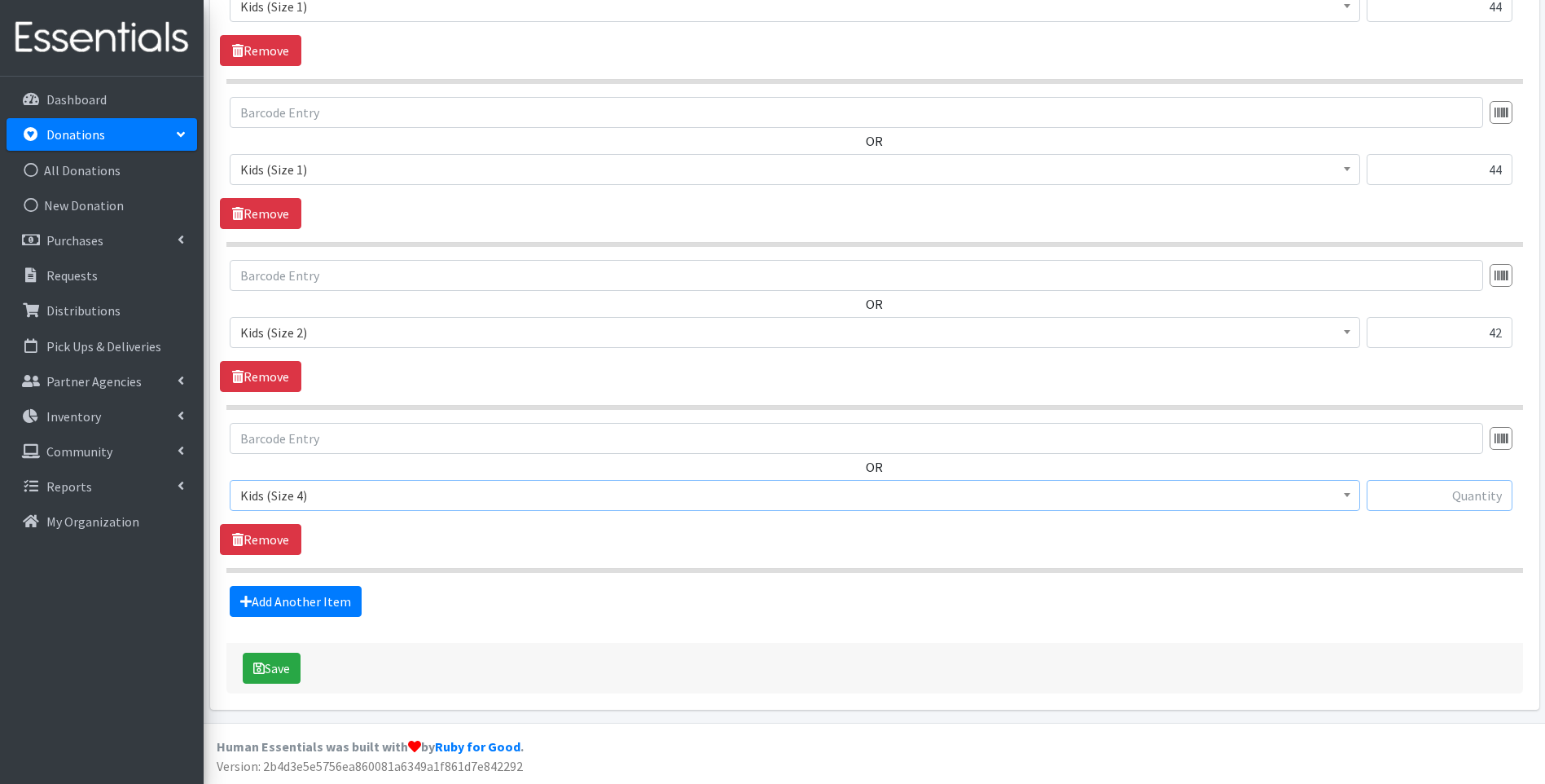
click at [1426, 502] on input "text" at bounding box center [1440, 495] width 146 height 31
type input "17"
click at [289, 670] on button "Save" at bounding box center [271, 667] width 58 height 31
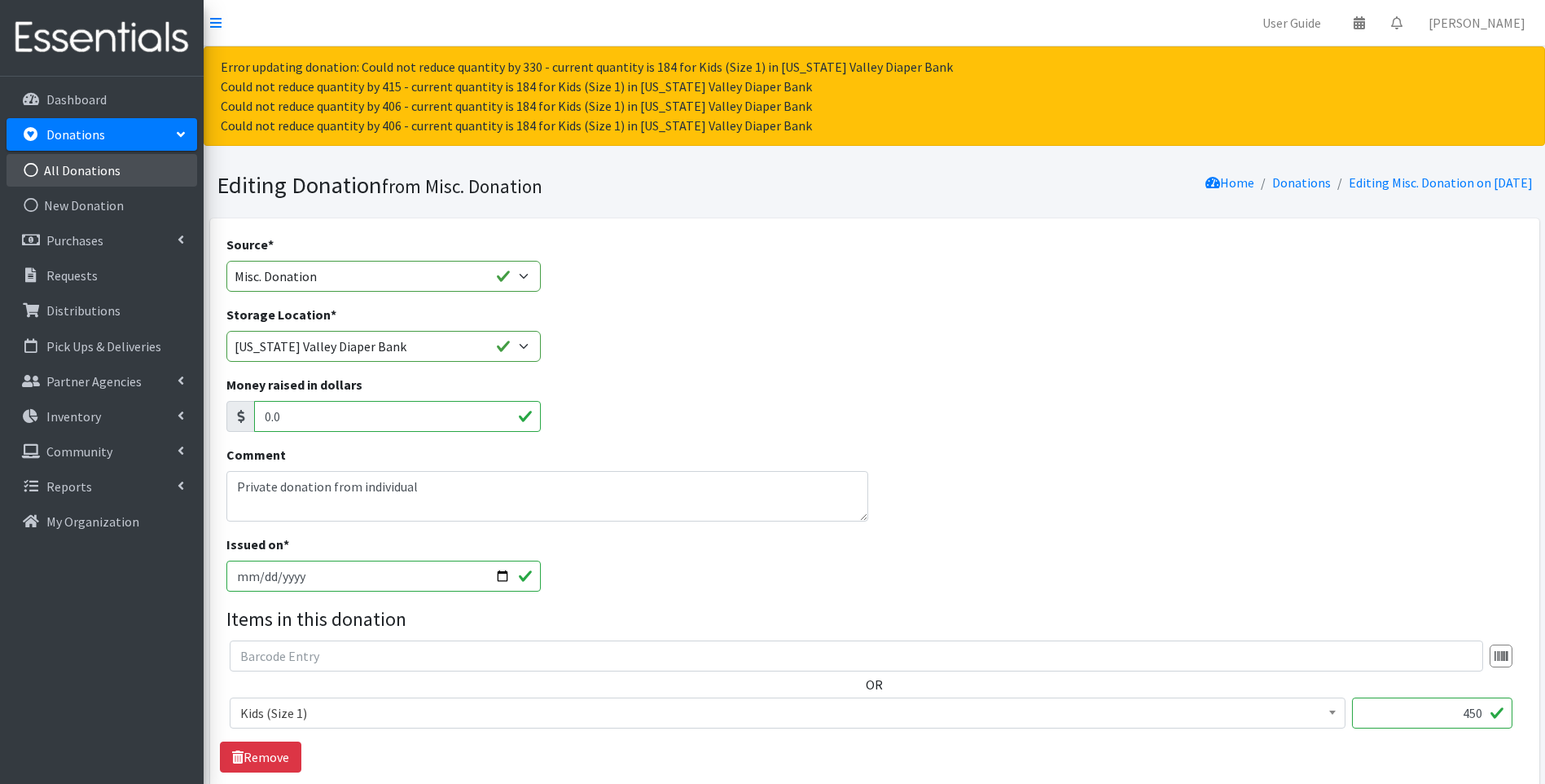
click at [115, 167] on link "All Donations" at bounding box center [102, 170] width 191 height 33
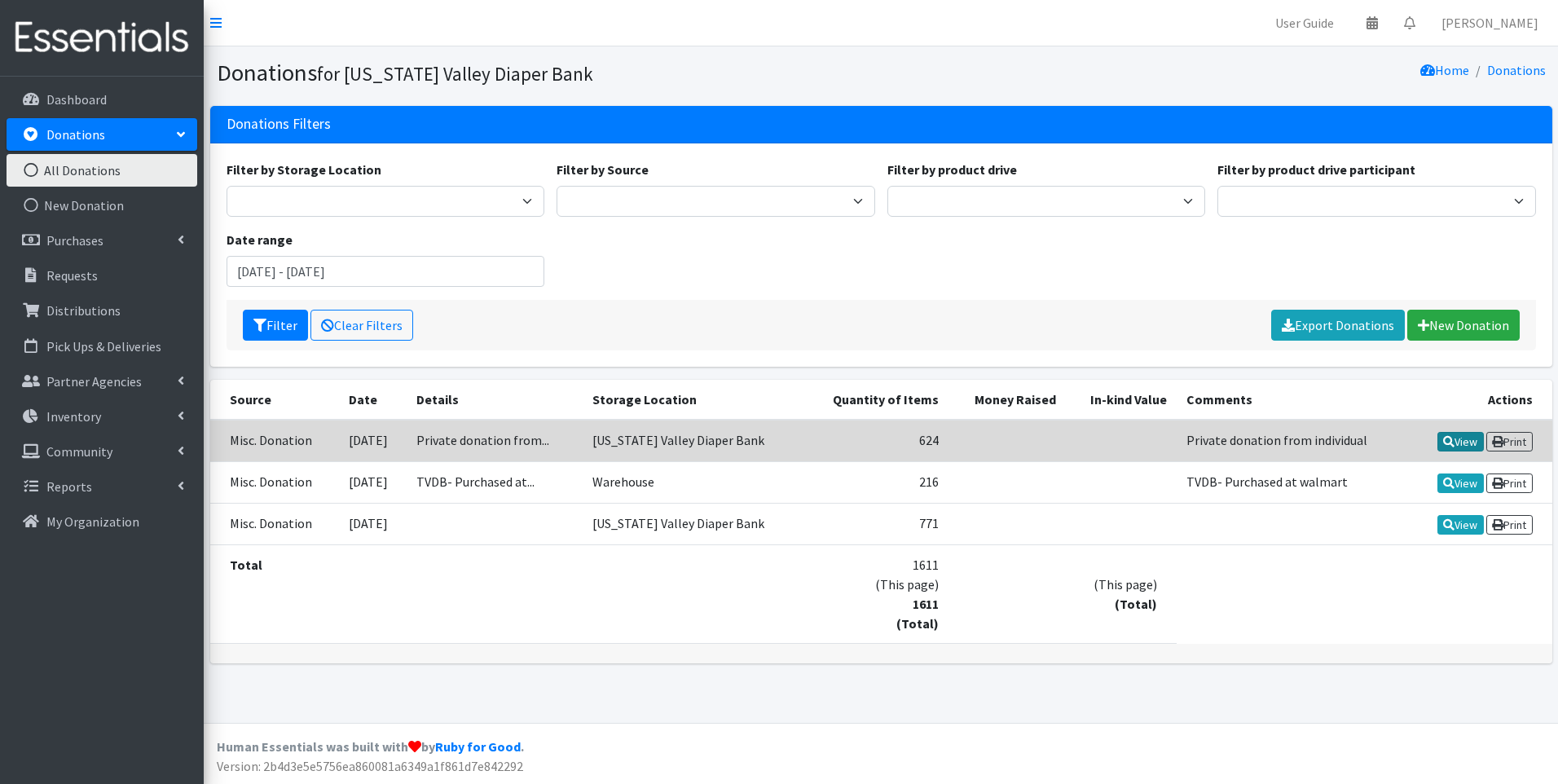
click at [1462, 440] on link "View" at bounding box center [1461, 442] width 46 height 20
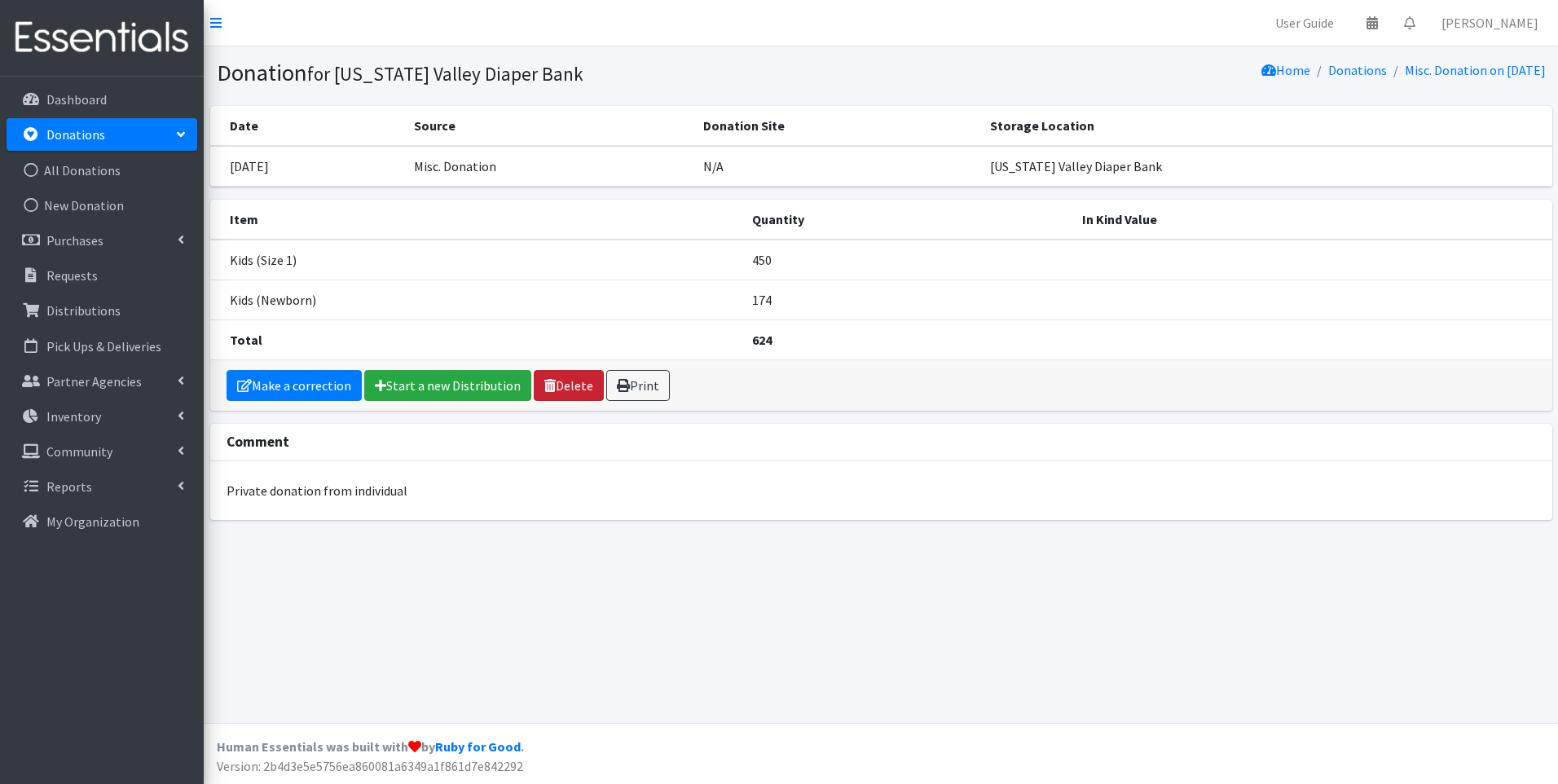
click at [581, 387] on link "Delete" at bounding box center [569, 385] width 70 height 31
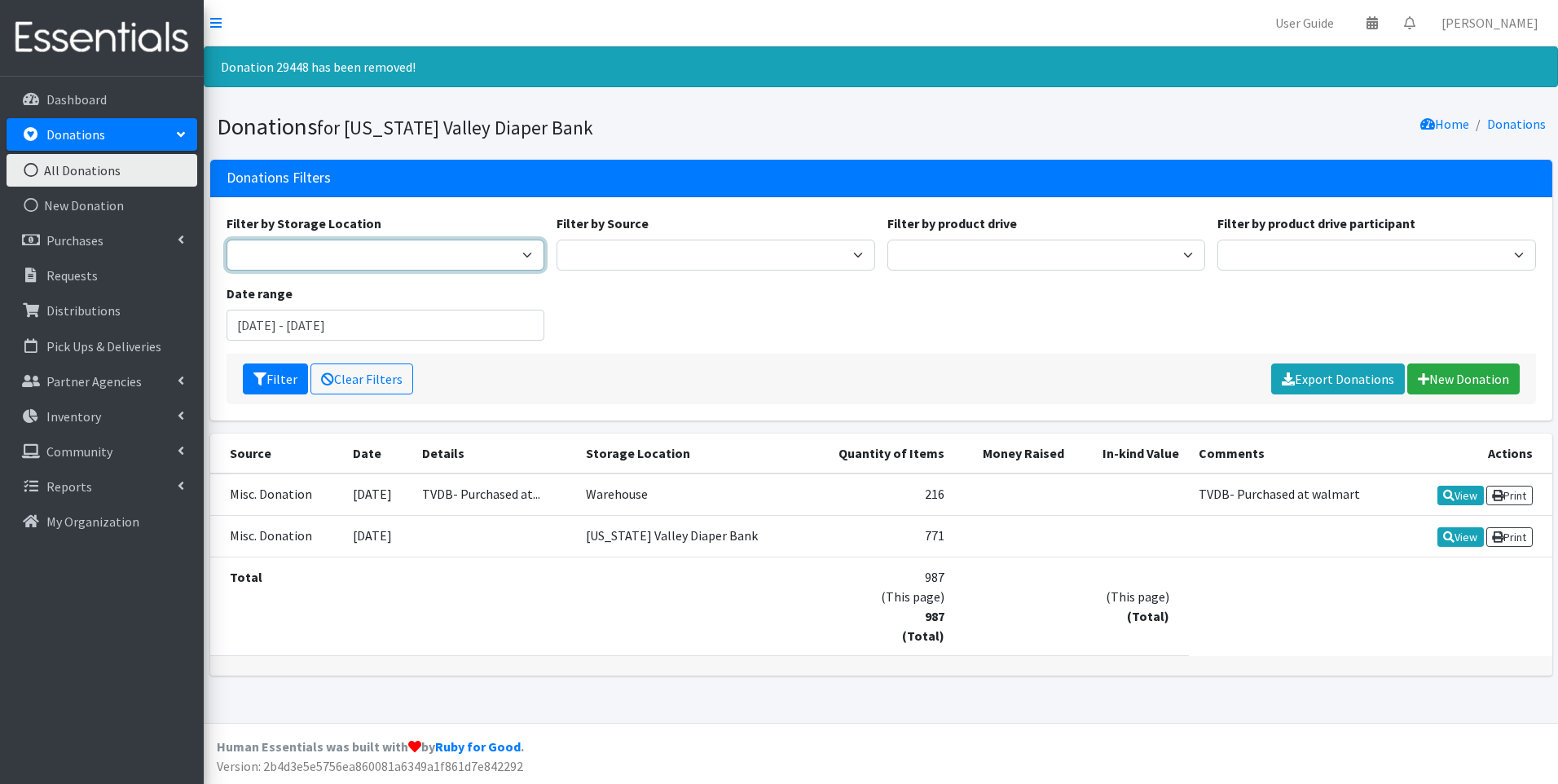
click at [453, 260] on select "Warehouse Tennessee Valley Diaper Bank" at bounding box center [386, 255] width 319 height 31
select select "479"
click at [226, 240] on select "Warehouse Tennessee Valley Diaper Bank" at bounding box center [386, 255] width 319 height 31
click at [1441, 385] on link "New Donation" at bounding box center [1464, 379] width 112 height 31
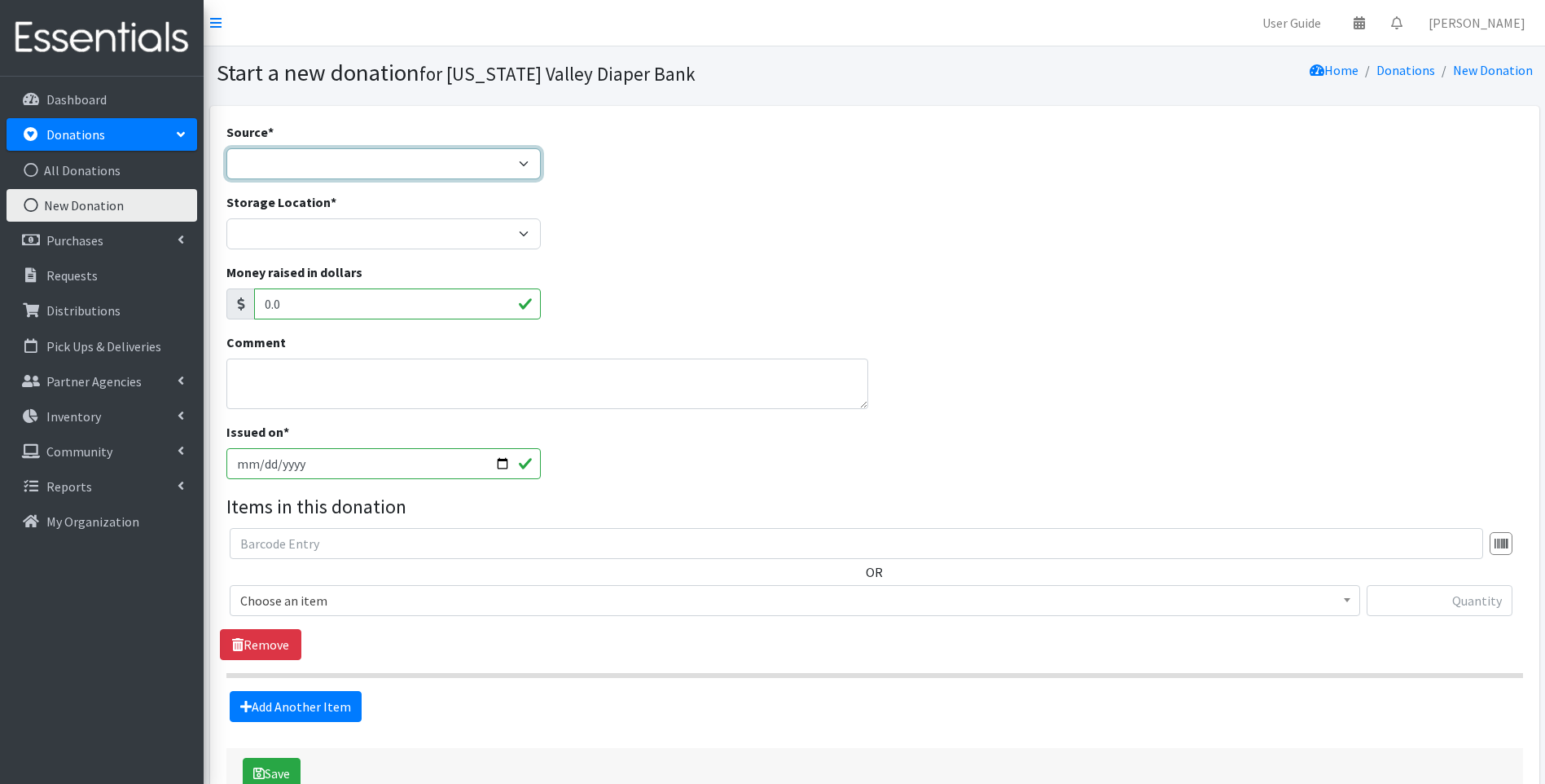
click at [437, 170] on select "Product Drive Manufacturer Donation Site Misc. Donation" at bounding box center [384, 163] width 315 height 31
select select "Misc. Donation"
click at [226, 148] on select "Product Drive Manufacturer Donation Site Misc. Donation" at bounding box center [384, 163] width 315 height 31
click at [495, 404] on textarea "Comment" at bounding box center [547, 383] width 642 height 51
type textarea "Private Donor"
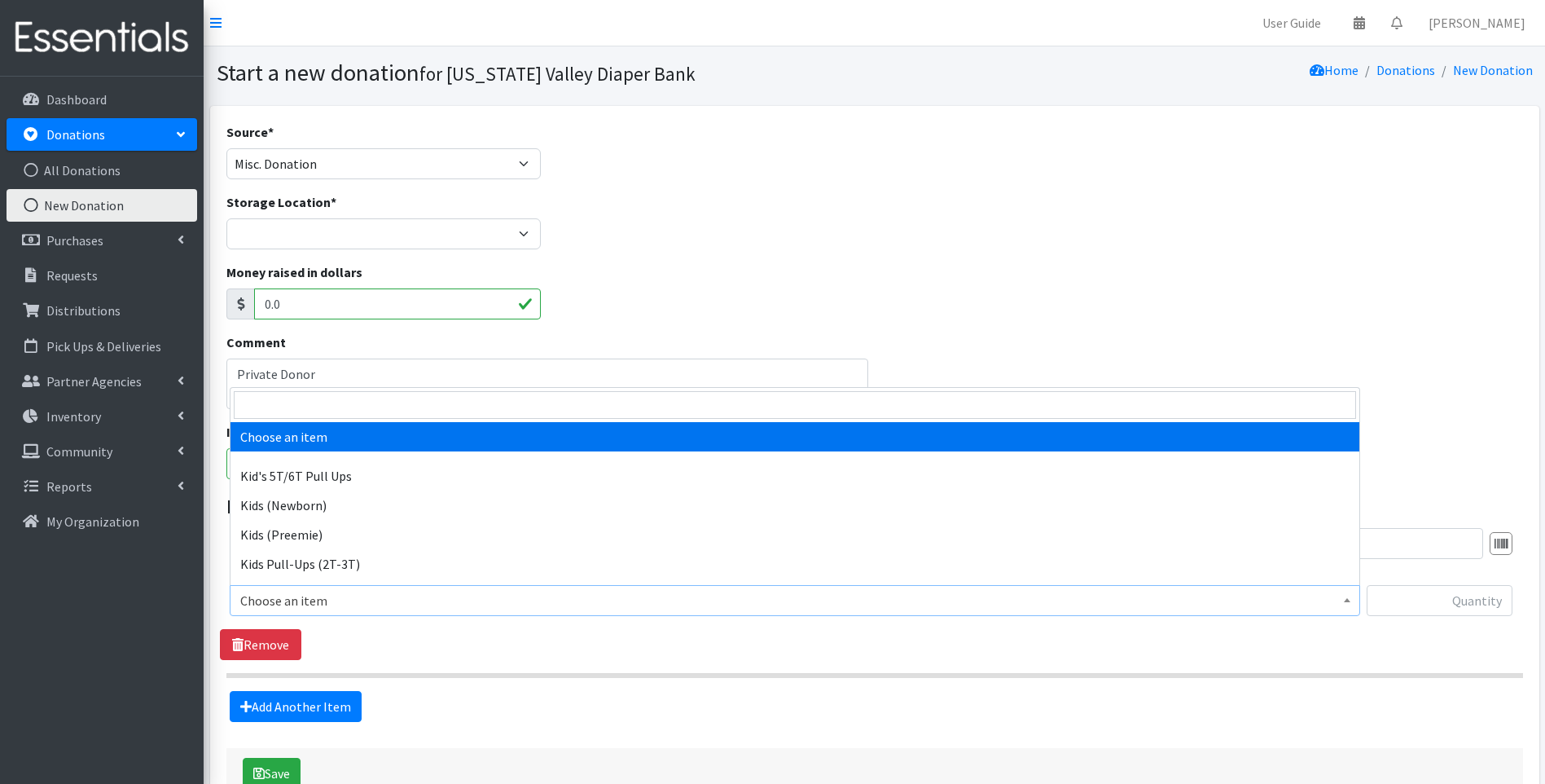
click at [476, 597] on span "Choose an item" at bounding box center [795, 600] width 1109 height 23
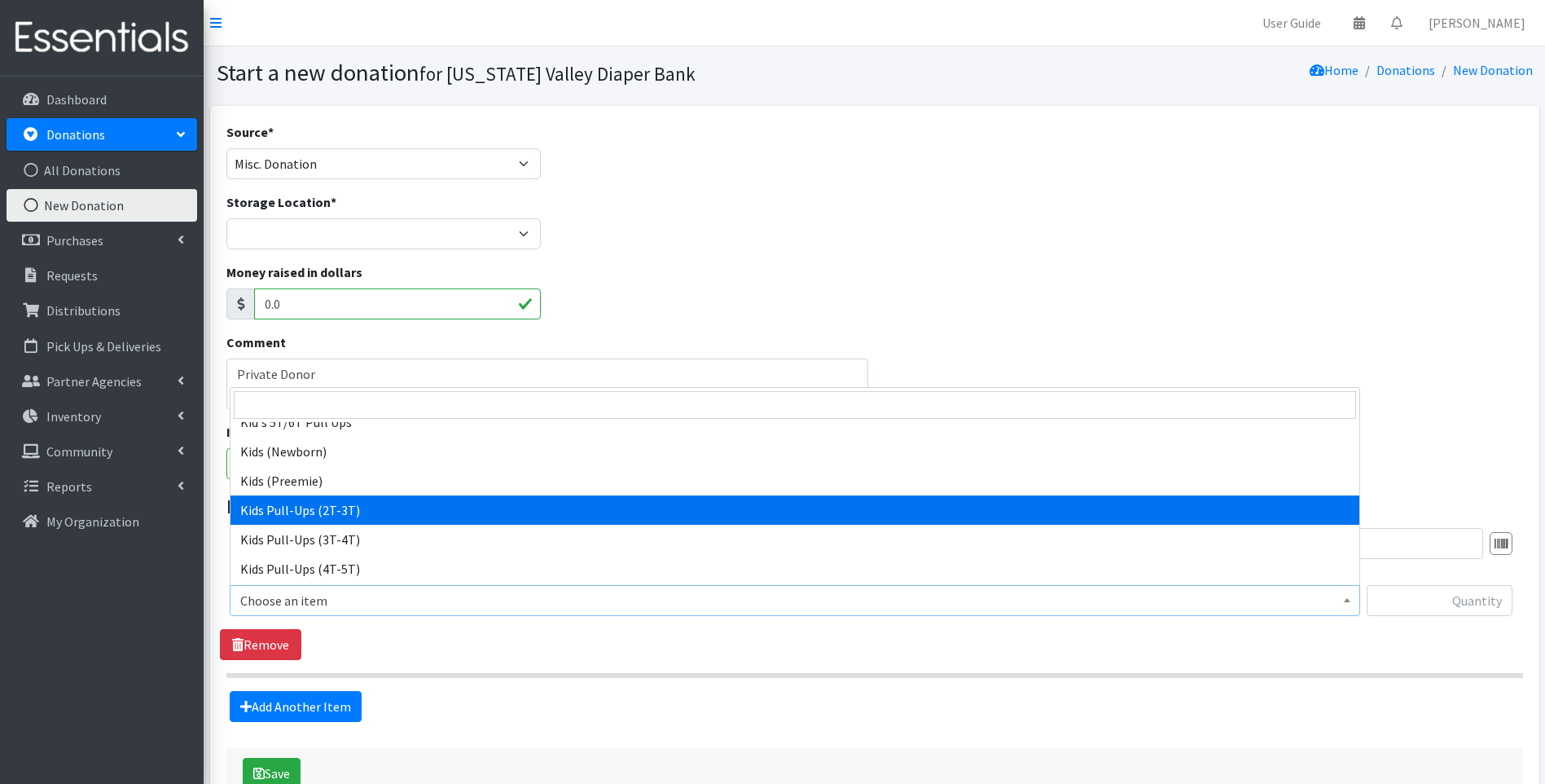
scroll to position [81, 0]
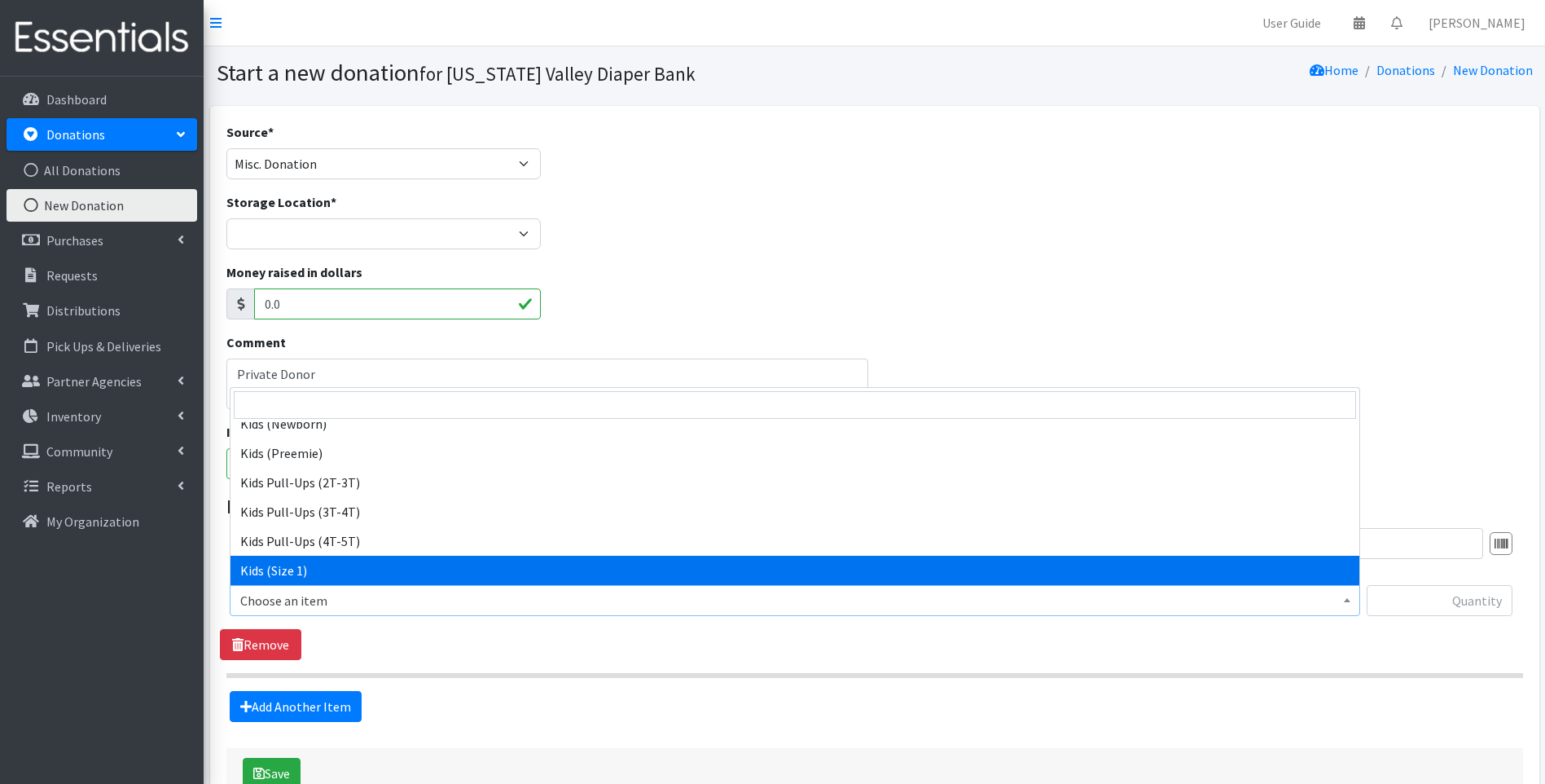
select select "13181"
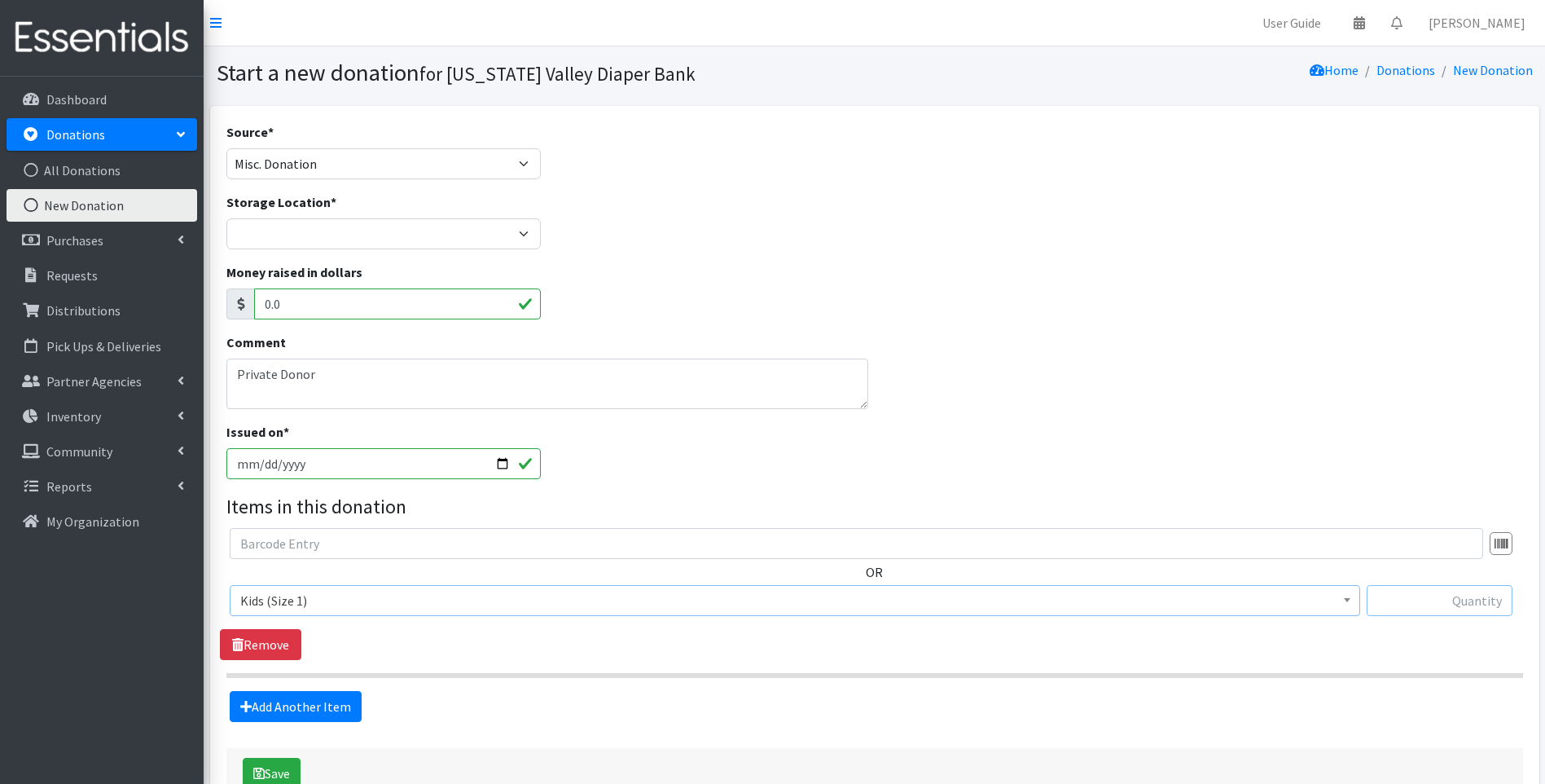
drag, startPoint x: 1455, startPoint y: 584, endPoint x: 1454, endPoint y: 595, distance: 11.0
click at [1454, 592] on input "text" at bounding box center [1440, 600] width 146 height 31
type input "162"
click at [298, 701] on link "Add Another Item" at bounding box center [296, 706] width 132 height 31
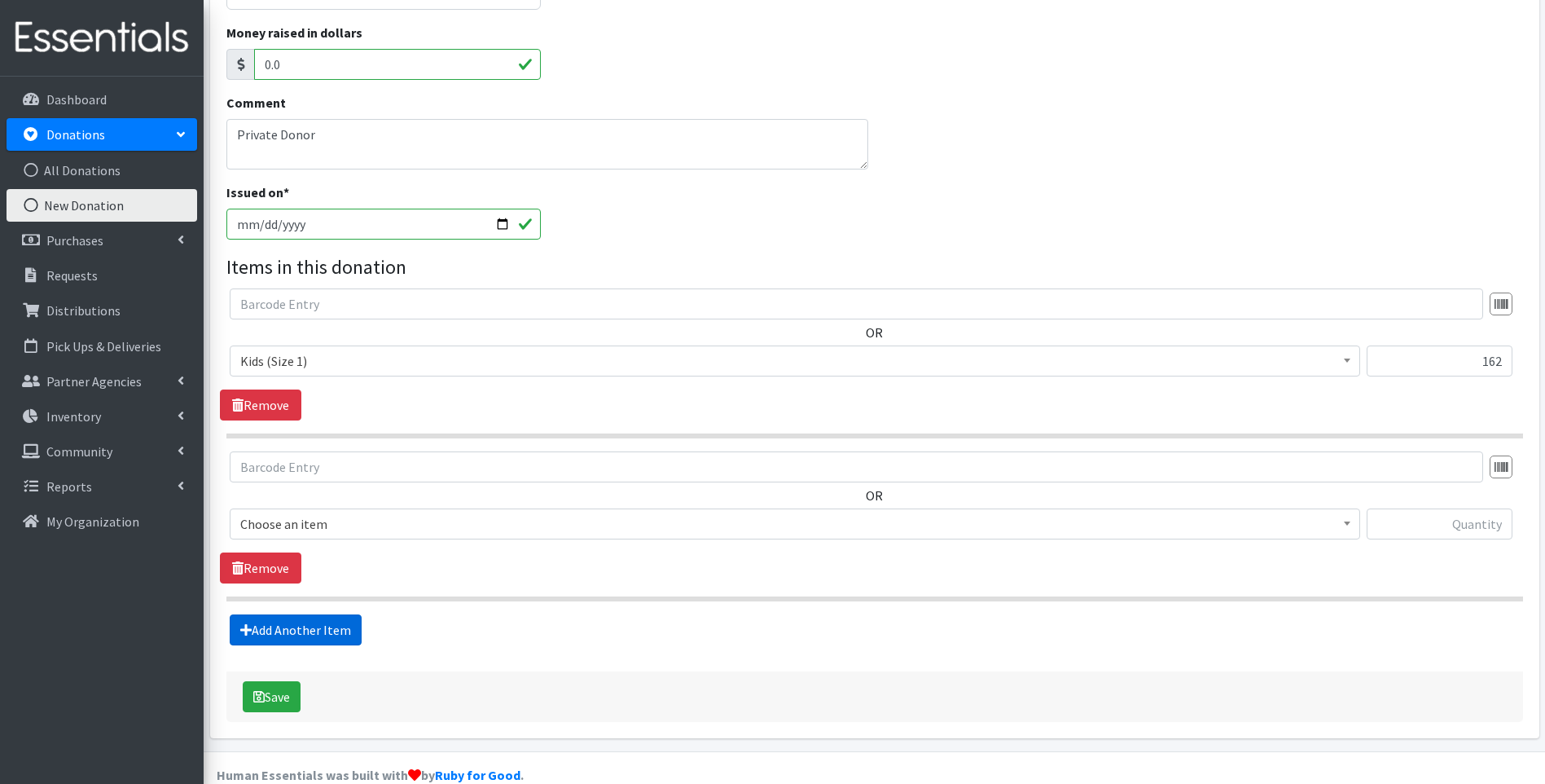
scroll to position [268, 0]
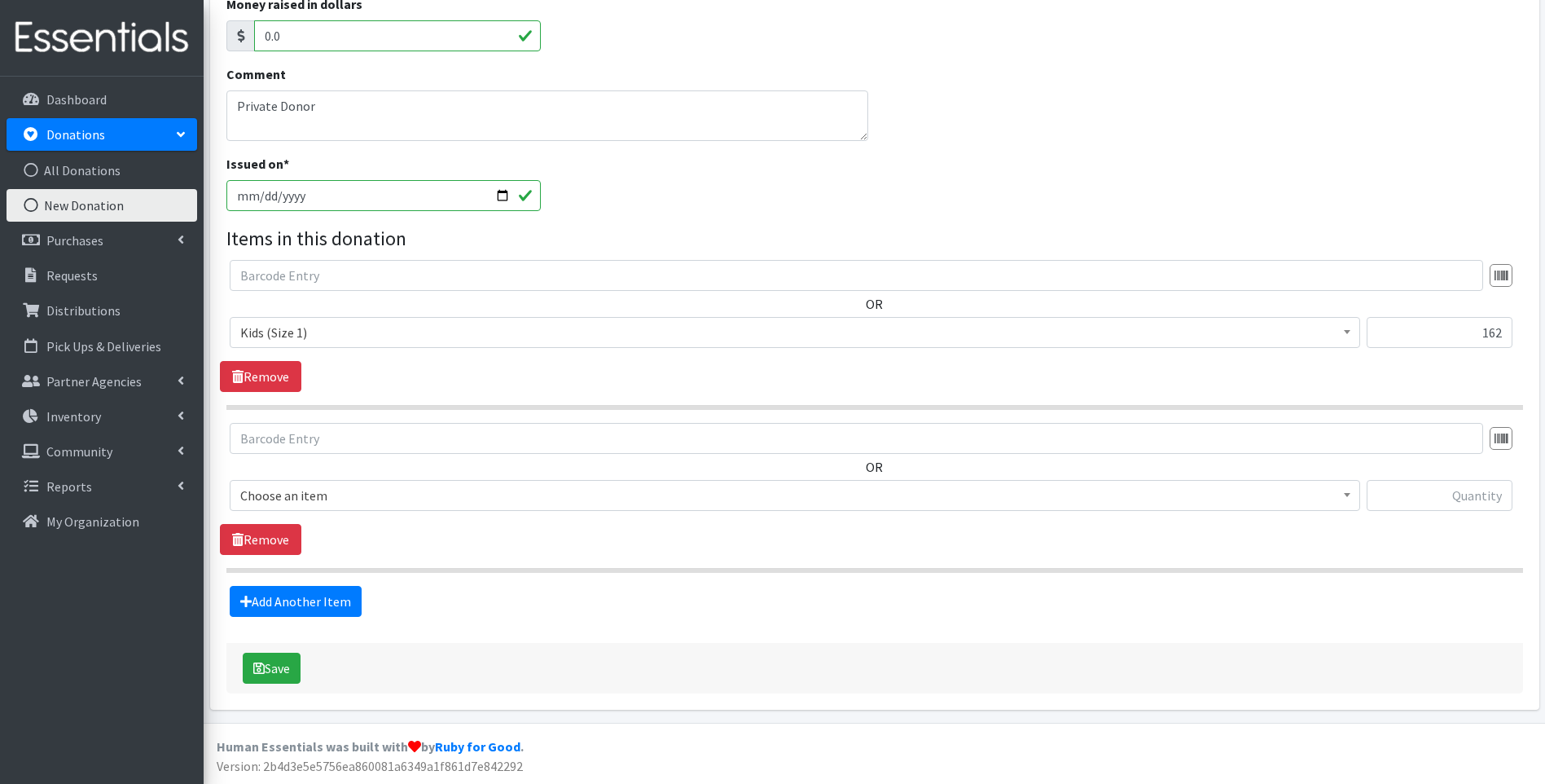
click at [351, 506] on span "Choose an item" at bounding box center [795, 495] width 1109 height 23
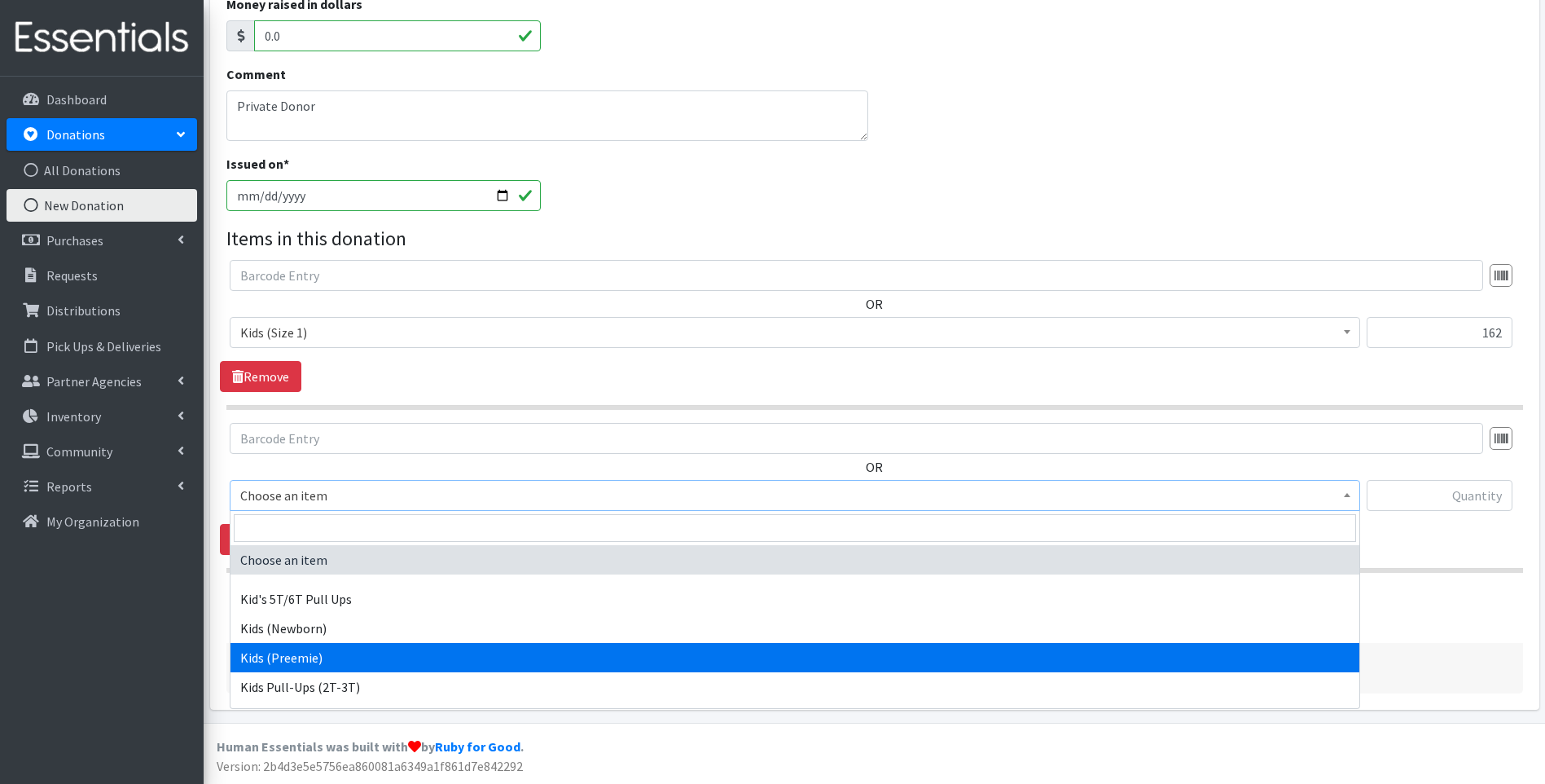
scroll to position [81, 0]
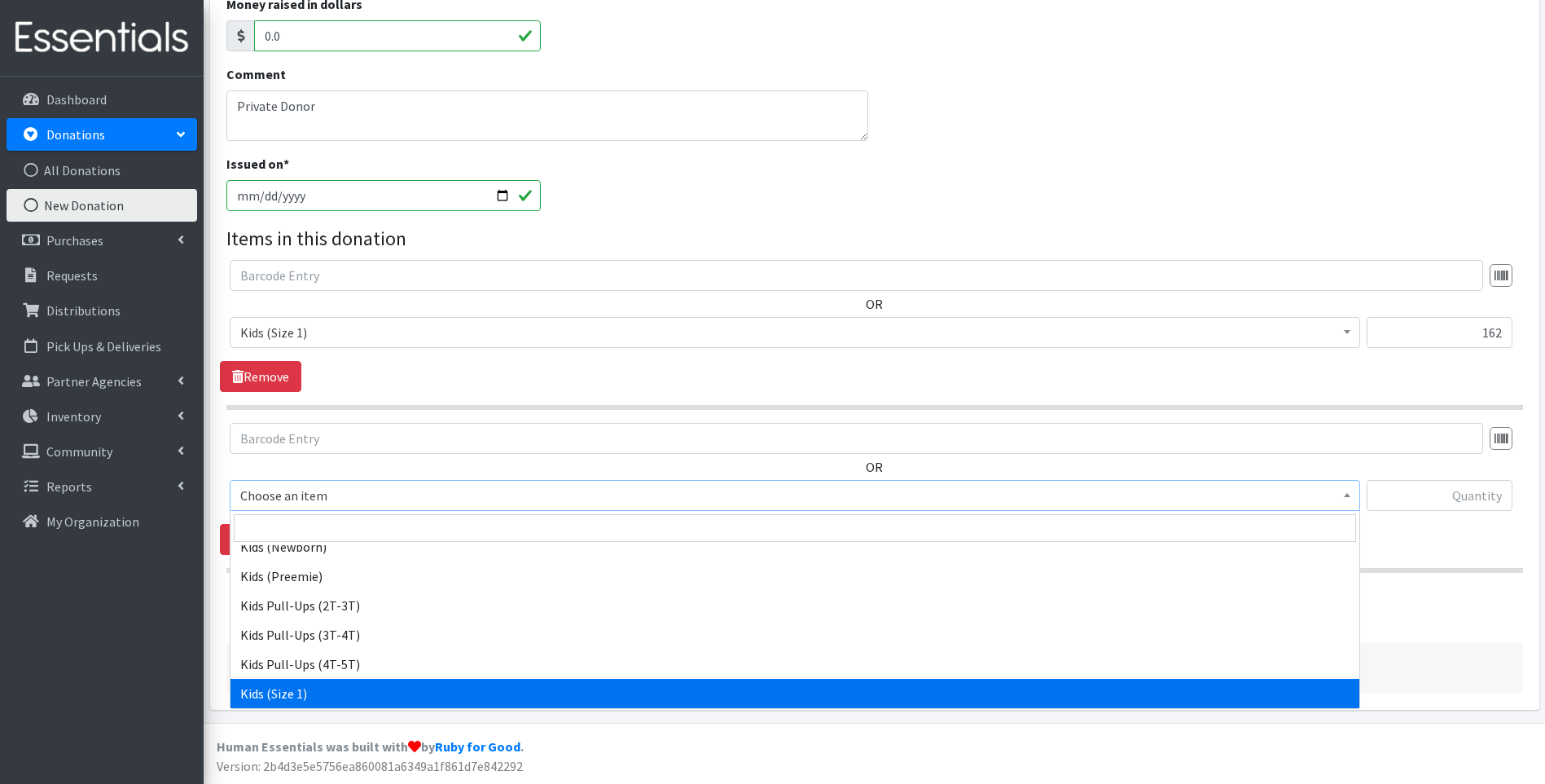
select select "13181"
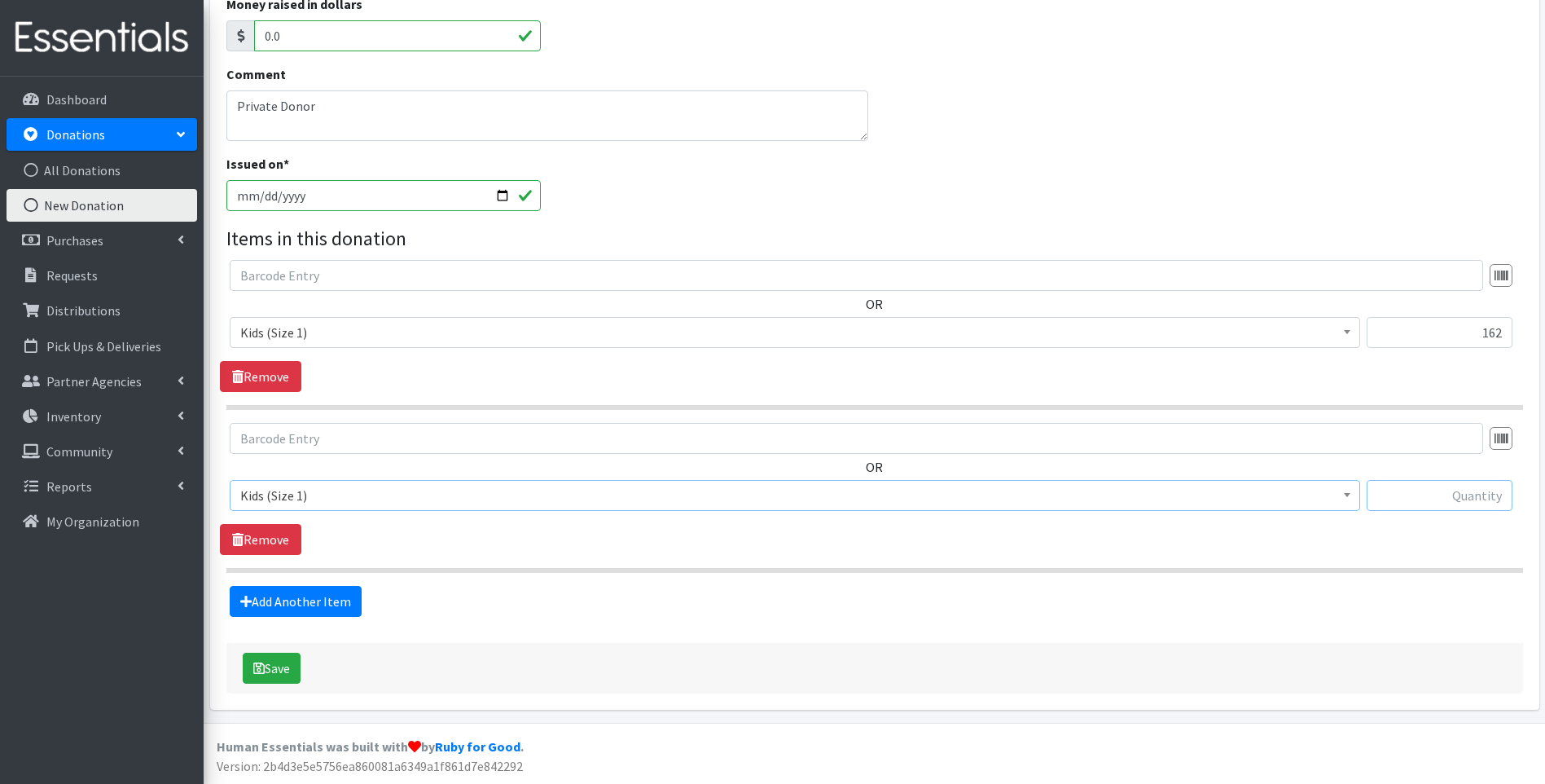
click at [1475, 493] on input "text" at bounding box center [1440, 495] width 146 height 31
type input "96"
click at [285, 591] on link "Add Another Item" at bounding box center [296, 600] width 132 height 31
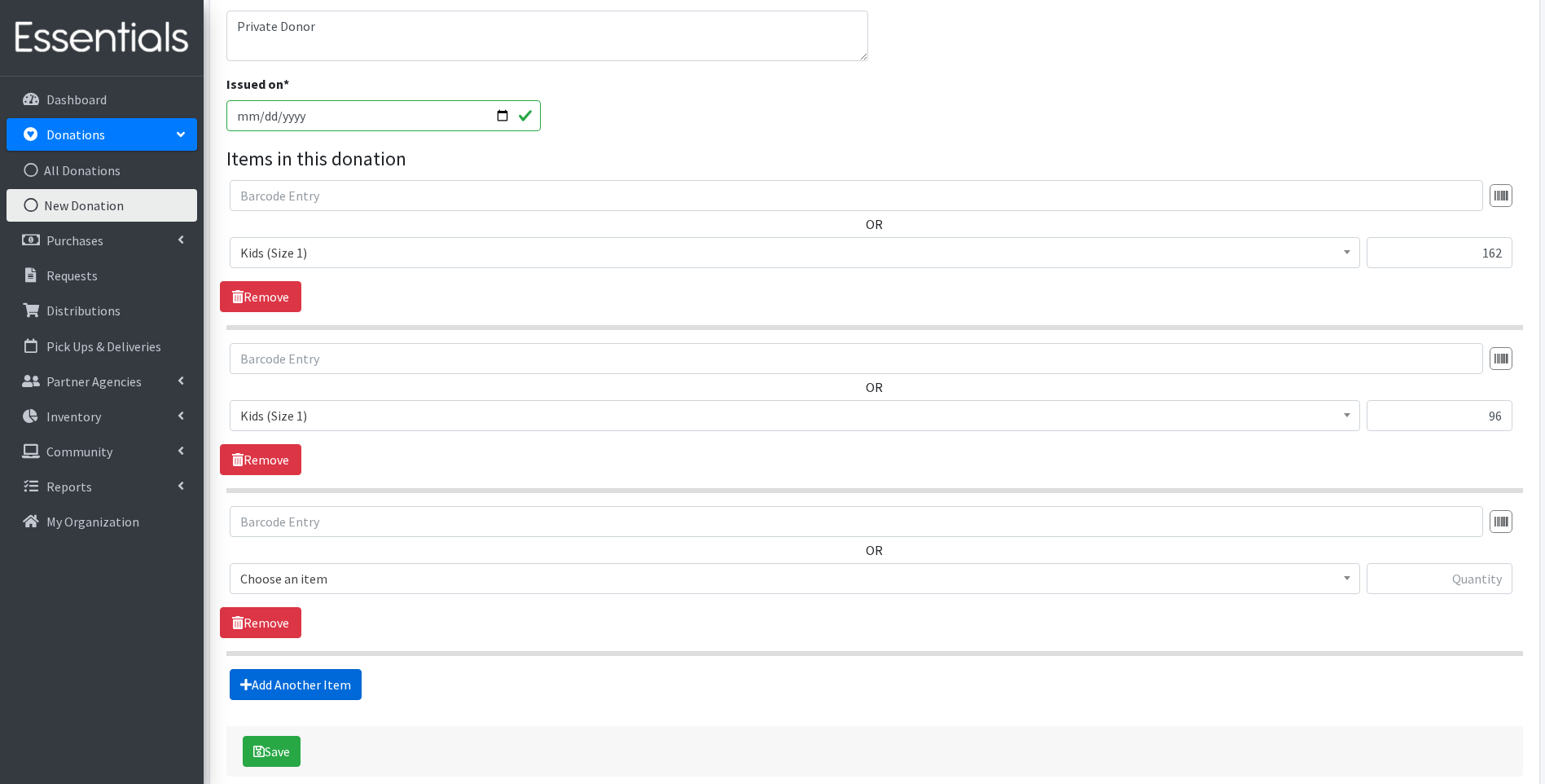
scroll to position [431, 0]
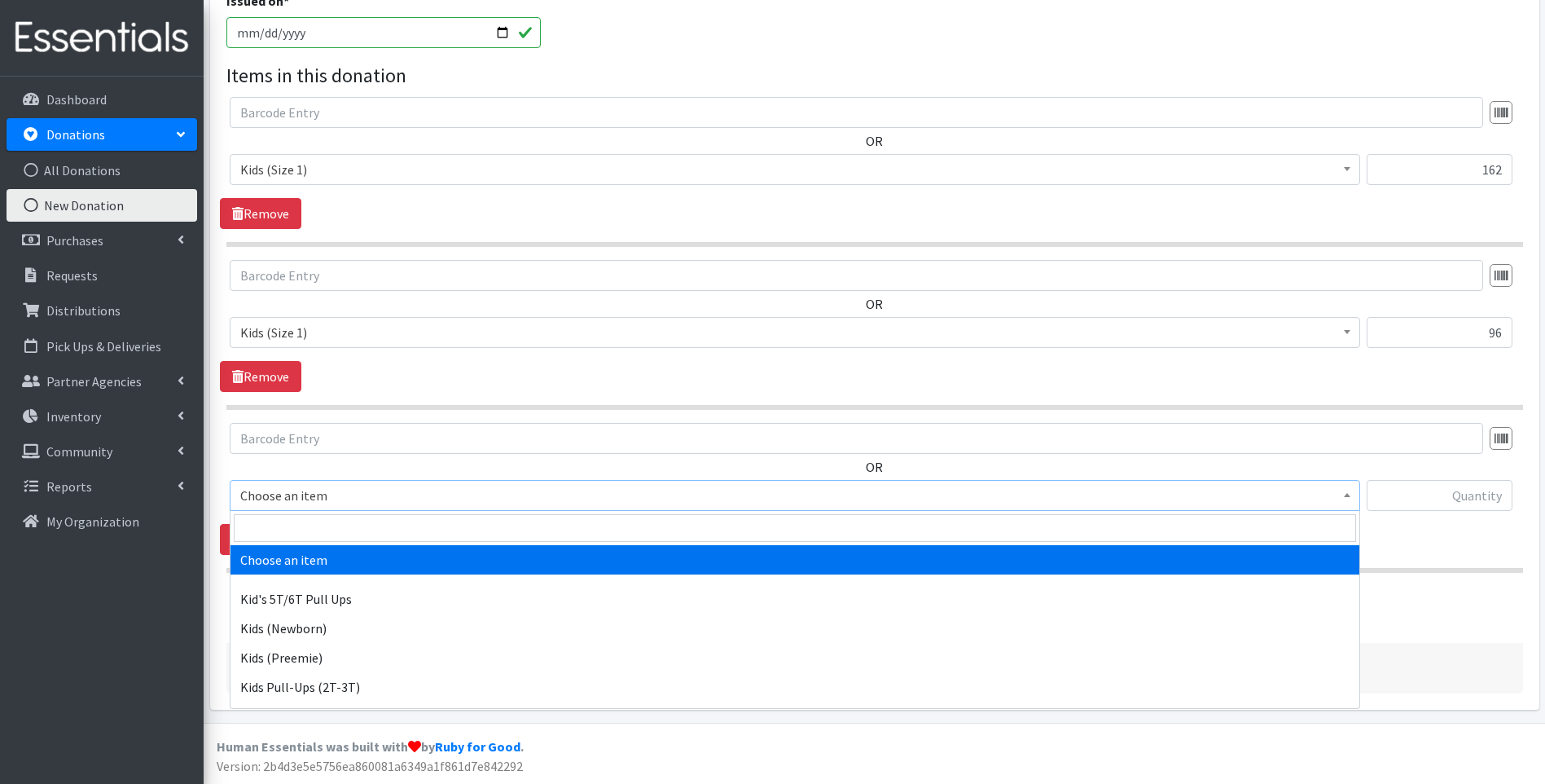
click at [374, 493] on span "Choose an item" at bounding box center [795, 495] width 1109 height 23
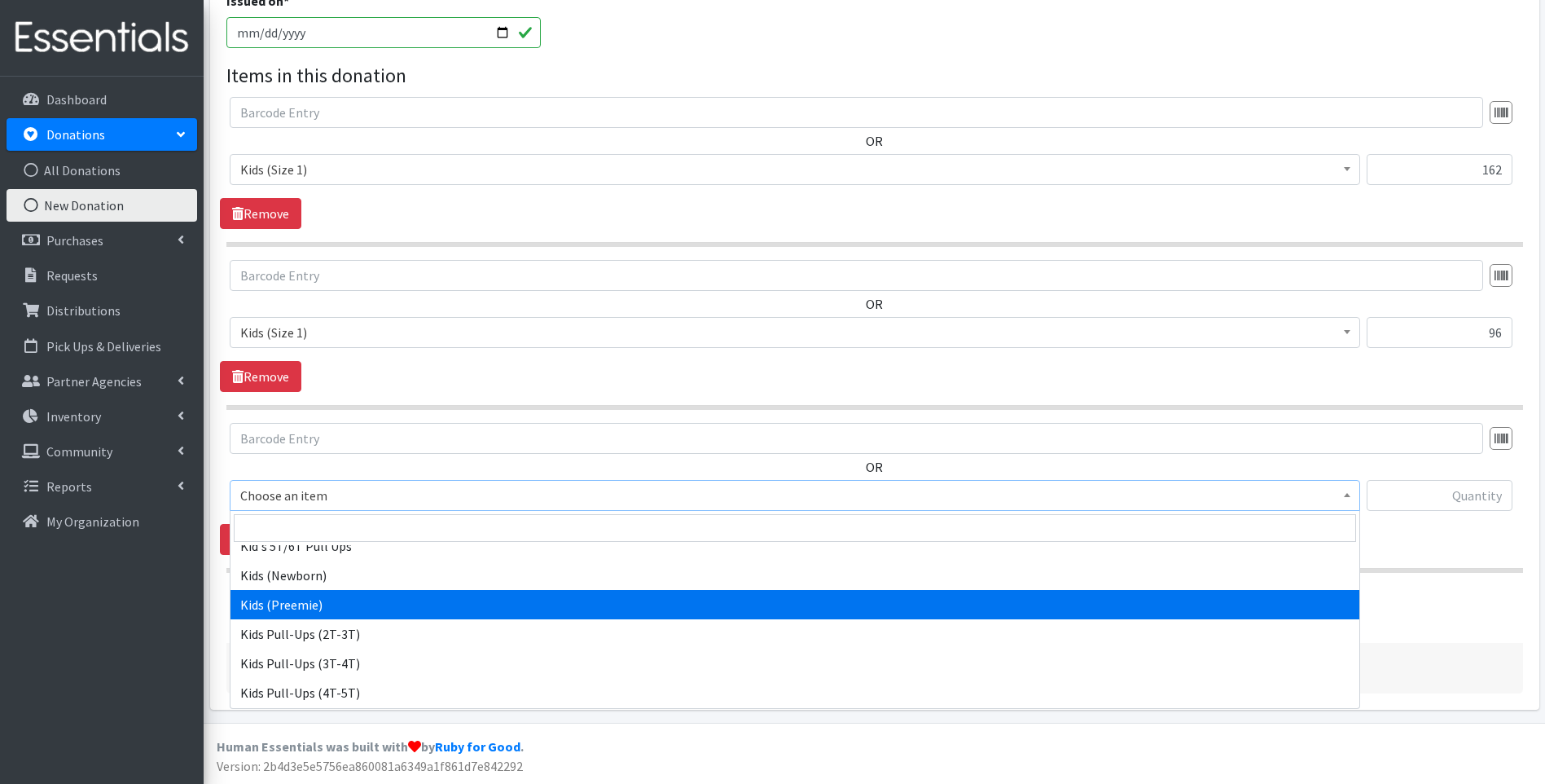
scroll to position [81, 0]
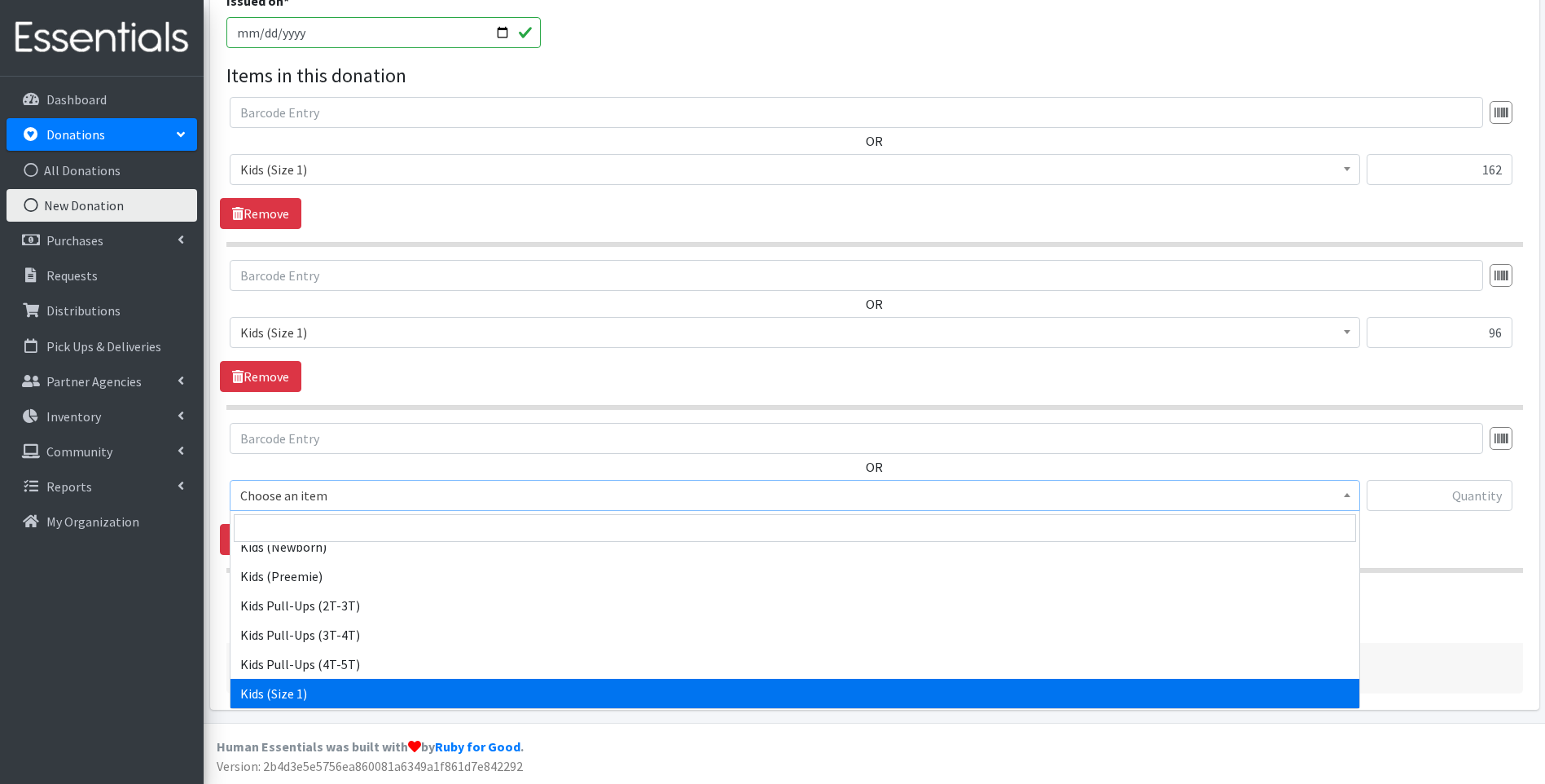
select select "13181"
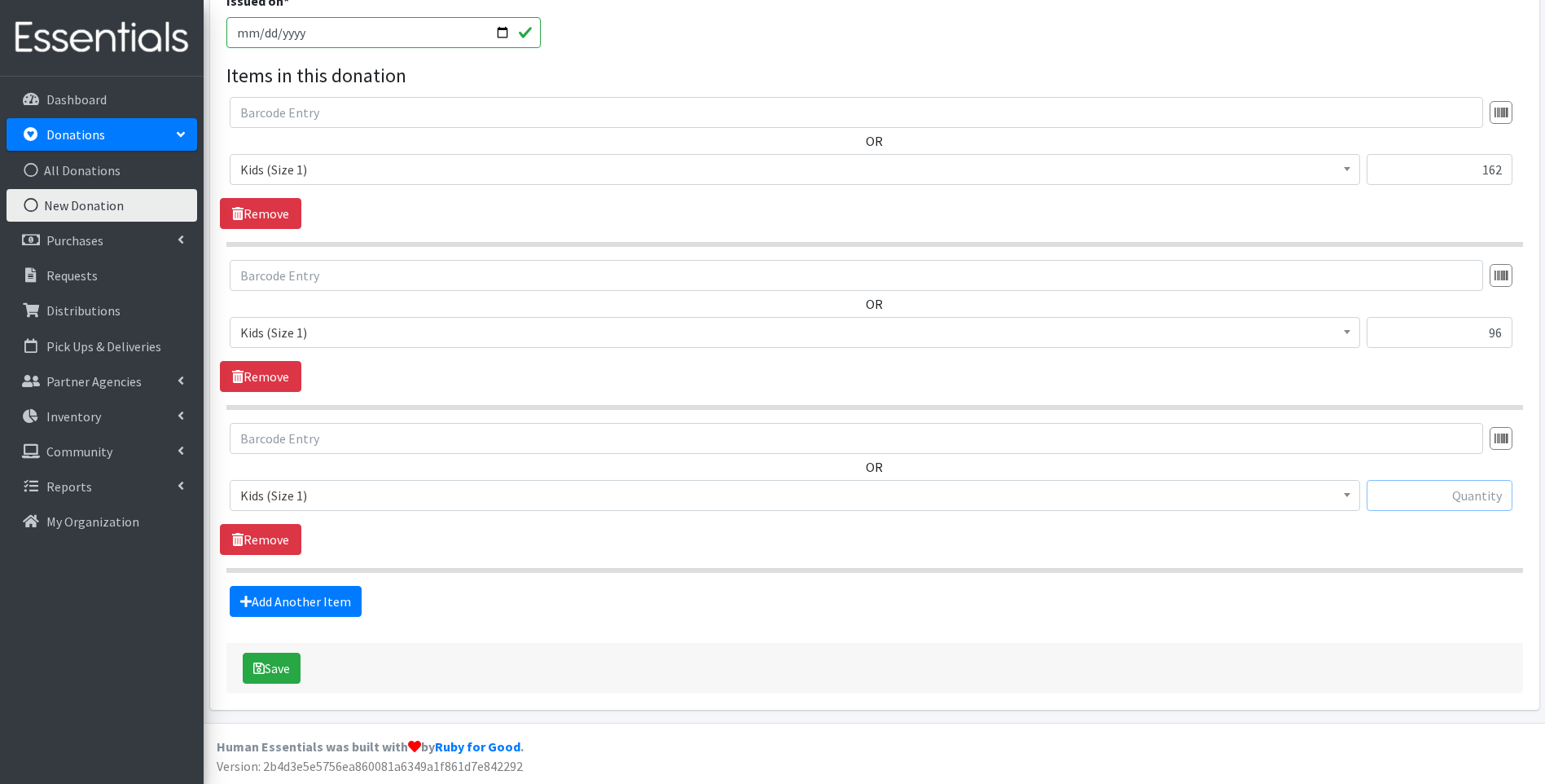
click at [1453, 491] on input "text" at bounding box center [1440, 495] width 146 height 31
type input "96"
click at [290, 602] on link "Add Another Item" at bounding box center [296, 600] width 132 height 31
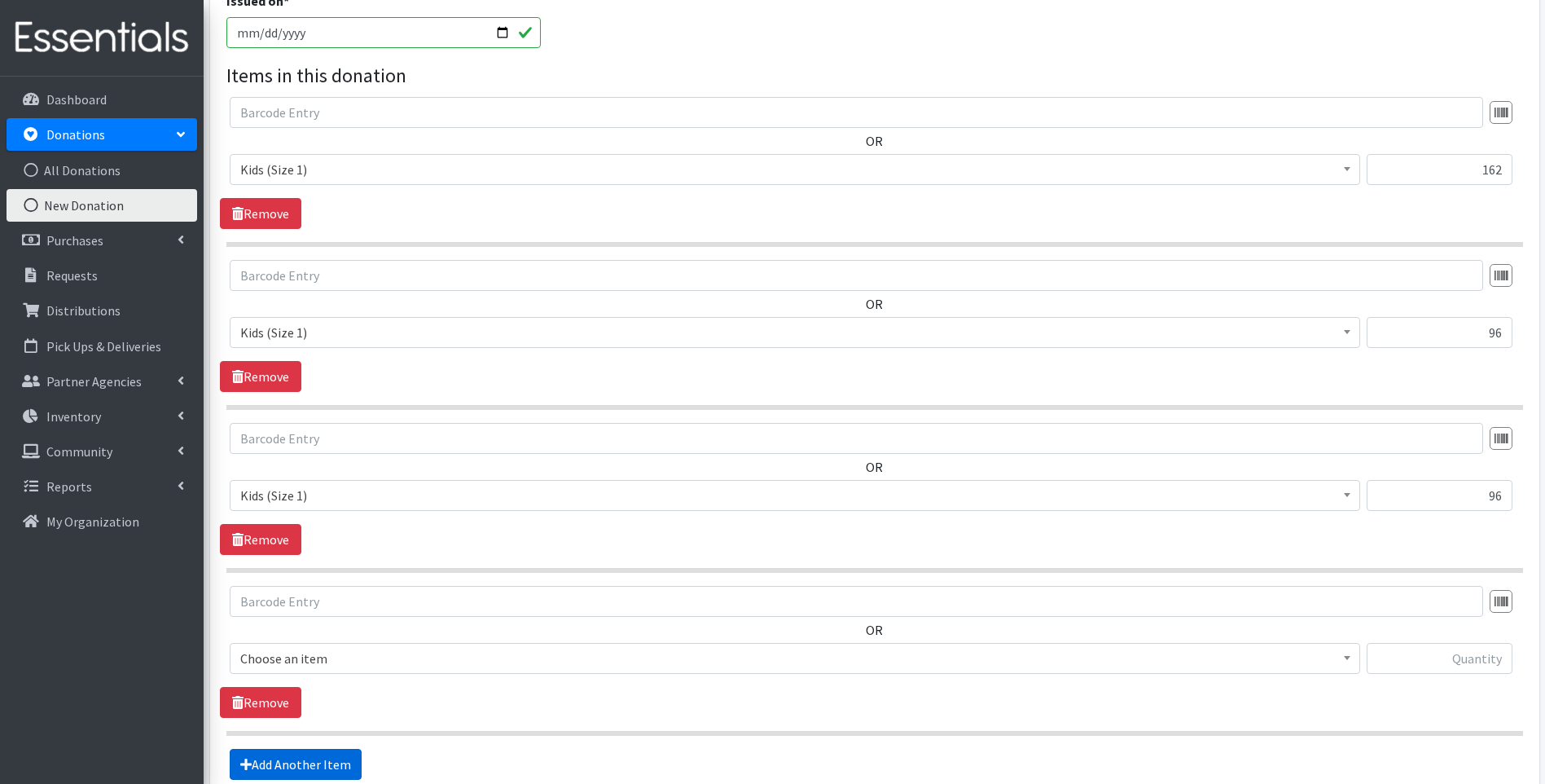
scroll to position [594, 0]
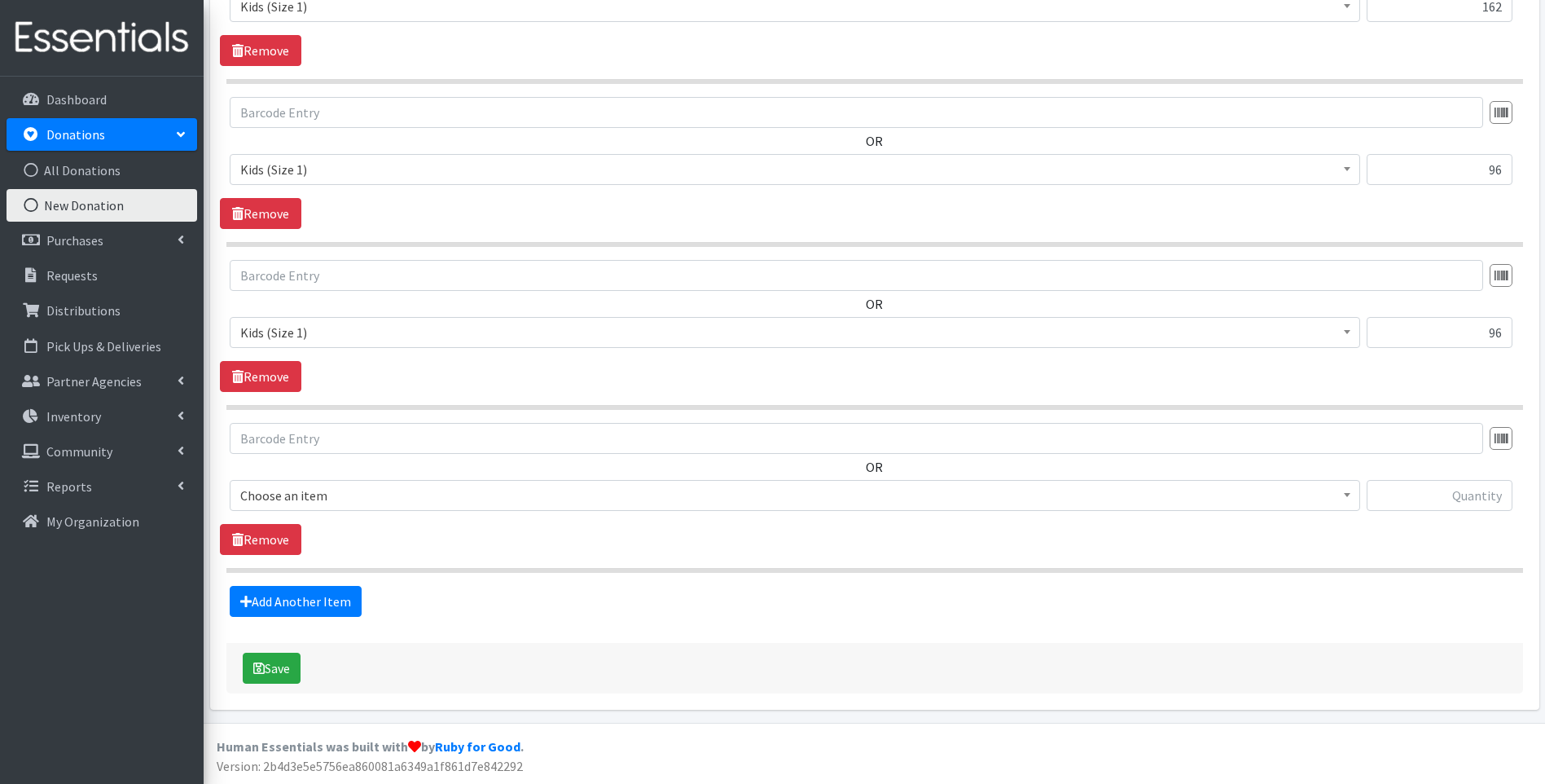
click at [334, 500] on span "Choose an item" at bounding box center [795, 495] width 1109 height 23
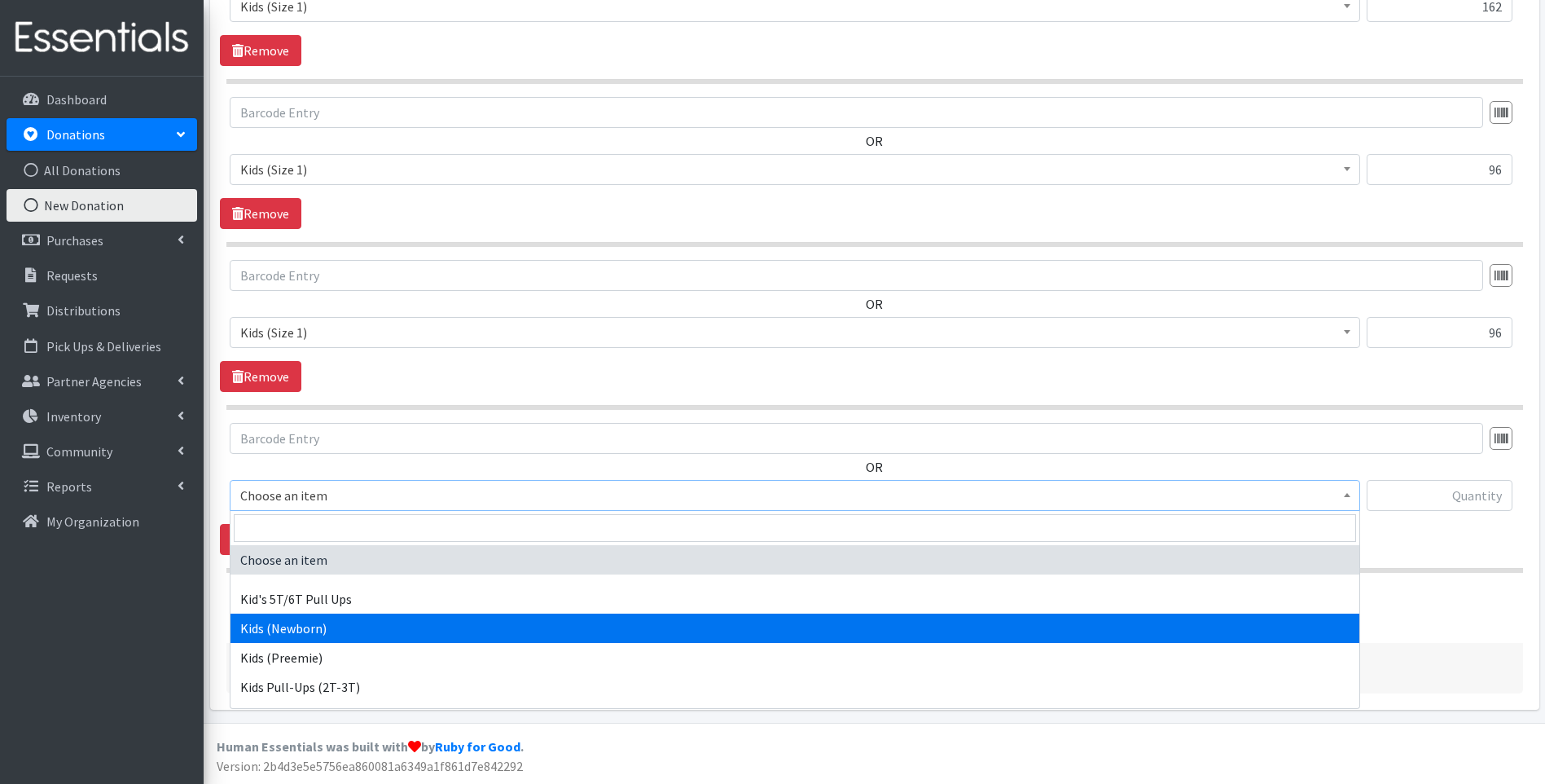
select select "13179"
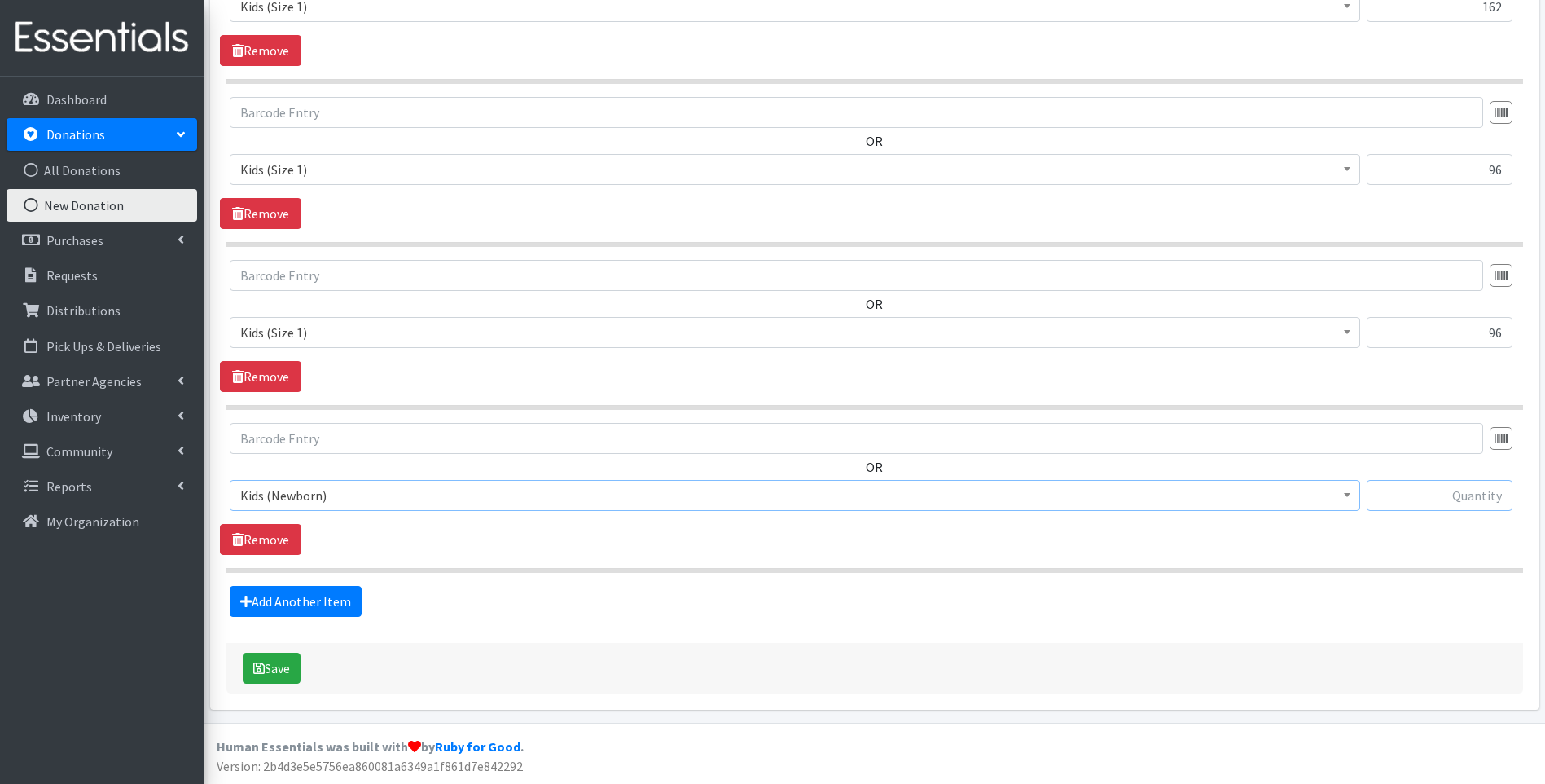
click at [1484, 493] on input "text" at bounding box center [1440, 495] width 146 height 31
type input "174"
click at [266, 609] on link "Add Another Item" at bounding box center [296, 600] width 132 height 31
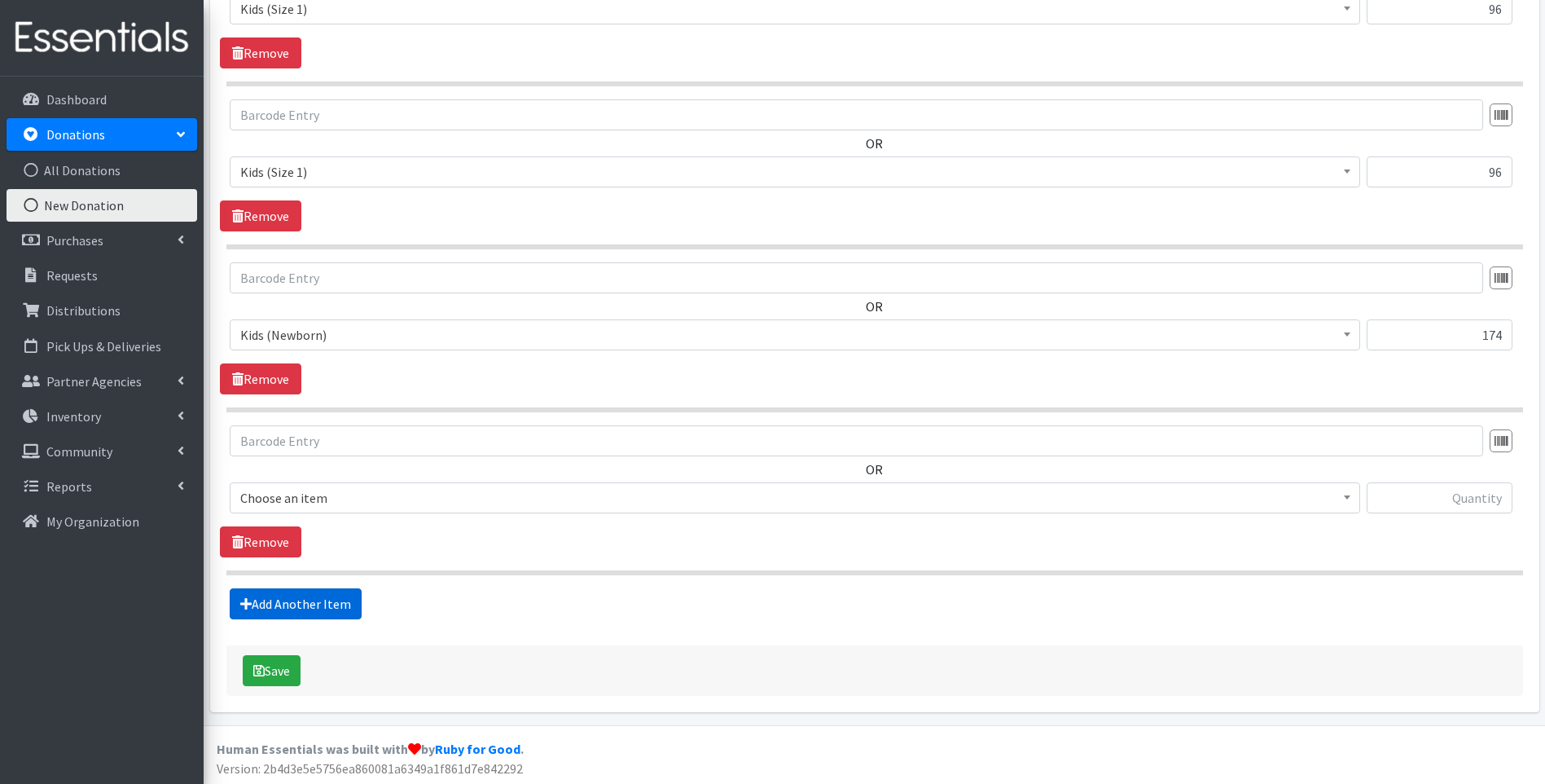
scroll to position [756, 0]
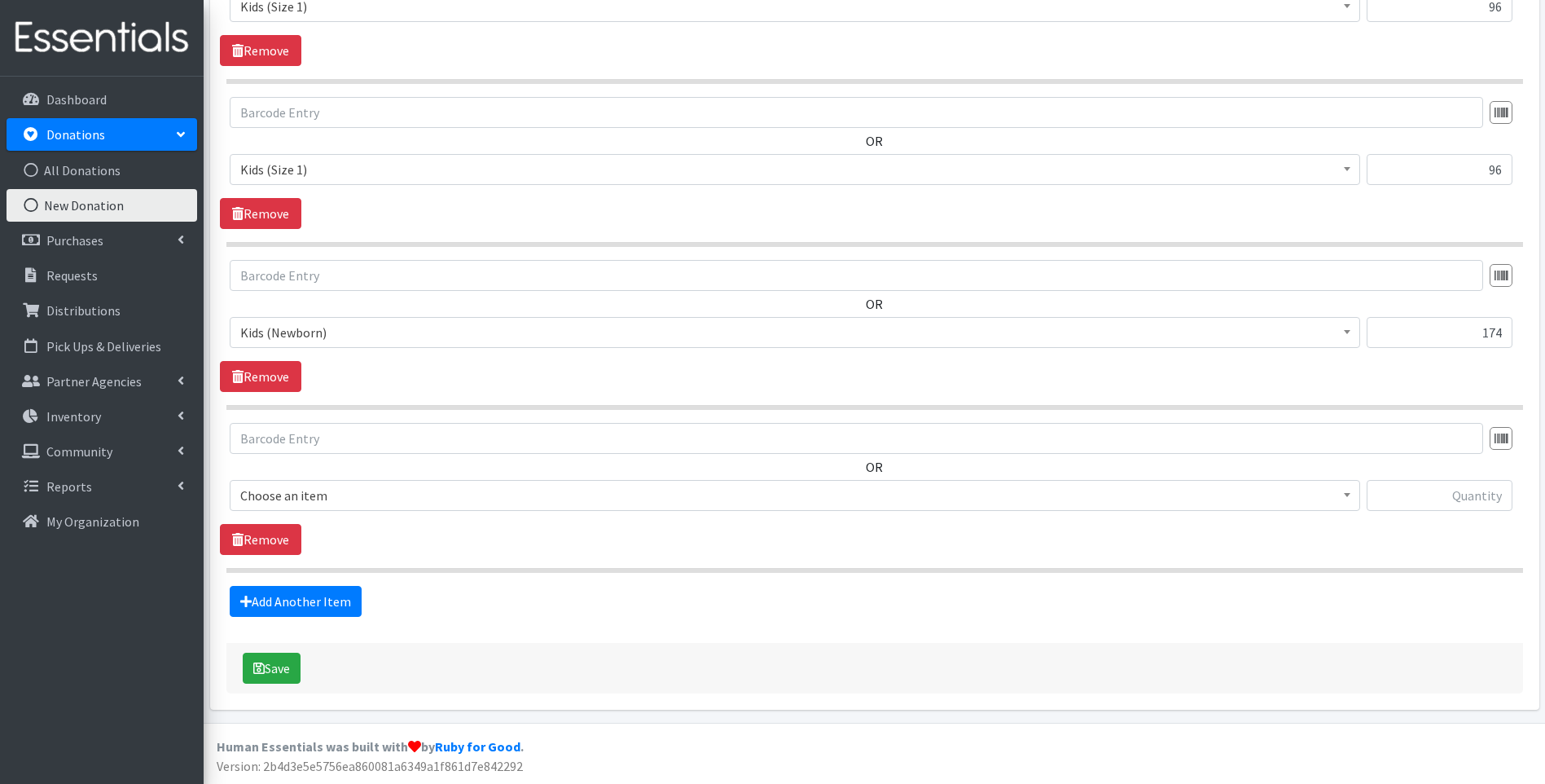
click at [341, 499] on span "Choose an item" at bounding box center [795, 495] width 1109 height 23
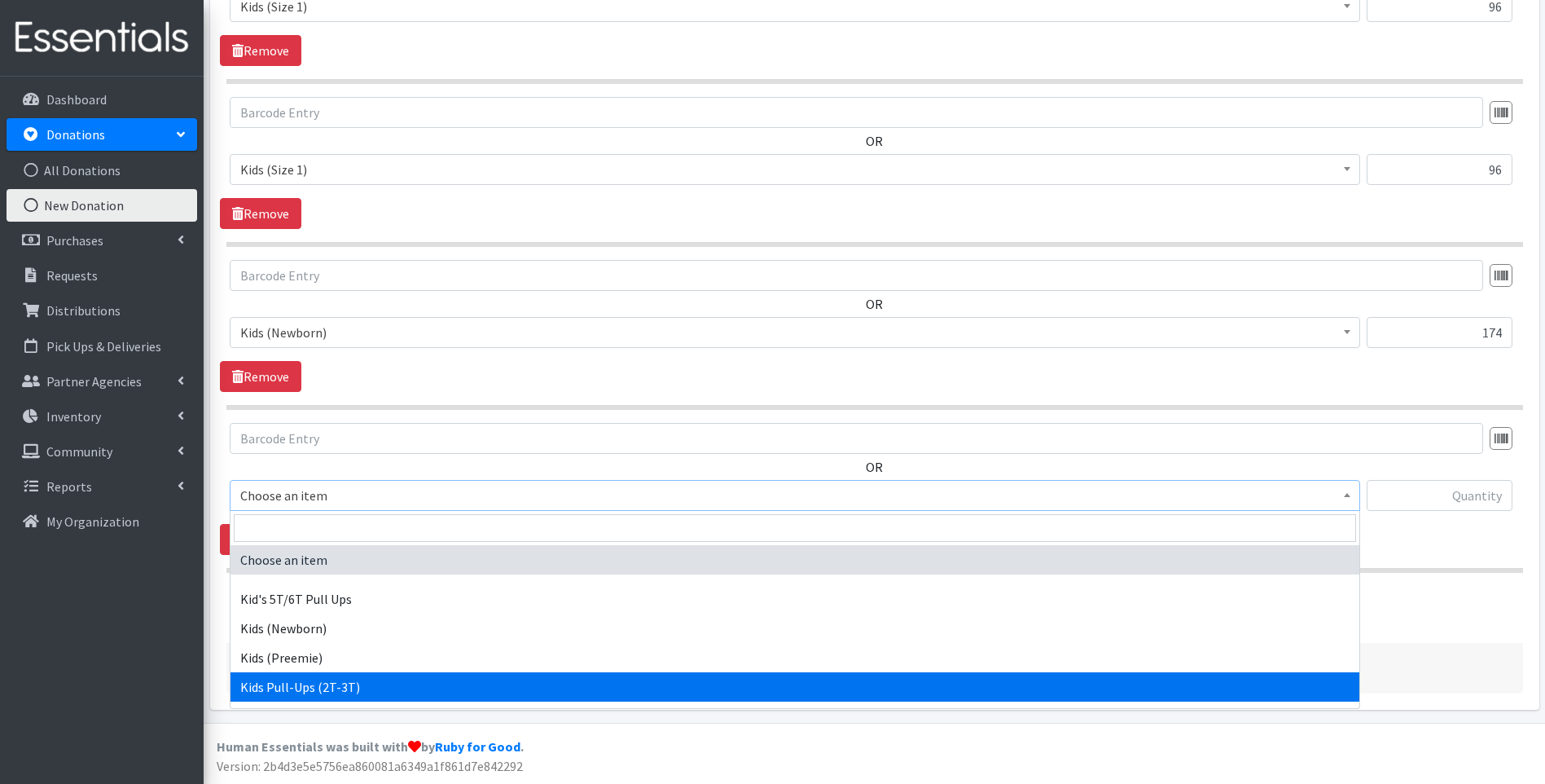
scroll to position [81, 0]
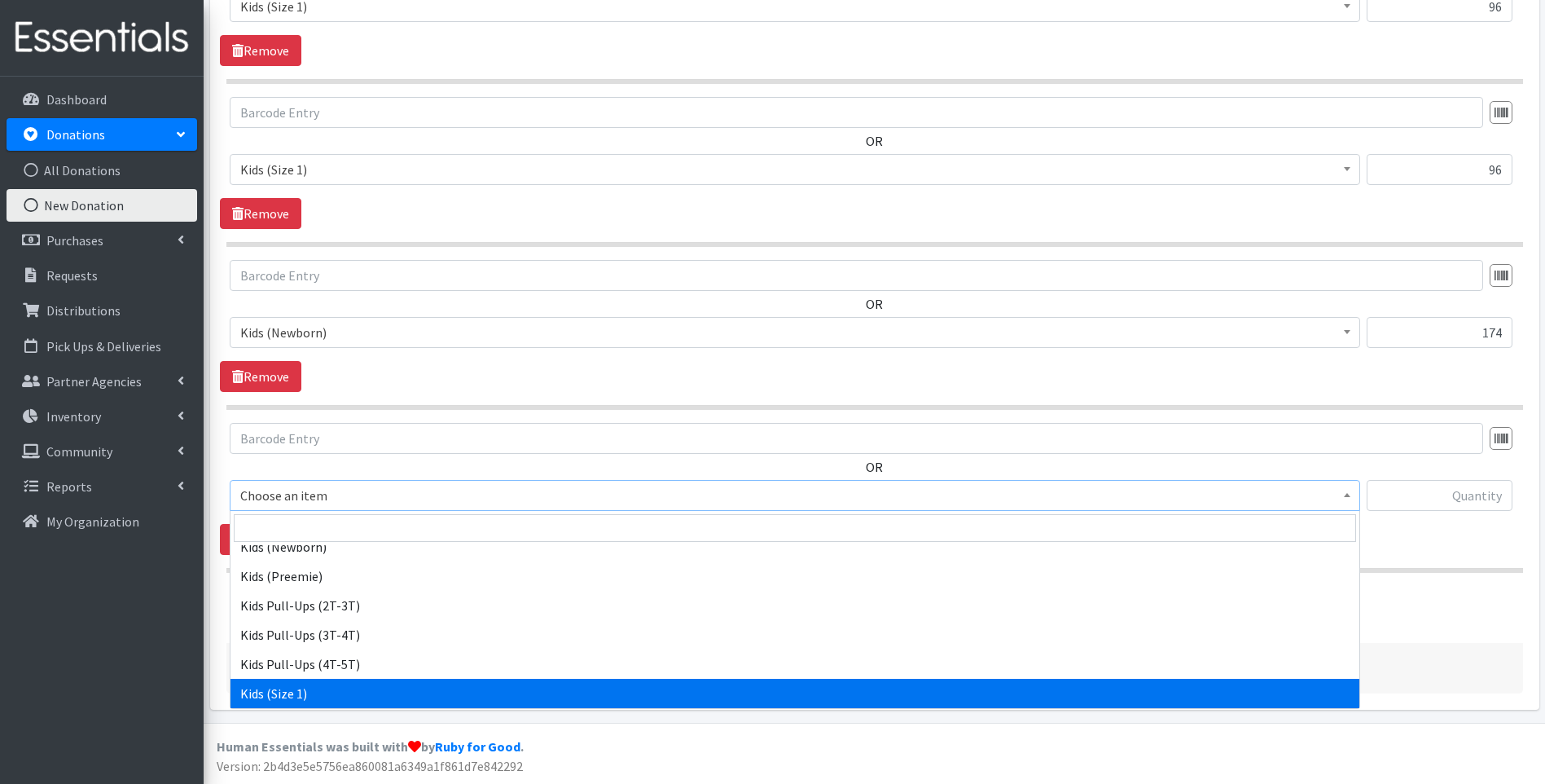
select select "13181"
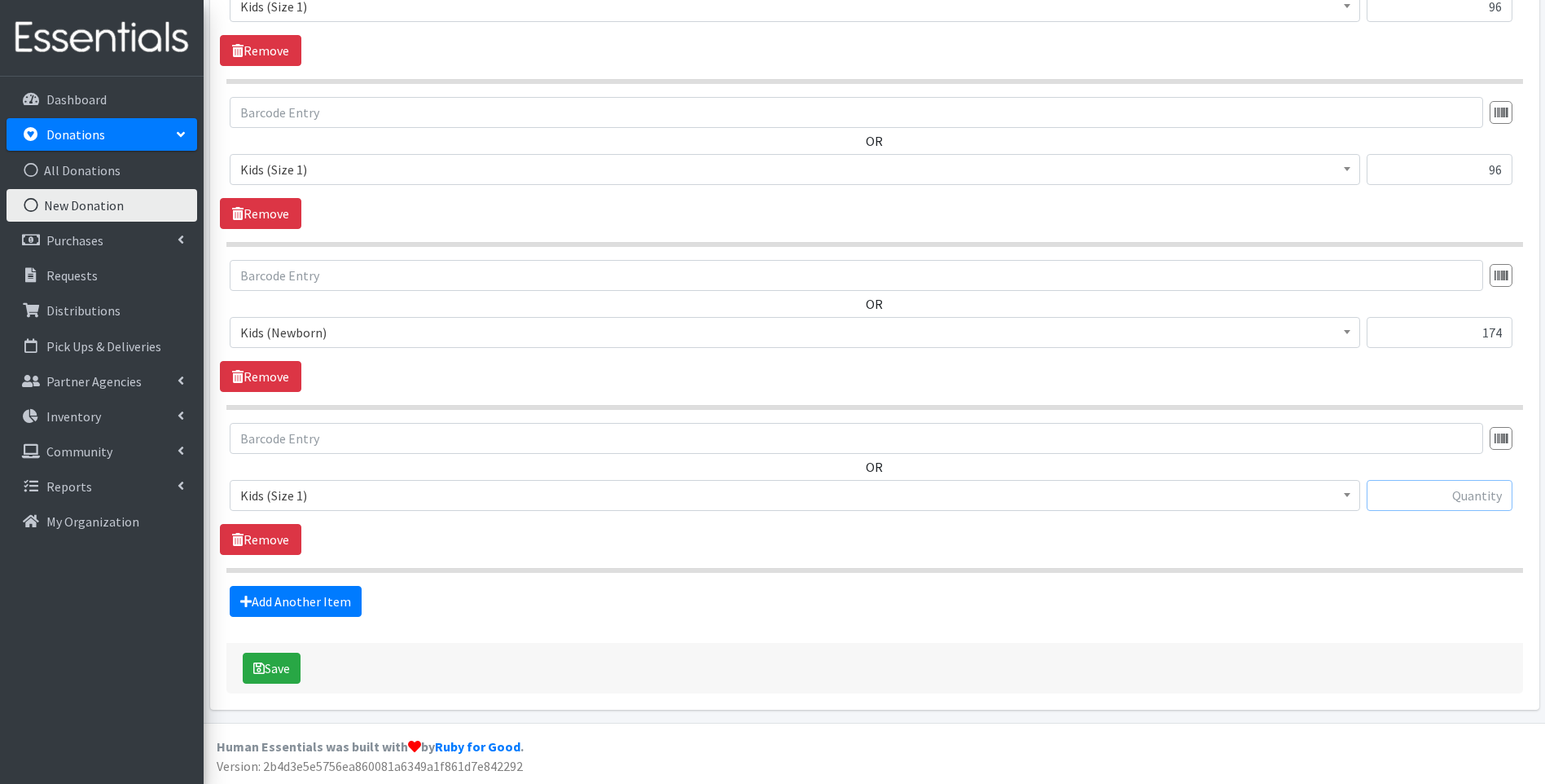
click at [1421, 499] on input "text" at bounding box center [1440, 495] width 146 height 31
type input "96"
click at [314, 591] on link "Add Another Item" at bounding box center [296, 600] width 132 height 31
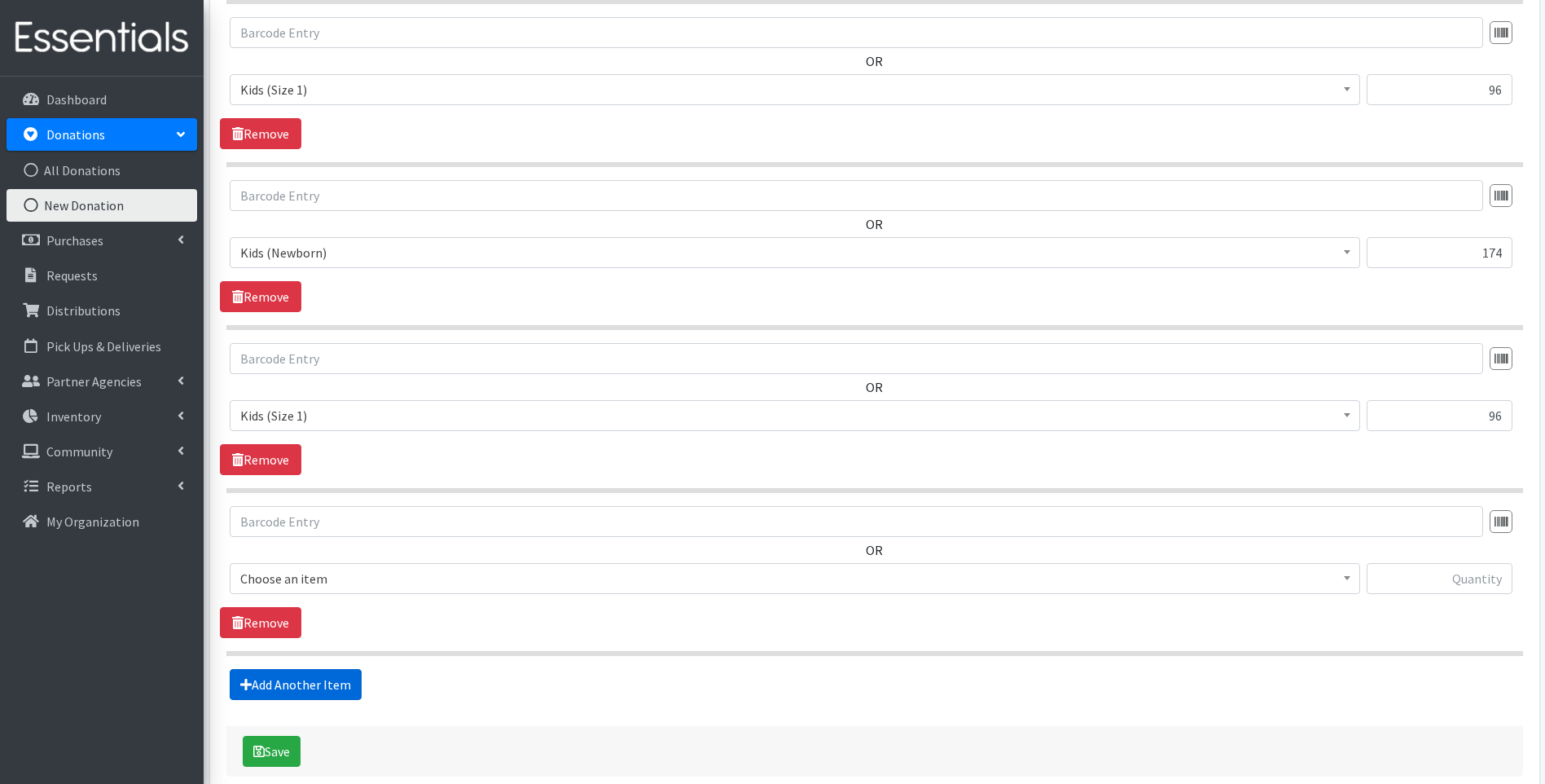
scroll to position [919, 0]
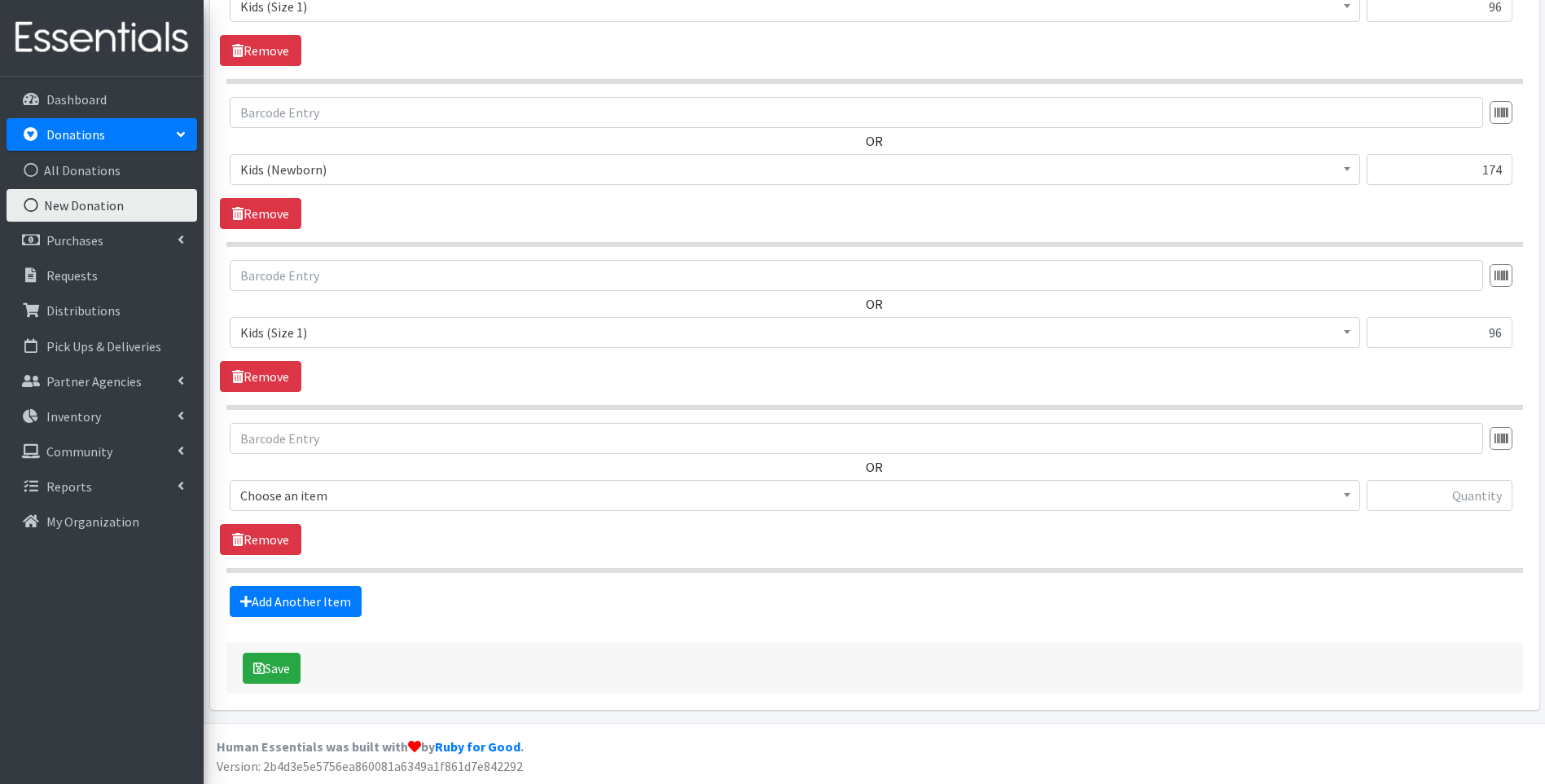
click at [369, 497] on span "Choose an item" at bounding box center [795, 495] width 1109 height 23
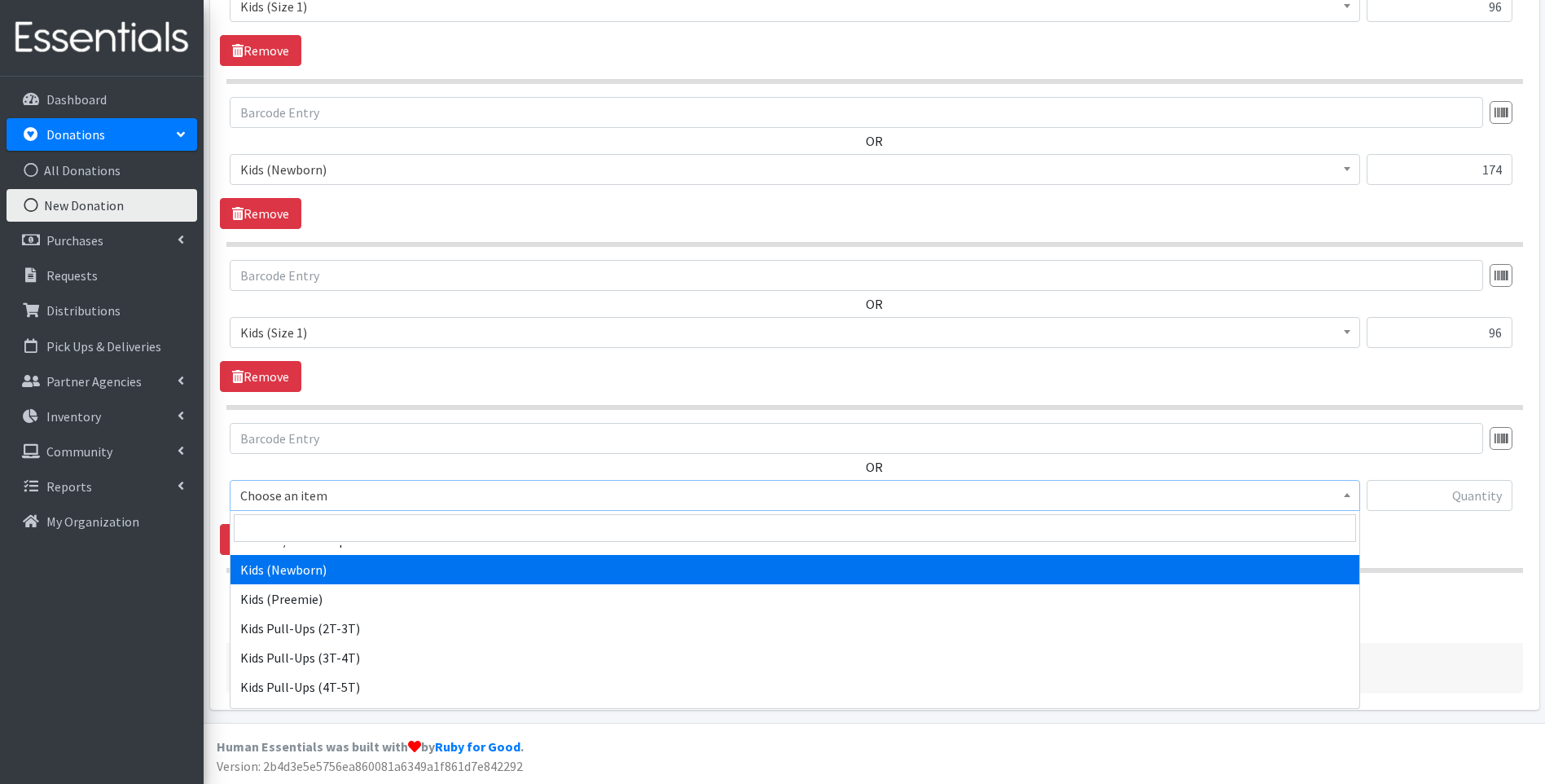
scroll to position [163, 0]
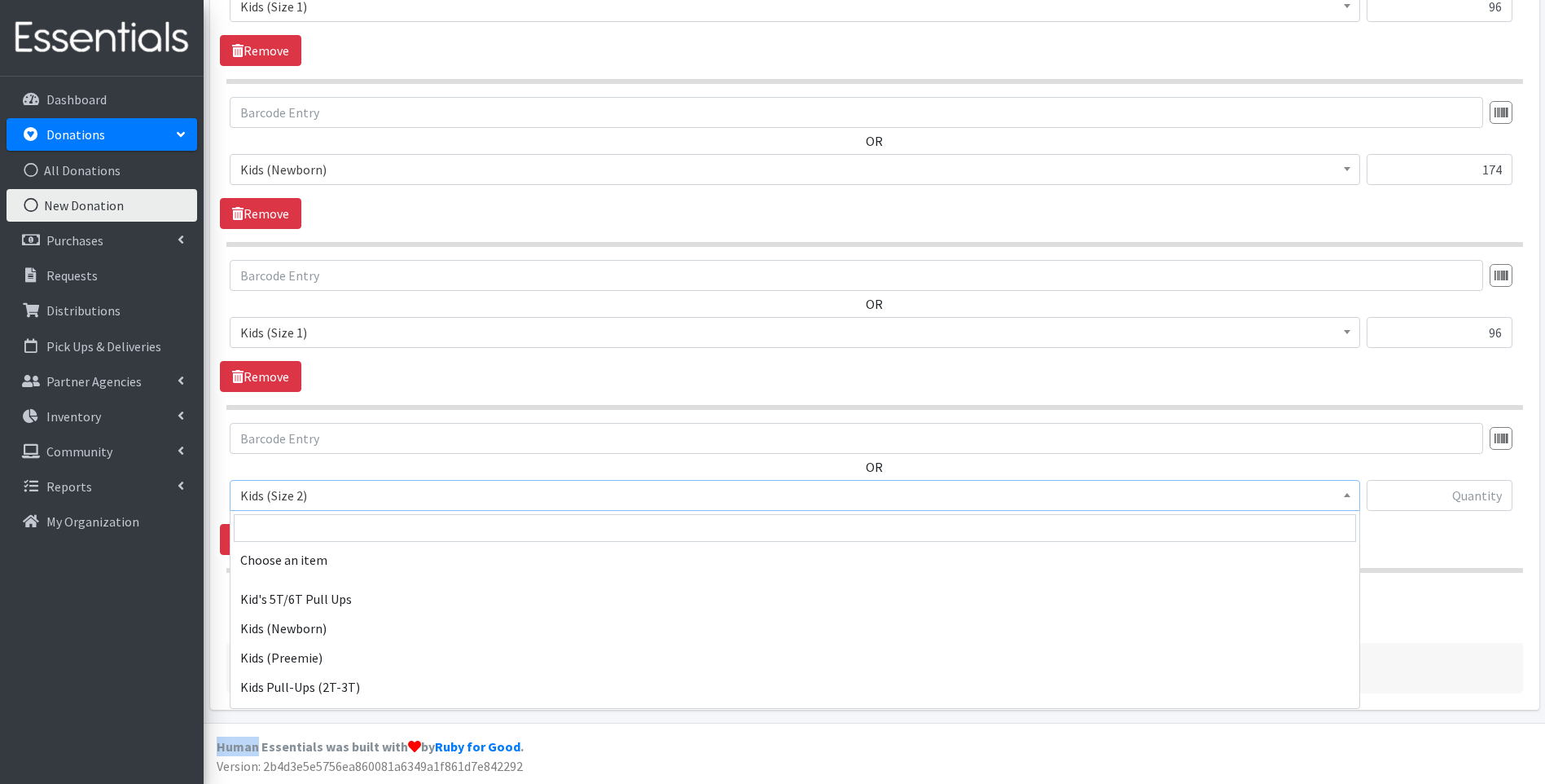
drag, startPoint x: 359, startPoint y: 621, endPoint x: 356, endPoint y: 499, distance: 122.0
click at [356, 499] on span "Kids (Size 2)" at bounding box center [795, 495] width 1109 height 23
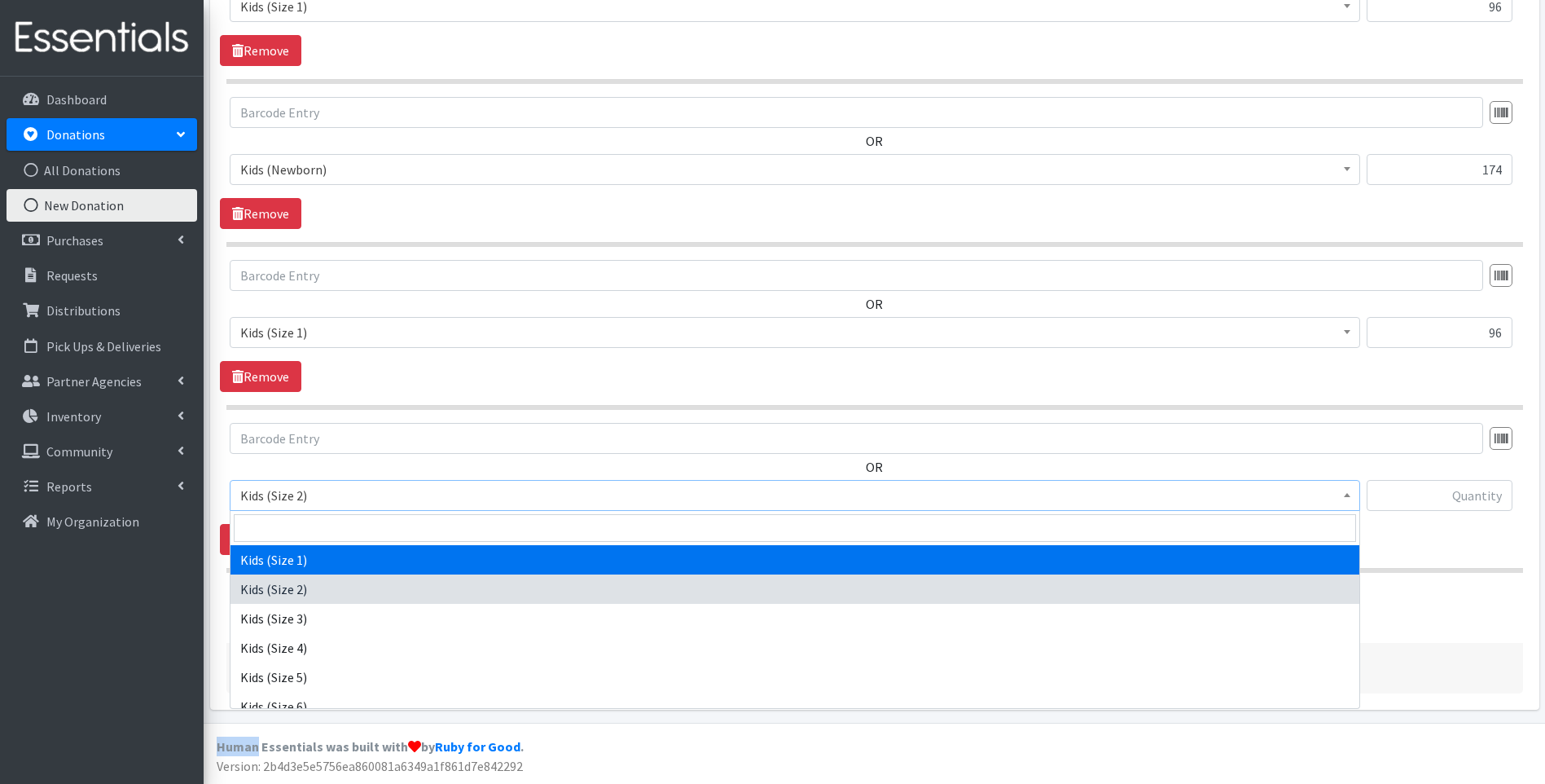
select select "13181"
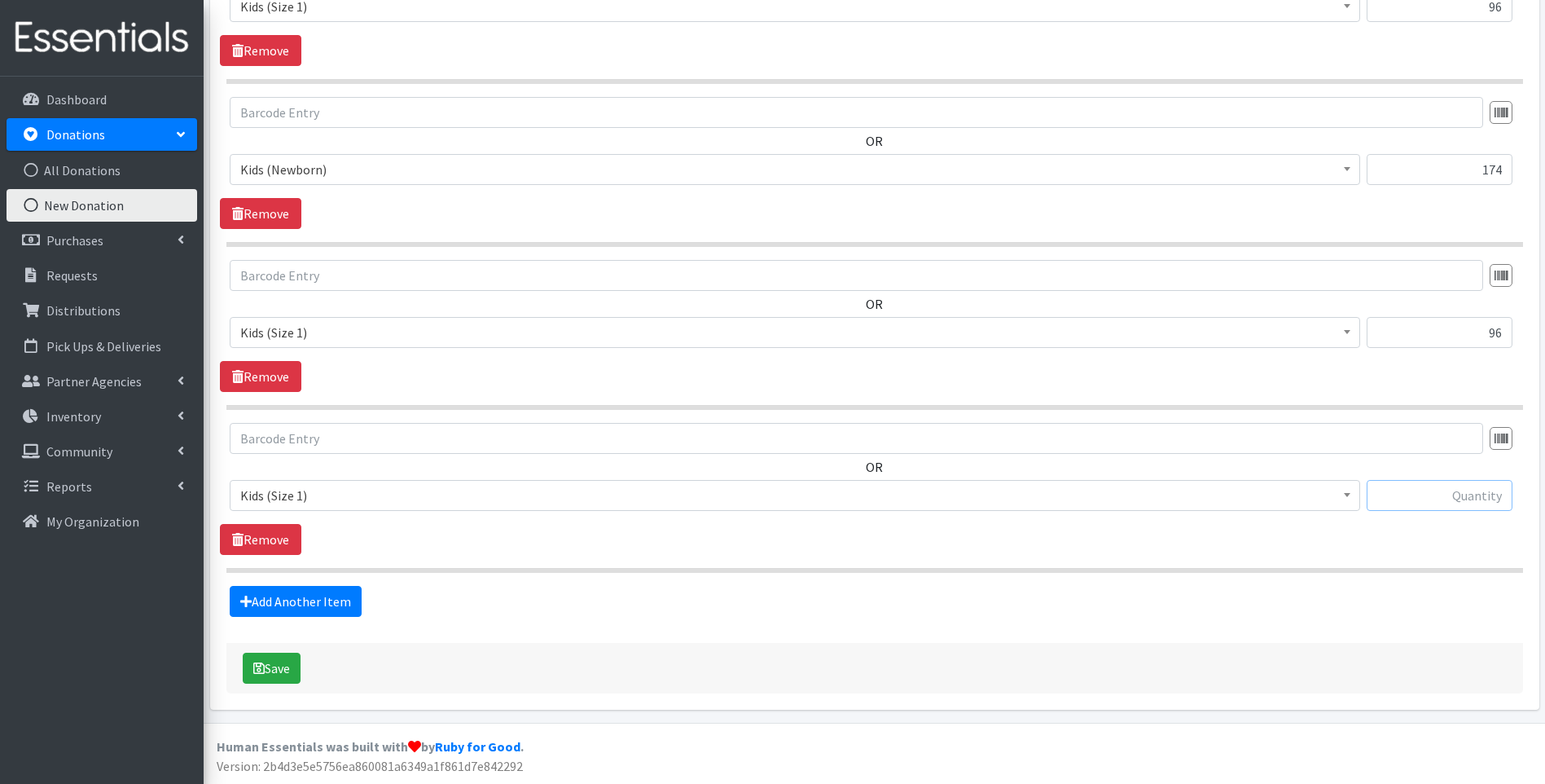
click at [1466, 496] on input "text" at bounding box center [1440, 495] width 146 height 31
type input "132"
click at [347, 608] on link "Add Another Item" at bounding box center [296, 600] width 132 height 31
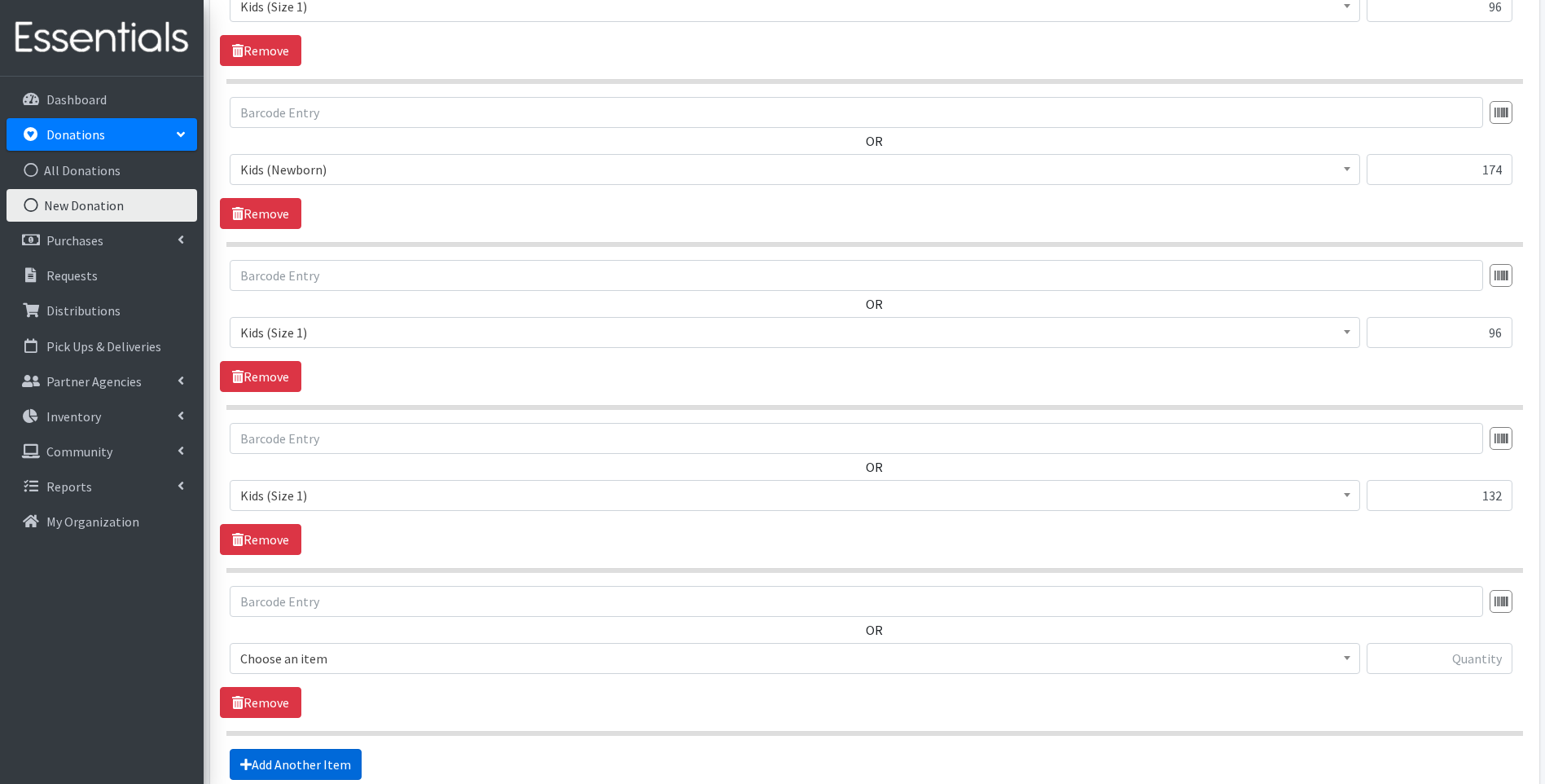
scroll to position [1082, 0]
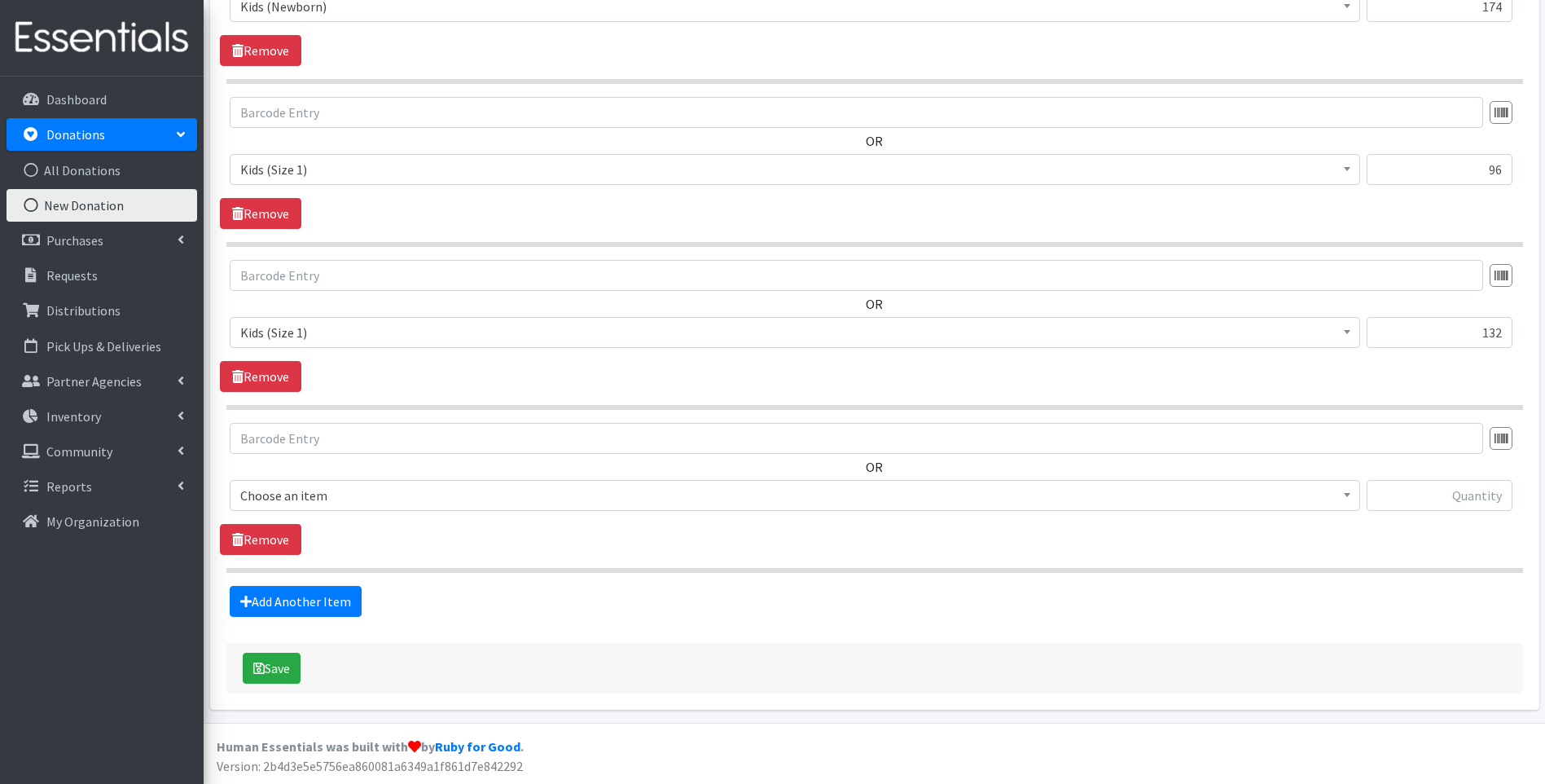
click at [394, 500] on span "Choose an item" at bounding box center [795, 495] width 1109 height 23
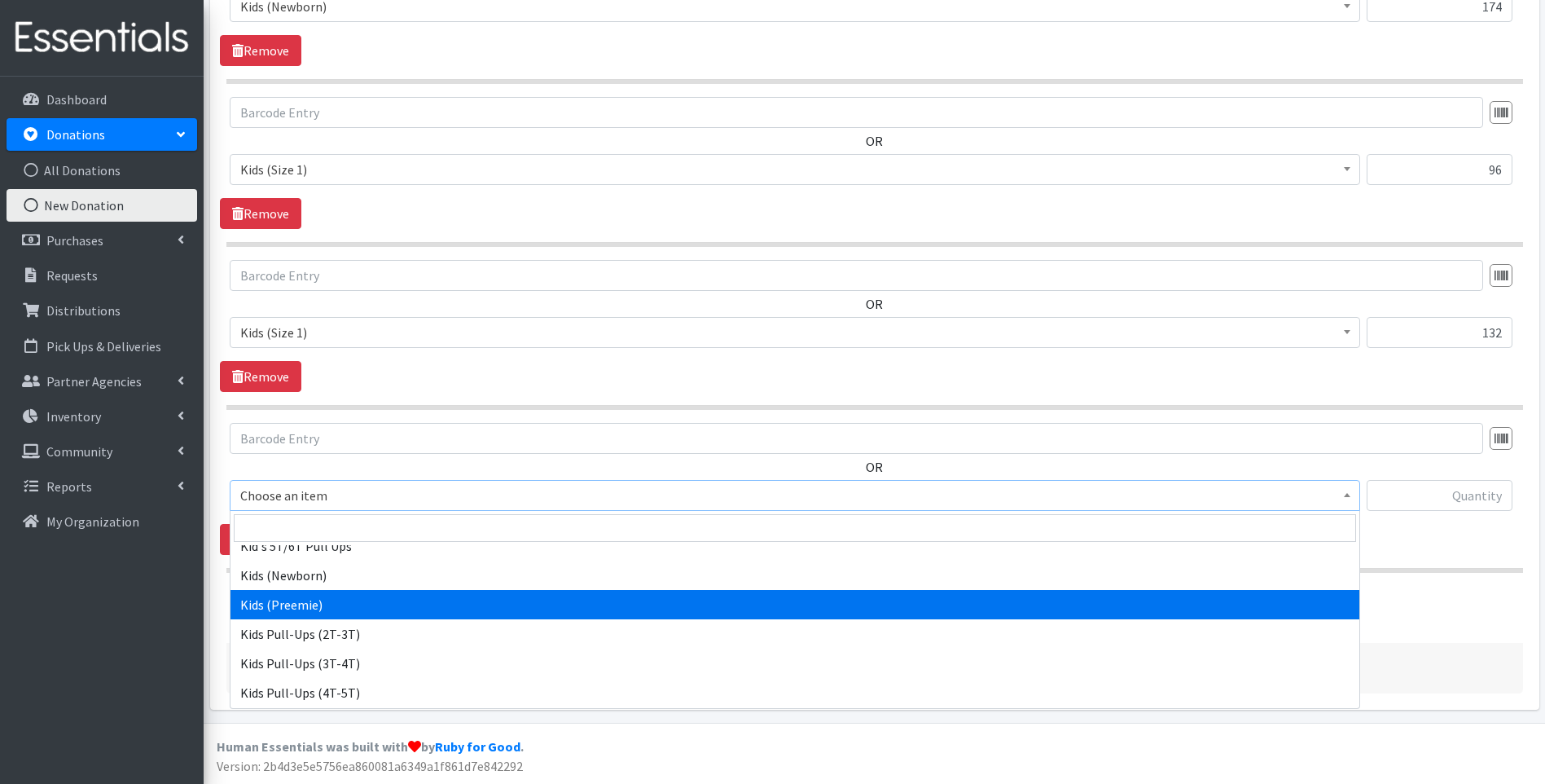
scroll to position [81, 0]
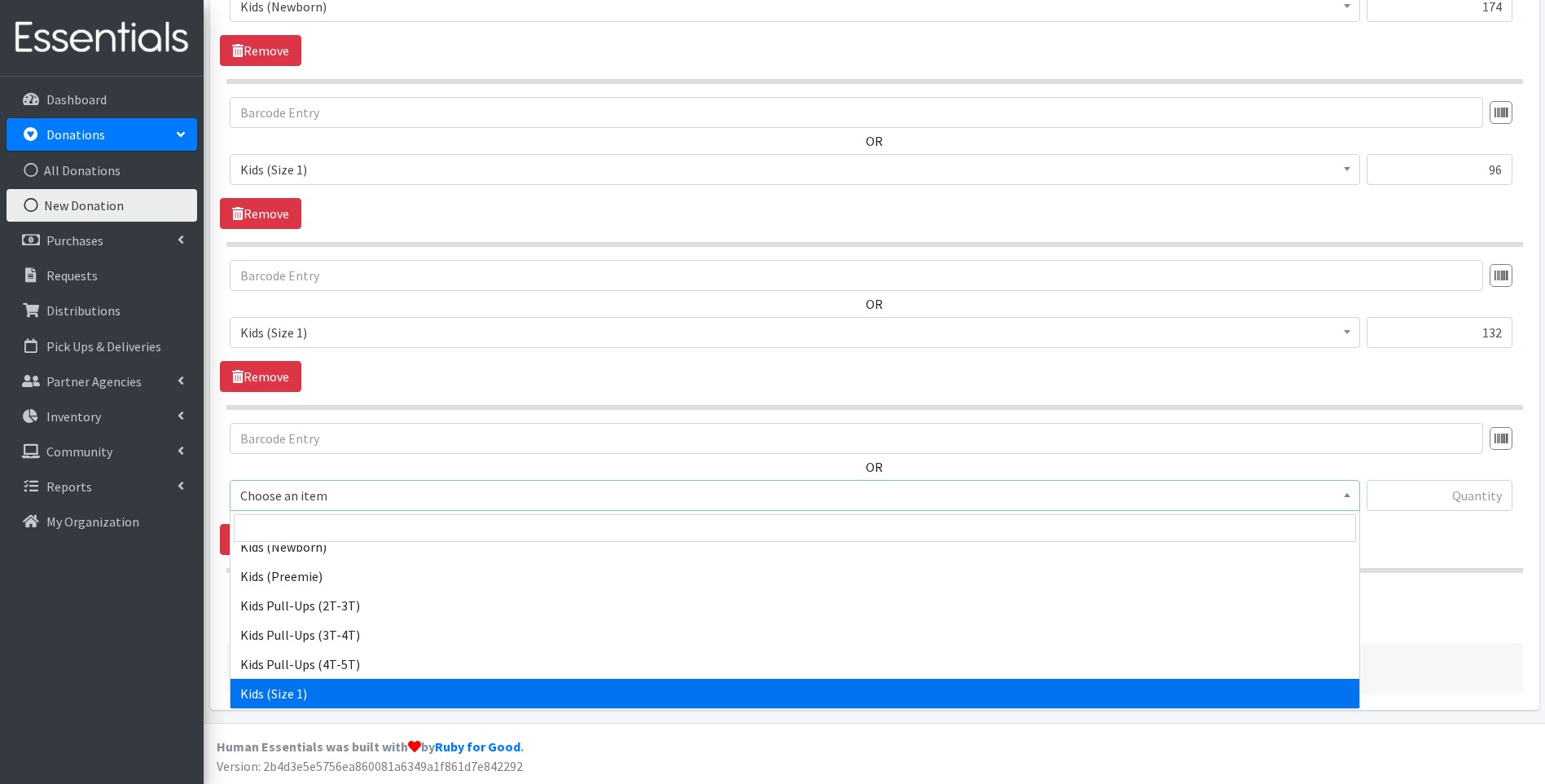
drag, startPoint x: 347, startPoint y: 690, endPoint x: 356, endPoint y: 687, distance: 9.5
select select "13181"
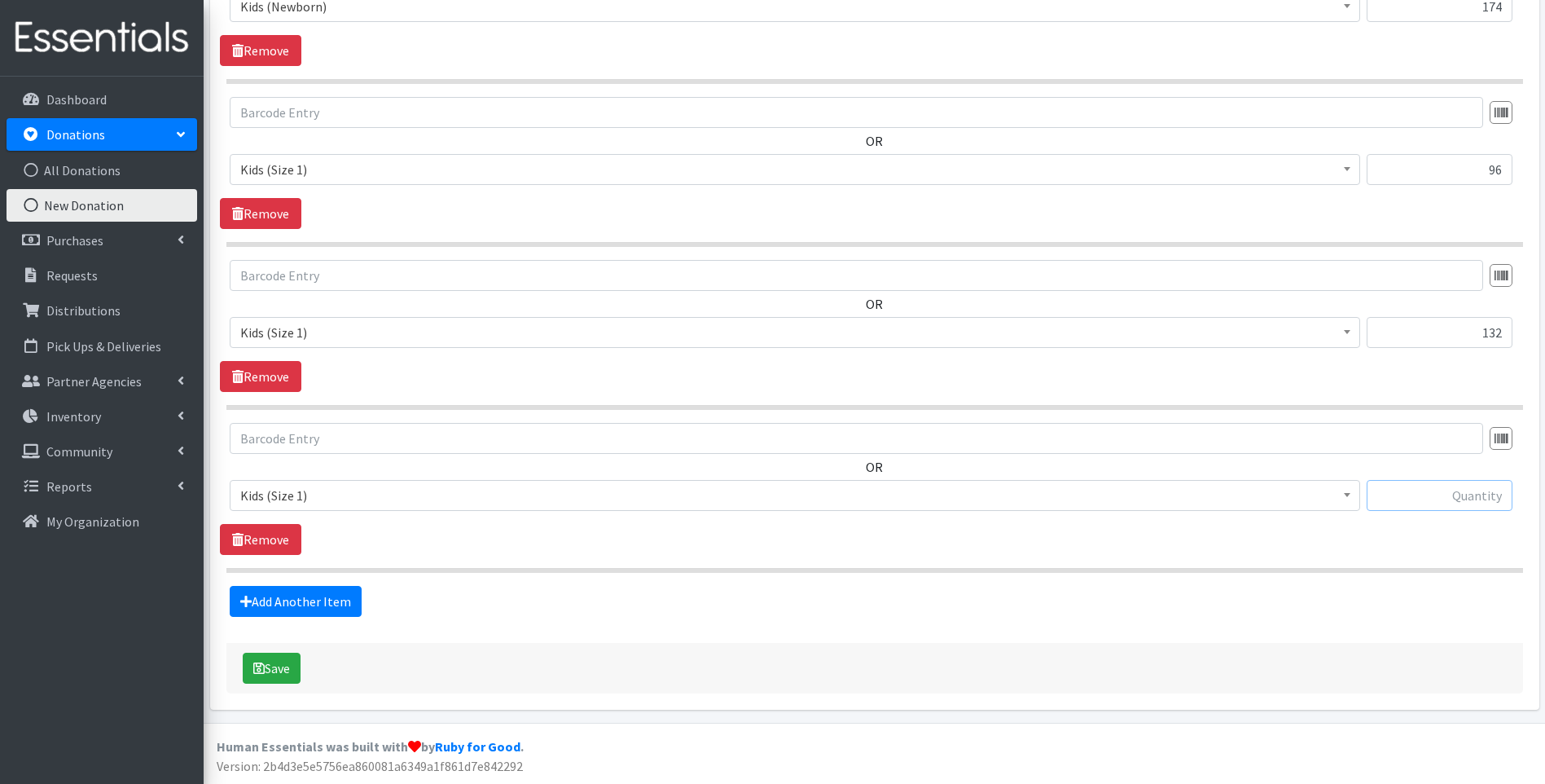
click at [1415, 496] on input "text" at bounding box center [1440, 495] width 146 height 31
type input "120"
click at [336, 604] on link "Add Another Item" at bounding box center [296, 600] width 132 height 31
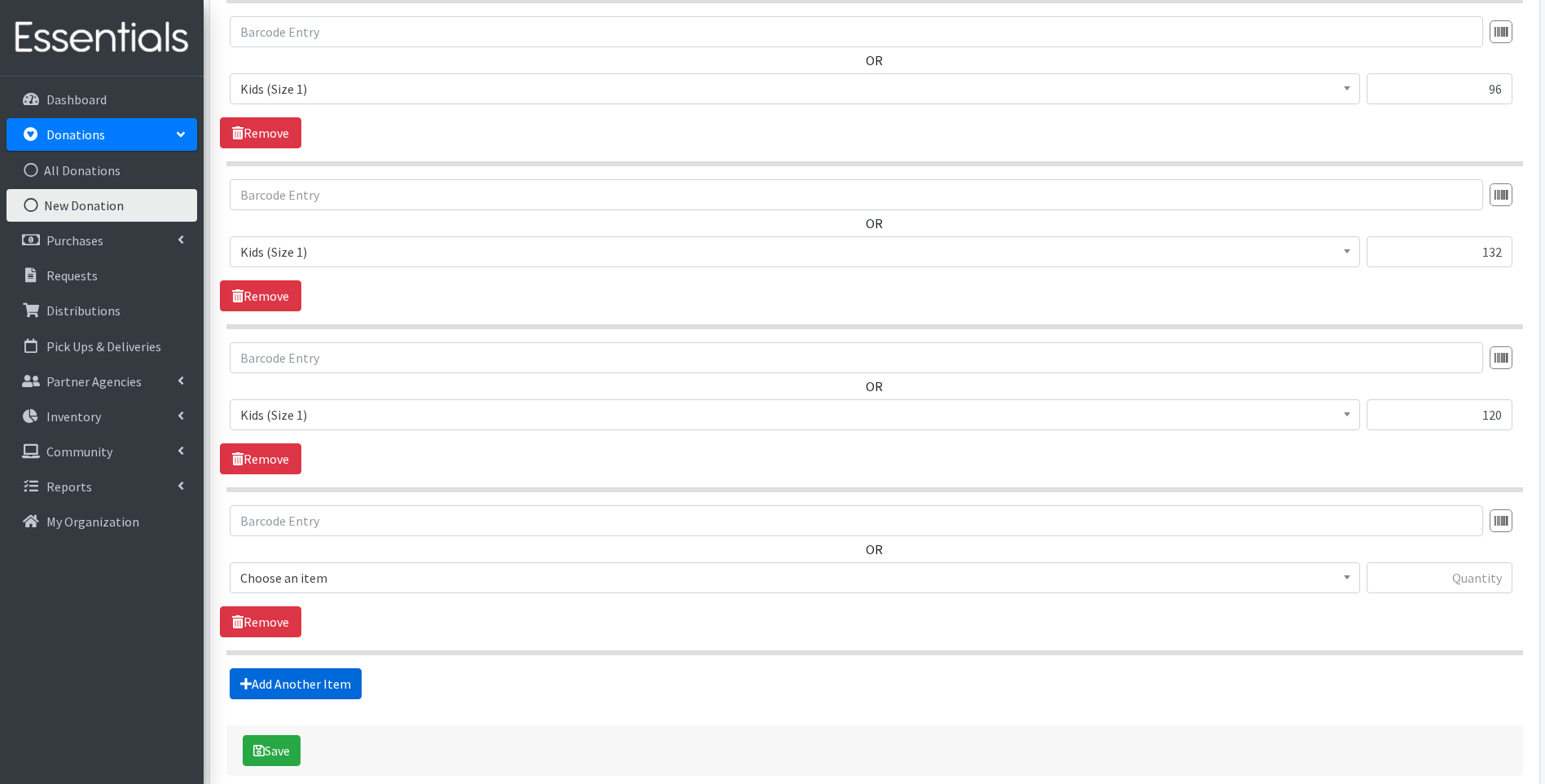
scroll to position [1245, 0]
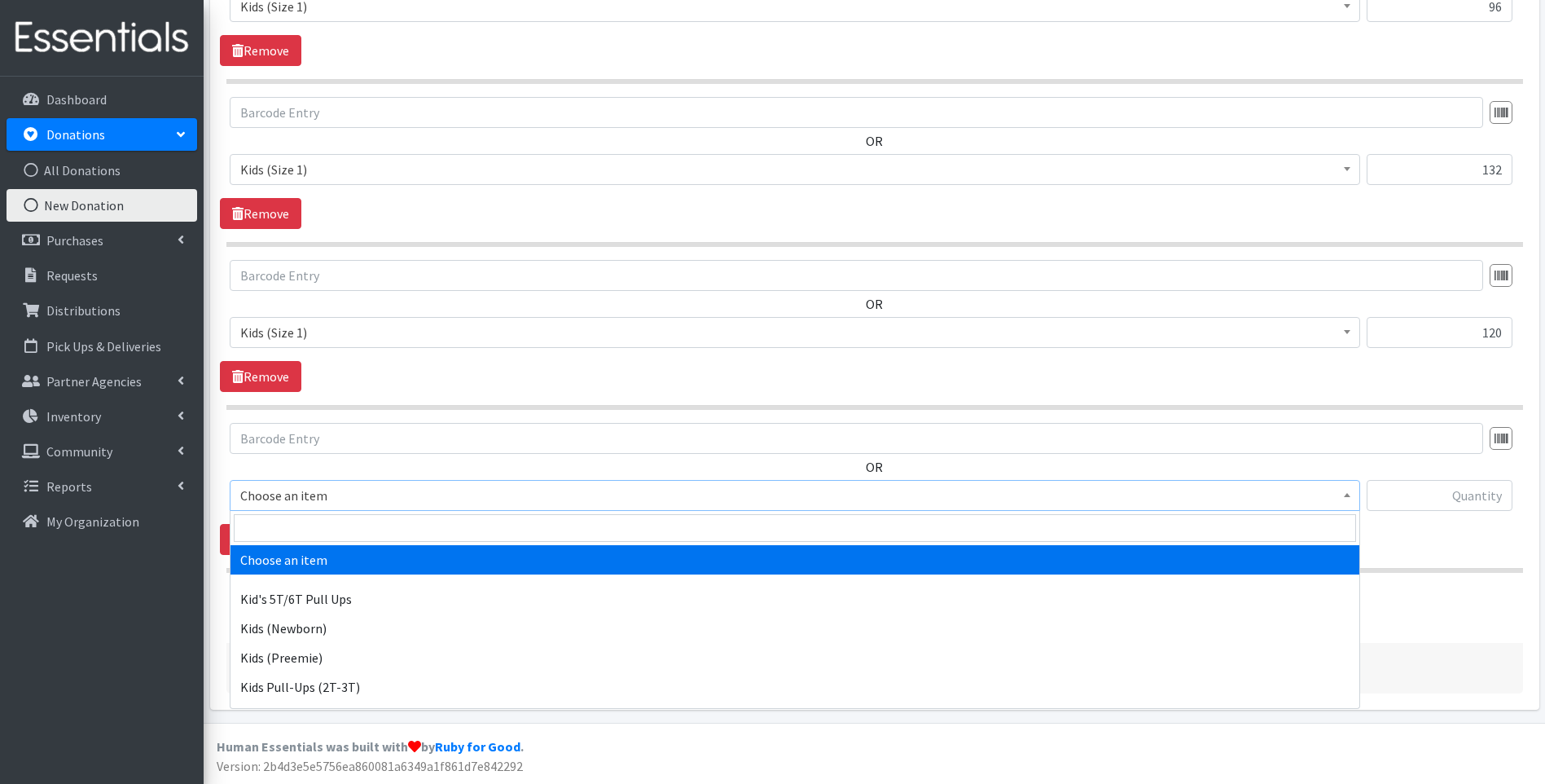
click at [352, 505] on span "Choose an item" at bounding box center [795, 495] width 1109 height 23
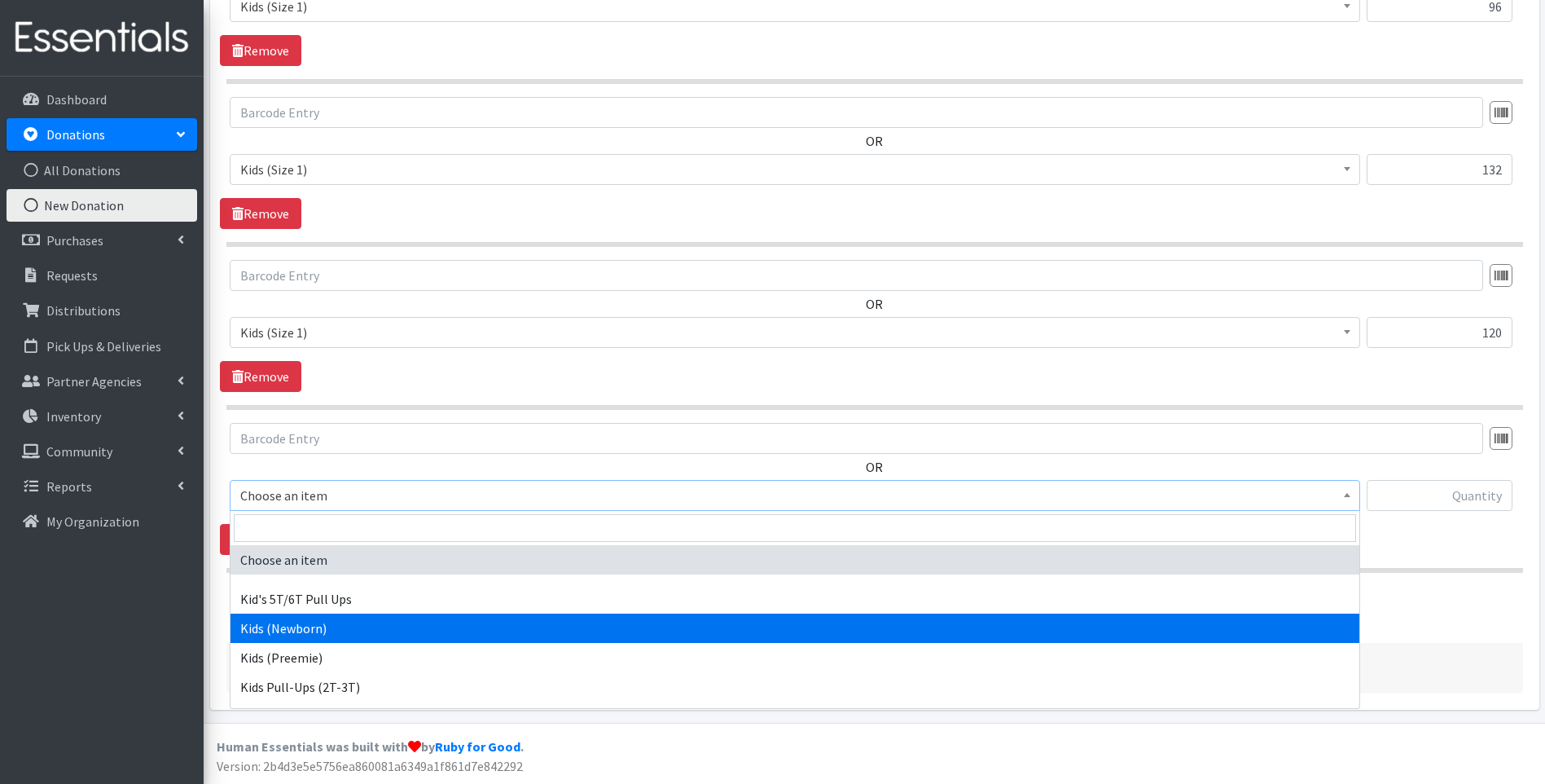
select select "13179"
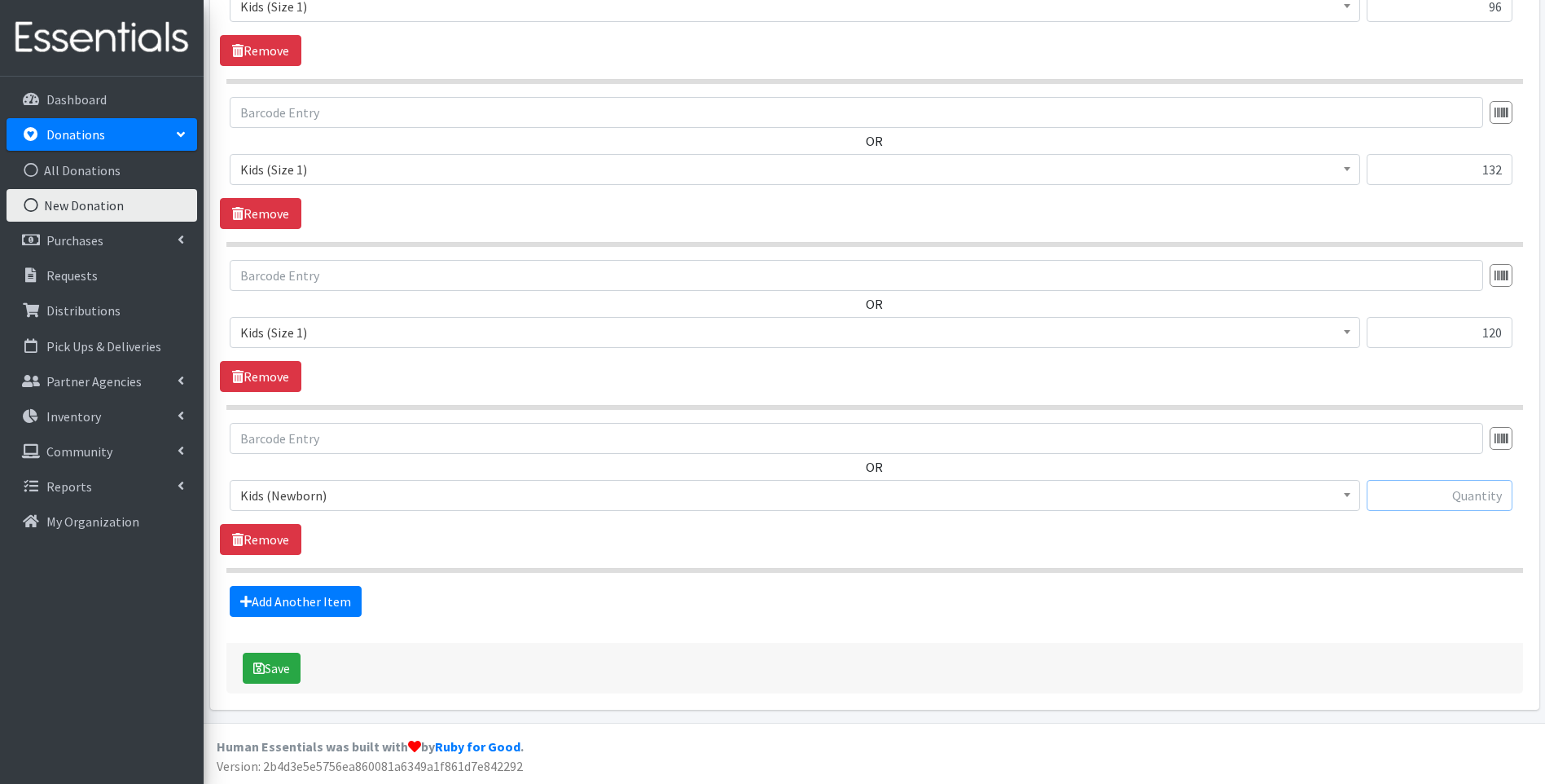
click at [1459, 487] on input "text" at bounding box center [1440, 495] width 146 height 31
type input "96"
click at [324, 602] on link "Add Another Item" at bounding box center [296, 600] width 132 height 31
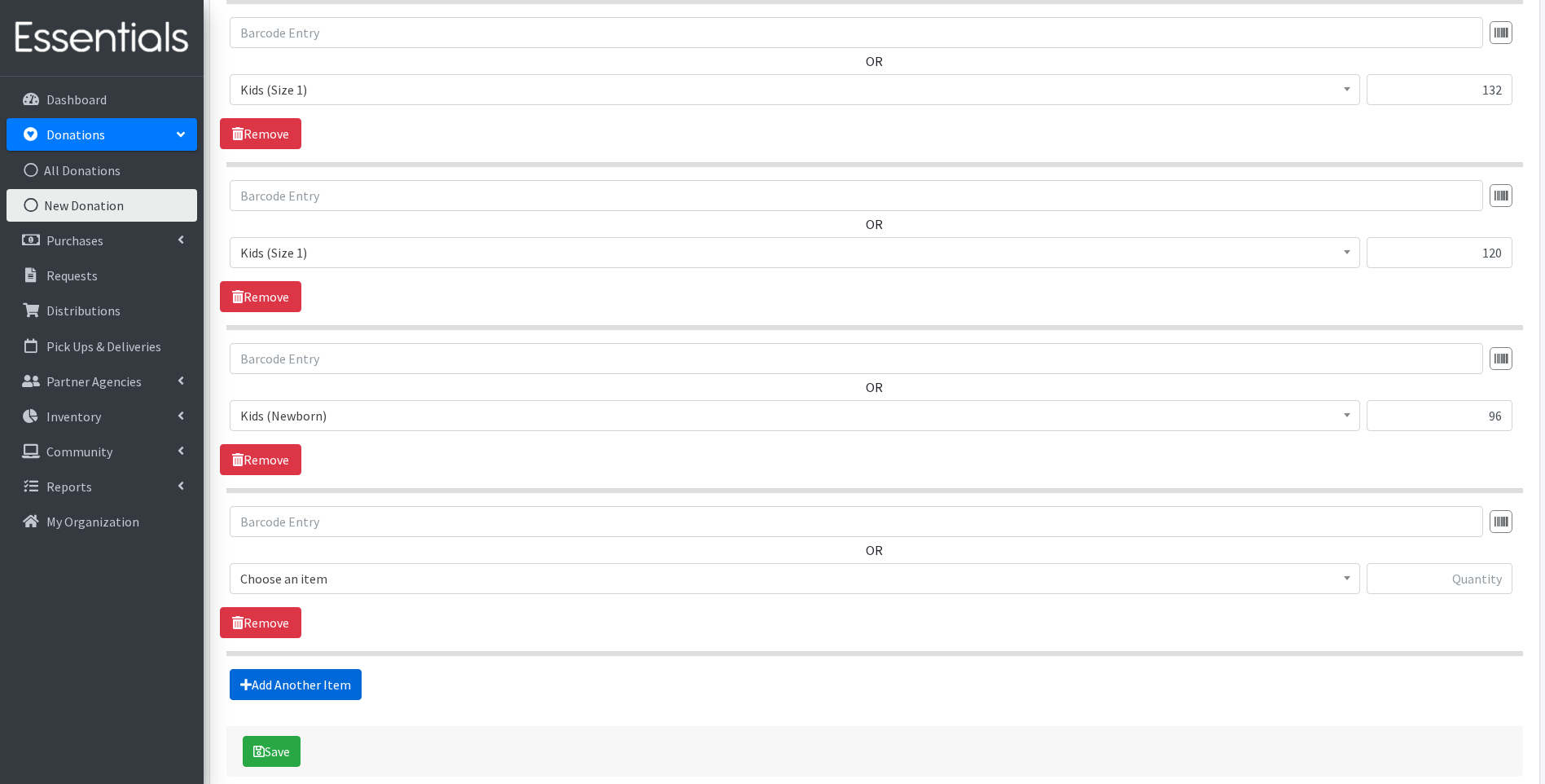
scroll to position [1409, 0]
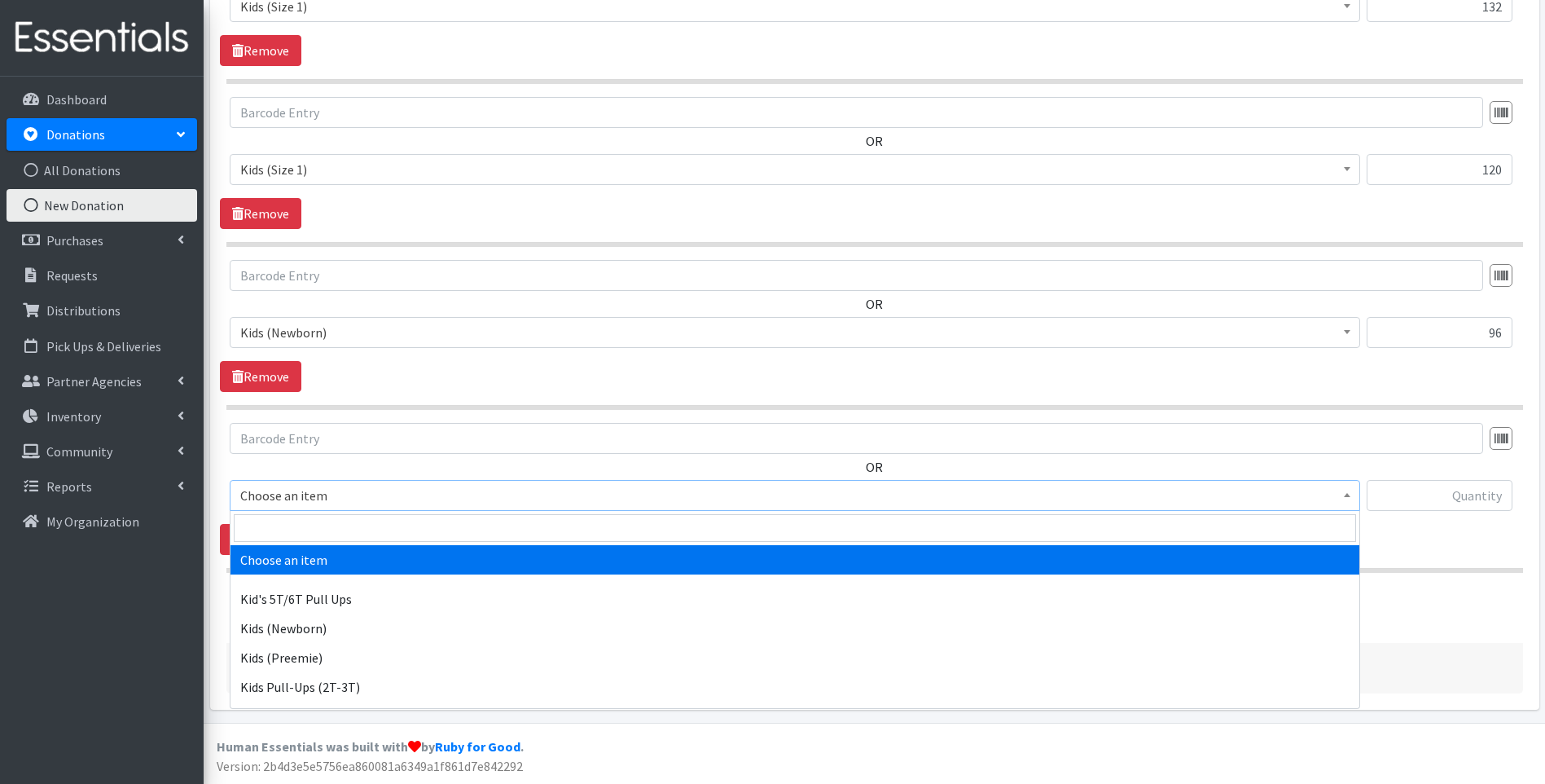
click at [370, 499] on span "Choose an item" at bounding box center [795, 495] width 1109 height 23
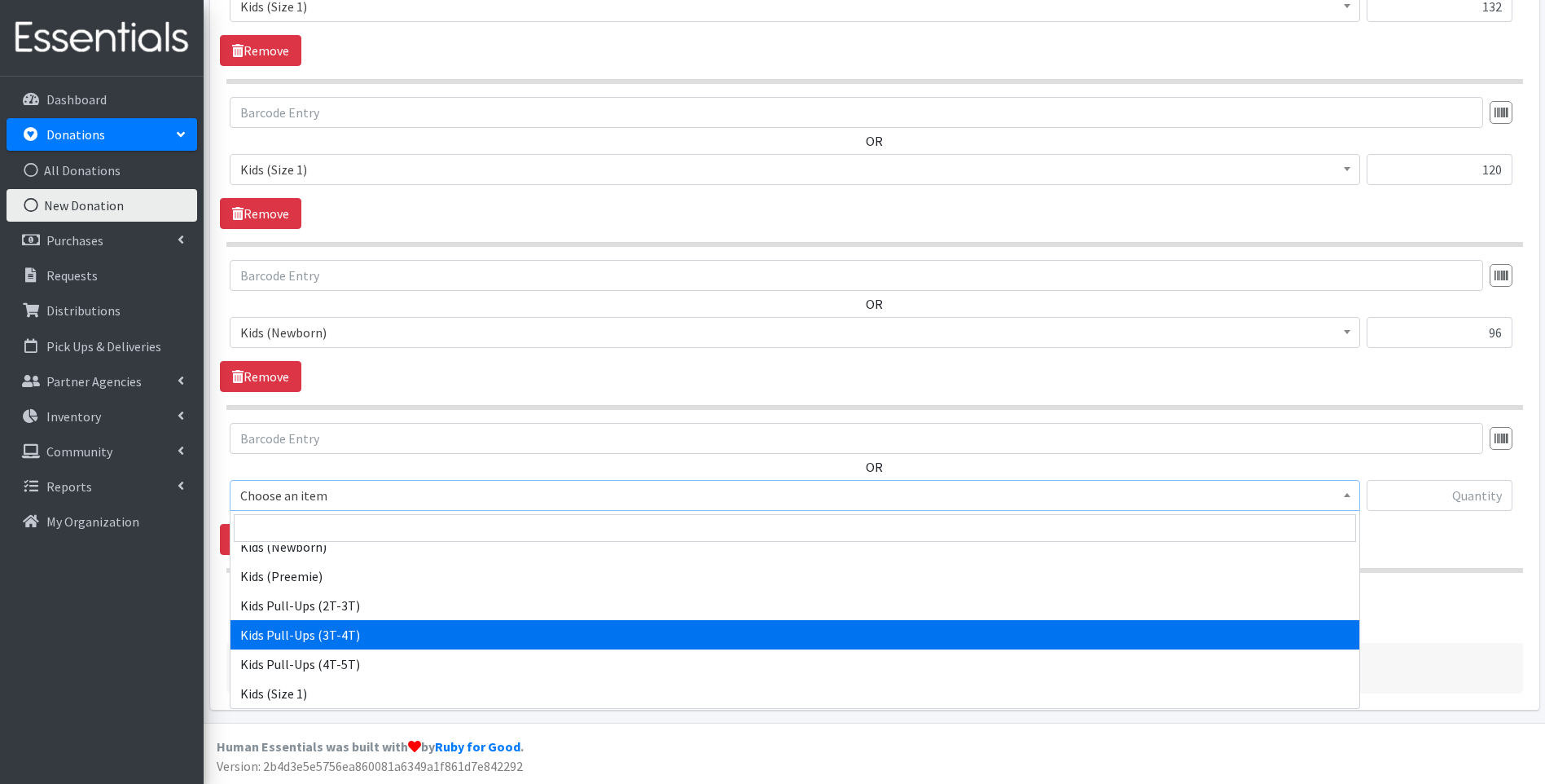
scroll to position [163, 0]
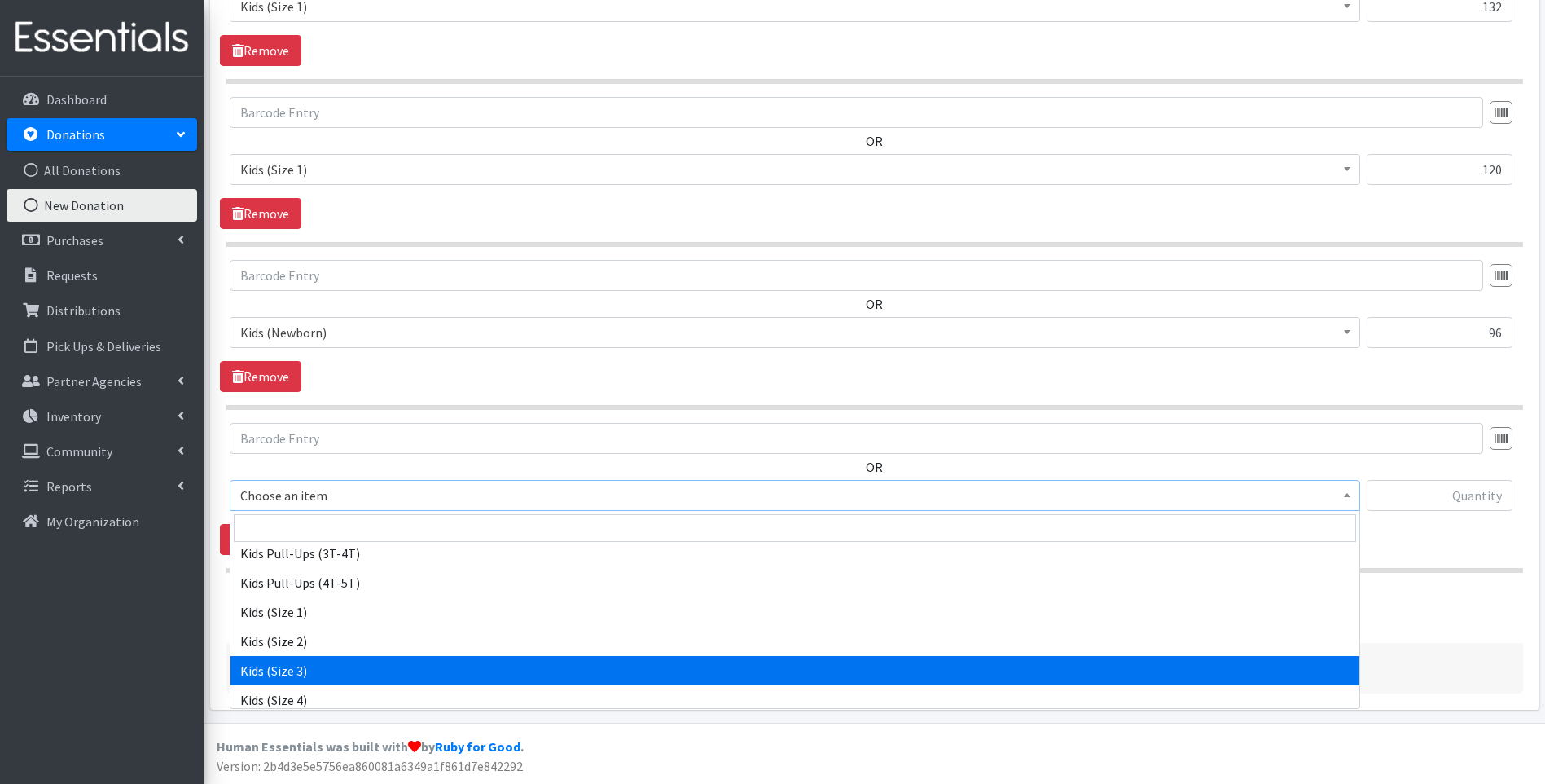
select select "13178"
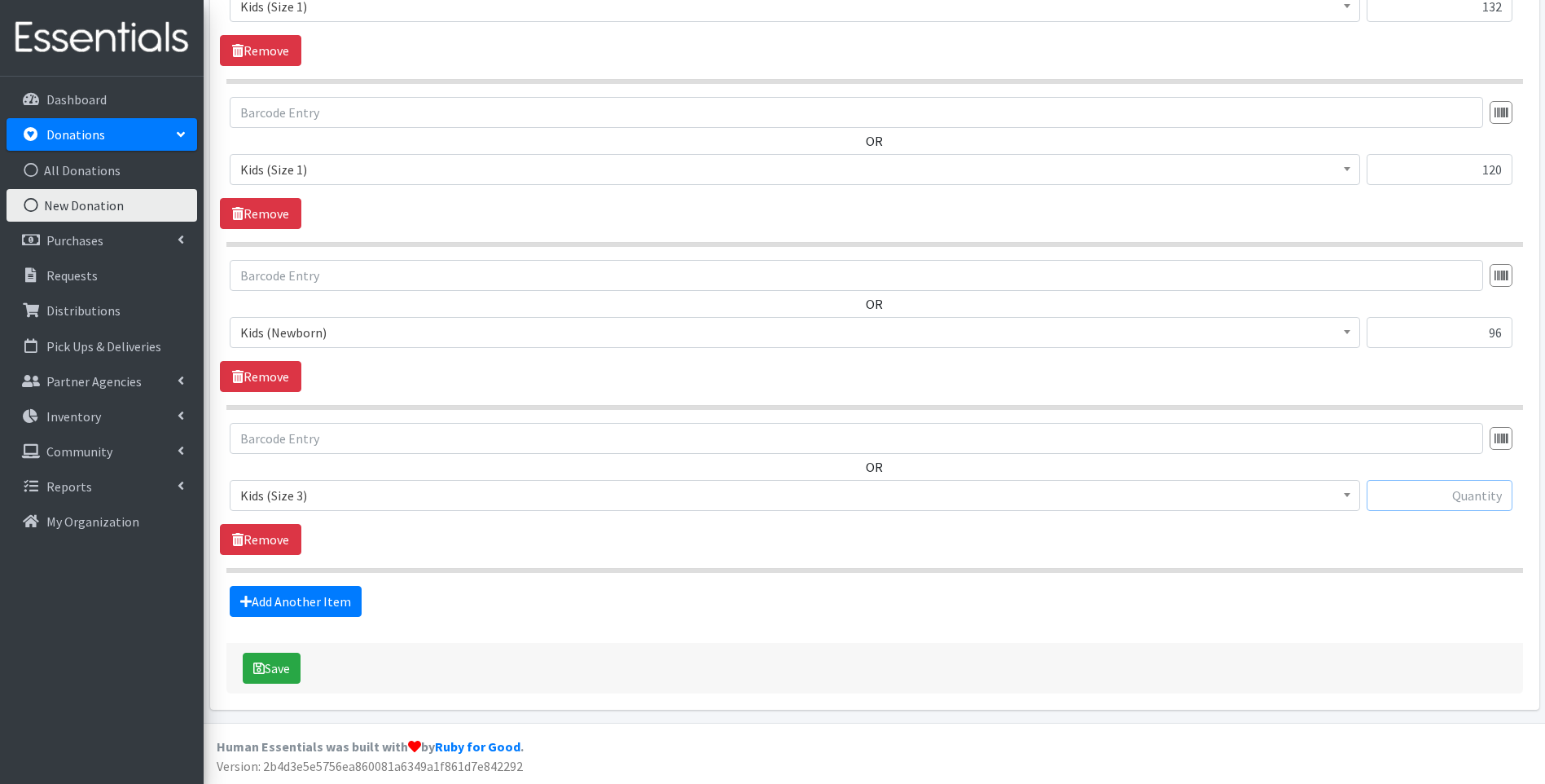
click at [1482, 503] on input "text" at bounding box center [1440, 495] width 146 height 31
type input "23"
click at [301, 595] on link "Add Another Item" at bounding box center [296, 600] width 132 height 31
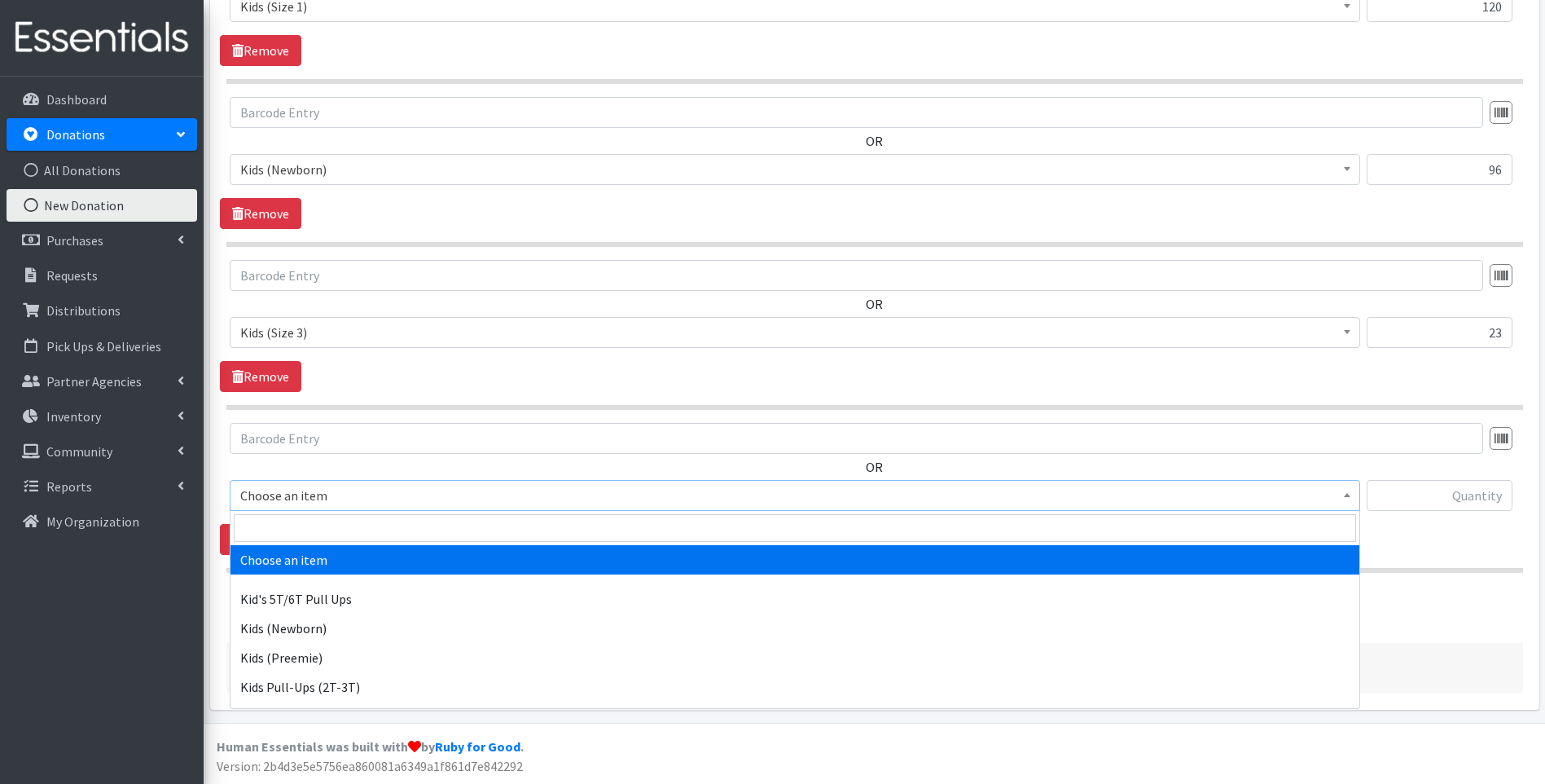
click at [343, 505] on span "Choose an item" at bounding box center [795, 495] width 1109 height 23
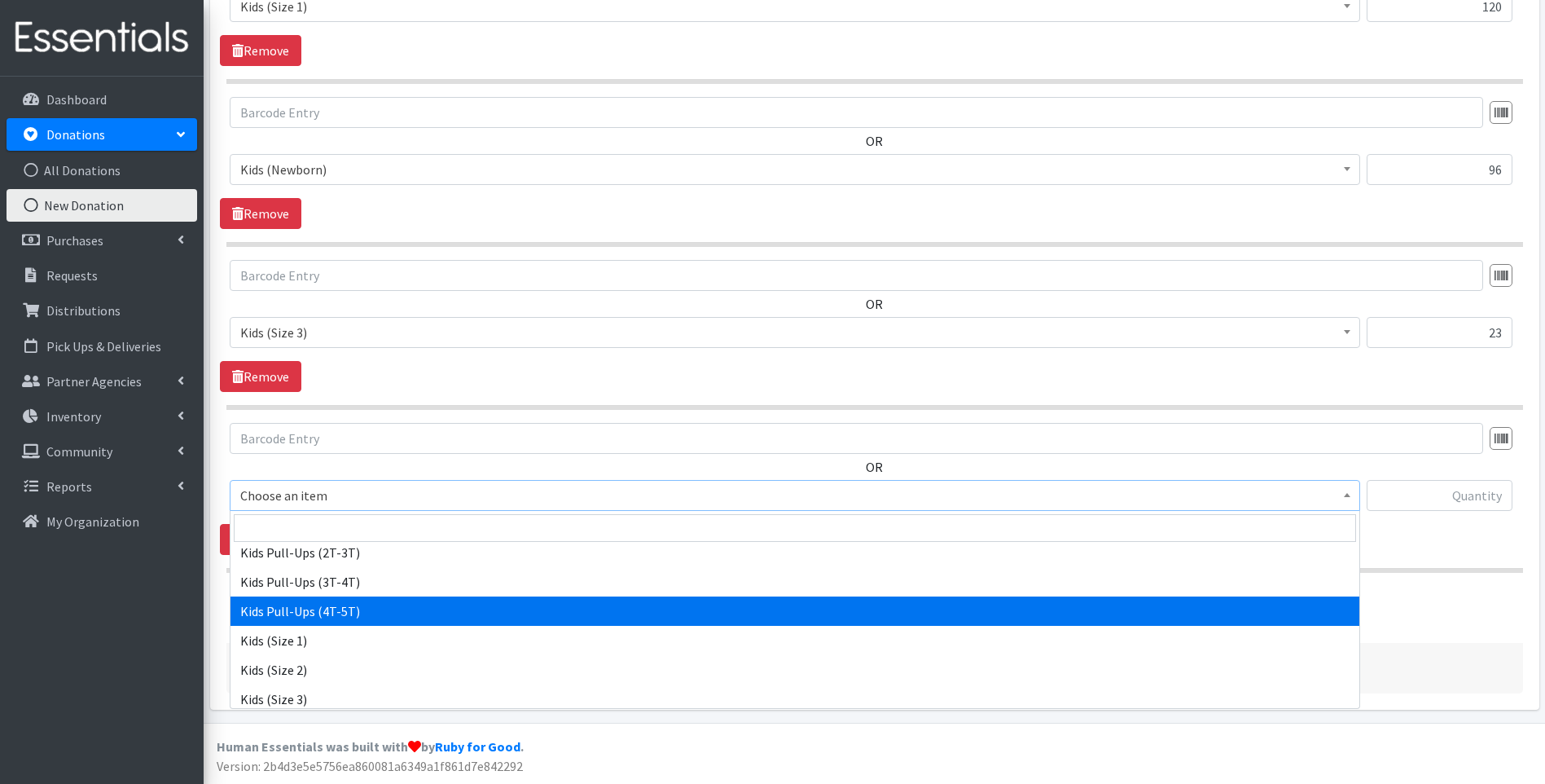
scroll to position [163, 0]
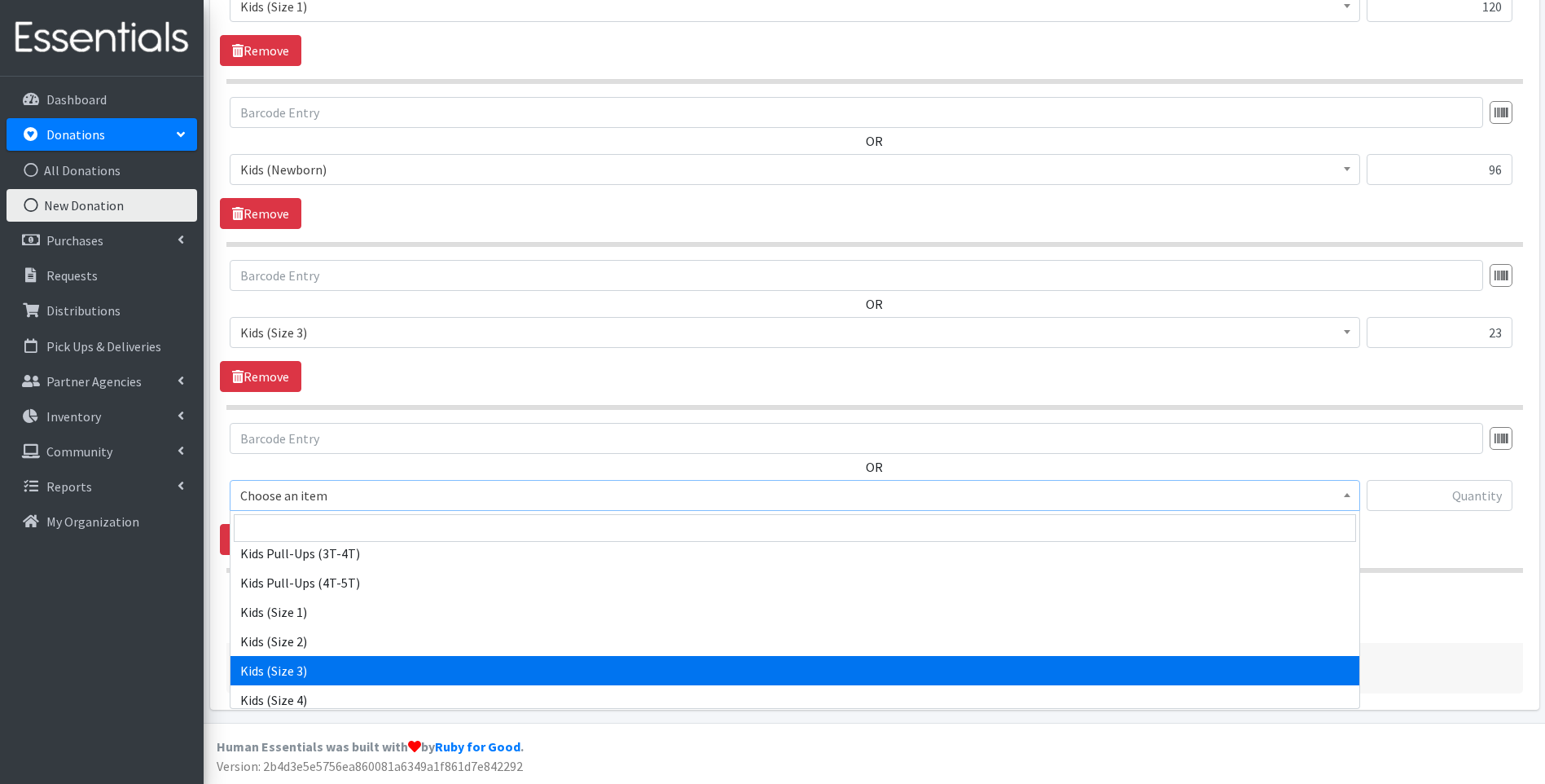
select select "13178"
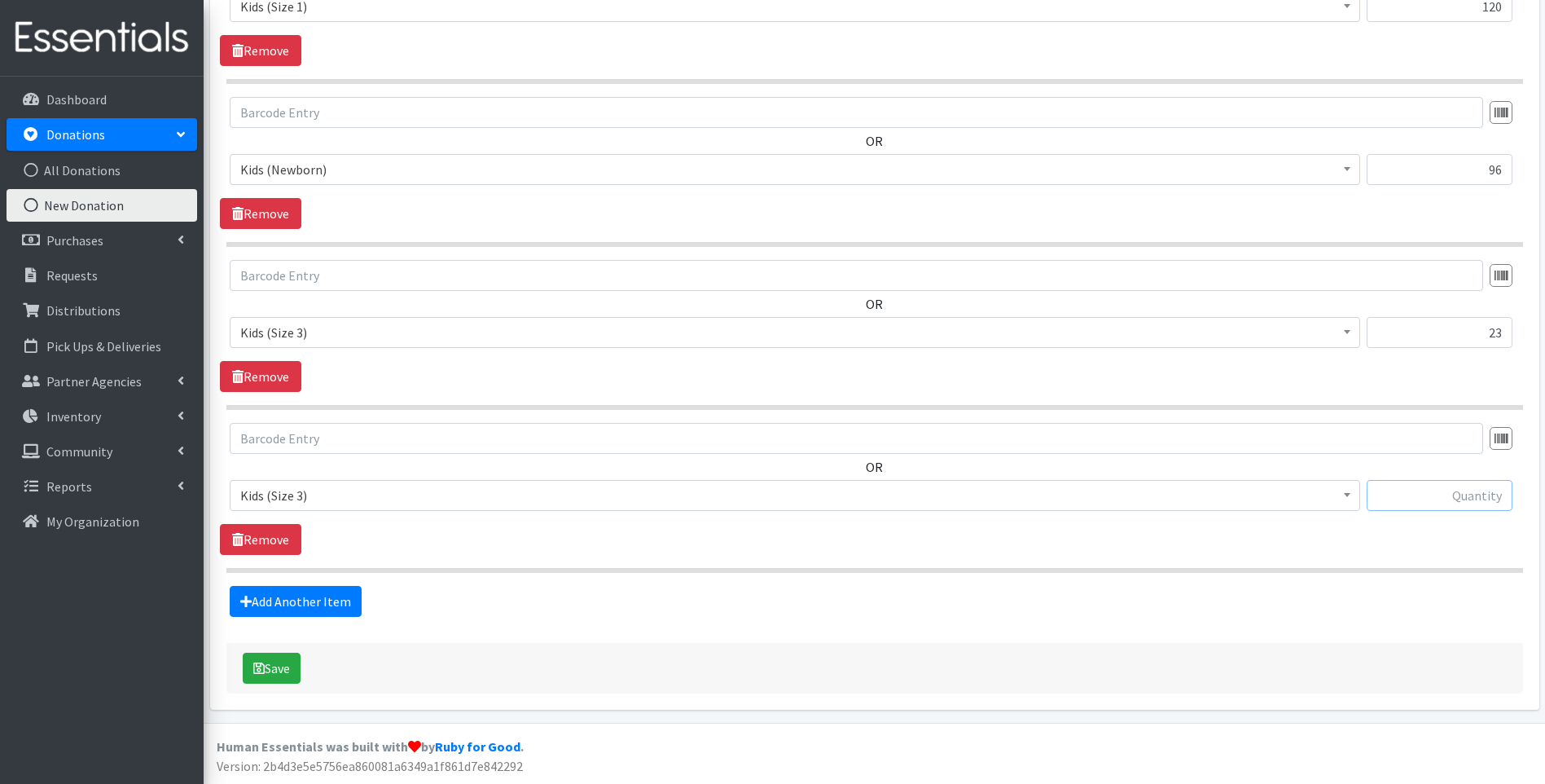
click at [1412, 501] on input "text" at bounding box center [1440, 495] width 146 height 31
type input "26"
click at [310, 601] on link "Add Another Item" at bounding box center [296, 600] width 132 height 31
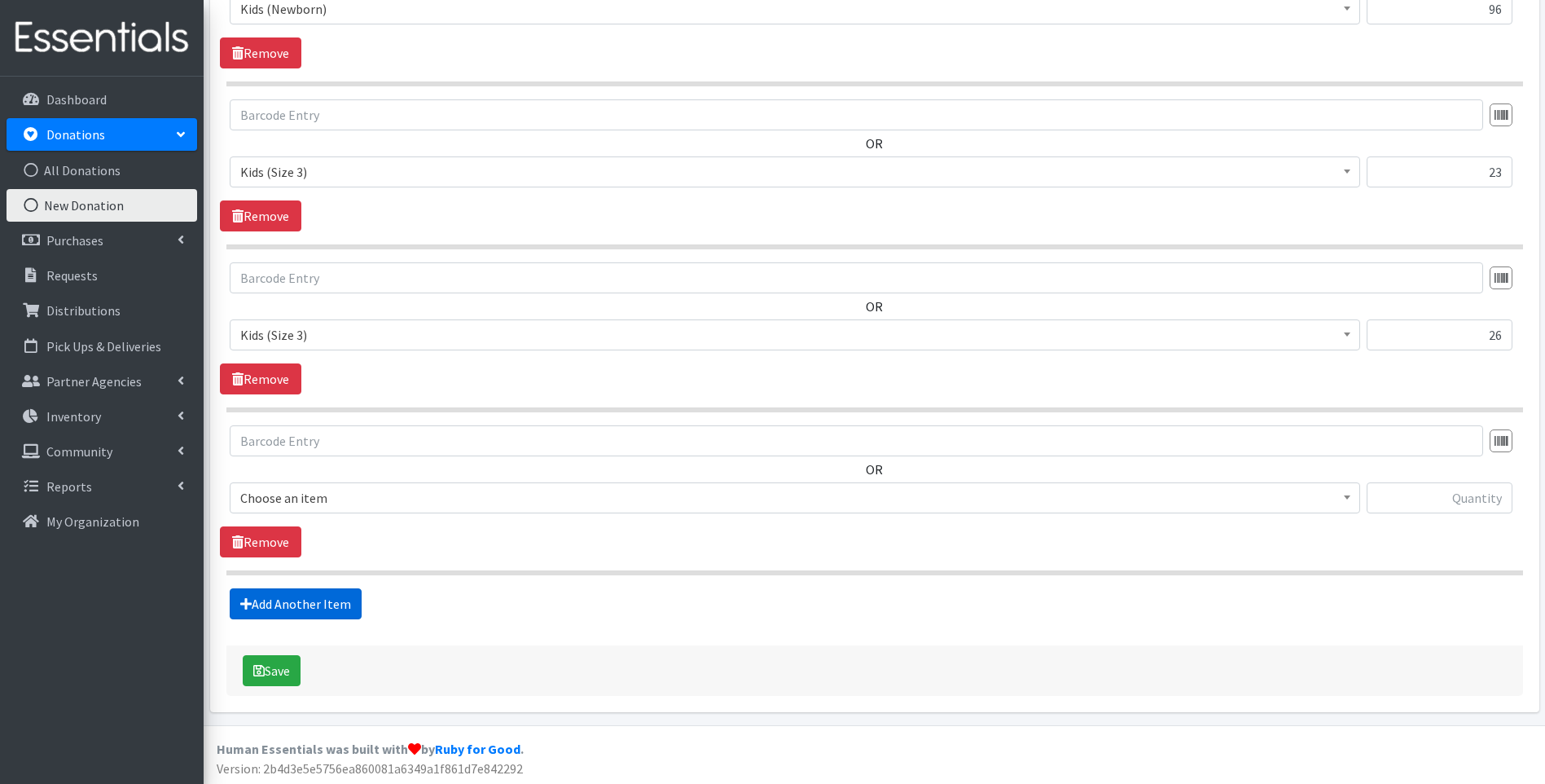
scroll to position [1735, 0]
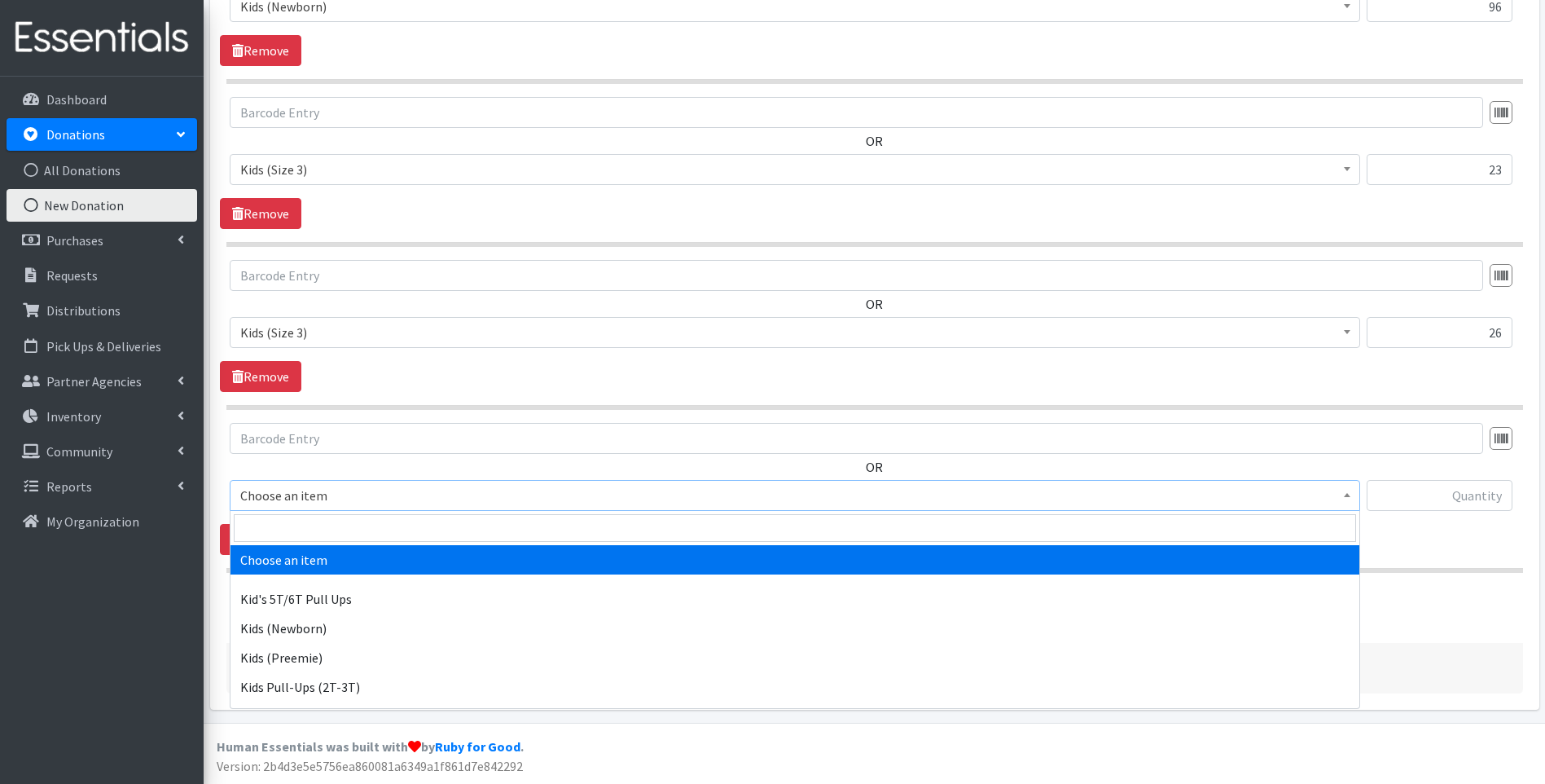
click at [339, 499] on span "Choose an item" at bounding box center [795, 495] width 1109 height 23
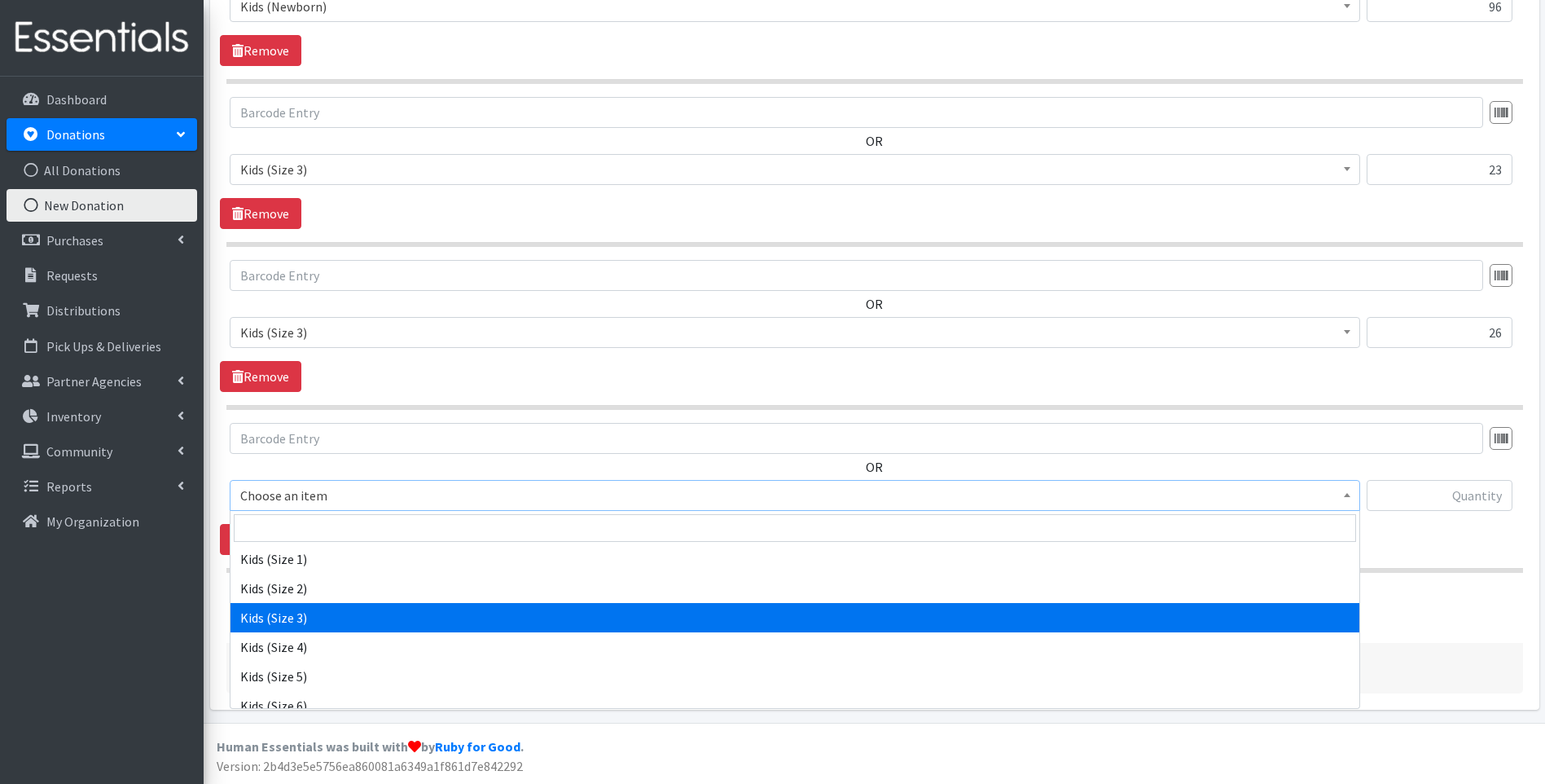
scroll to position [244, 0]
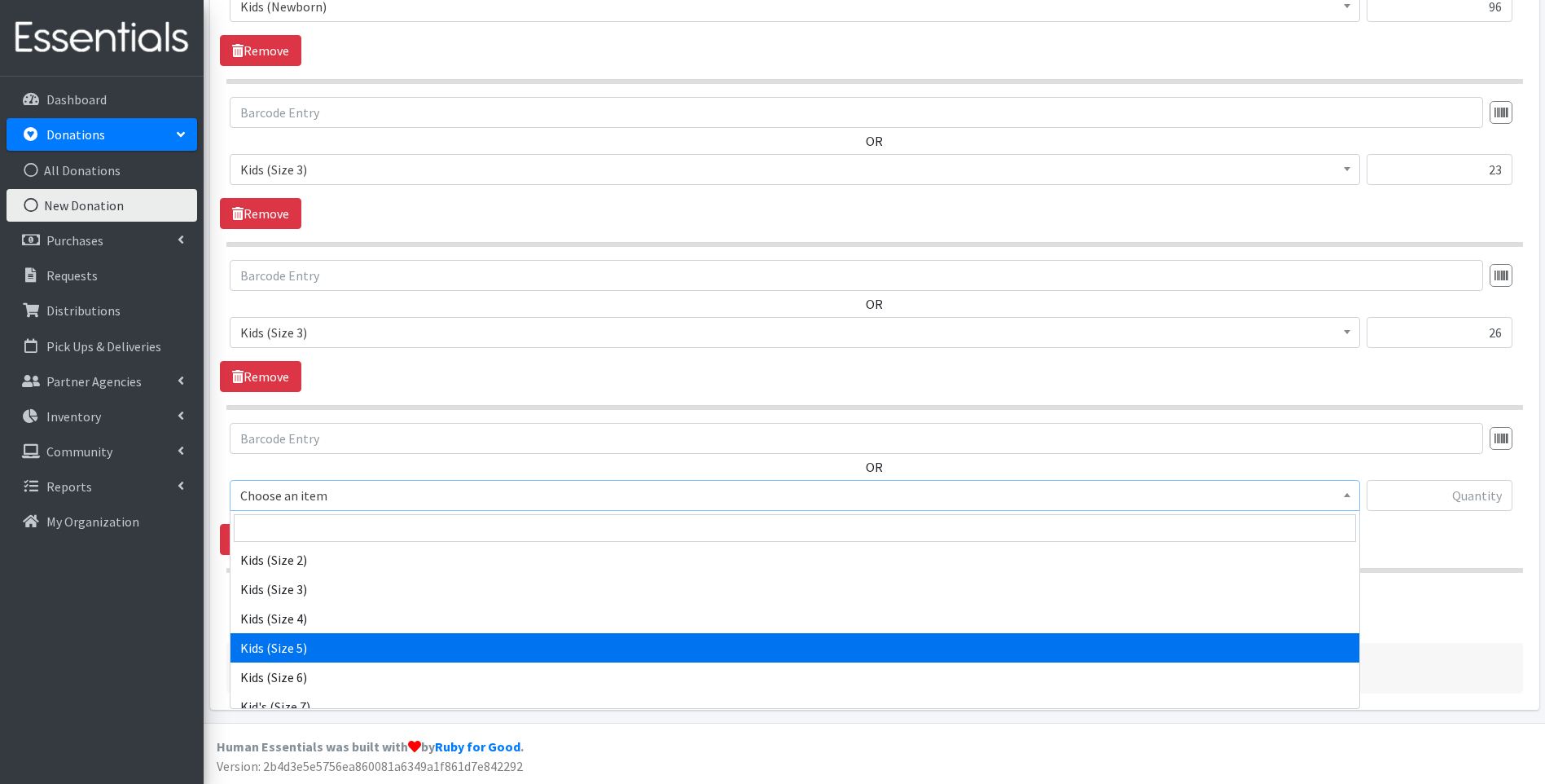
select select "13154"
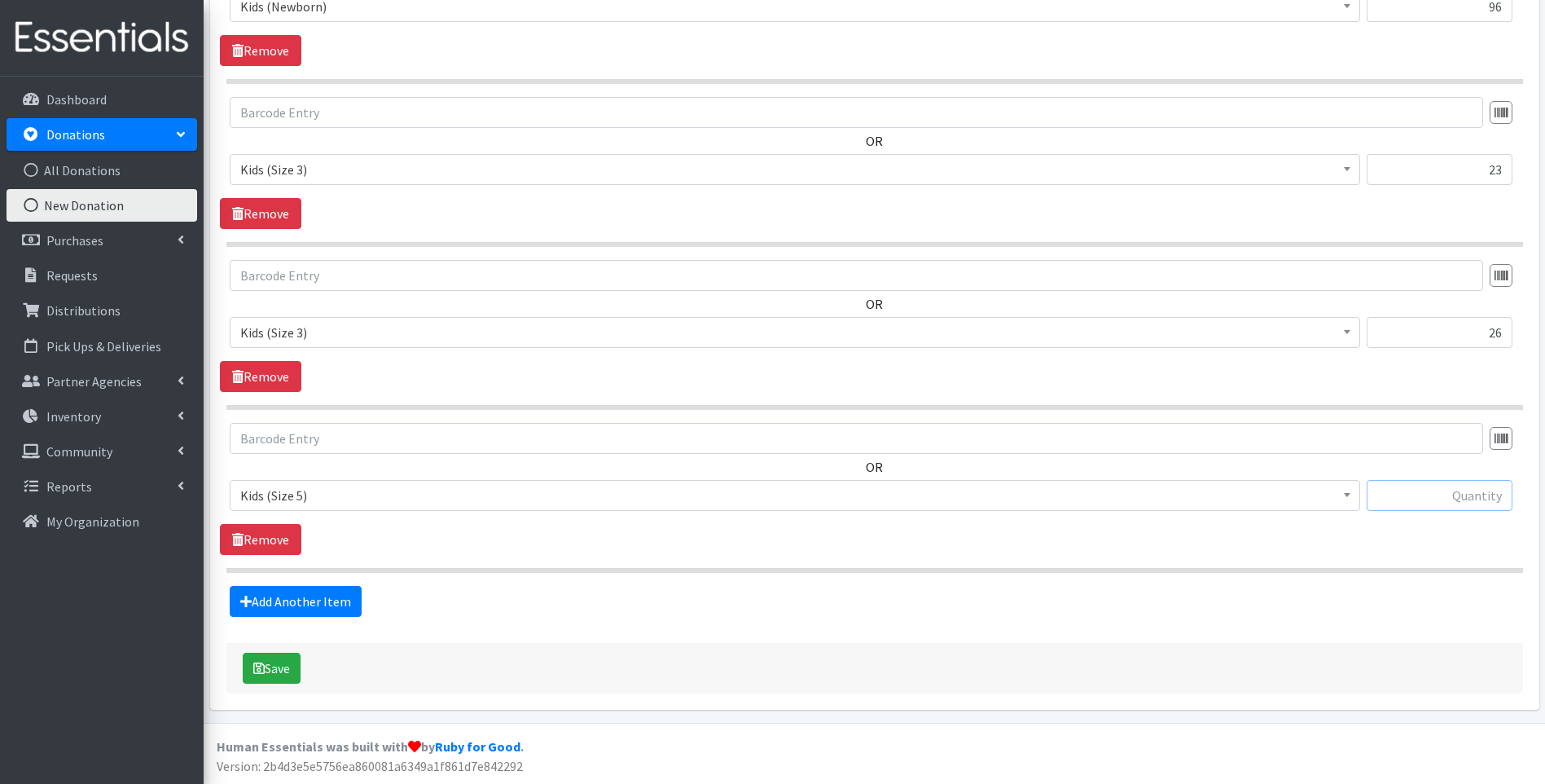
click at [1403, 499] on input "text" at bounding box center [1440, 495] width 146 height 31
type input "27"
click at [270, 598] on link "Add Another Item" at bounding box center [296, 600] width 132 height 31
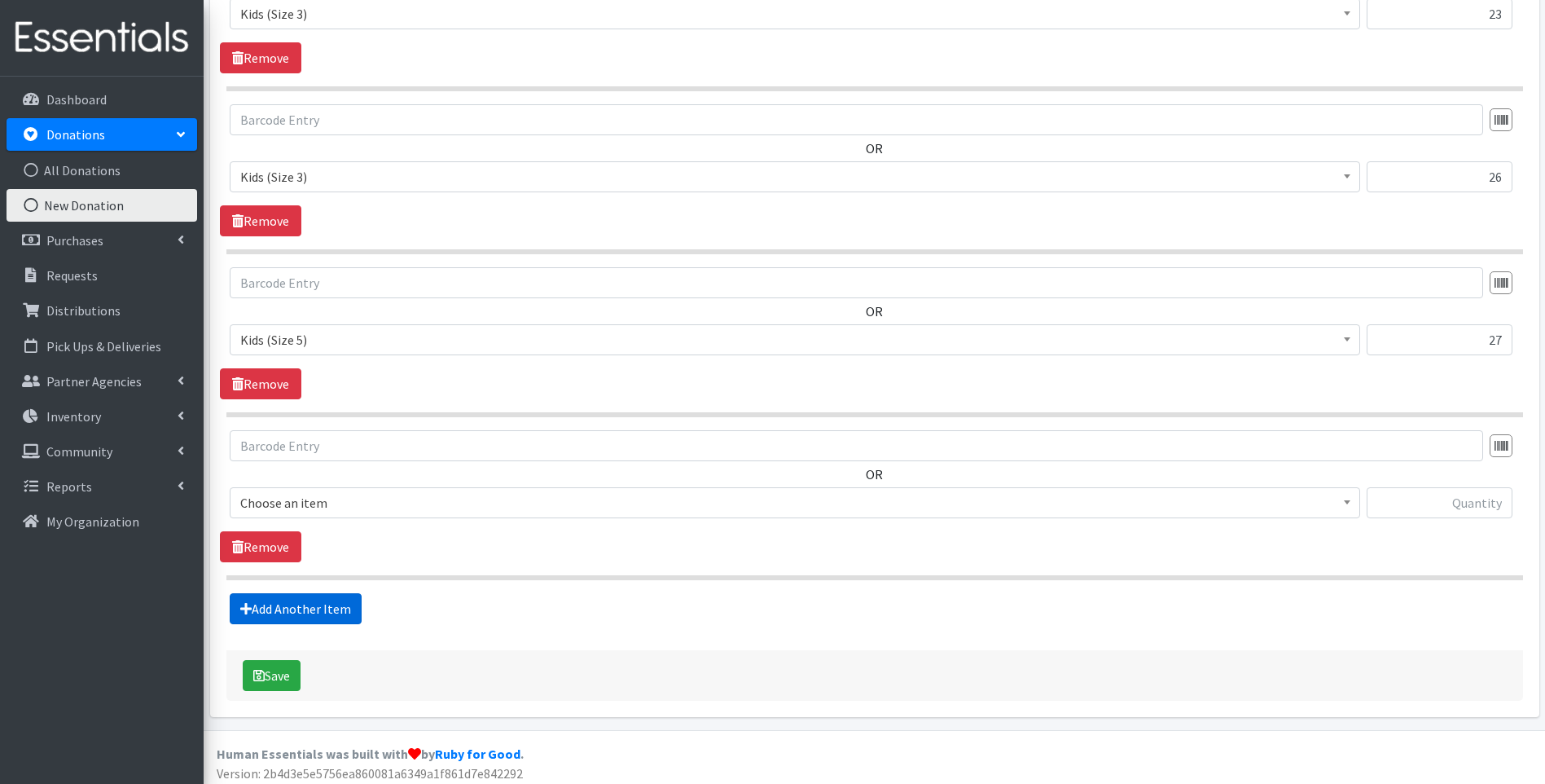
scroll to position [1897, 0]
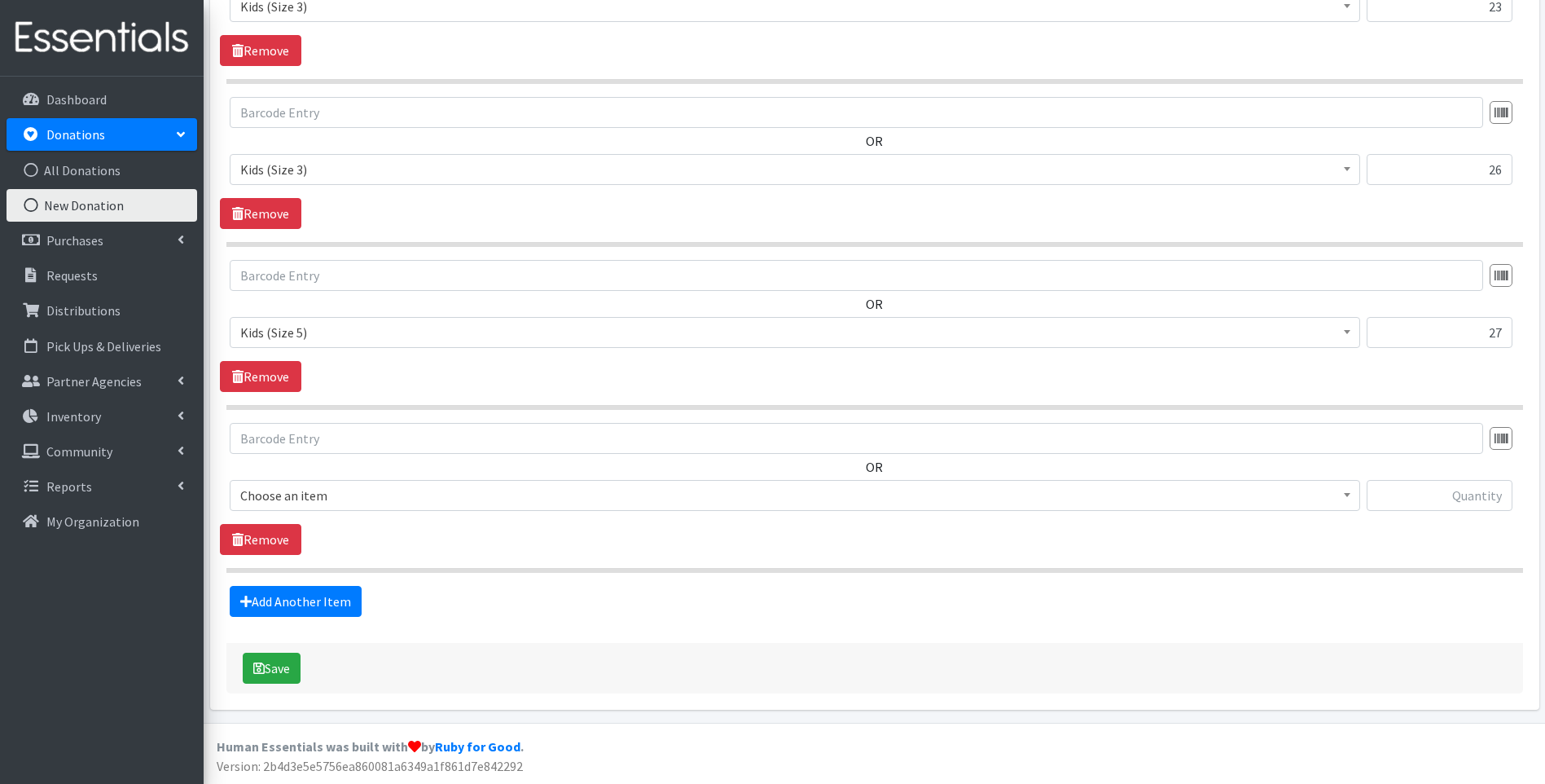
click at [339, 504] on span "Choose an item" at bounding box center [795, 495] width 1109 height 23
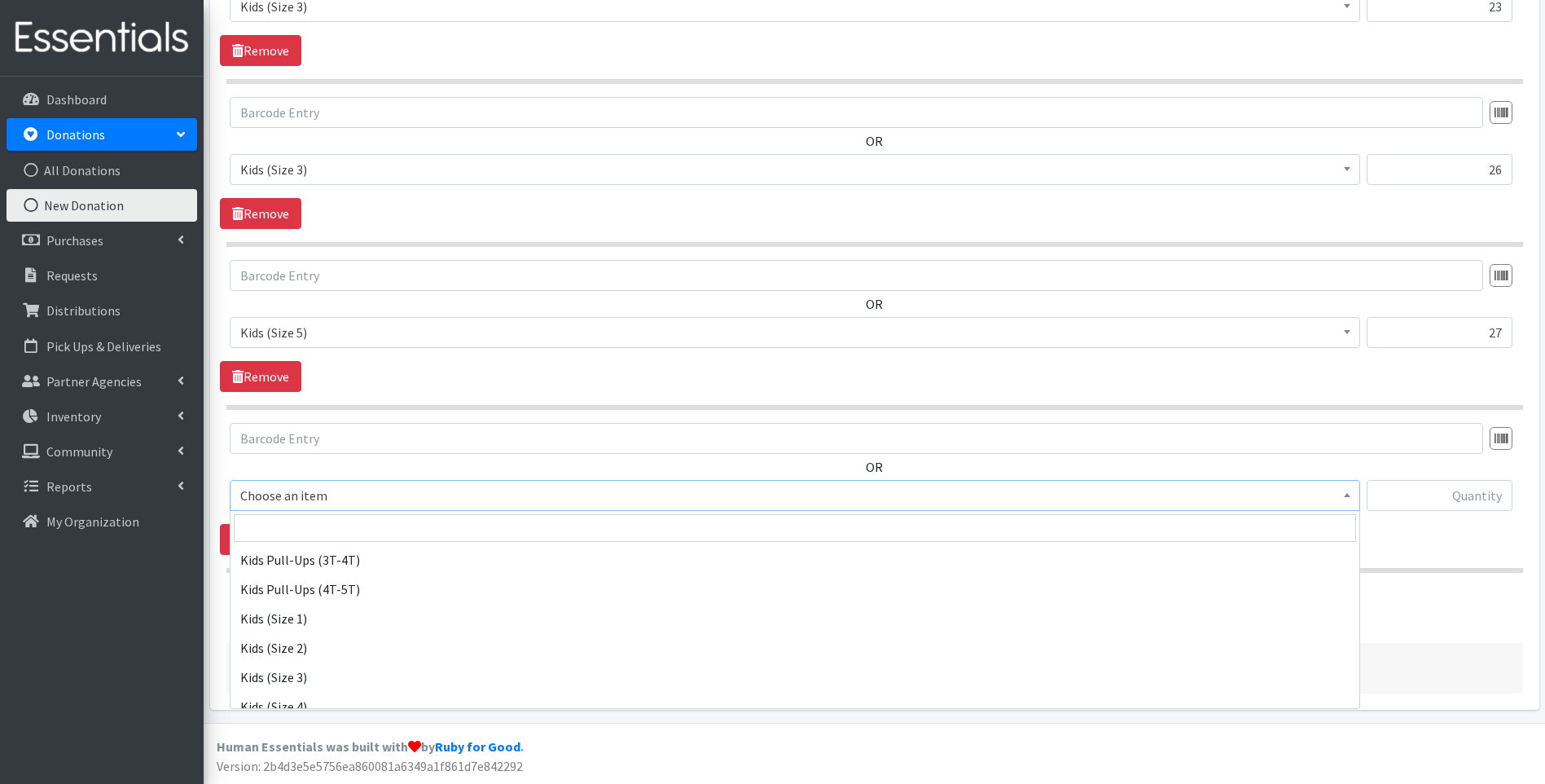
scroll to position [163, 0]
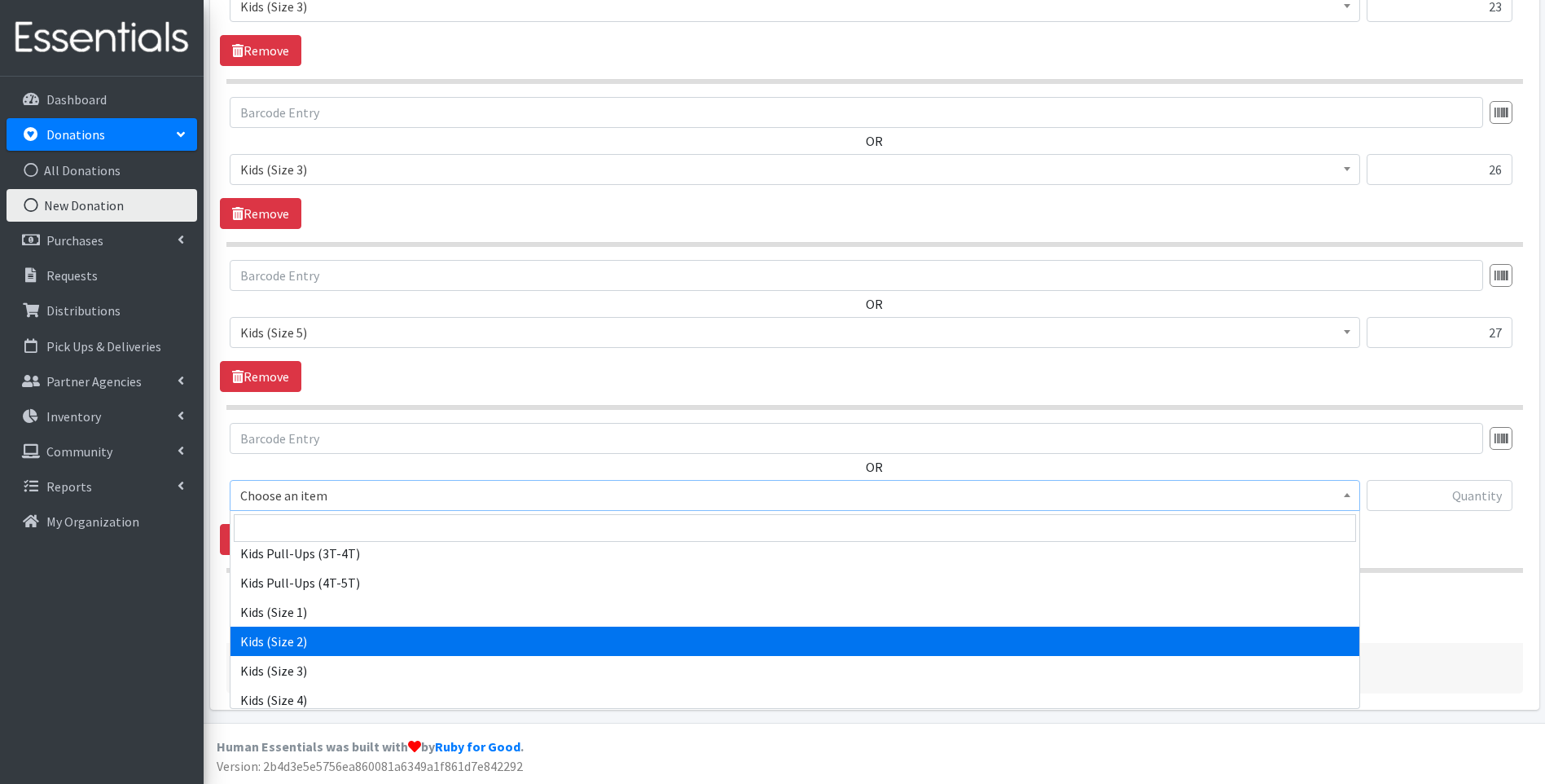
select select "13182"
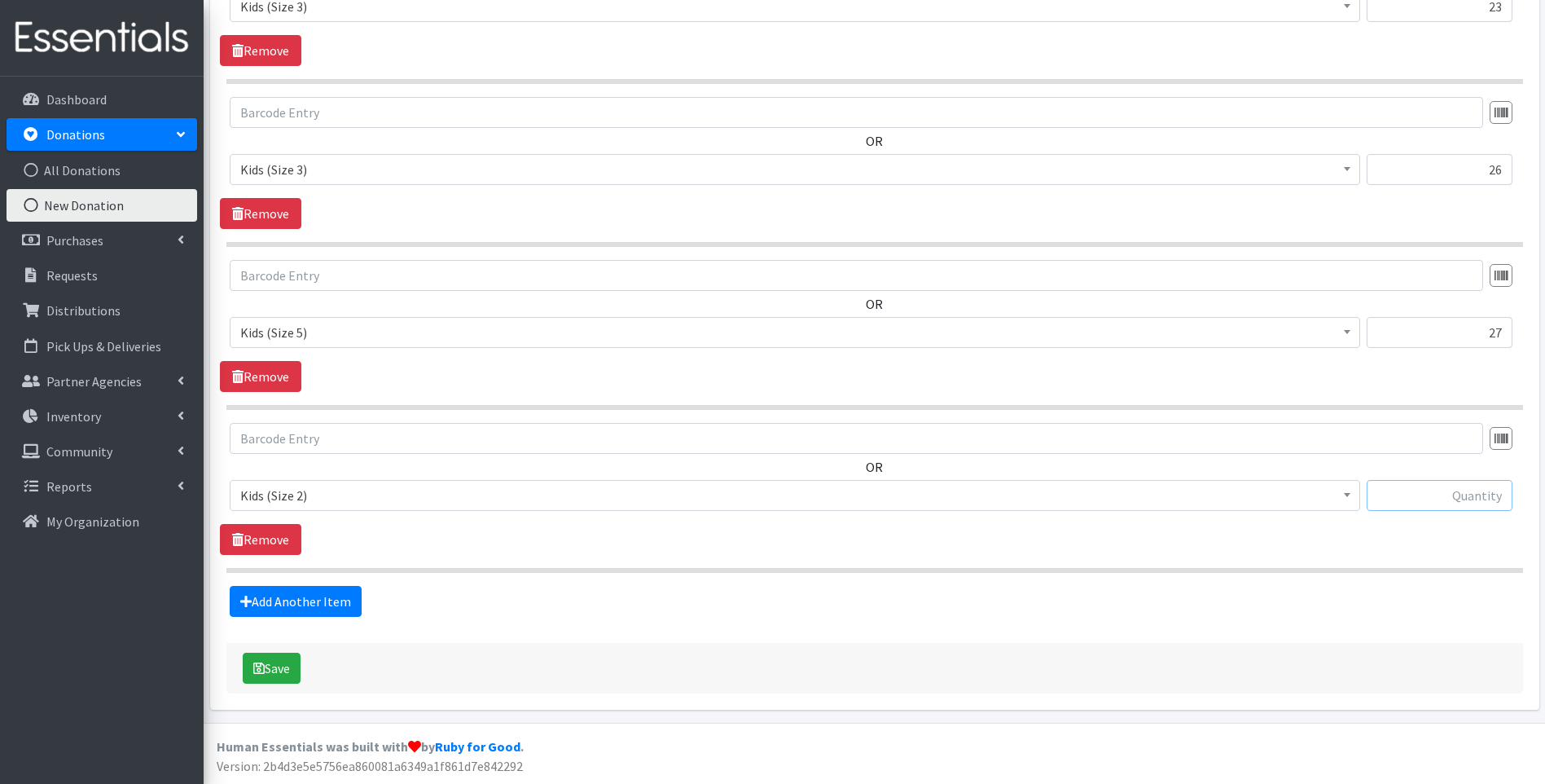
click at [1451, 502] on input "text" at bounding box center [1440, 495] width 146 height 31
type input "38"
click at [302, 597] on link "Add Another Item" at bounding box center [296, 600] width 132 height 31
click at [375, 498] on span "Choose an item" at bounding box center [795, 495] width 1109 height 23
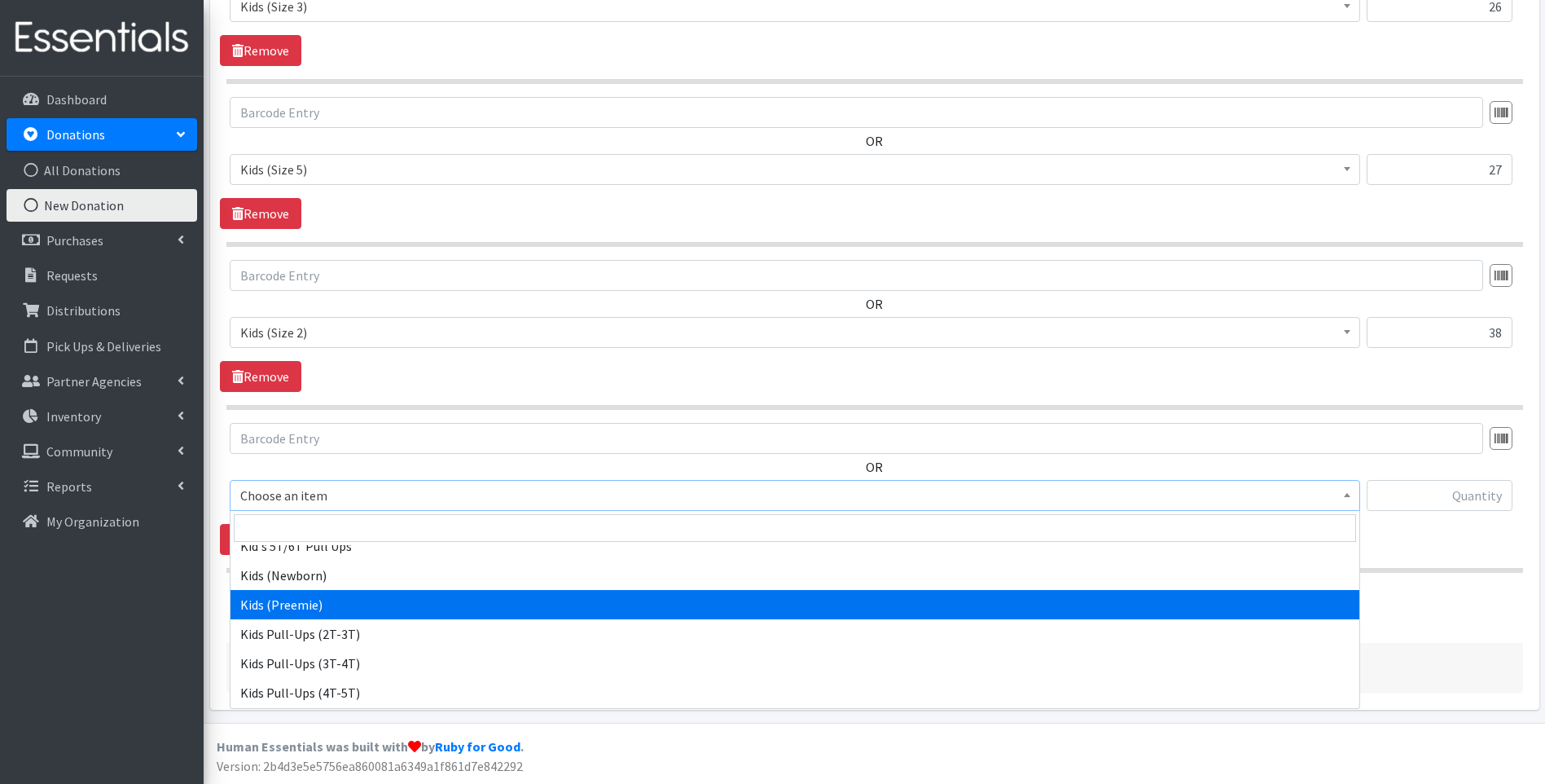
scroll to position [81, 0]
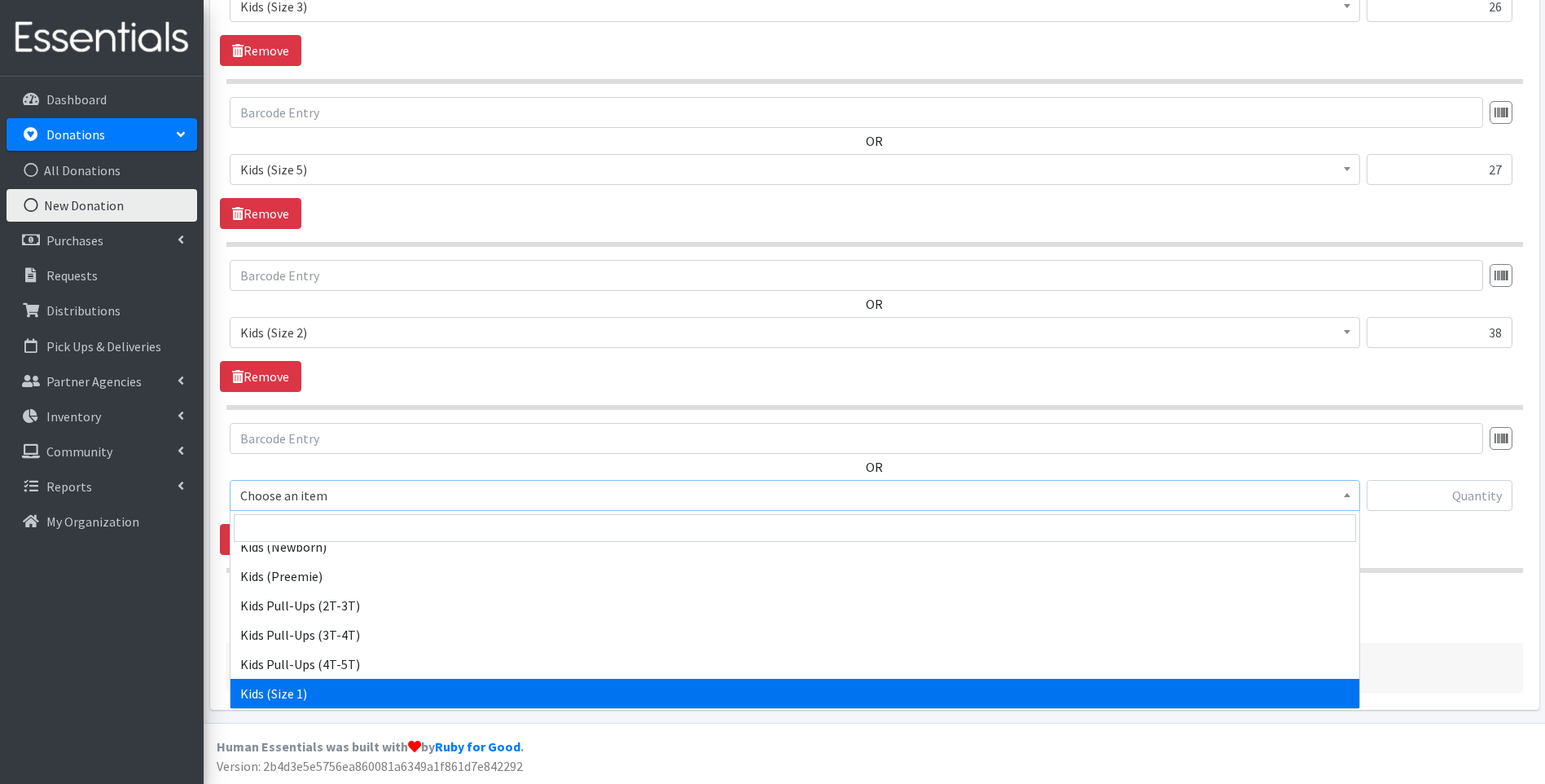
select select "13181"
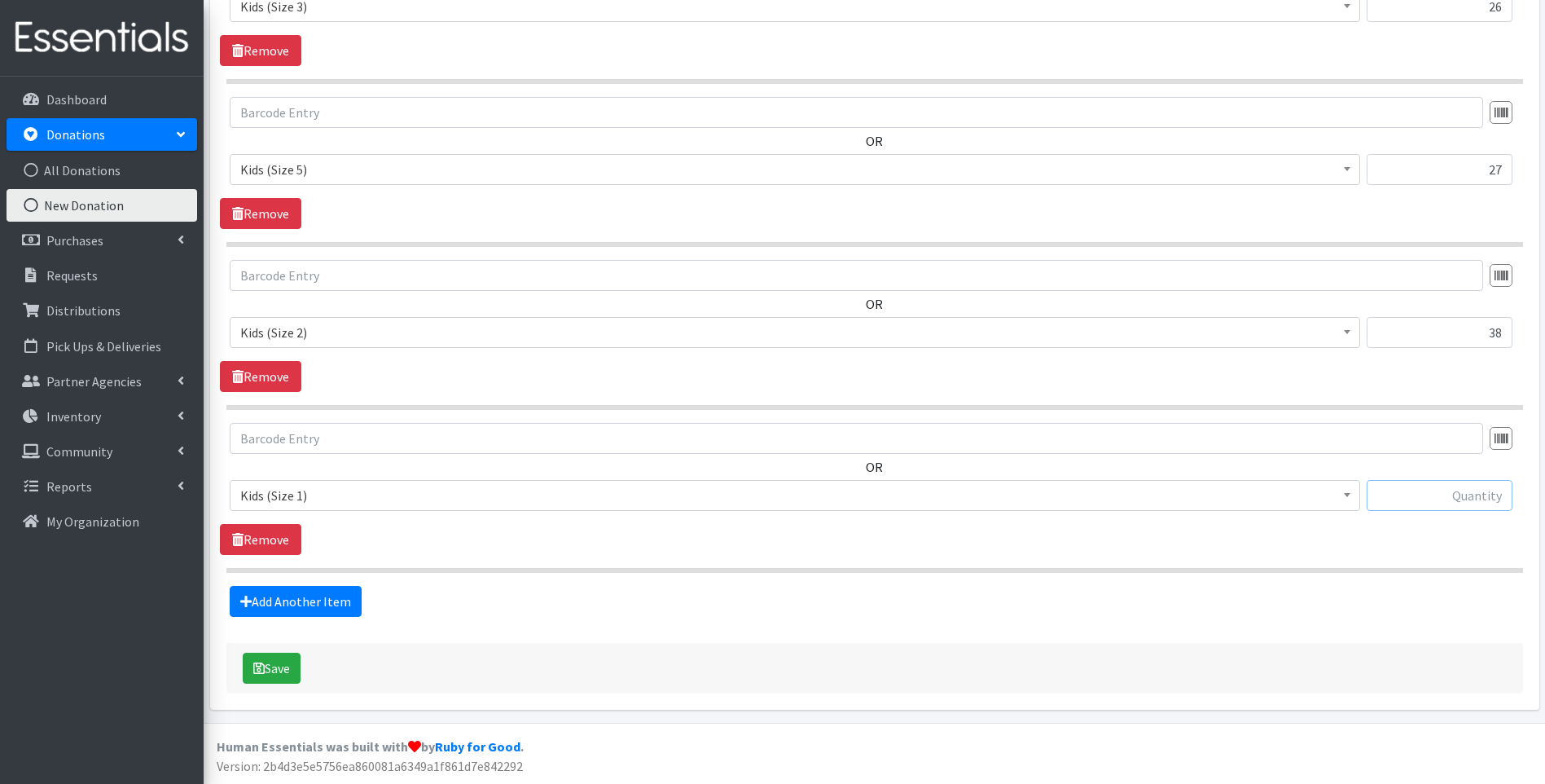
click at [1421, 494] on input "text" at bounding box center [1440, 495] width 146 height 31
type input "35"
click at [334, 601] on link "Add Another Item" at bounding box center [296, 600] width 132 height 31
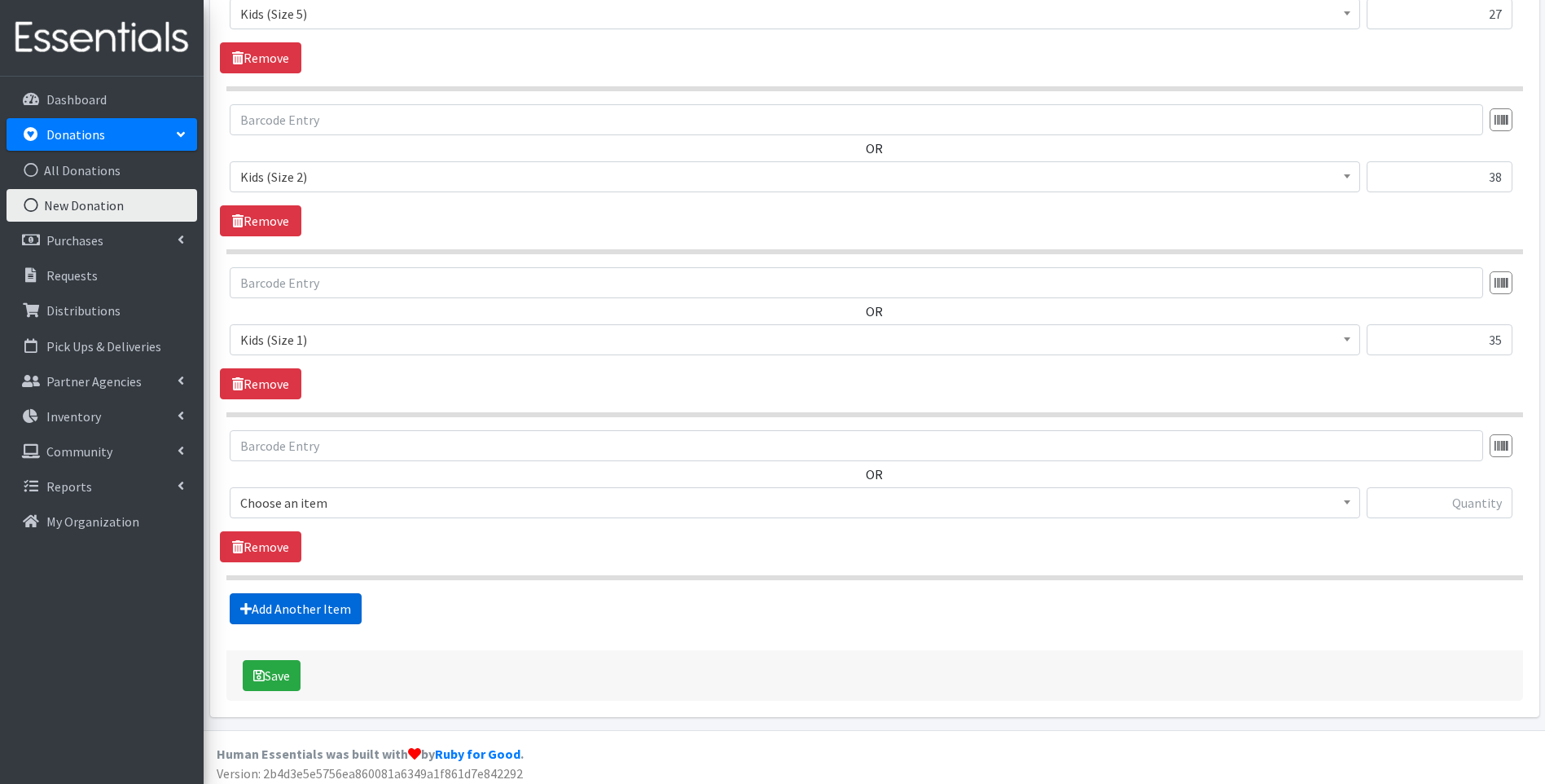
scroll to position [2223, 0]
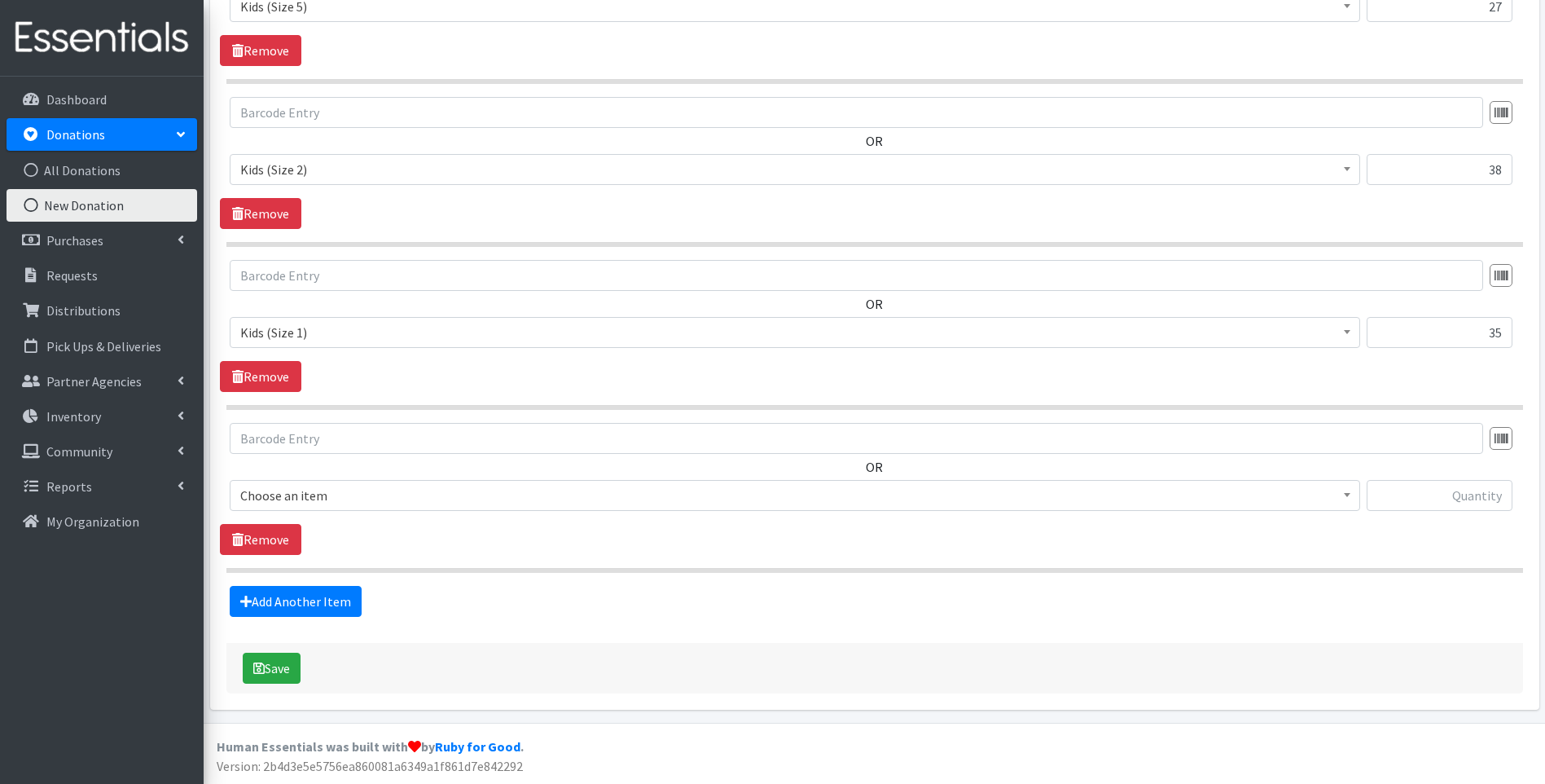
click at [363, 496] on span "Choose an item" at bounding box center [795, 495] width 1109 height 23
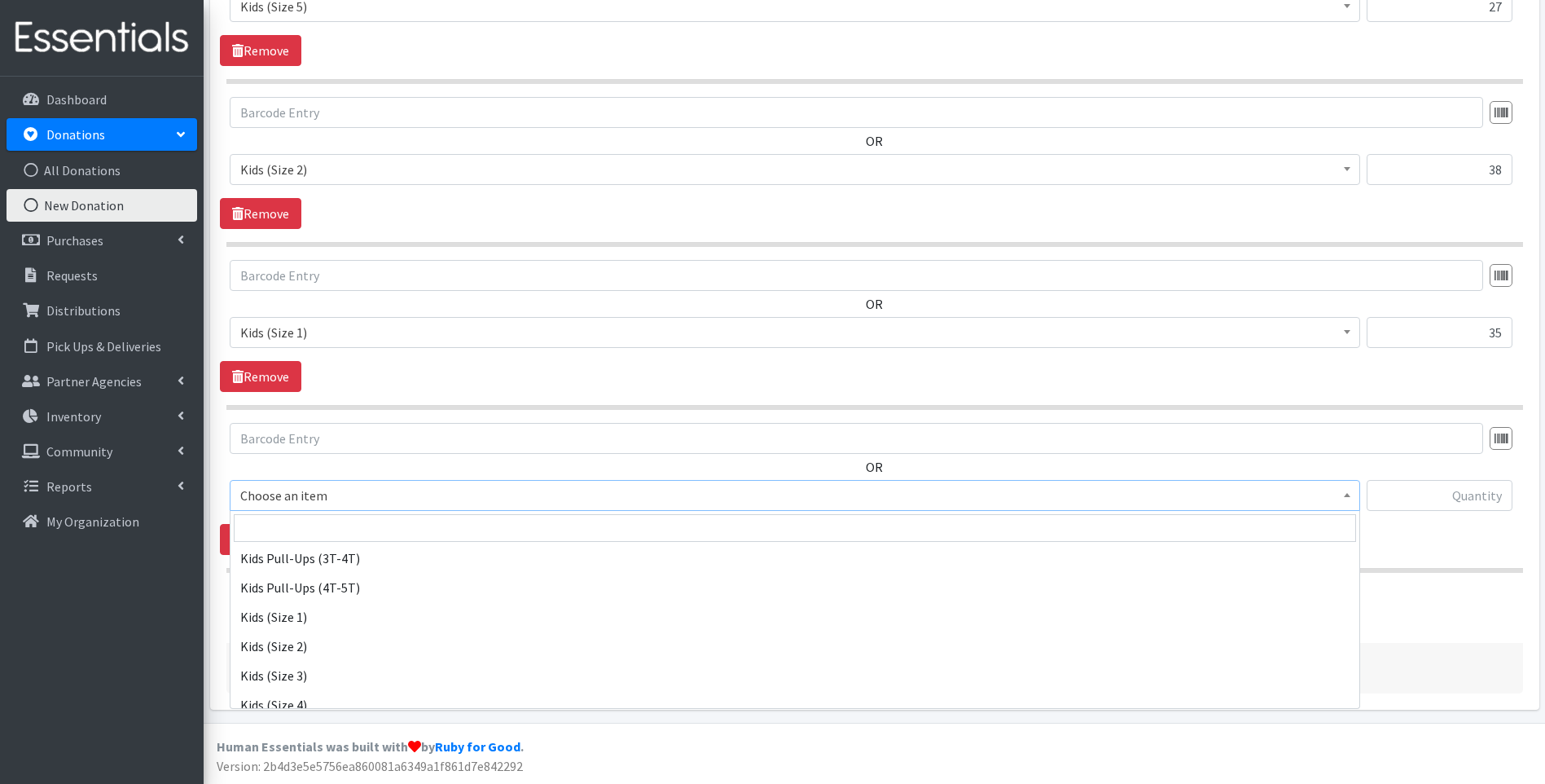
scroll to position [163, 0]
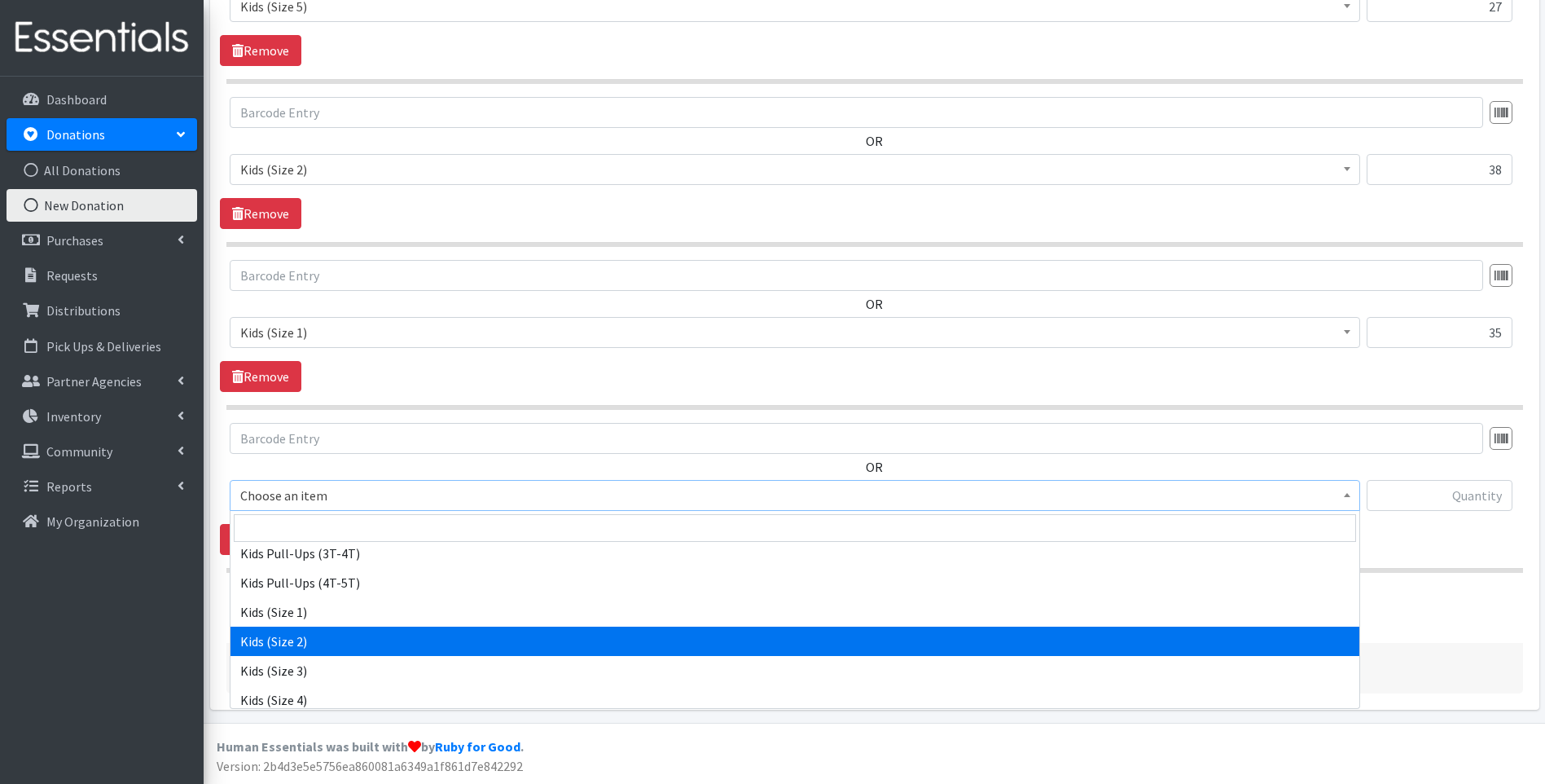
select select "13182"
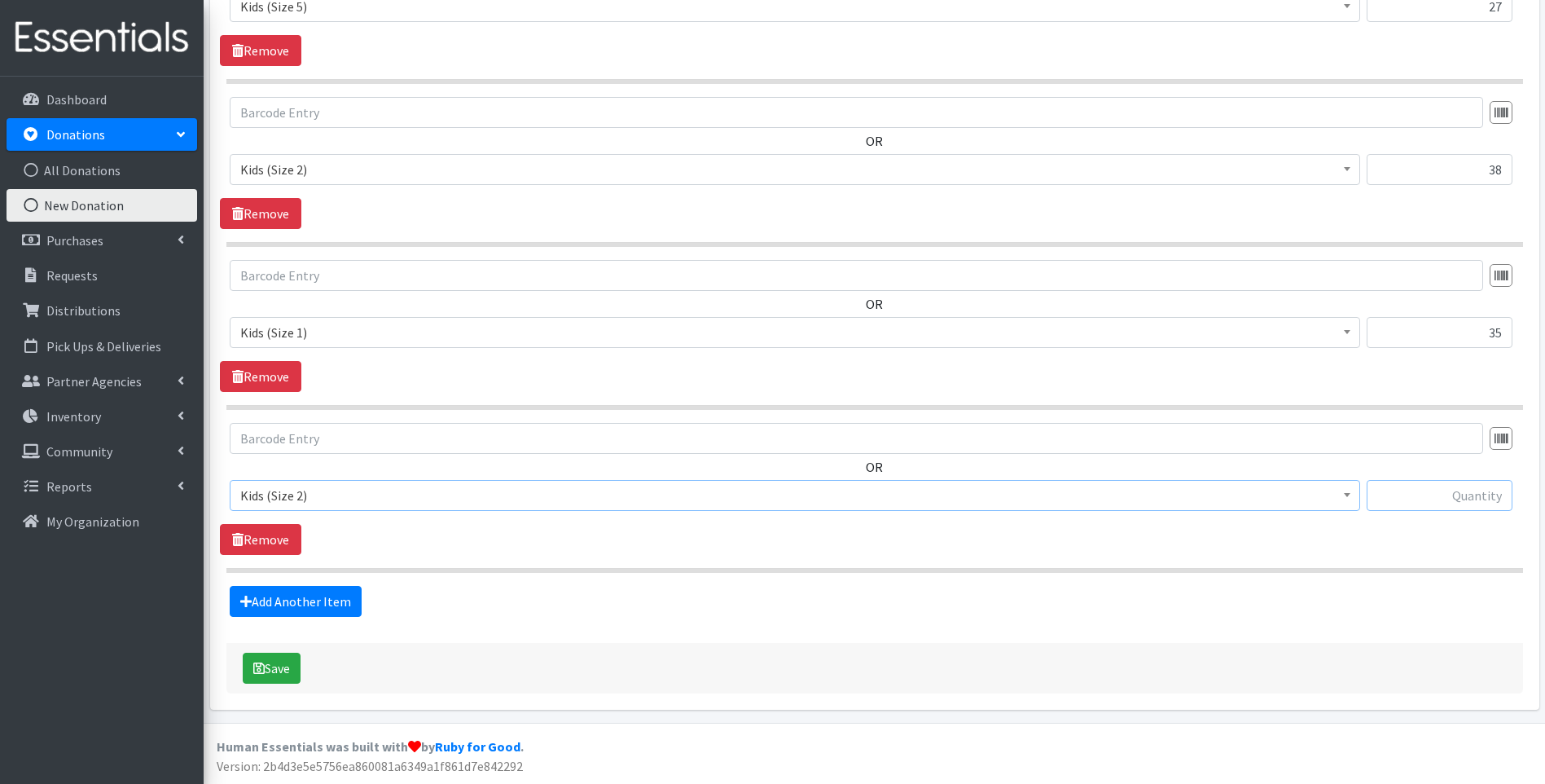
click at [1458, 499] on input "text" at bounding box center [1440, 495] width 146 height 31
type input "42"
click at [356, 591] on link "Add Another Item" at bounding box center [296, 600] width 132 height 31
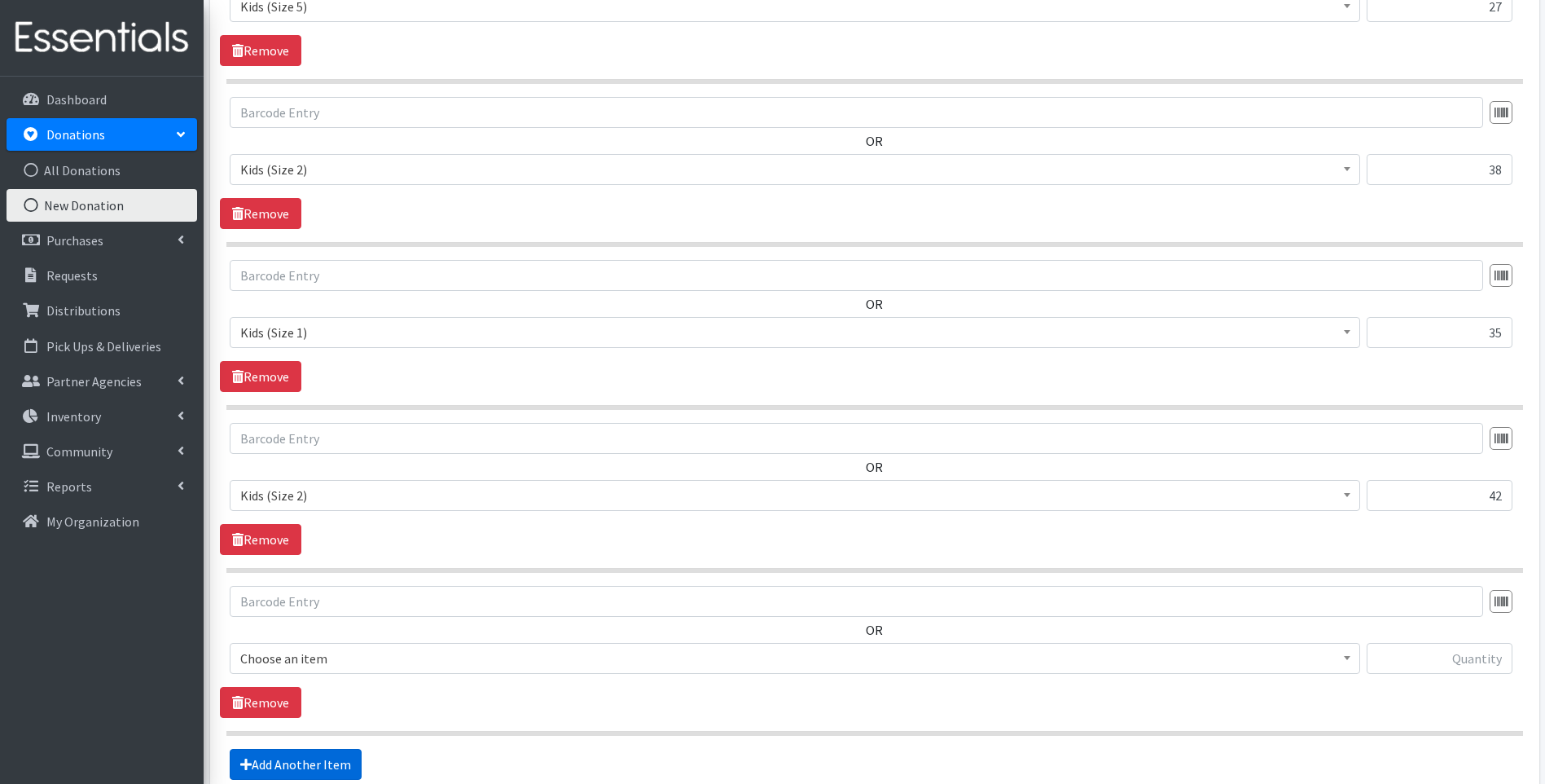
scroll to position [2386, 0]
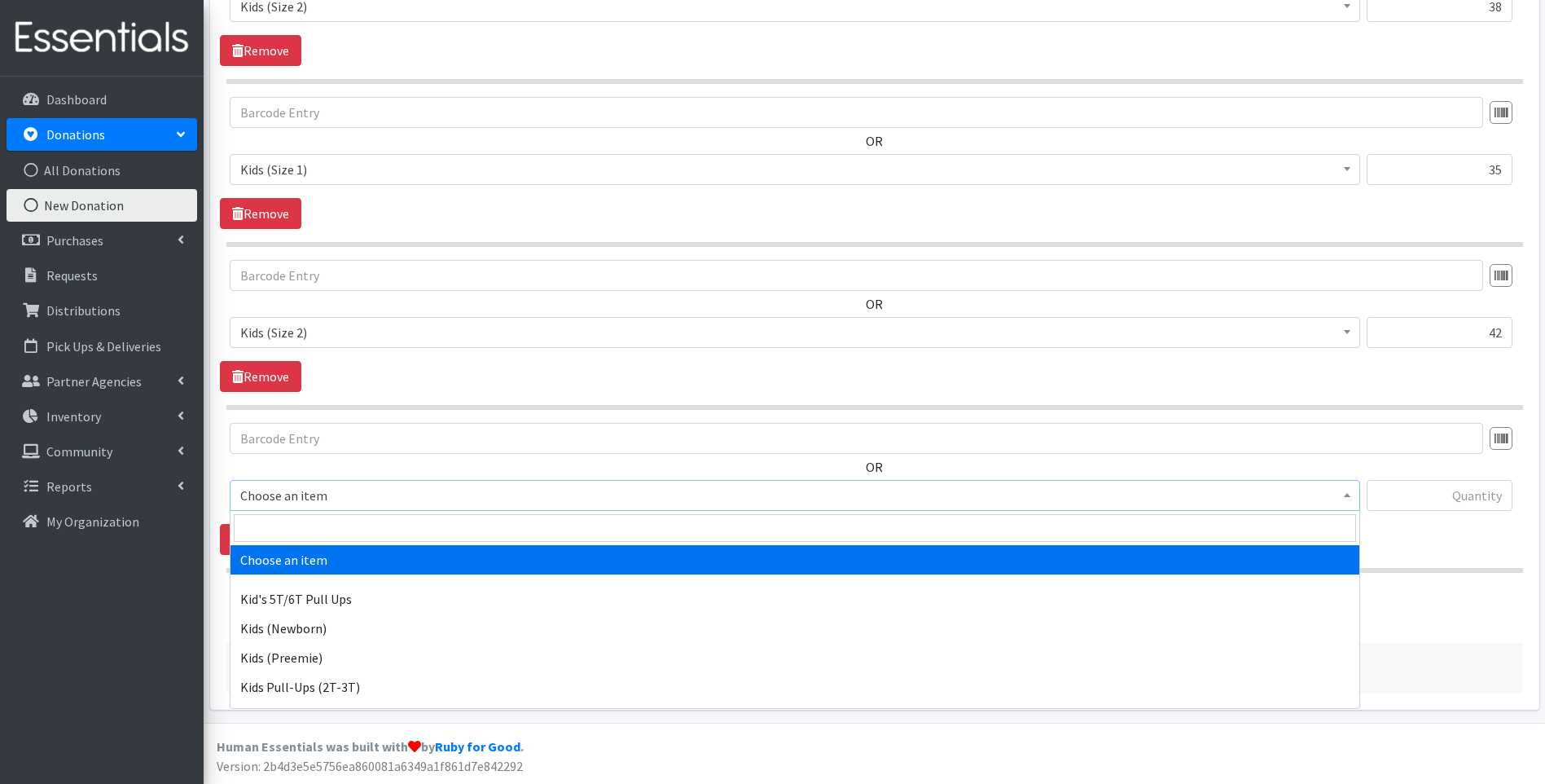
click at [421, 498] on span "Choose an item" at bounding box center [795, 495] width 1109 height 23
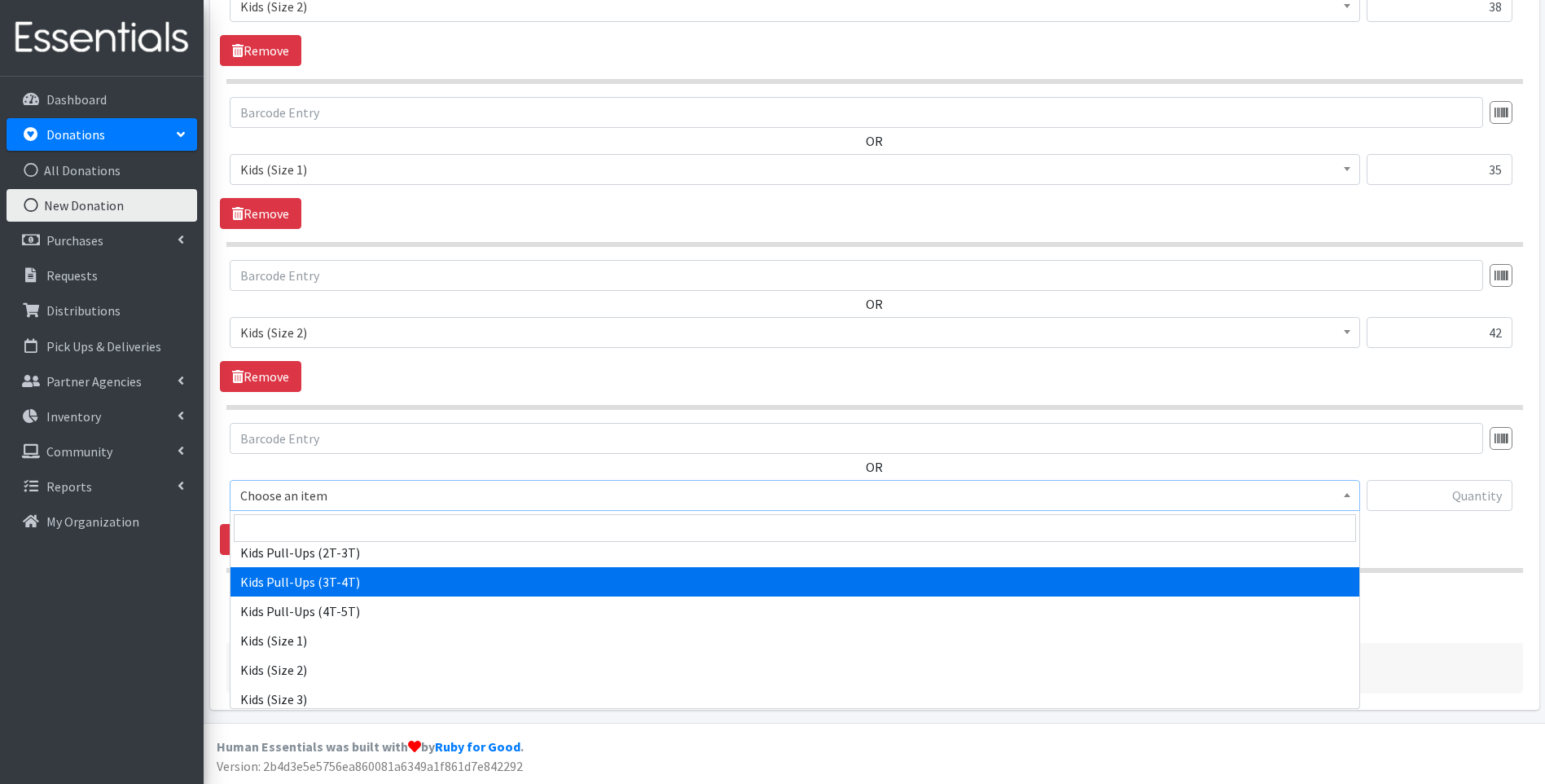
scroll to position [163, 0]
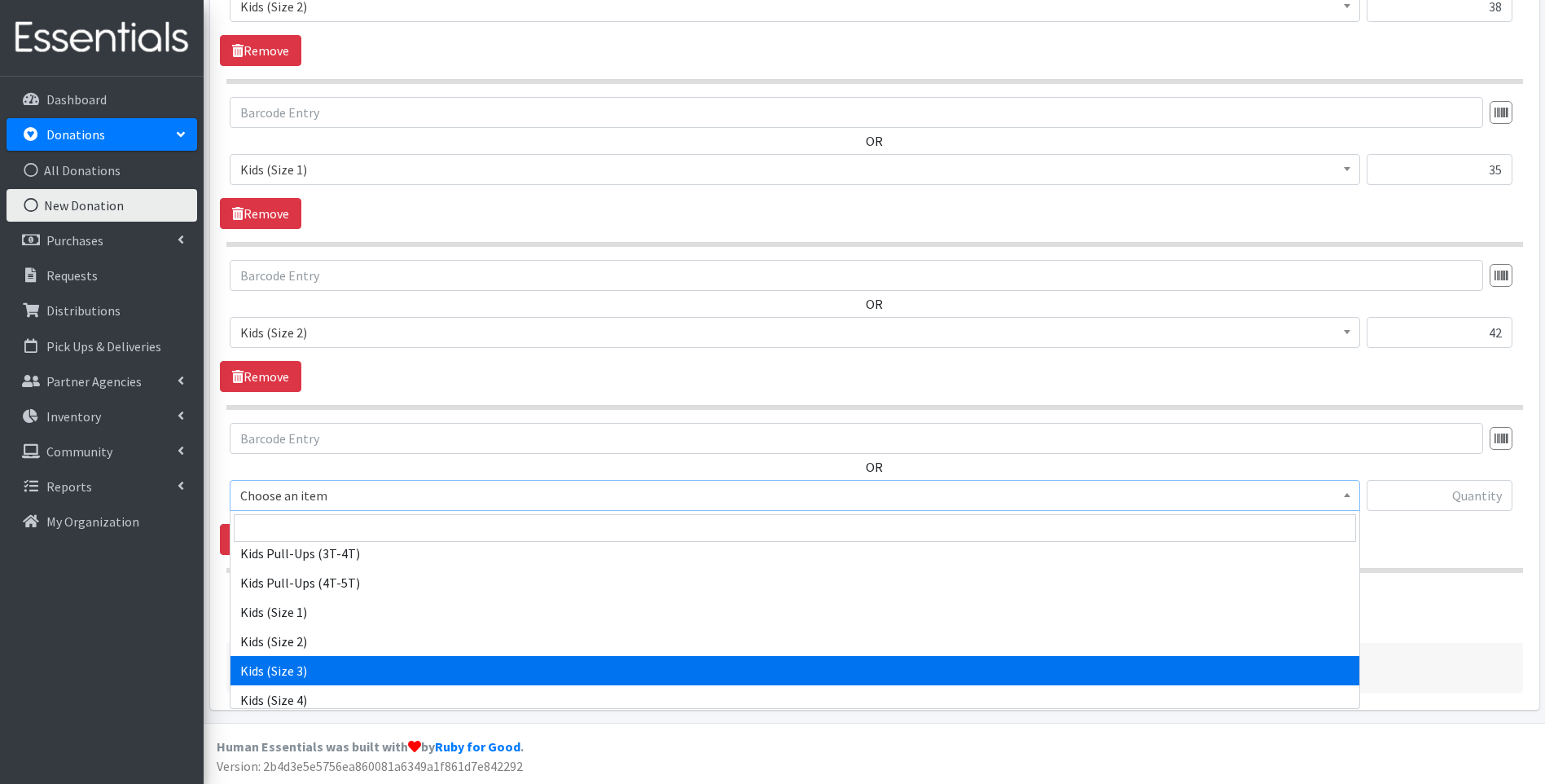
select select "13178"
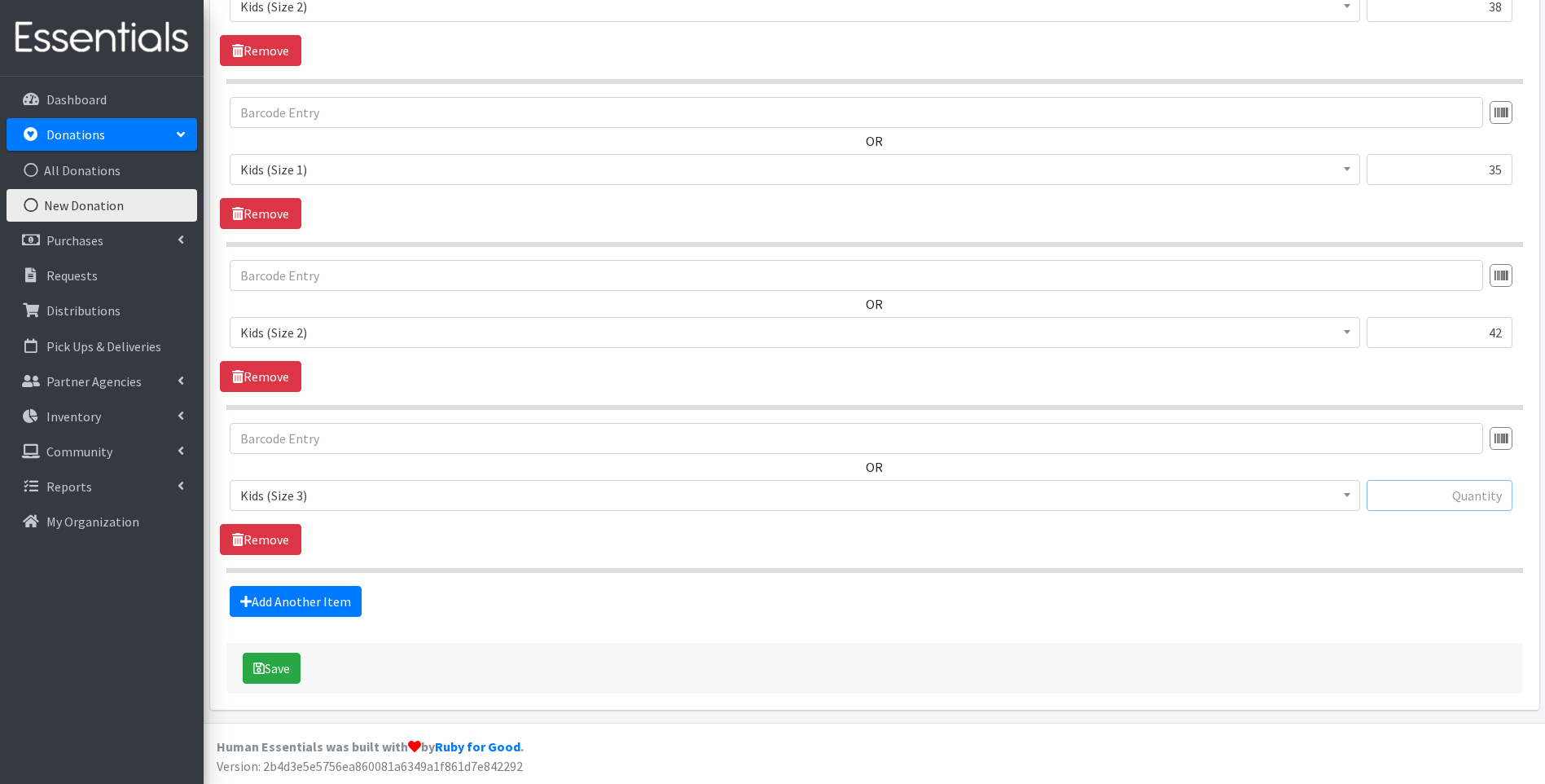
click at [1476, 494] on input "text" at bounding box center [1440, 495] width 146 height 31
type input "23"
click at [290, 606] on link "Add Another Item" at bounding box center [296, 600] width 132 height 31
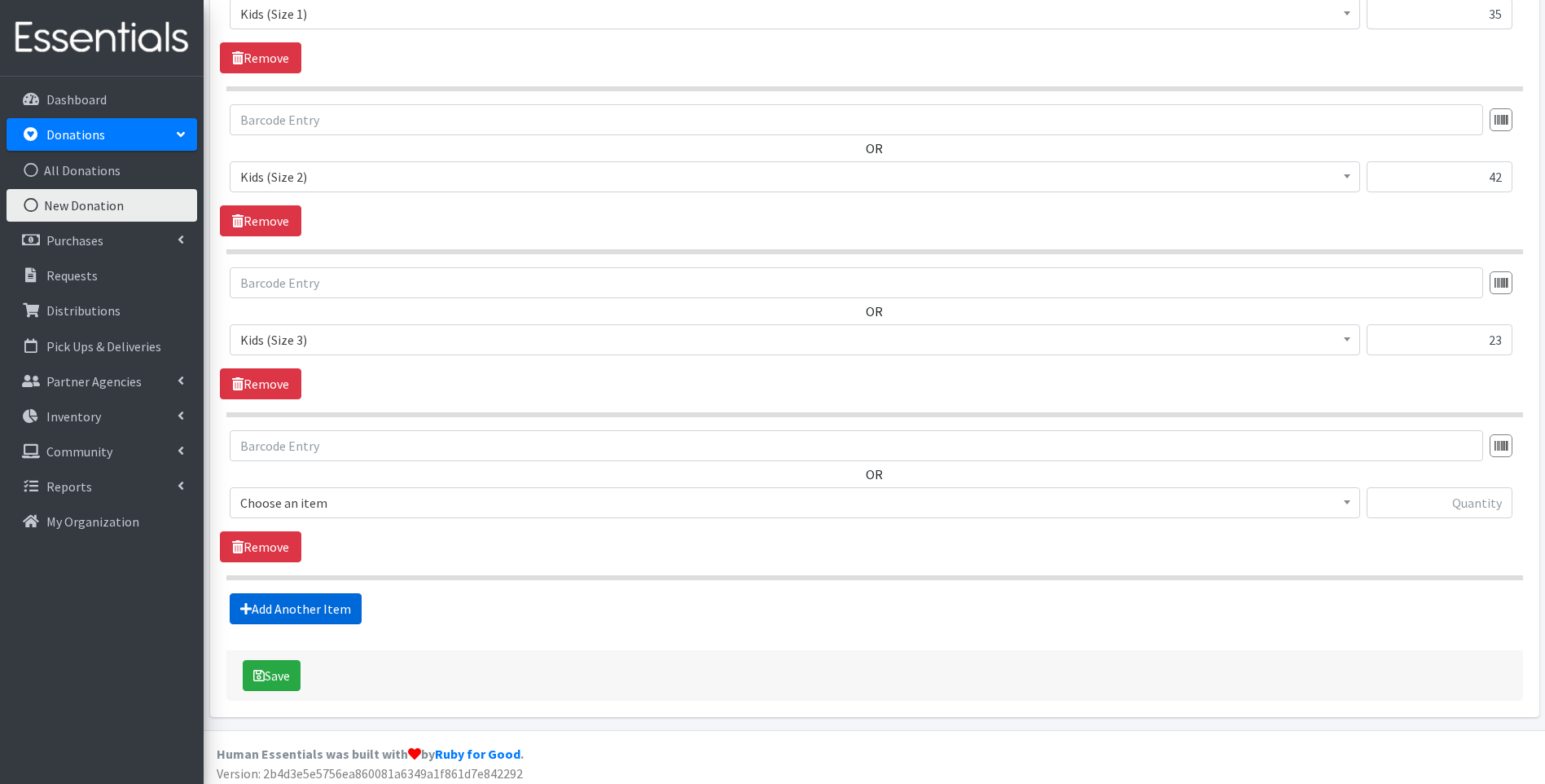
scroll to position [2549, 0]
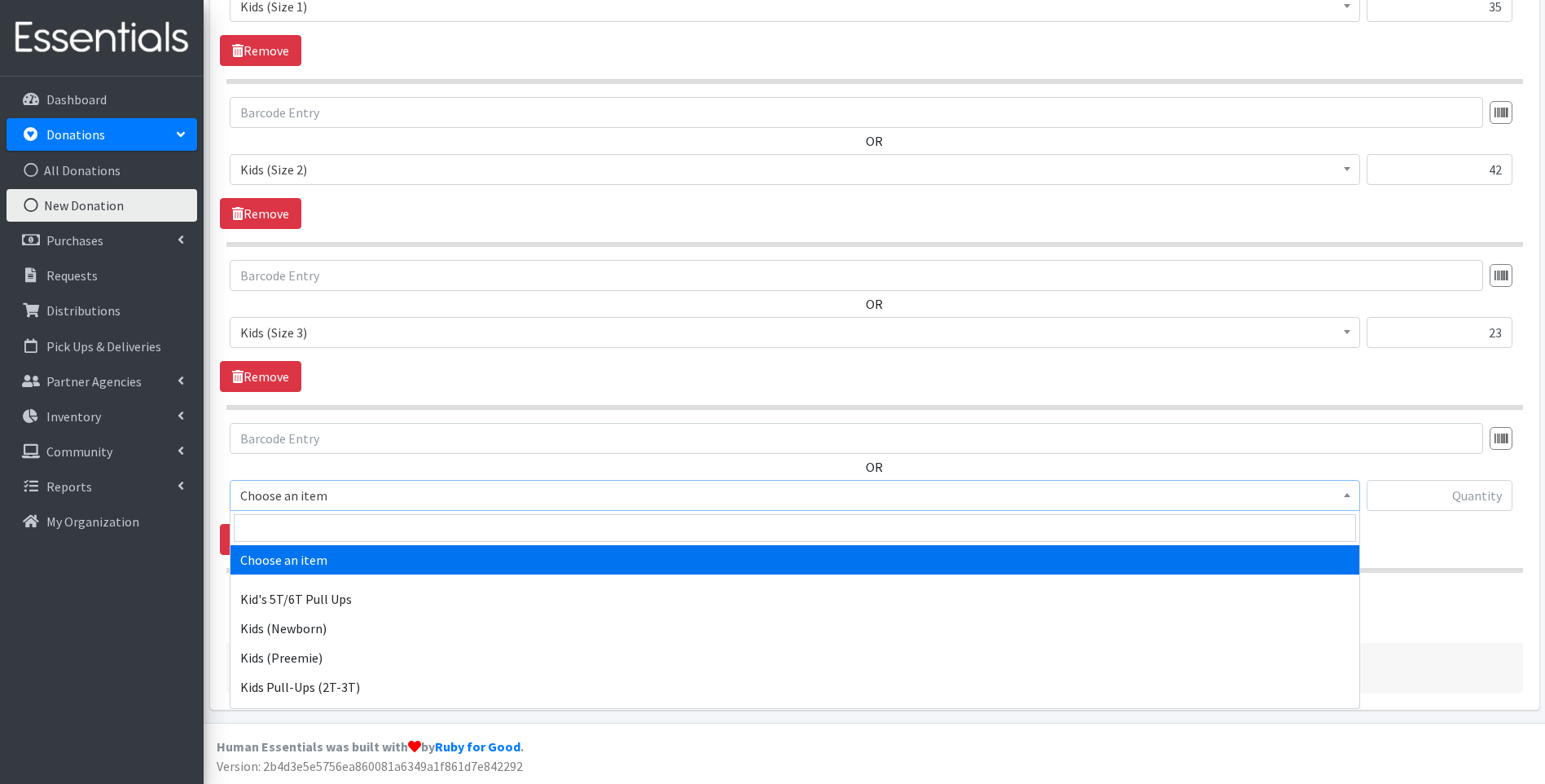
click at [315, 493] on span "Choose an item" at bounding box center [795, 495] width 1109 height 23
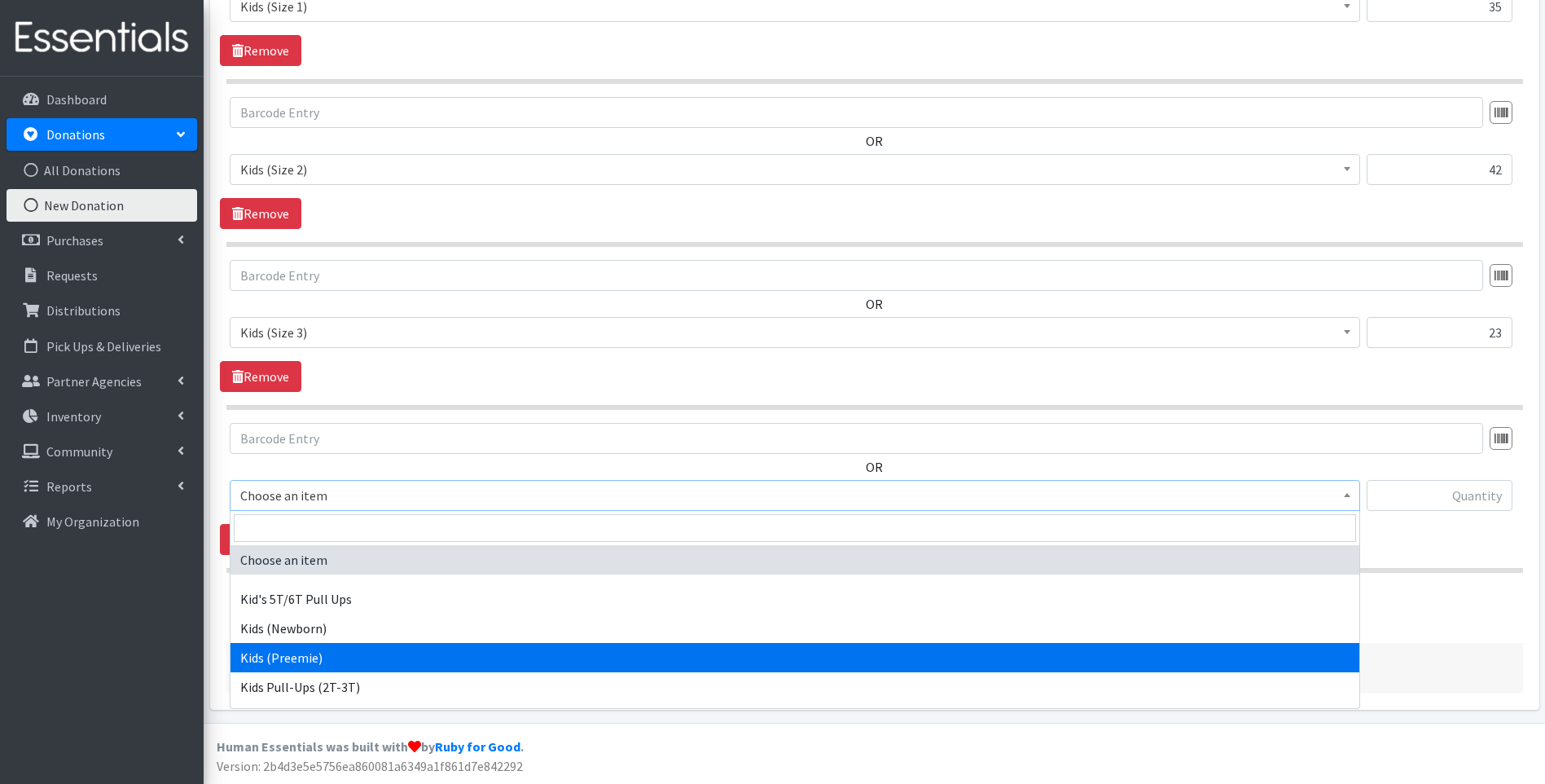
scroll to position [81, 0]
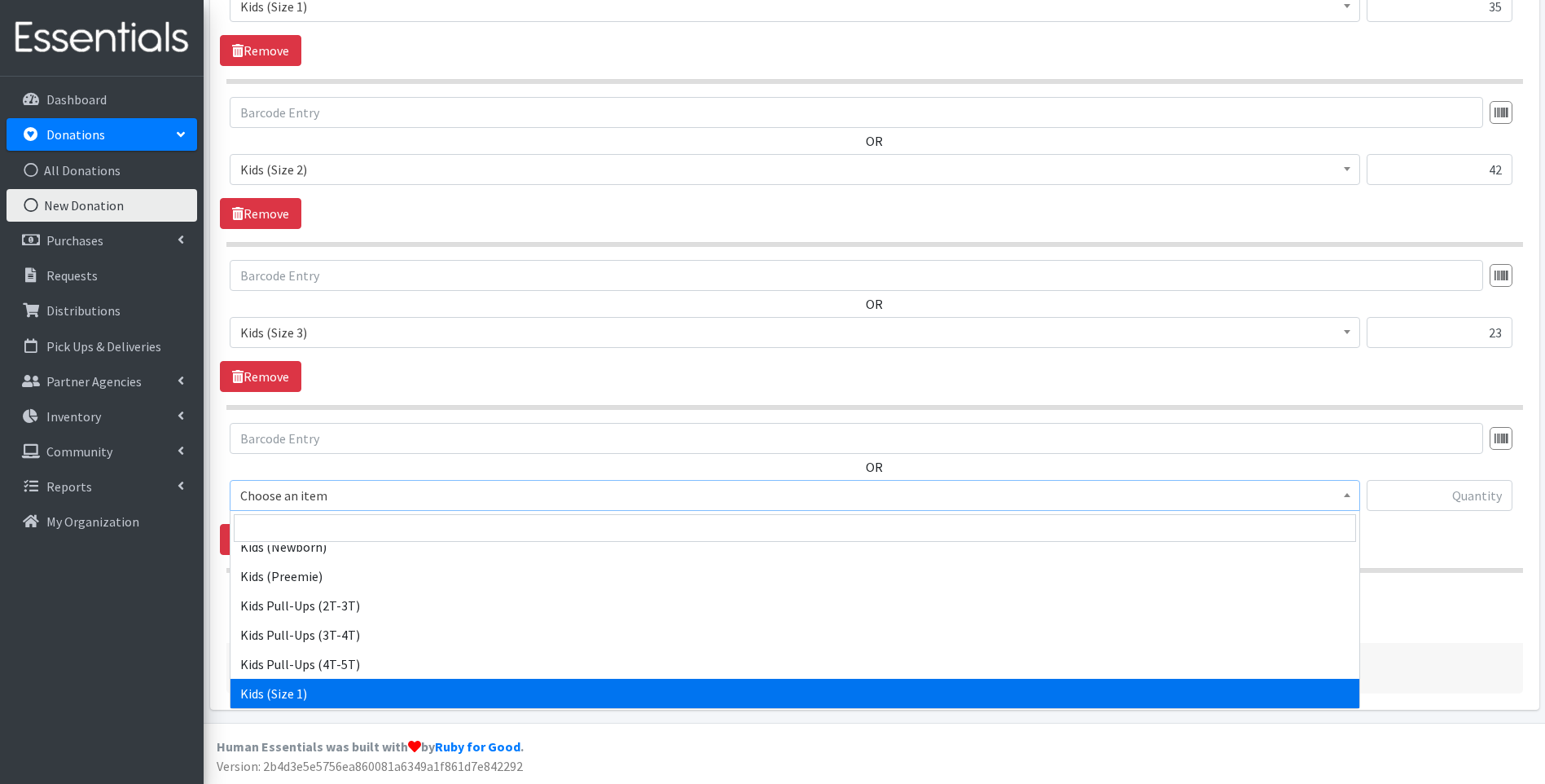
select select "13181"
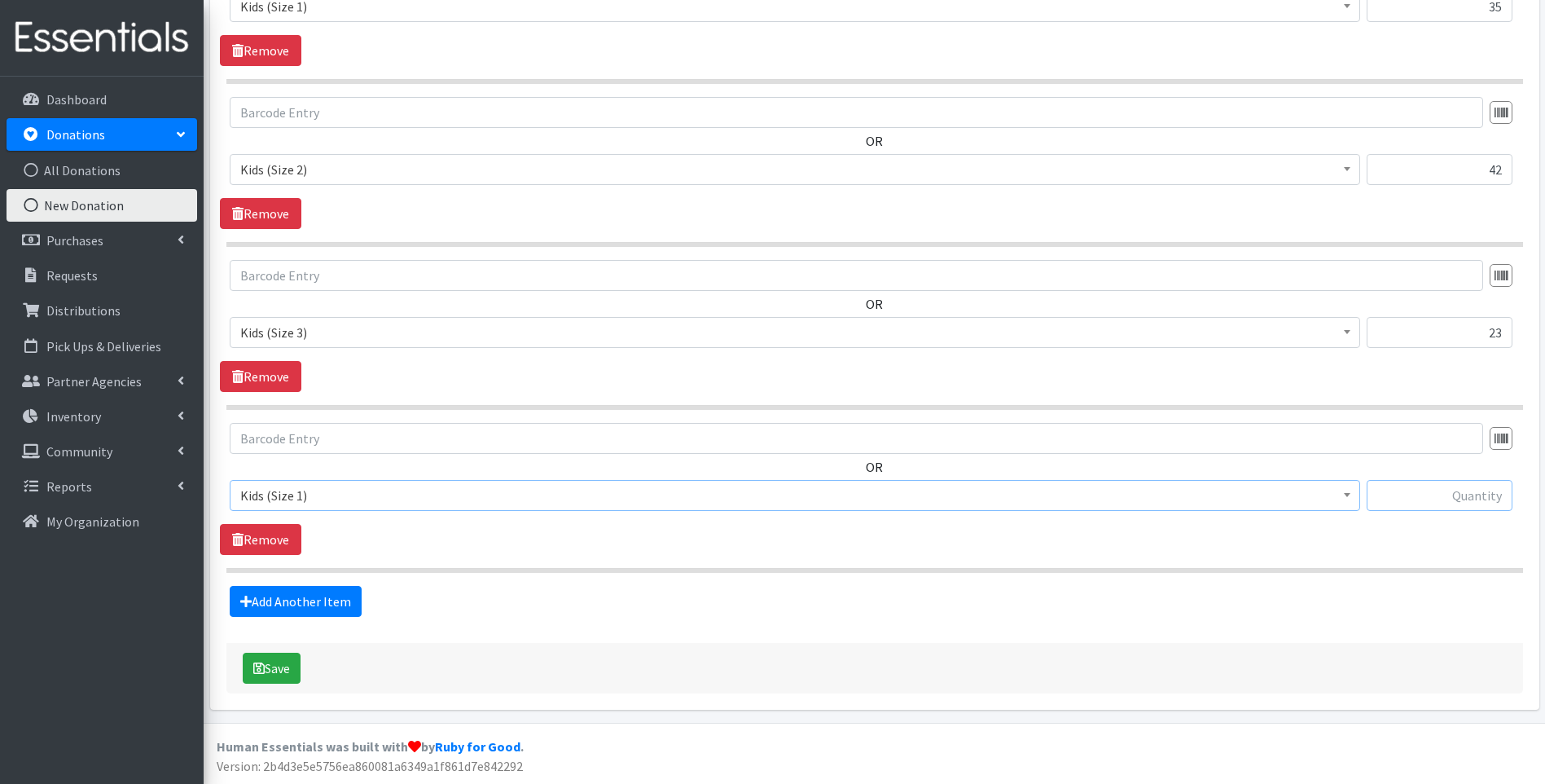
click at [1451, 494] on input "text" at bounding box center [1440, 495] width 146 height 31
type input "44"
click at [335, 597] on link "Add Another Item" at bounding box center [296, 600] width 132 height 31
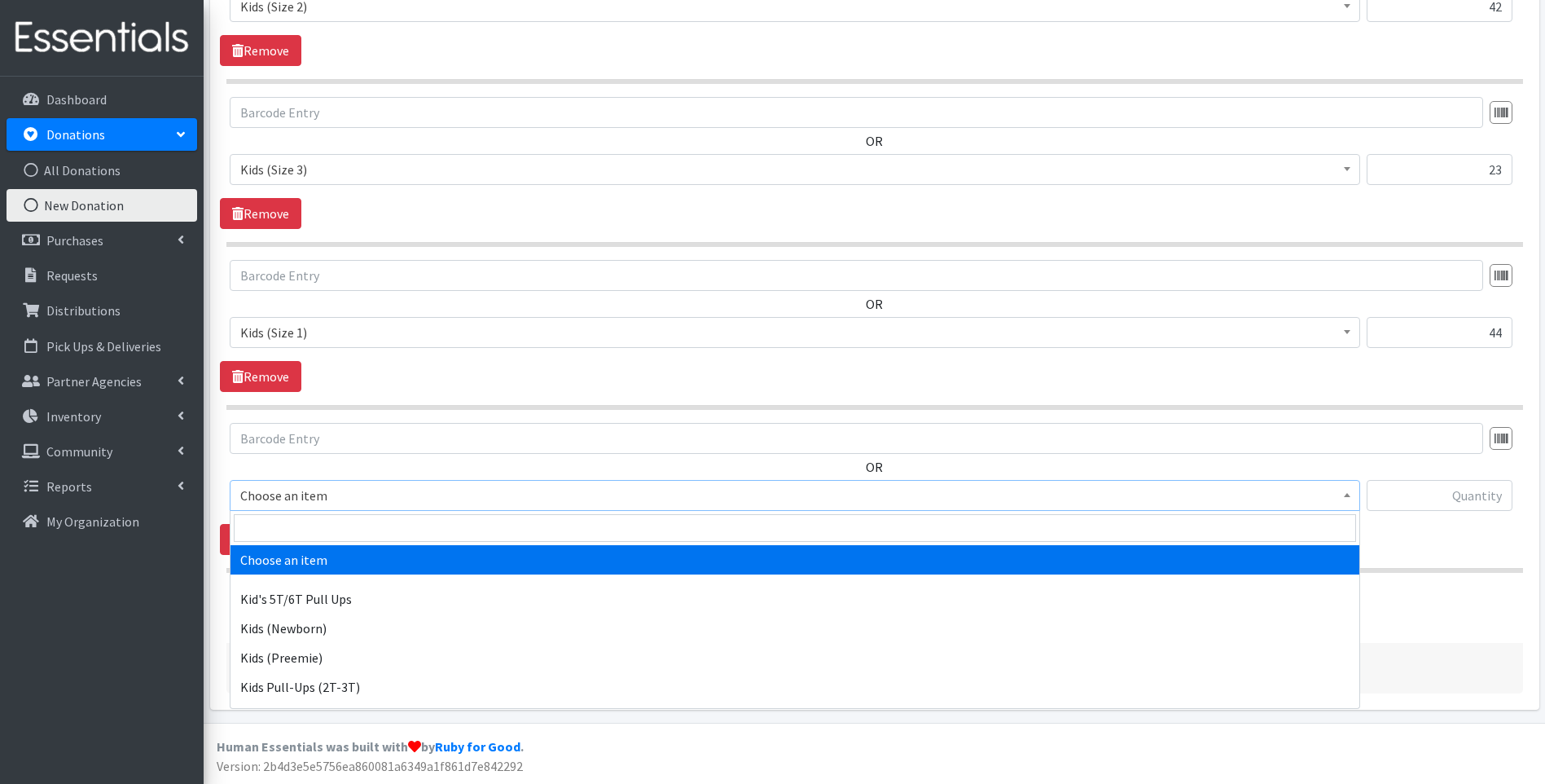
click at [361, 502] on span "Choose an item" at bounding box center [795, 495] width 1109 height 23
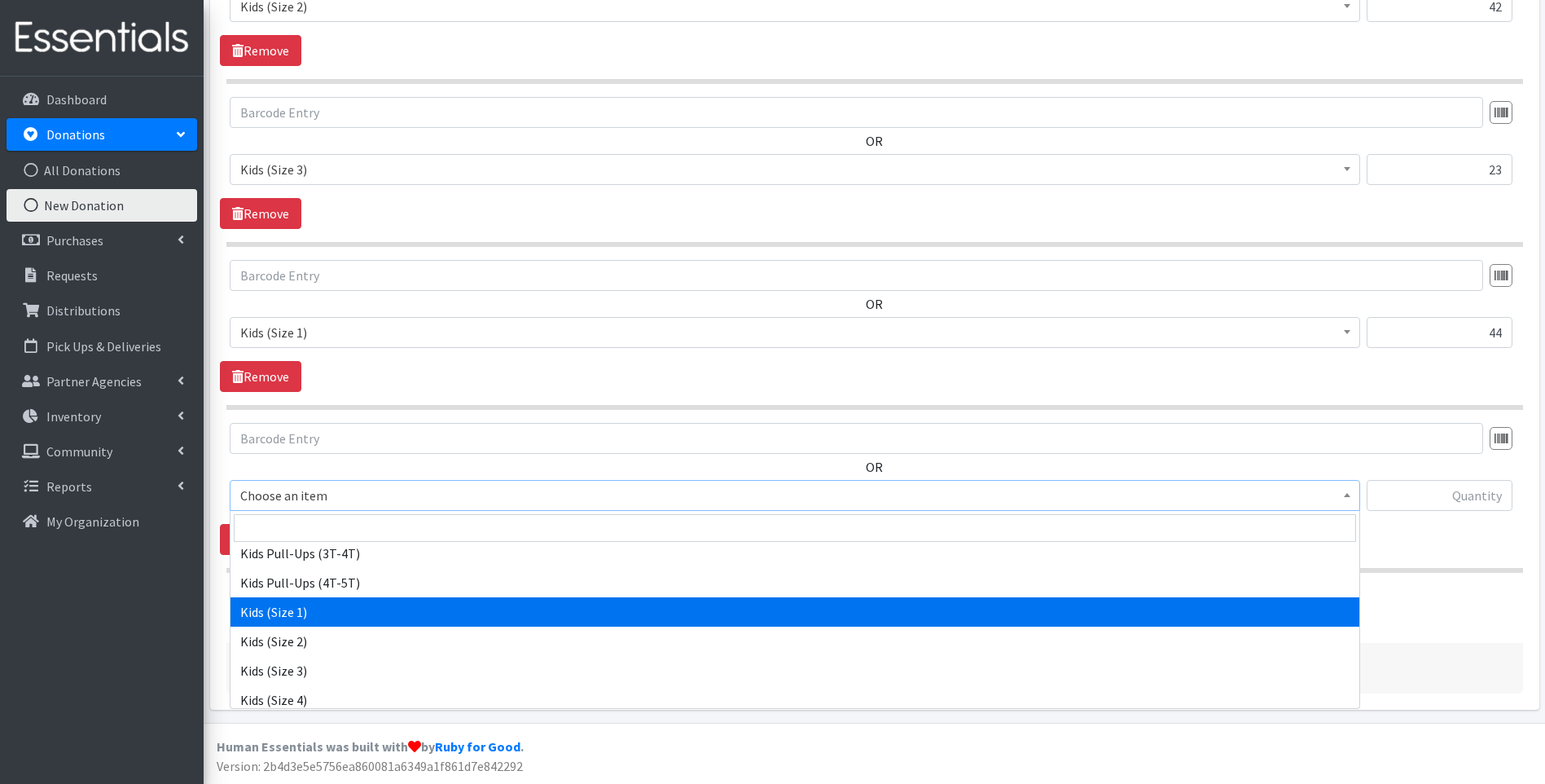
select select "13181"
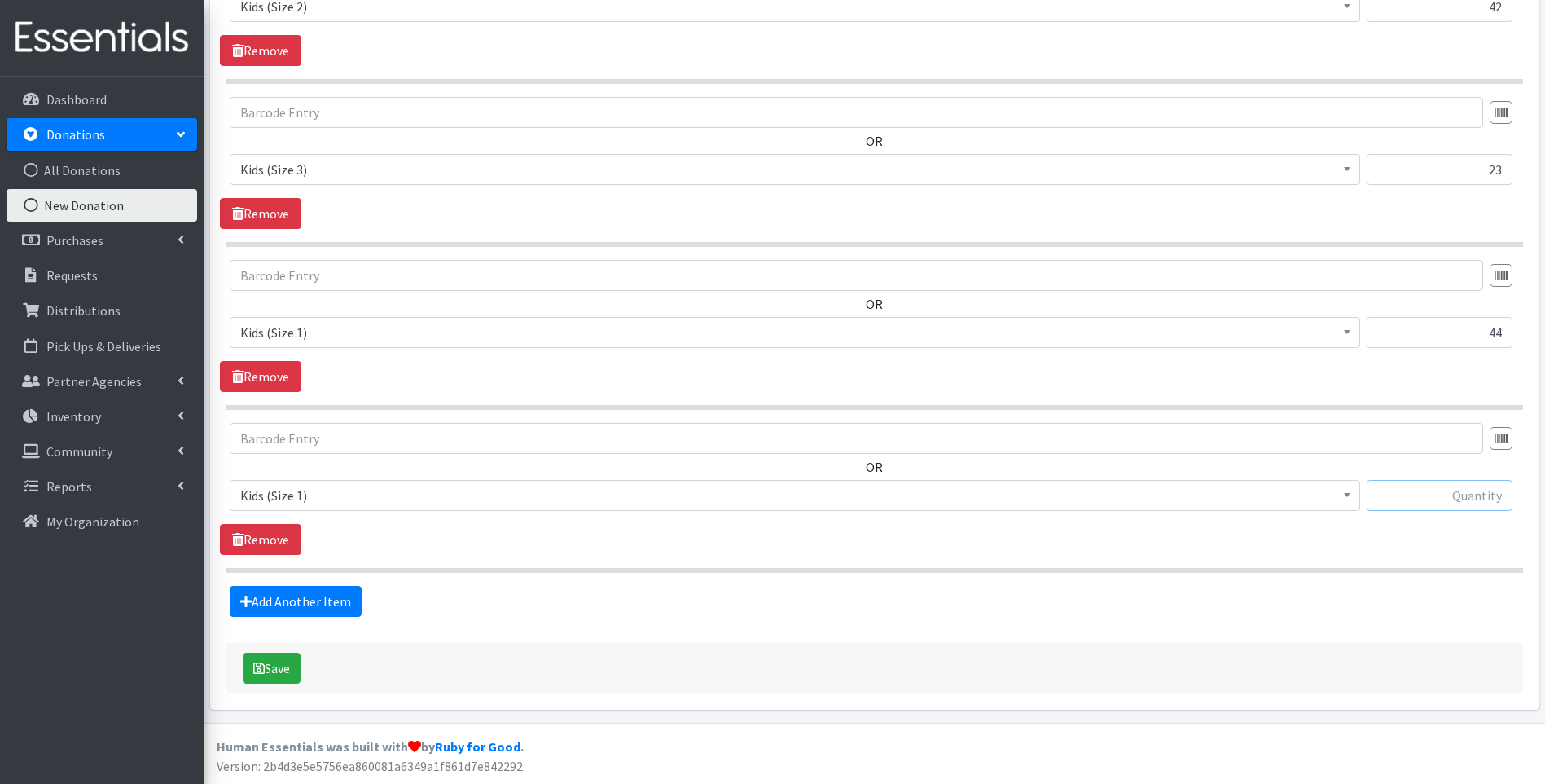
click at [1433, 506] on input "text" at bounding box center [1440, 495] width 146 height 31
type input "44"
click at [319, 603] on link "Add Another Item" at bounding box center [296, 600] width 132 height 31
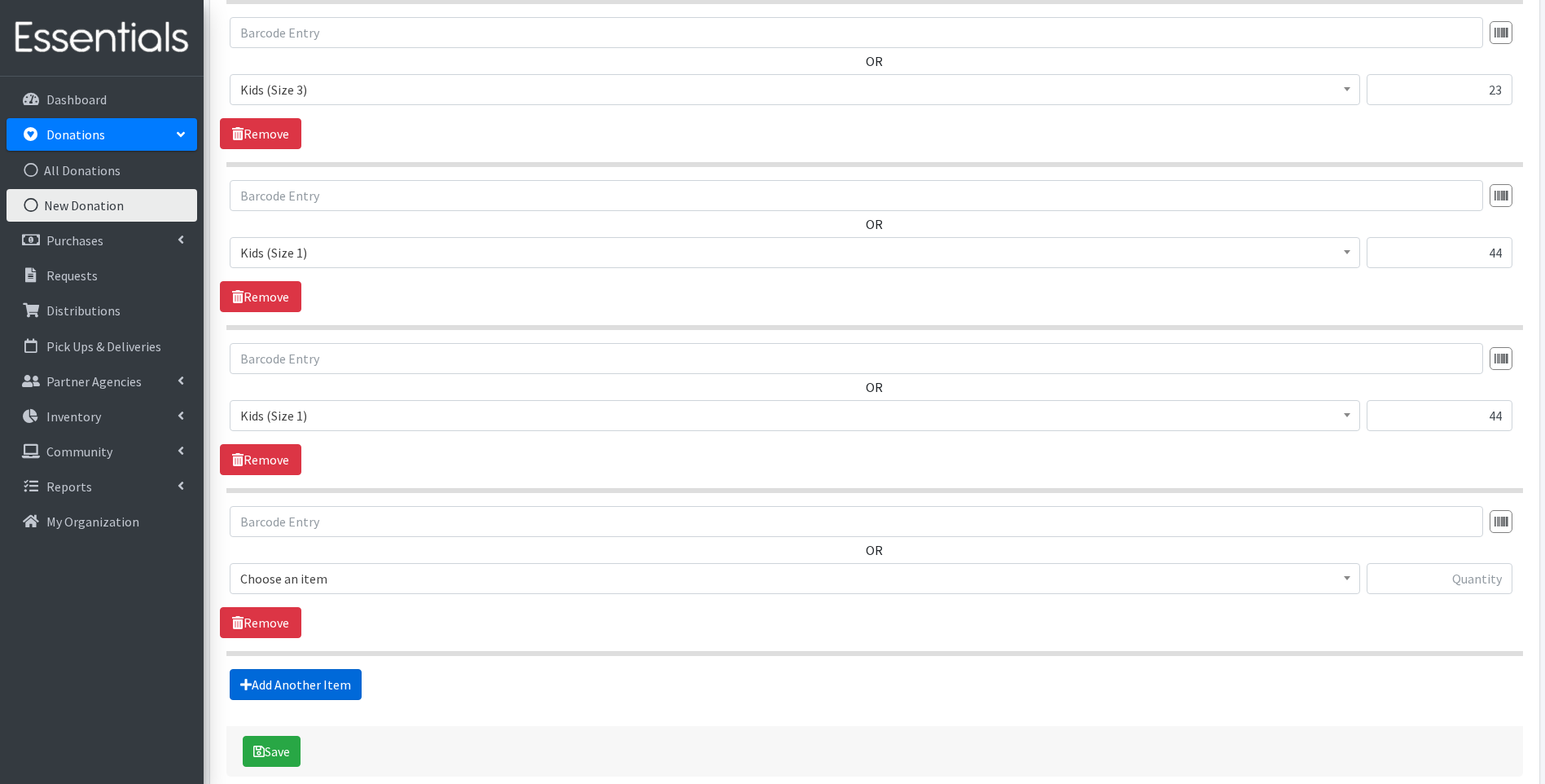
scroll to position [2875, 0]
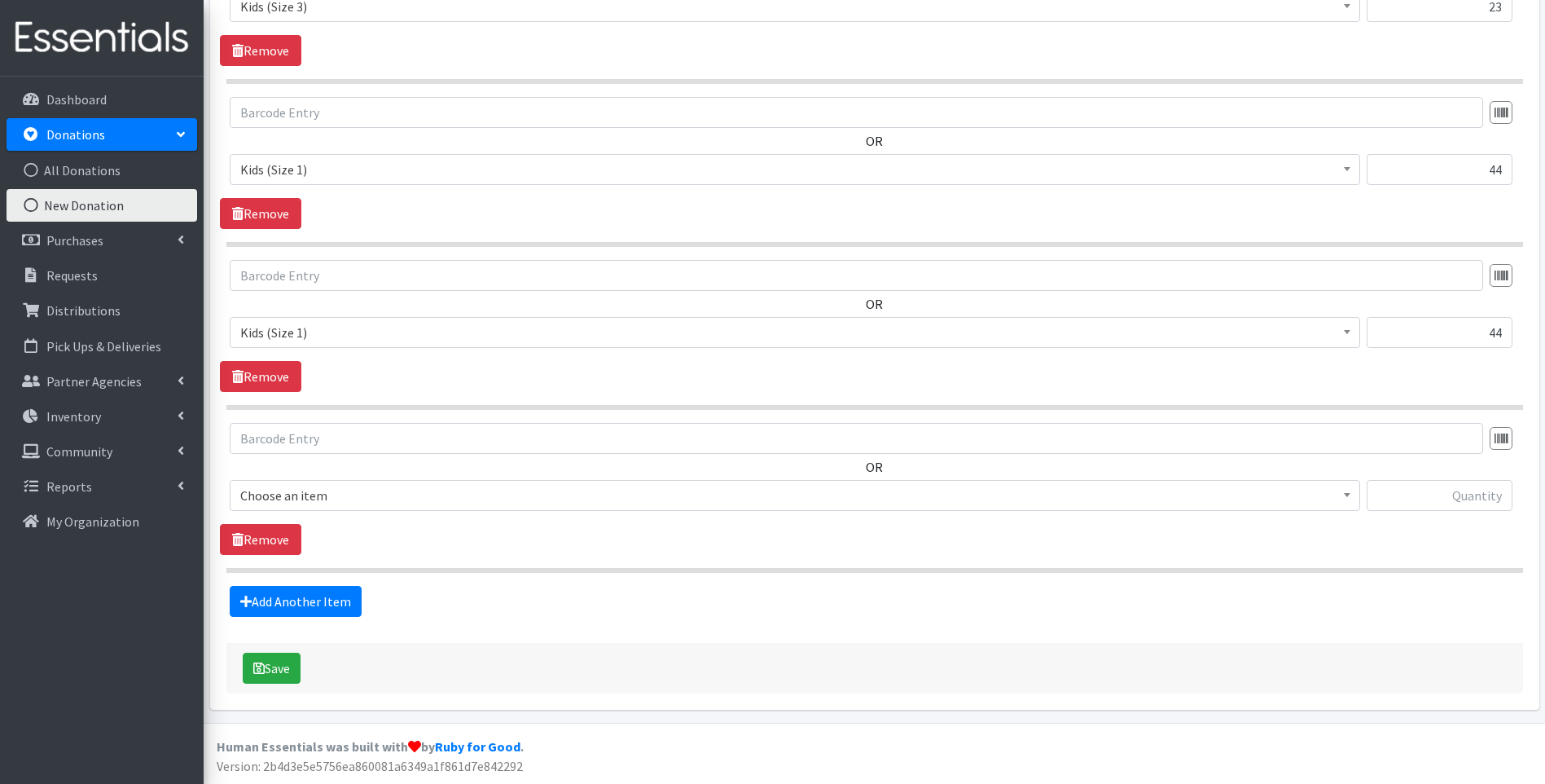
click at [375, 498] on span "Choose an item" at bounding box center [795, 495] width 1109 height 23
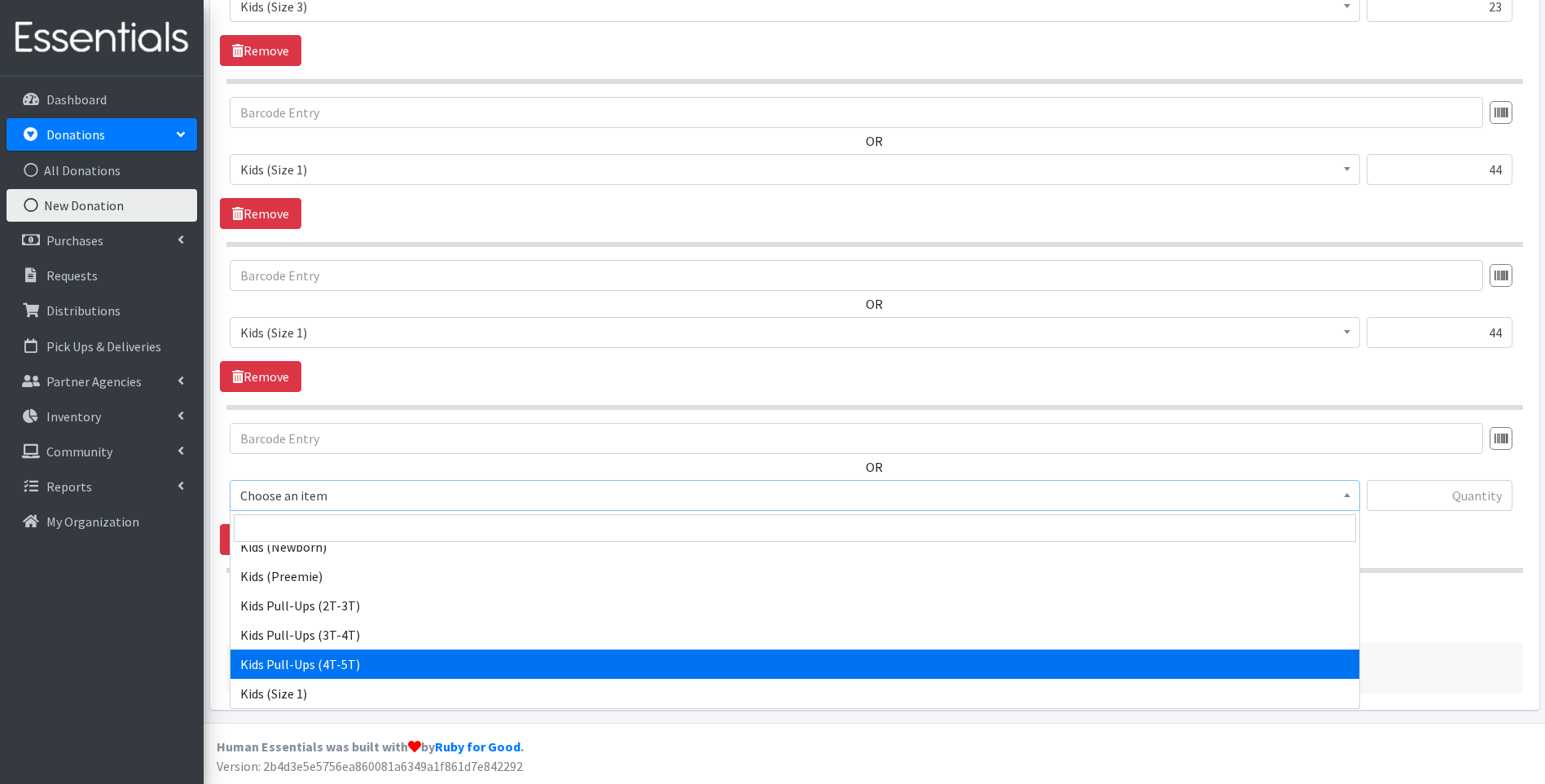
scroll to position [163, 0]
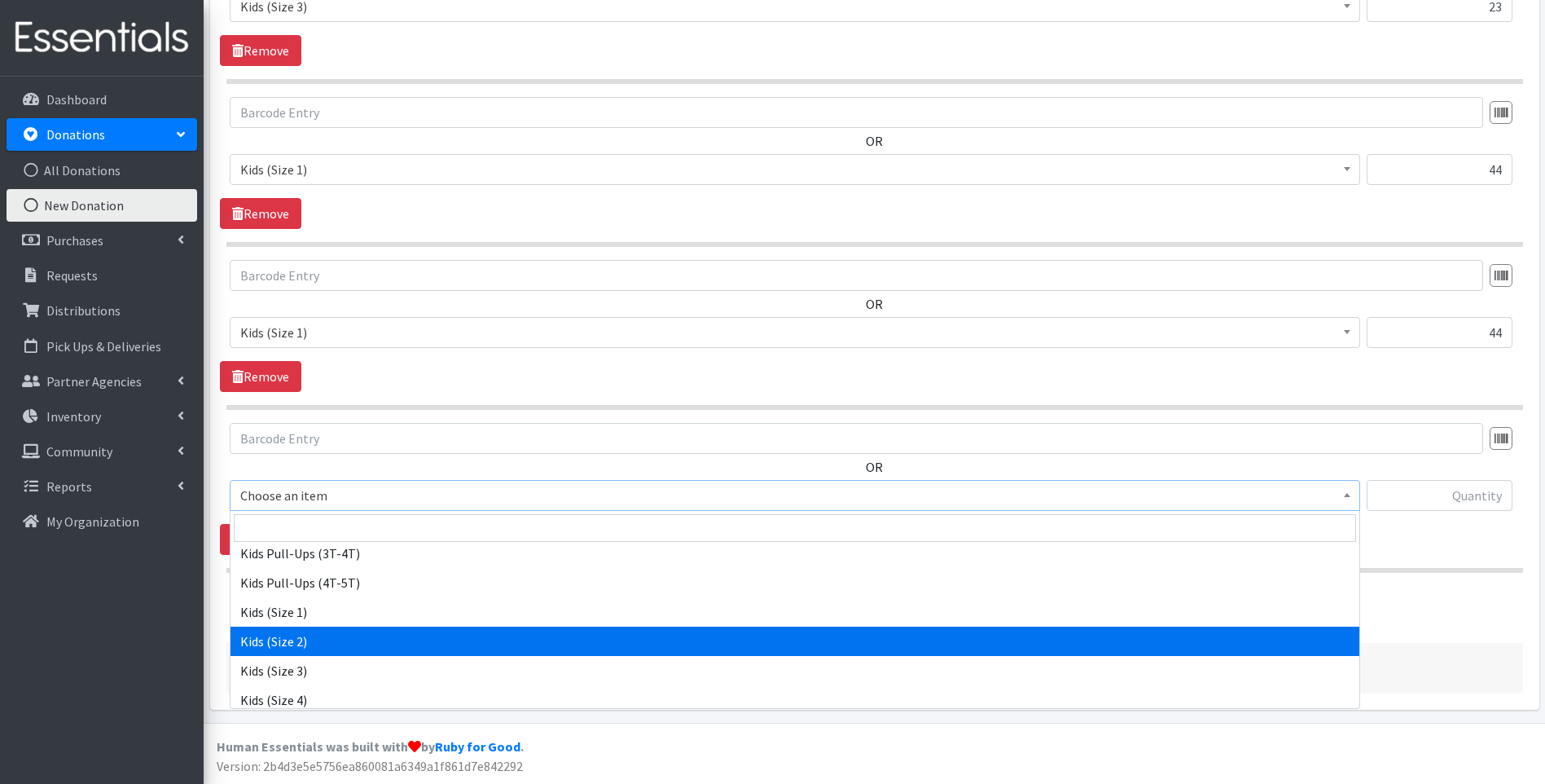
select select "13182"
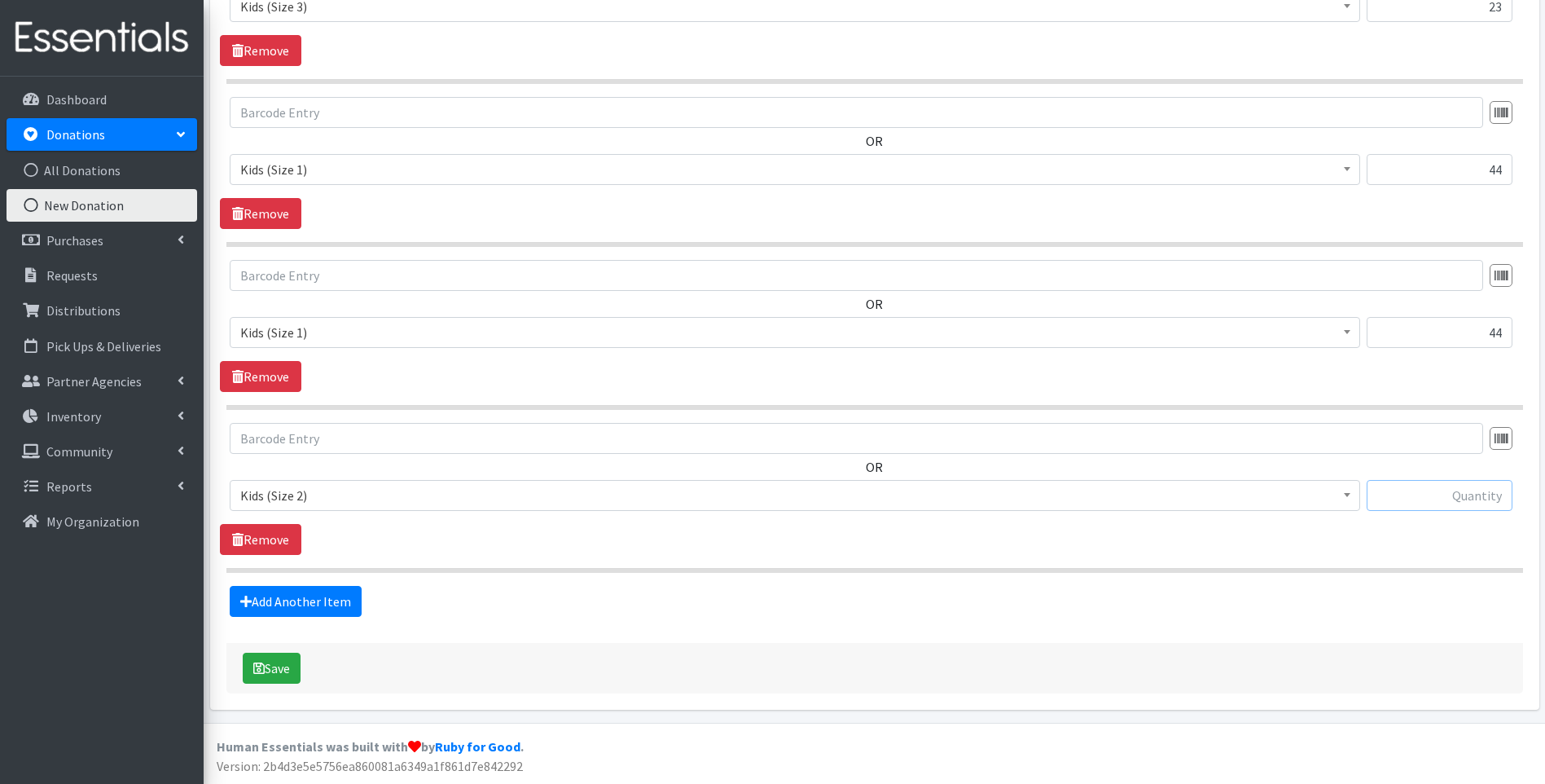
click at [1419, 497] on input "text" at bounding box center [1440, 495] width 146 height 31
type input "42"
click at [331, 604] on link "Add Another Item" at bounding box center [296, 600] width 132 height 31
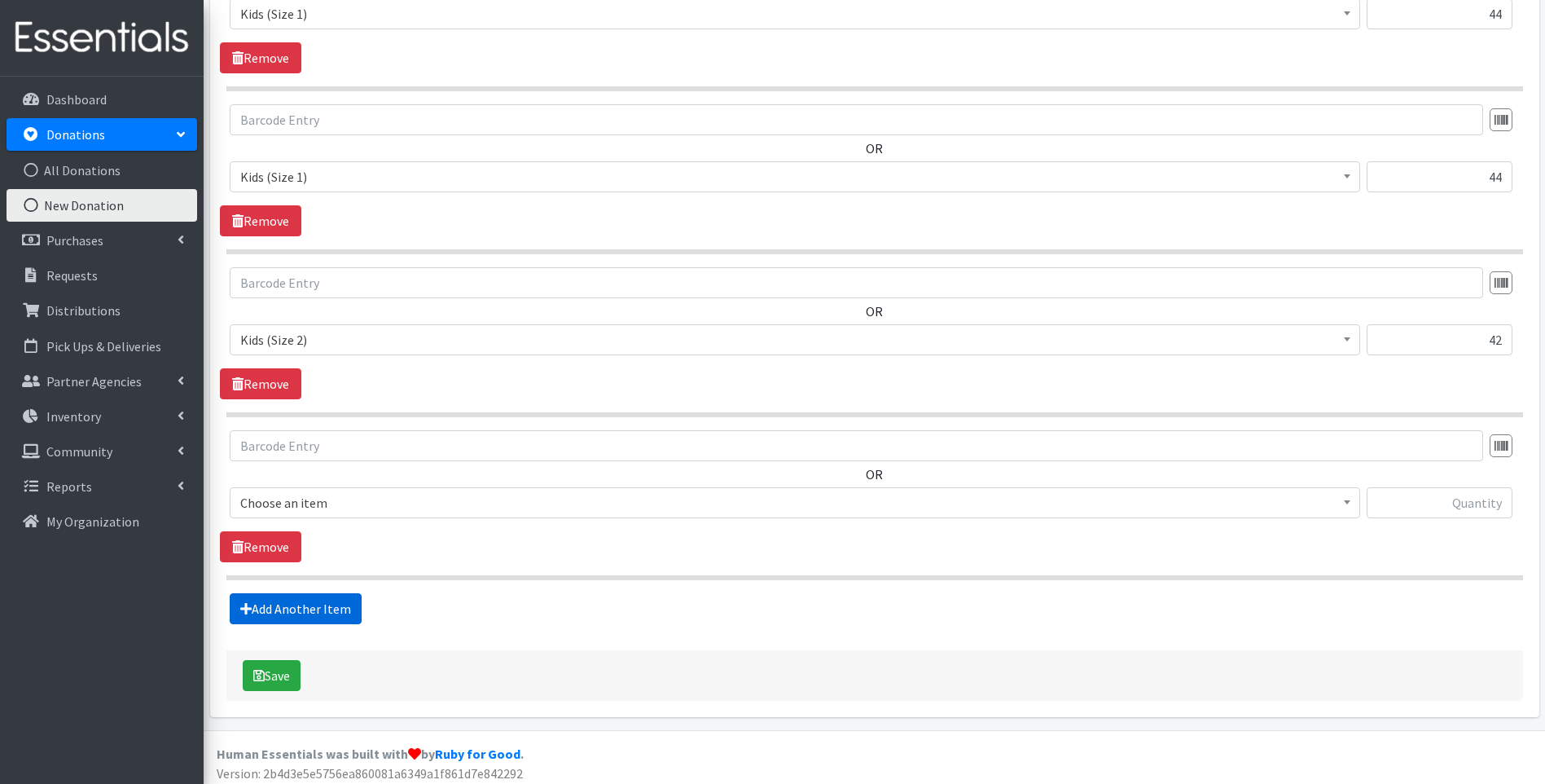
scroll to position [3038, 0]
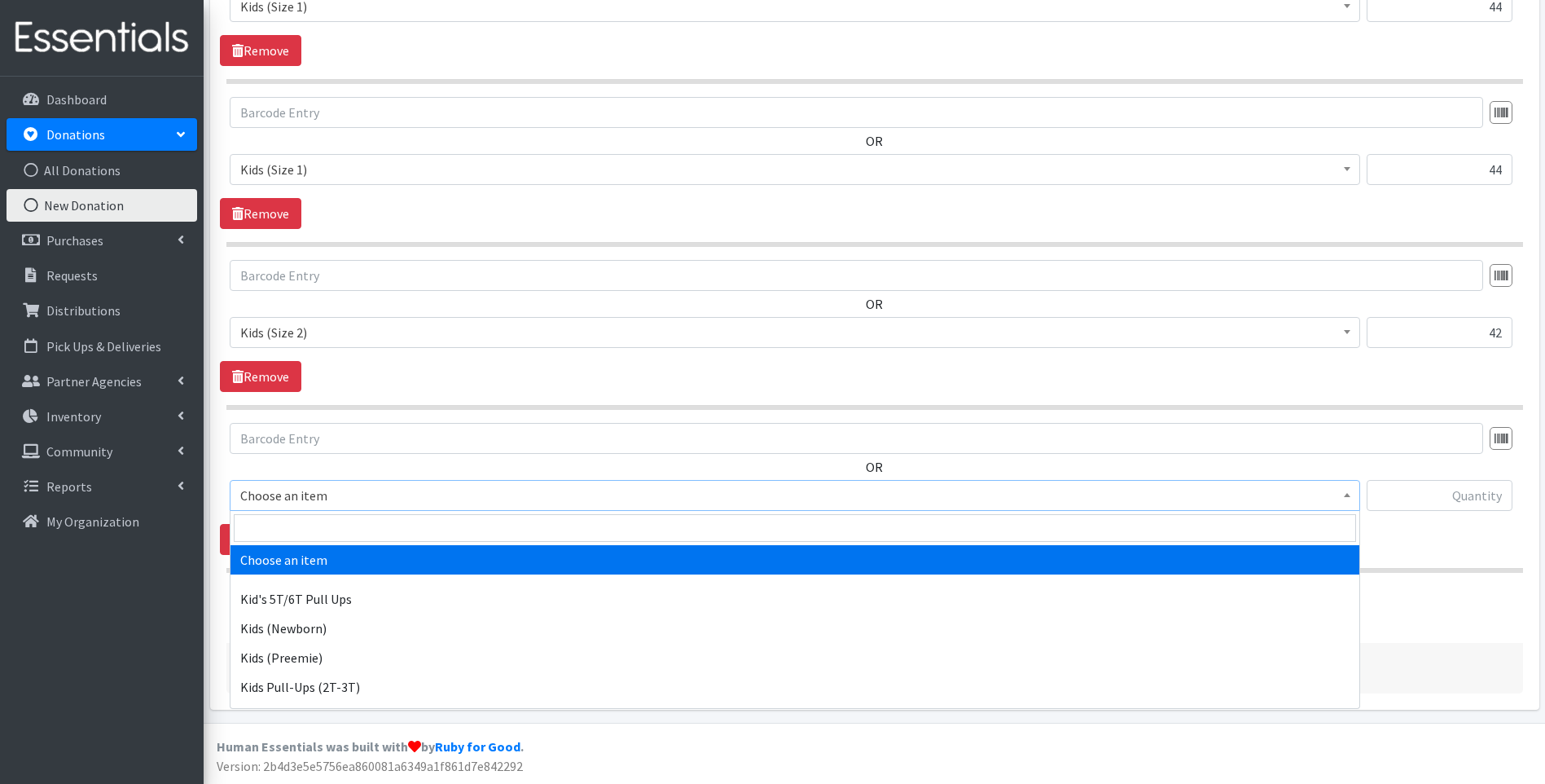
click at [359, 498] on span "Choose an item" at bounding box center [795, 495] width 1109 height 23
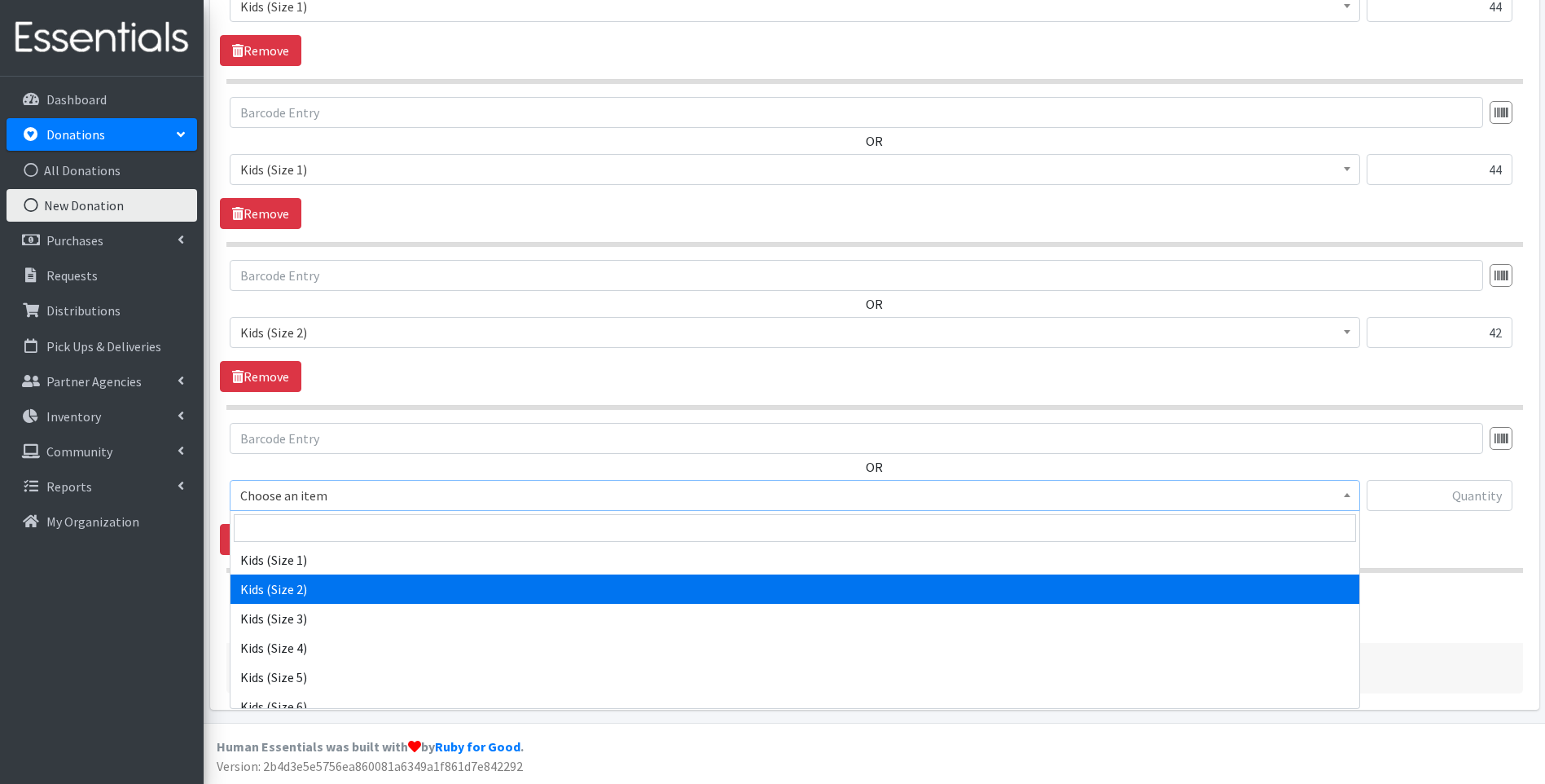
scroll to position [244, 0]
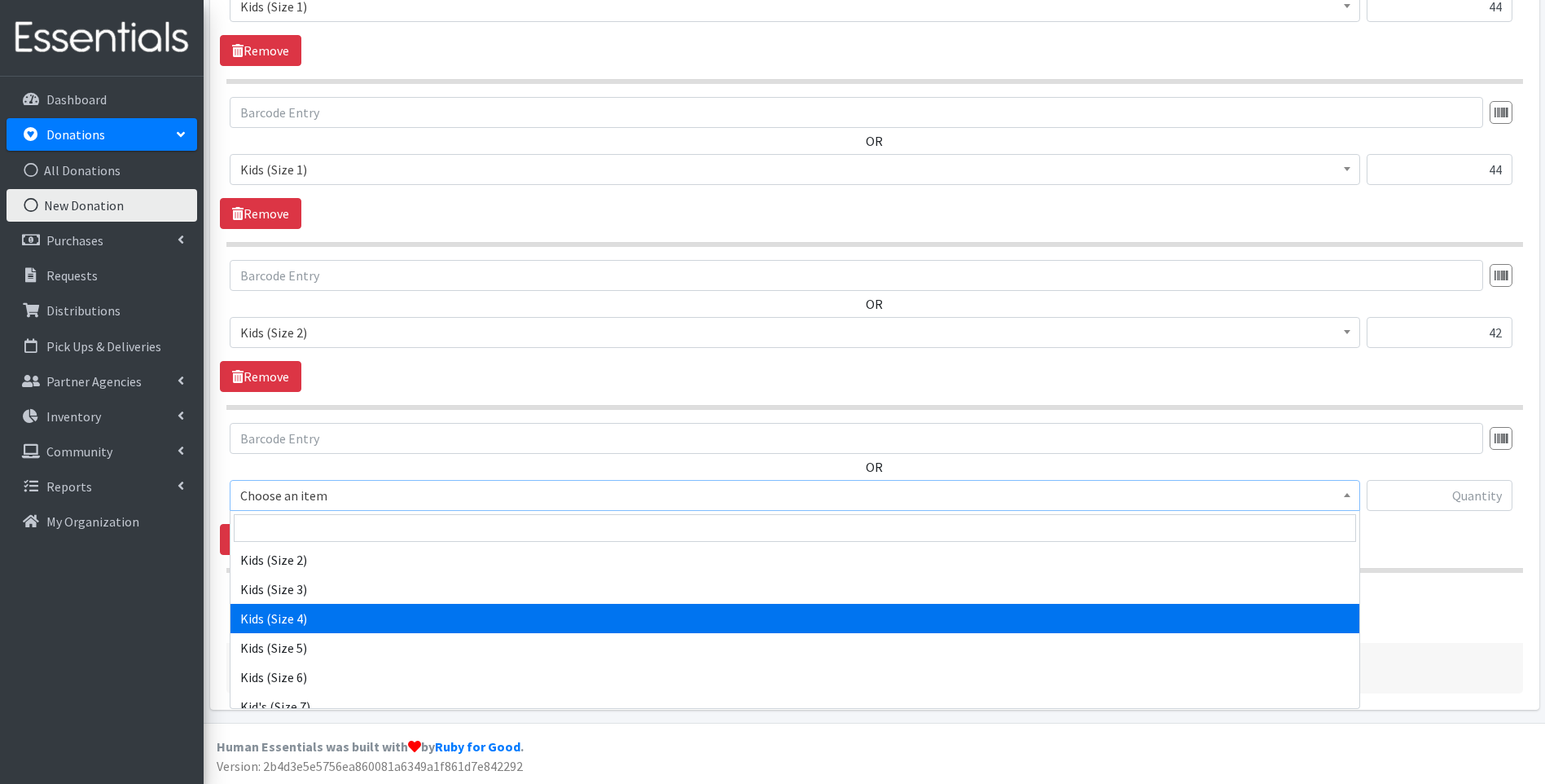
select select "13180"
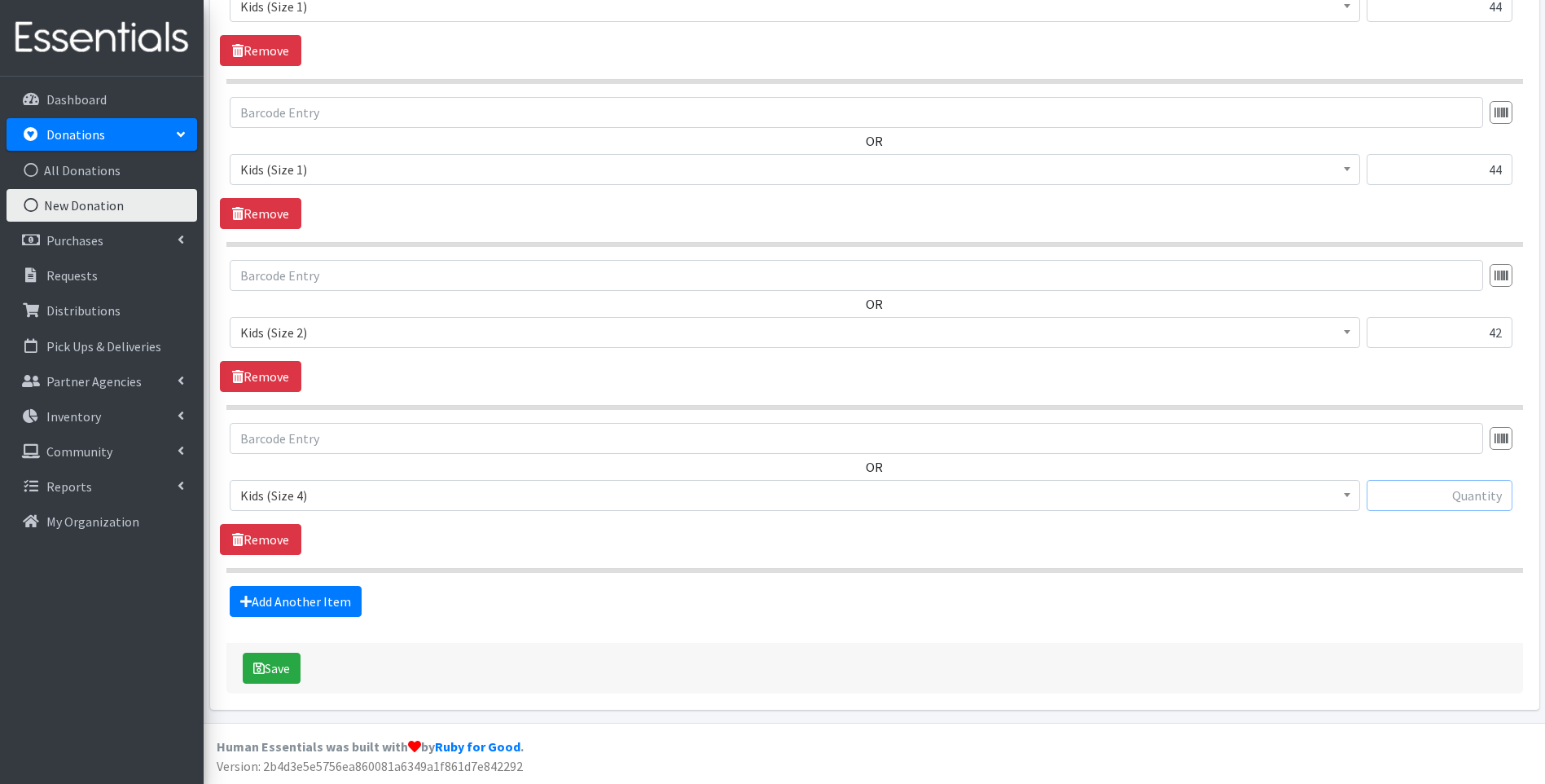
click at [1421, 502] on input "text" at bounding box center [1440, 495] width 146 height 31
type input "17"
click at [258, 666] on icon "submit" at bounding box center [258, 667] width 12 height 13
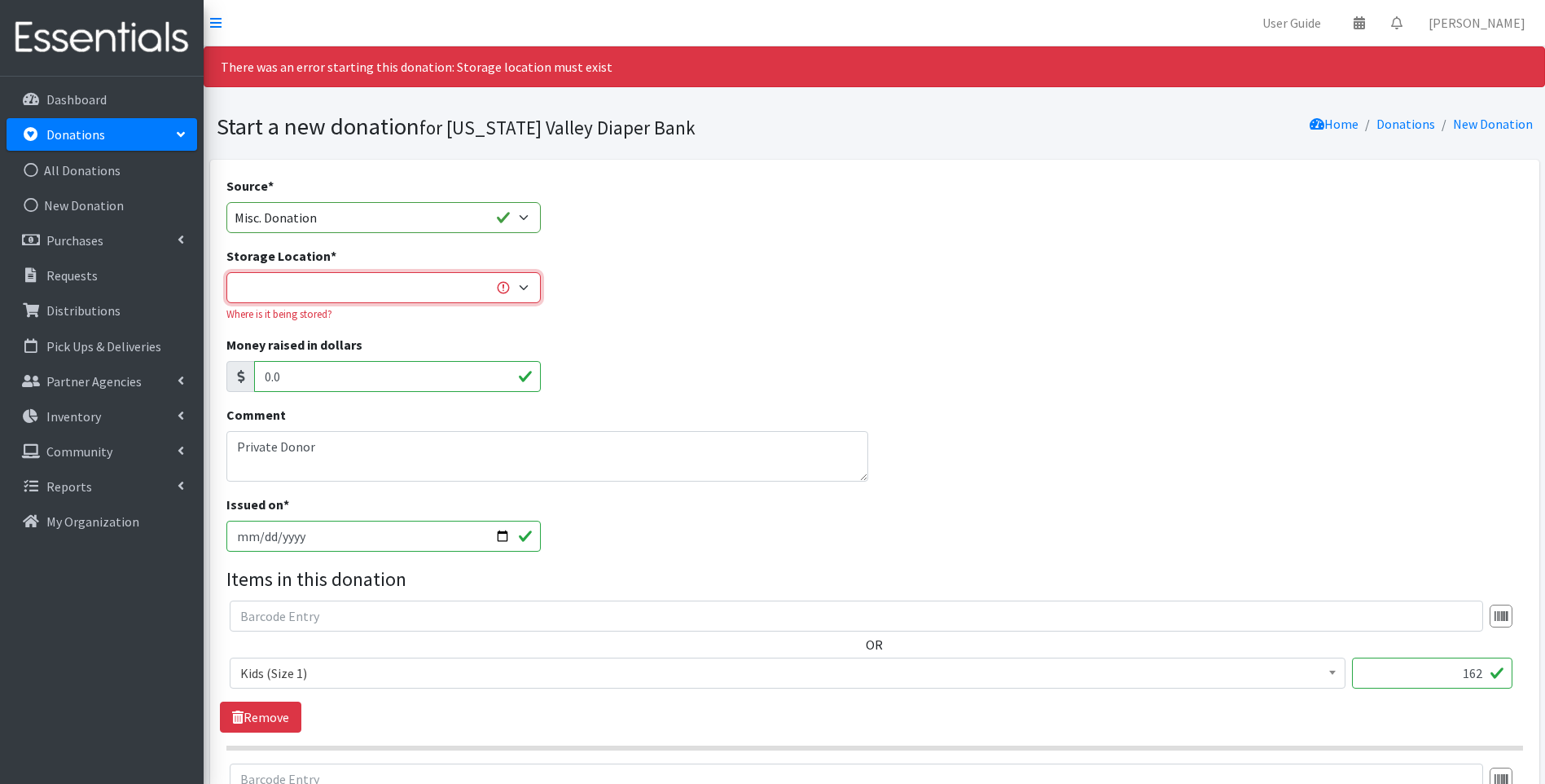
click at [411, 295] on select "Tennessee Valley Diaper Bank The Community Foundation Warehouse" at bounding box center [384, 287] width 315 height 31
select select "479"
click at [226, 272] on select "Tennessee Valley Diaper Bank The Community Foundation Warehouse" at bounding box center [384, 287] width 315 height 31
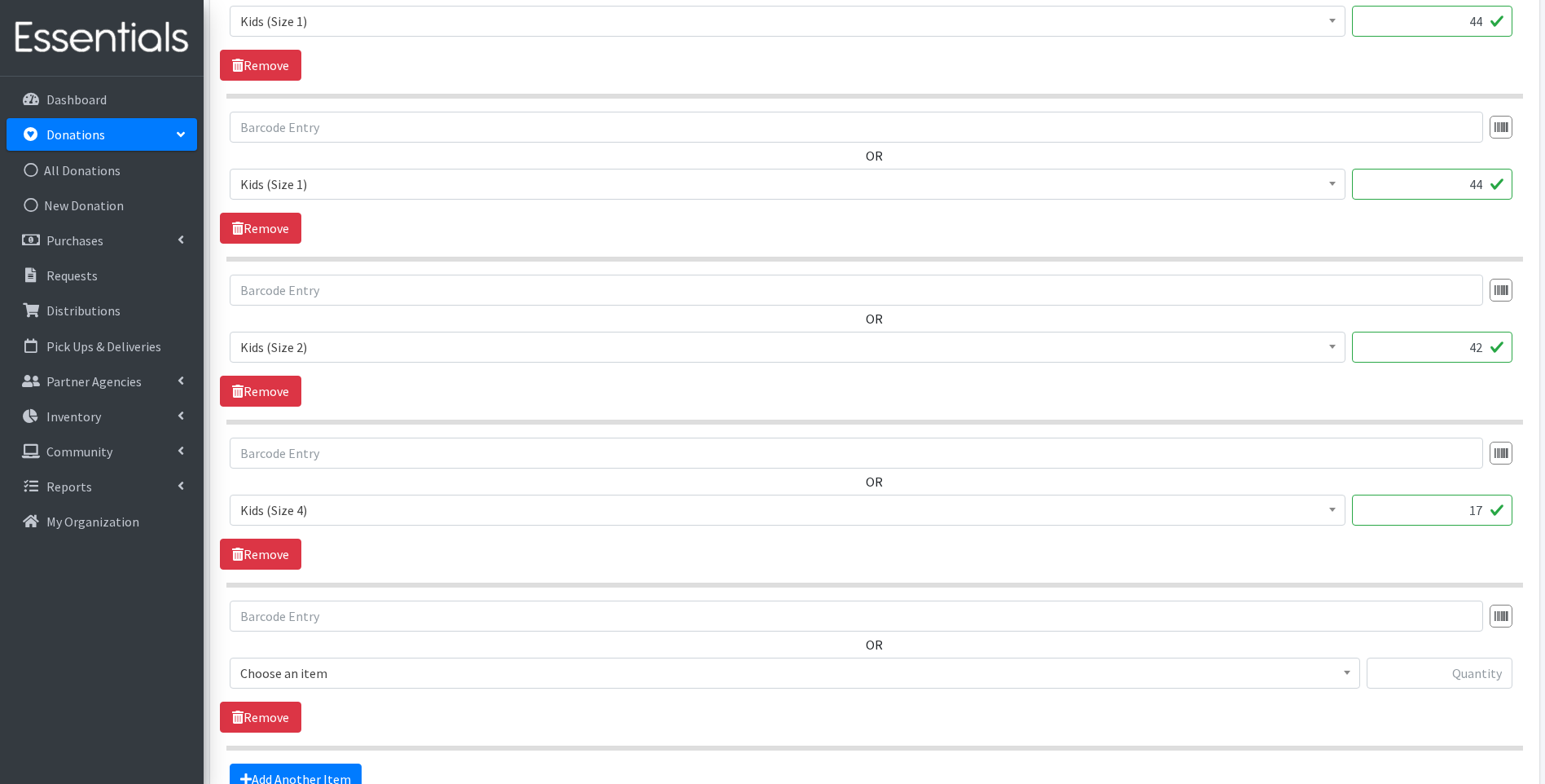
scroll to position [3273, 0]
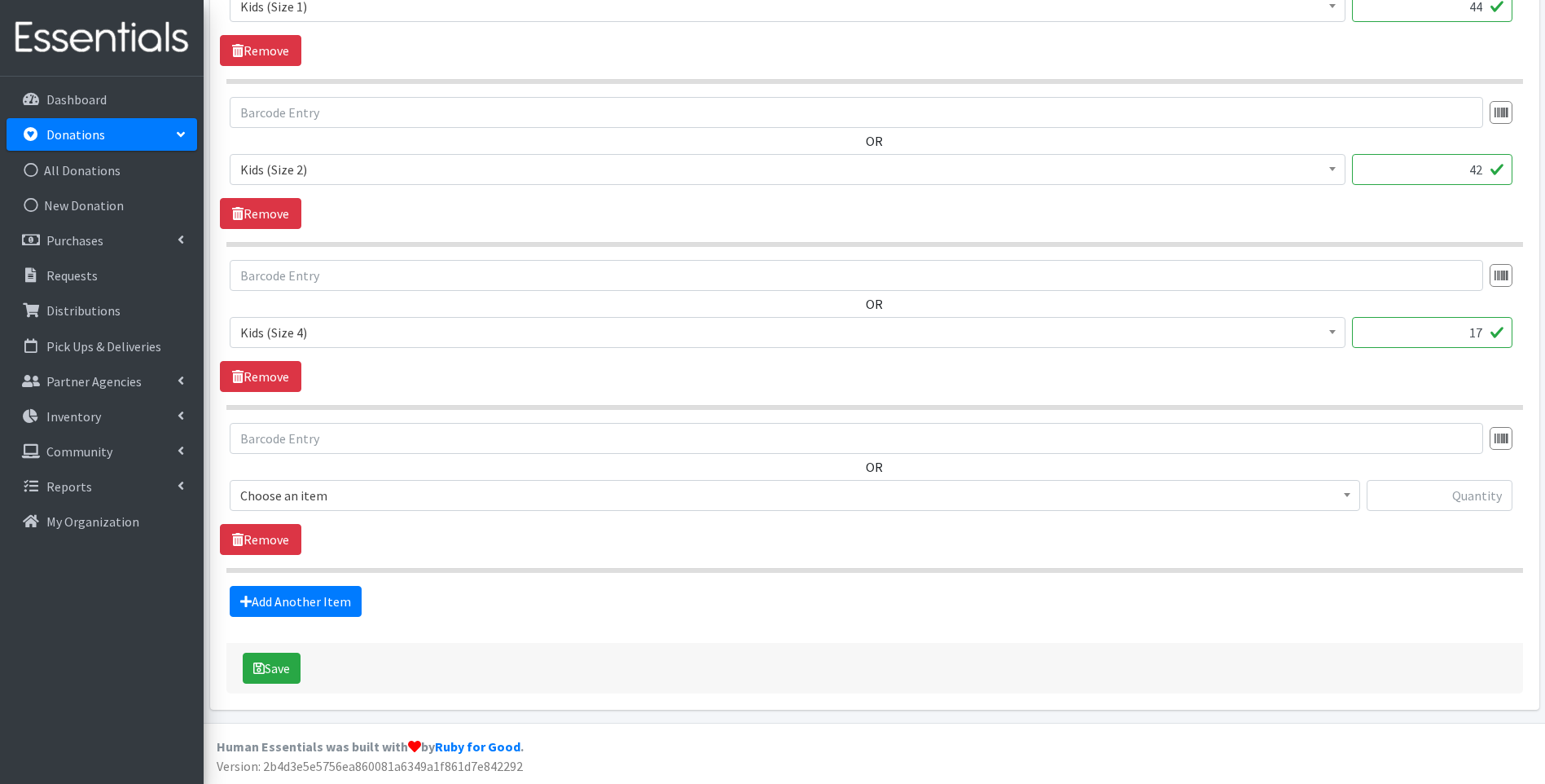
click at [237, 669] on div "Save" at bounding box center [875, 667] width 1297 height 51
click at [284, 672] on button "Save" at bounding box center [271, 667] width 58 height 31
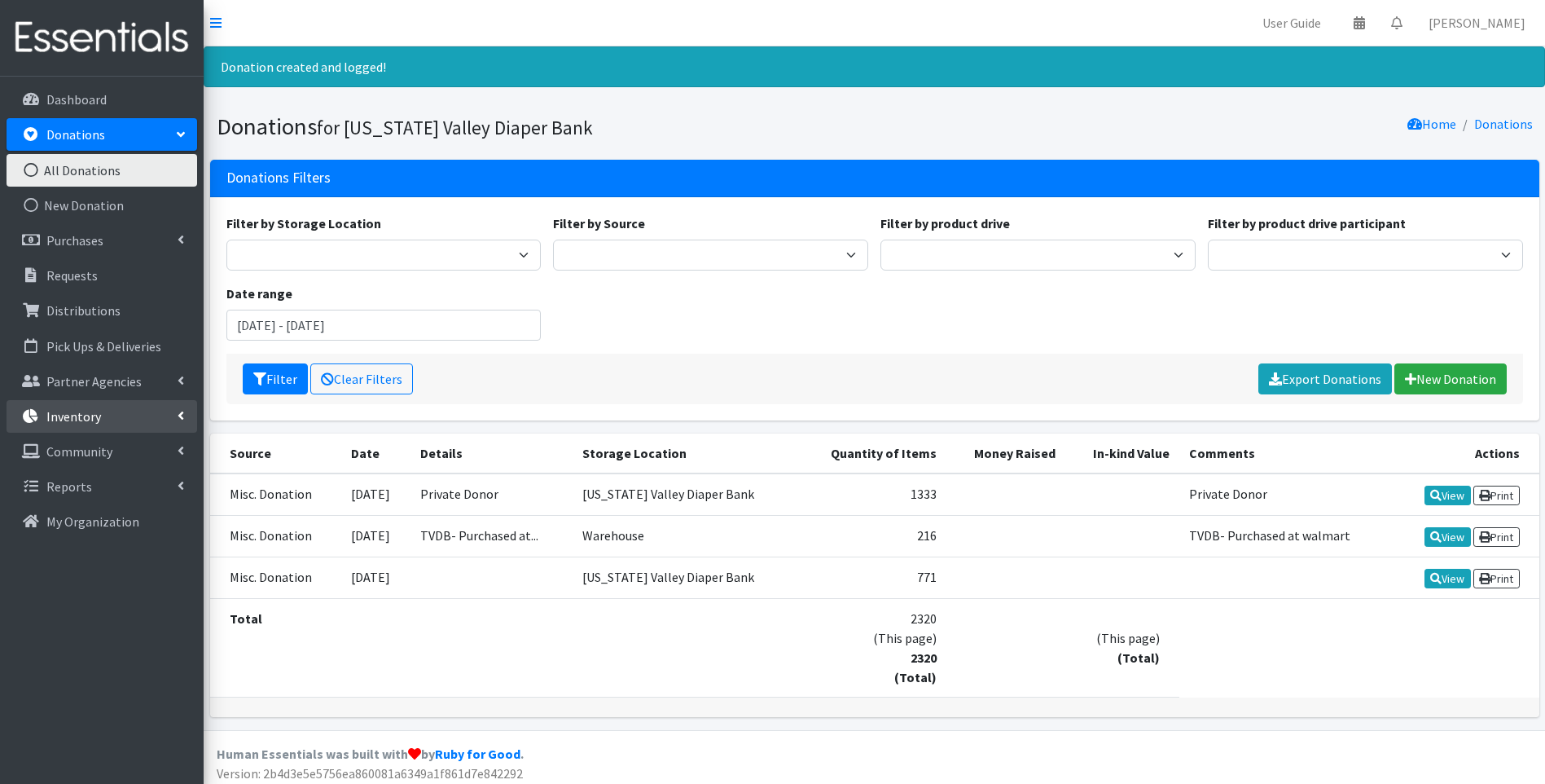
click at [100, 405] on link "Inventory" at bounding box center [102, 416] width 191 height 33
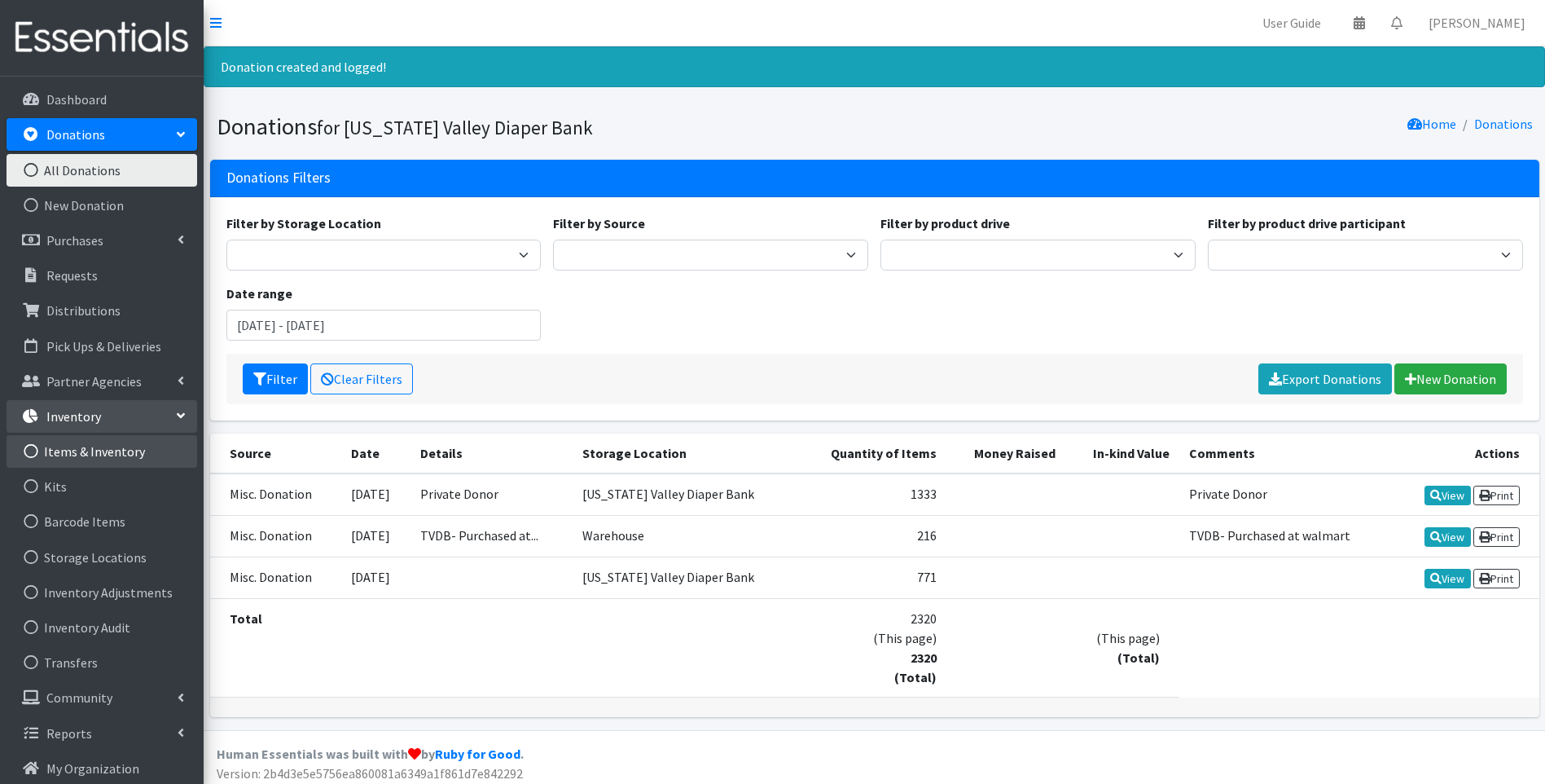
click at [135, 449] on link "Items & Inventory" at bounding box center [102, 451] width 191 height 33
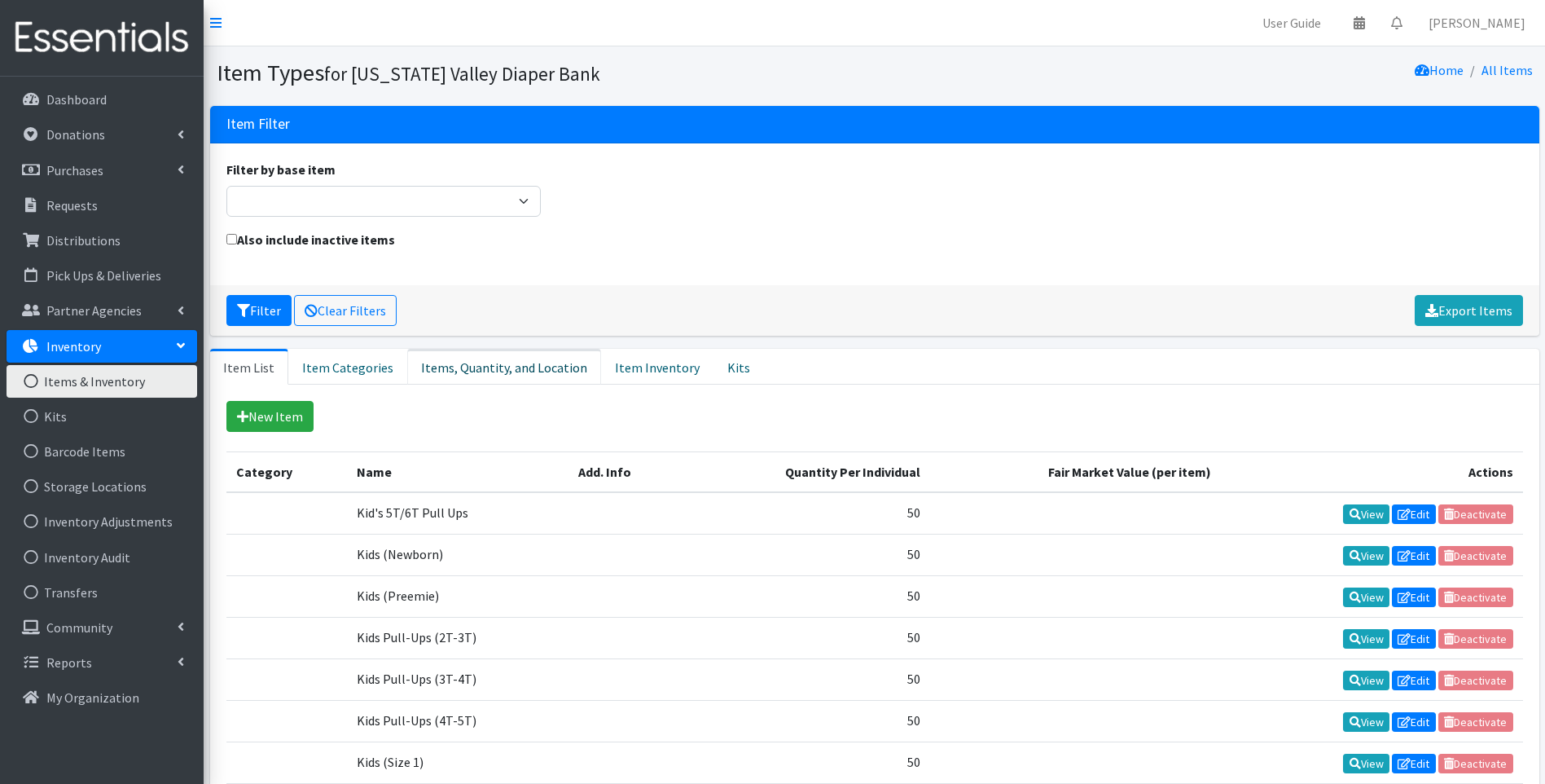
click at [440, 370] on link "Items, Quantity, and Location" at bounding box center [504, 366] width 194 height 36
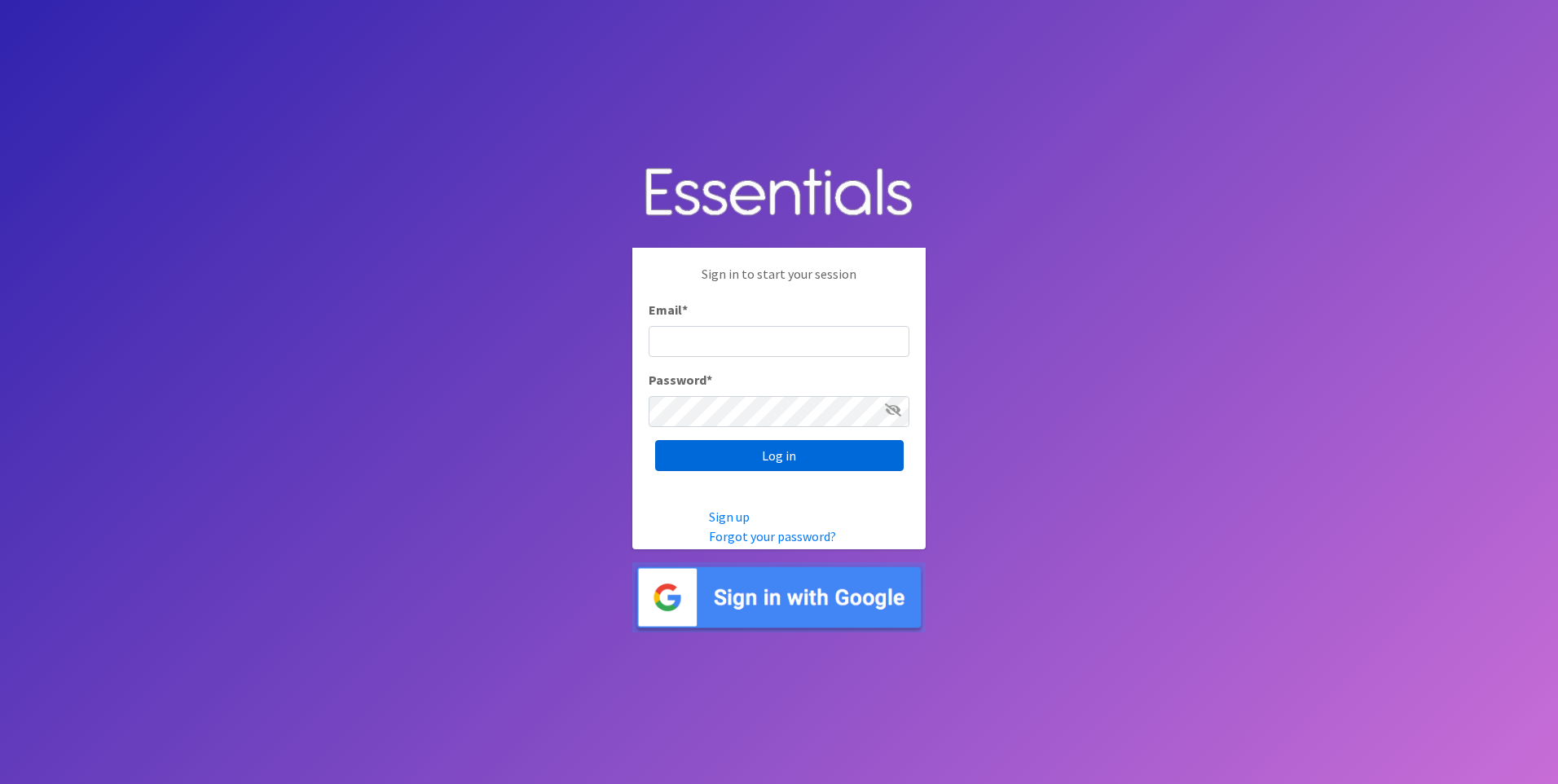
type input "[EMAIL_ADDRESS][DOMAIN_NAME]"
click at [701, 463] on input "Log in" at bounding box center [779, 455] width 249 height 31
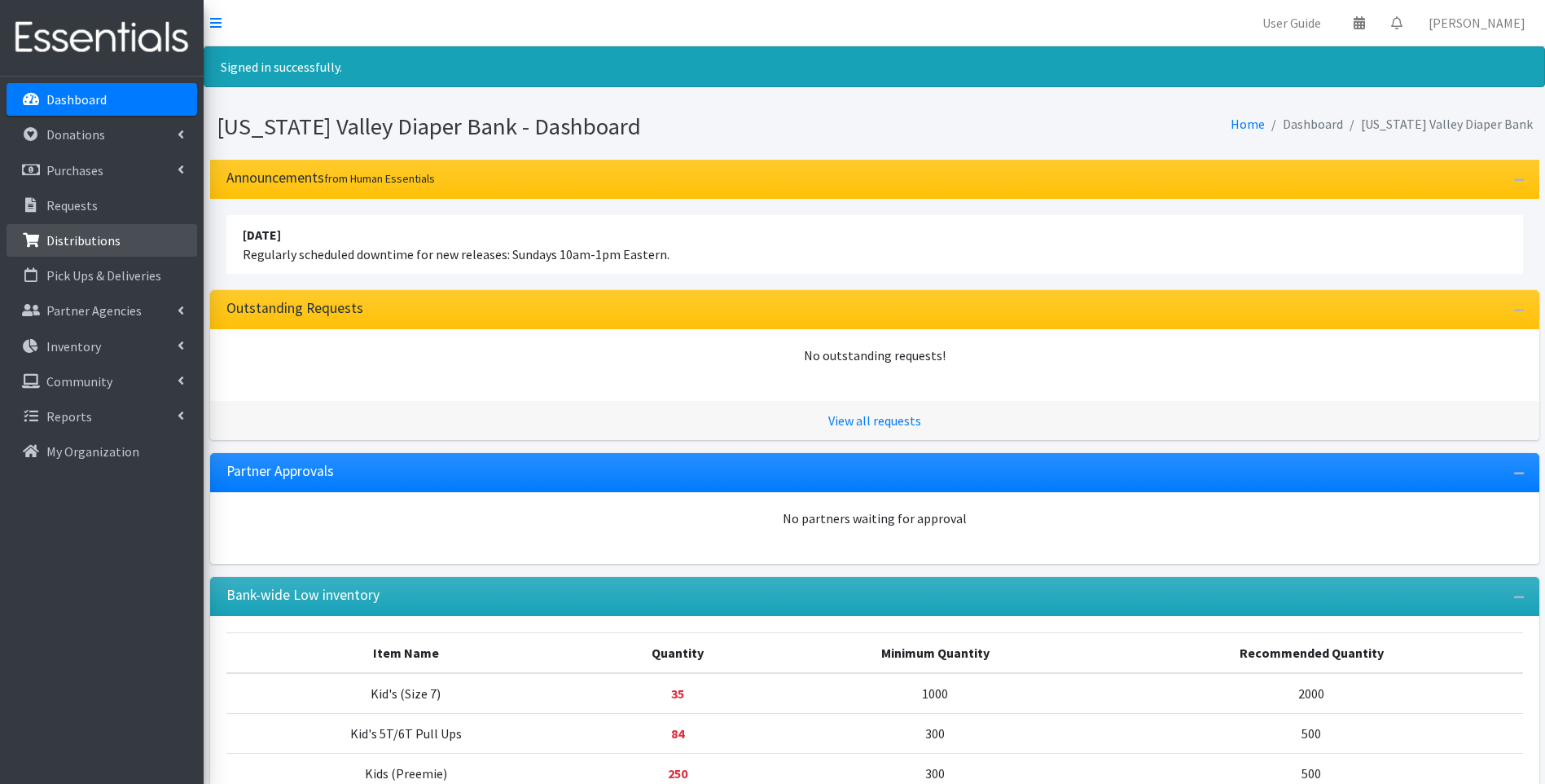
click at [102, 242] on p "Distributions" at bounding box center [83, 241] width 74 height 16
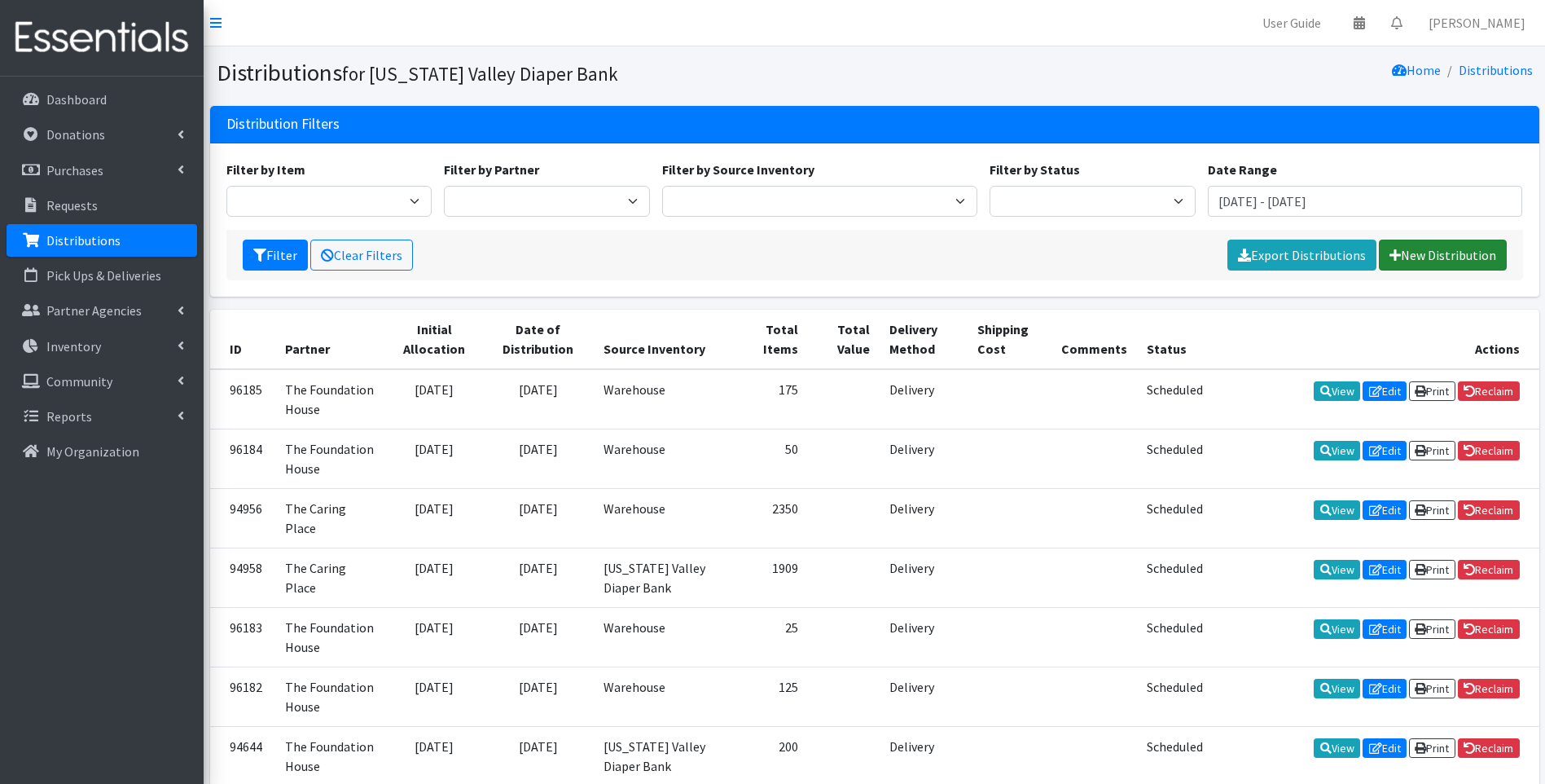
click at [1421, 252] on link "New Distribution" at bounding box center [1443, 255] width 128 height 31
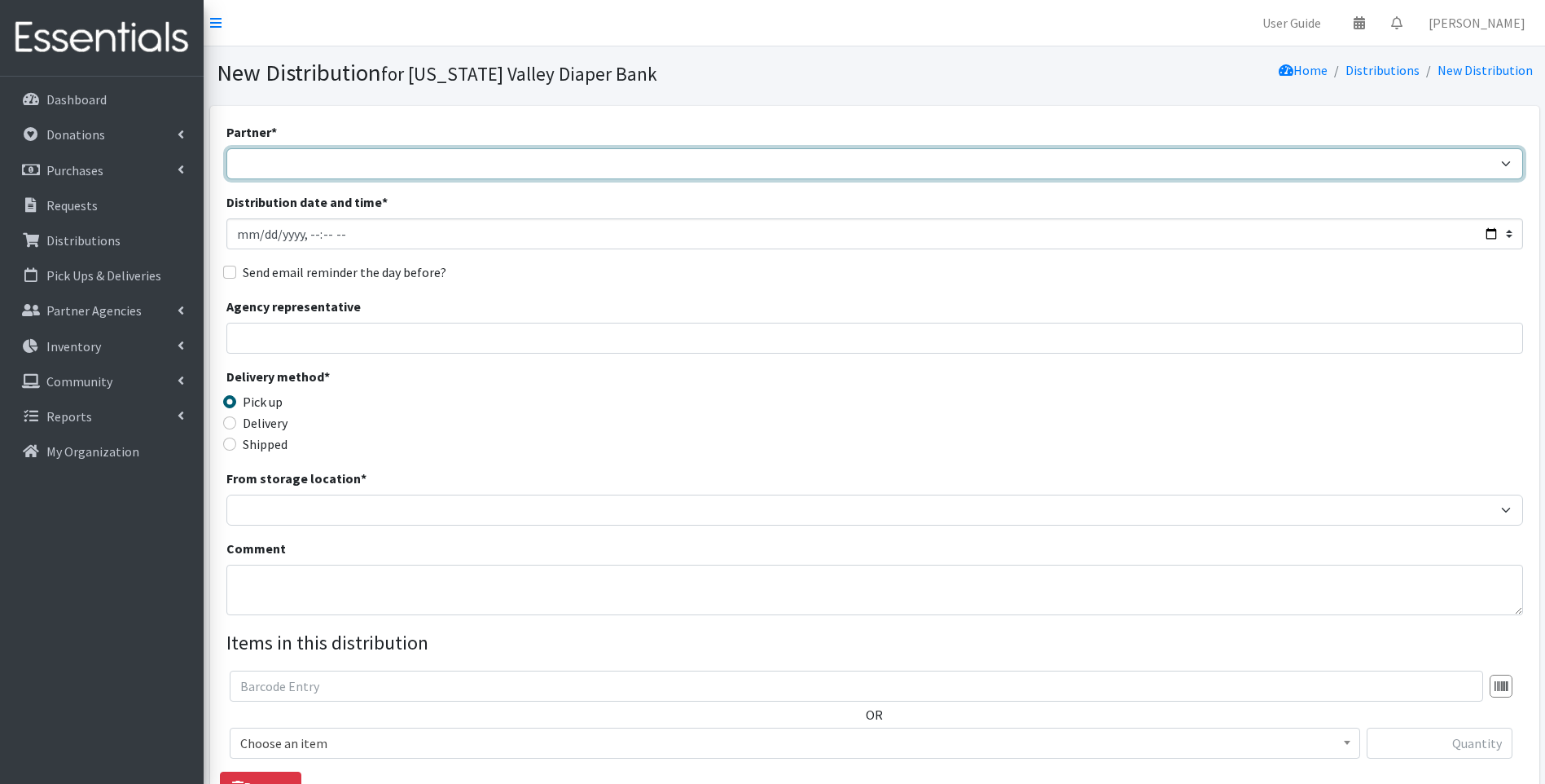
click at [366, 157] on select "Harbor Safe House and Advocacy Center The Caring Place The Foundation House" at bounding box center [875, 163] width 1297 height 31
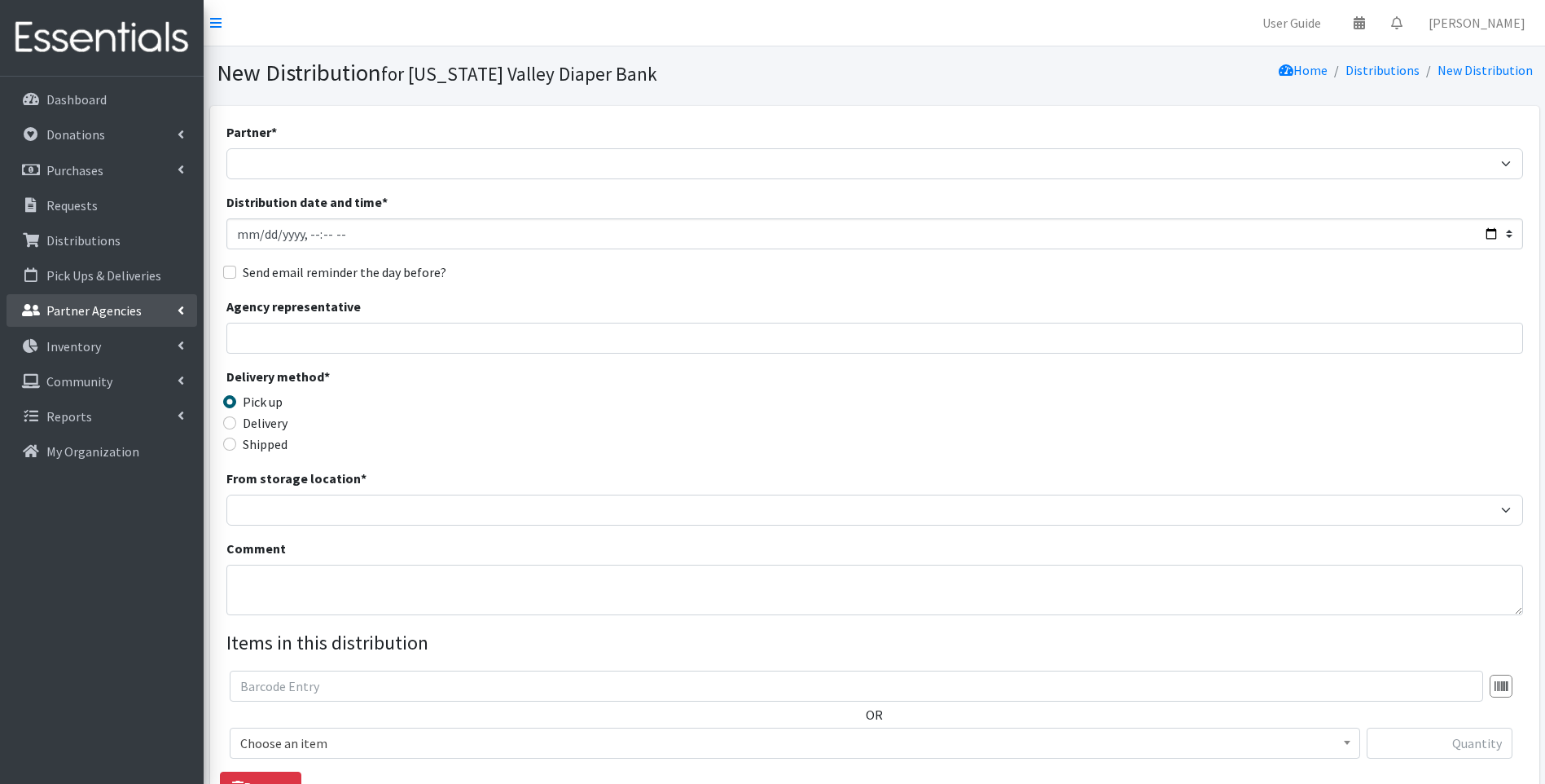
click at [127, 302] on p "Partner Agencies" at bounding box center [94, 310] width 95 height 16
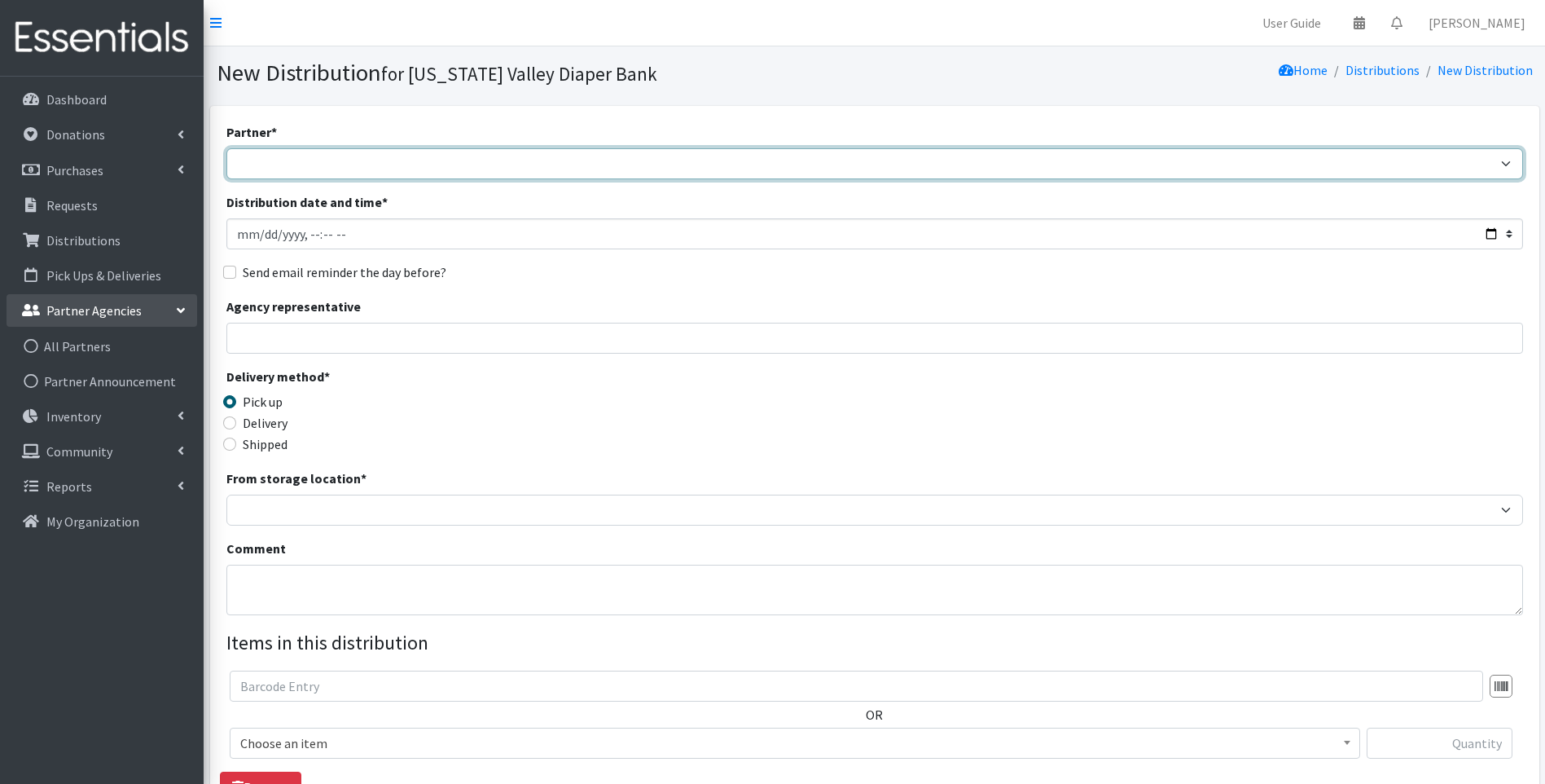
click at [321, 167] on select "Harbor Safe House and Advocacy Center The Caring Place The Foundation House" at bounding box center [875, 163] width 1297 height 31
click at [347, 170] on select "Harbor Safe House and Advocacy Center The Caring Place The Foundation House" at bounding box center [875, 163] width 1297 height 31
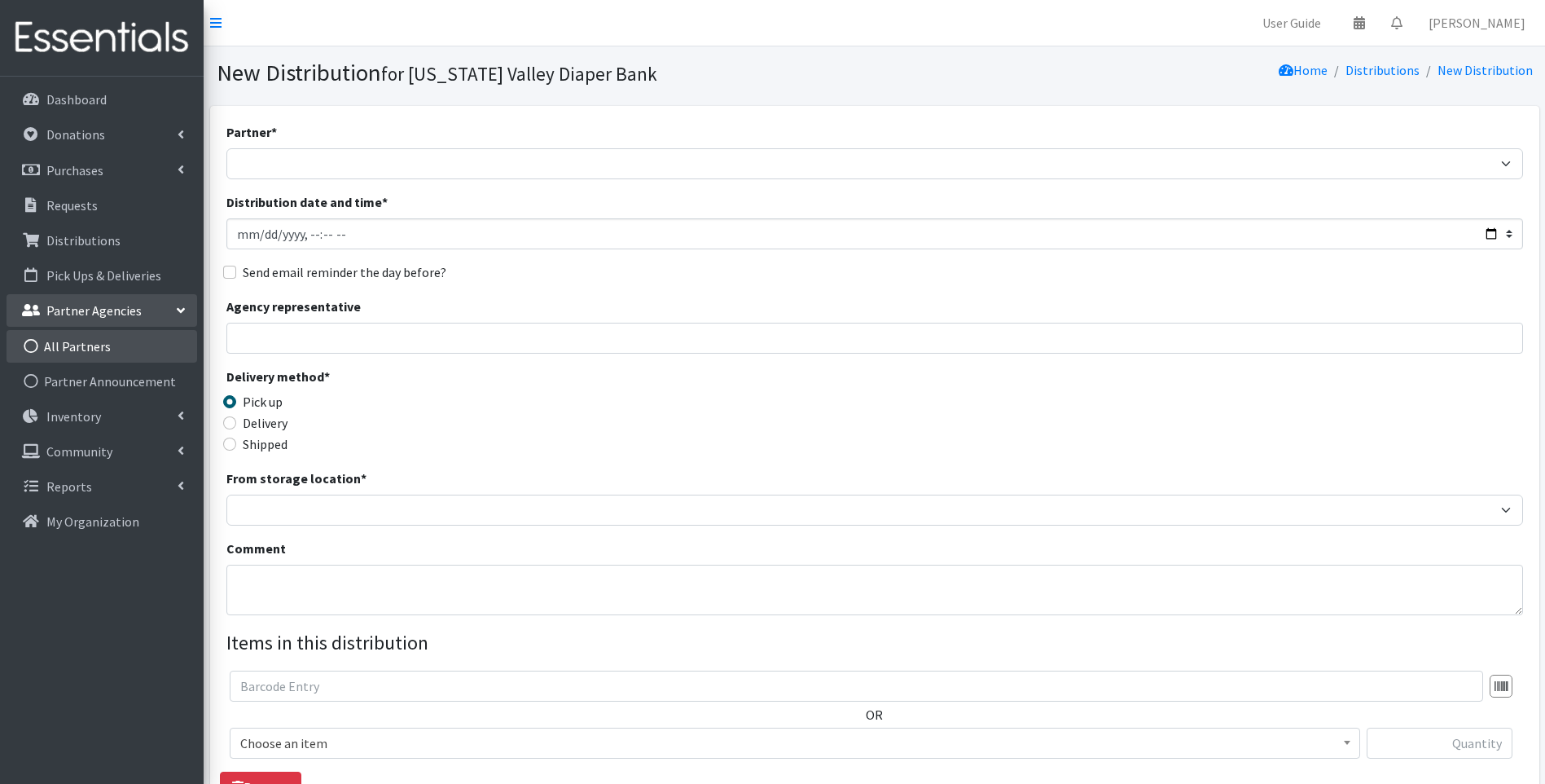
click at [114, 344] on link "All Partners" at bounding box center [102, 346] width 191 height 33
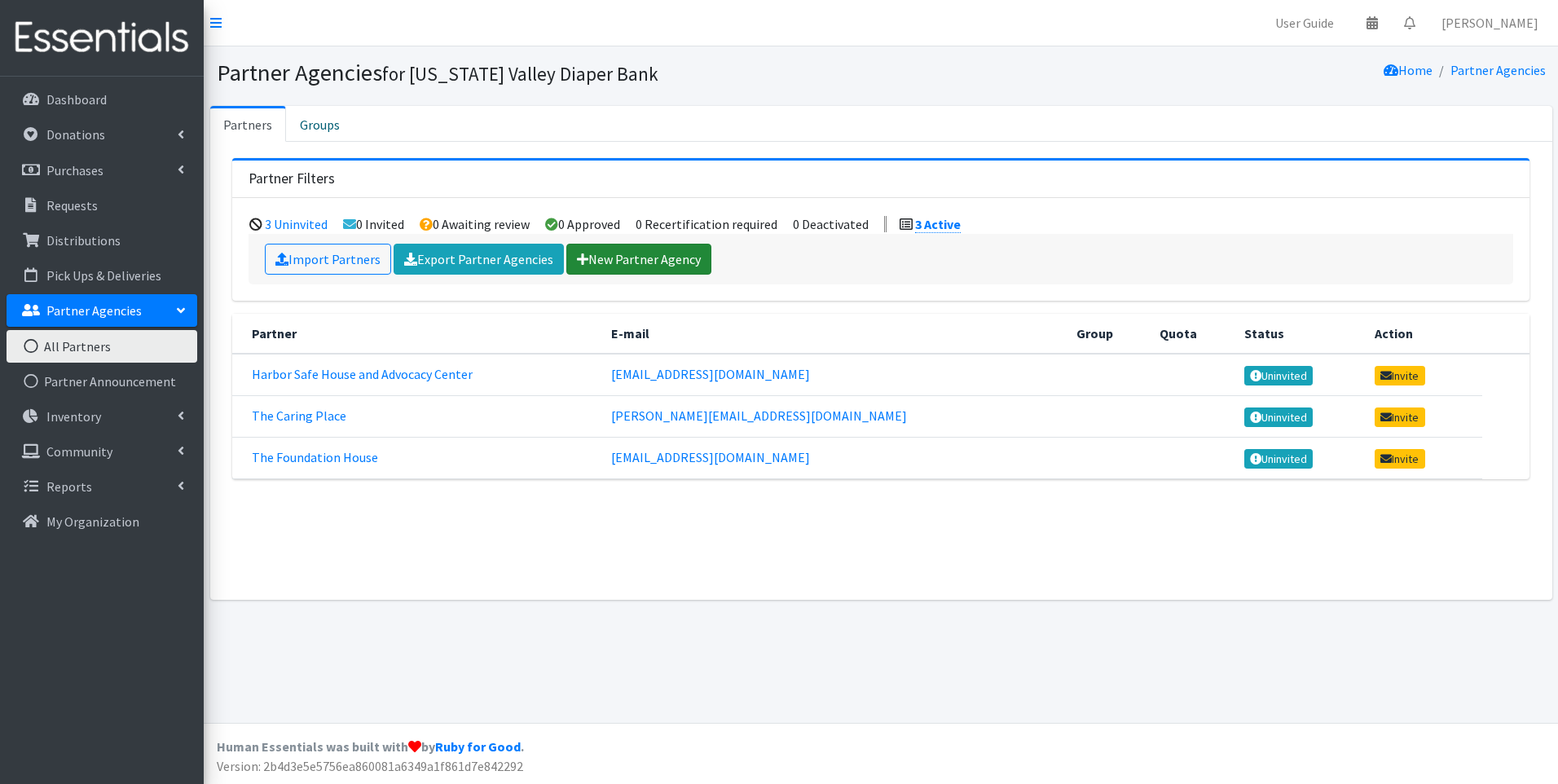
click at [649, 260] on link "New Partner Agency" at bounding box center [638, 258] width 145 height 31
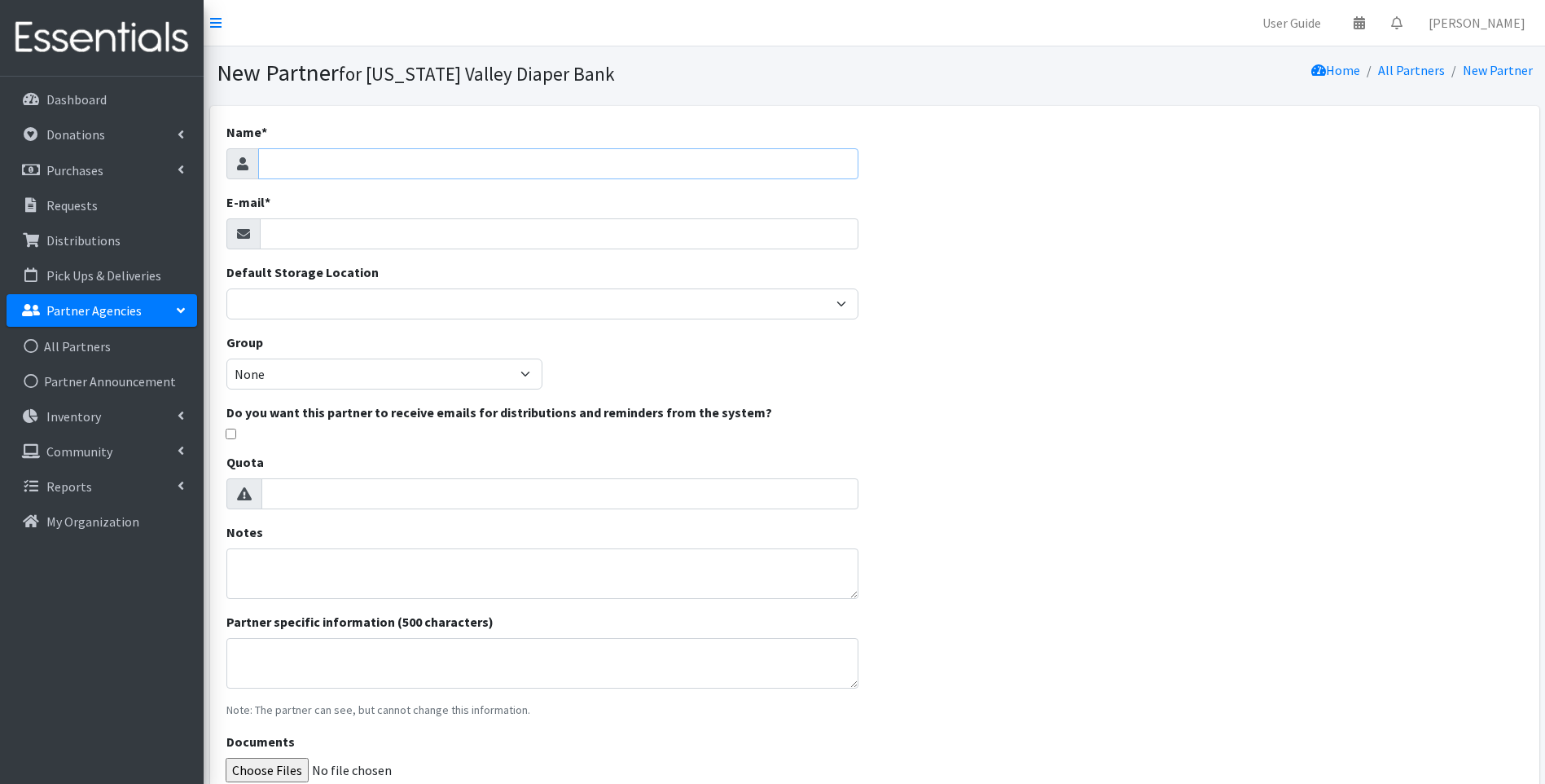
click at [398, 168] on input "Name *" at bounding box center [559, 163] width 601 height 31
type input "Safe Baby Court"
click at [380, 232] on input "E-mail *" at bounding box center [560, 233] width 599 height 31
type input "[EMAIL_ADDRESS][DOMAIN_NAME]"
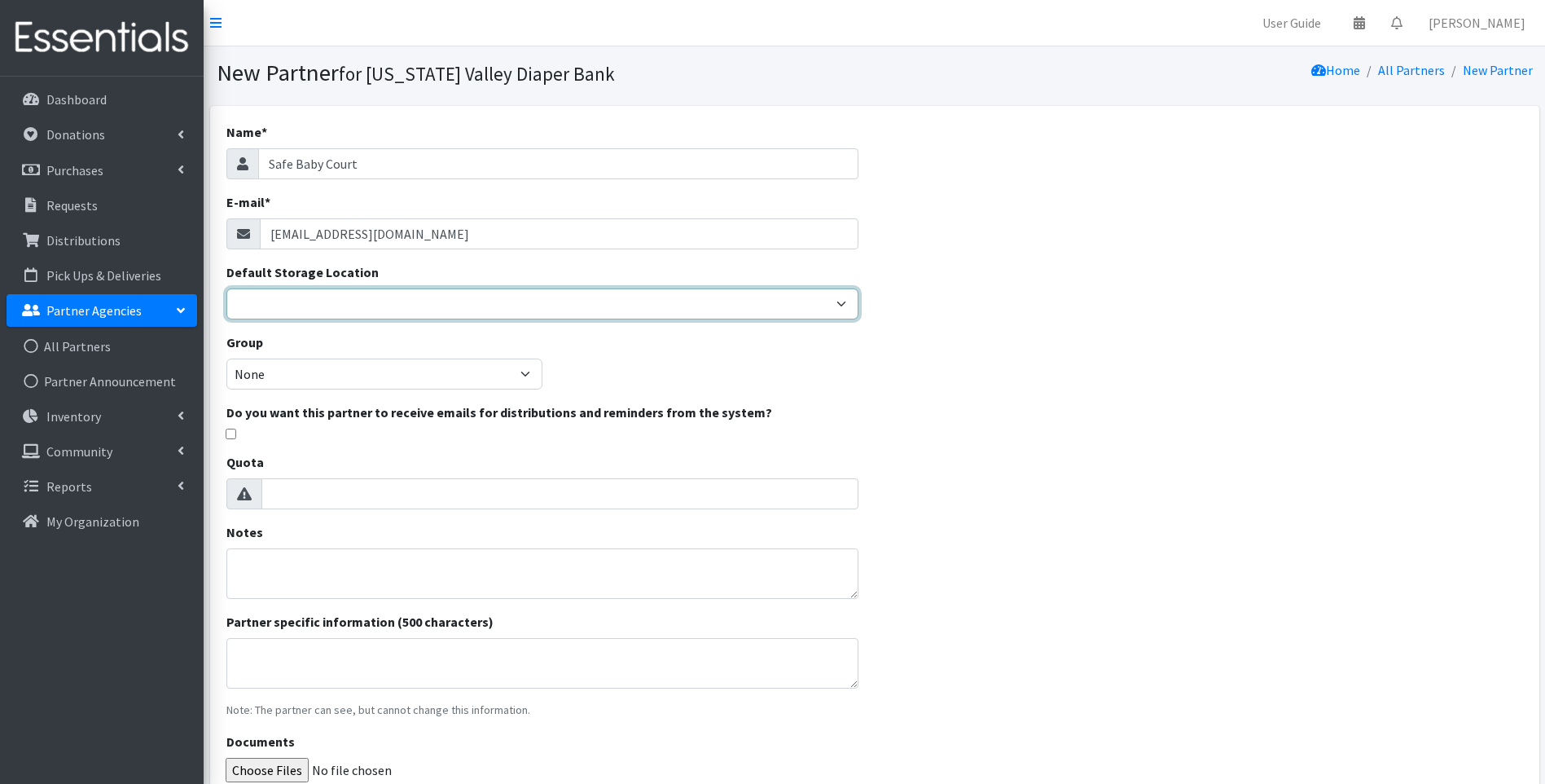
click at [258, 307] on select "[US_STATE] Valley Diaper Bank The Community Foundation Warehouse" at bounding box center [543, 304] width 633 height 31
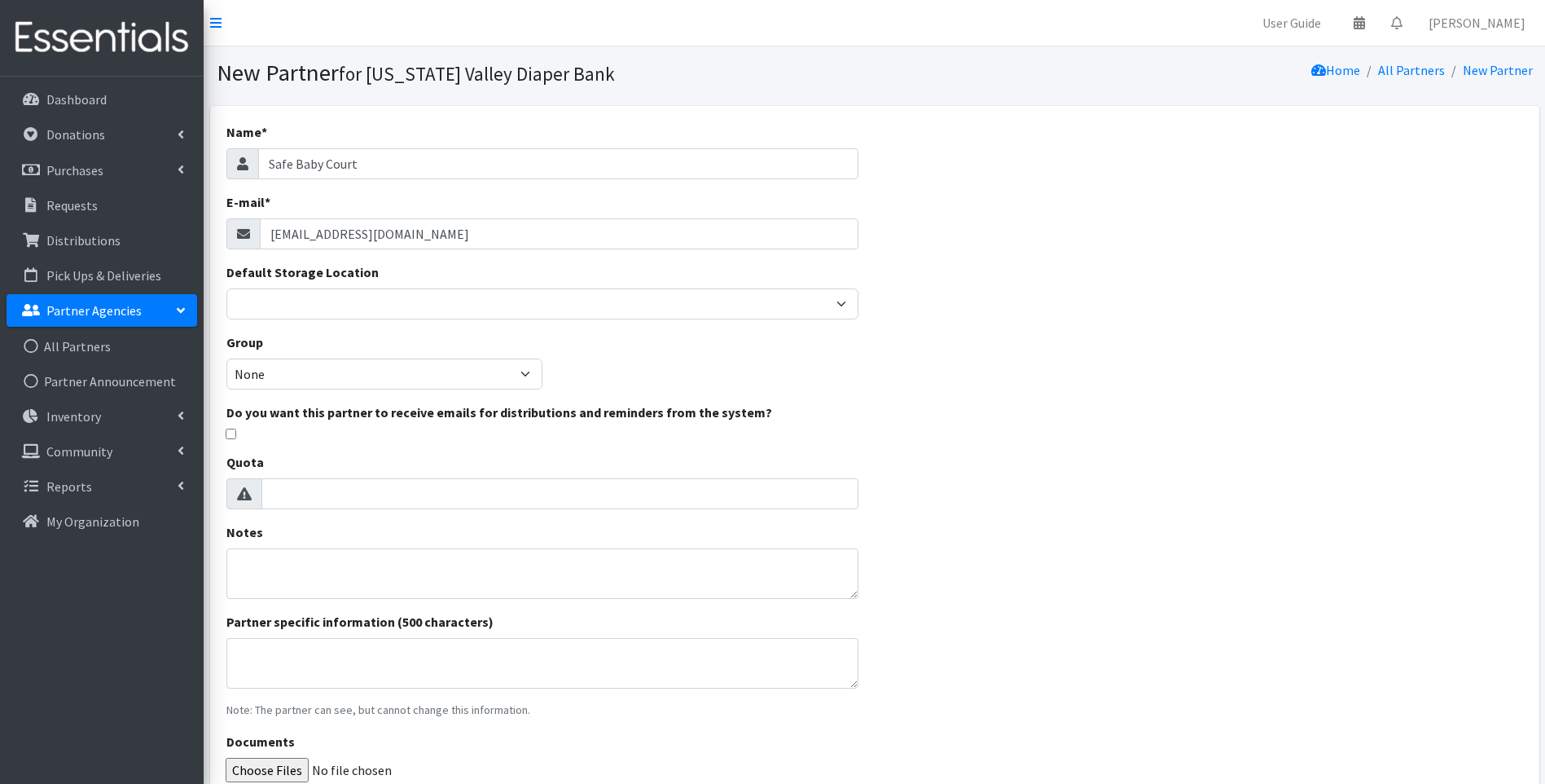
click at [992, 346] on div "Name * Safe Baby Court E-mail * [EMAIL_ADDRESS][DOMAIN_NAME] Default Storage Lo…" at bounding box center [875, 484] width 1329 height 755
click at [528, 376] on select "None" at bounding box center [384, 373] width 316 height 31
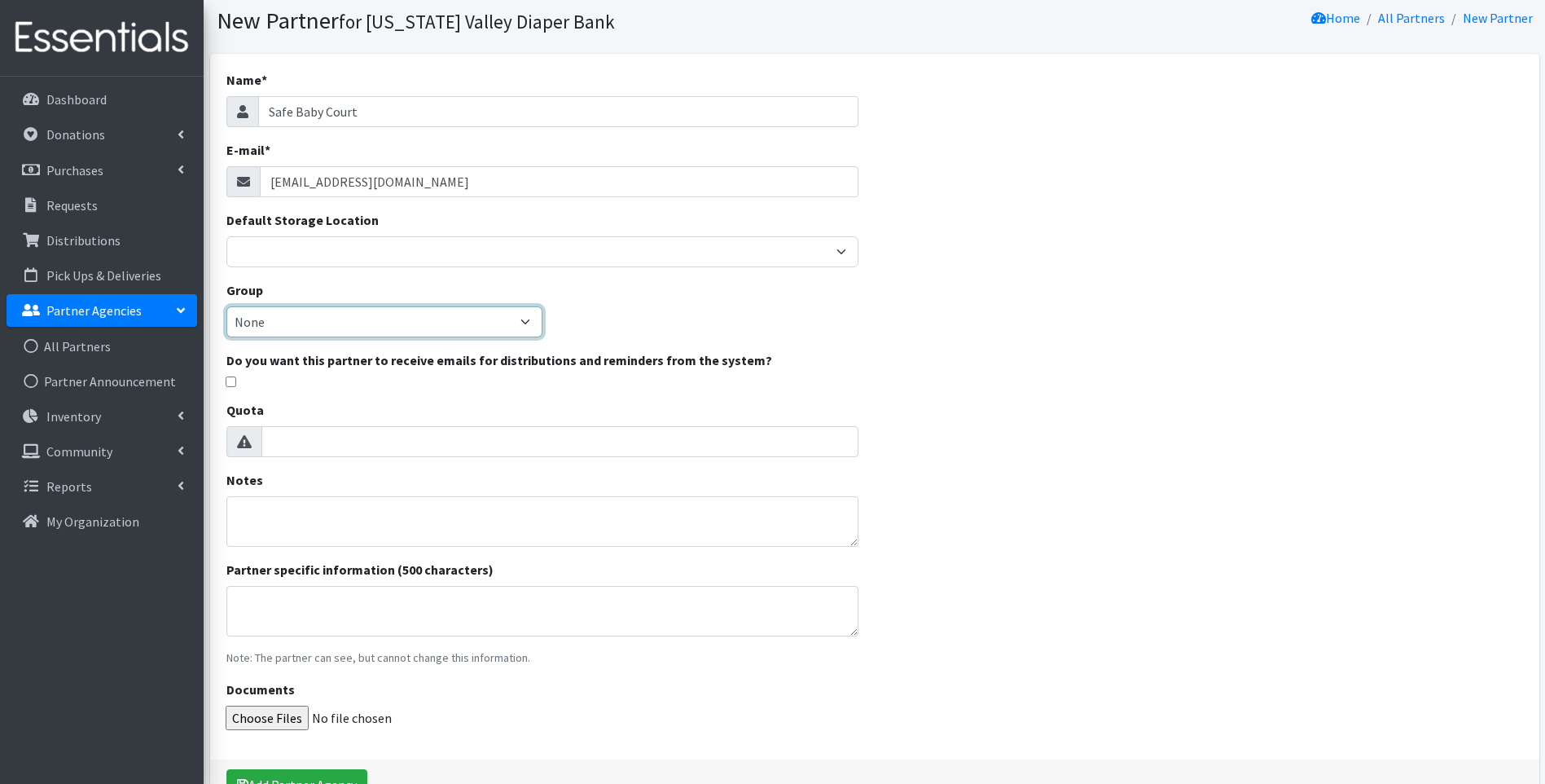
scroll to position [81, 0]
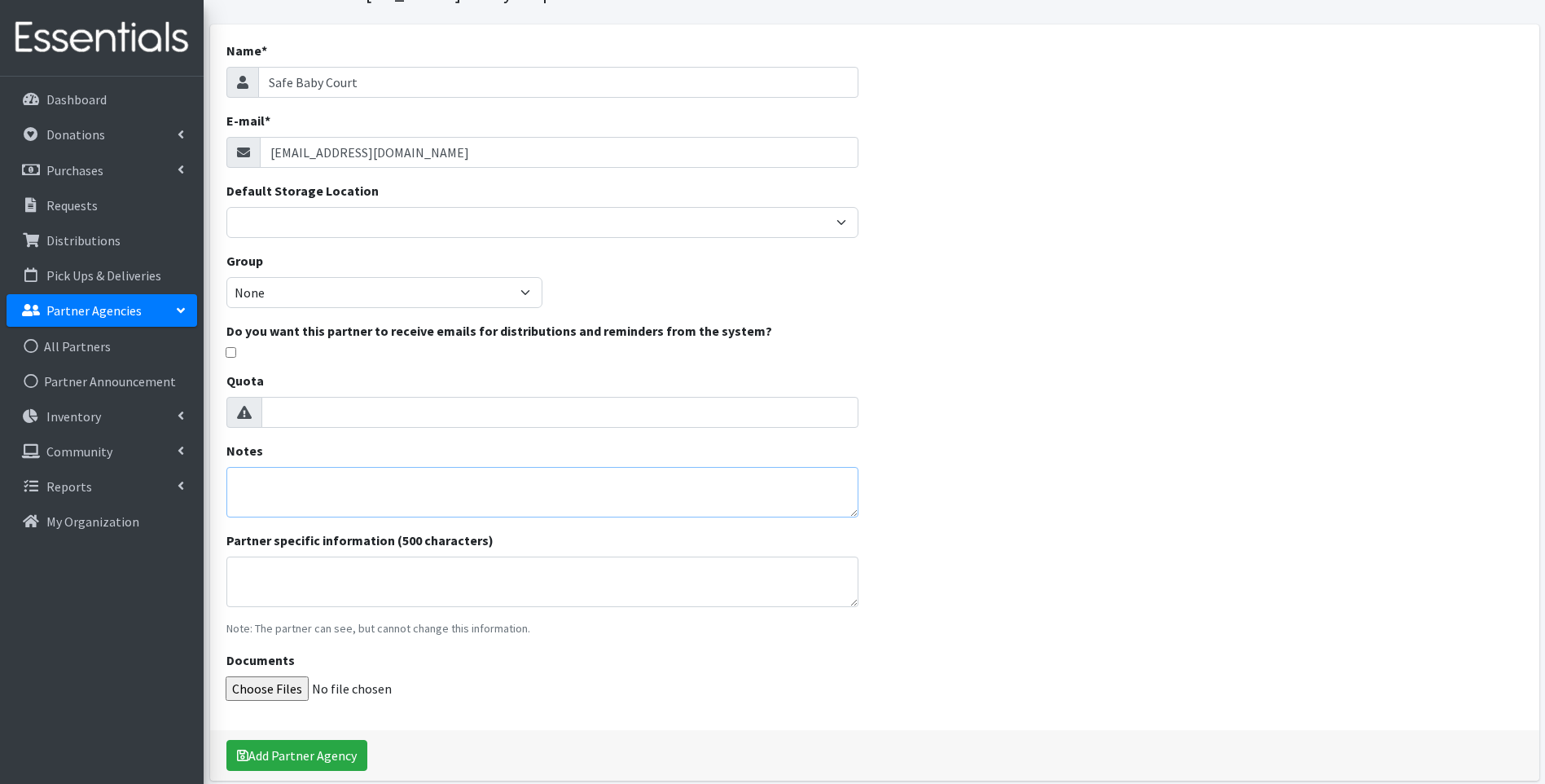
click at [357, 494] on textarea "Notes" at bounding box center [543, 492] width 633 height 51
type textarea "[PERSON_NAME]"
click at [405, 583] on textarea "Partner specific information (500 characters)" at bounding box center [543, 581] width 633 height 51
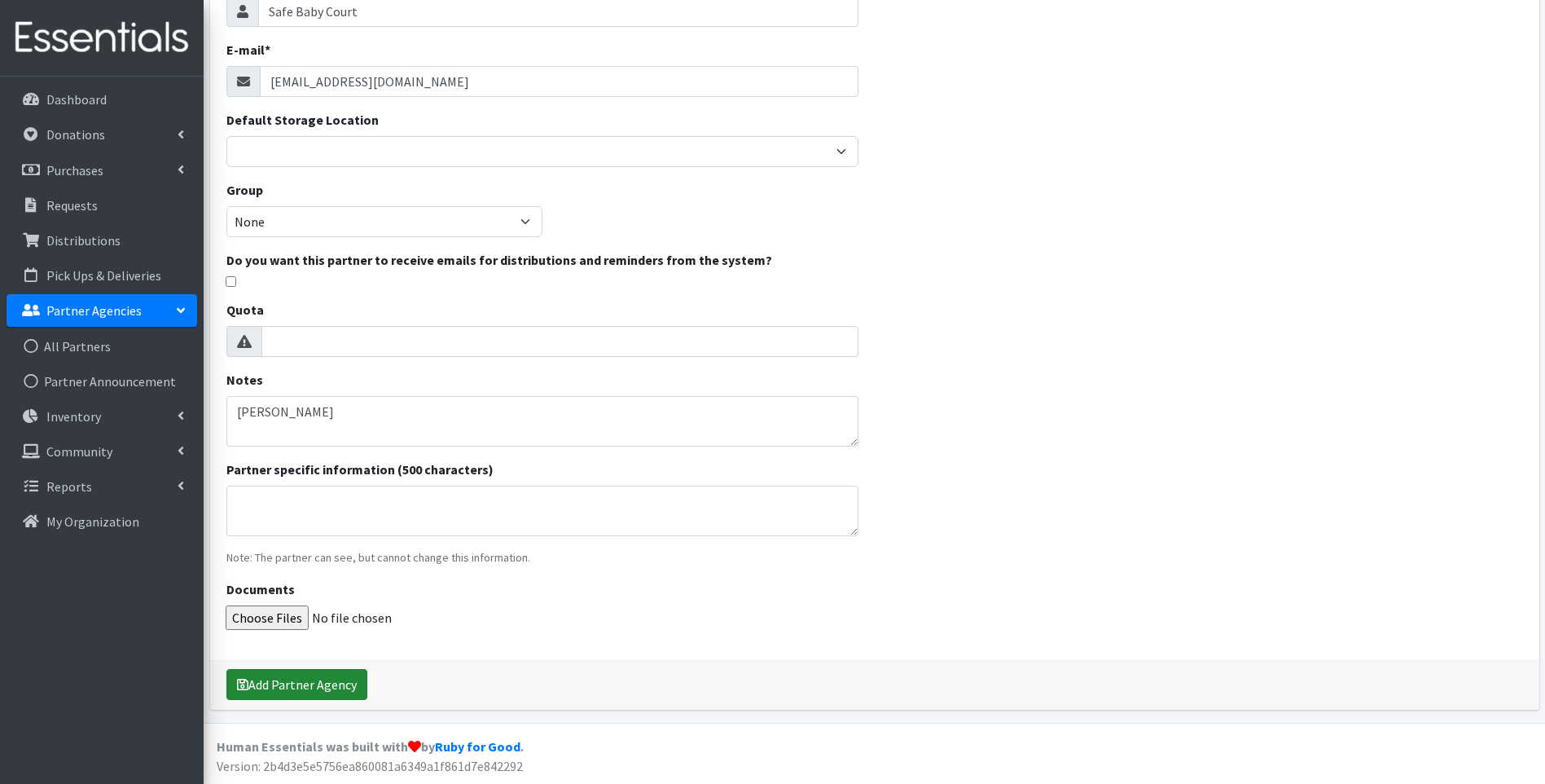
click at [299, 682] on button "Add Partner Agency" at bounding box center [297, 684] width 141 height 31
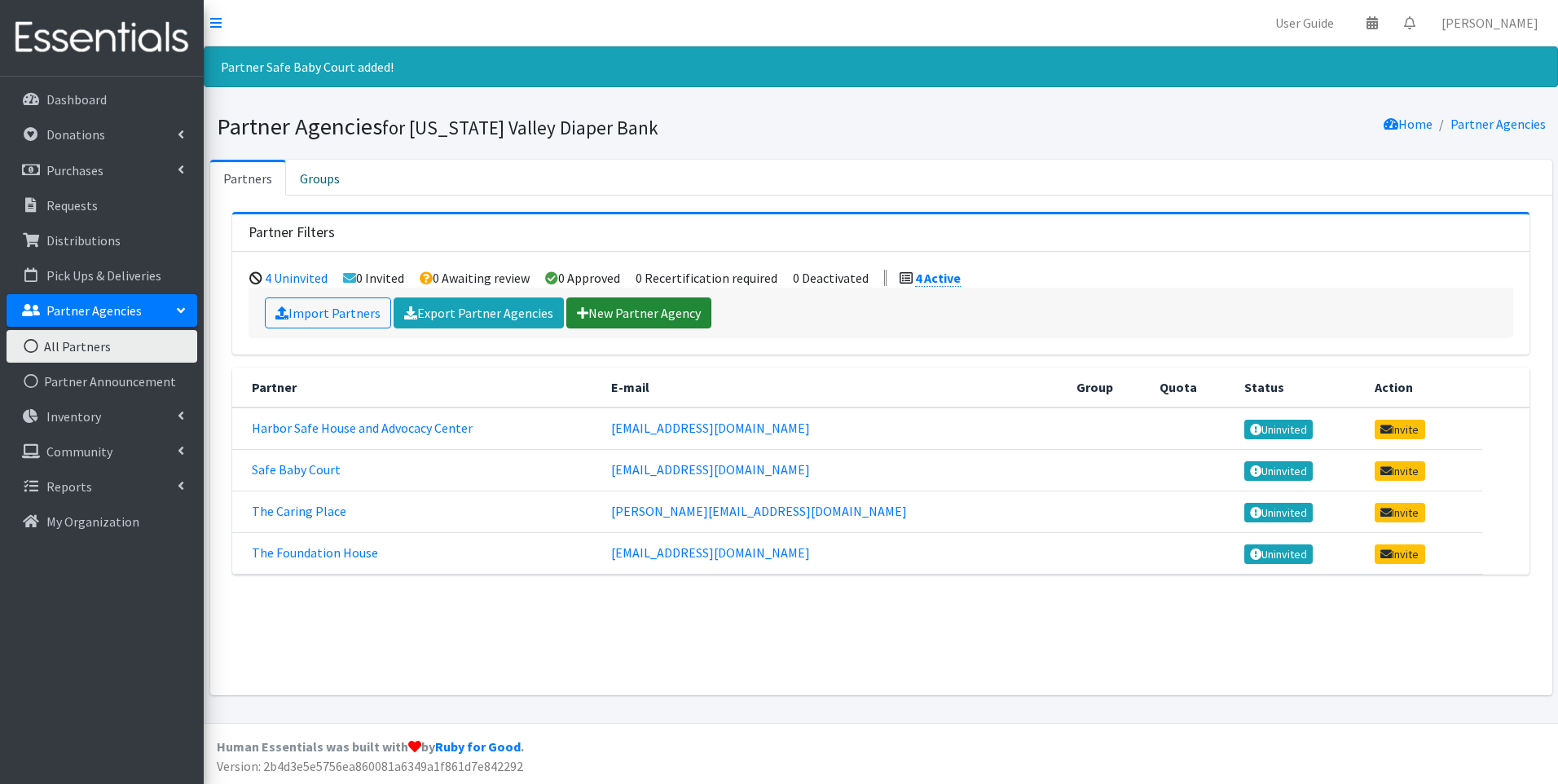
click at [620, 309] on link "New Partner Agency" at bounding box center [638, 313] width 145 height 31
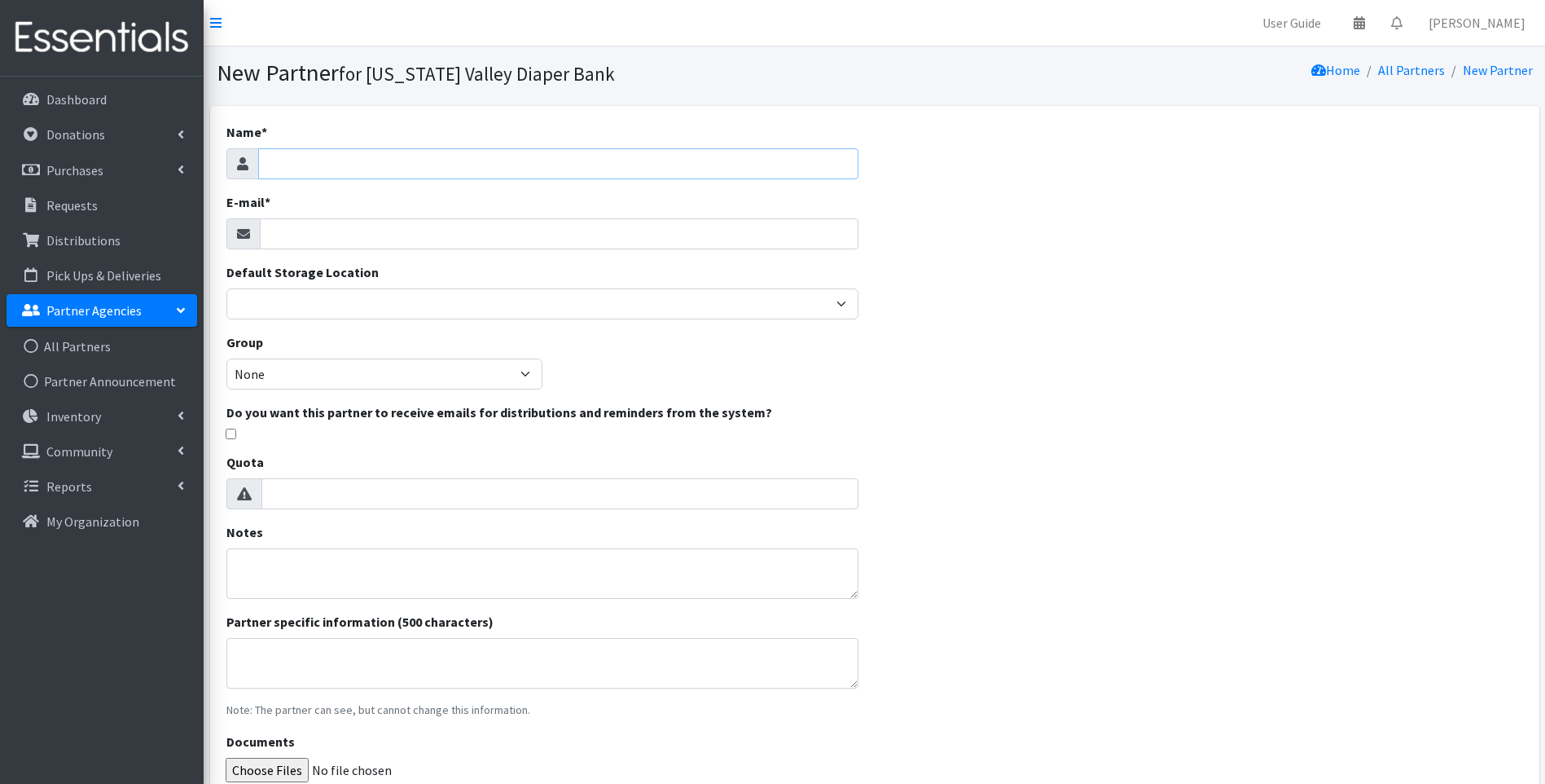
click at [393, 168] on input "Name *" at bounding box center [559, 163] width 601 height 31
type input "Family Promise"
click at [341, 231] on input "E-mail *" at bounding box center [560, 233] width 599 height 31
type input "kara@localpropertybuzz.com"
click at [337, 568] on textarea "Notes" at bounding box center [543, 573] width 633 height 51
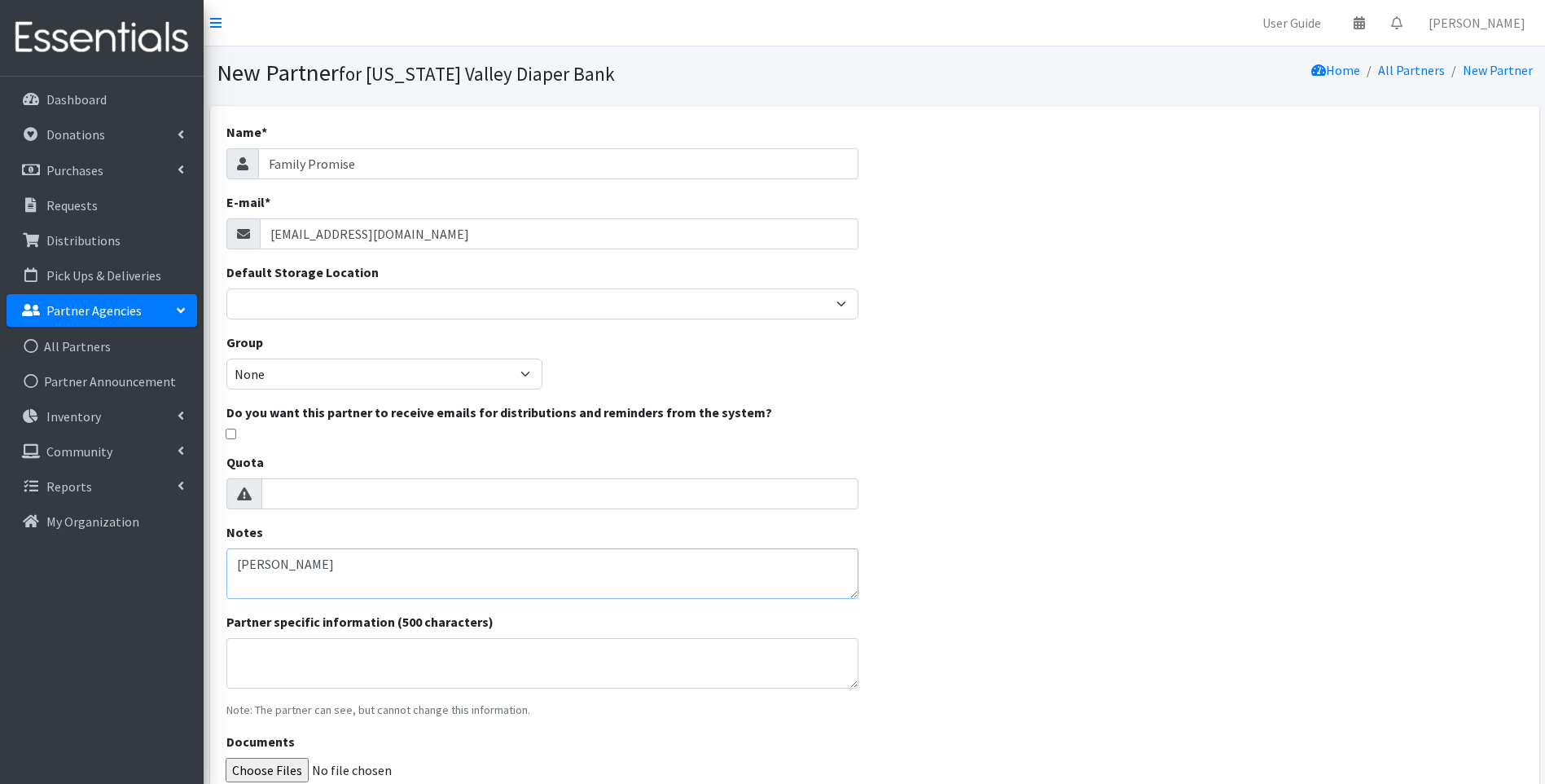
type textarea "Eva VanHook"
click at [1118, 682] on div "Name * Family Promise E-mail * kara@localpropertybuzz.com Default Storage Locat…" at bounding box center [875, 484] width 1329 height 755
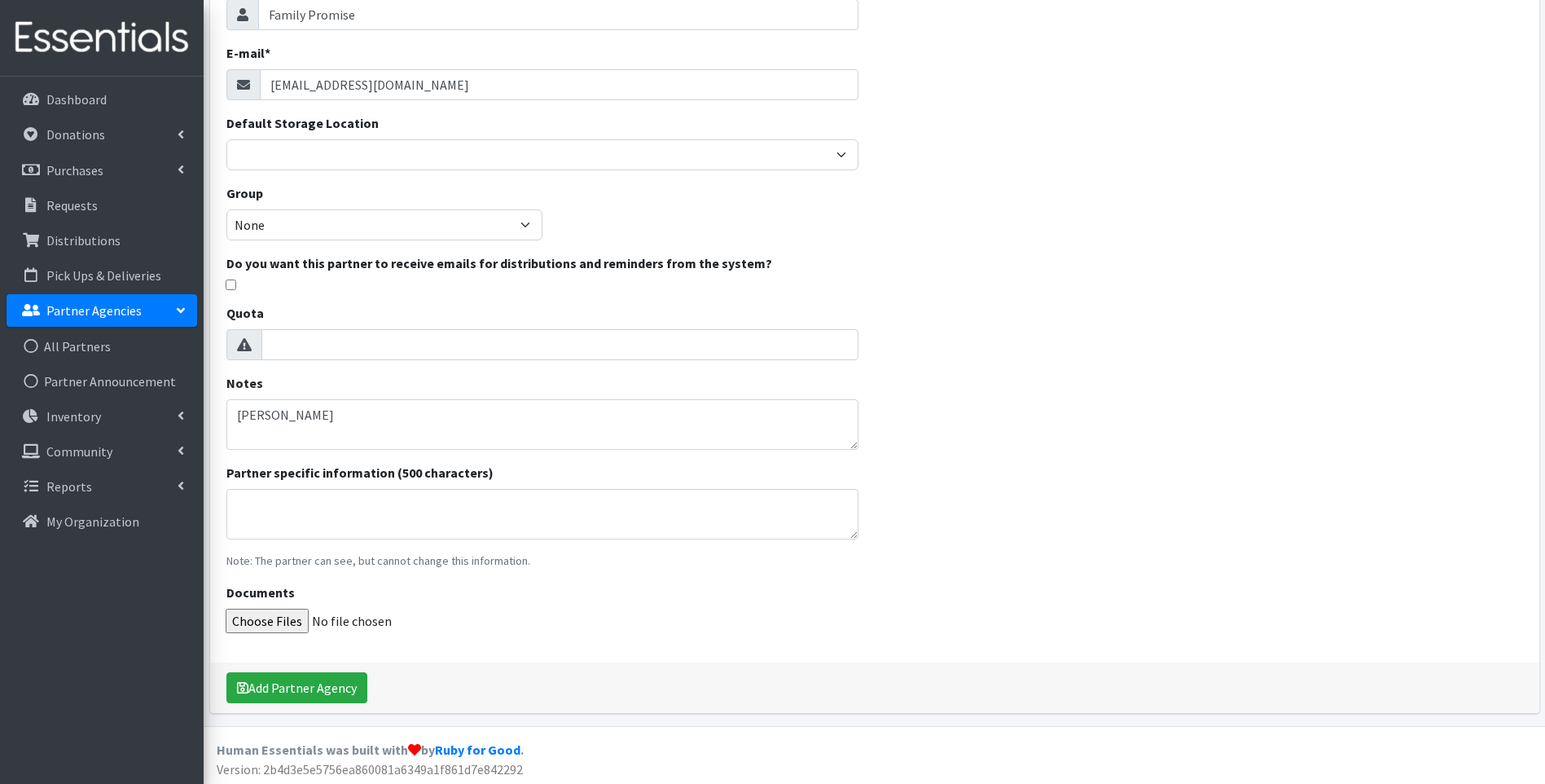
scroll to position [152, 0]
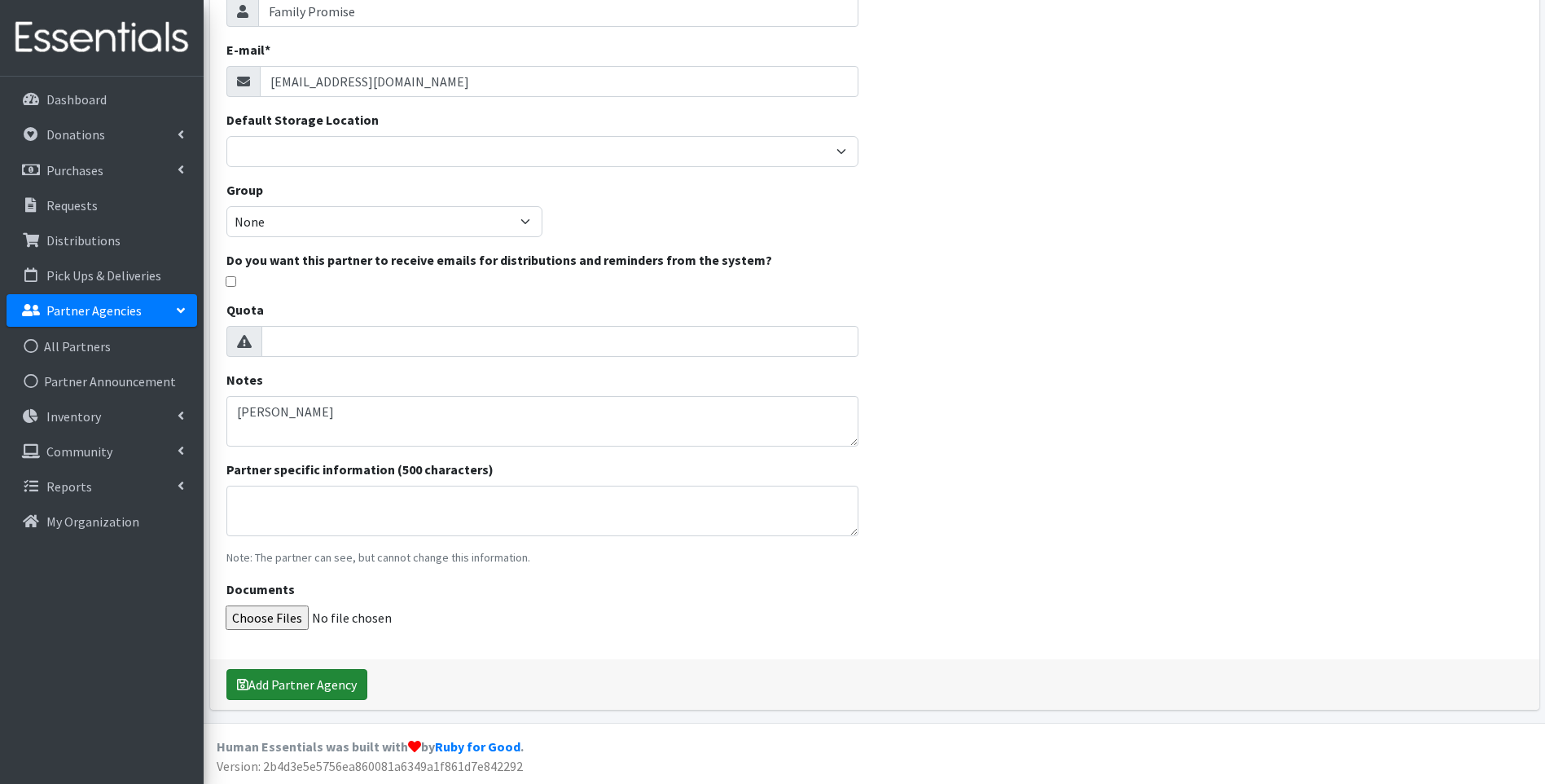
click at [301, 687] on button "Add Partner Agency" at bounding box center [297, 684] width 141 height 31
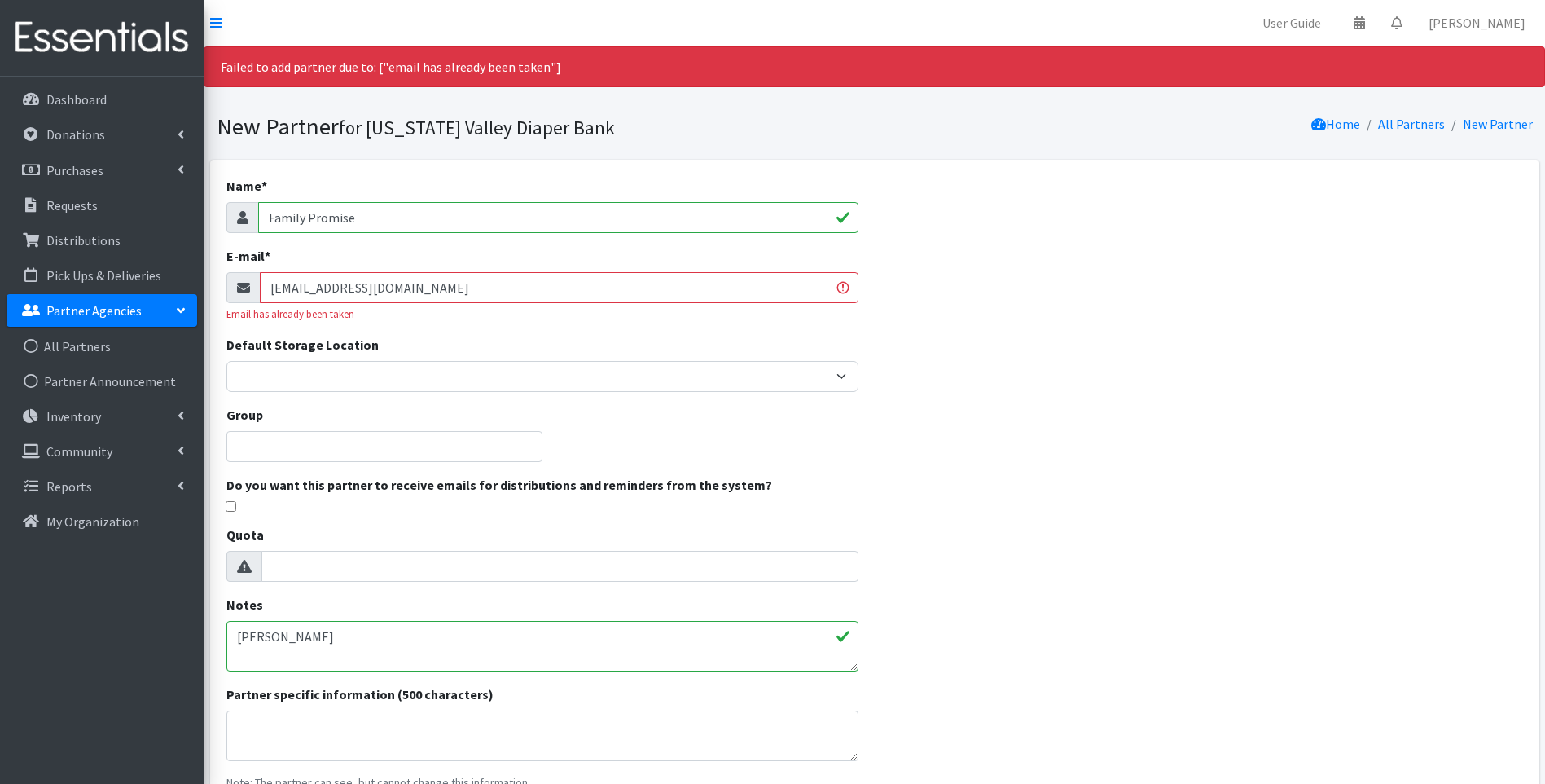
click at [518, 301] on input "kara@localpropertybuzz.com" at bounding box center [560, 287] width 599 height 31
type input "Kara@lynnperrylawoffice.com"
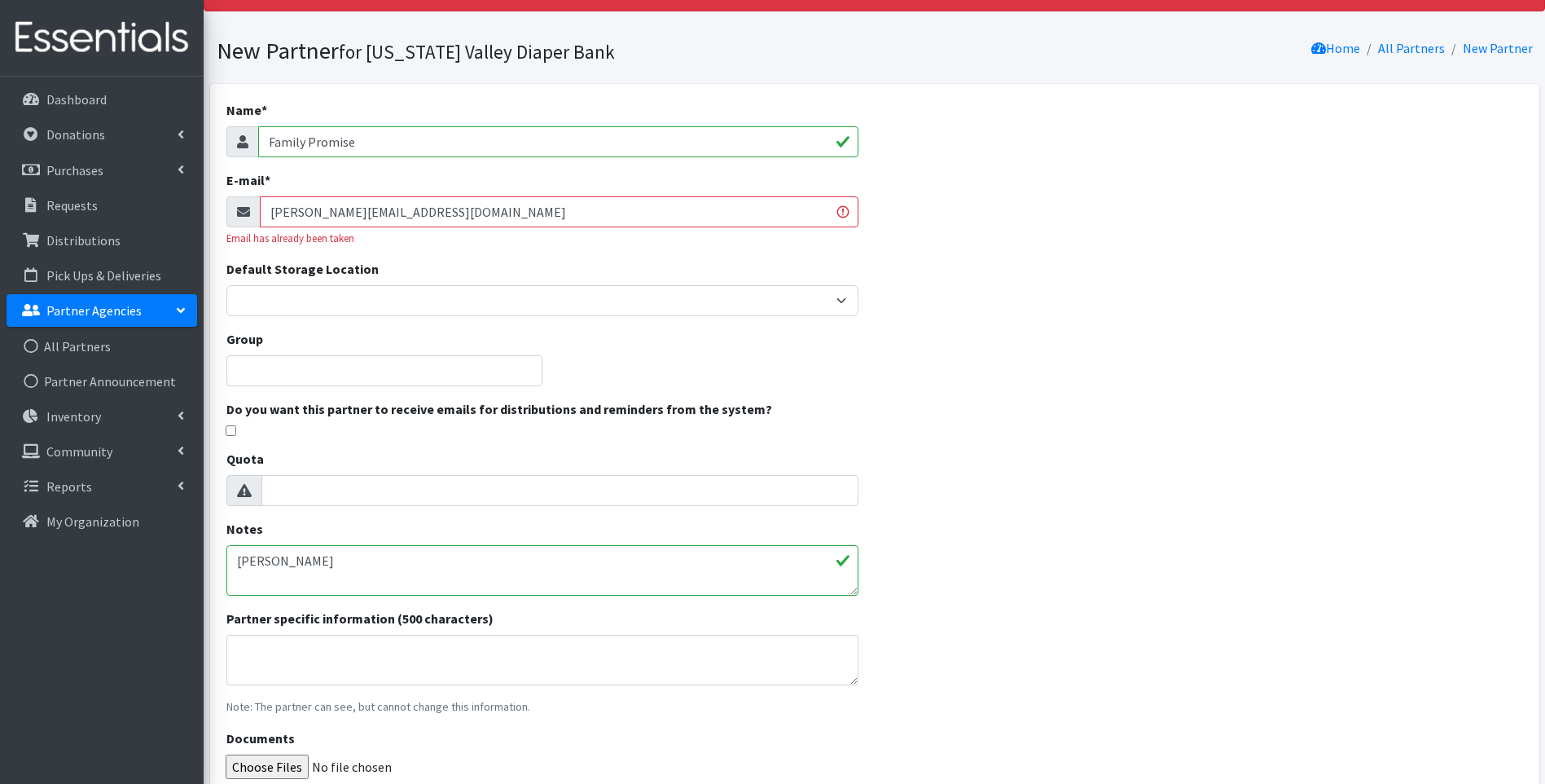
scroll to position [163, 0]
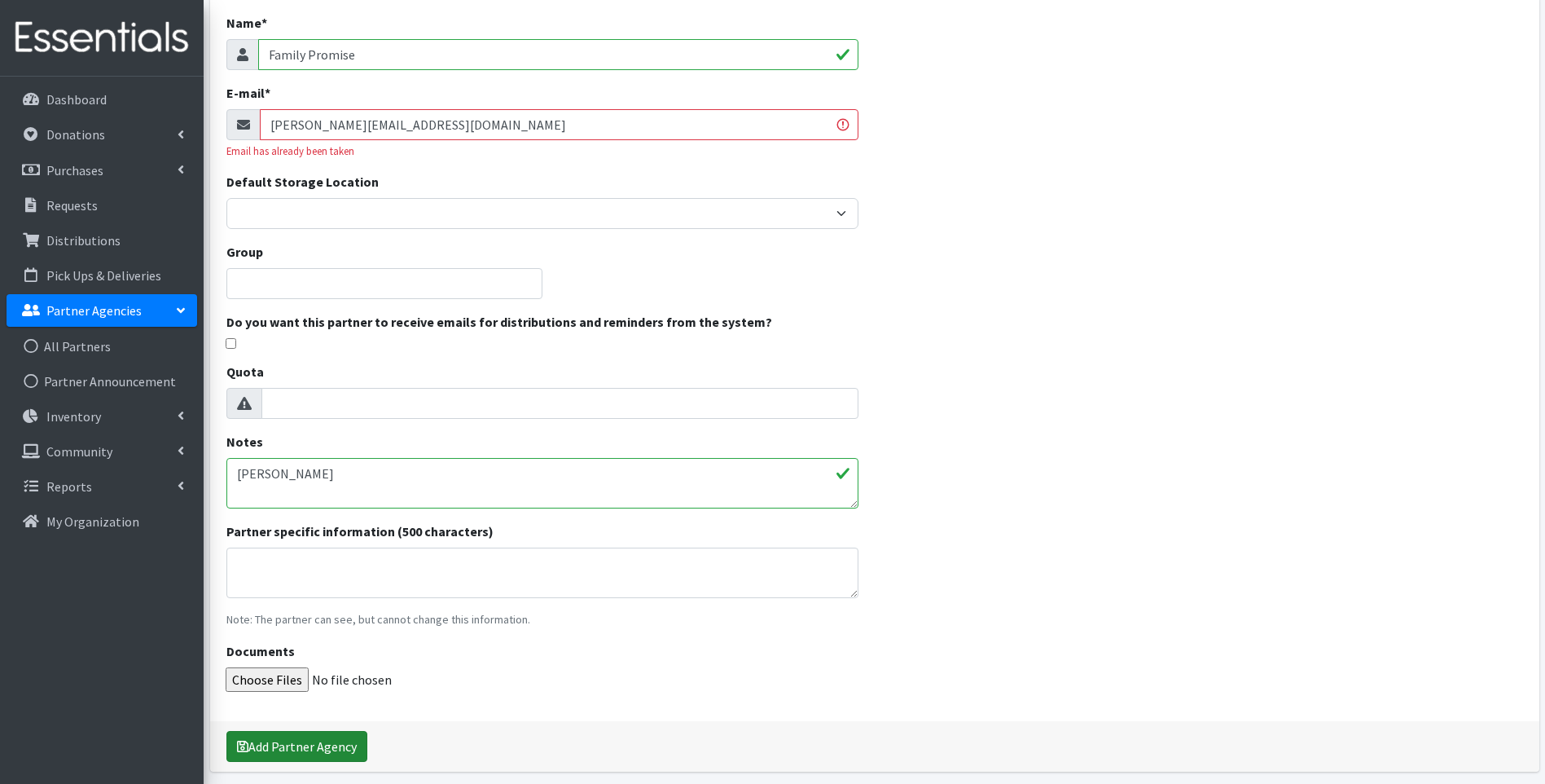
click at [324, 741] on button "Add Partner Agency" at bounding box center [297, 746] width 141 height 31
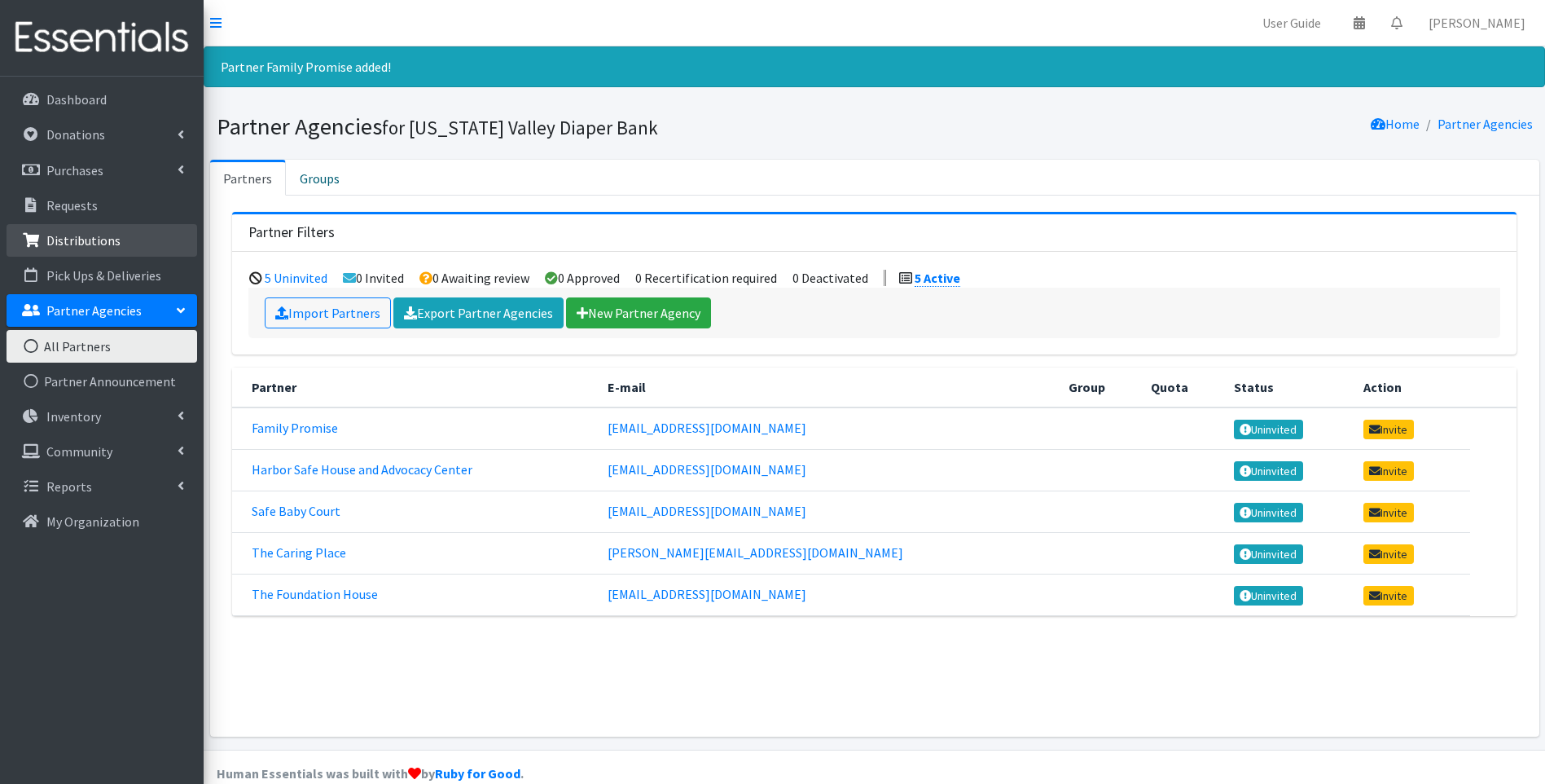
drag, startPoint x: 110, startPoint y: 233, endPoint x: 135, endPoint y: 235, distance: 25.1
click at [110, 233] on p "Distributions" at bounding box center [83, 241] width 74 height 16
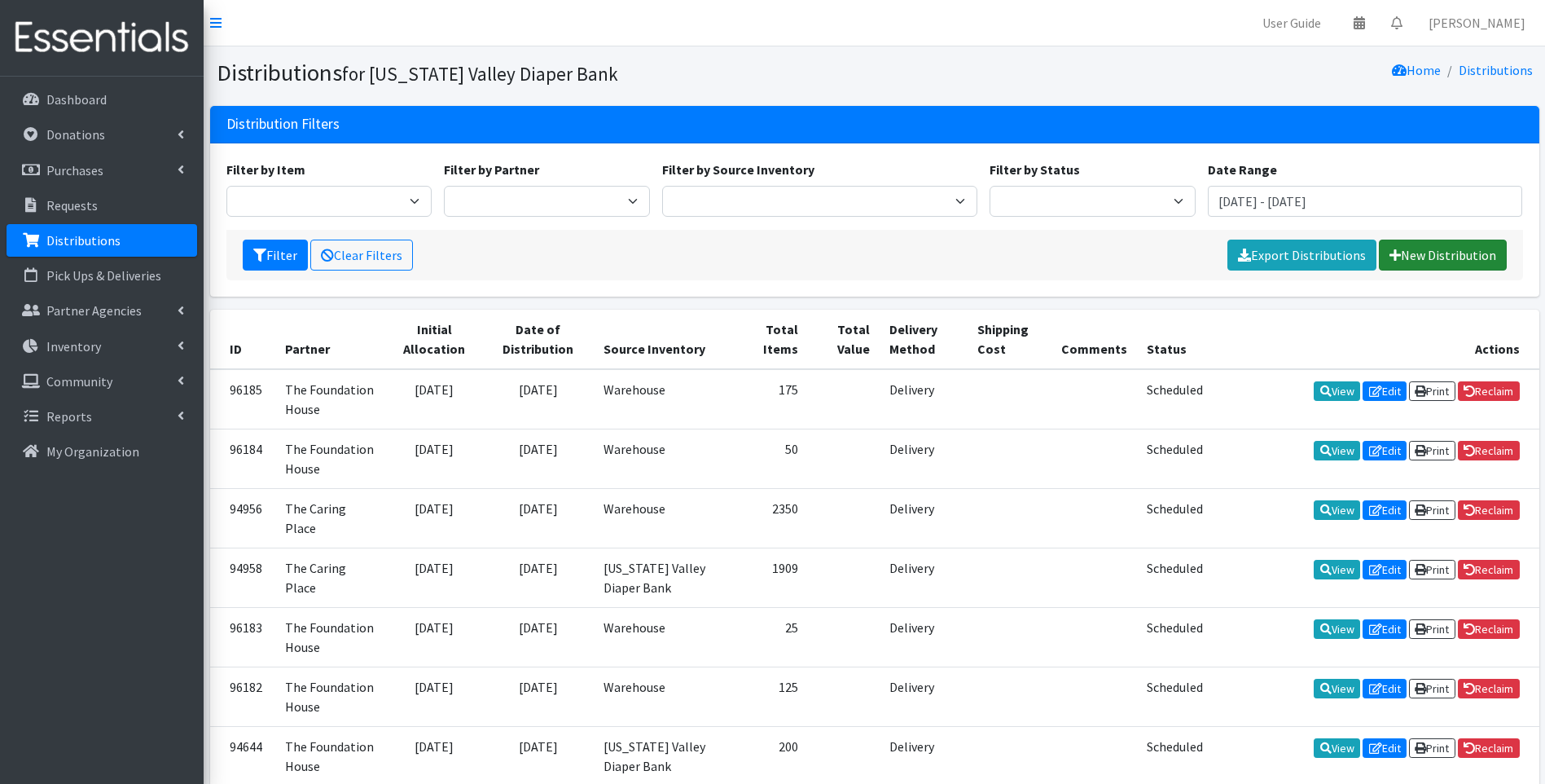
click at [1461, 253] on link "New Distribution" at bounding box center [1443, 255] width 128 height 31
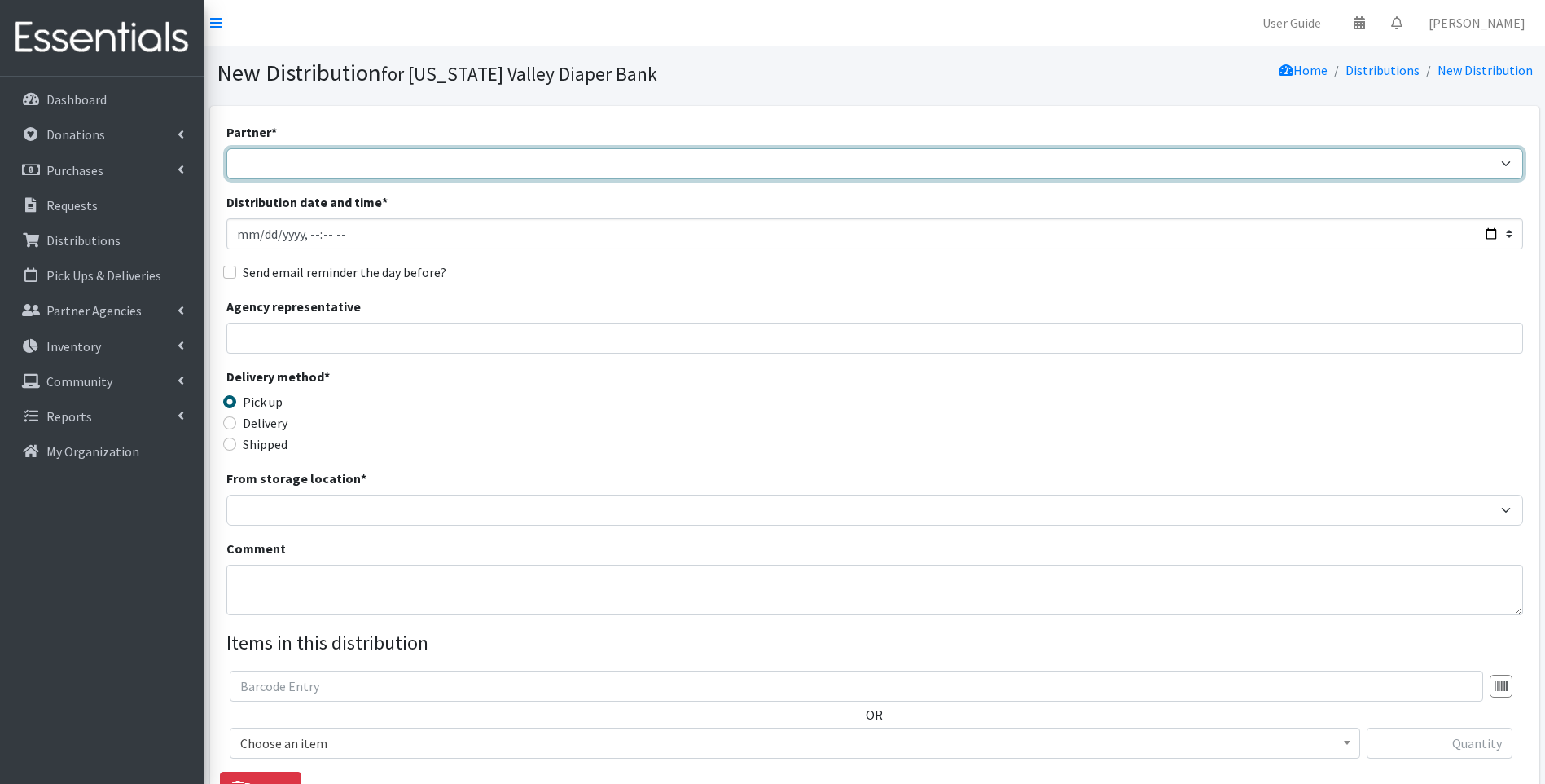
click at [424, 163] on select "Family Promise Harbor Safe House and Advocacy Center Safe Baby Court The Caring…" at bounding box center [875, 163] width 1297 height 31
select select "8176"
click at [226, 148] on select "Family Promise Harbor Safe House and Advocacy Center Safe Baby Court The Caring…" at bounding box center [875, 163] width 1297 height 31
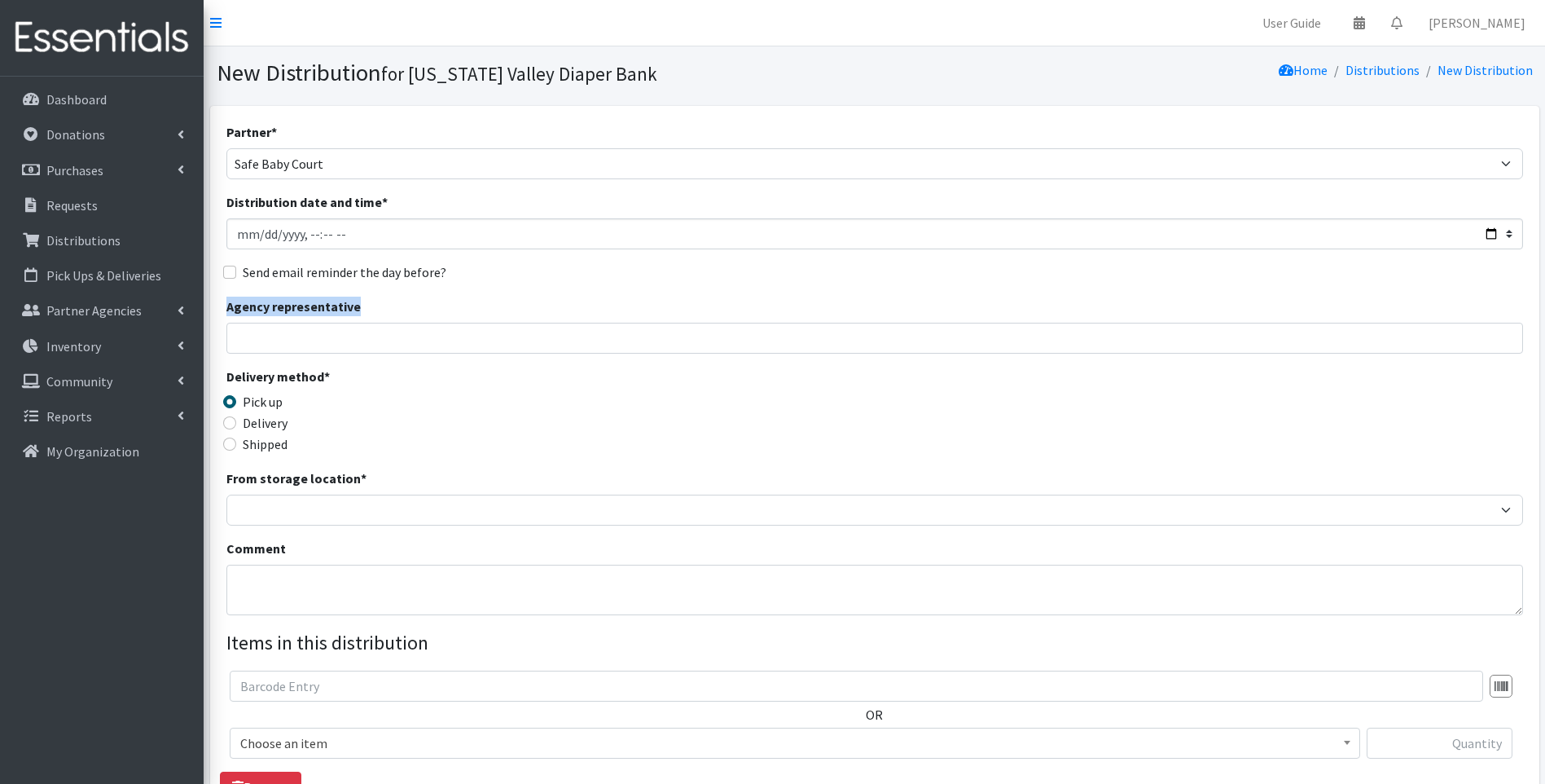
drag, startPoint x: 356, startPoint y: 321, endPoint x: 356, endPoint y: 338, distance: 17.0
click at [356, 334] on div "Agency representative" at bounding box center [875, 325] width 1297 height 57
click at [356, 338] on input "Agency representative" at bounding box center [875, 338] width 1297 height 31
type input "[PERSON_NAME]"
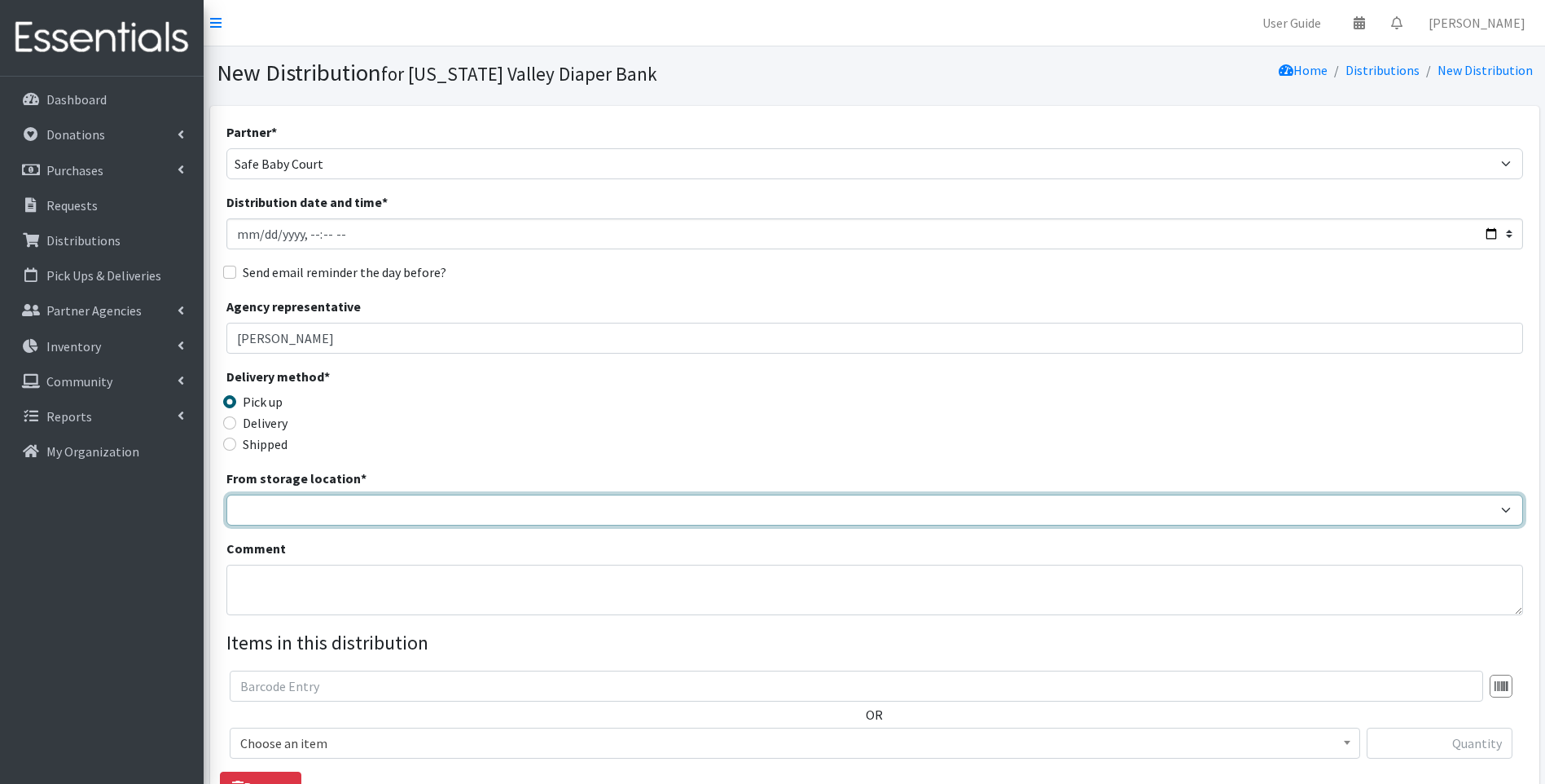
click at [406, 515] on select "[US_STATE] Valley Diaper Bank The Community Foundation Warehouse" at bounding box center [875, 510] width 1297 height 31
select select "479"
click at [226, 494] on select "[US_STATE] Valley Diaper Bank The Community Foundation Warehouse" at bounding box center [875, 510] width 1297 height 31
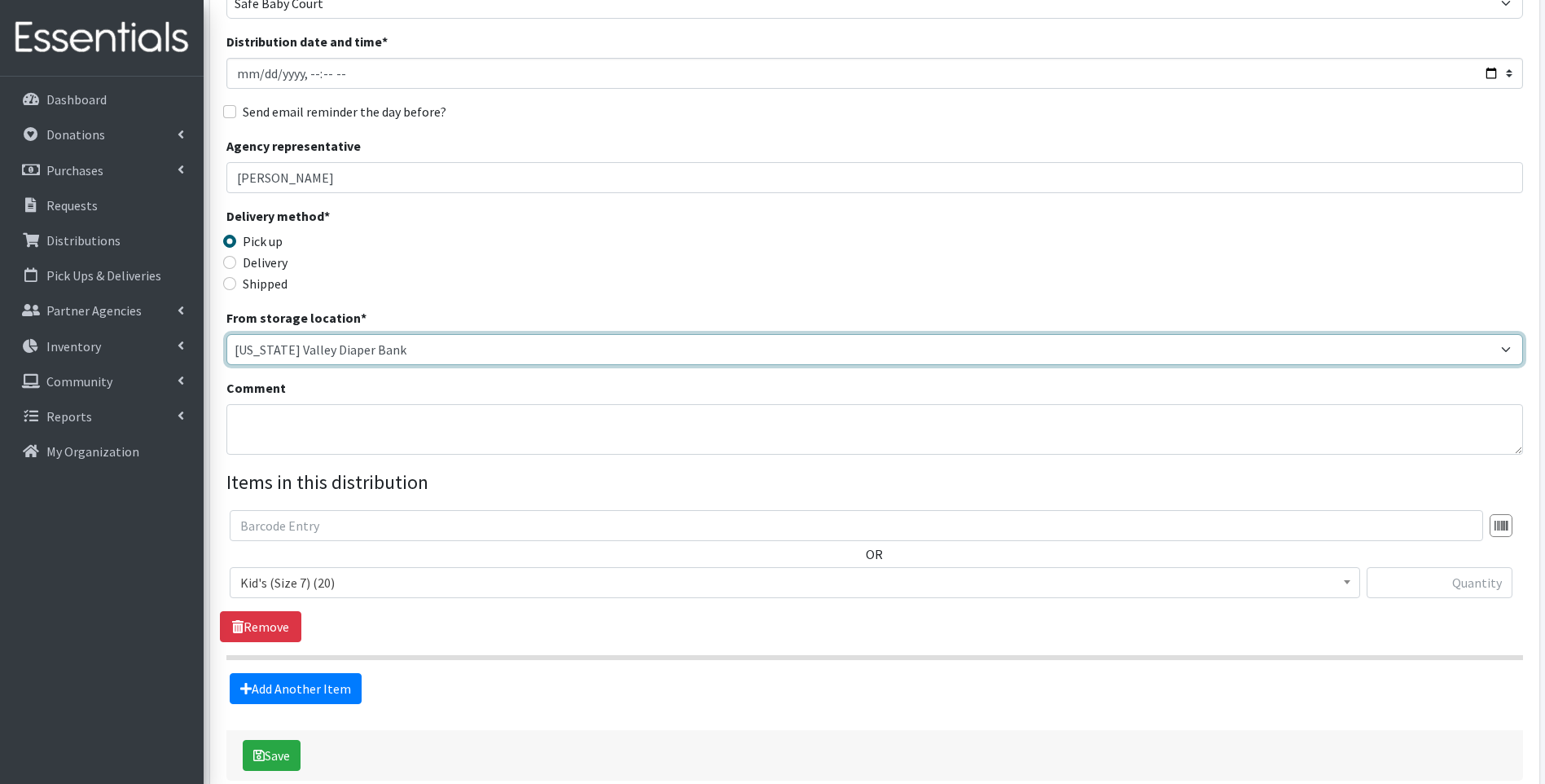
scroll to position [163, 0]
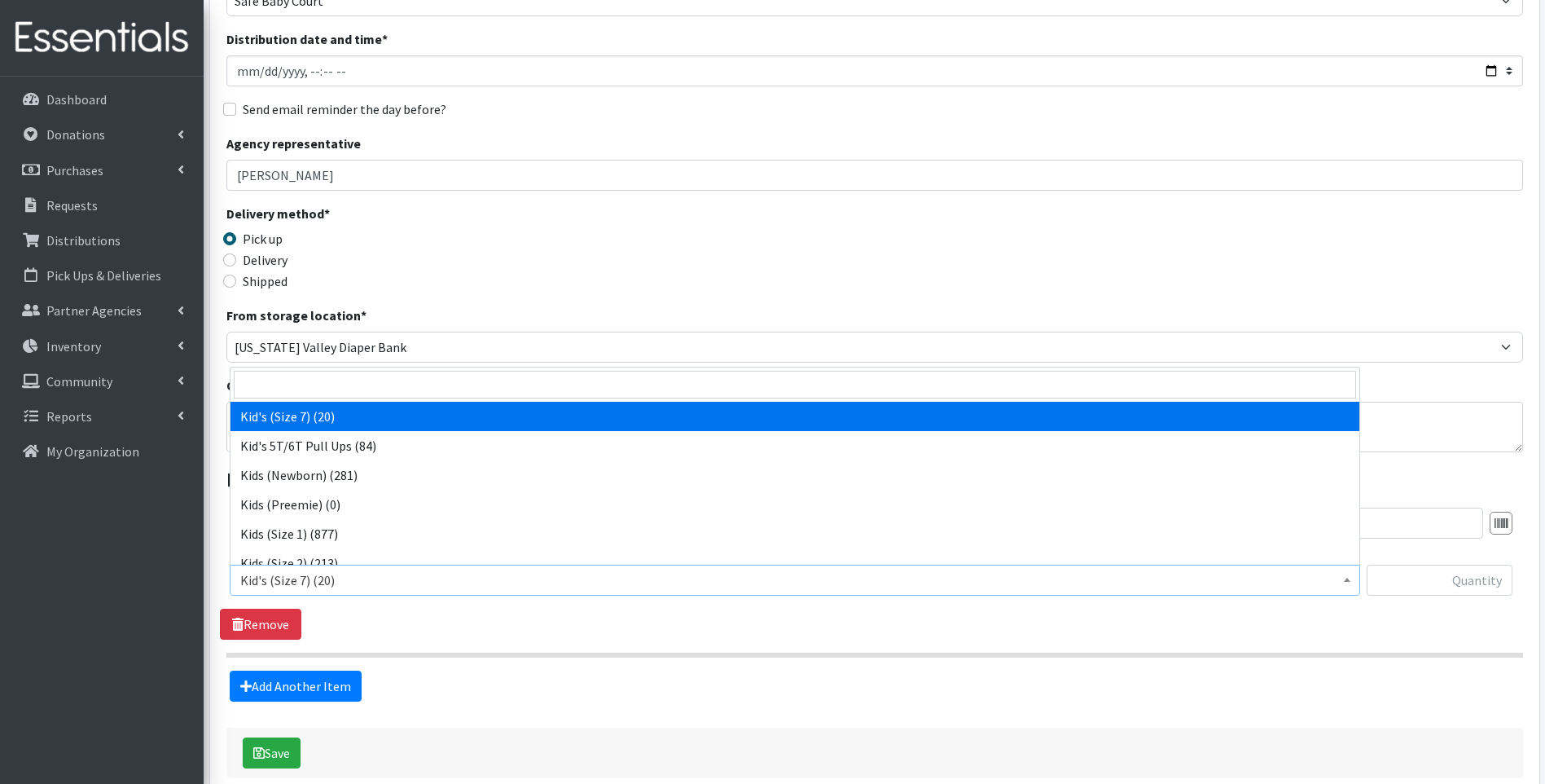
click at [411, 582] on span "Kid's (Size 7) (20)" at bounding box center [795, 580] width 1109 height 23
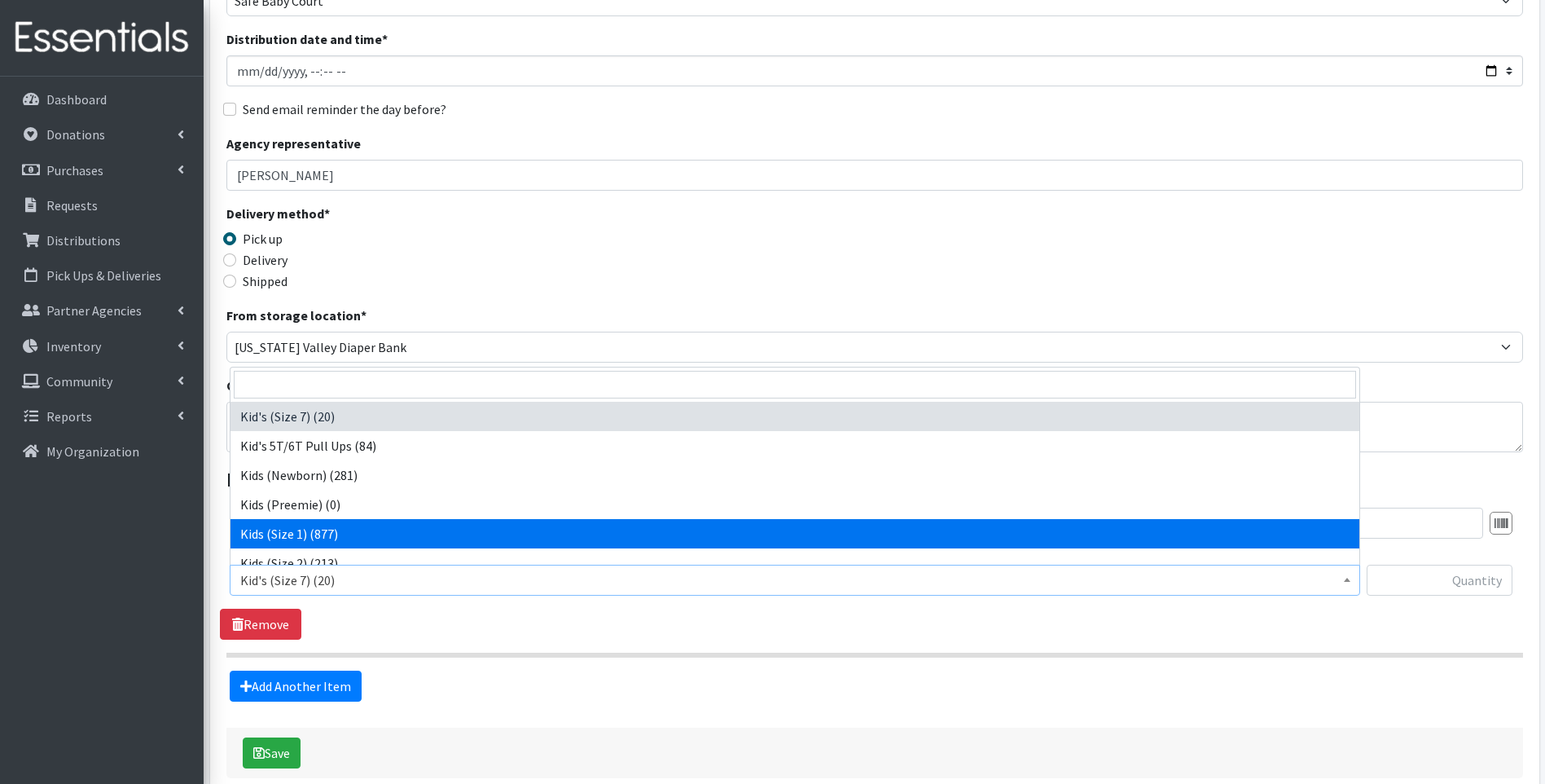
select select "13181"
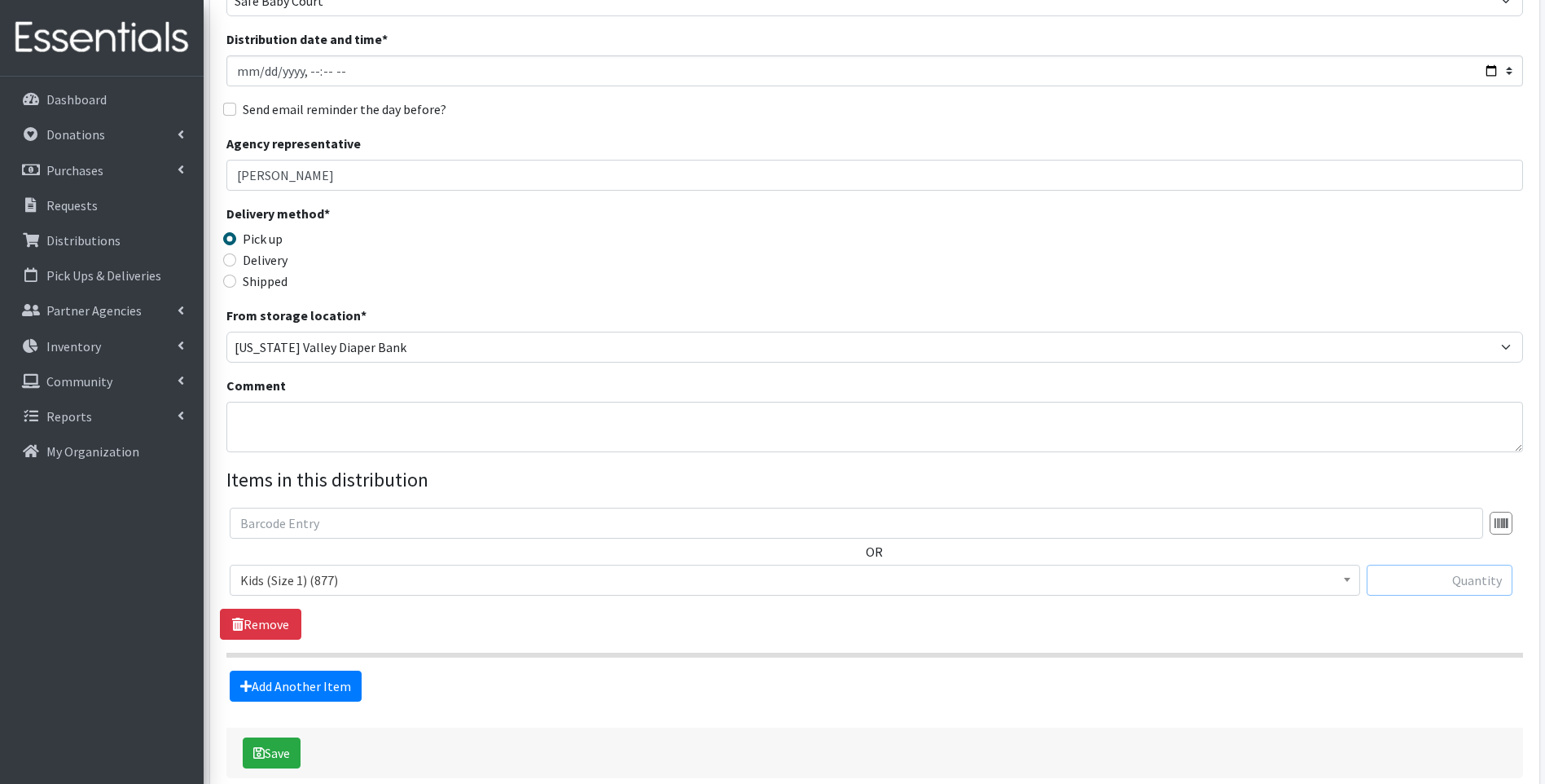
click at [1418, 582] on input "text" at bounding box center [1440, 580] width 146 height 31
type input "192"
click at [422, 429] on textarea "Comment" at bounding box center [875, 427] width 1297 height 51
type textarea "Picked up a whole box of size 1 Huggies"
click at [285, 748] on button "Save" at bounding box center [271, 752] width 58 height 31
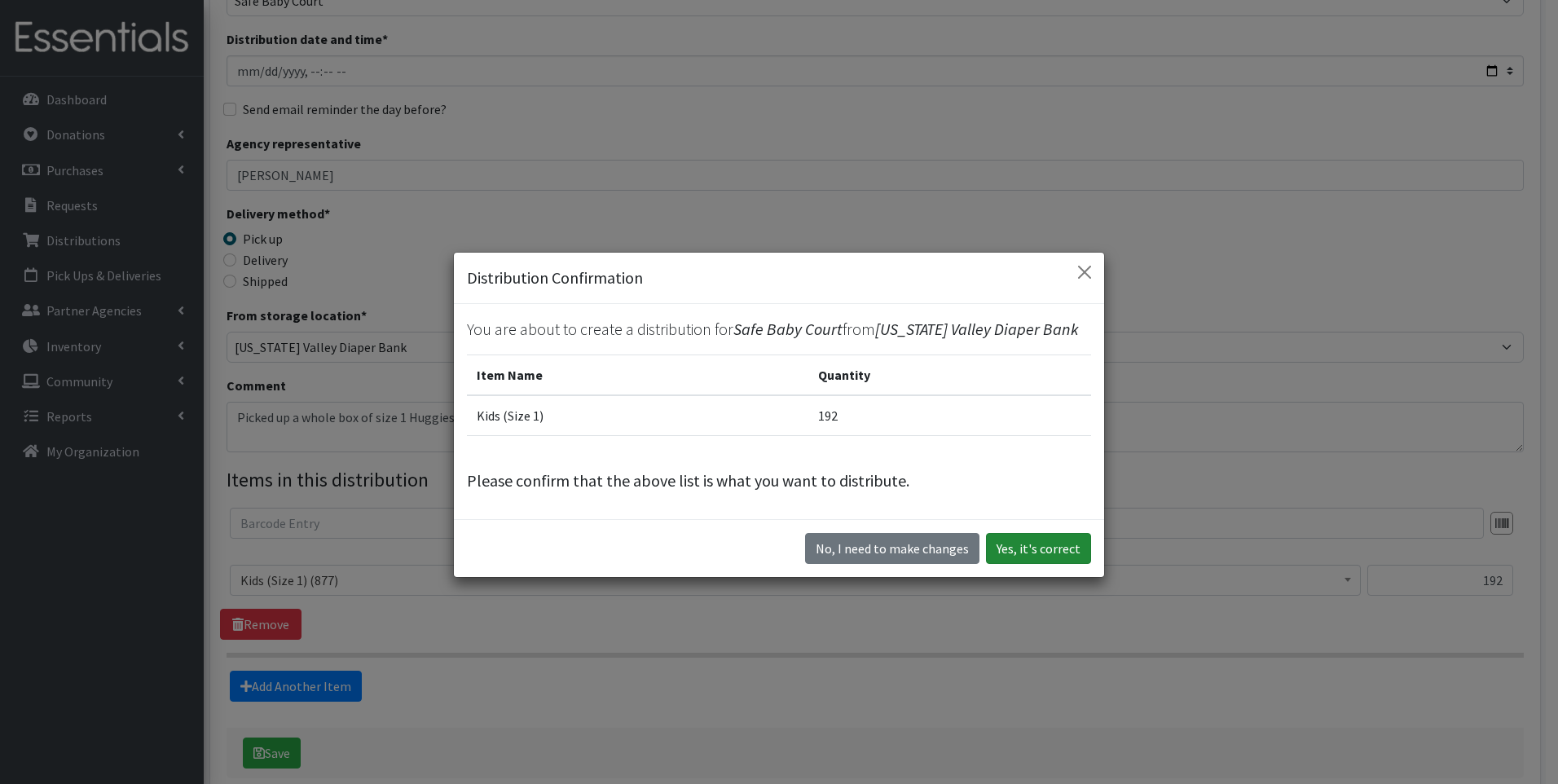
click at [1049, 541] on button "Yes, it's correct" at bounding box center [1038, 548] width 105 height 31
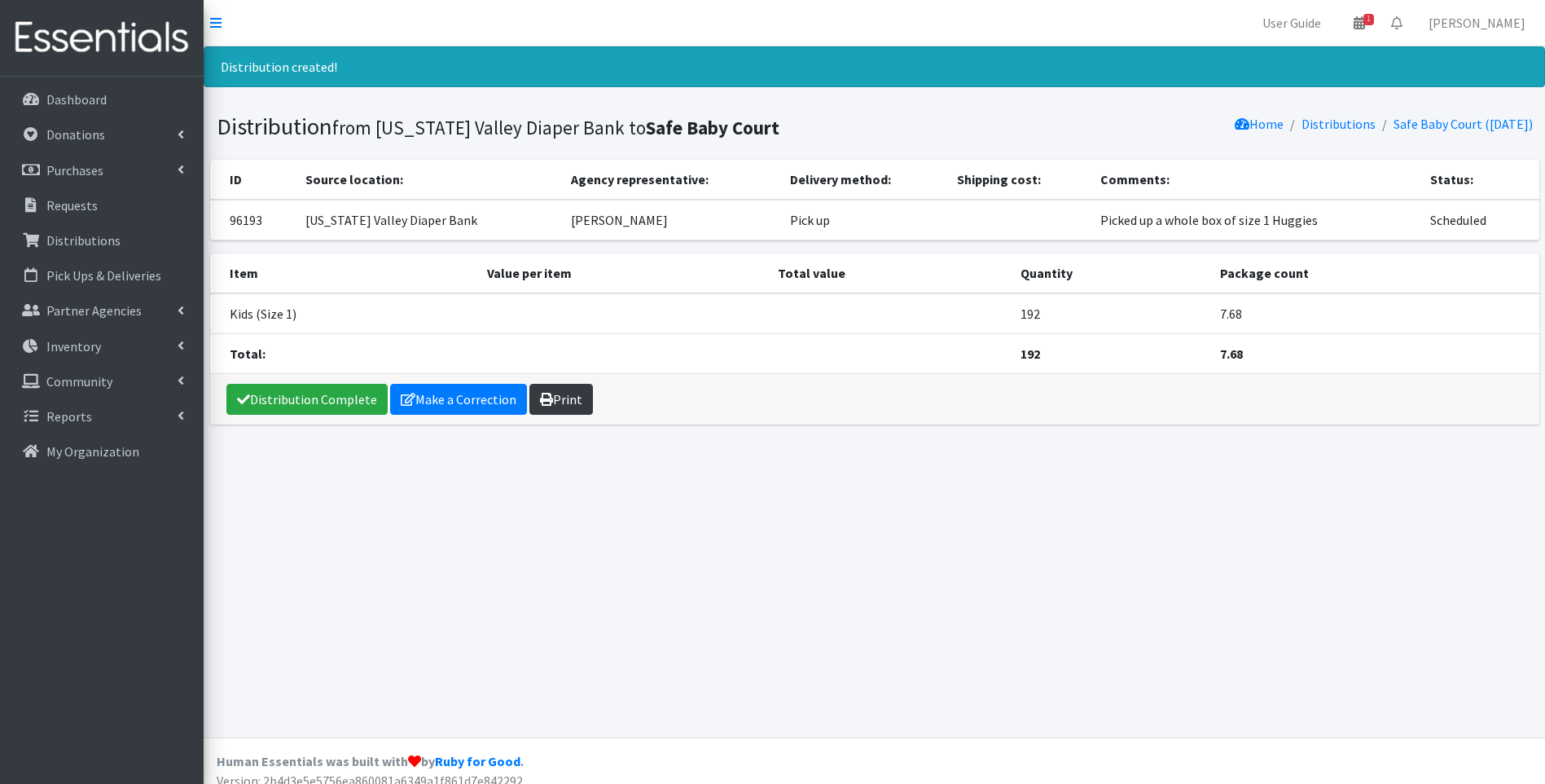
click at [547, 408] on link "Print" at bounding box center [560, 399] width 63 height 31
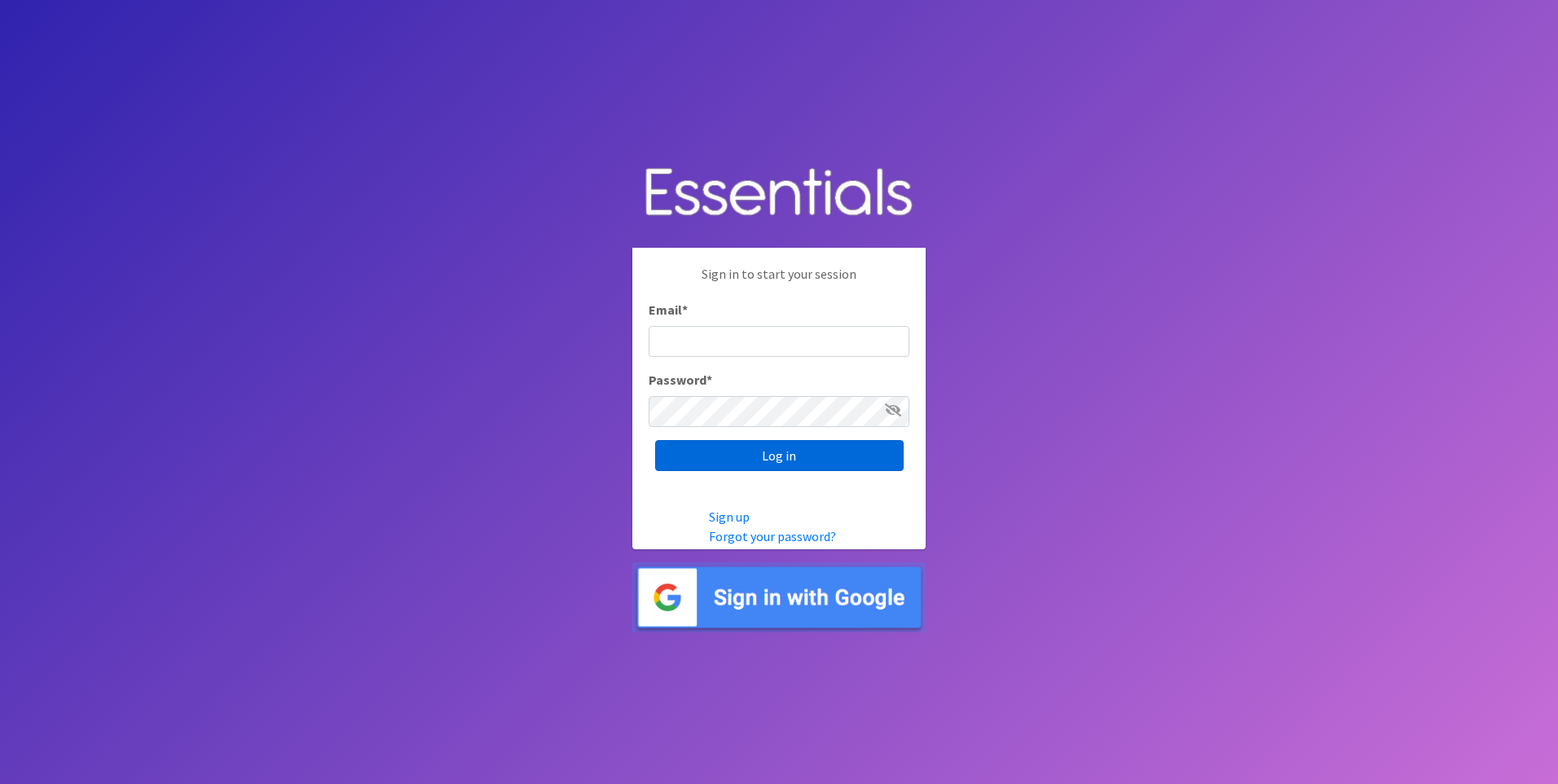
type input "kara@localpropertybuzz.com"
click at [775, 461] on input "Log in" at bounding box center [779, 455] width 249 height 31
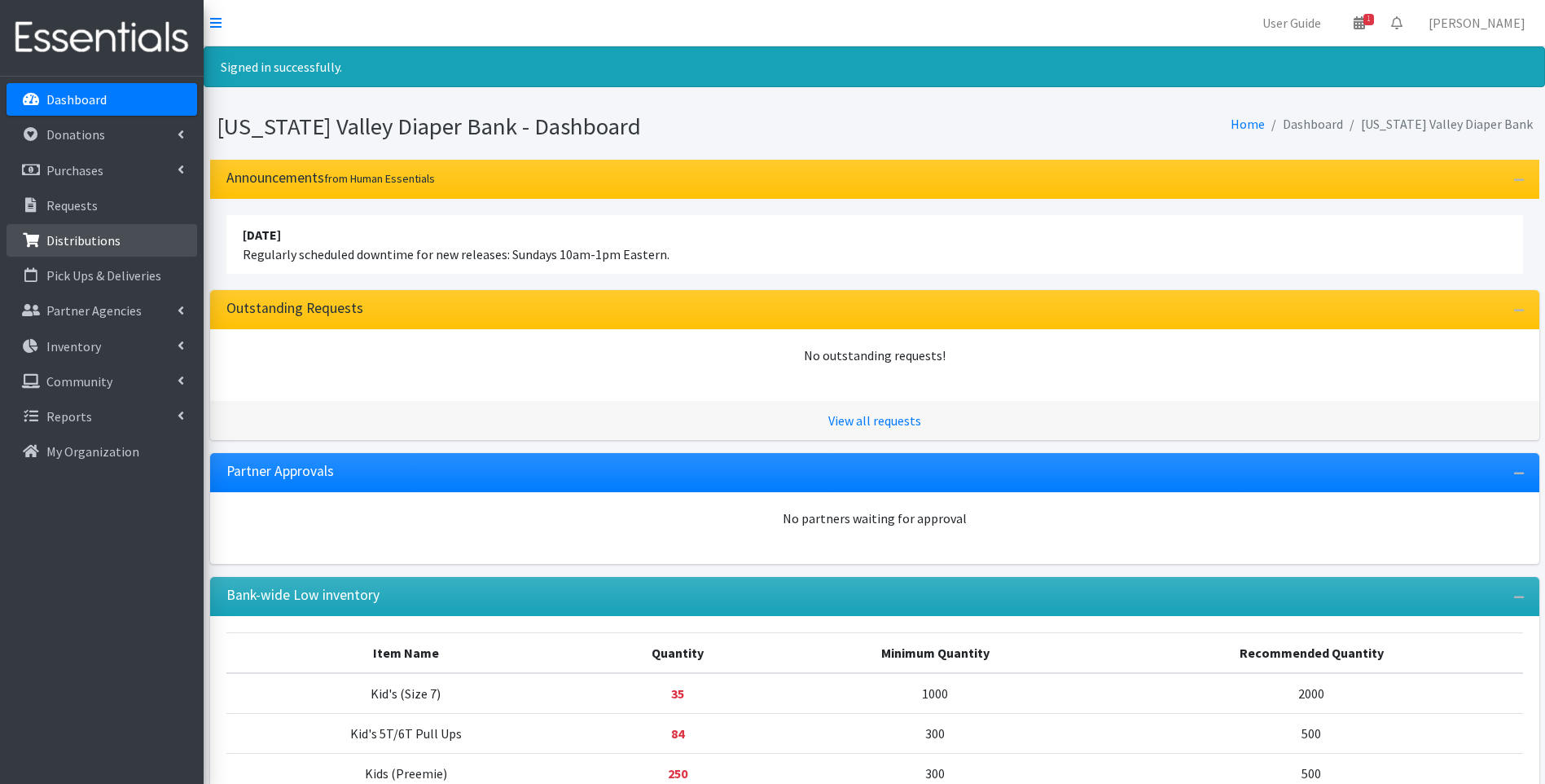
drag, startPoint x: 102, startPoint y: 237, endPoint x: 318, endPoint y: 221, distance: 216.6
click at [103, 237] on p "Distributions" at bounding box center [83, 241] width 74 height 16
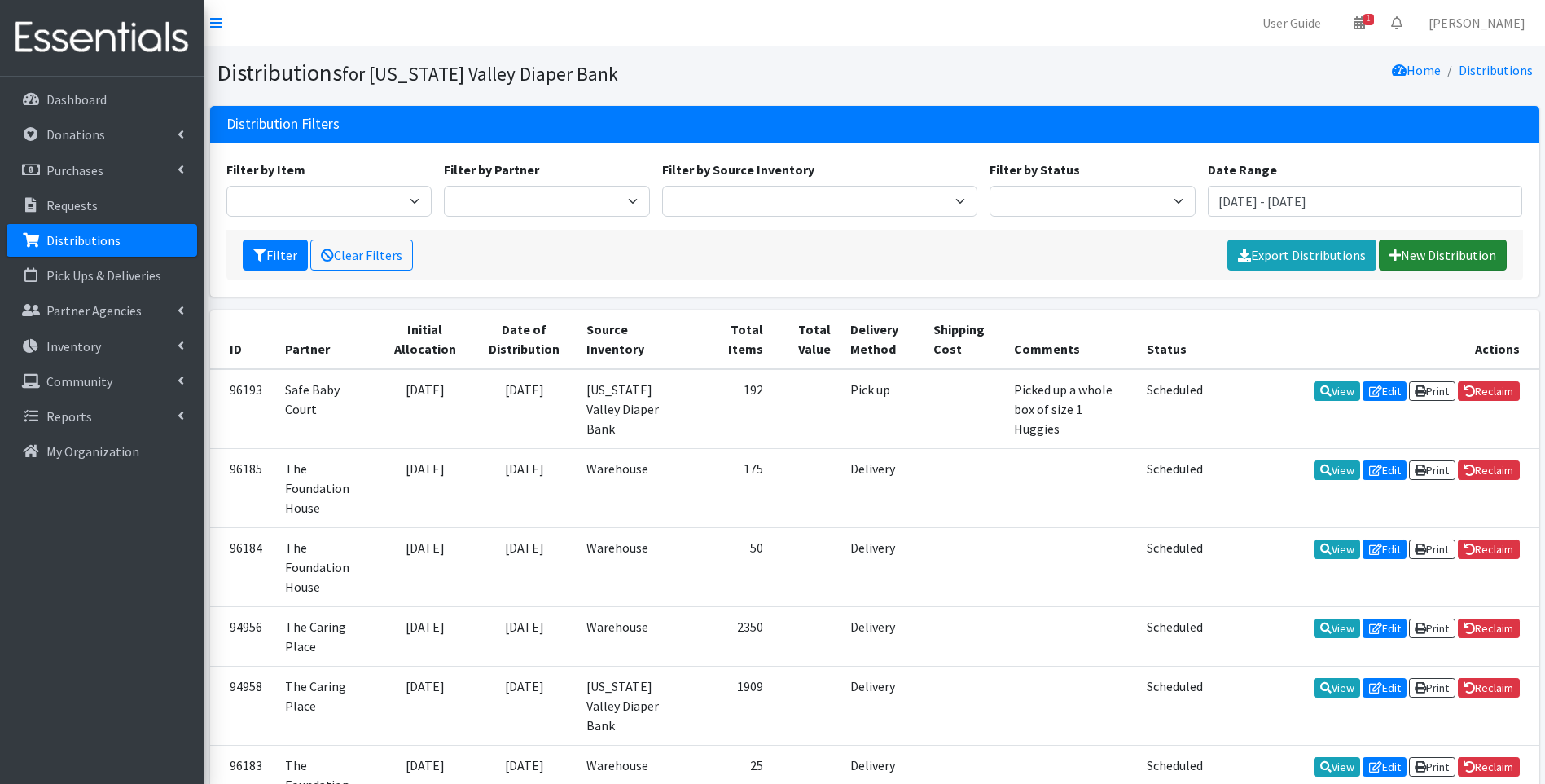
click at [1420, 253] on link "New Distribution" at bounding box center [1443, 255] width 128 height 31
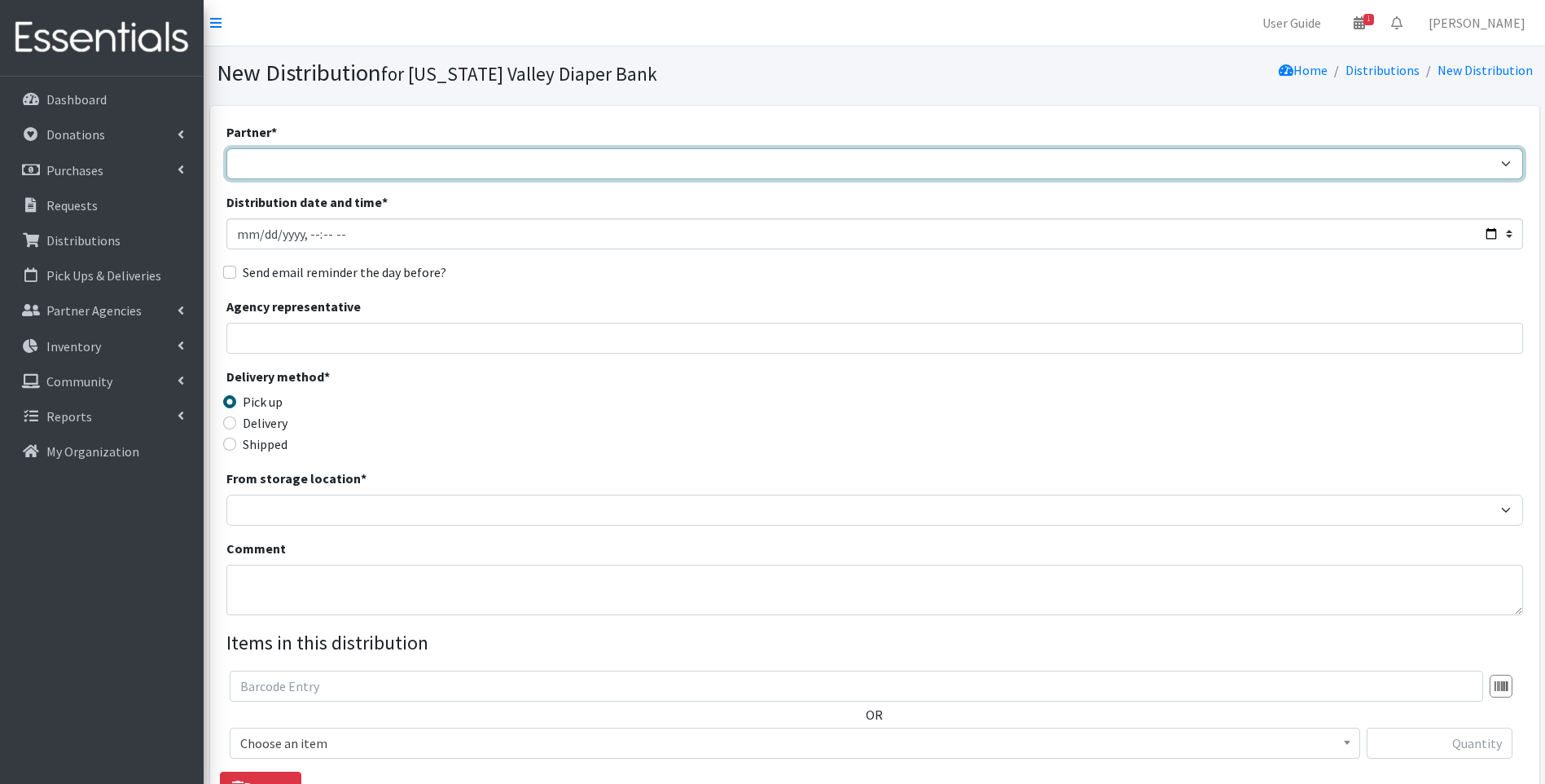
click at [399, 168] on select "Family Promise Harbor Safe House and Advocacy Center Safe Baby Court The Caring…" at bounding box center [875, 163] width 1297 height 31
select select "4509"
click at [226, 148] on select "Family Promise Harbor Safe House and Advocacy Center Safe Baby Court The Caring…" at bounding box center [875, 163] width 1297 height 31
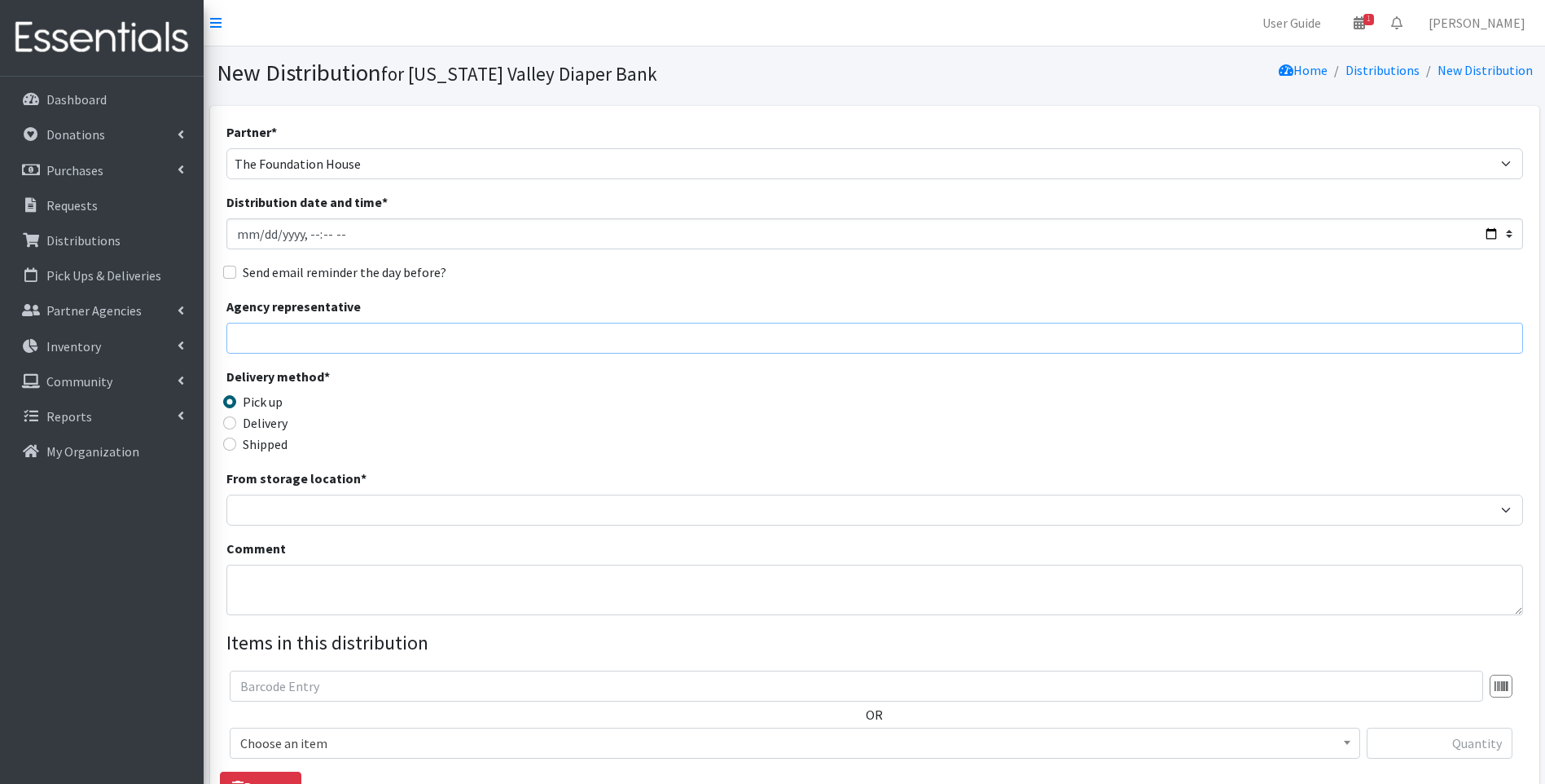
click at [350, 339] on input "Agency representative" at bounding box center [875, 338] width 1297 height 31
type input "[PERSON_NAME]"
click at [232, 426] on input "Delivery" at bounding box center [230, 422] width 13 height 13
radio input "true"
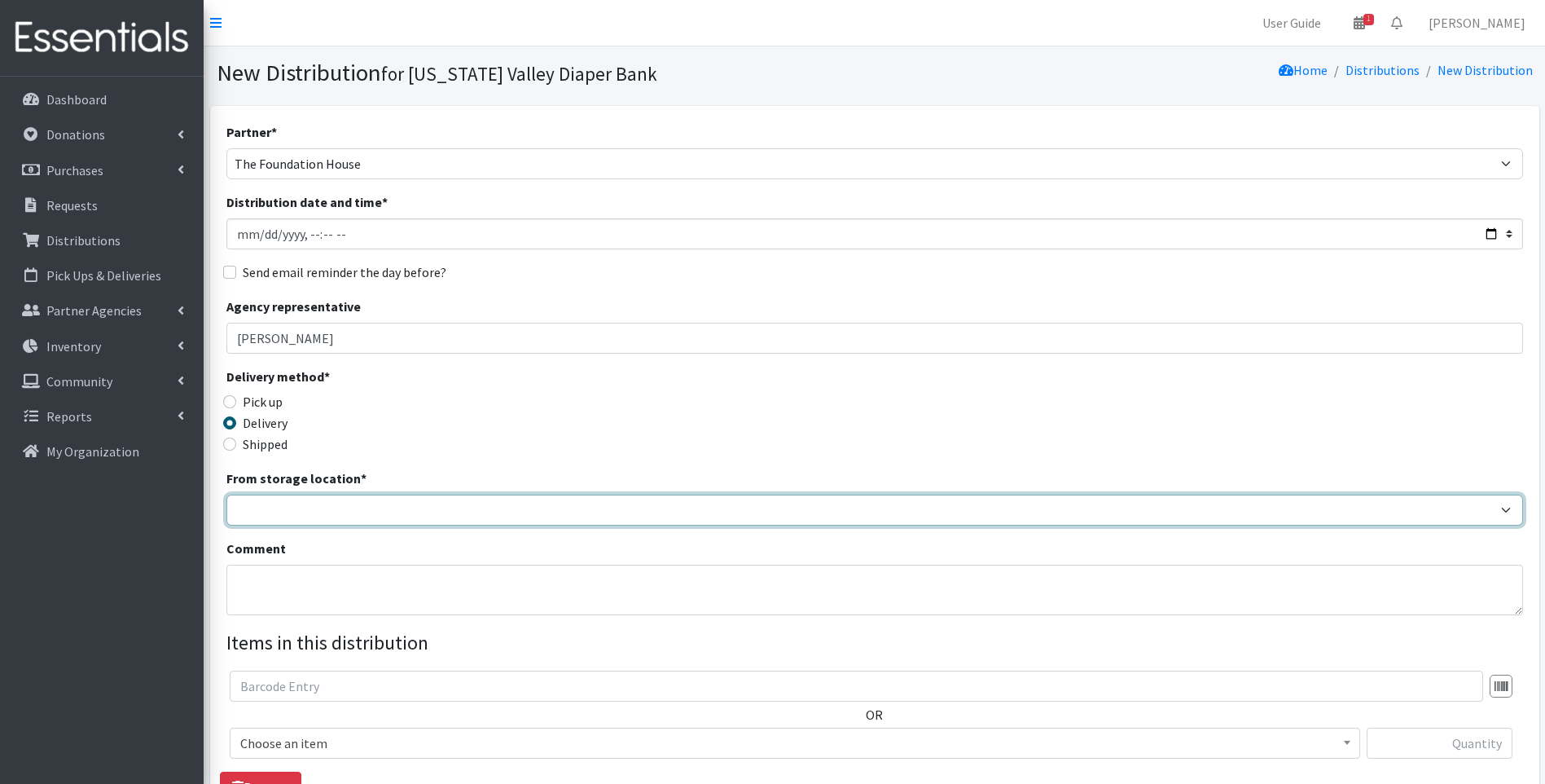
click at [300, 506] on select "[US_STATE] Valley Diaper Bank The Community Foundation Warehouse" at bounding box center [875, 510] width 1297 height 31
select select "477"
click at [226, 494] on select "[US_STATE] Valley Diaper Bank The Community Foundation Warehouse" at bounding box center [875, 510] width 1297 height 31
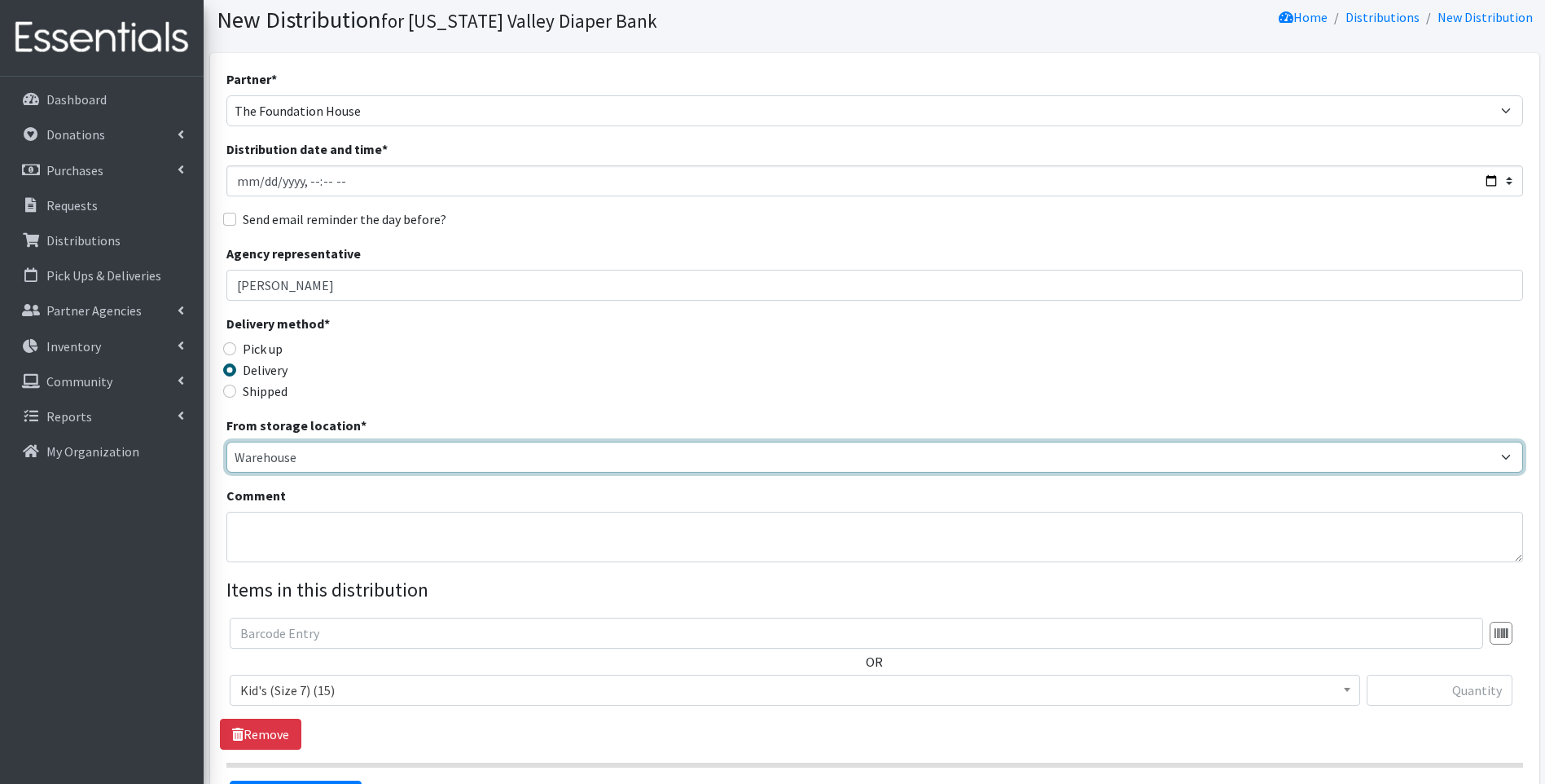
scroll to position [81, 0]
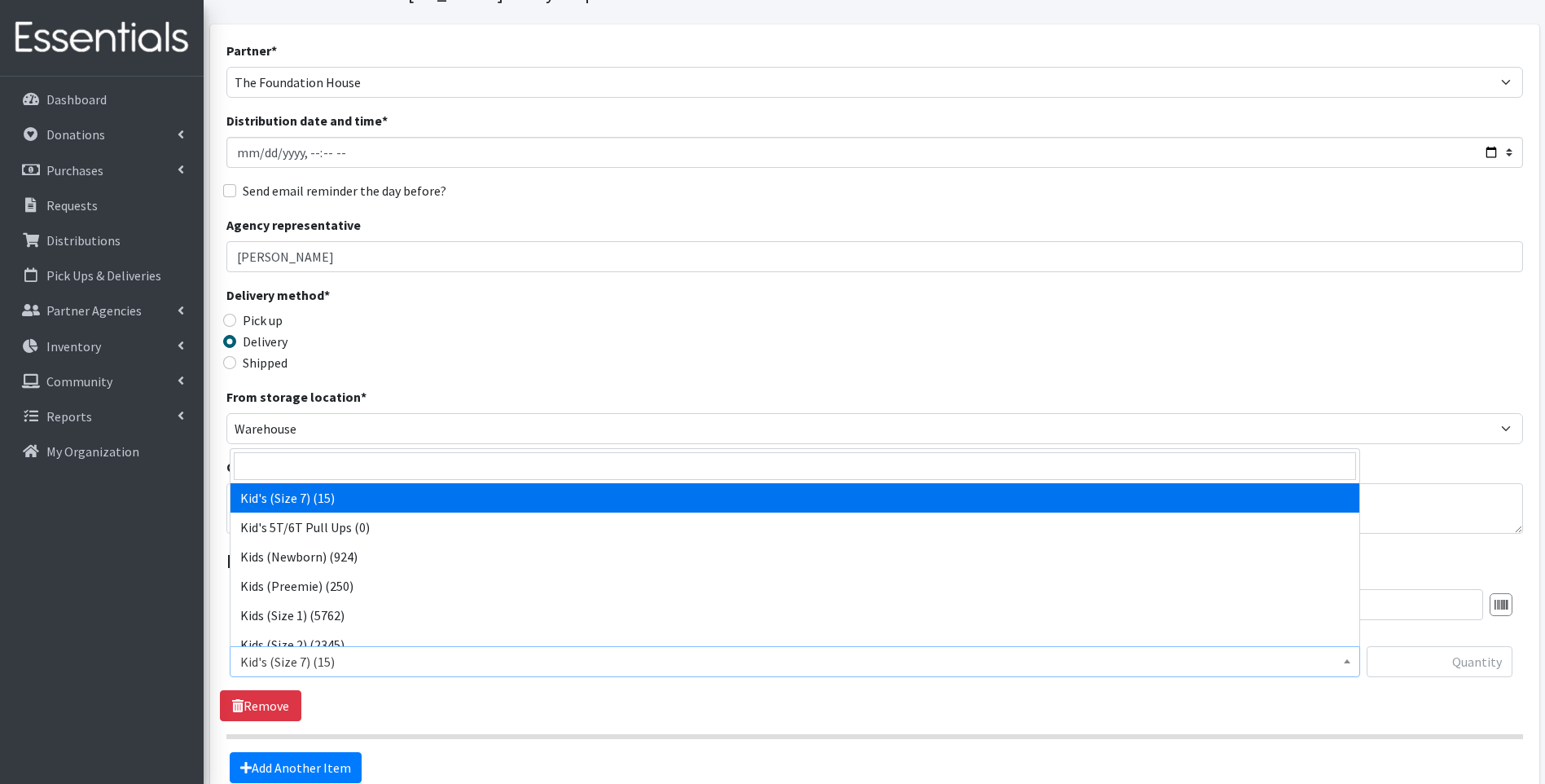
click at [470, 658] on span "Kid's (Size 7) (15)" at bounding box center [795, 662] width 1109 height 23
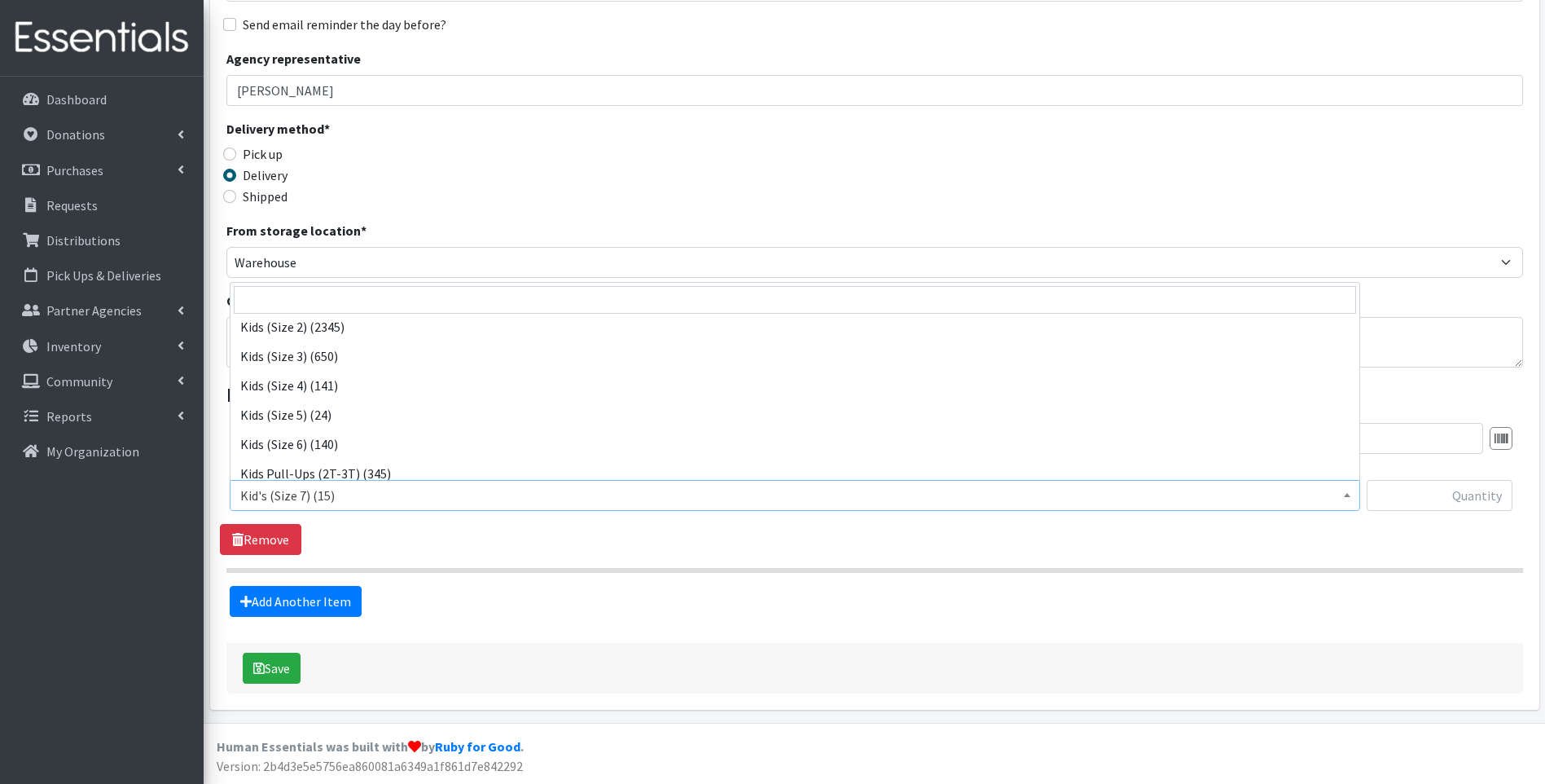
scroll to position [163, 0]
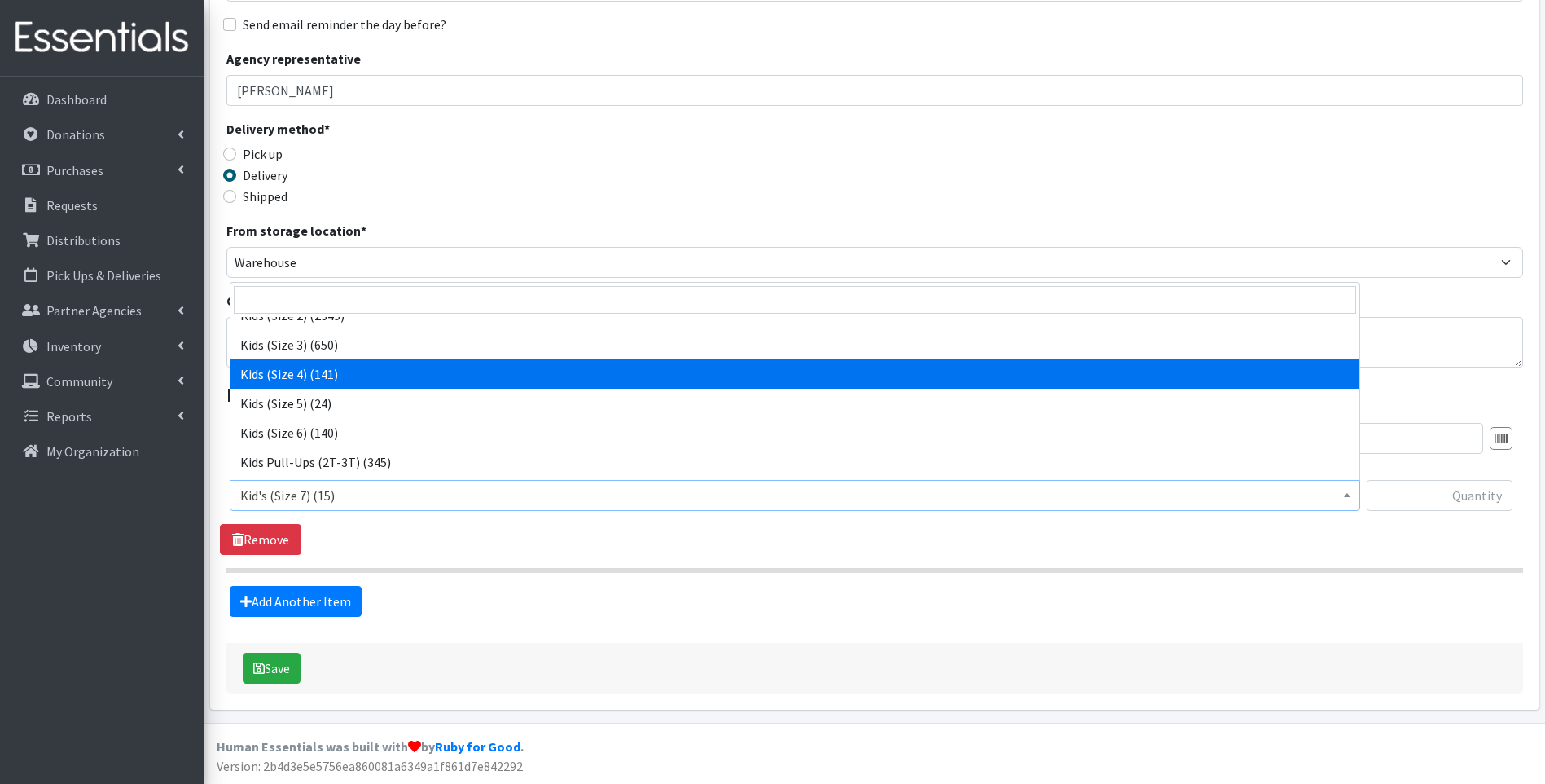
select select "13180"
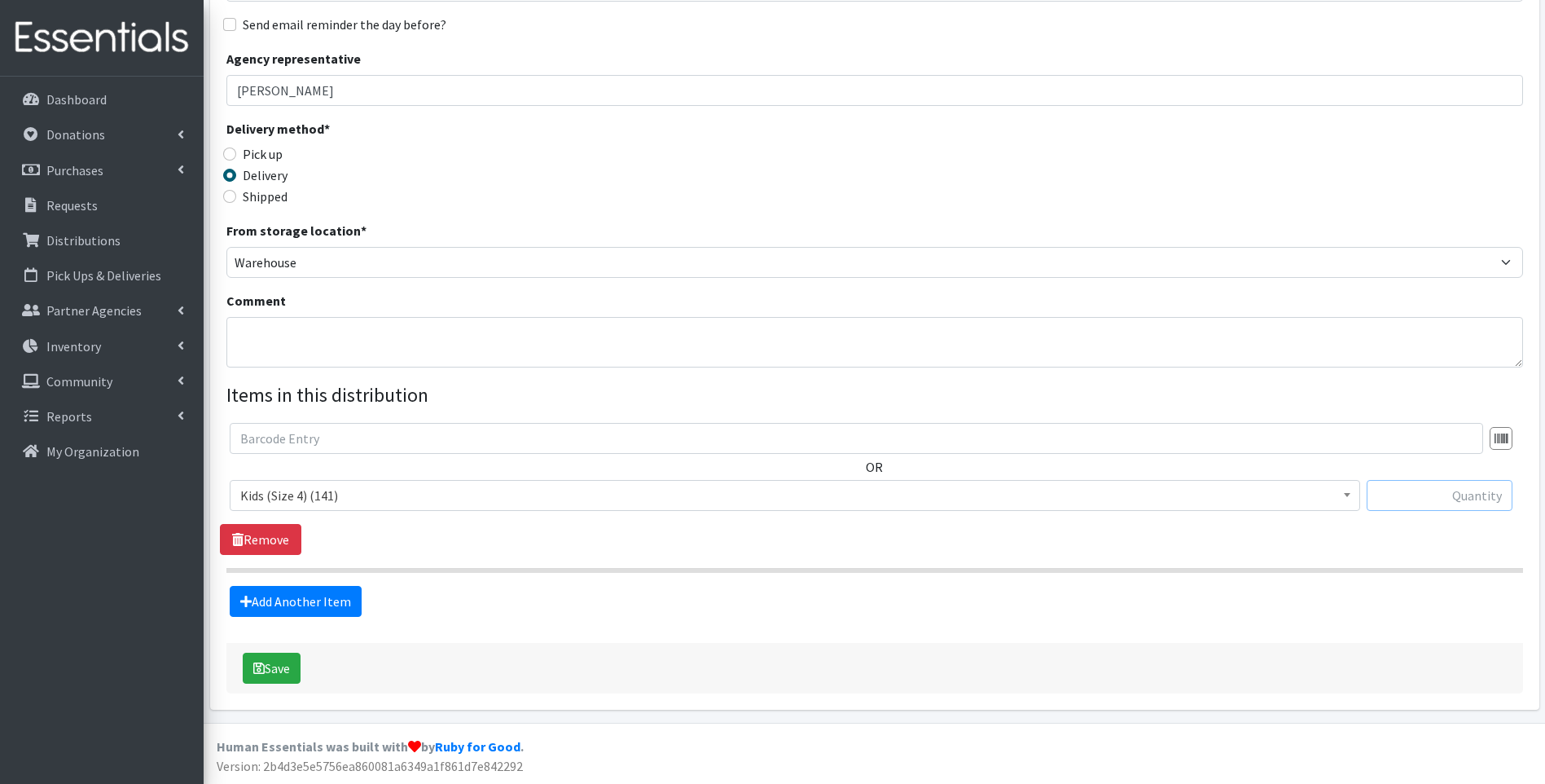
click at [1411, 499] on input "text" at bounding box center [1440, 495] width 146 height 31
type input "25"
click at [331, 607] on link "Add Another Item" at bounding box center [296, 600] width 132 height 31
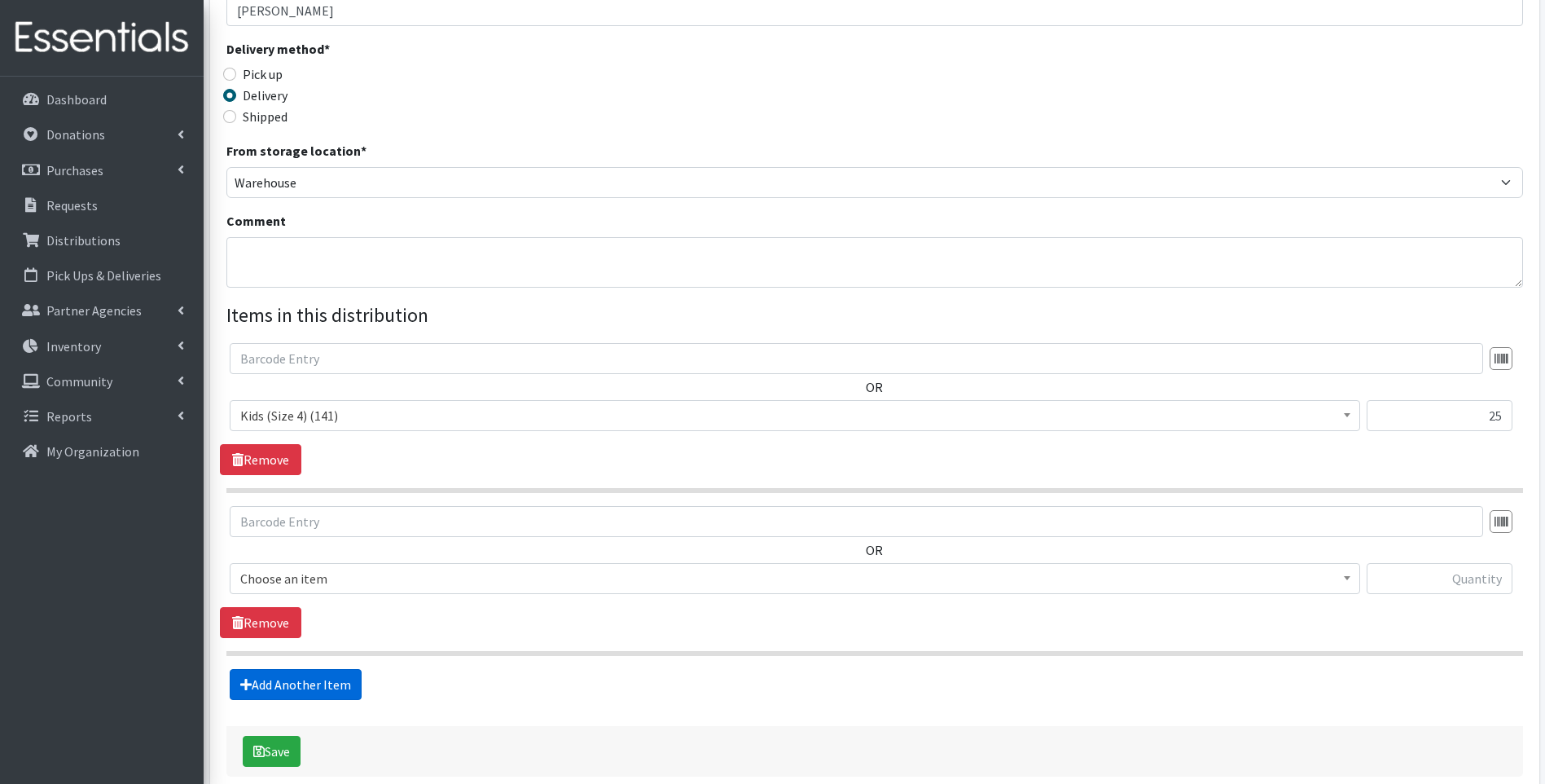
scroll to position [411, 0]
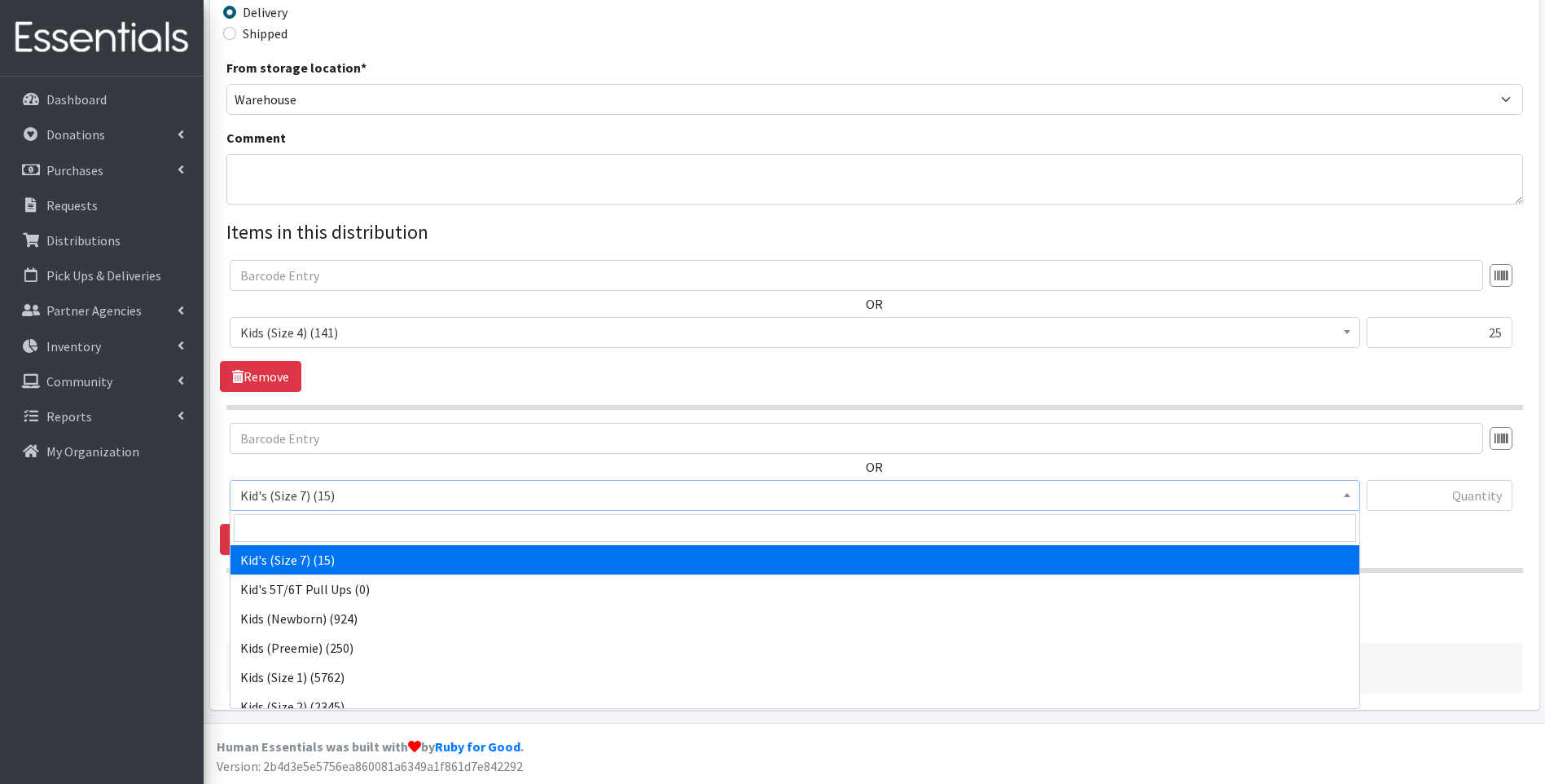
click at [382, 502] on span "Kid's (Size 7) (15)" at bounding box center [795, 495] width 1109 height 23
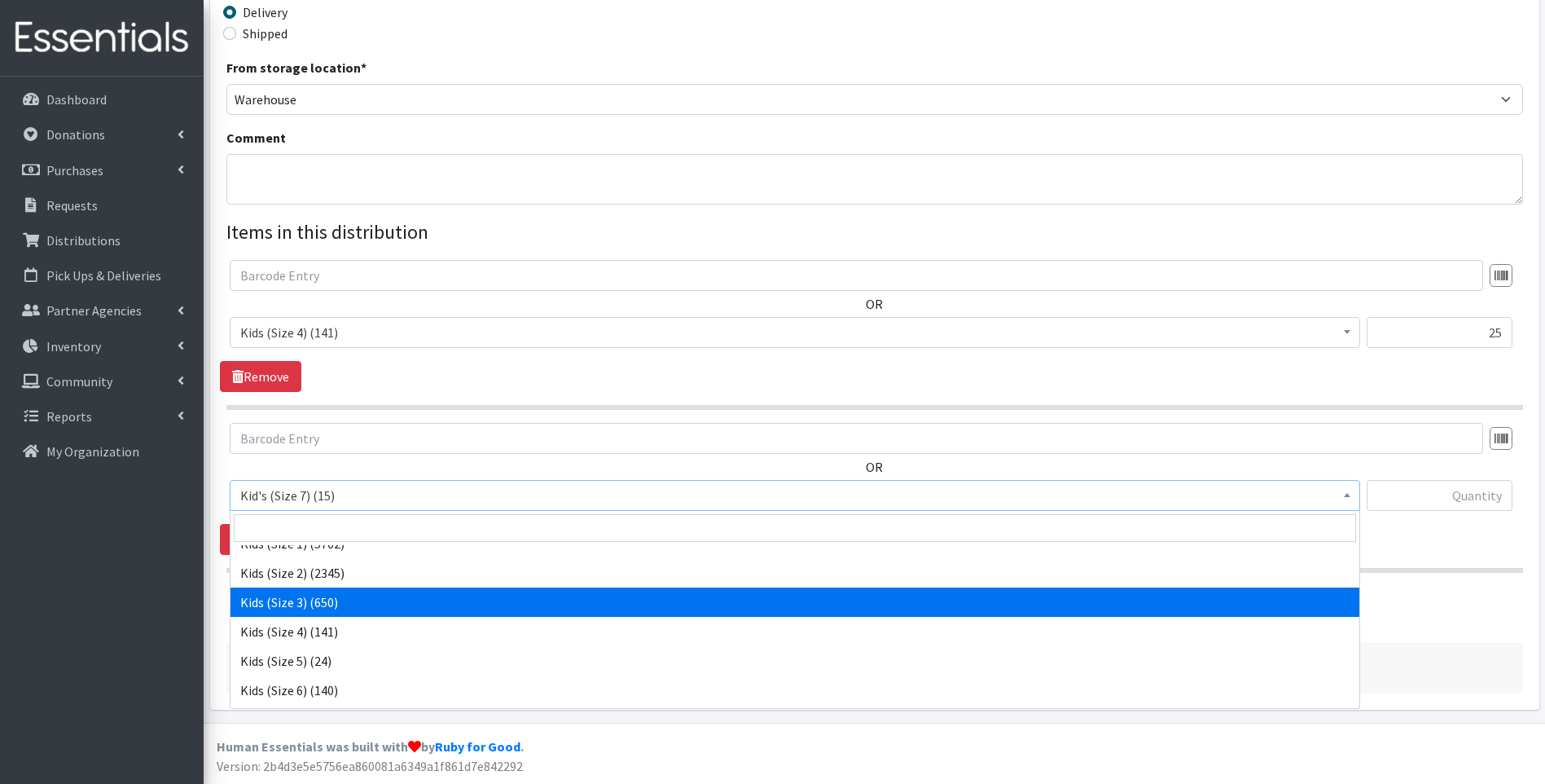
scroll to position [163, 0]
select select "13180"
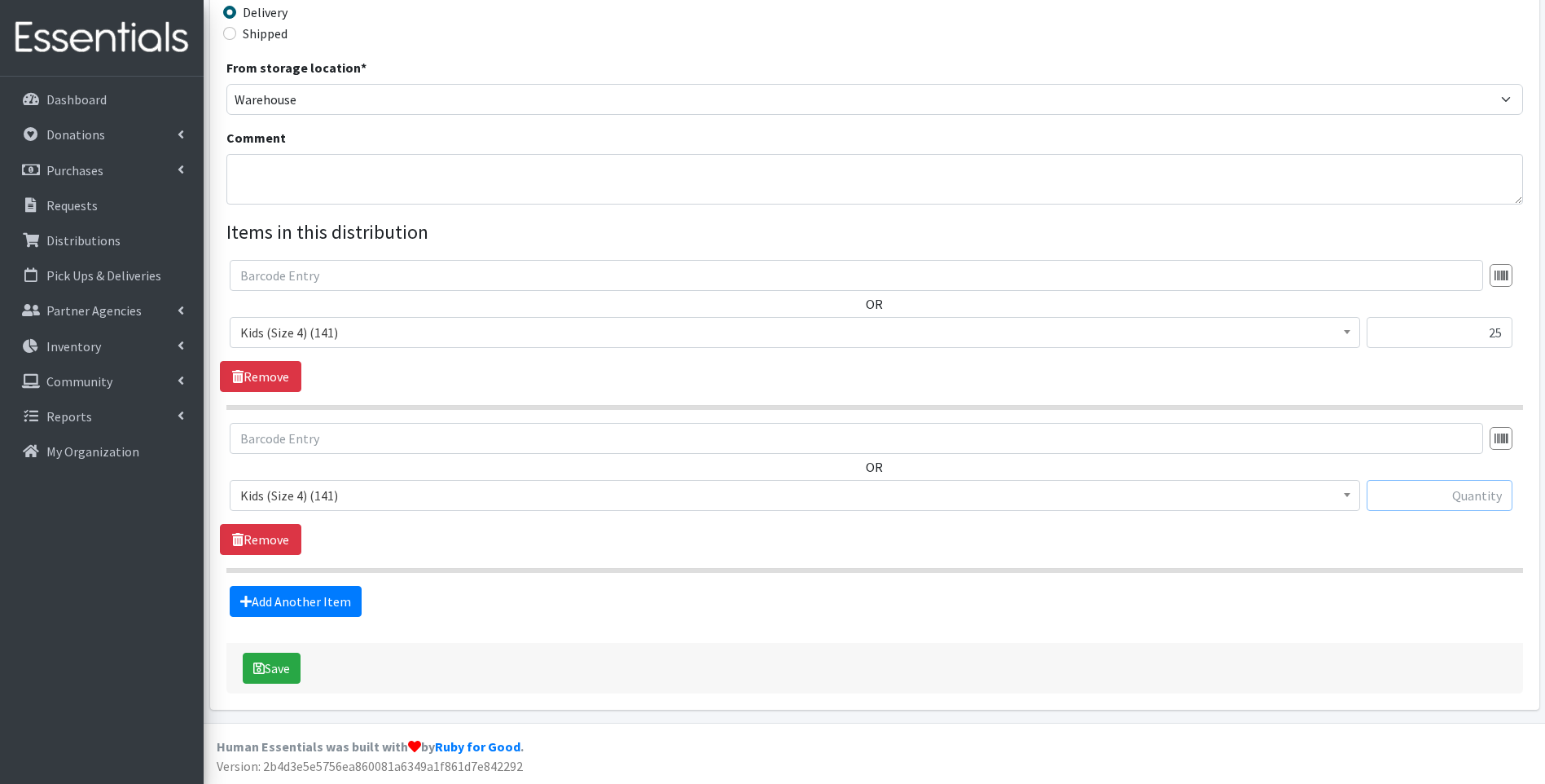
click at [1478, 499] on input "text" at bounding box center [1440, 495] width 146 height 31
type input "25"
click at [311, 608] on link "Add Another Item" at bounding box center [296, 600] width 132 height 31
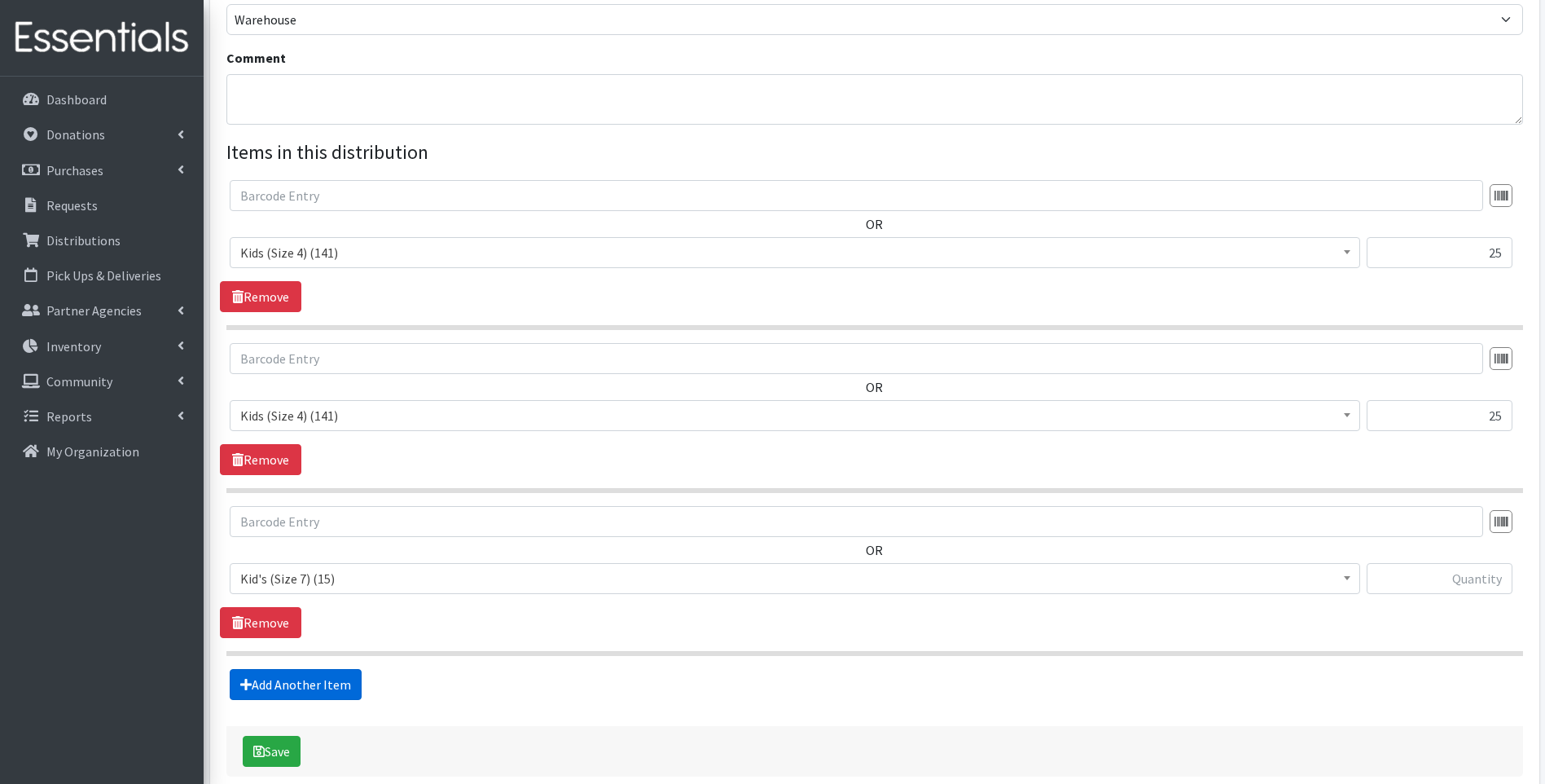
scroll to position [574, 0]
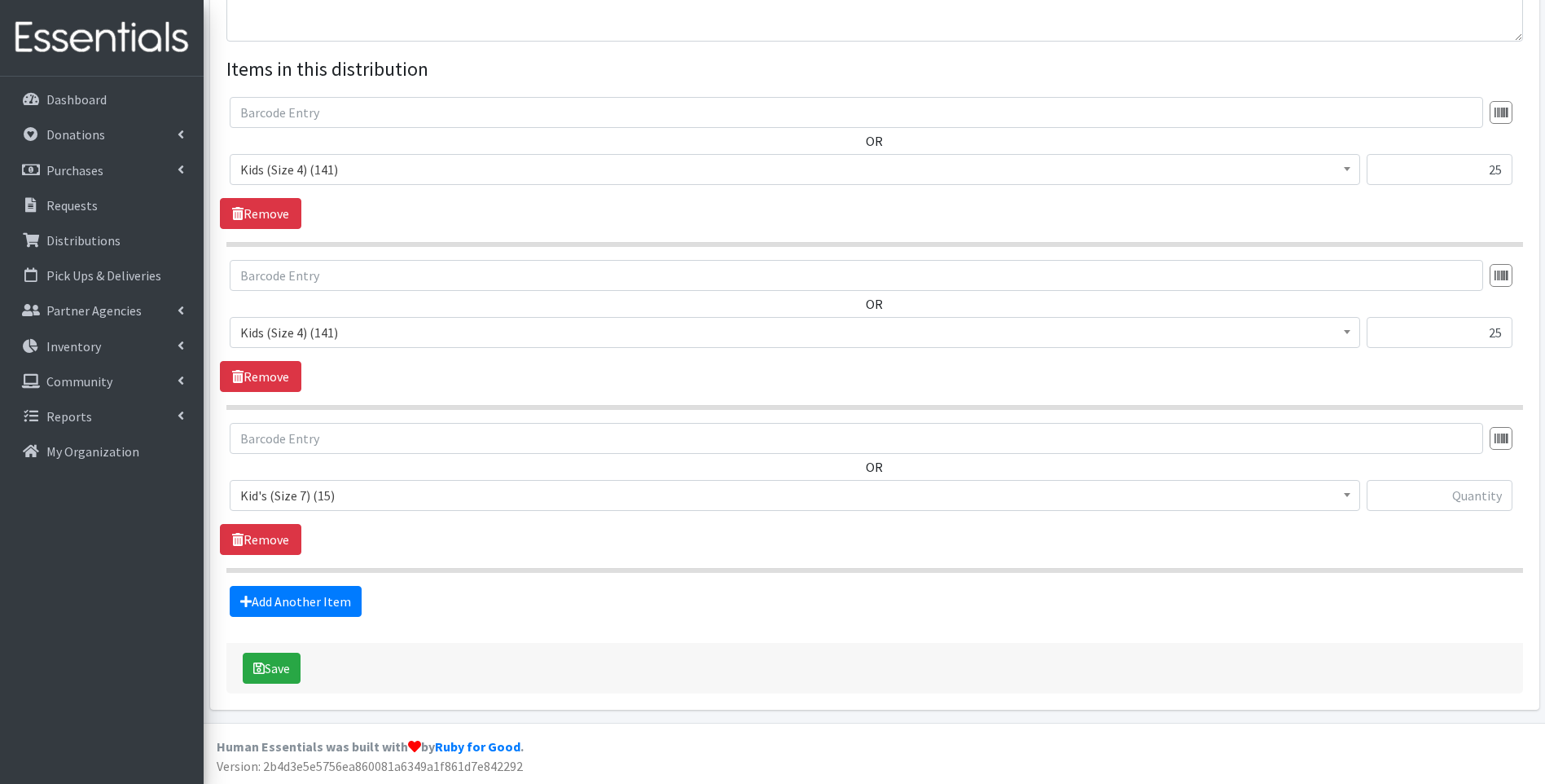
click at [389, 498] on span "Kid's (Size 7) (15)" at bounding box center [795, 495] width 1109 height 23
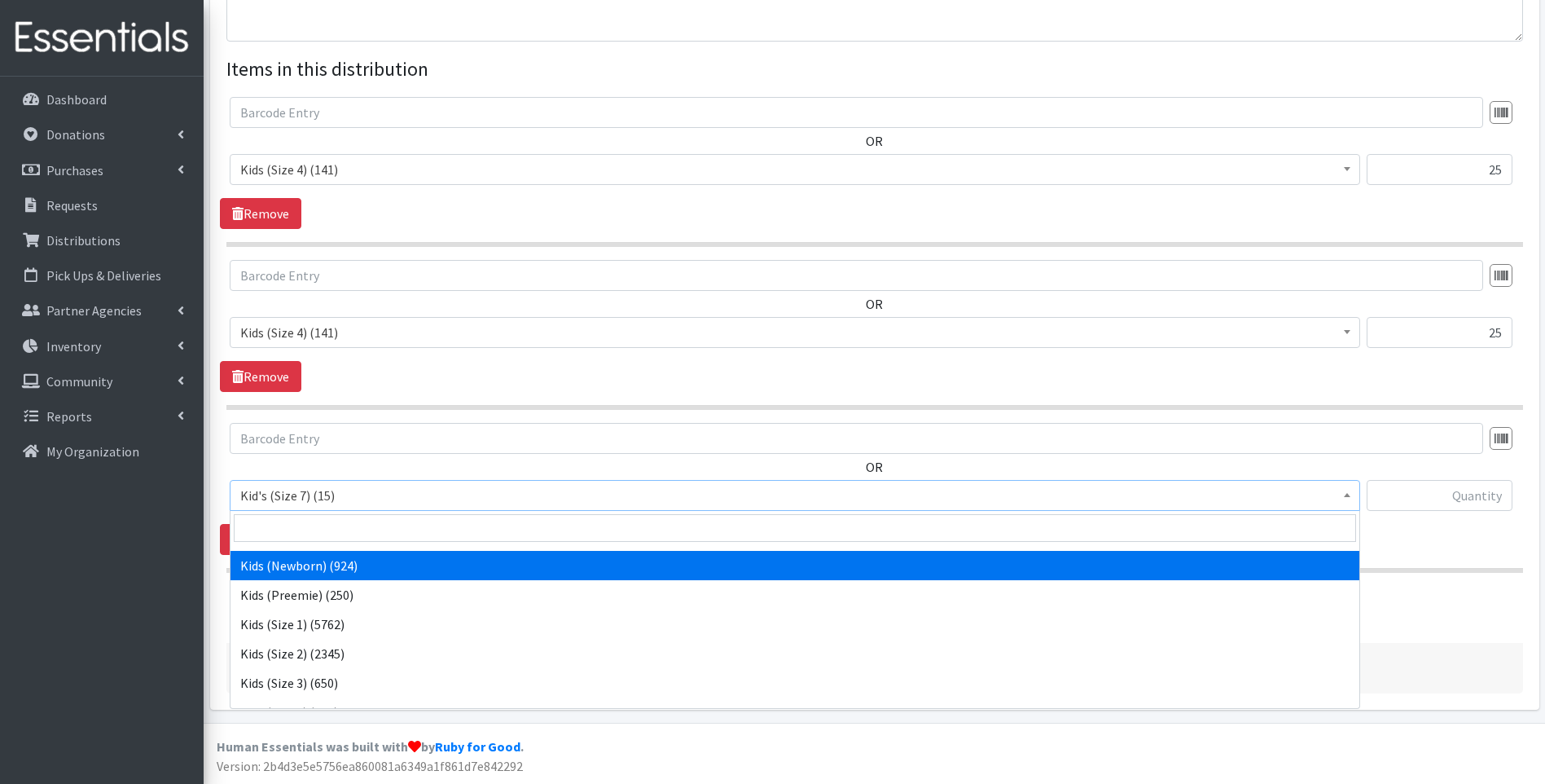
scroll to position [81, 0]
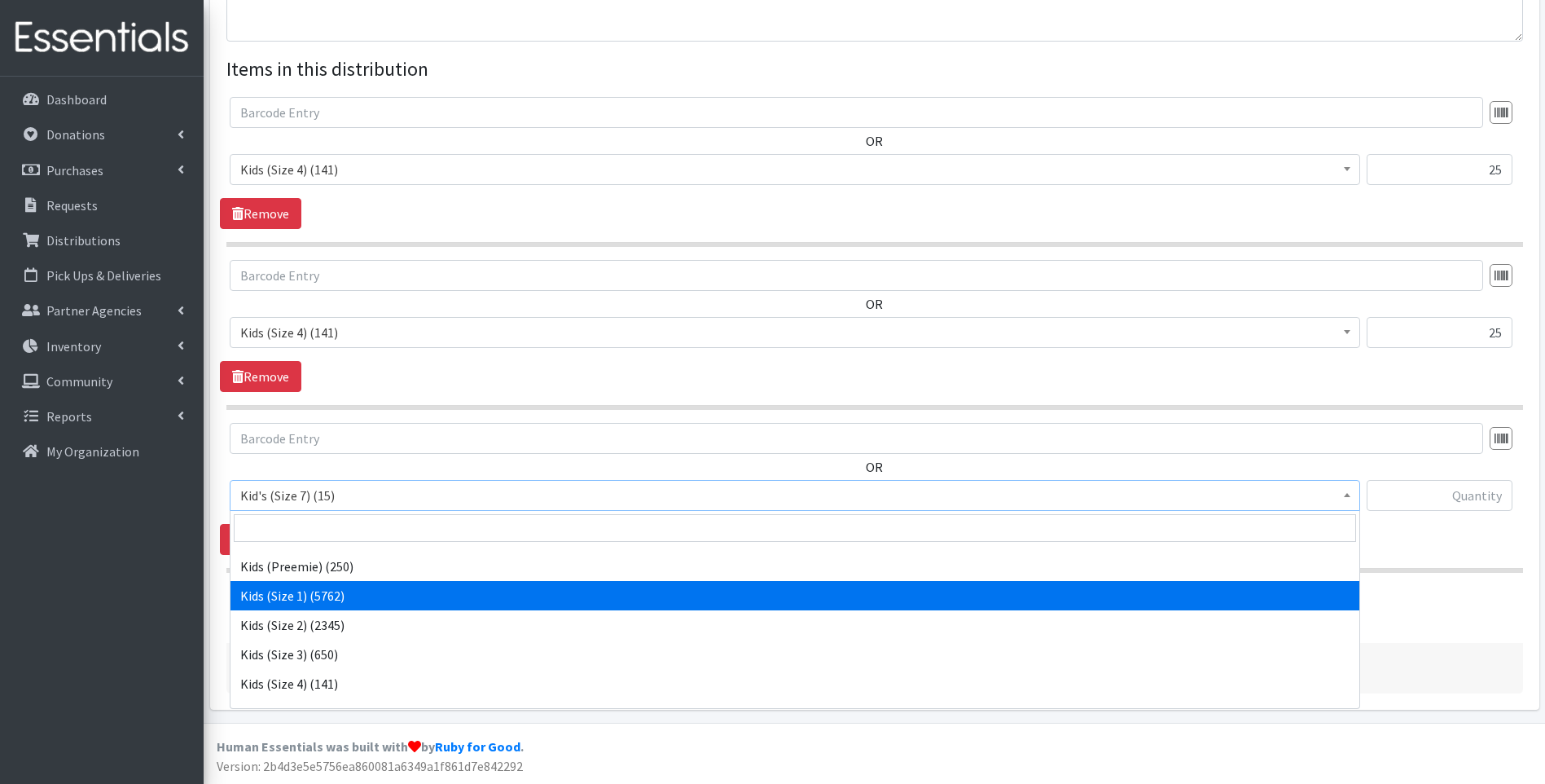
select select "13181"
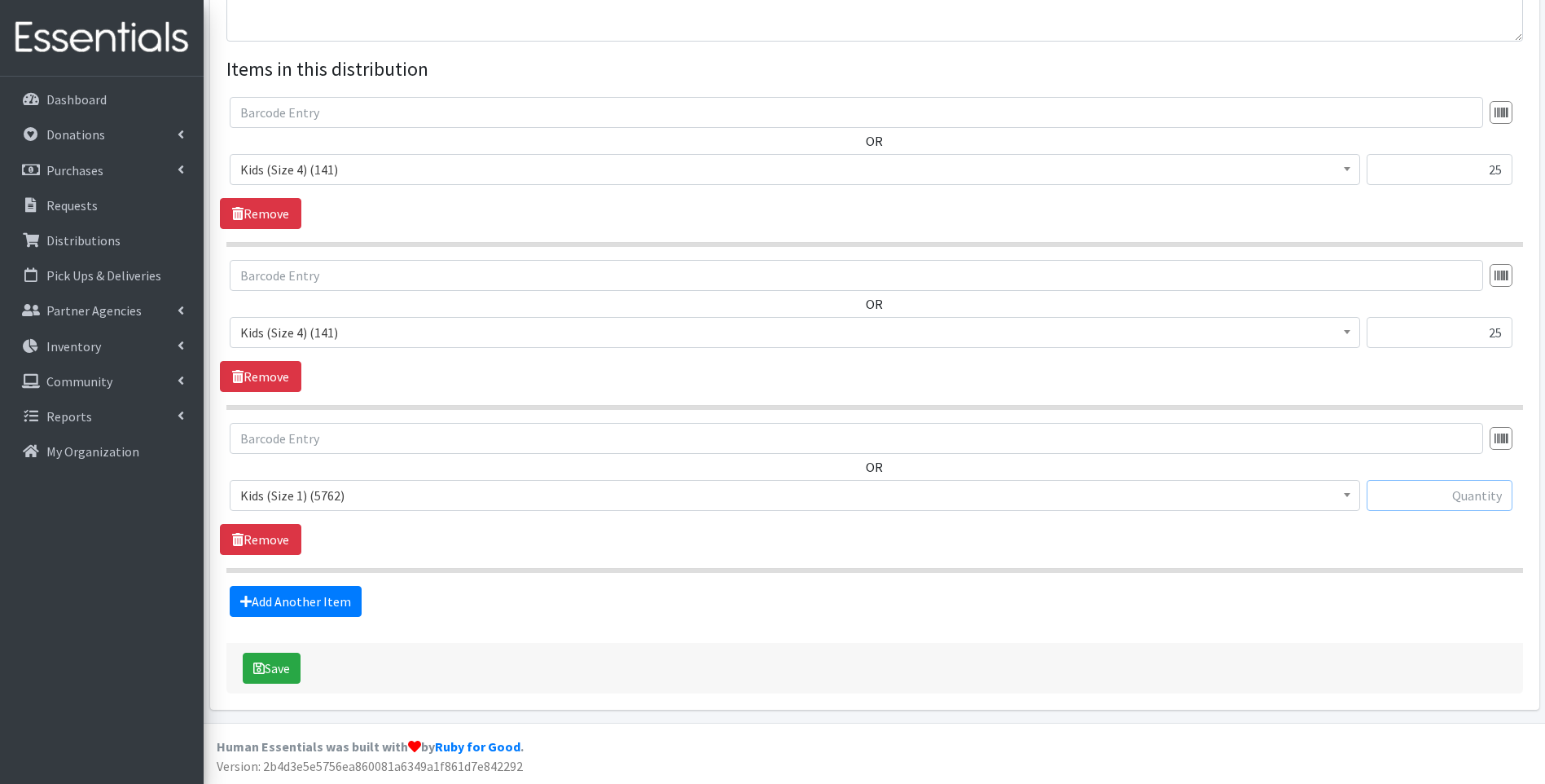
click at [1480, 492] on input "text" at bounding box center [1440, 495] width 146 height 31
type input "25"
click at [296, 598] on link "Add Another Item" at bounding box center [296, 600] width 132 height 31
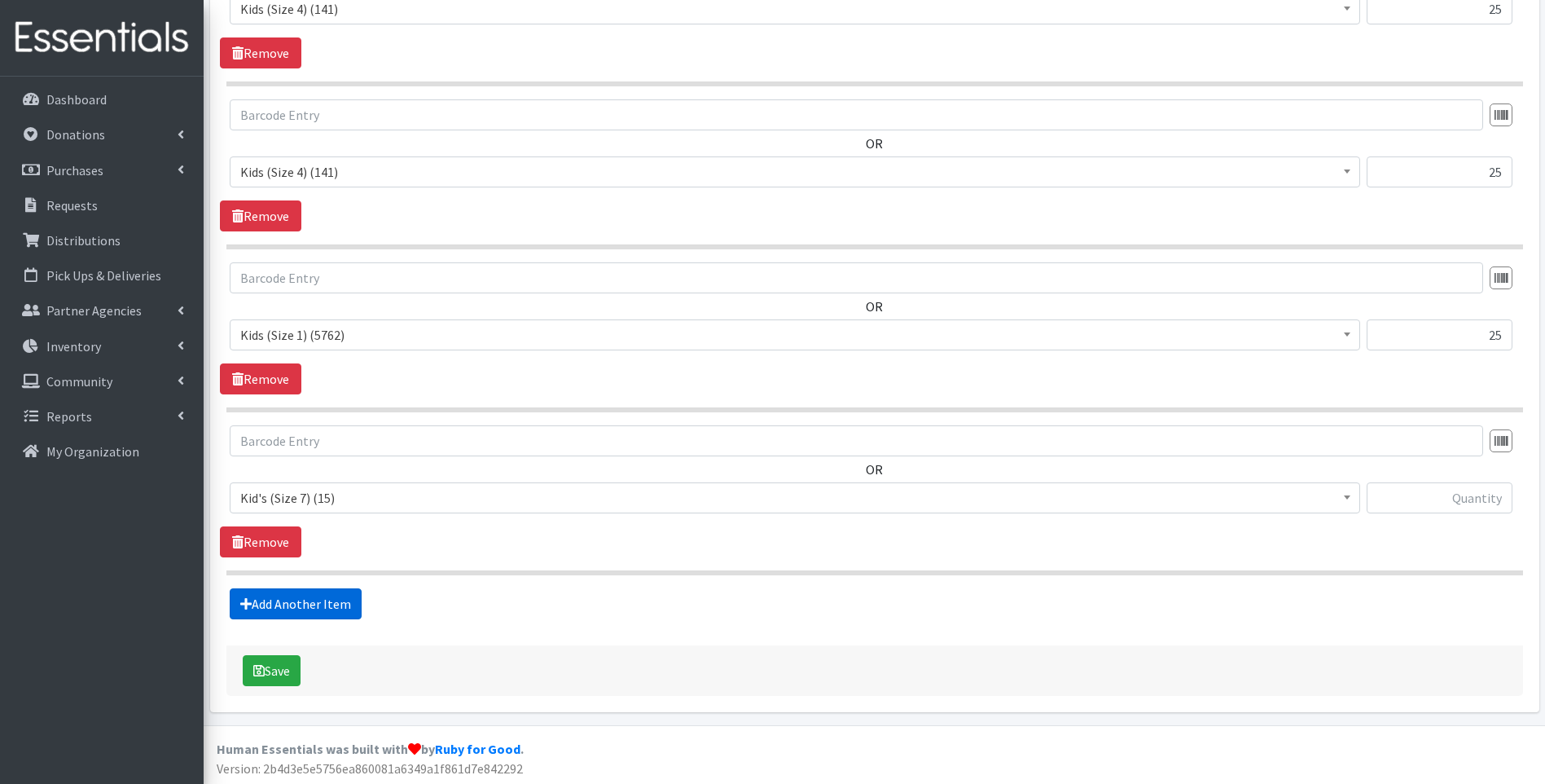
scroll to position [737, 0]
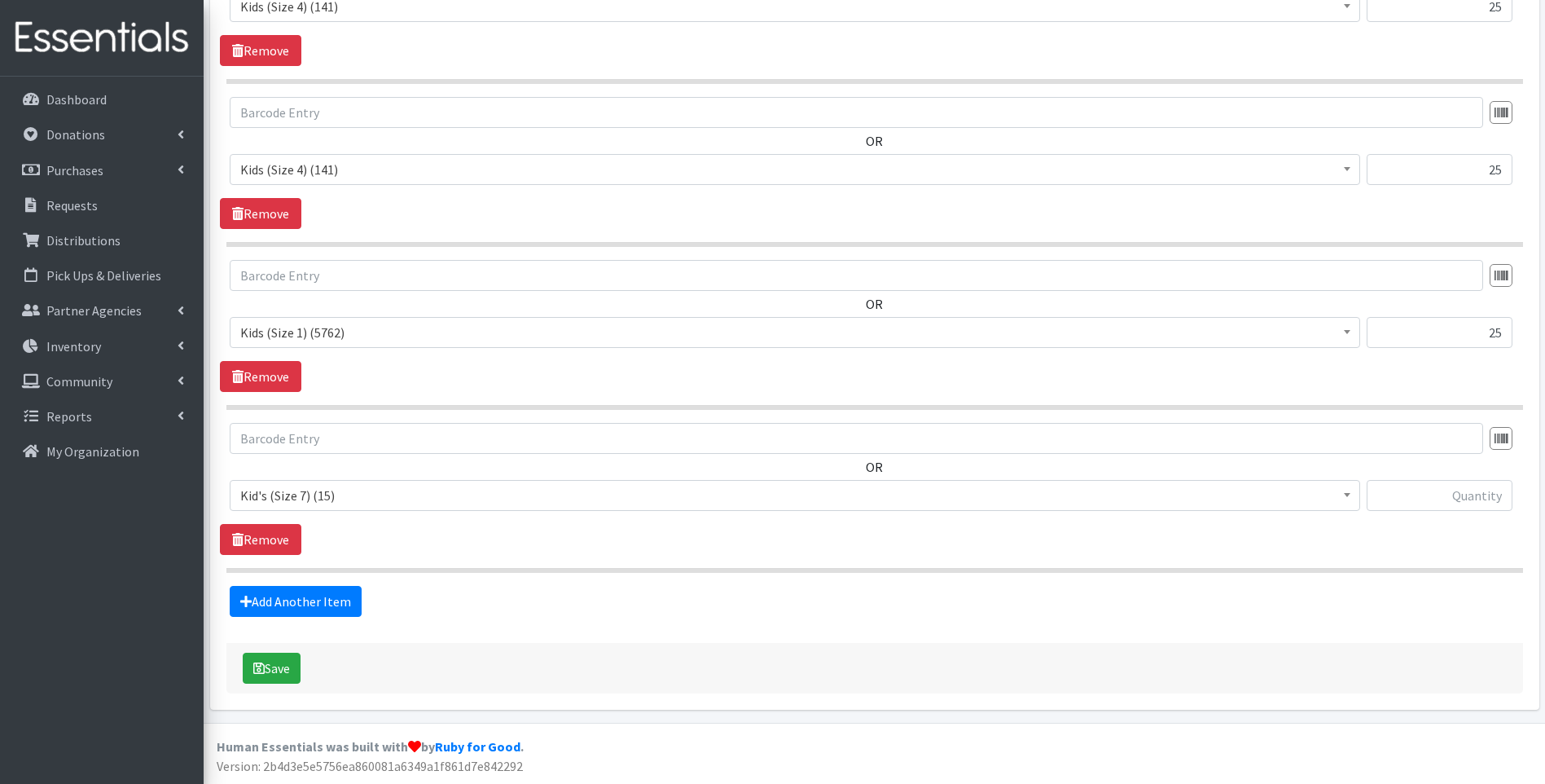
click at [610, 505] on span "Kid's (Size 7) (15)" at bounding box center [795, 495] width 1109 height 23
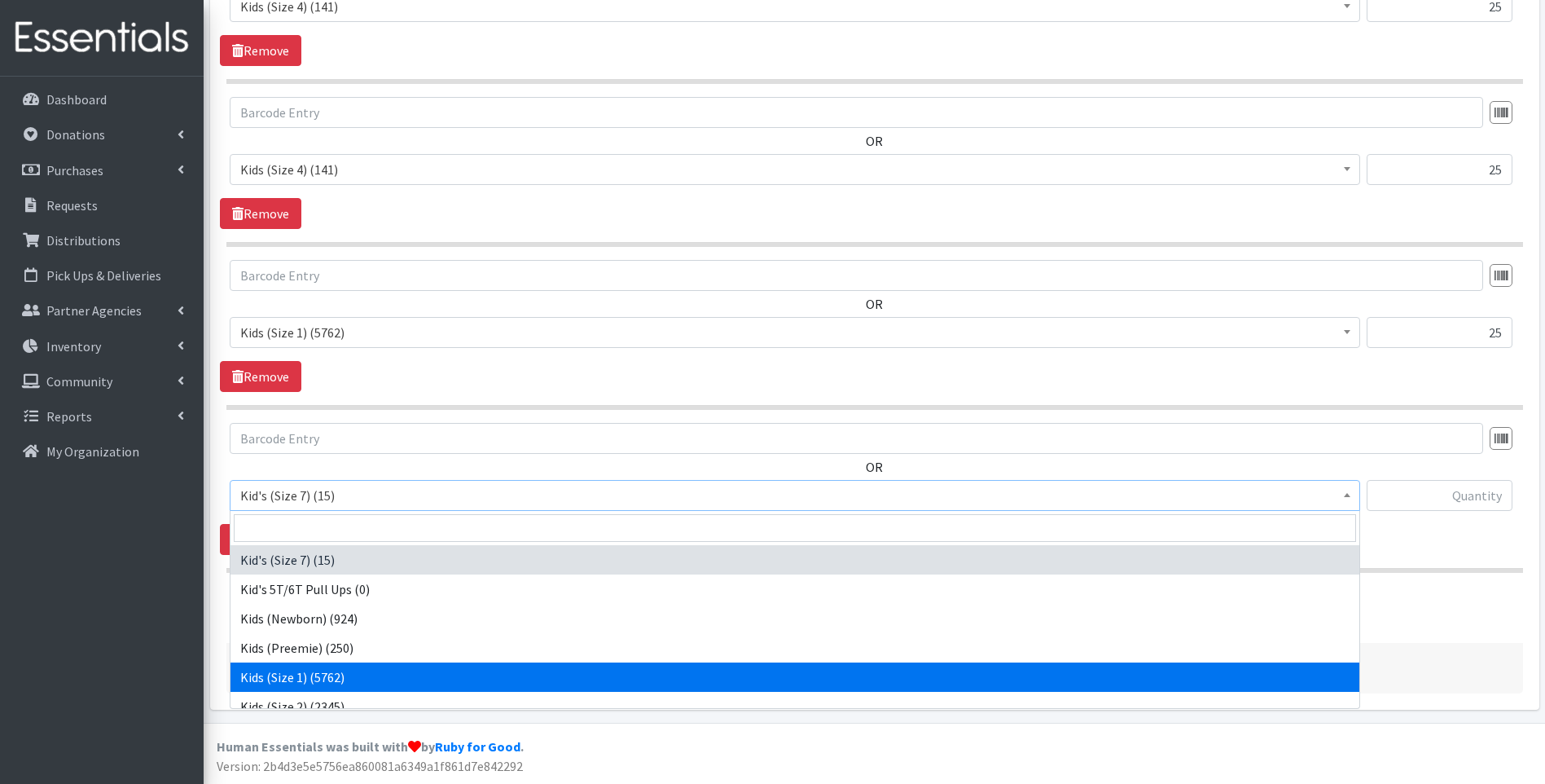
scroll to position [81, 0]
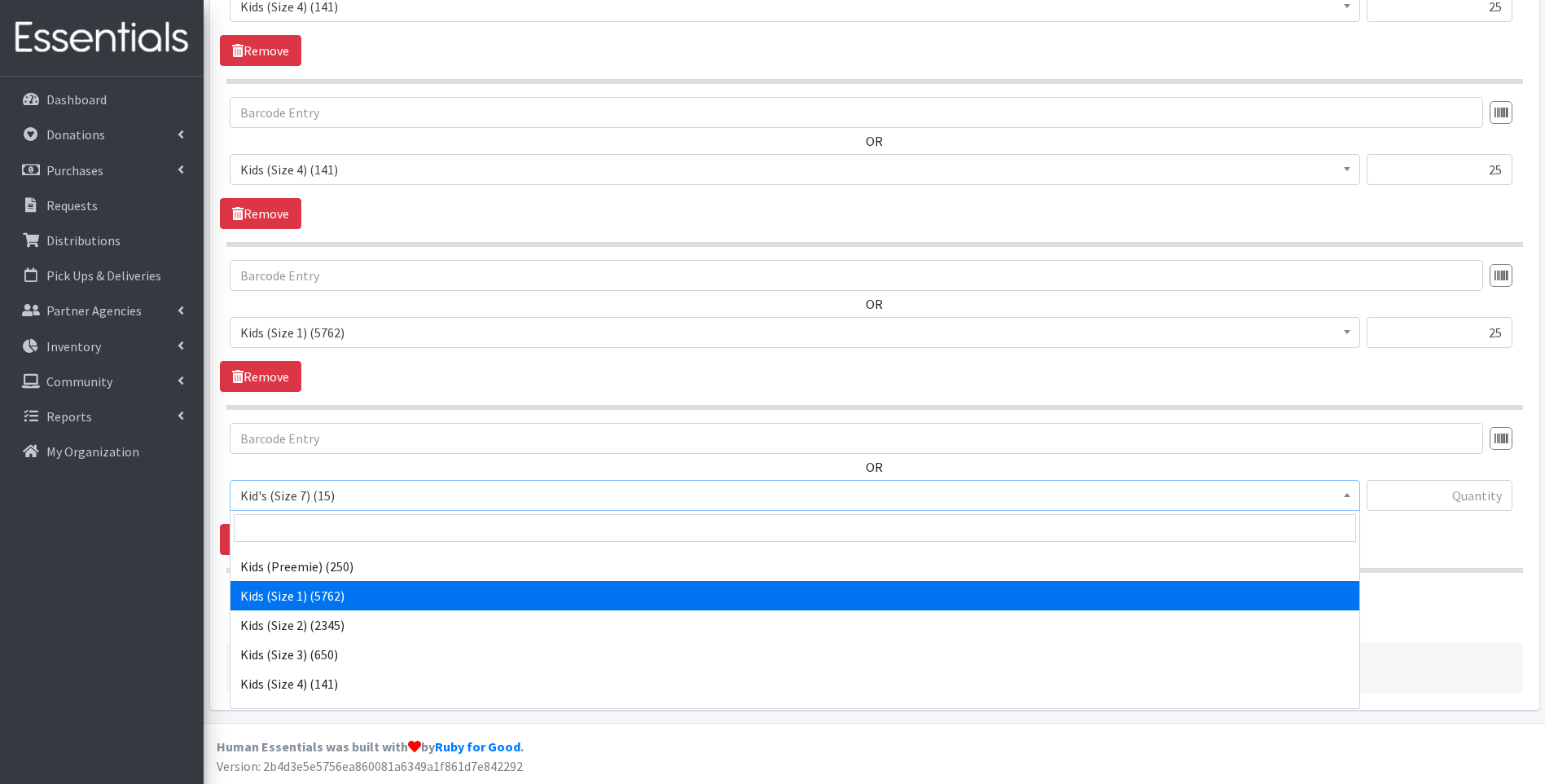
select select "13181"
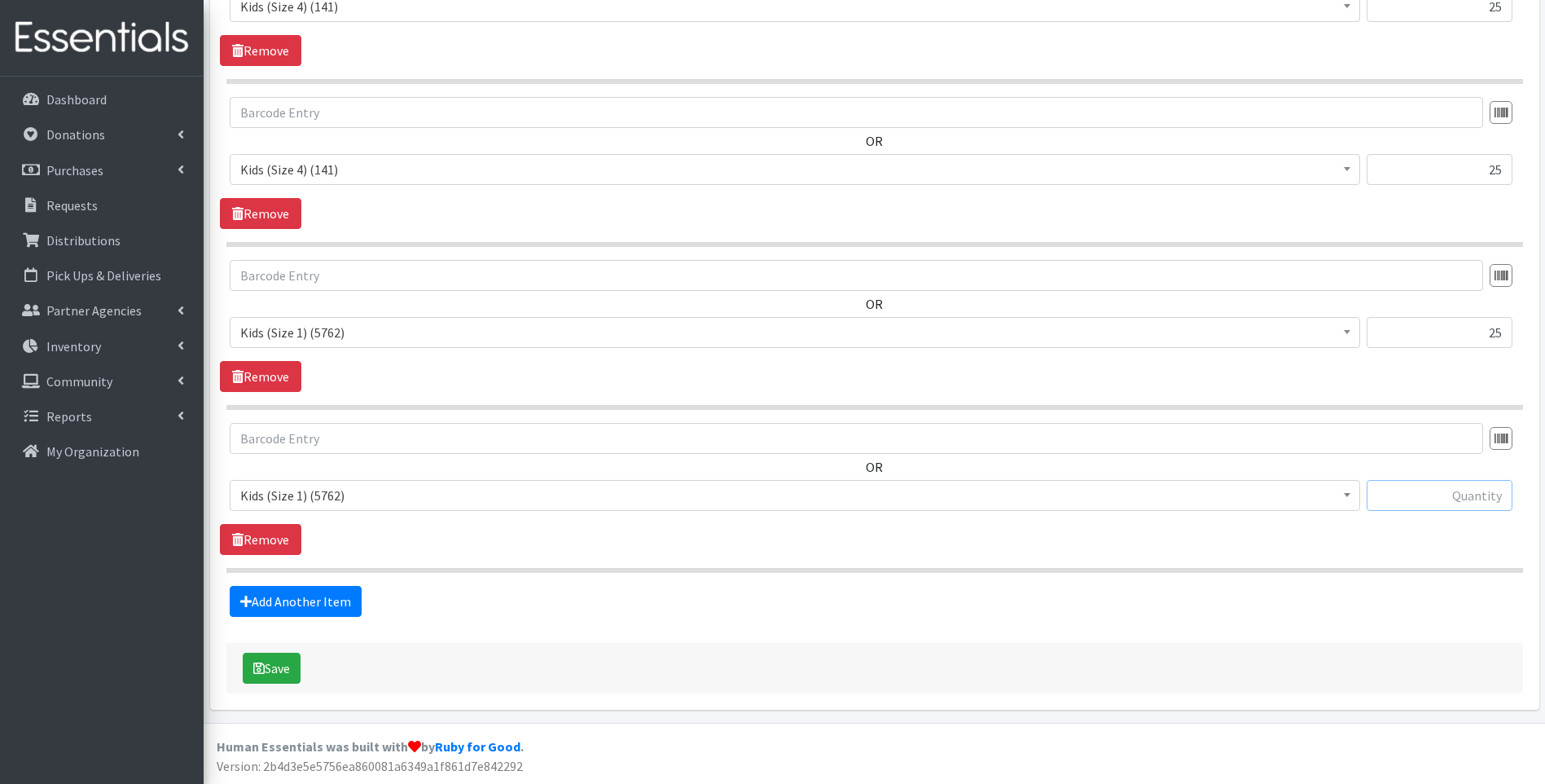
click at [1437, 498] on input "text" at bounding box center [1440, 495] width 146 height 31
type input "25"
click at [326, 594] on link "Add Another Item" at bounding box center [296, 600] width 132 height 31
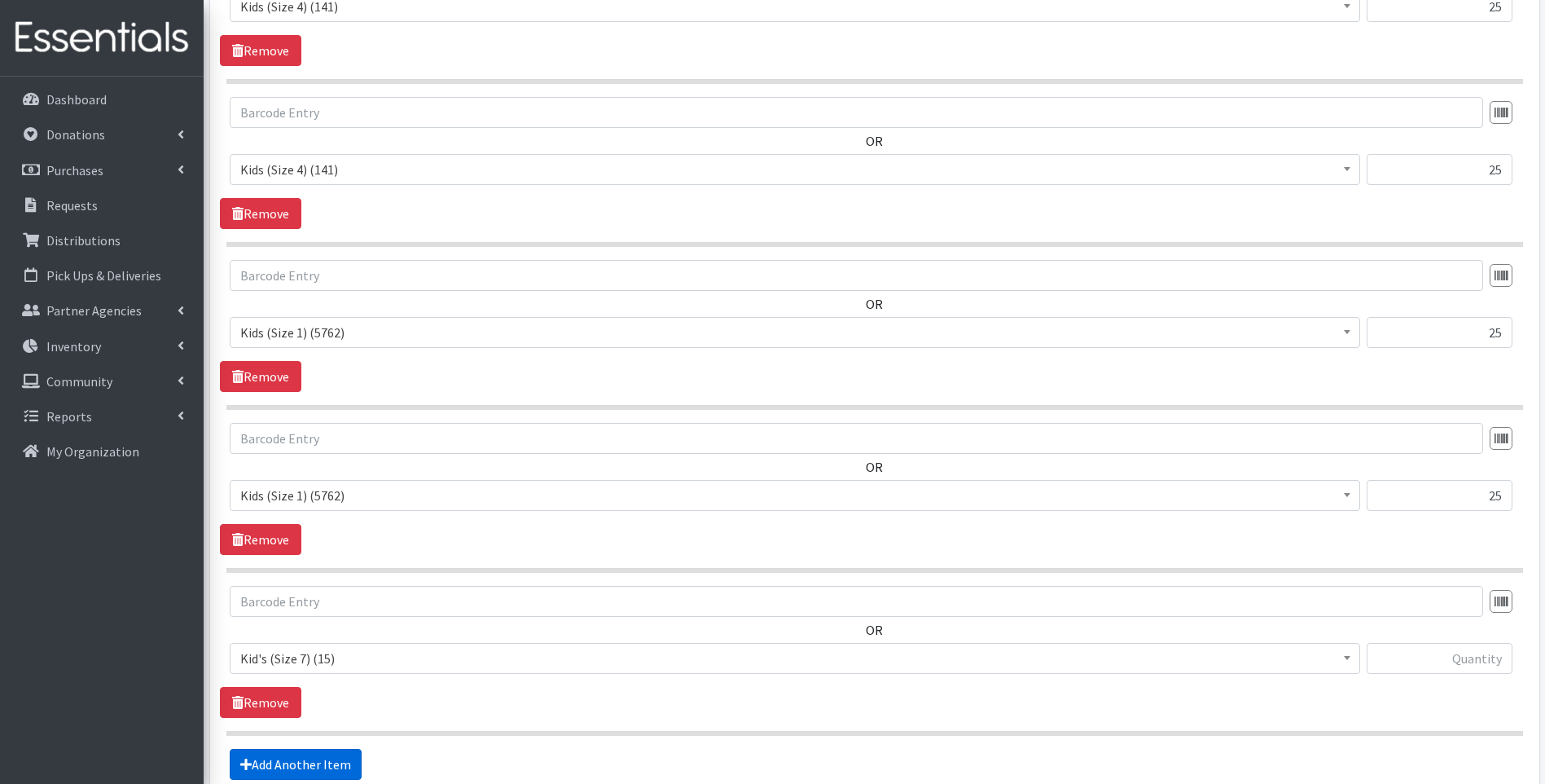
scroll to position [899, 0]
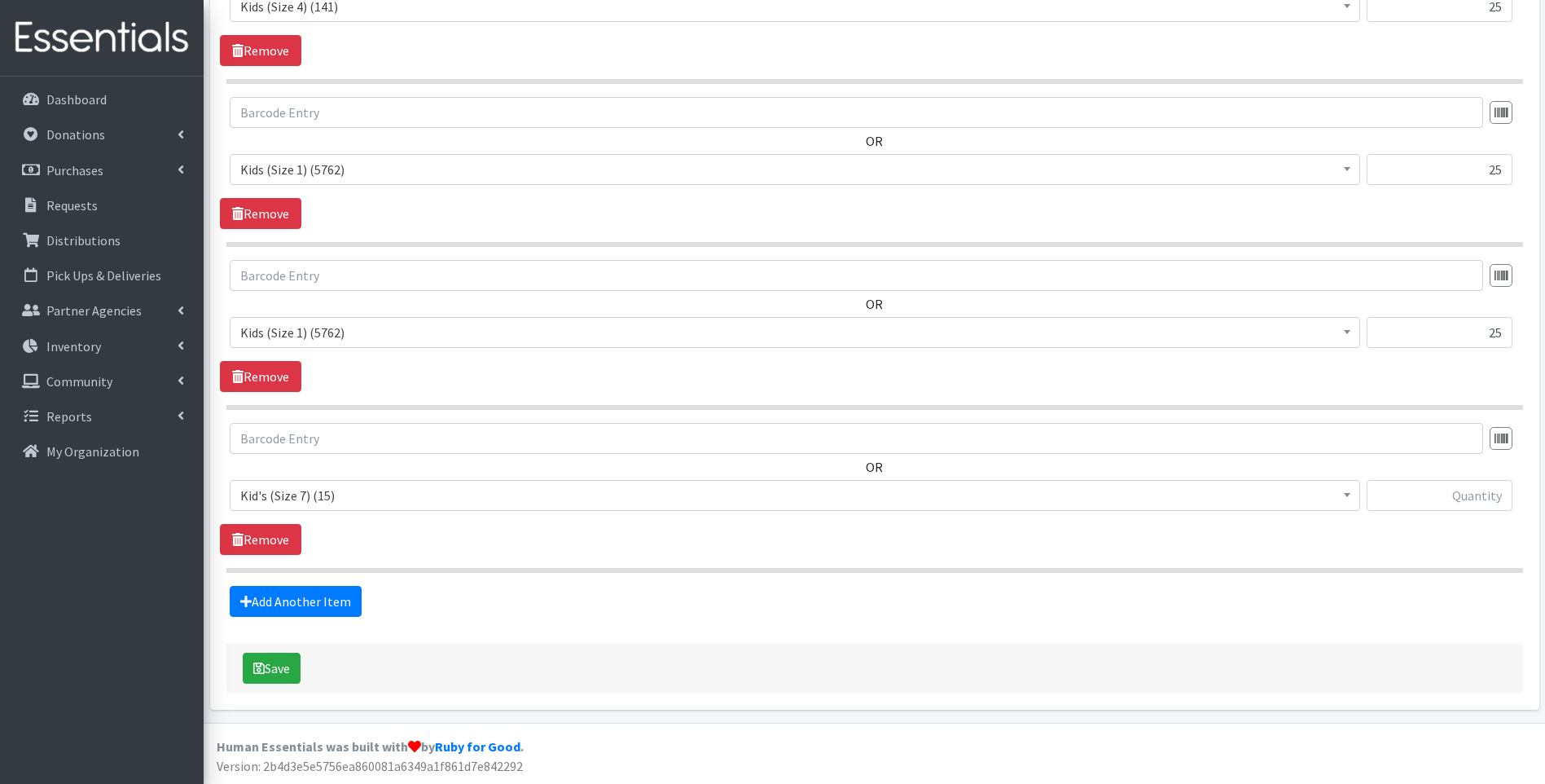
click at [353, 494] on span "Kid's (Size 7) (15)" at bounding box center [795, 495] width 1109 height 23
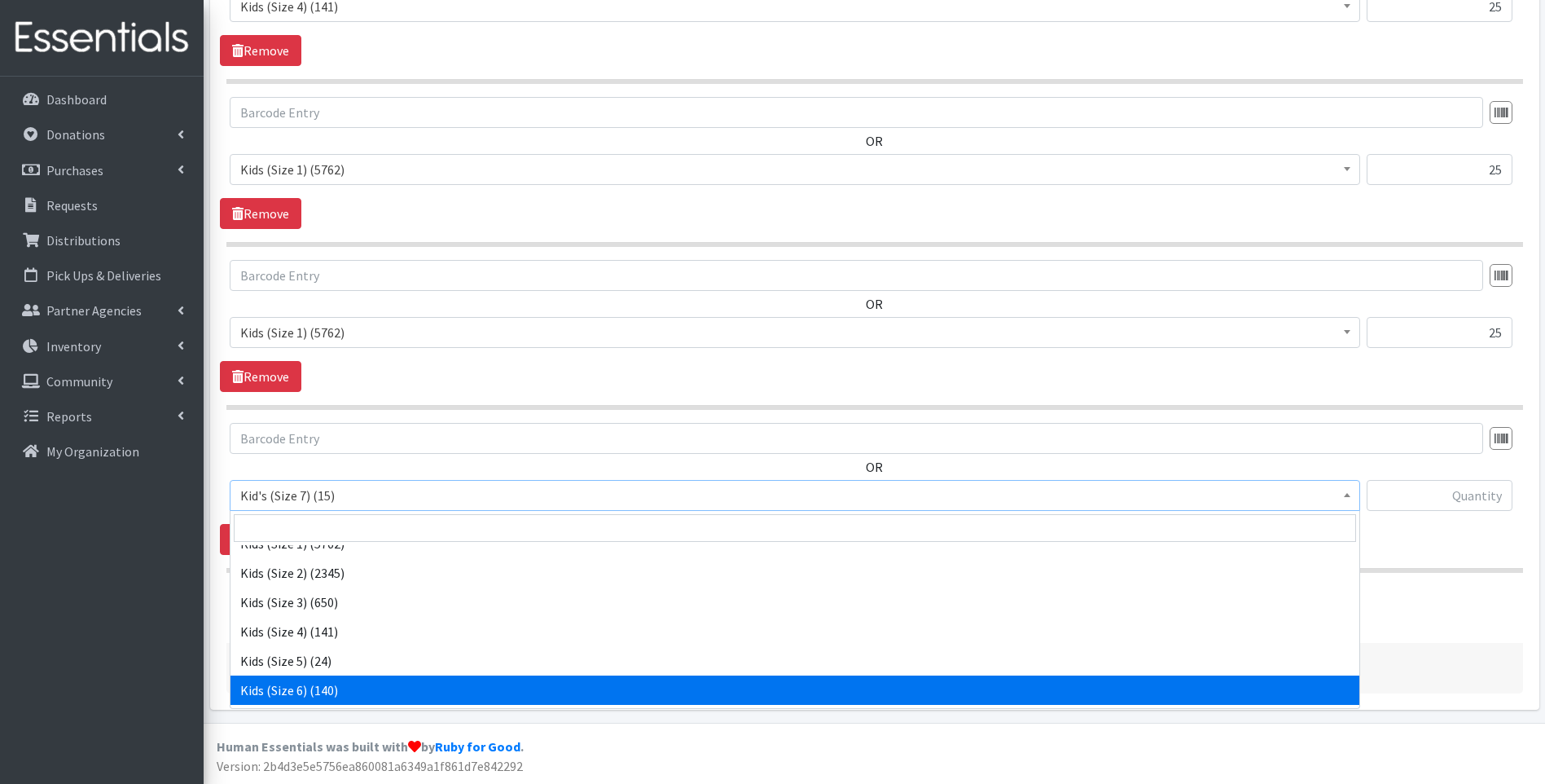
scroll to position [163, 0]
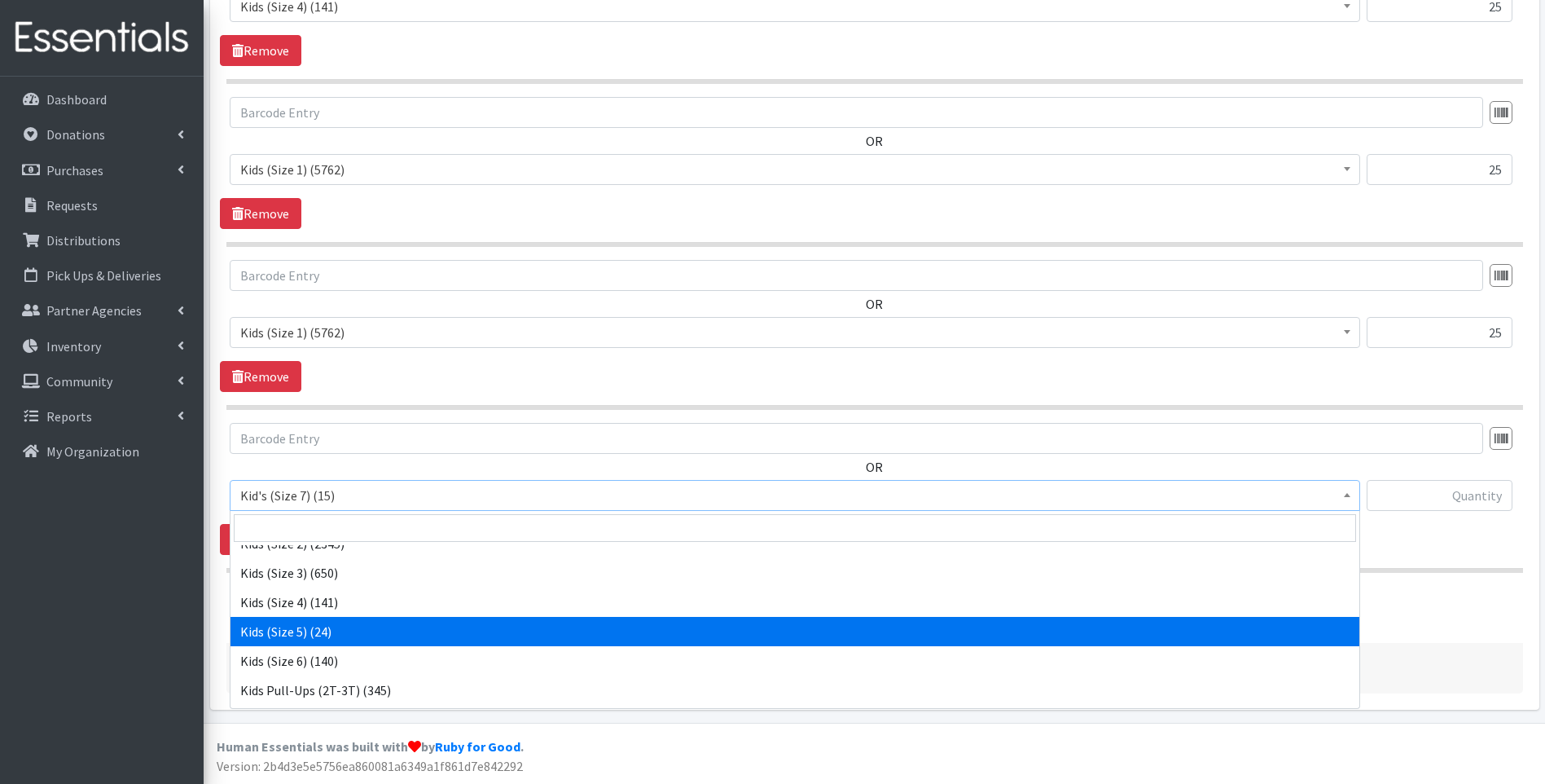
select select "13154"
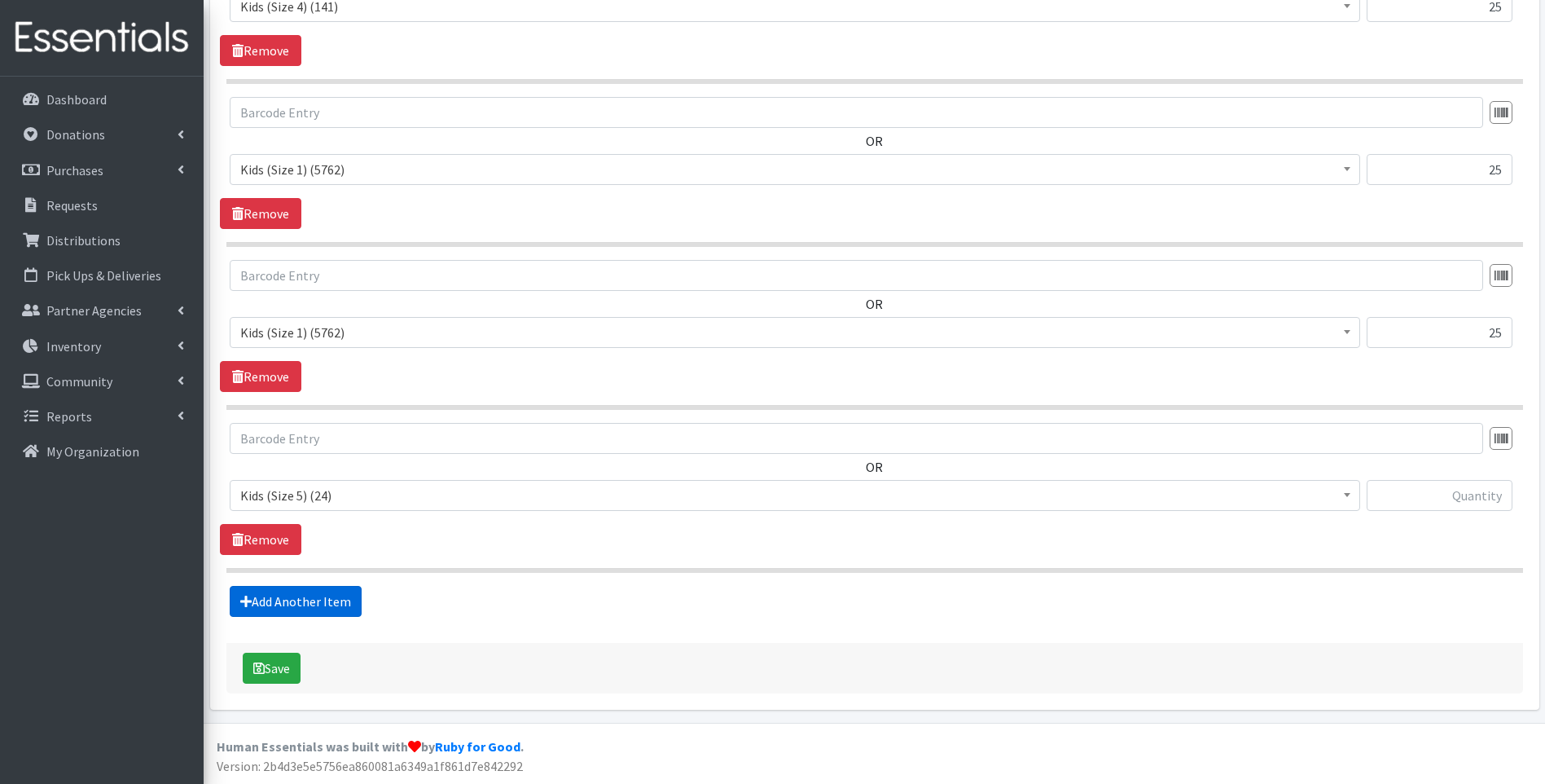
click at [337, 604] on link "Add Another Item" at bounding box center [296, 600] width 132 height 31
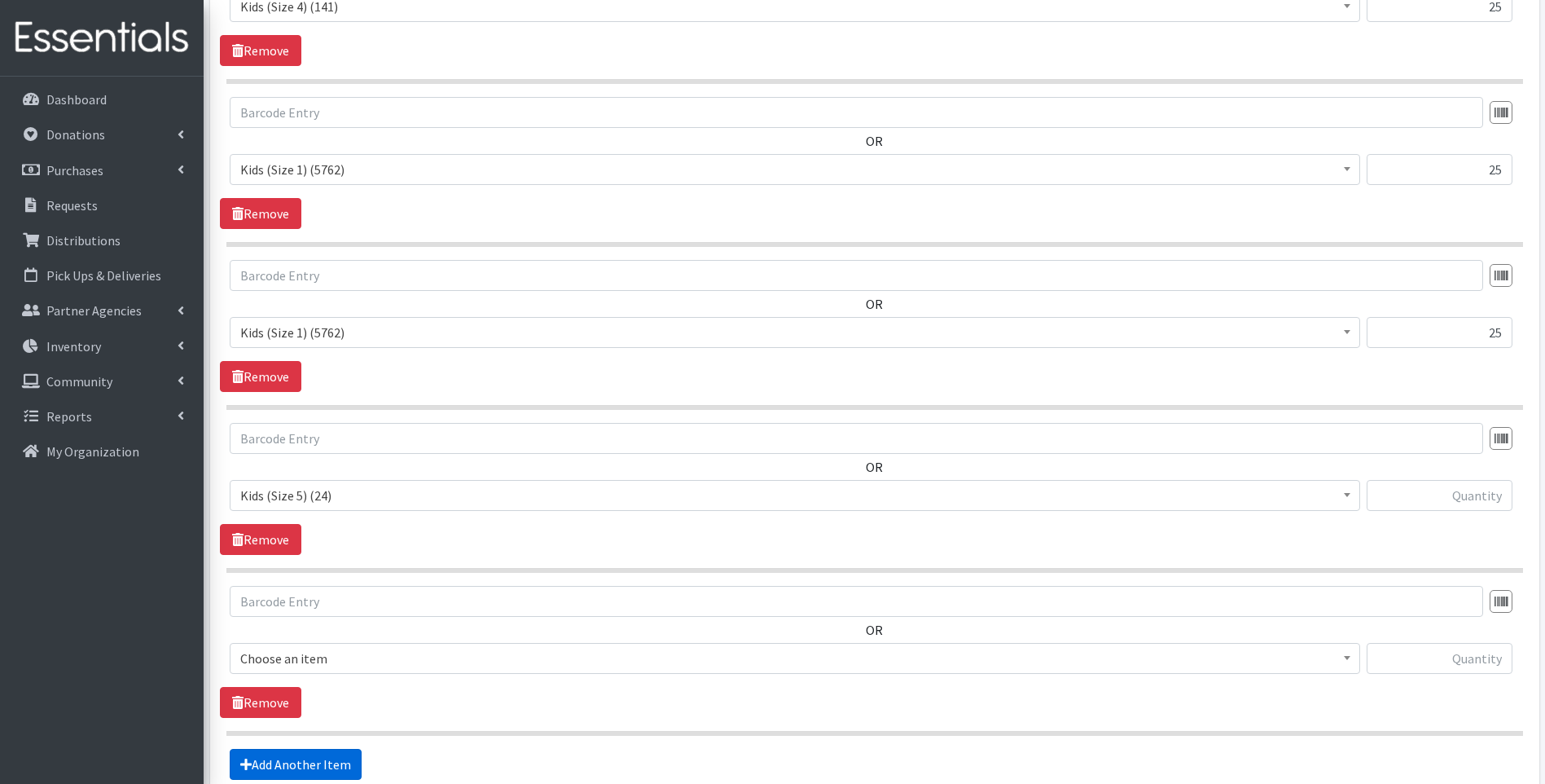
scroll to position [1062, 0]
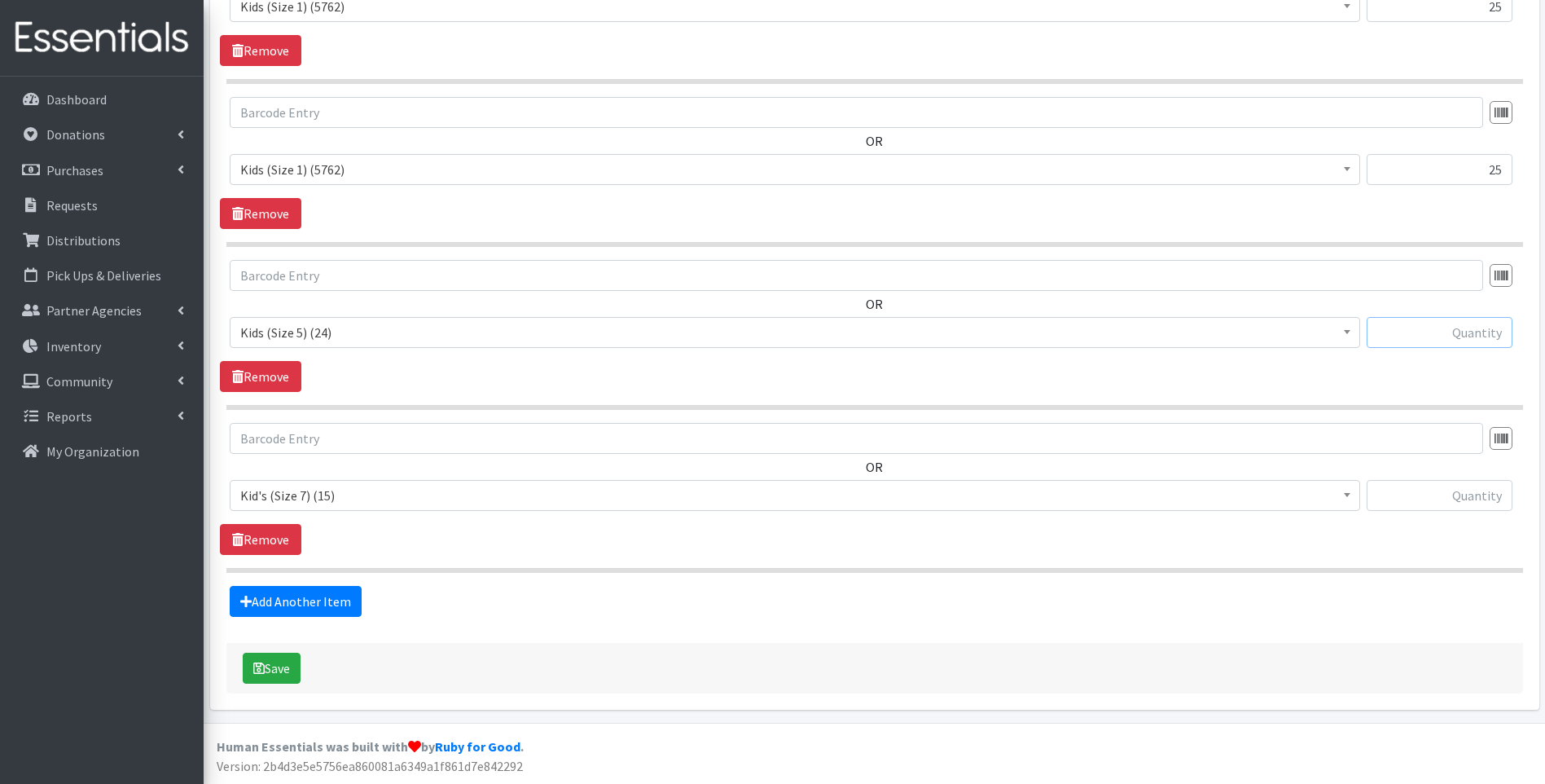
click at [1423, 331] on input "text" at bounding box center [1440, 332] width 146 height 31
type input "25"
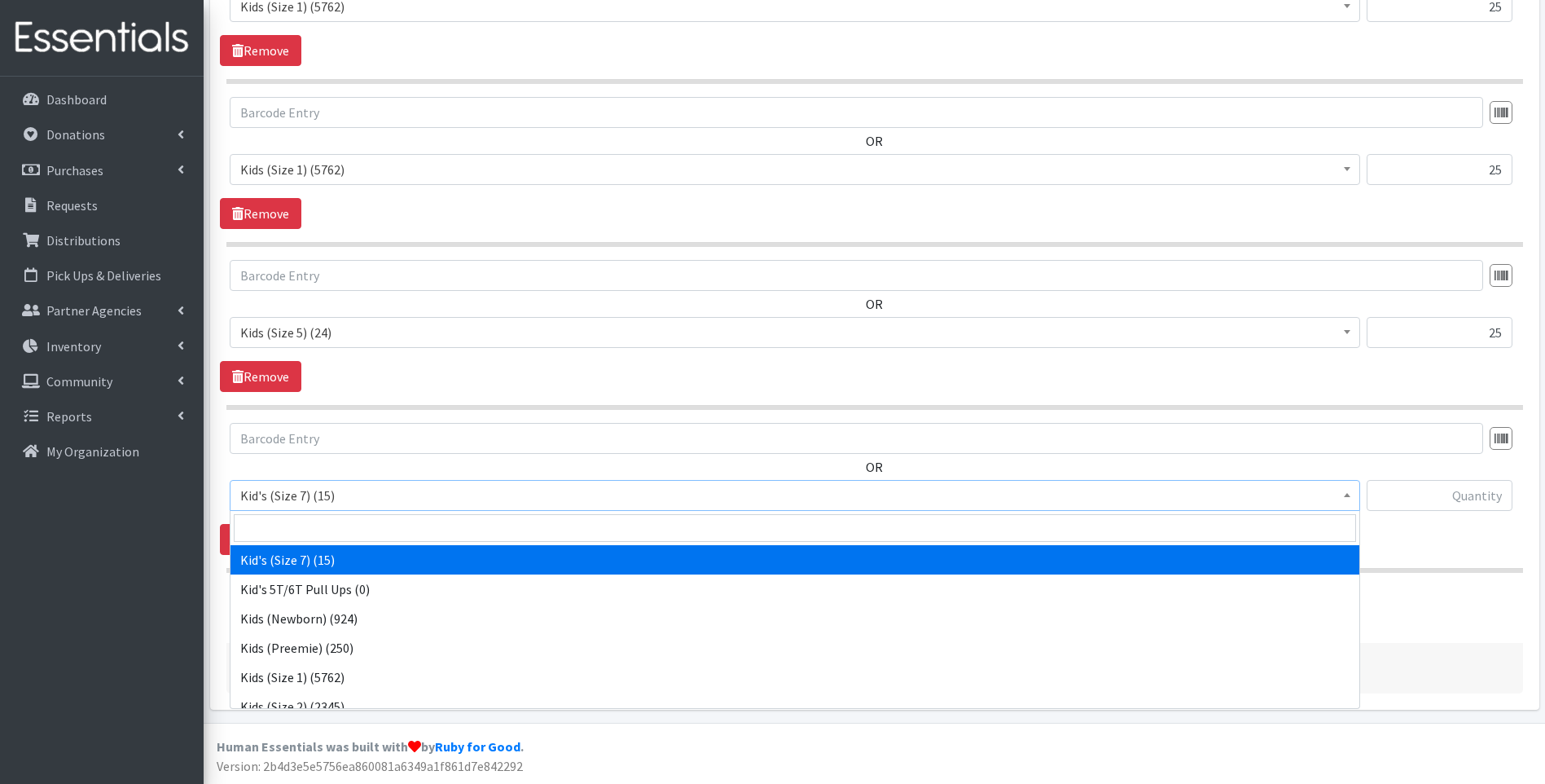
click at [375, 502] on span "Kid's (Size 7) (15)" at bounding box center [795, 495] width 1109 height 23
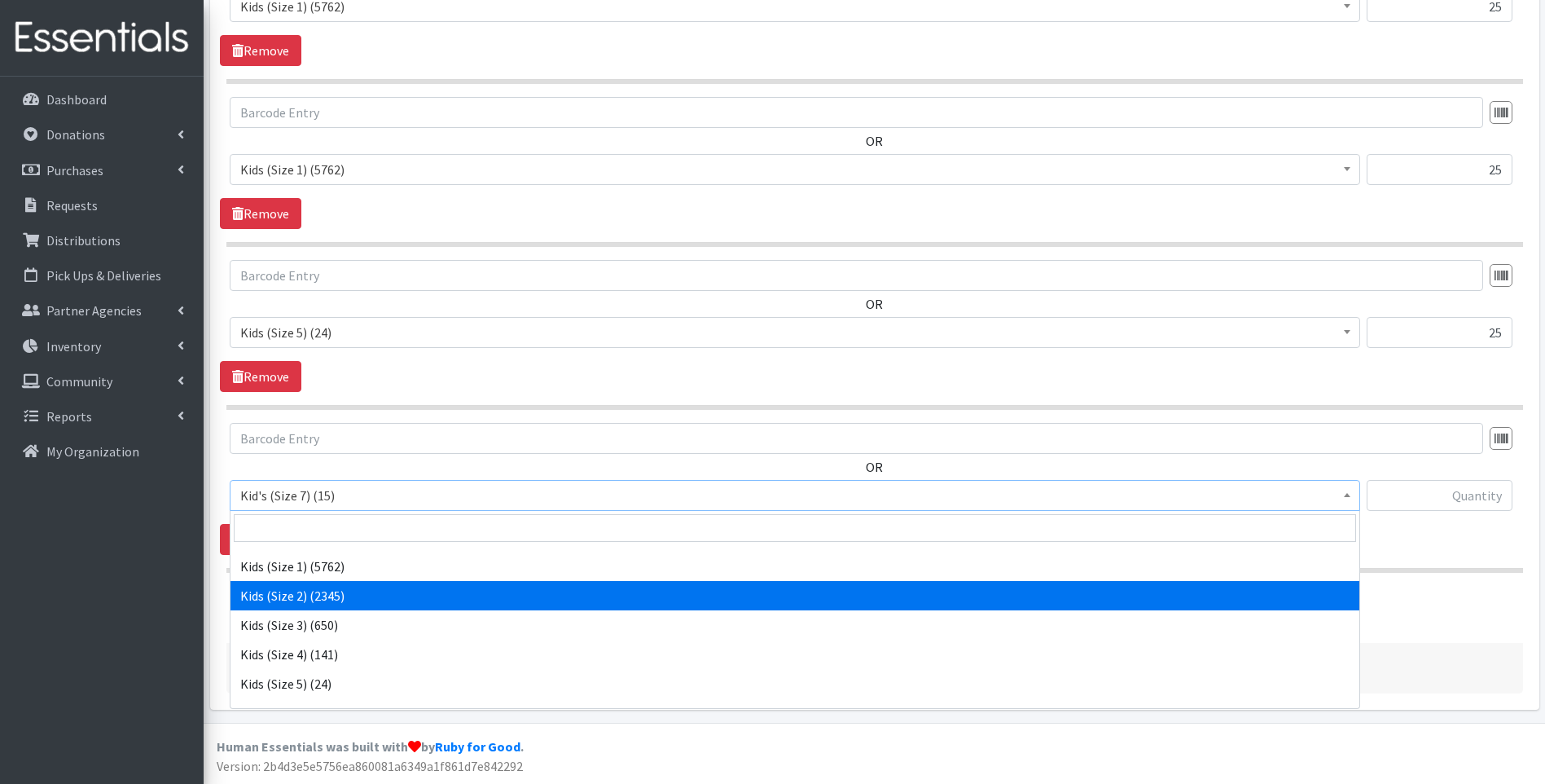
scroll to position [163, 0]
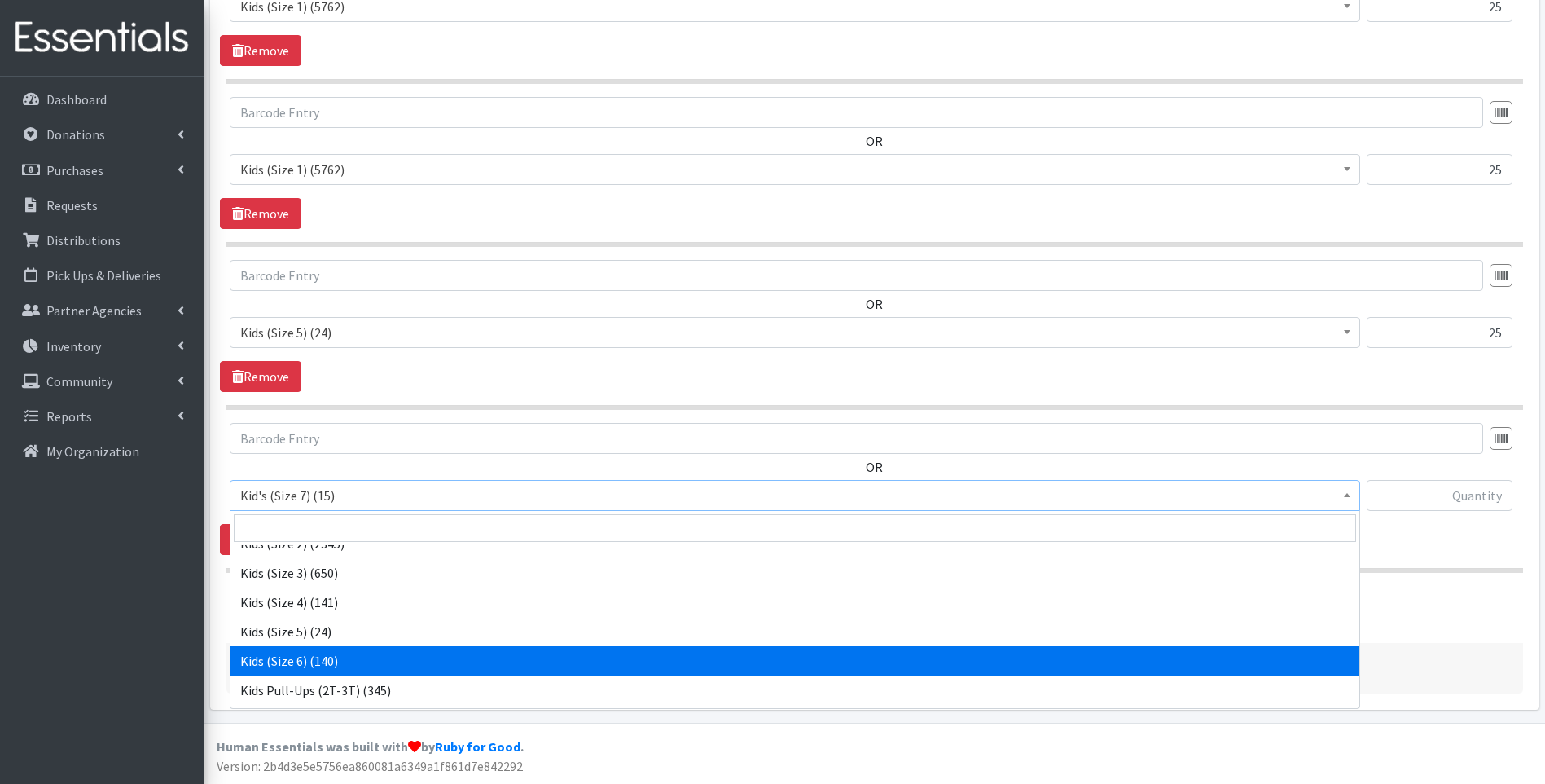
select select "13153"
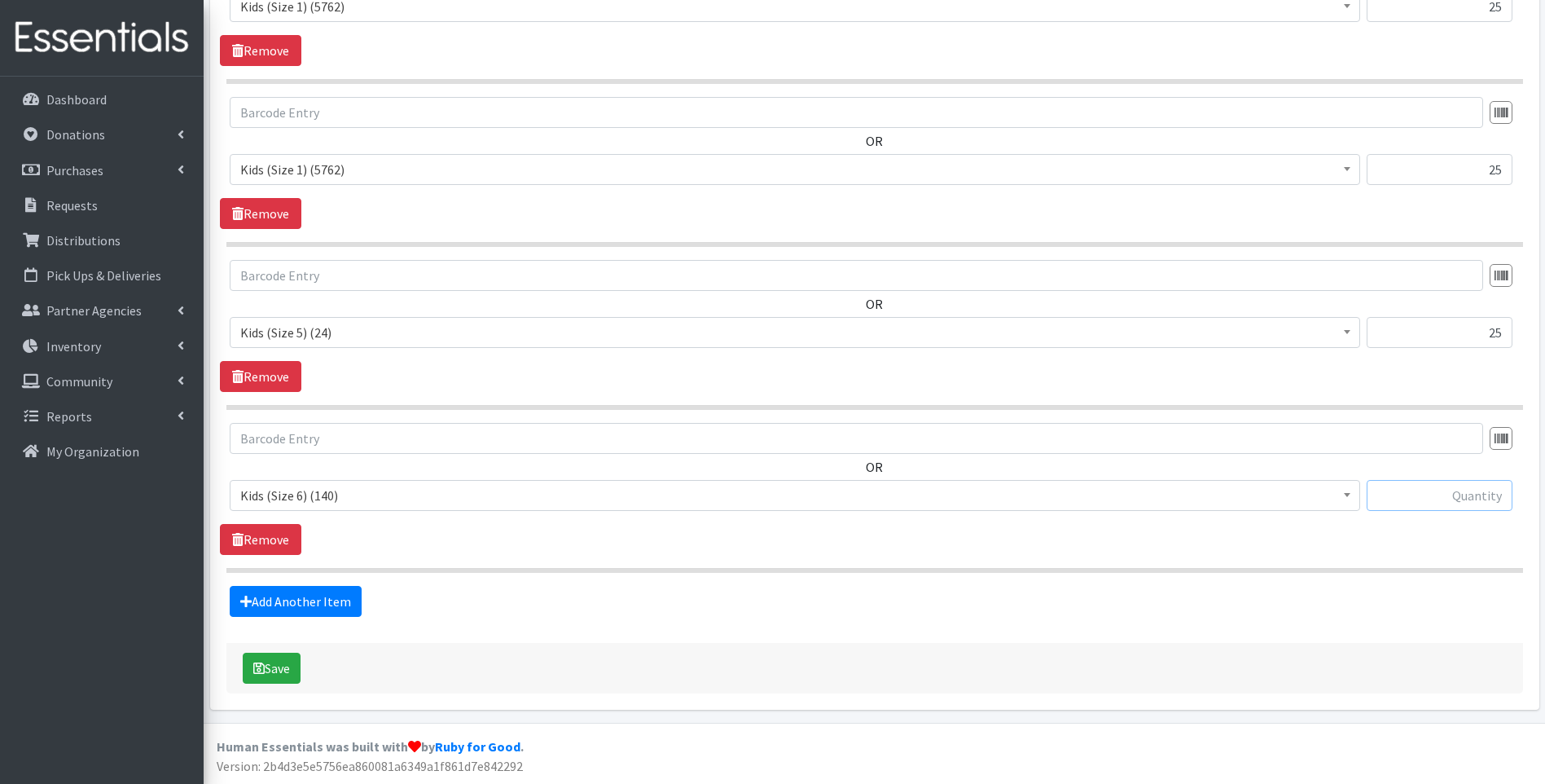
click at [1431, 501] on input "text" at bounding box center [1440, 495] width 146 height 31
type input "25"
click at [311, 608] on link "Add Another Item" at bounding box center [296, 600] width 132 height 31
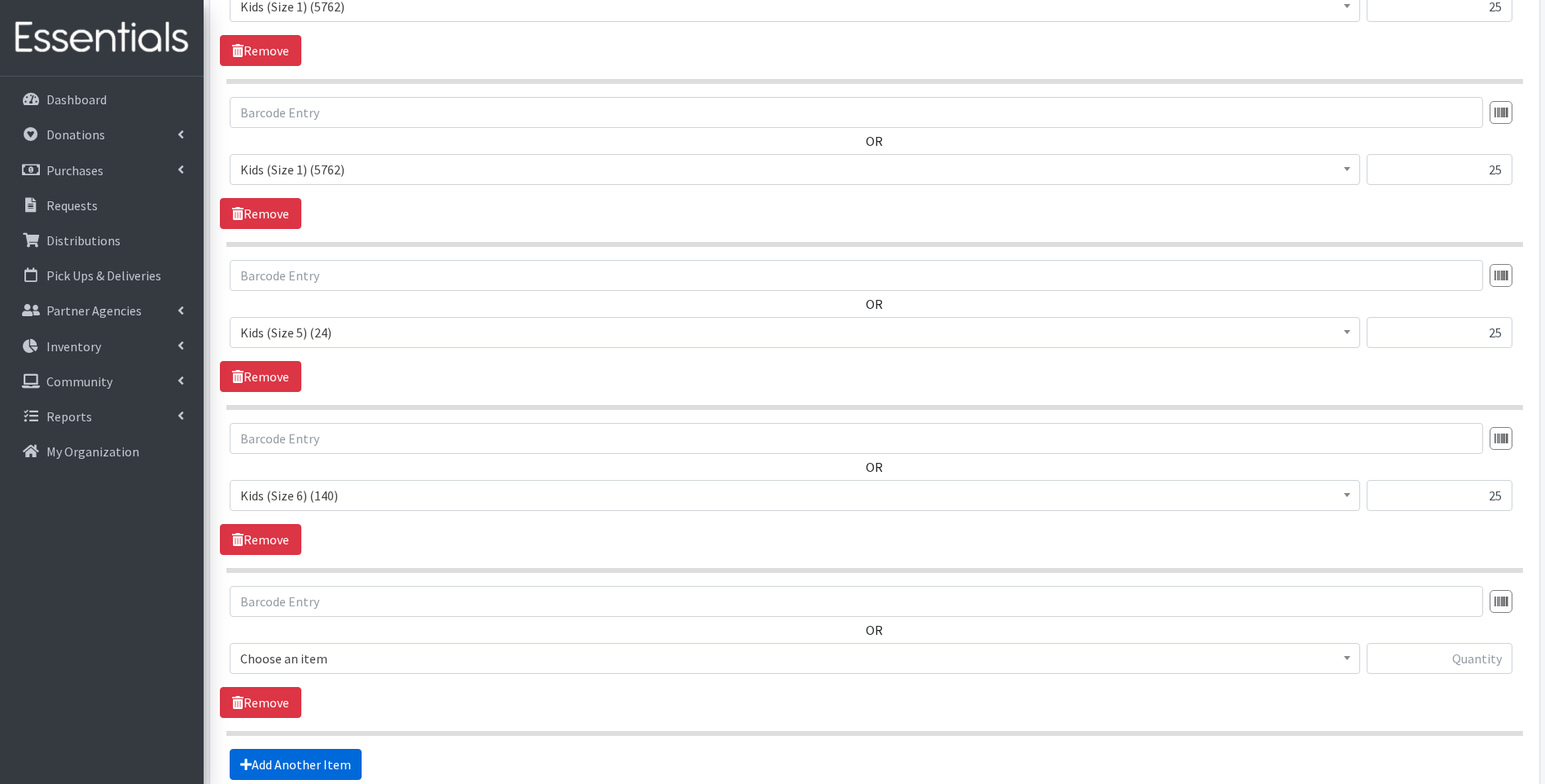
scroll to position [1225, 0]
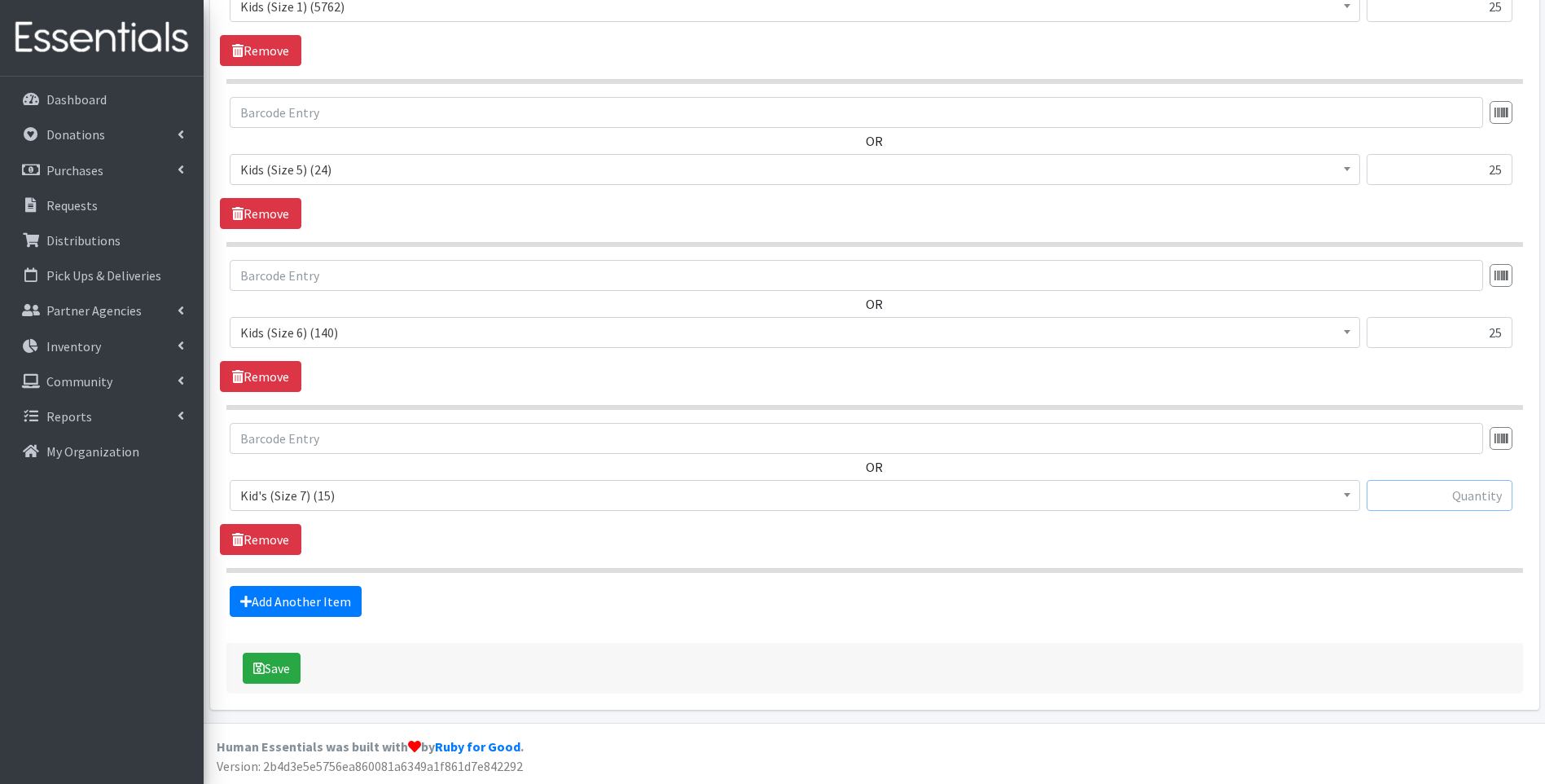
click at [1467, 498] on input "text" at bounding box center [1440, 495] width 146 height 31
type input "15"
click at [339, 600] on link "Add Another Item" at bounding box center [296, 600] width 132 height 31
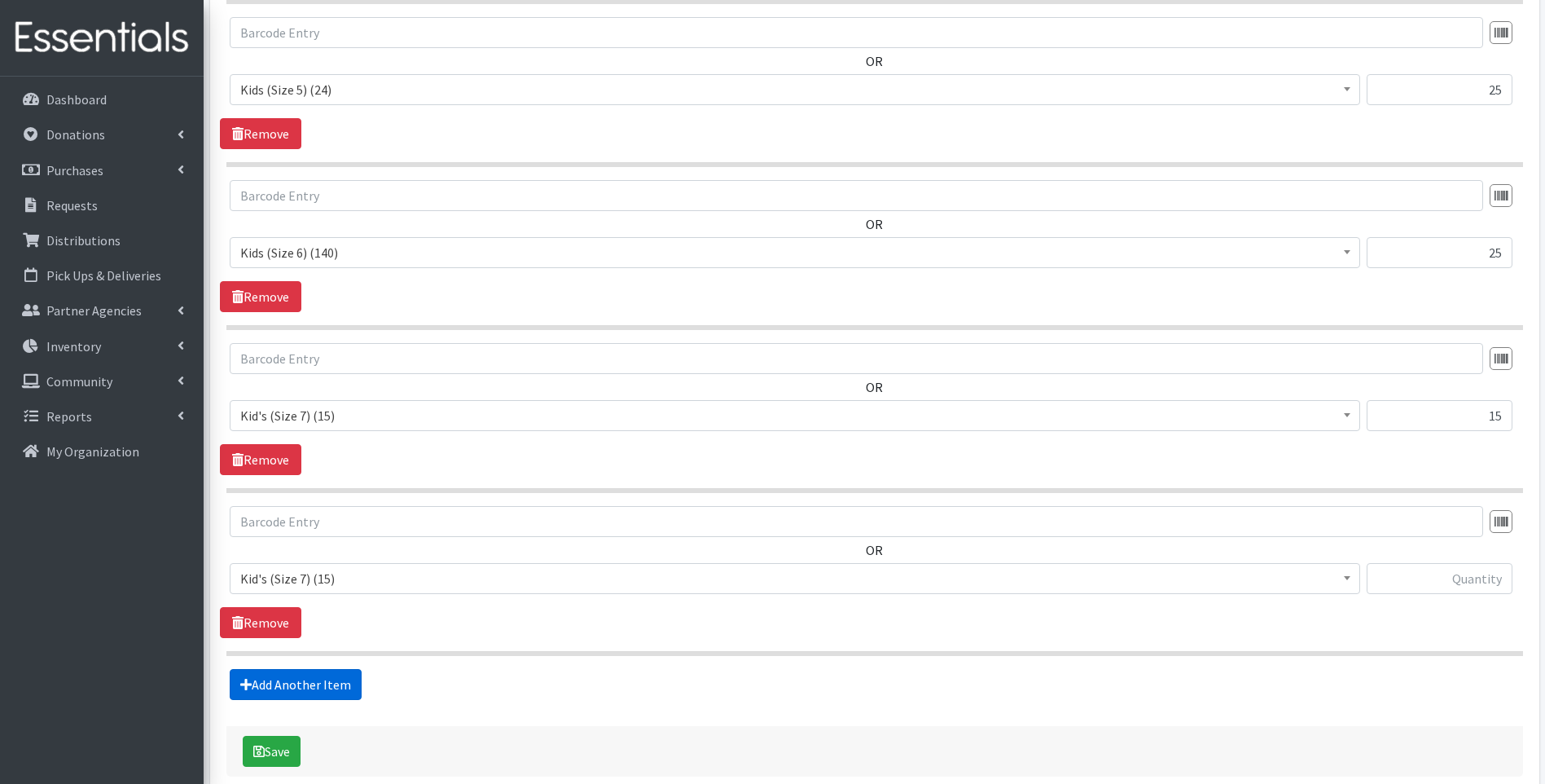
scroll to position [1388, 0]
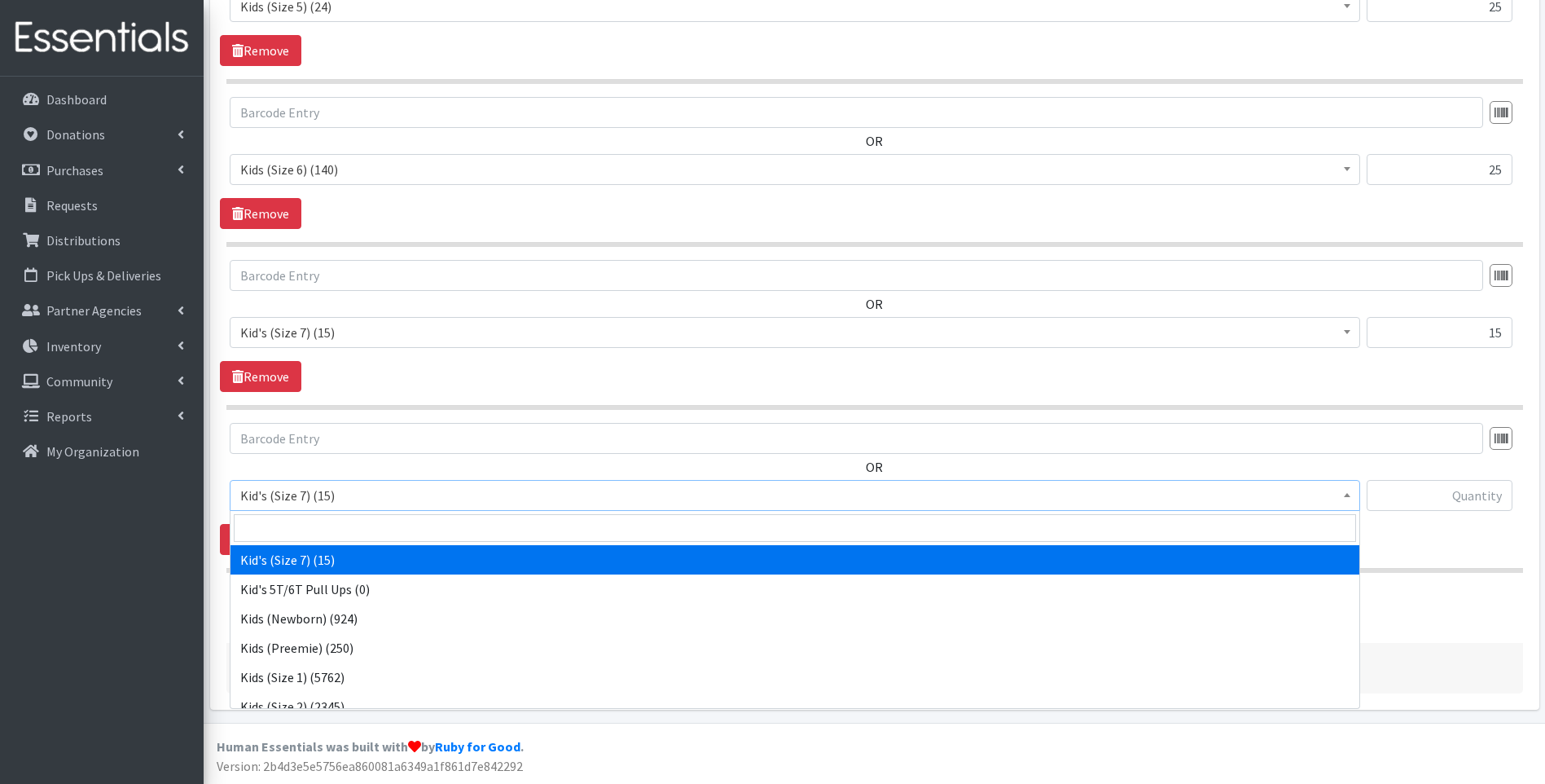
click at [361, 500] on span "Kid's (Size 7) (15)" at bounding box center [795, 495] width 1109 height 23
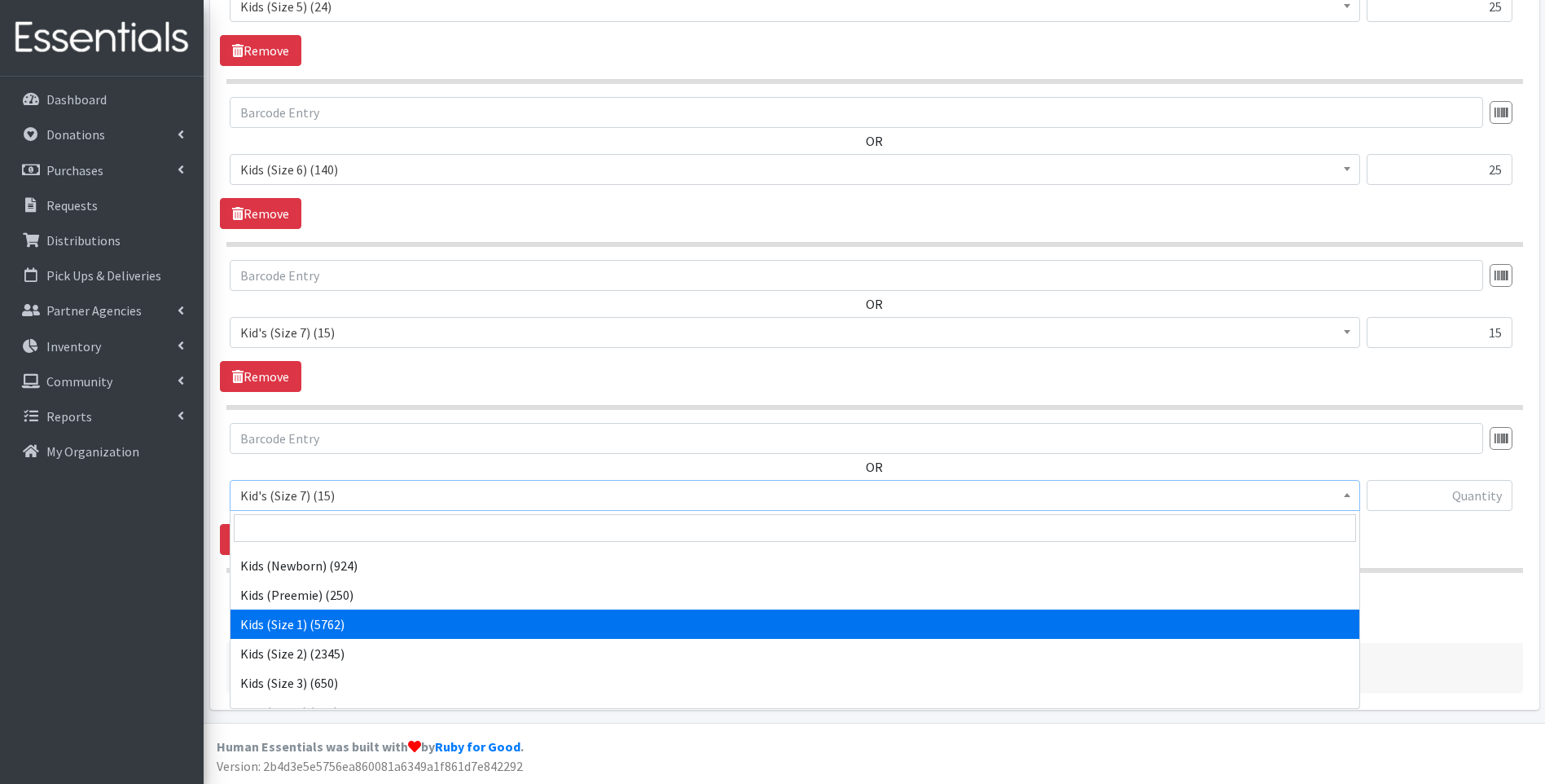
scroll to position [81, 0]
select select "13182"
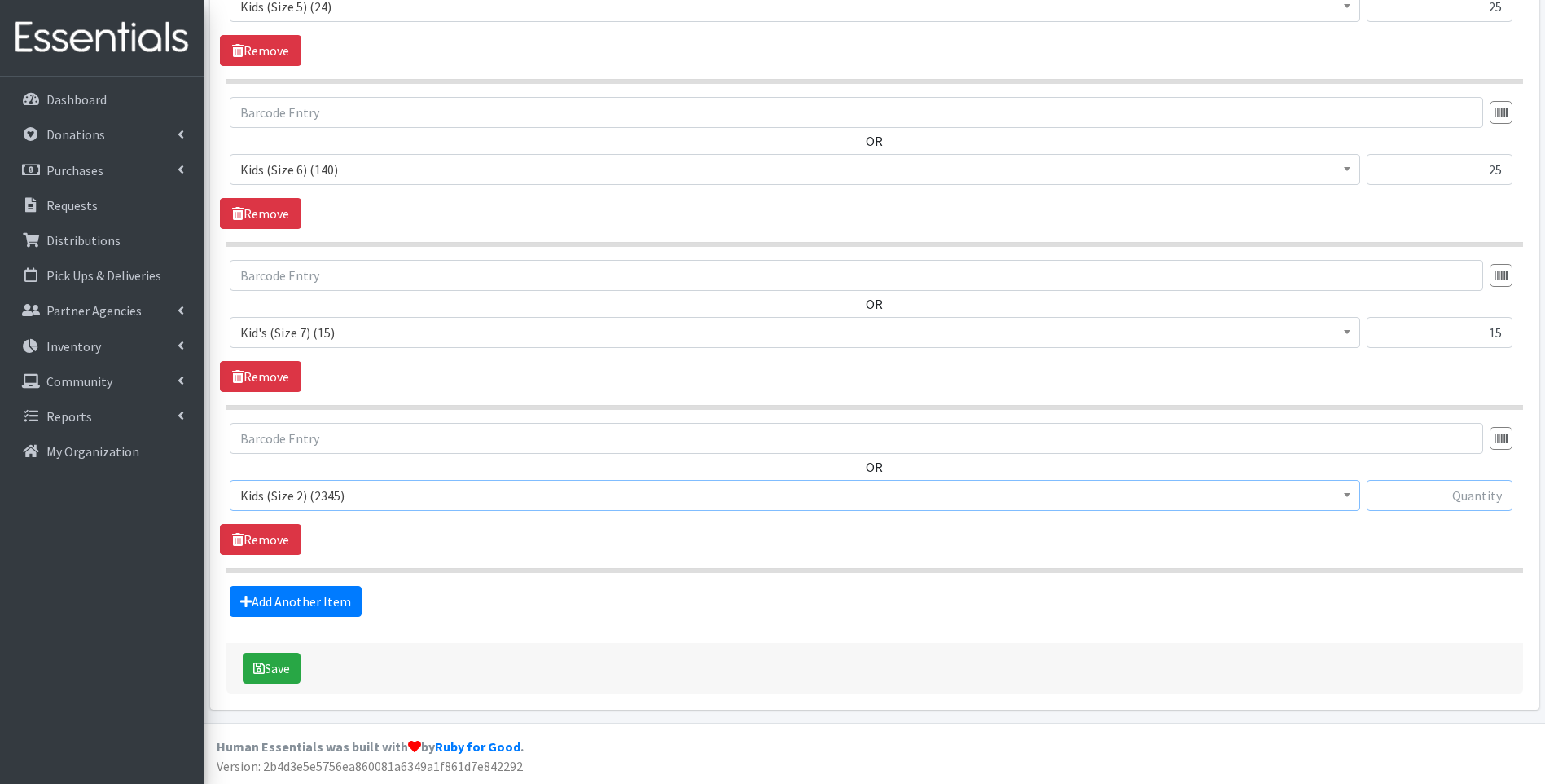
click at [1488, 494] on input "text" at bounding box center [1440, 495] width 146 height 31
type input "25"
click at [334, 606] on link "Add Another Item" at bounding box center [296, 600] width 132 height 31
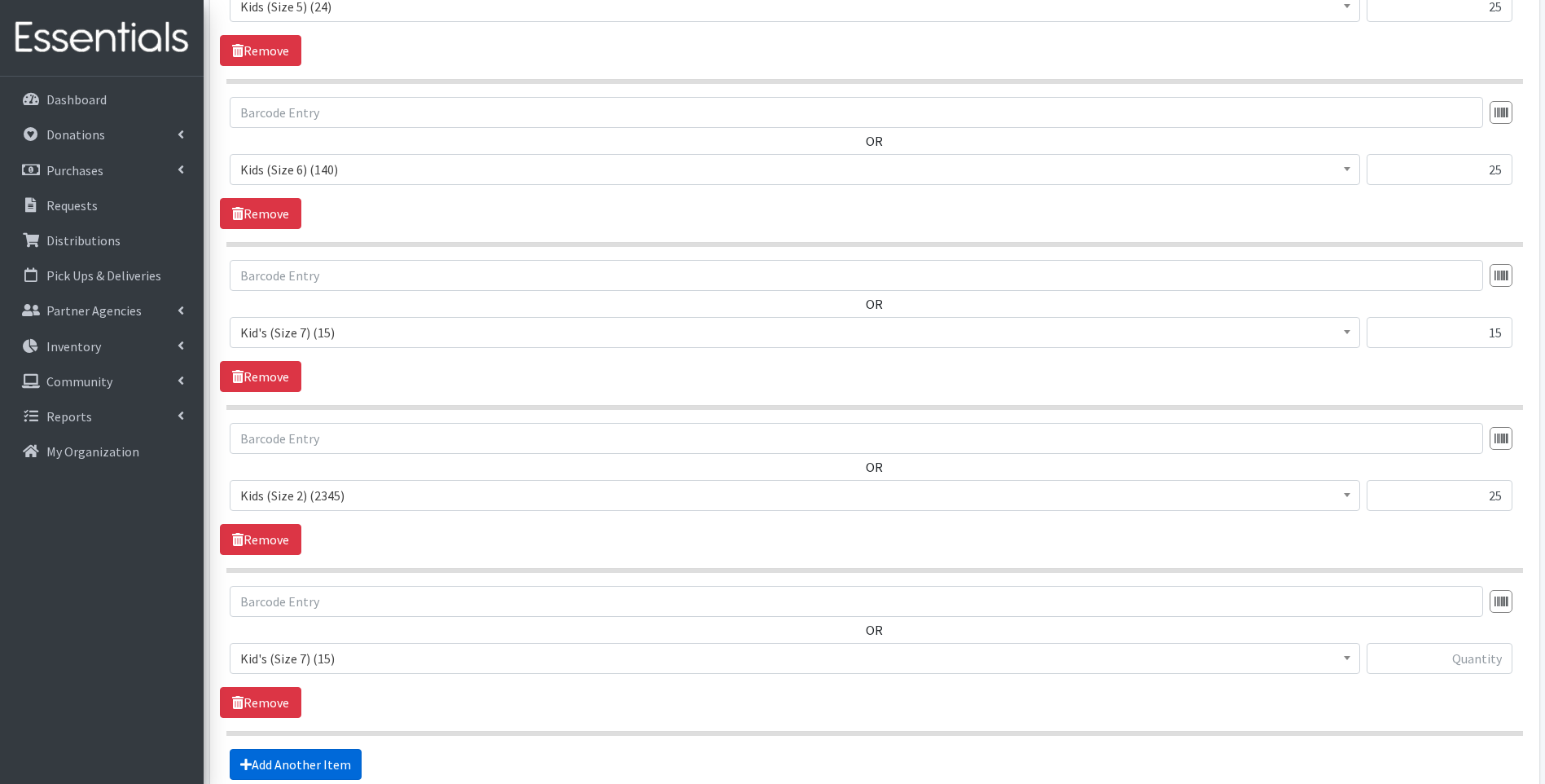
scroll to position [1551, 0]
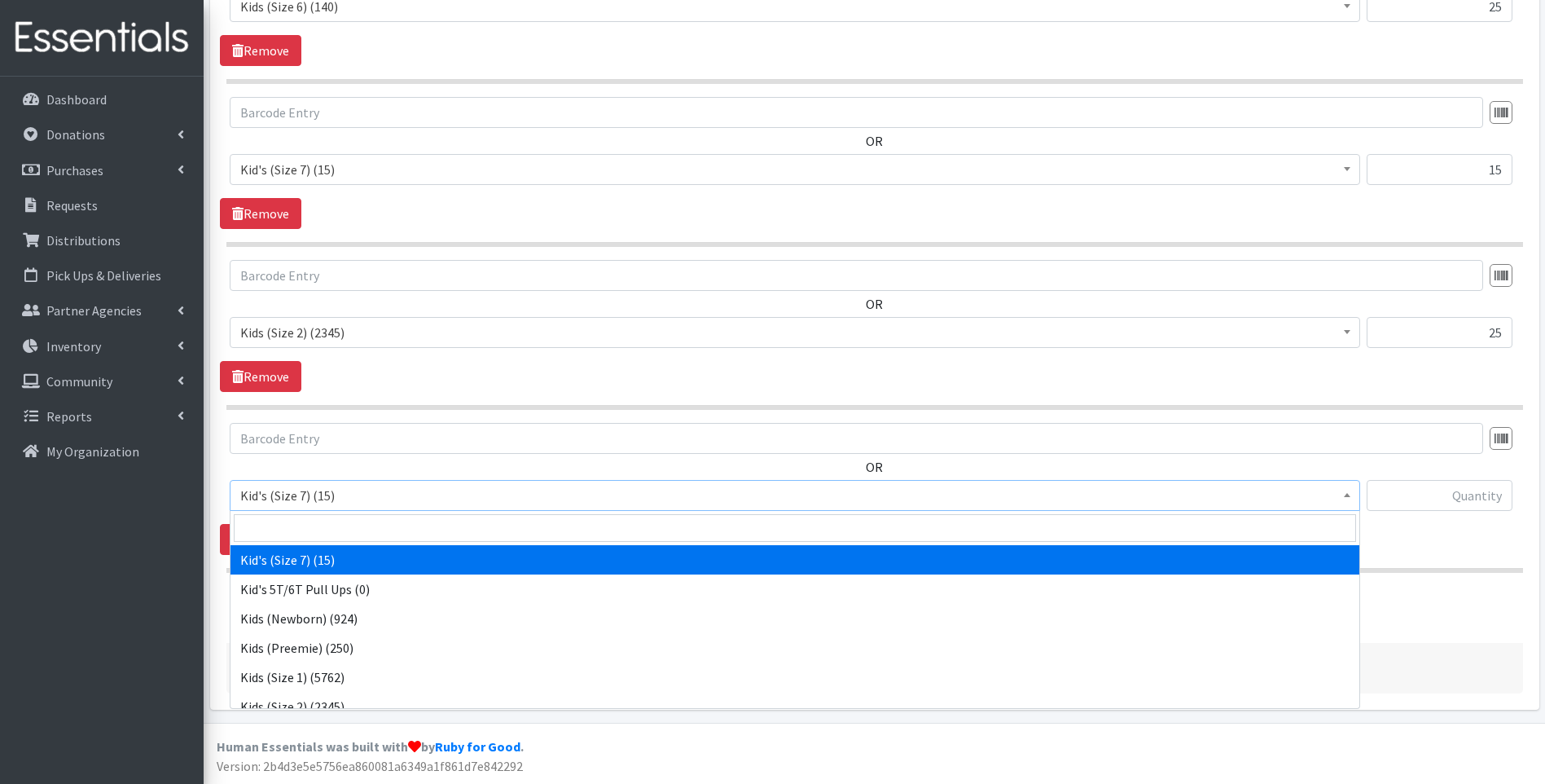
click at [399, 505] on span "Kid's (Size 7) (15)" at bounding box center [795, 495] width 1109 height 23
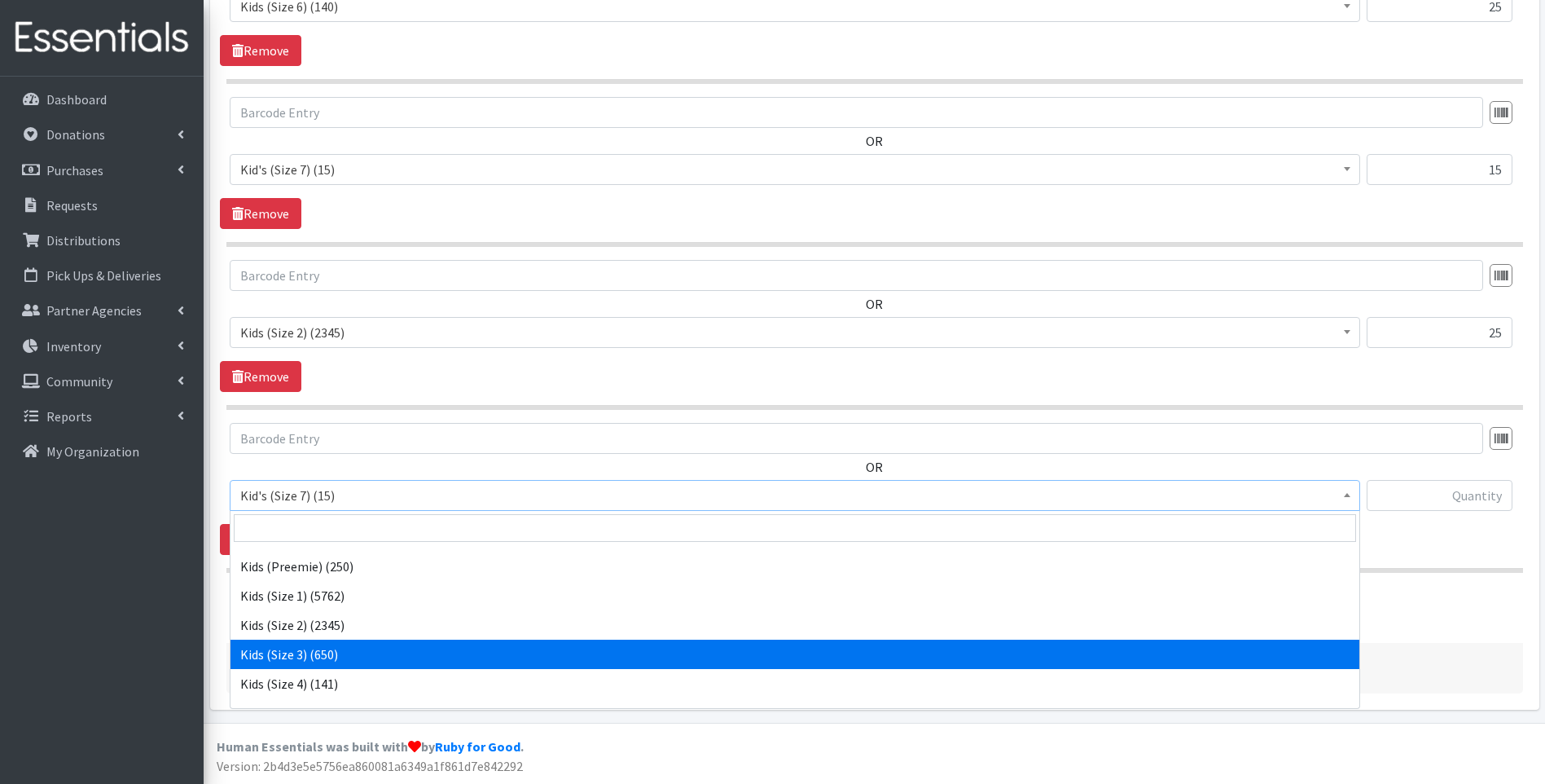
scroll to position [163, 0]
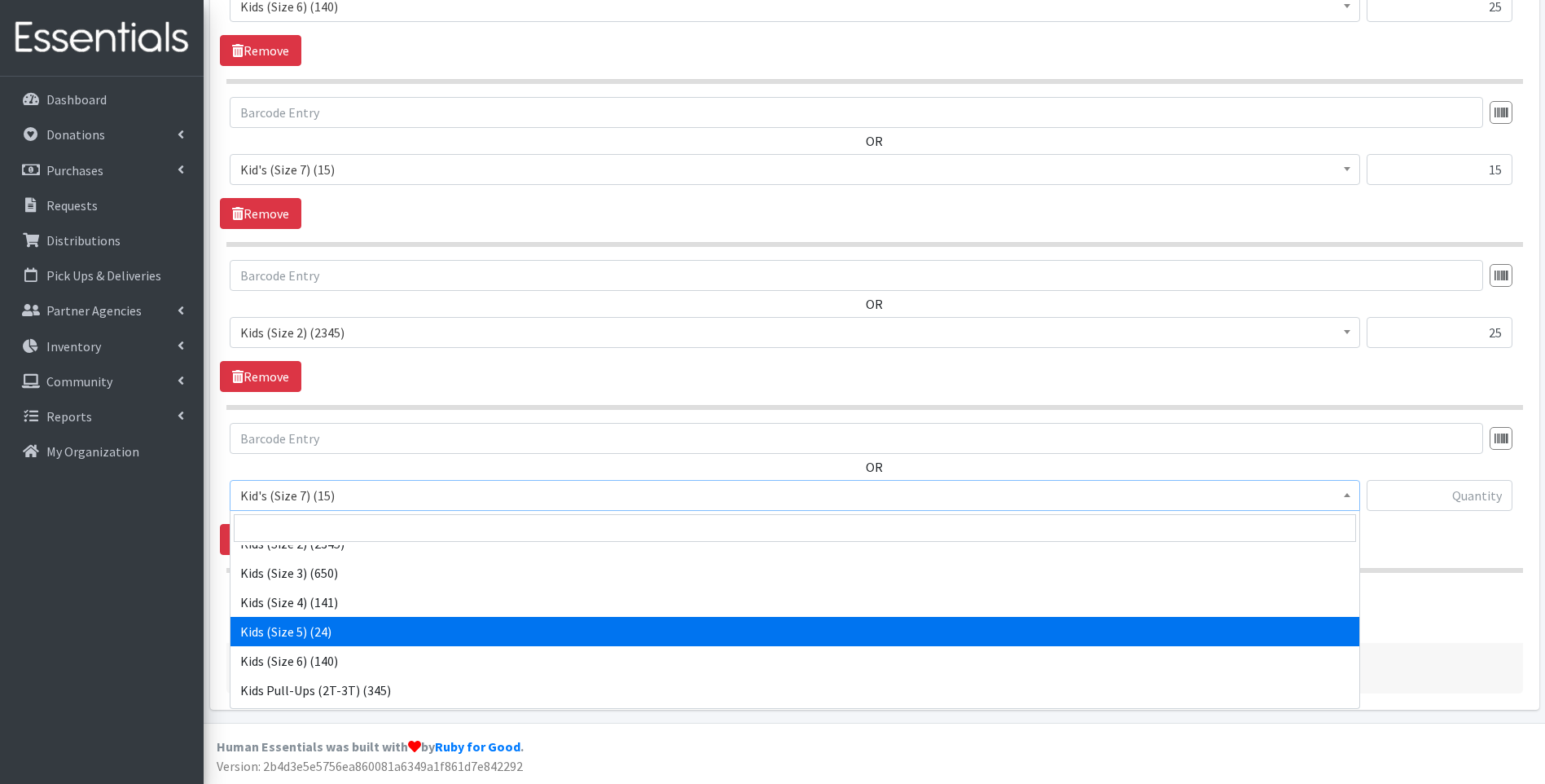
select select "13154"
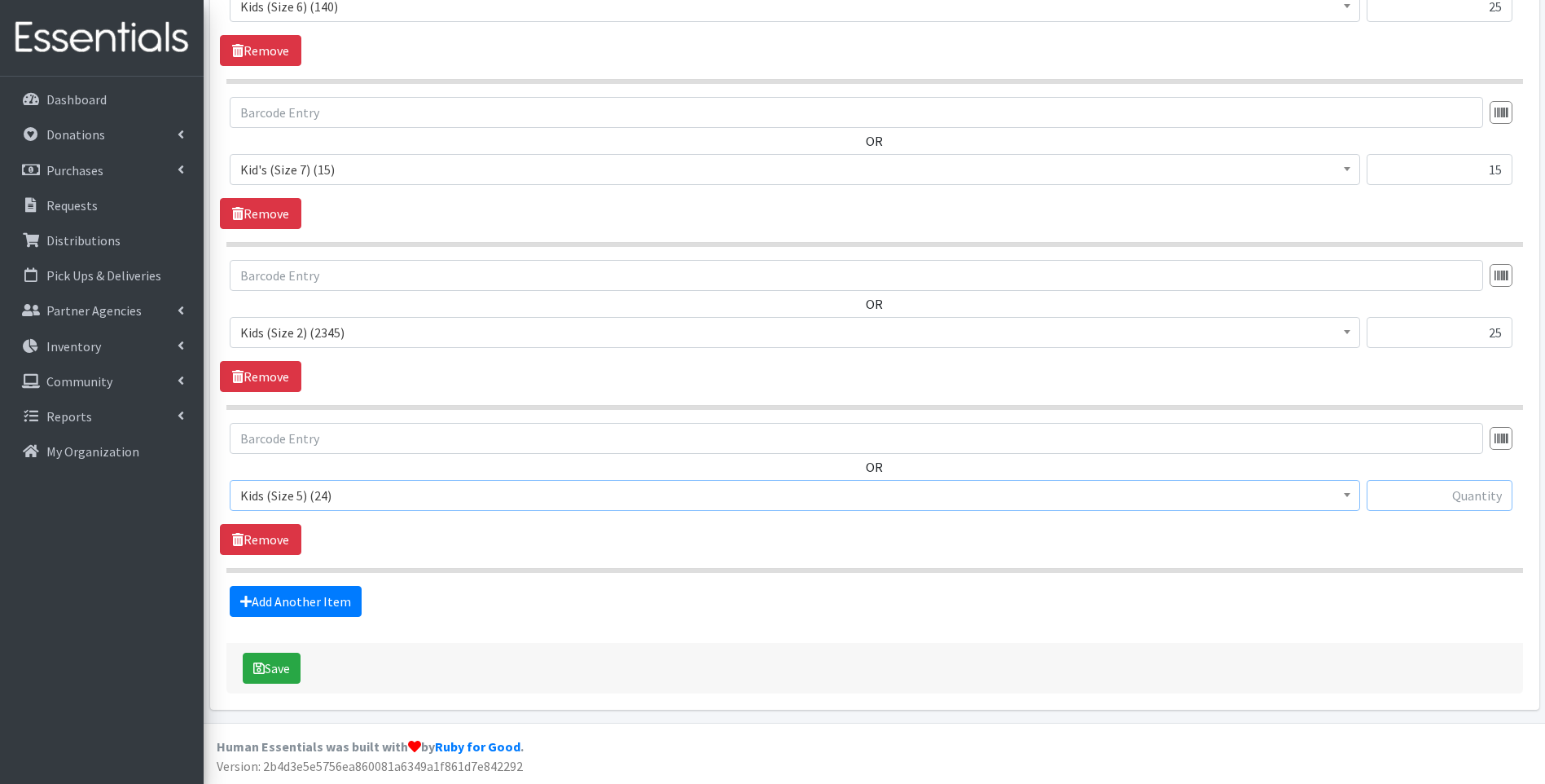
click at [1480, 497] on input "text" at bounding box center [1440, 495] width 146 height 31
type input "24"
click at [339, 603] on link "Add Another Item" at bounding box center [296, 600] width 132 height 31
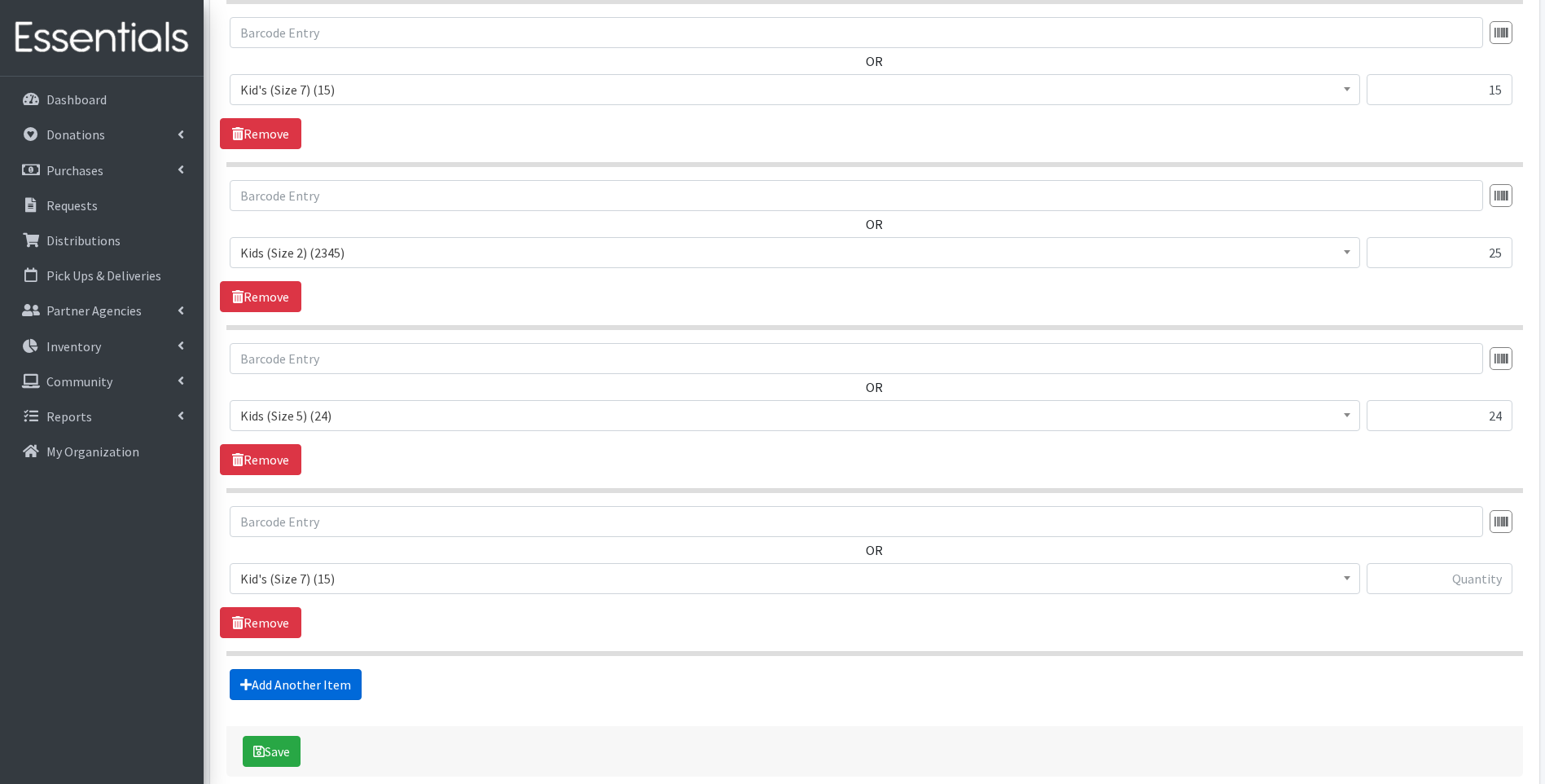
scroll to position [1714, 0]
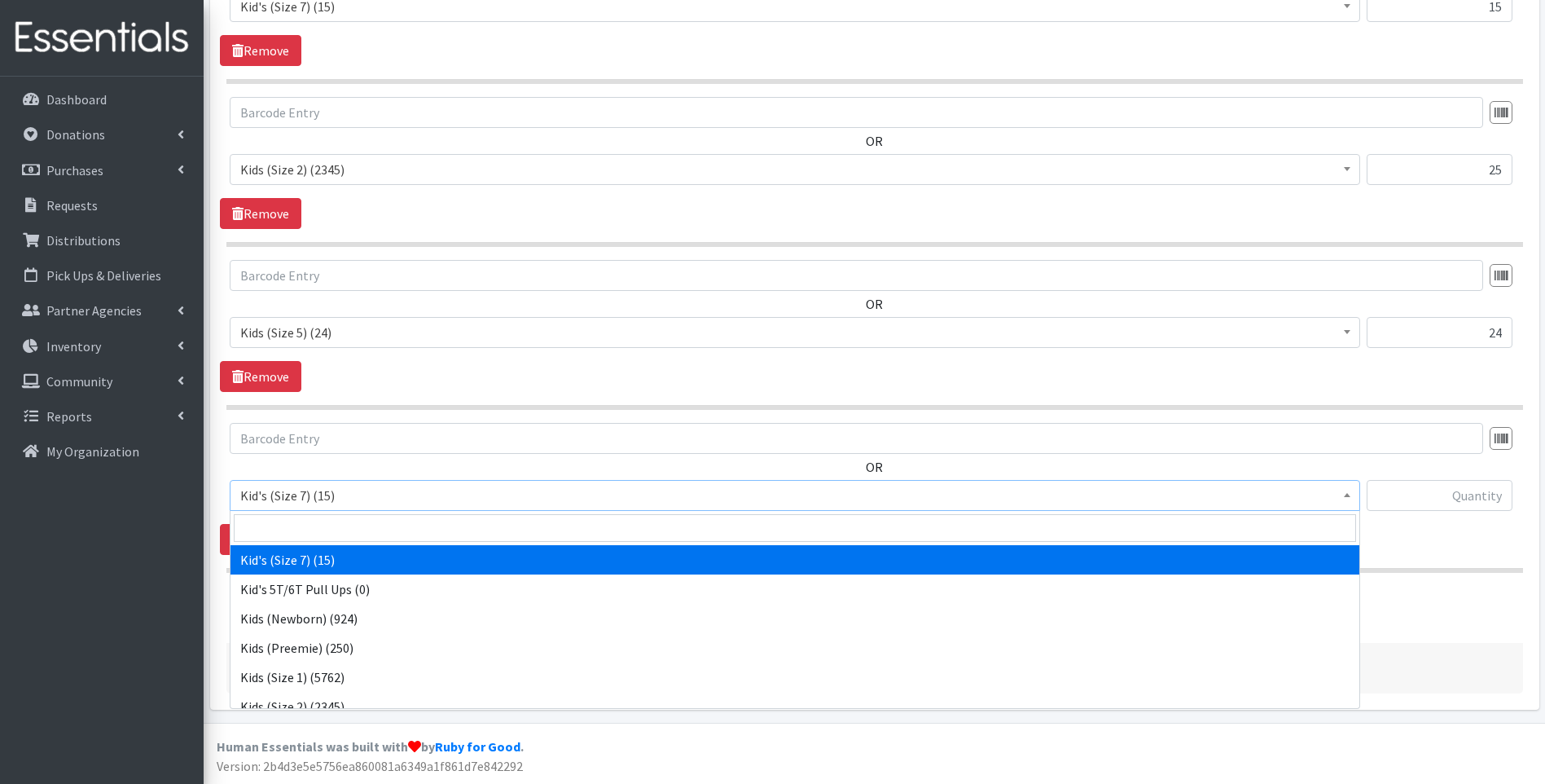
click at [499, 490] on span "Kid's (Size 7) (15)" at bounding box center [795, 495] width 1109 height 23
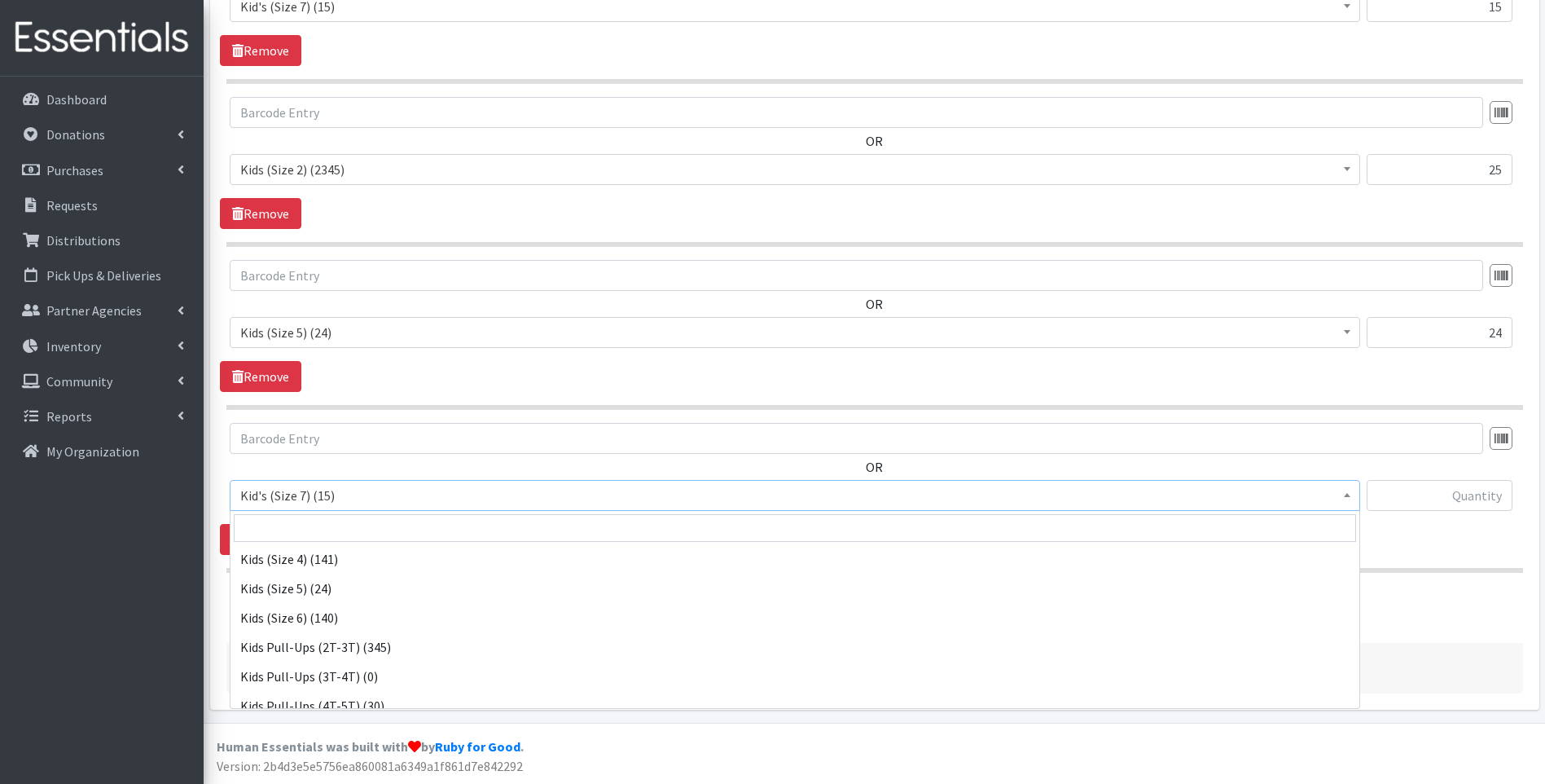
scroll to position [218, 0]
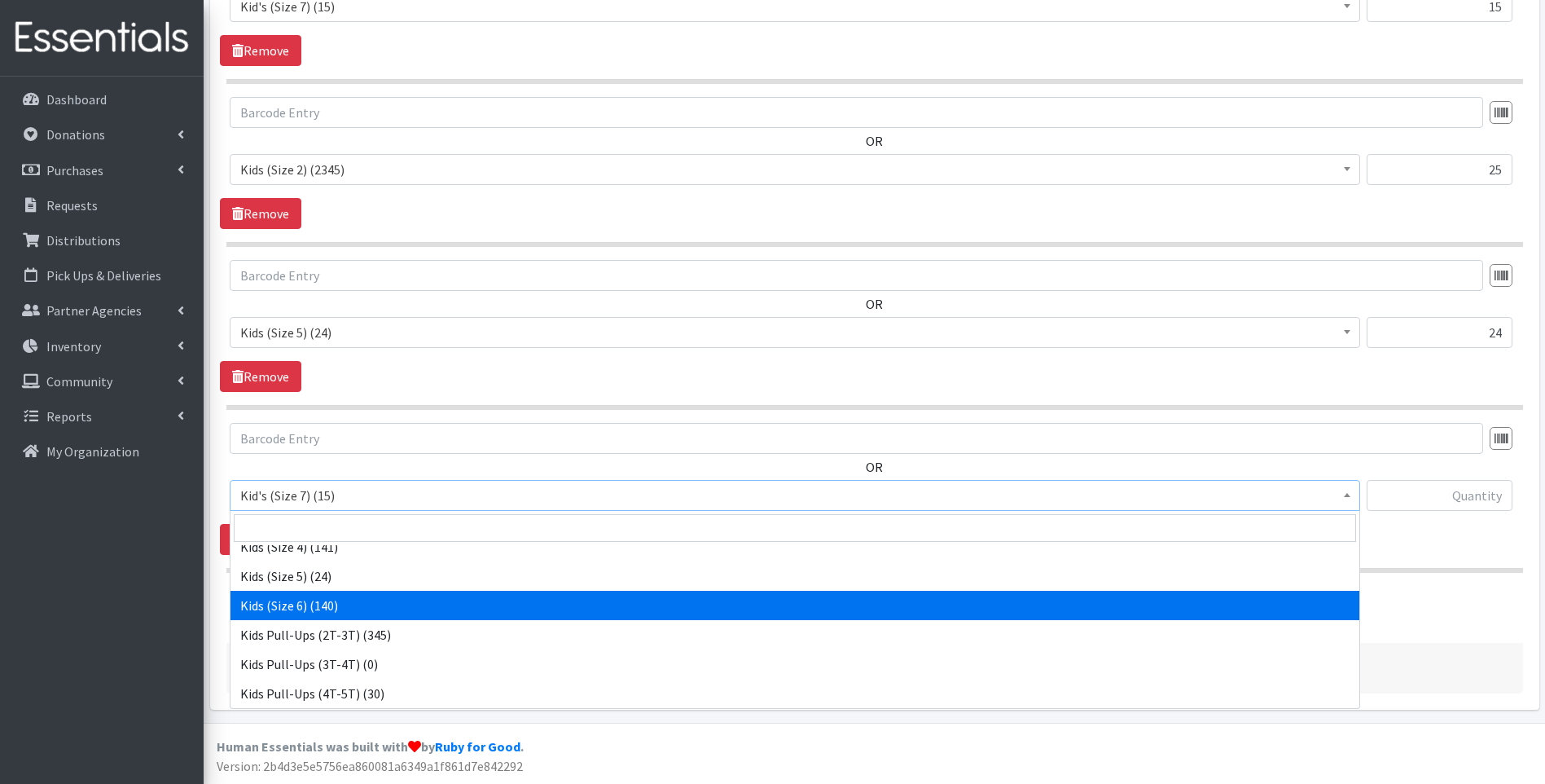
drag, startPoint x: 372, startPoint y: 604, endPoint x: 757, endPoint y: 615, distance: 385.2
select select "13153"
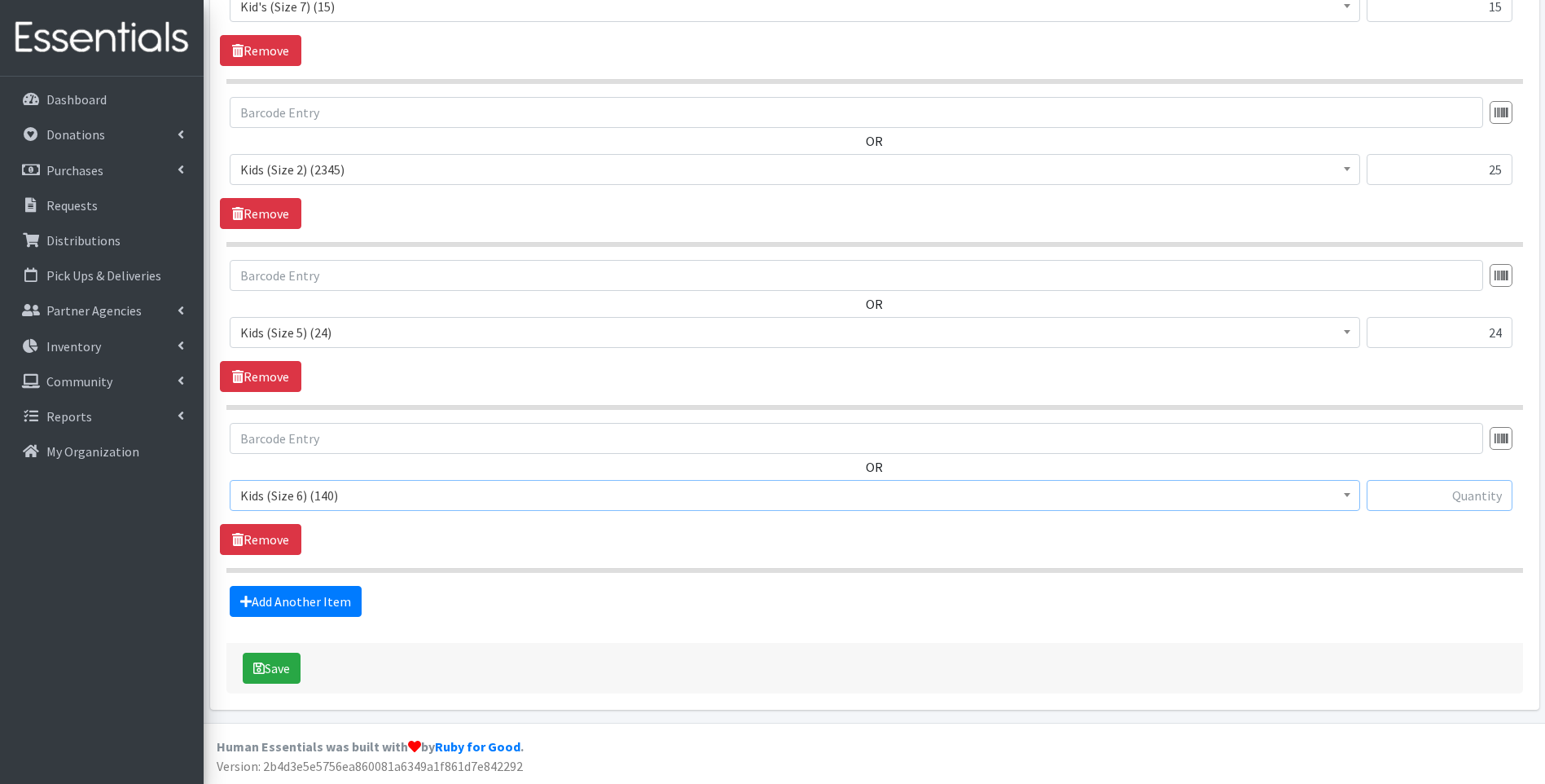
click at [1455, 491] on input "text" at bounding box center [1440, 495] width 146 height 31
type input "25"
click at [346, 603] on link "Add Another Item" at bounding box center [296, 600] width 132 height 31
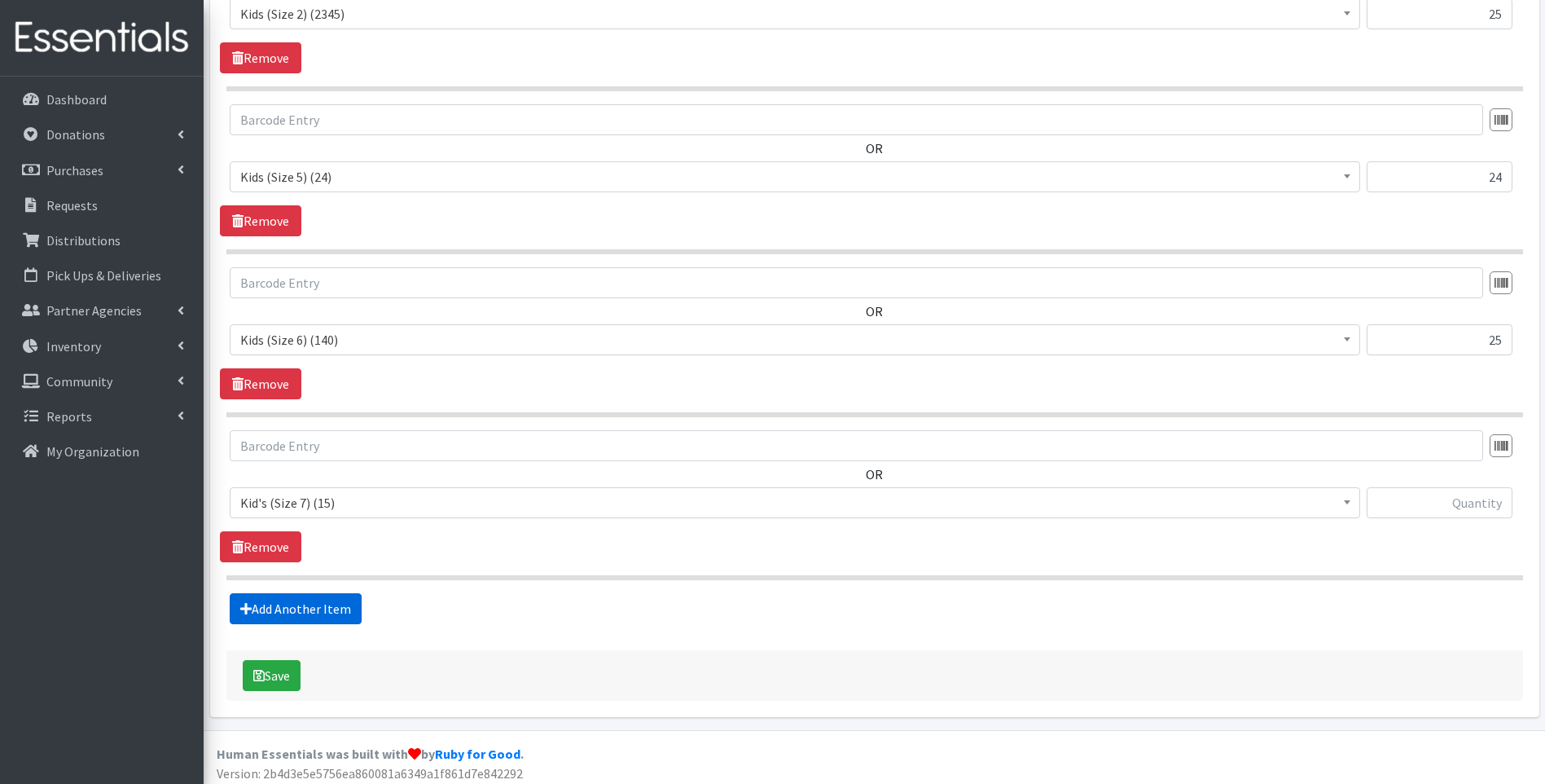
scroll to position [1877, 0]
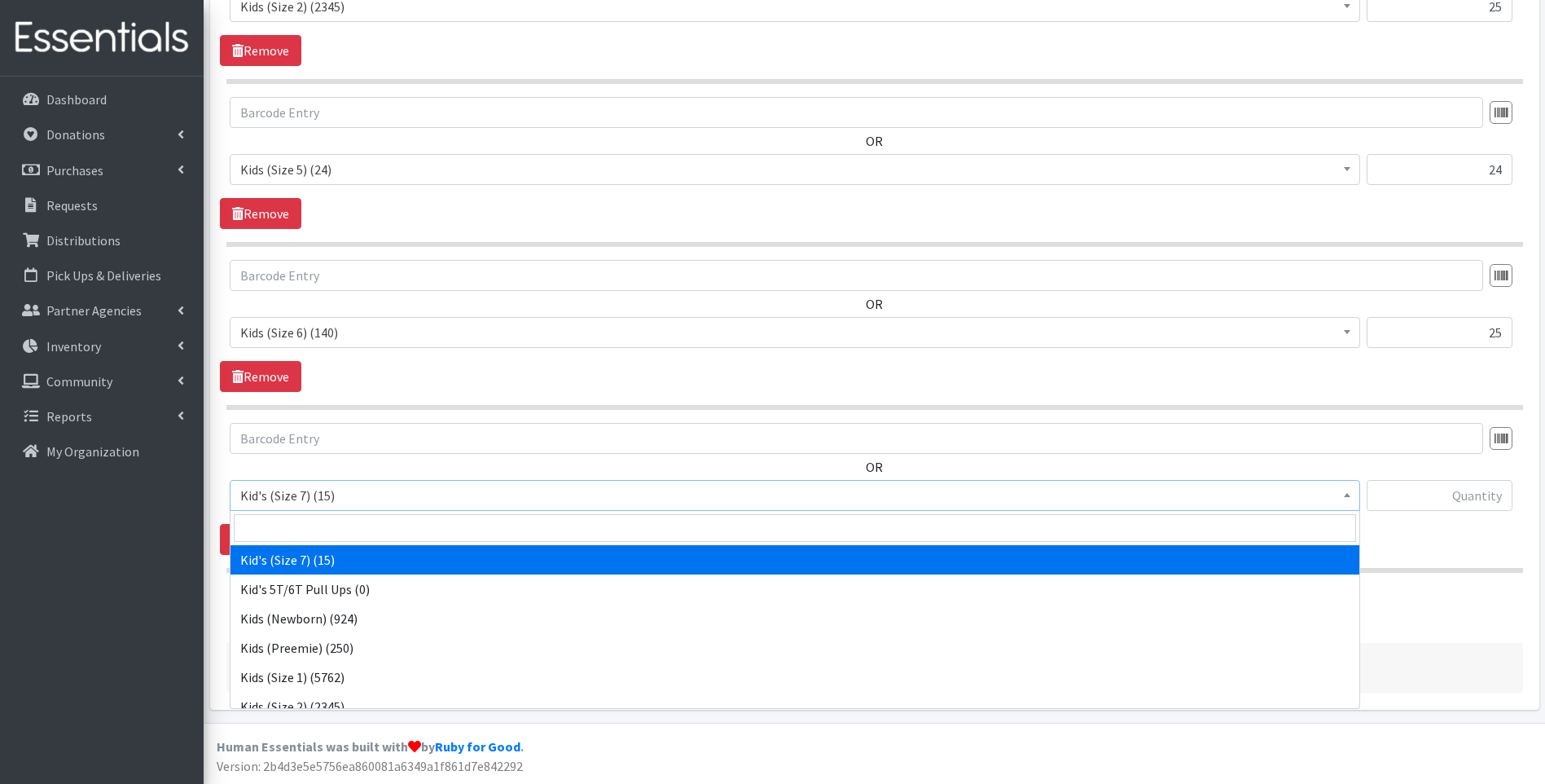
click at [387, 503] on span "Kid's (Size 7) (15)" at bounding box center [795, 495] width 1109 height 23
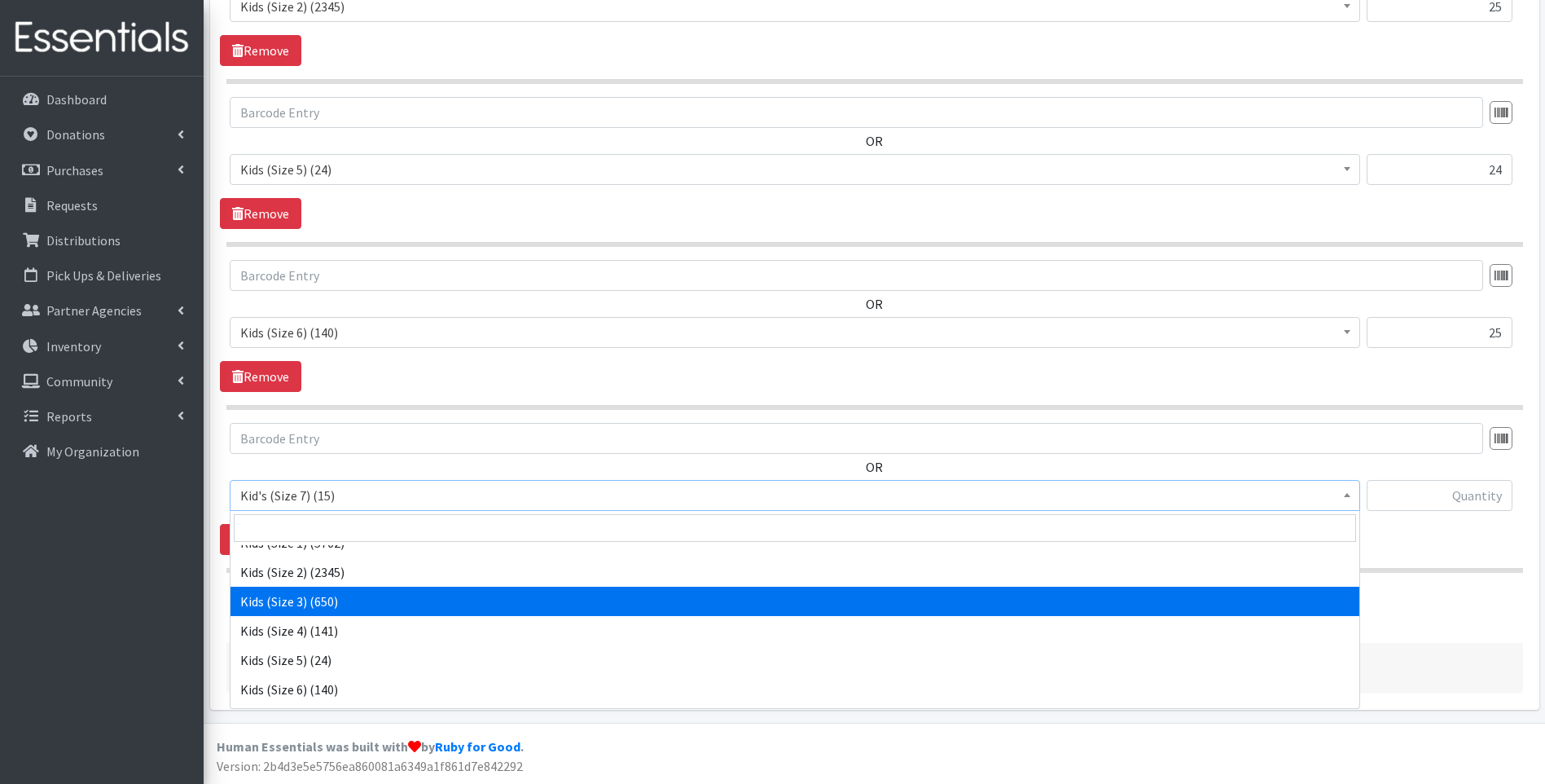
scroll to position [163, 0]
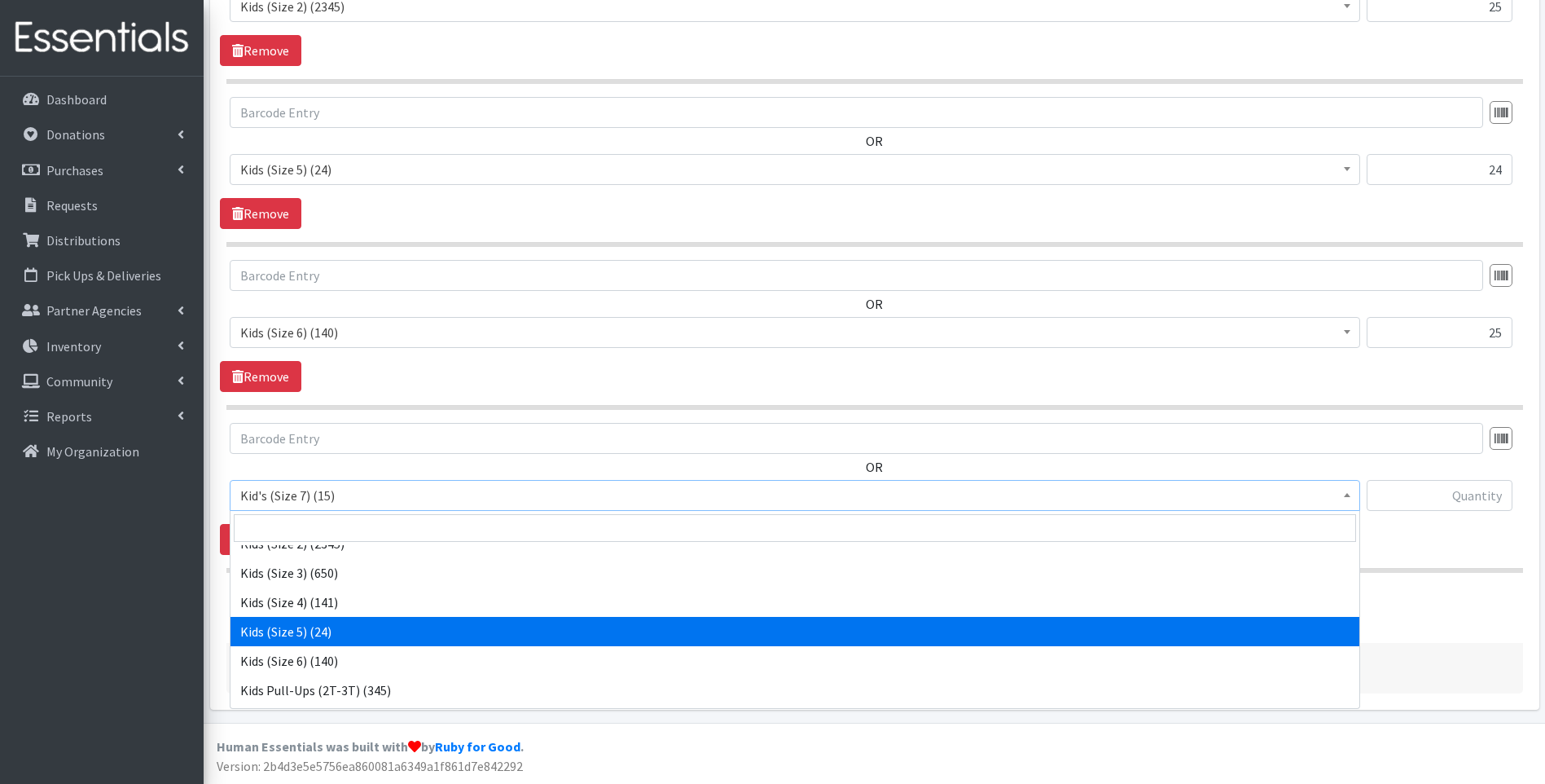
drag, startPoint x: 346, startPoint y: 635, endPoint x: 496, endPoint y: 627, distance: 150.2
select select "13154"
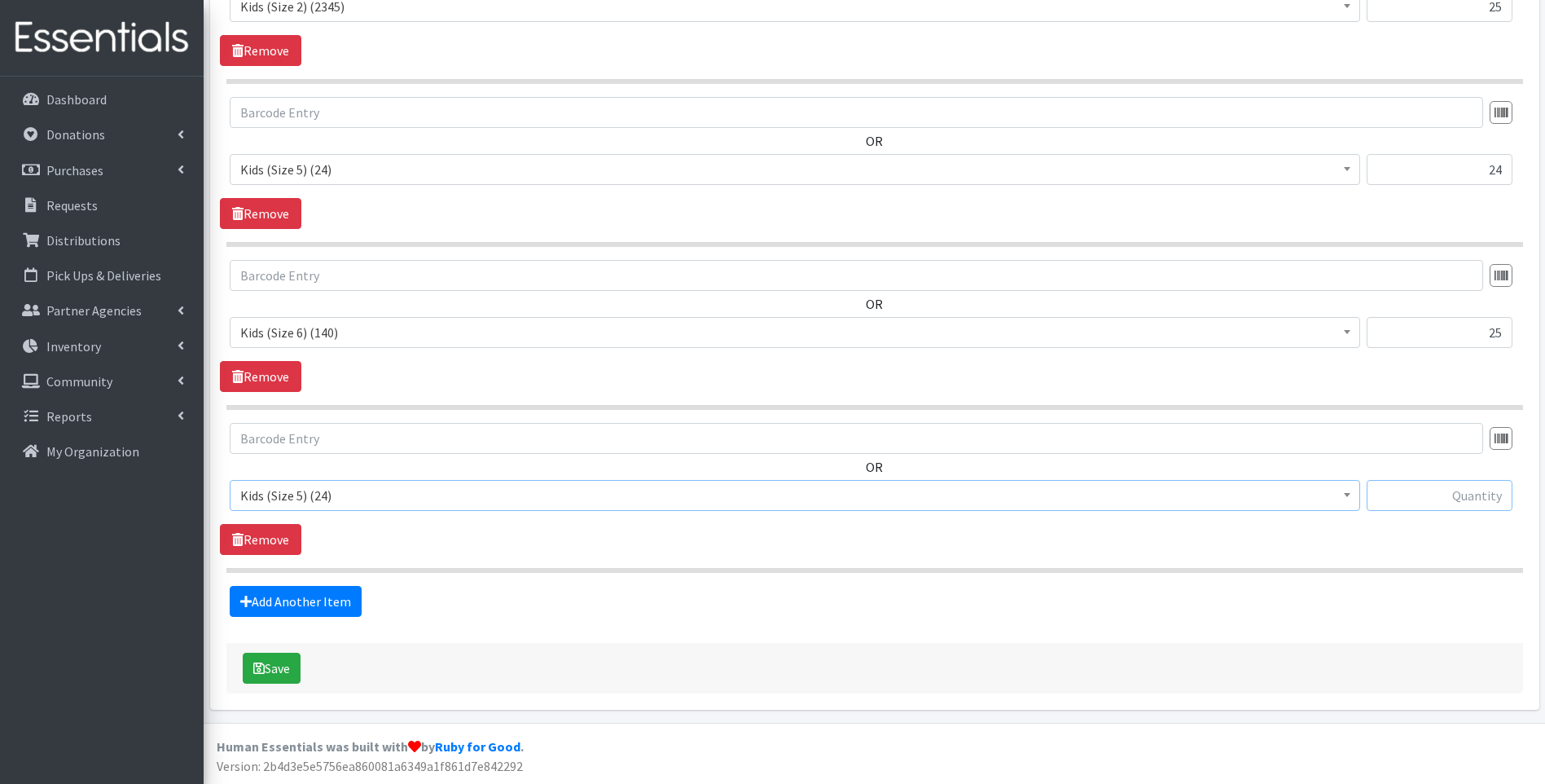
click at [1422, 505] on input "text" at bounding box center [1440, 495] width 146 height 31
type input "24"
click at [340, 605] on link "Add Another Item" at bounding box center [296, 600] width 132 height 31
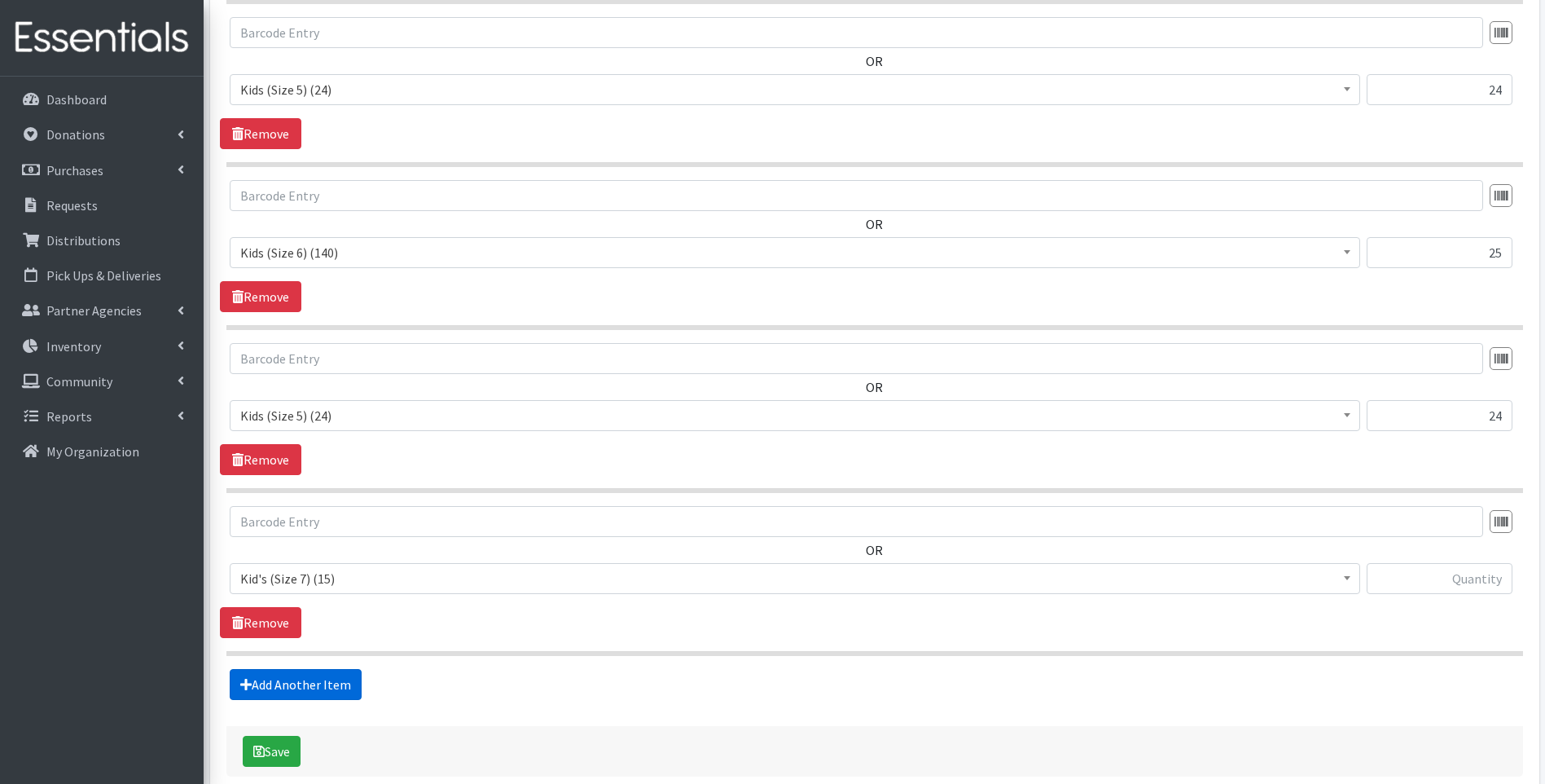
scroll to position [2039, 0]
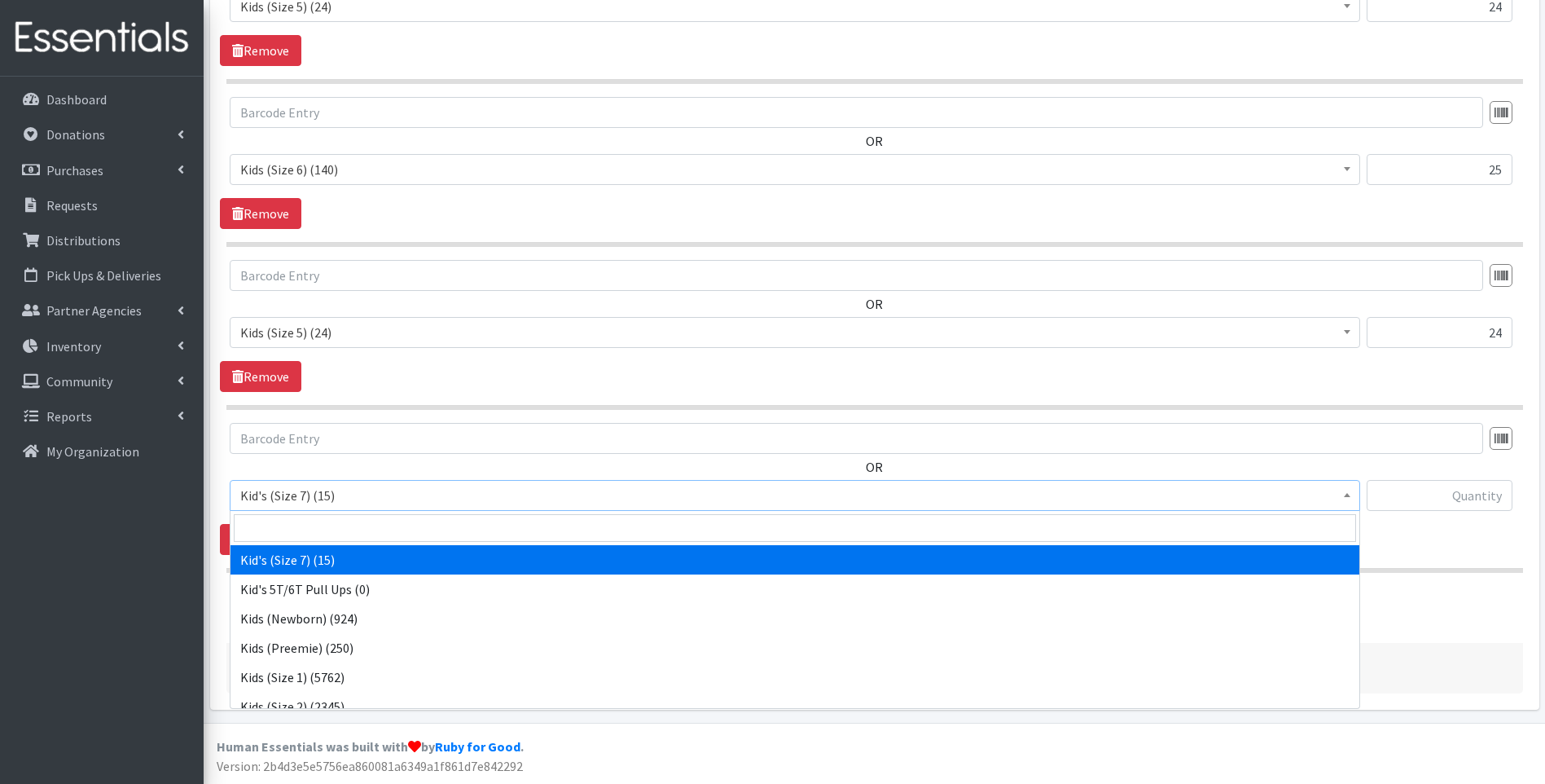
click at [373, 501] on span "Kid's (Size 7) (15)" at bounding box center [795, 495] width 1109 height 23
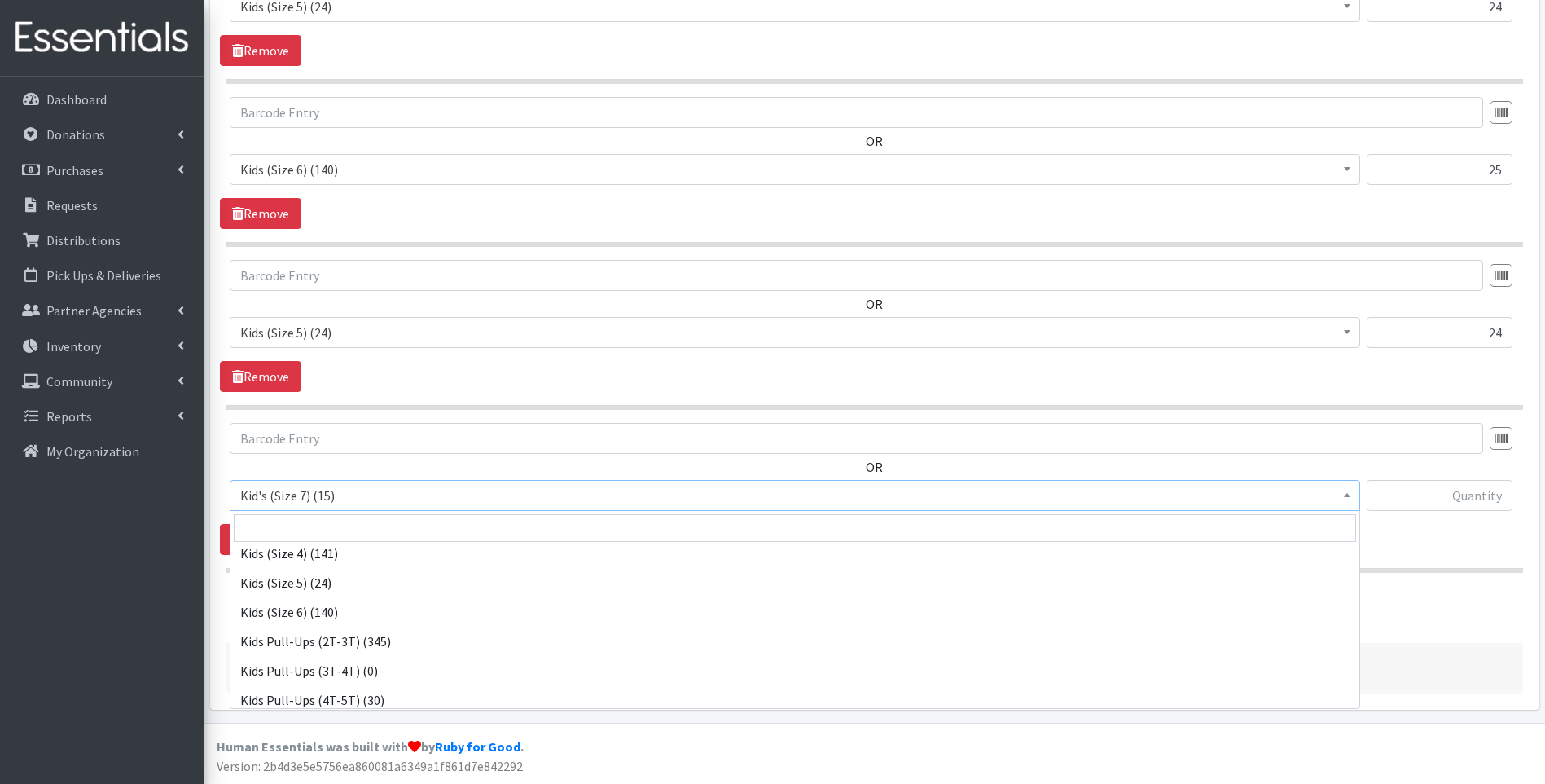
scroll to position [218, 0]
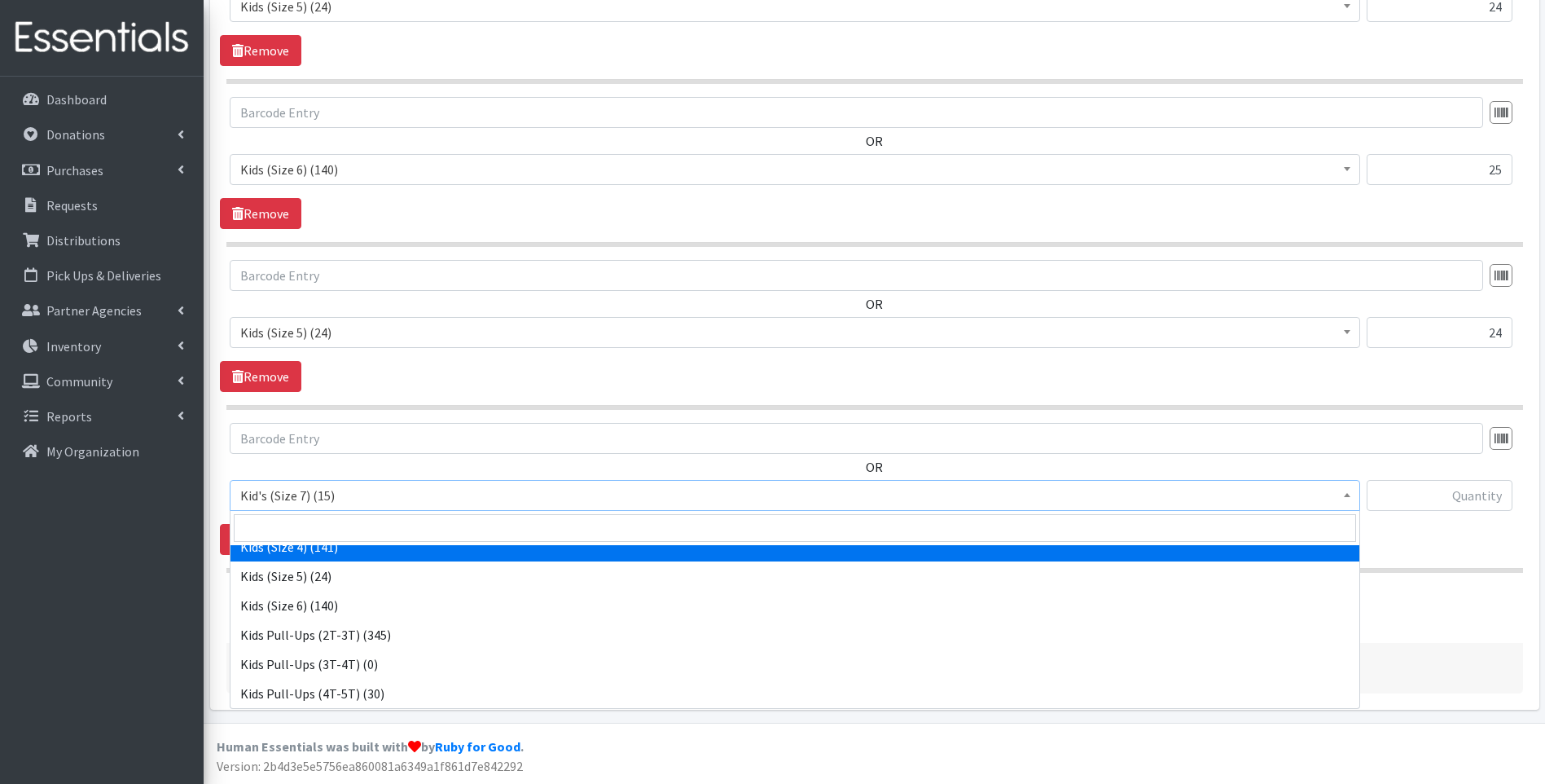
click at [1451, 543] on div "OR Kid's (Size 7) (15) Kid's 5T/6T Pull Ups (0) Kids (Newborn) (924) Kids (Pree…" at bounding box center [874, 489] width 1309 height 132
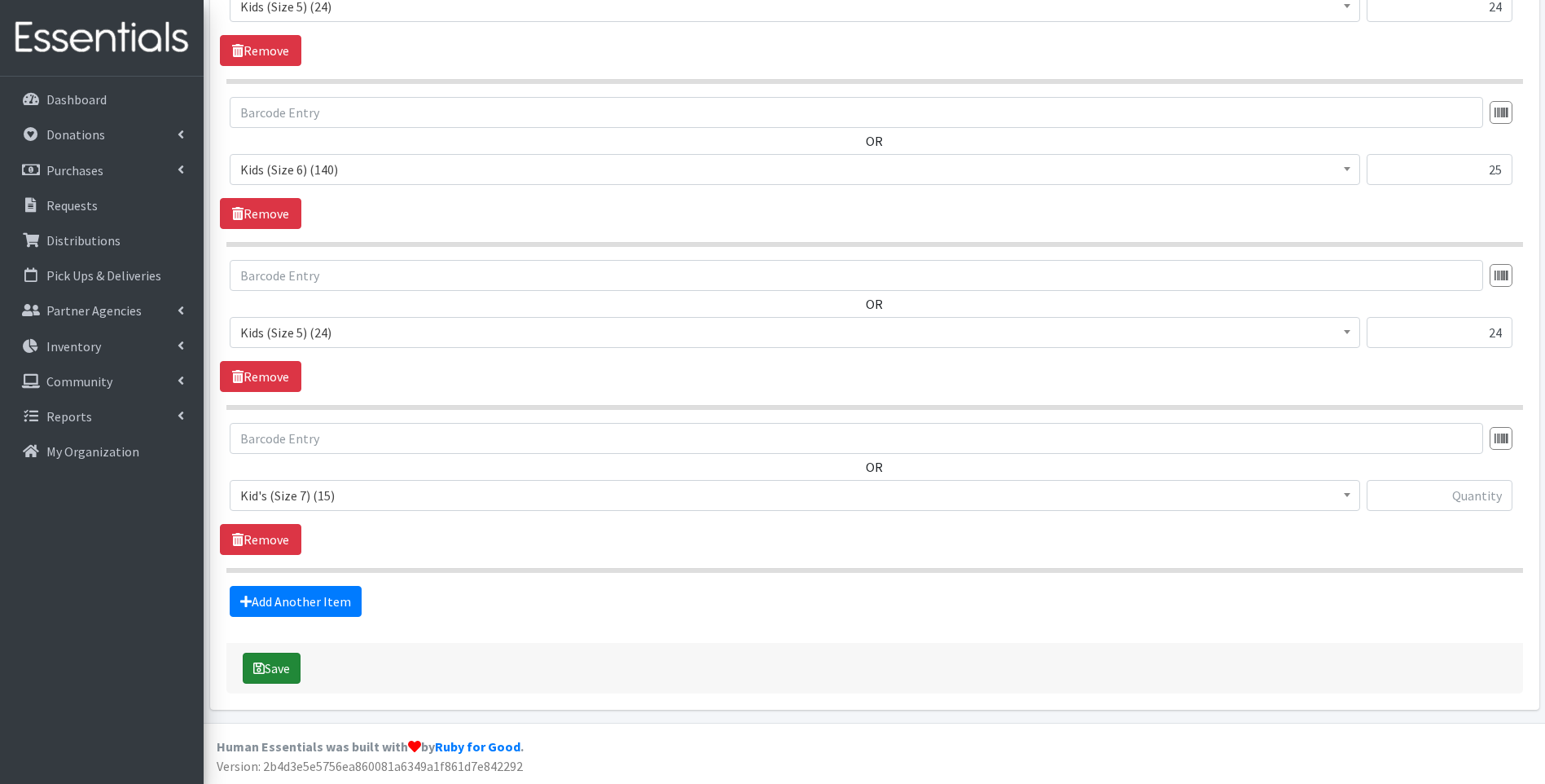
drag, startPoint x: 282, startPoint y: 670, endPoint x: 315, endPoint y: 663, distance: 33.7
click at [285, 668] on button "Save" at bounding box center [271, 667] width 58 height 31
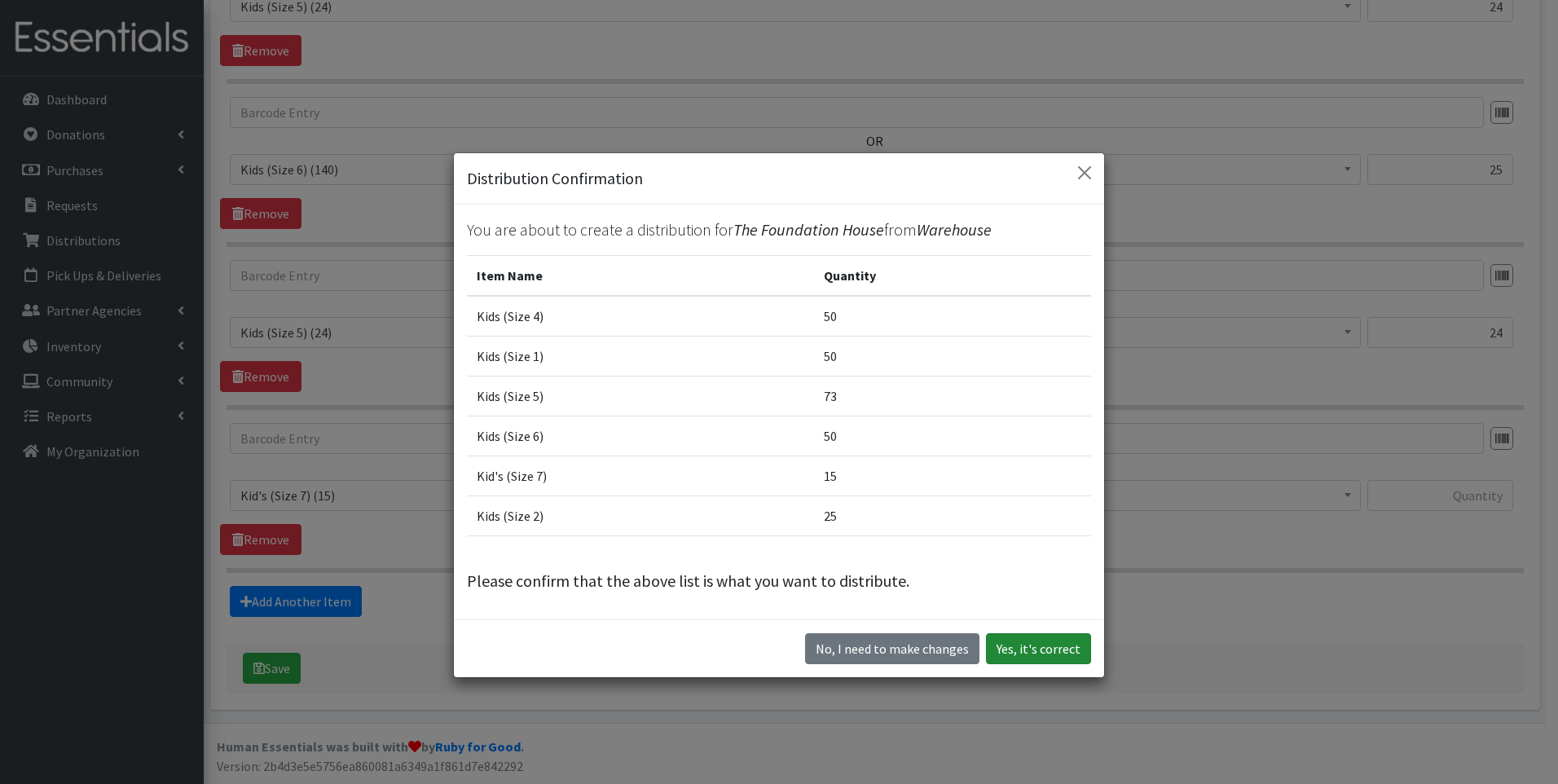
click at [1031, 652] on button "Yes, it's correct" at bounding box center [1038, 648] width 105 height 31
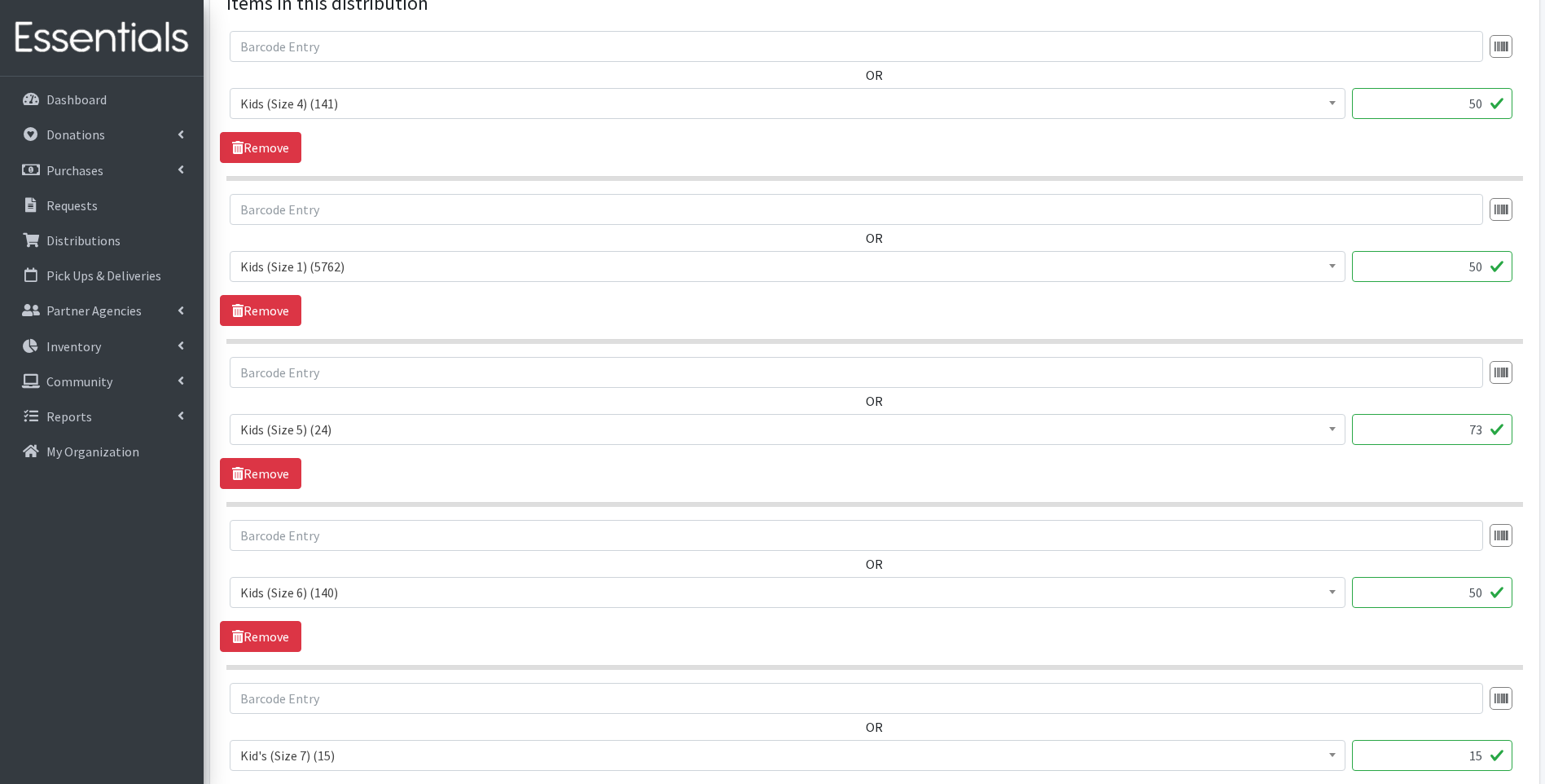
scroll to position [733, 0]
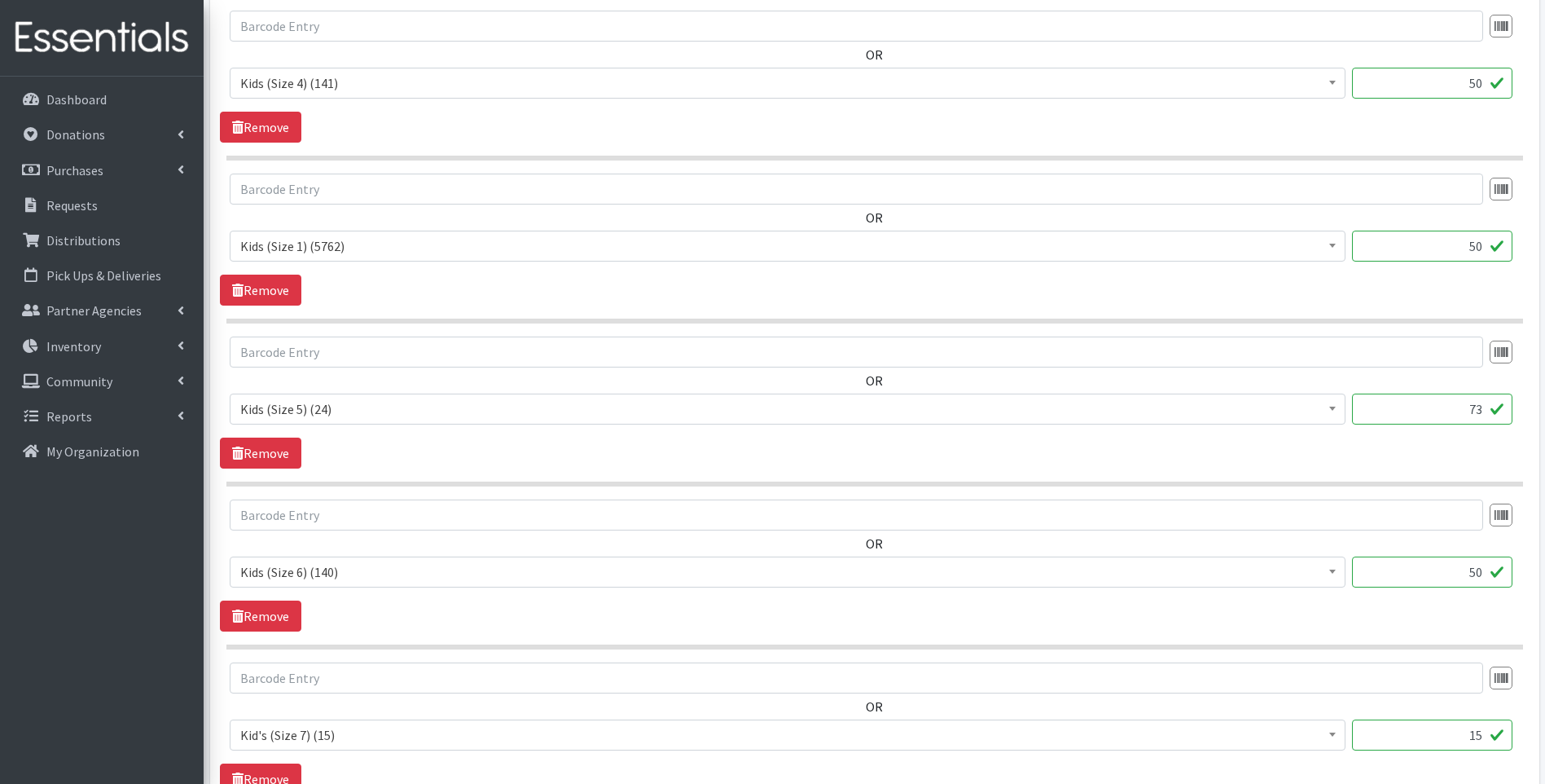
click at [1467, 413] on input "73" at bounding box center [1433, 409] width 160 height 31
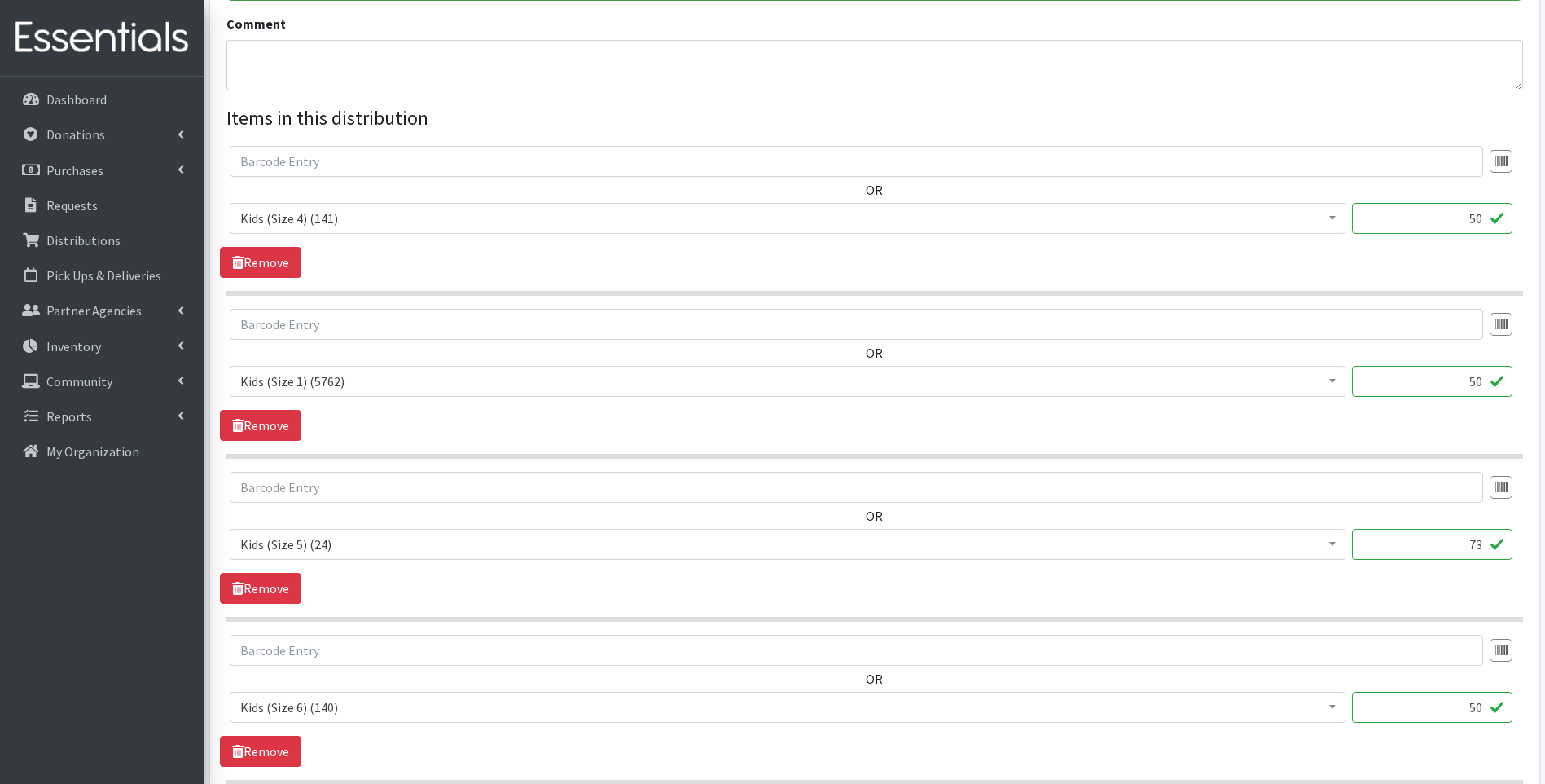
scroll to position [651, 0]
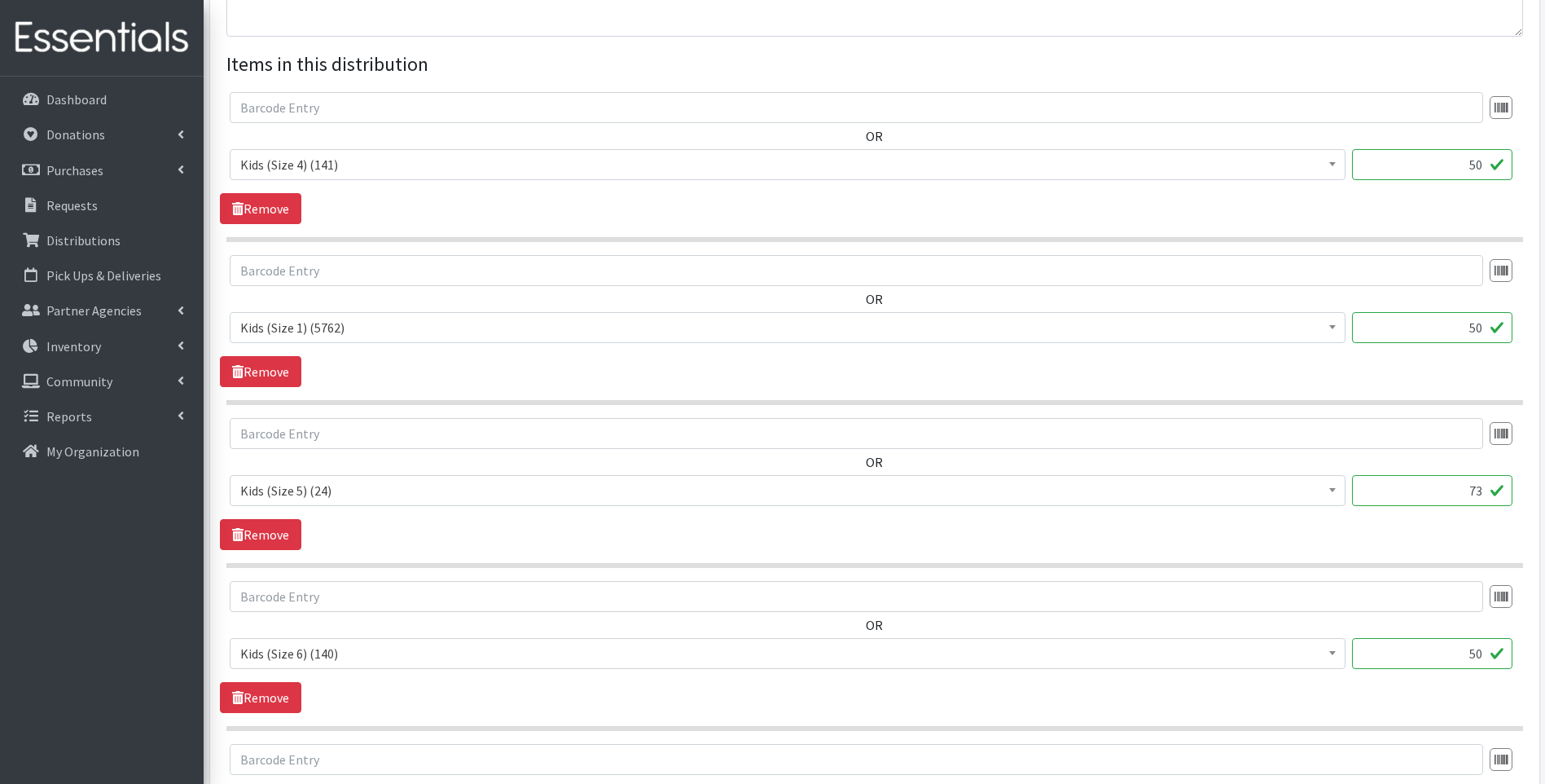
drag, startPoint x: 1459, startPoint y: 491, endPoint x: 1524, endPoint y: 496, distance: 65.2
click at [1524, 496] on div "OR Kid's (Size 7) (15) Kid's 5T/6T Pull Ups (0) Kids (Newborn) (924) Kids (Pree…" at bounding box center [874, 468] width 1309 height 101
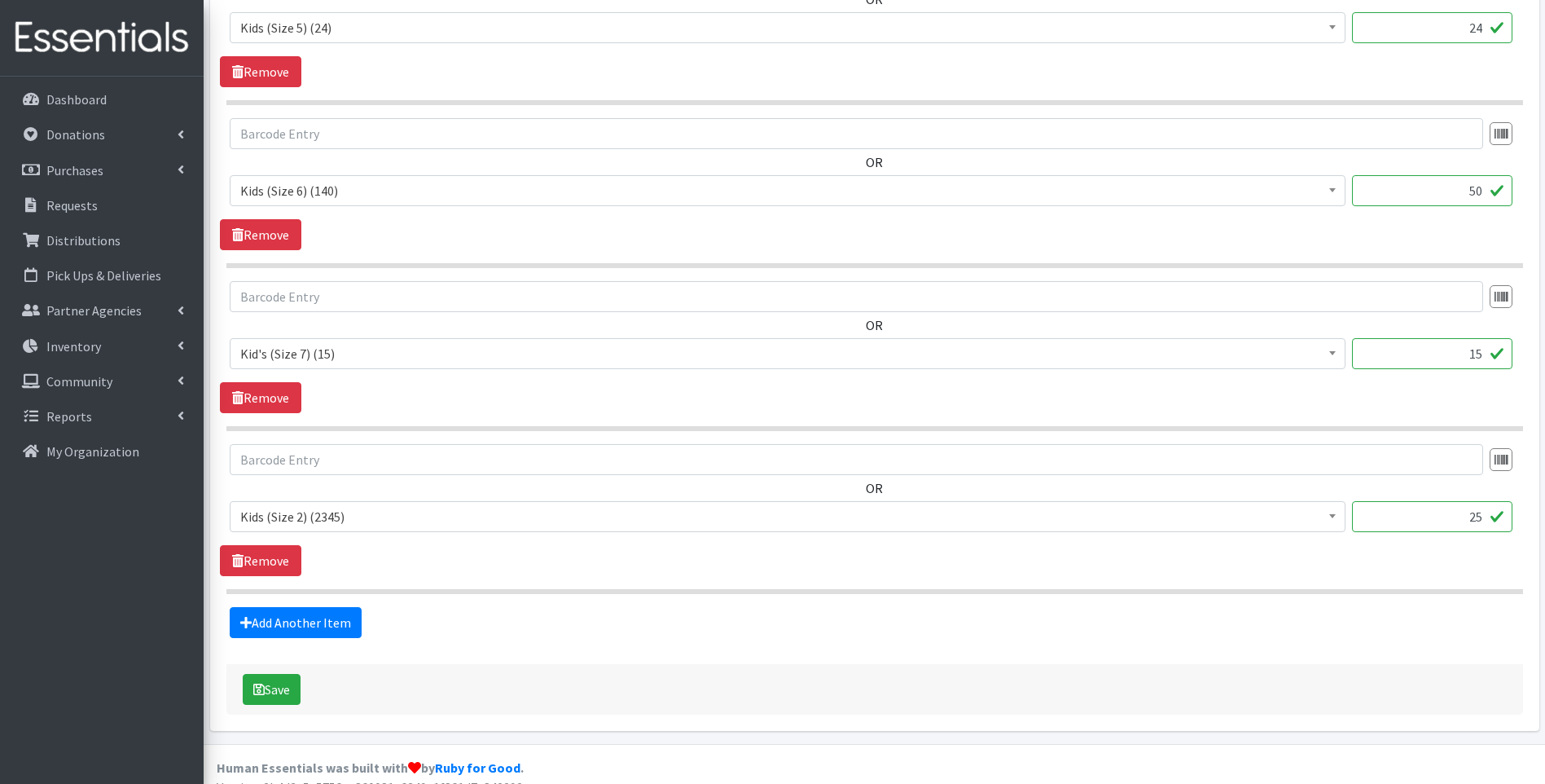
scroll to position [1136, 0]
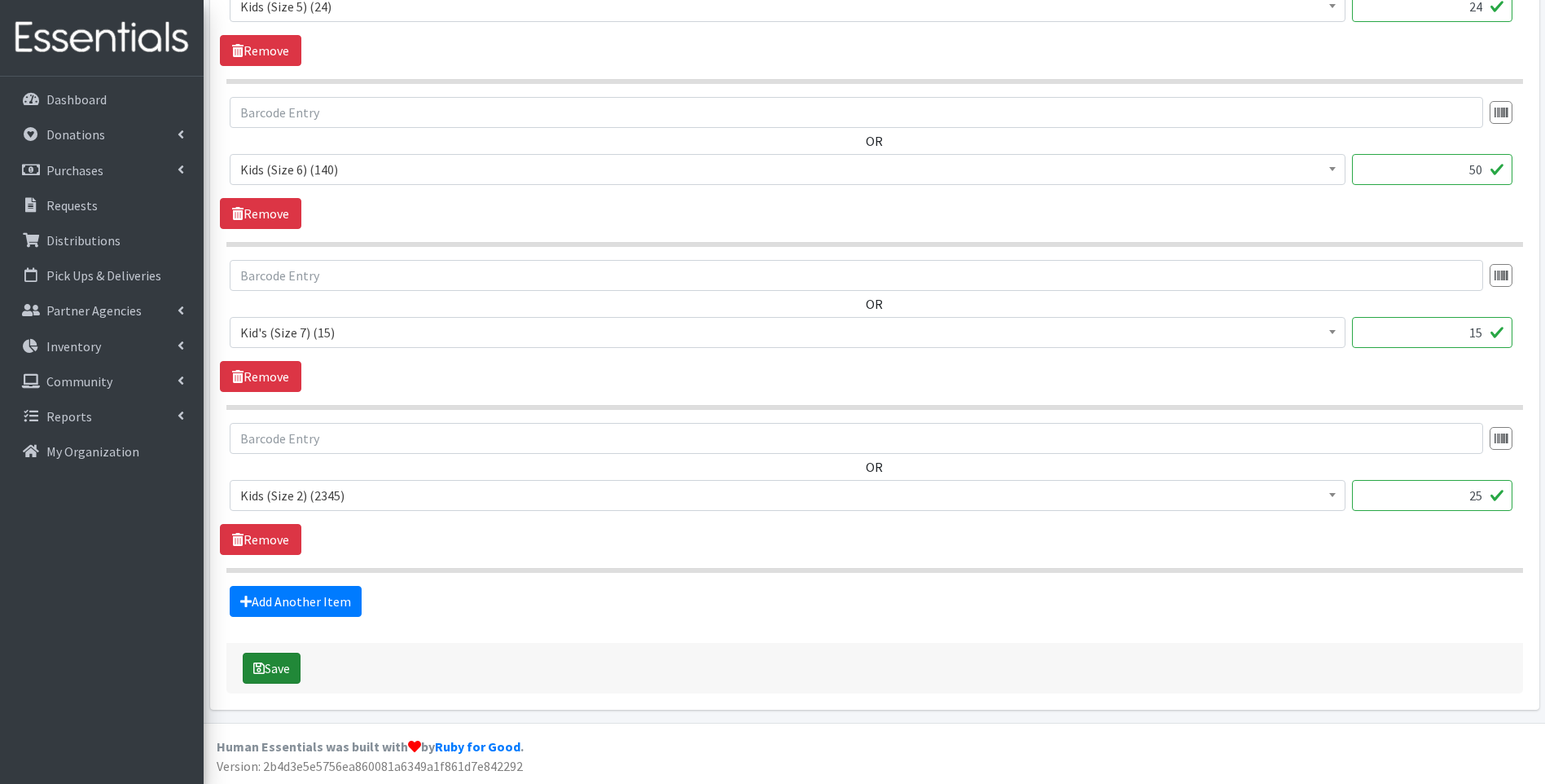
type input "24"
click at [277, 673] on button "Save" at bounding box center [271, 667] width 58 height 31
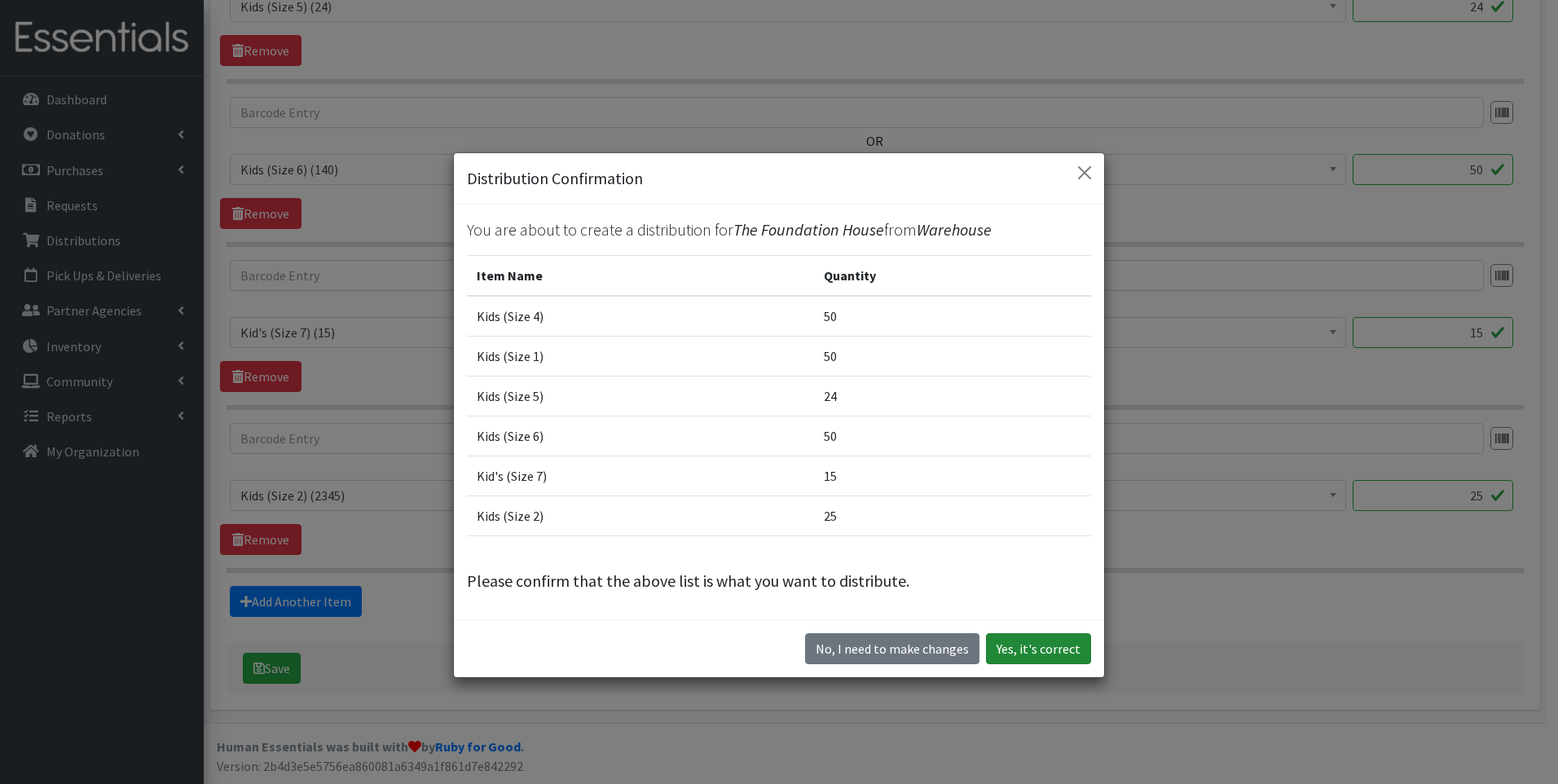
click at [1036, 648] on button "Yes, it's correct" at bounding box center [1038, 648] width 105 height 31
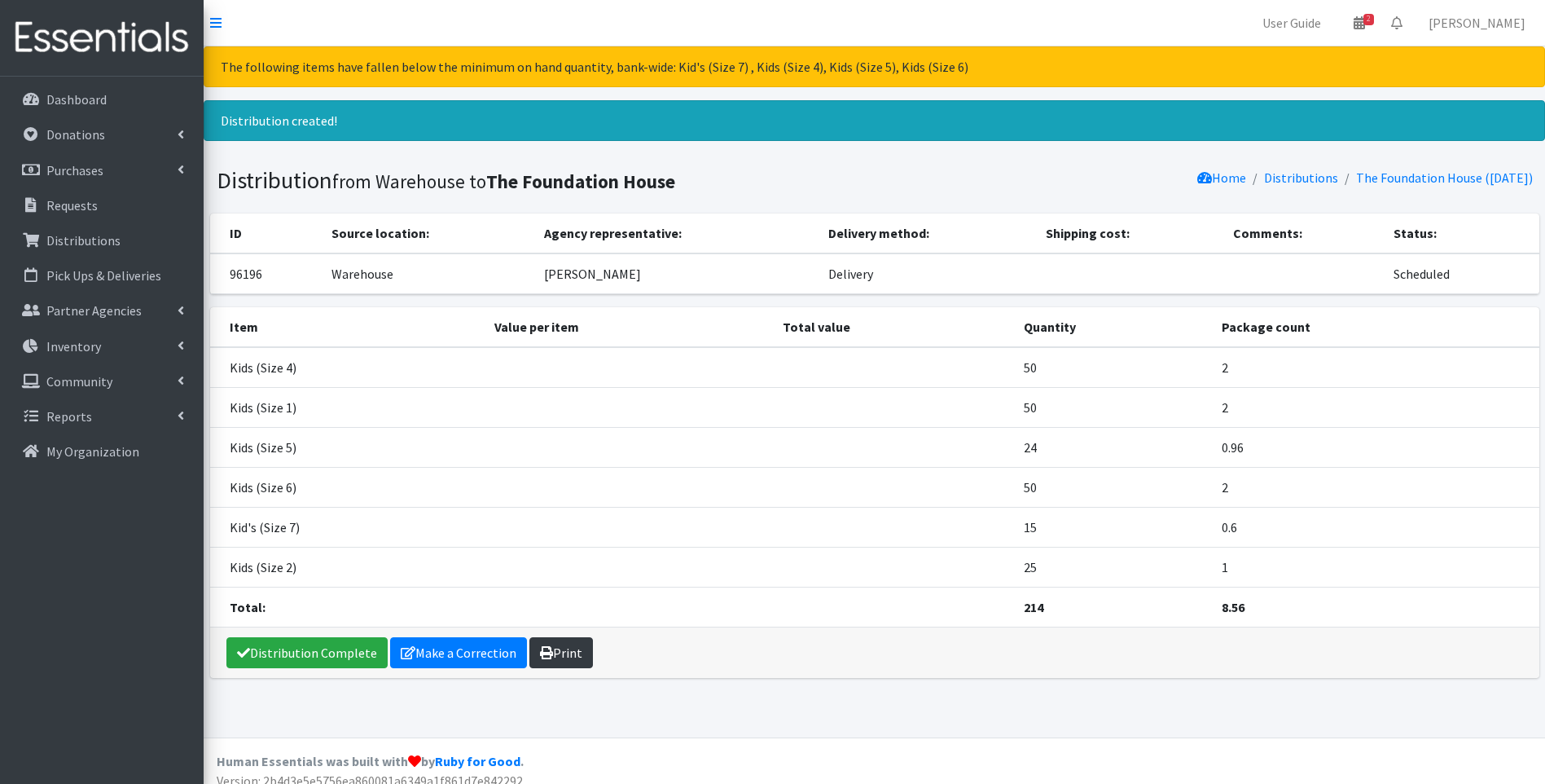
click at [567, 656] on link "Print" at bounding box center [560, 652] width 63 height 31
